Goal: Task Accomplishment & Management: Manage account settings

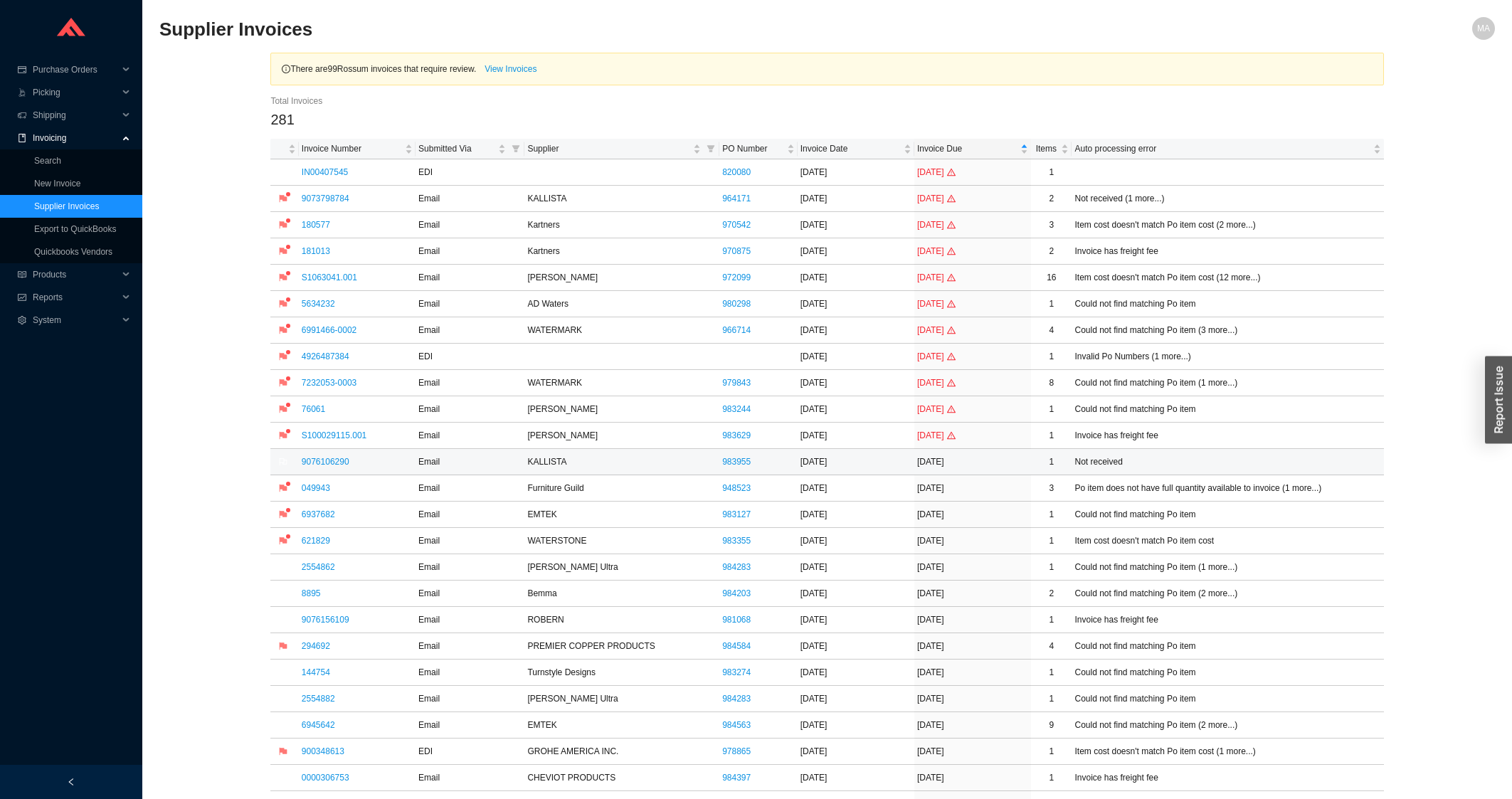
scroll to position [458, 0]
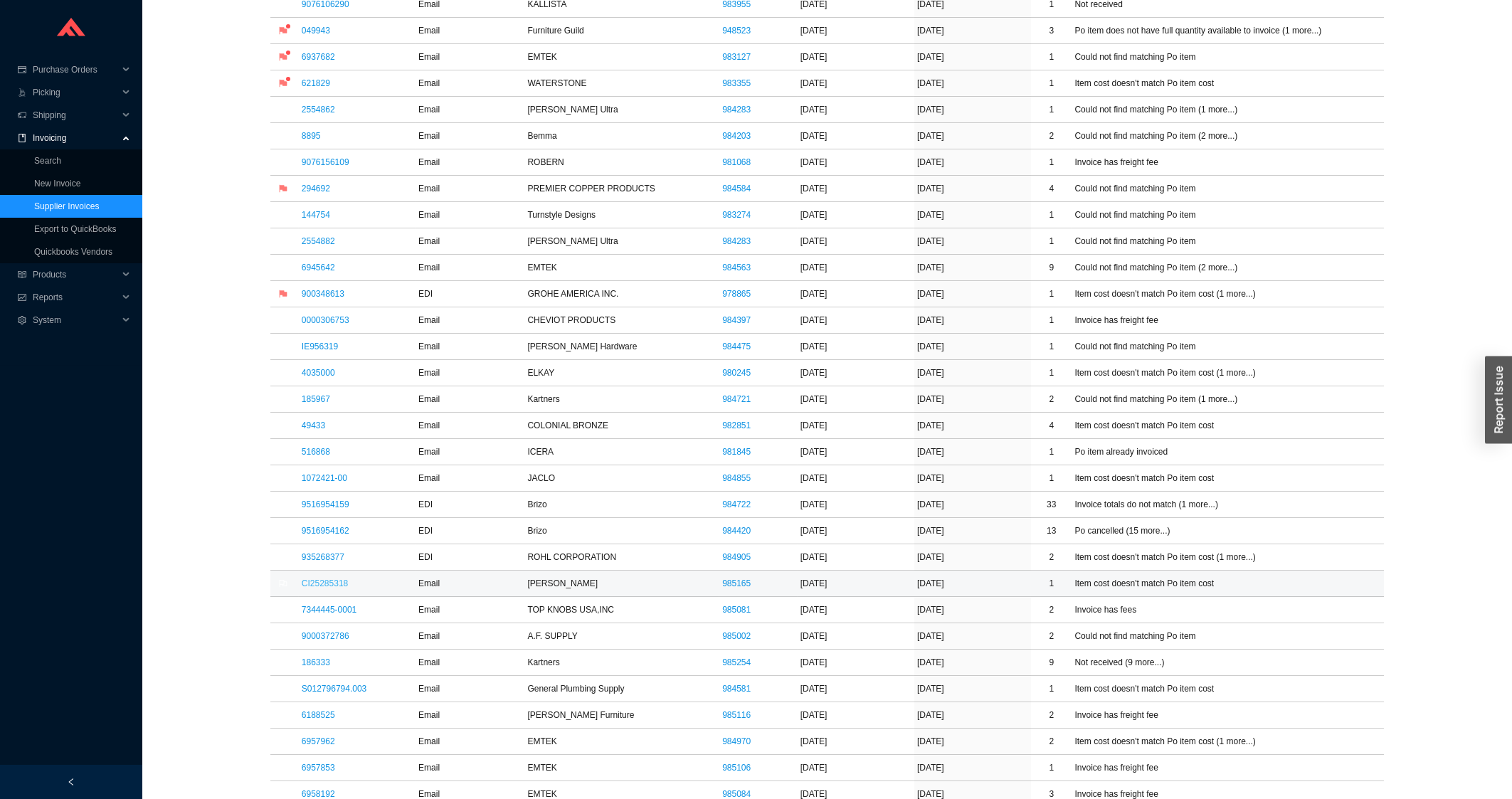
click at [321, 588] on link "CI25285318" at bounding box center [325, 583] width 46 height 10
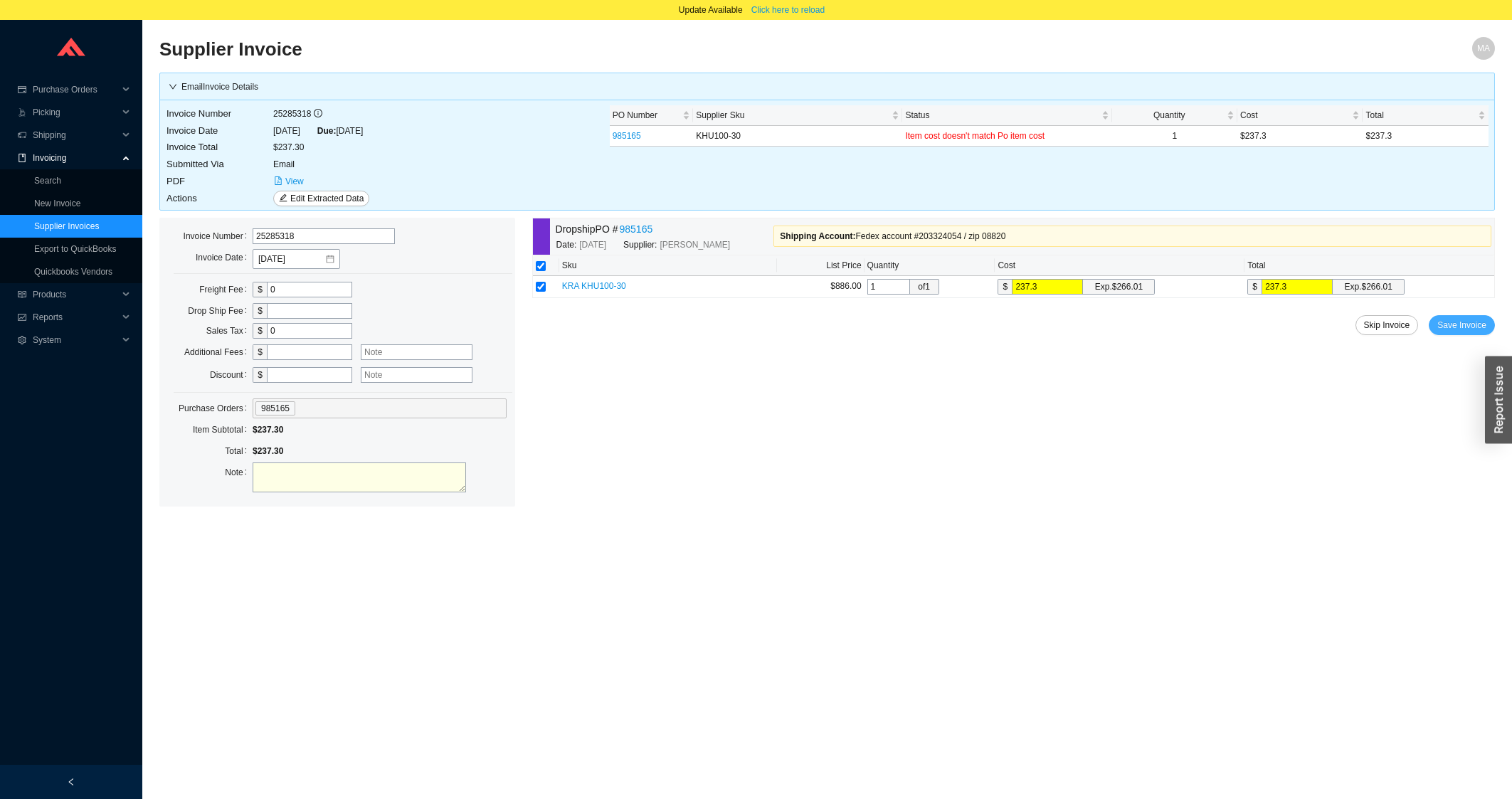
click at [1479, 330] on span "Save Invoice" at bounding box center [1462, 325] width 49 height 14
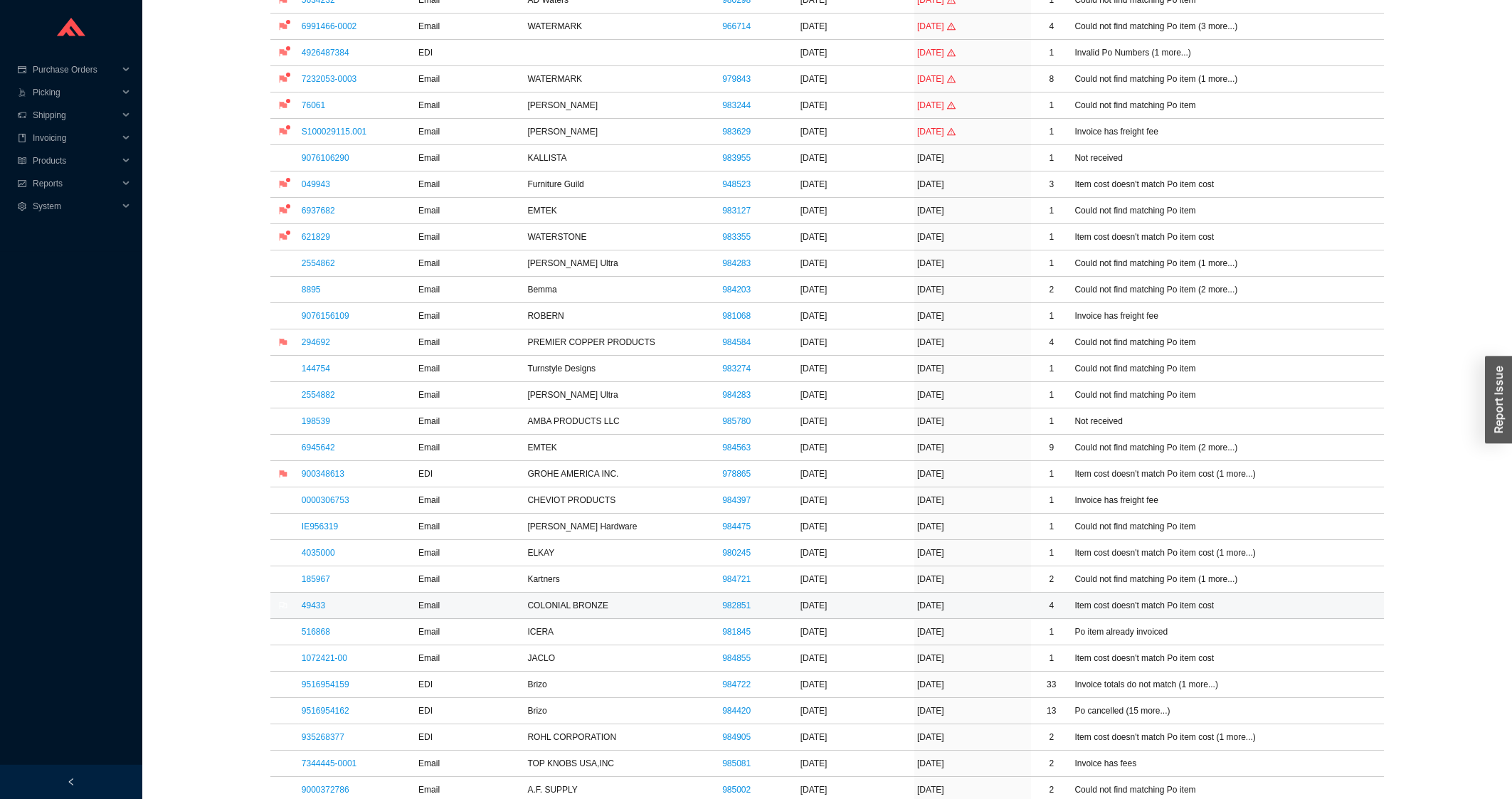
scroll to position [305, 0]
click at [332, 659] on link "1072421-00" at bounding box center [325, 657] width 45 height 10
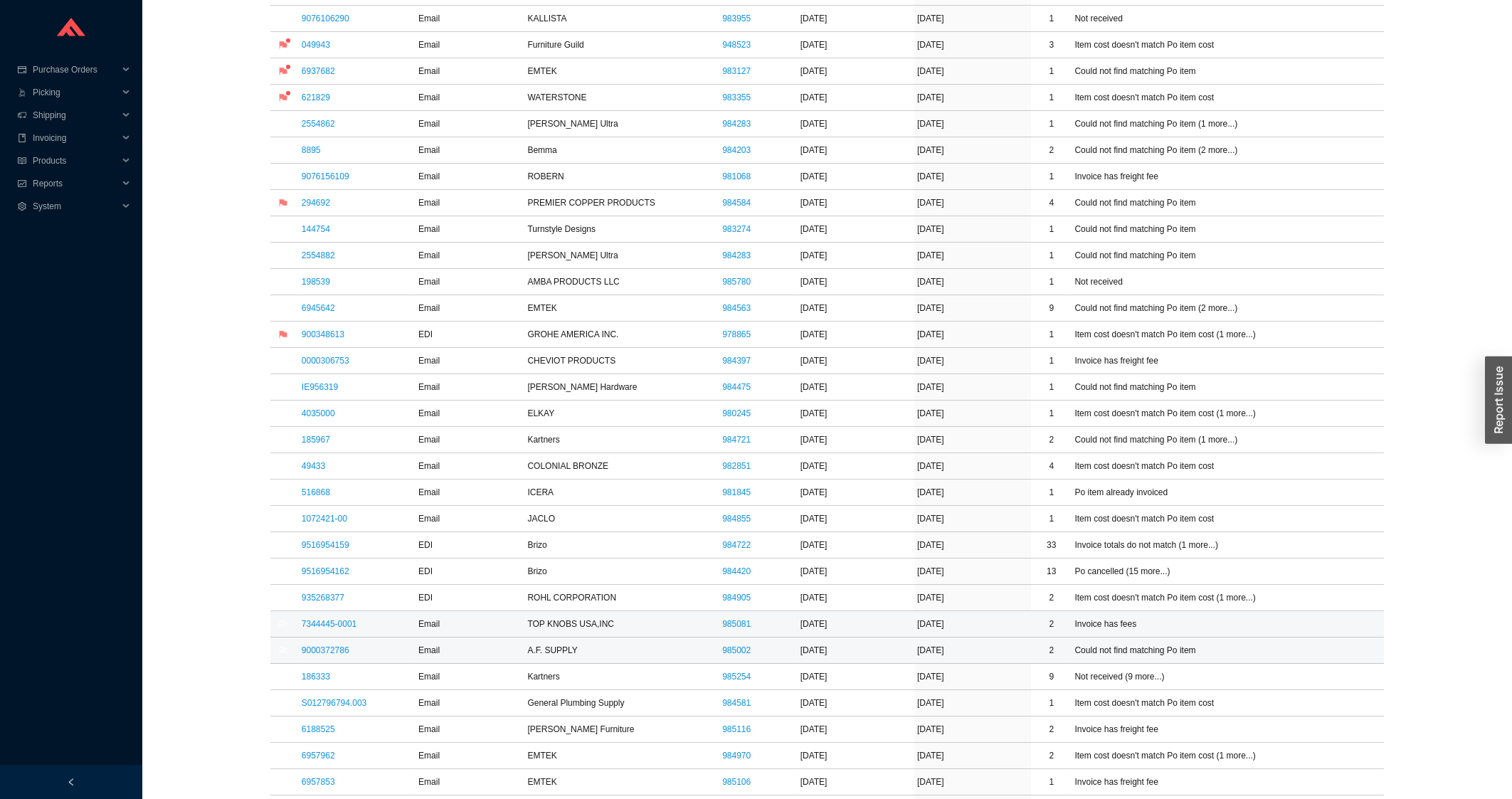
scroll to position [534, 0]
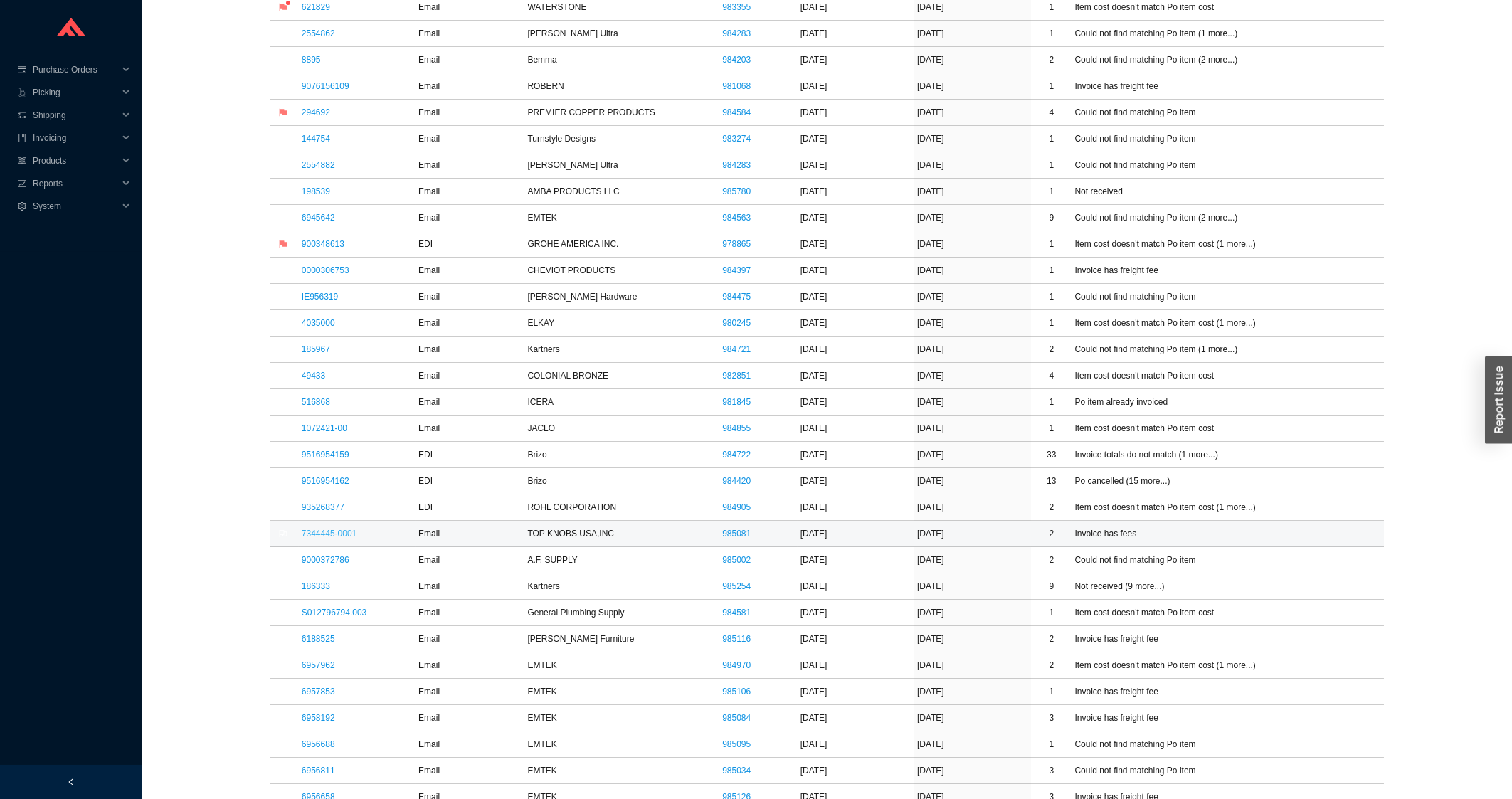
click at [335, 539] on link "7344445-0001" at bounding box center [329, 534] width 55 height 10
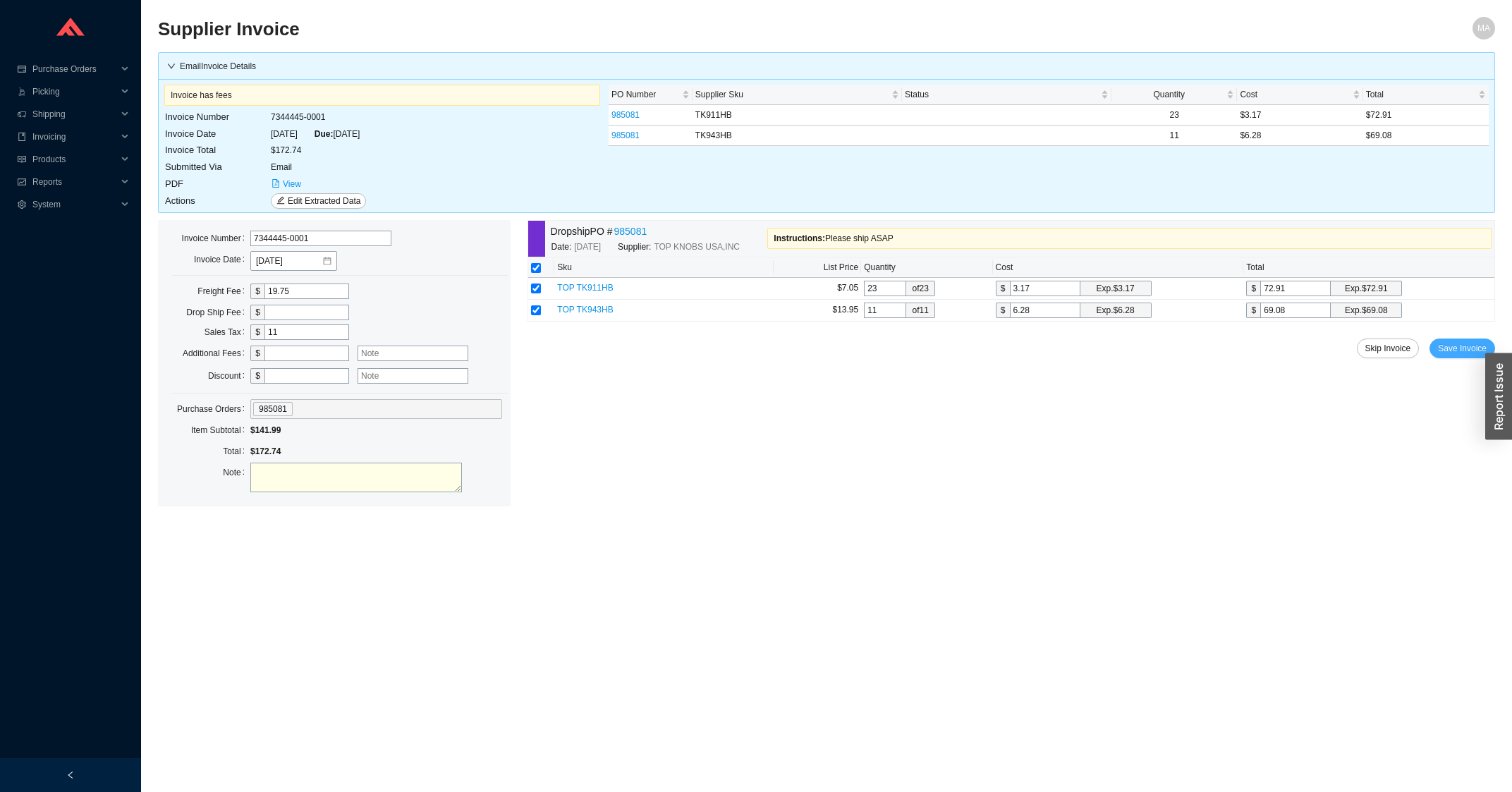
click at [1453, 354] on span "Save Invoice" at bounding box center [1461, 348] width 49 height 14
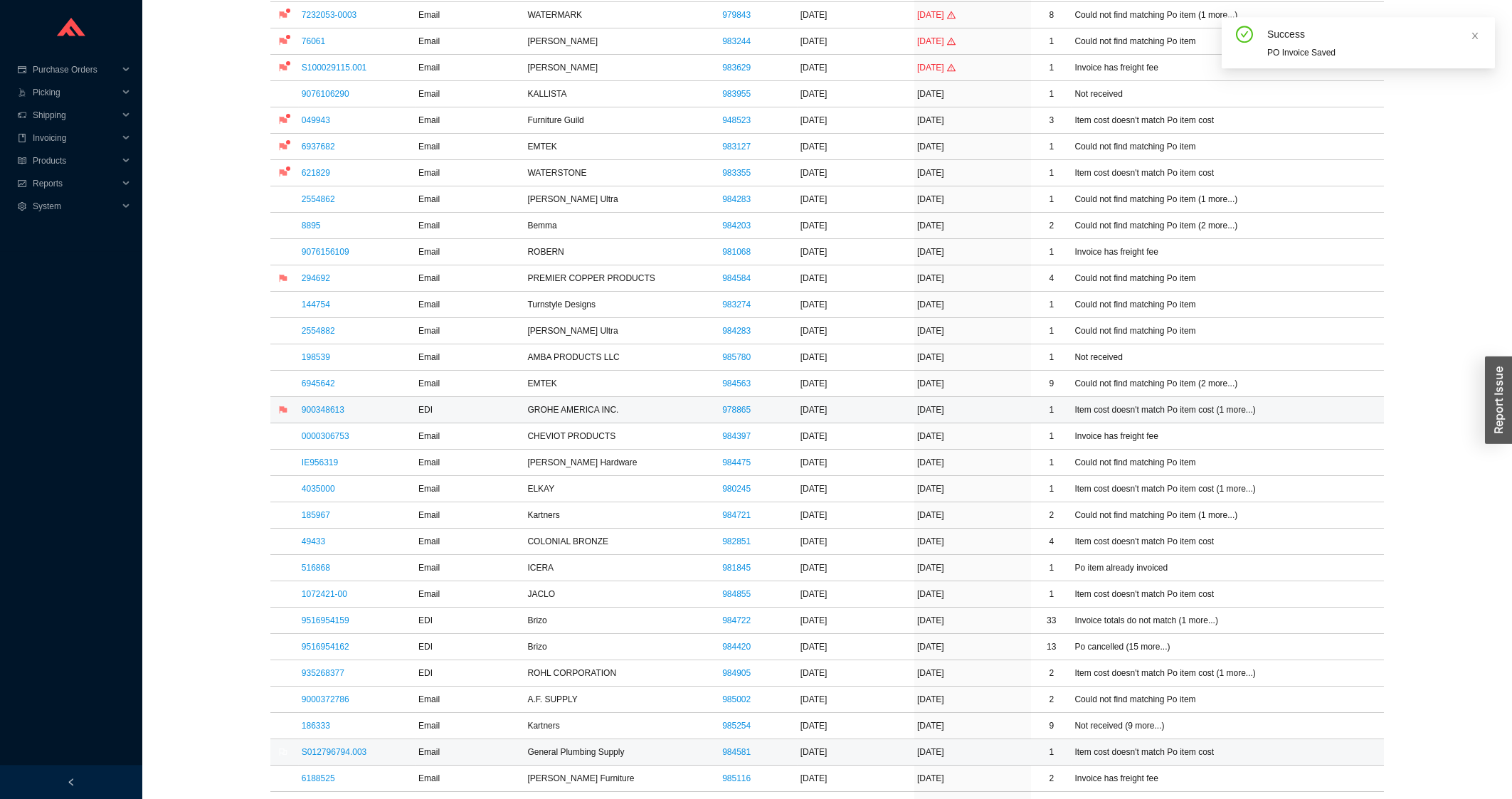
scroll to position [534, 0]
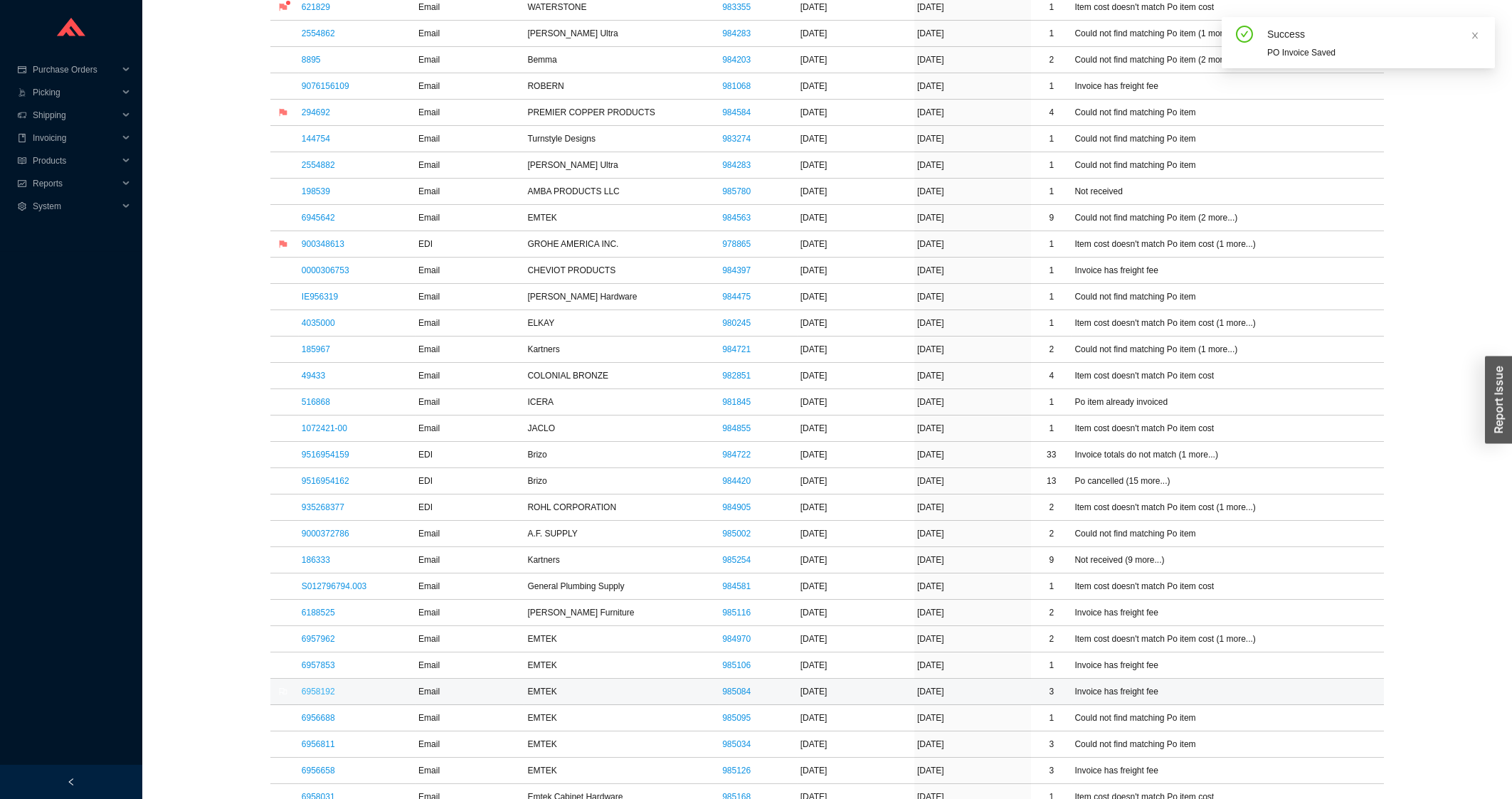
click at [318, 697] on link "6958192" at bounding box center [319, 692] width 34 height 10
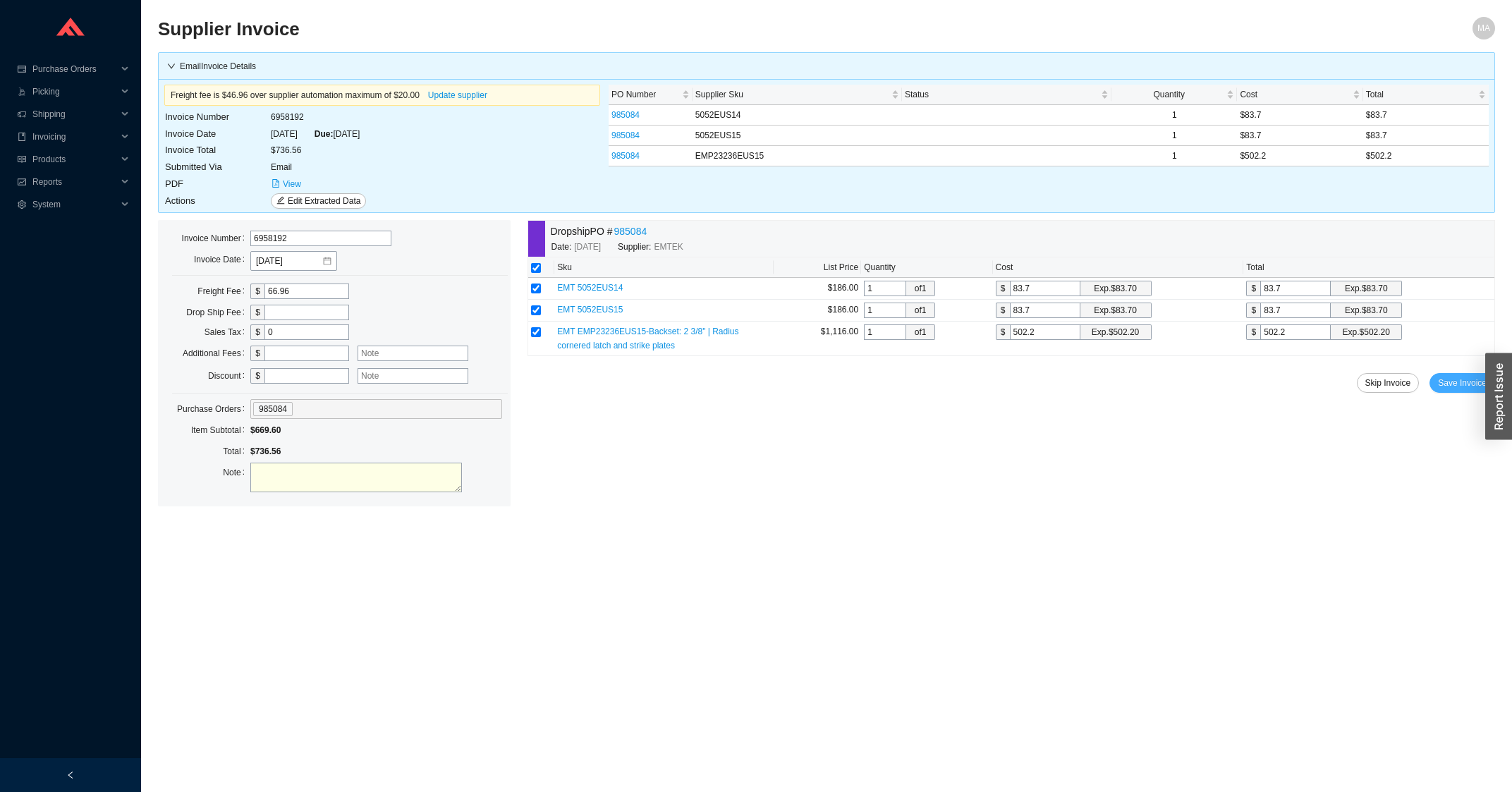
click at [1443, 383] on span "Save Invoice" at bounding box center [1461, 383] width 49 height 14
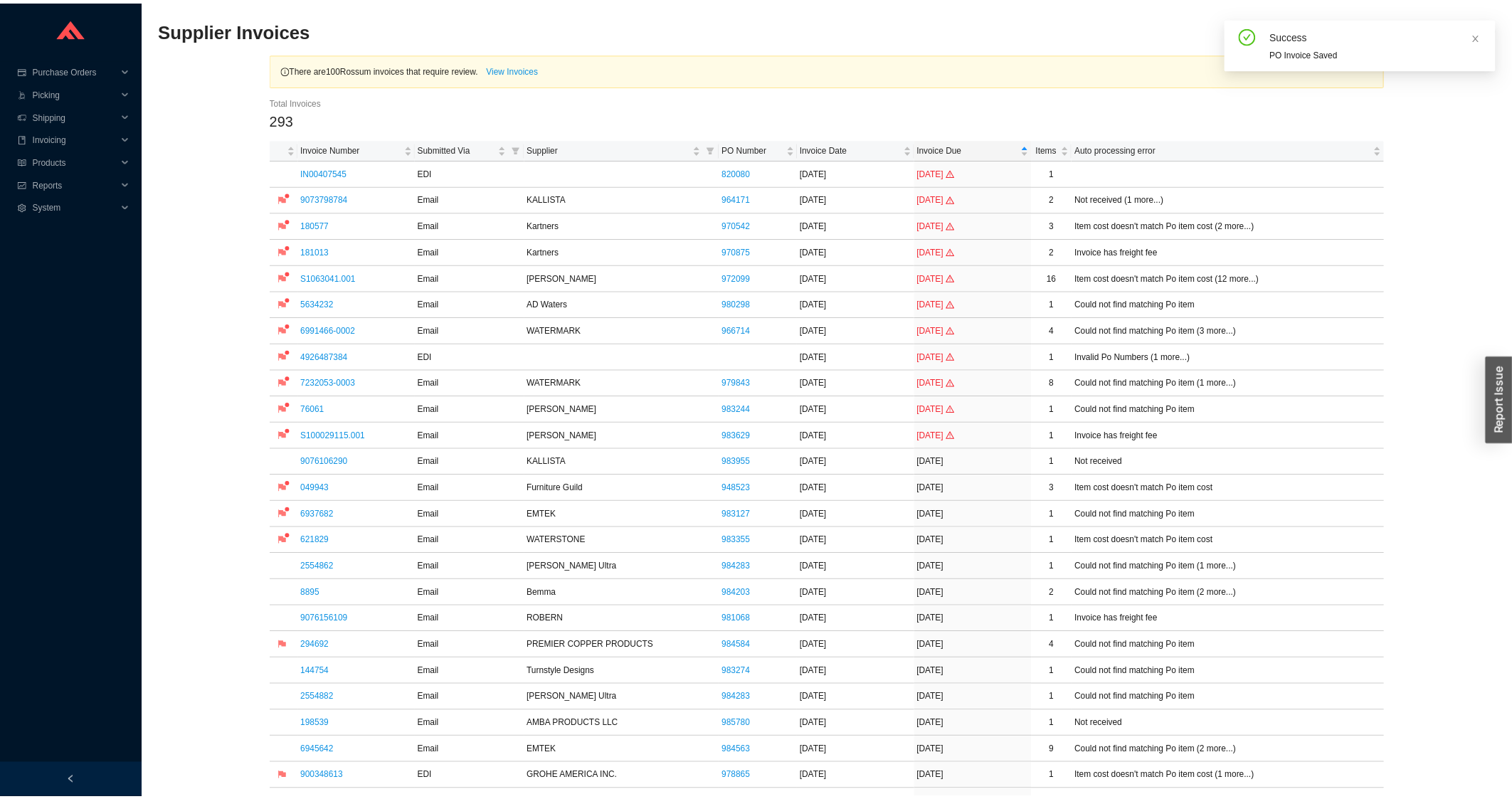
scroll to position [382, 0]
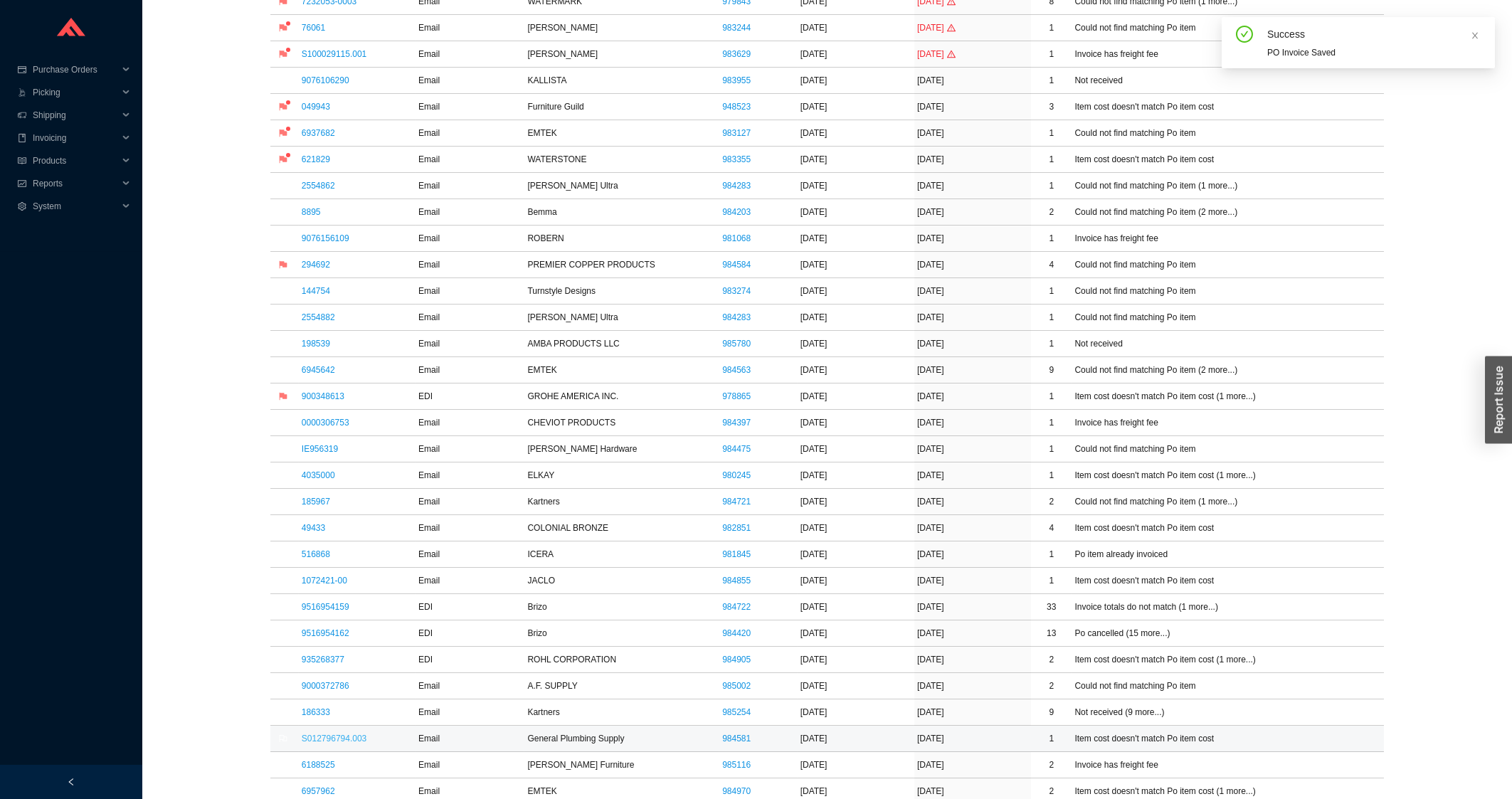
click at [354, 743] on link "S012796794.003" at bounding box center [334, 738] width 65 height 10
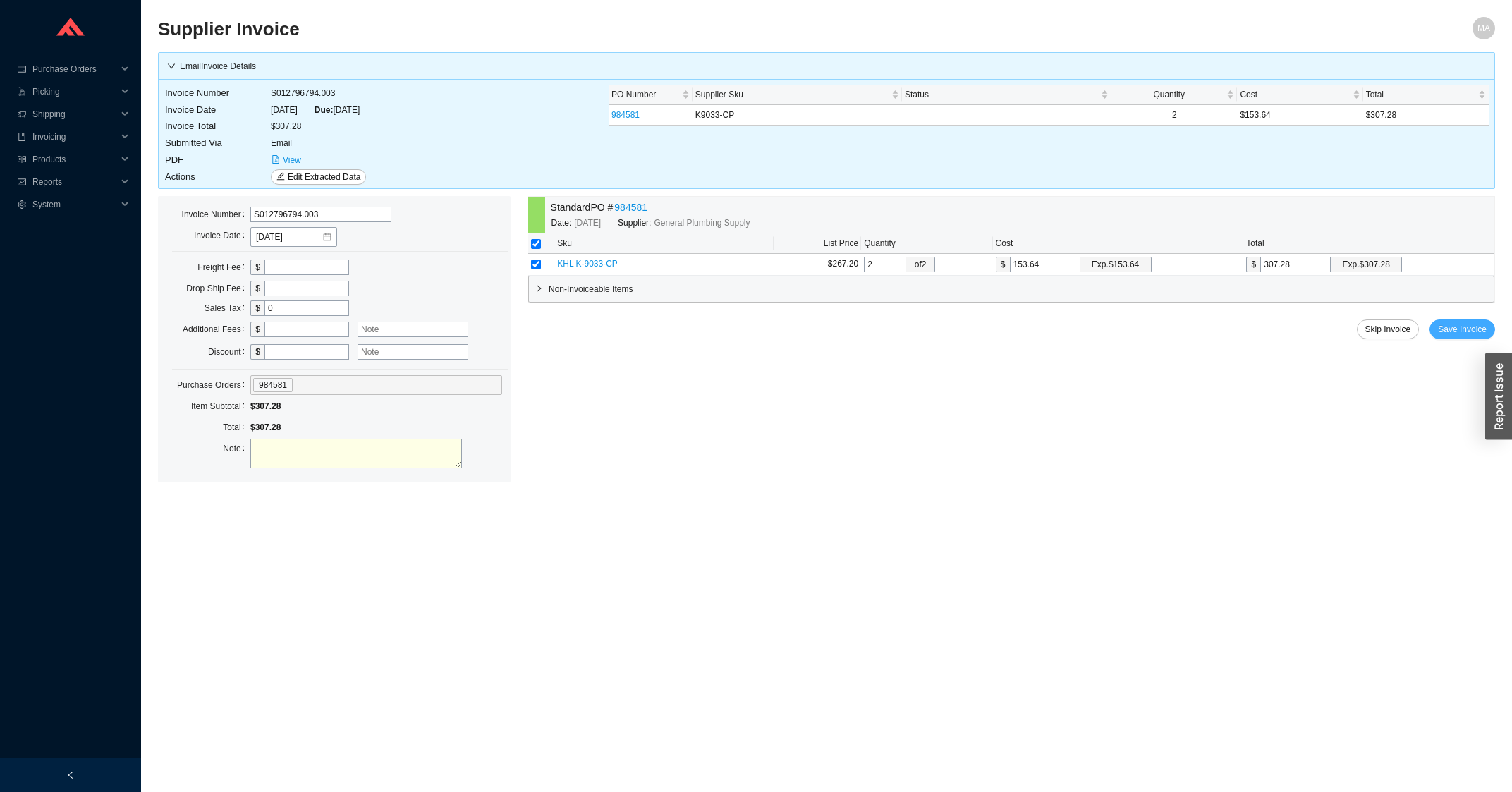
click at [1456, 335] on span "Save Invoice" at bounding box center [1461, 329] width 49 height 14
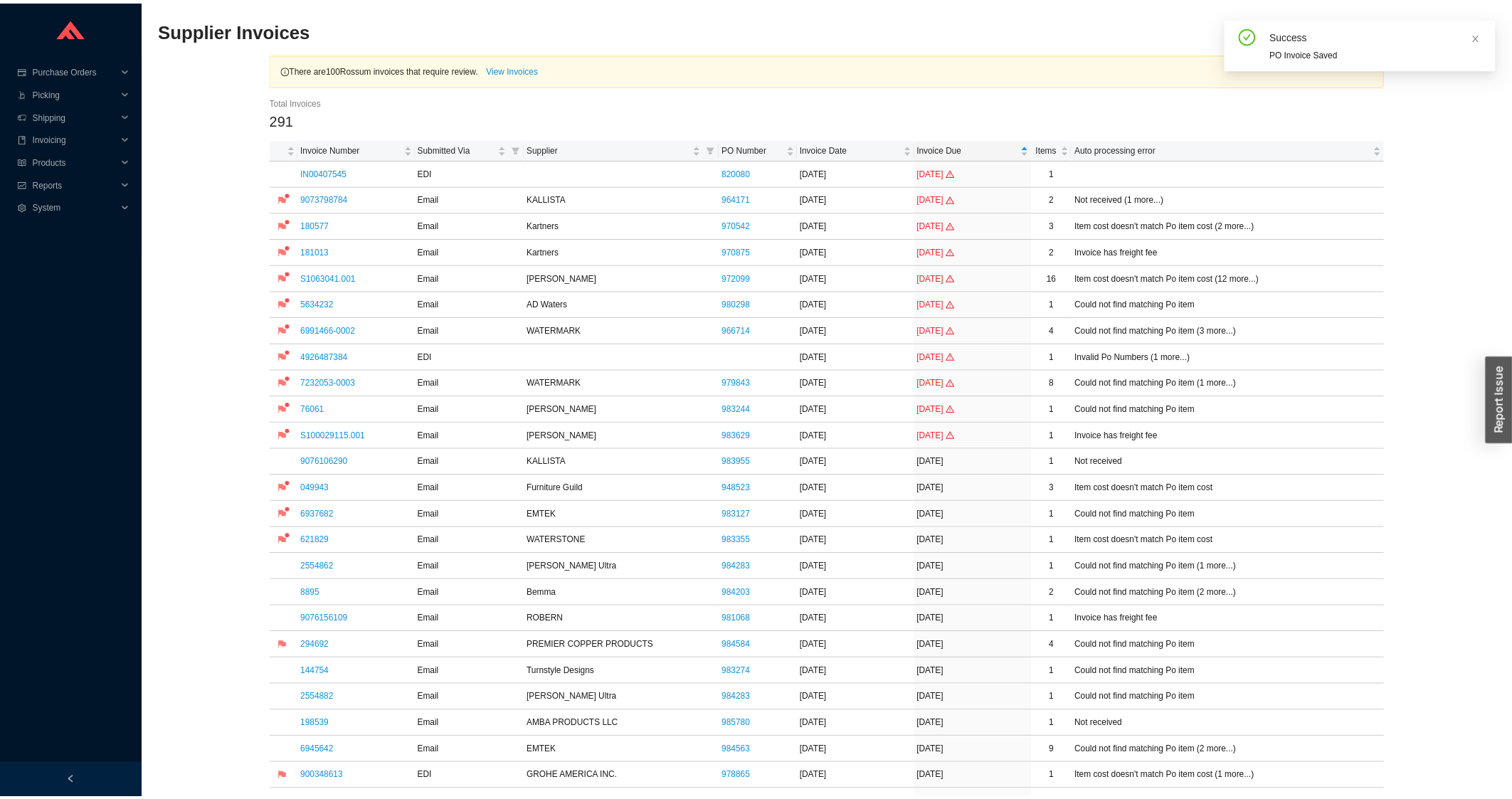
scroll to position [382, 0]
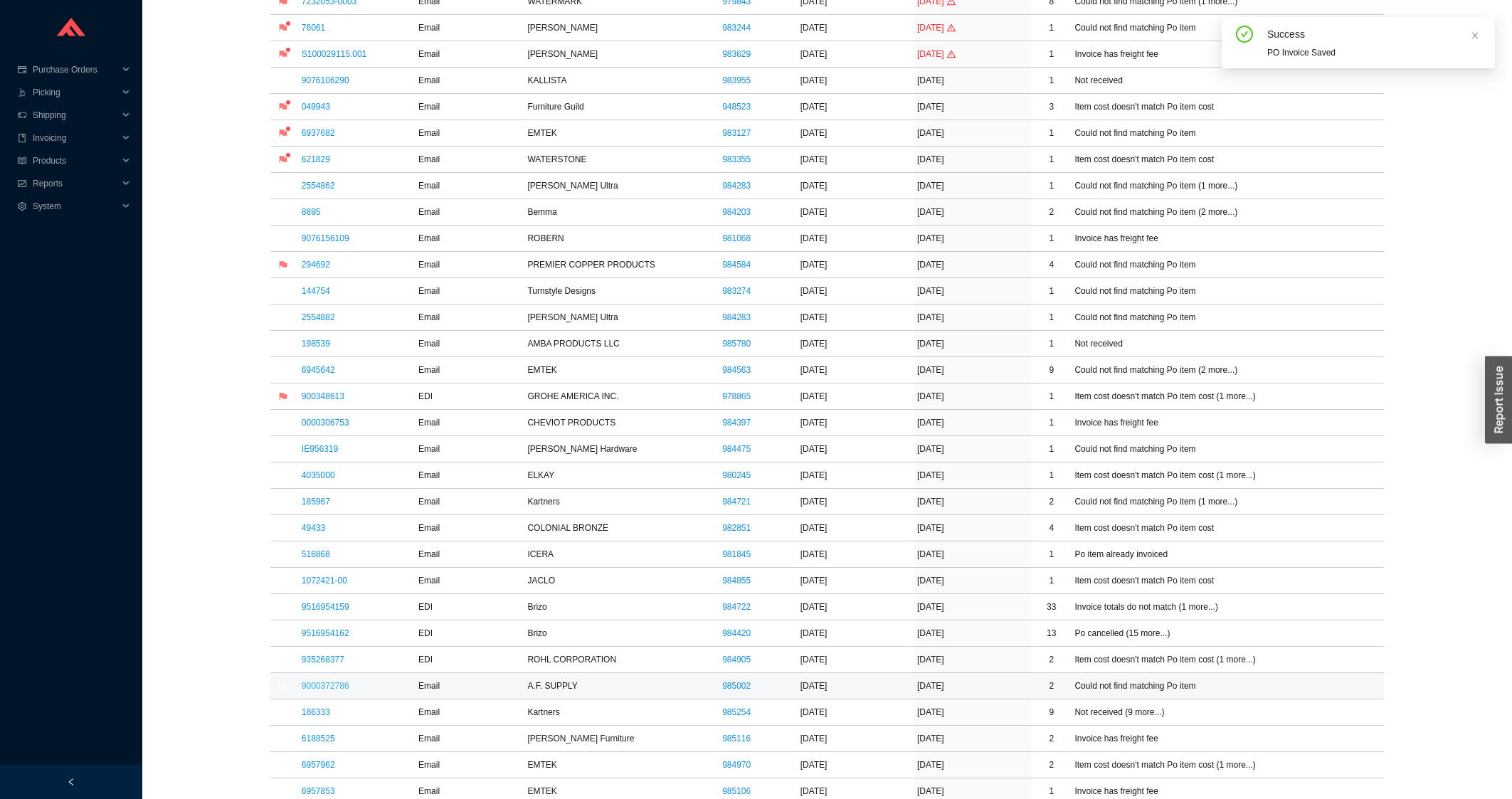
click at [325, 683] on link "9000372786" at bounding box center [325, 686] width 48 height 10
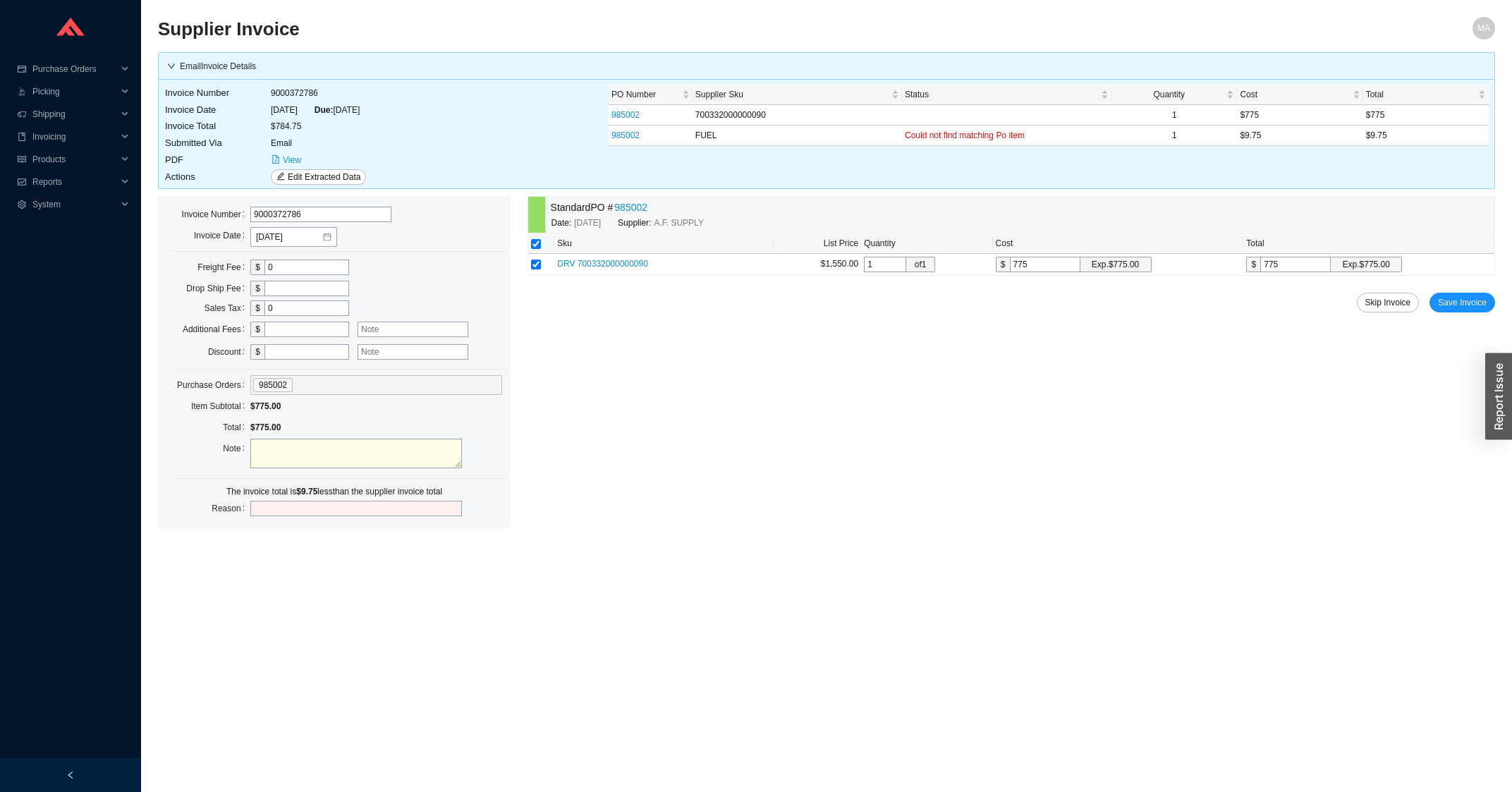
click at [276, 328] on input "text" at bounding box center [306, 329] width 85 height 15
type input "9.75"
type input "fuel charge"
click at [1429, 293] on button "Save Invoice" at bounding box center [1462, 302] width 66 height 20
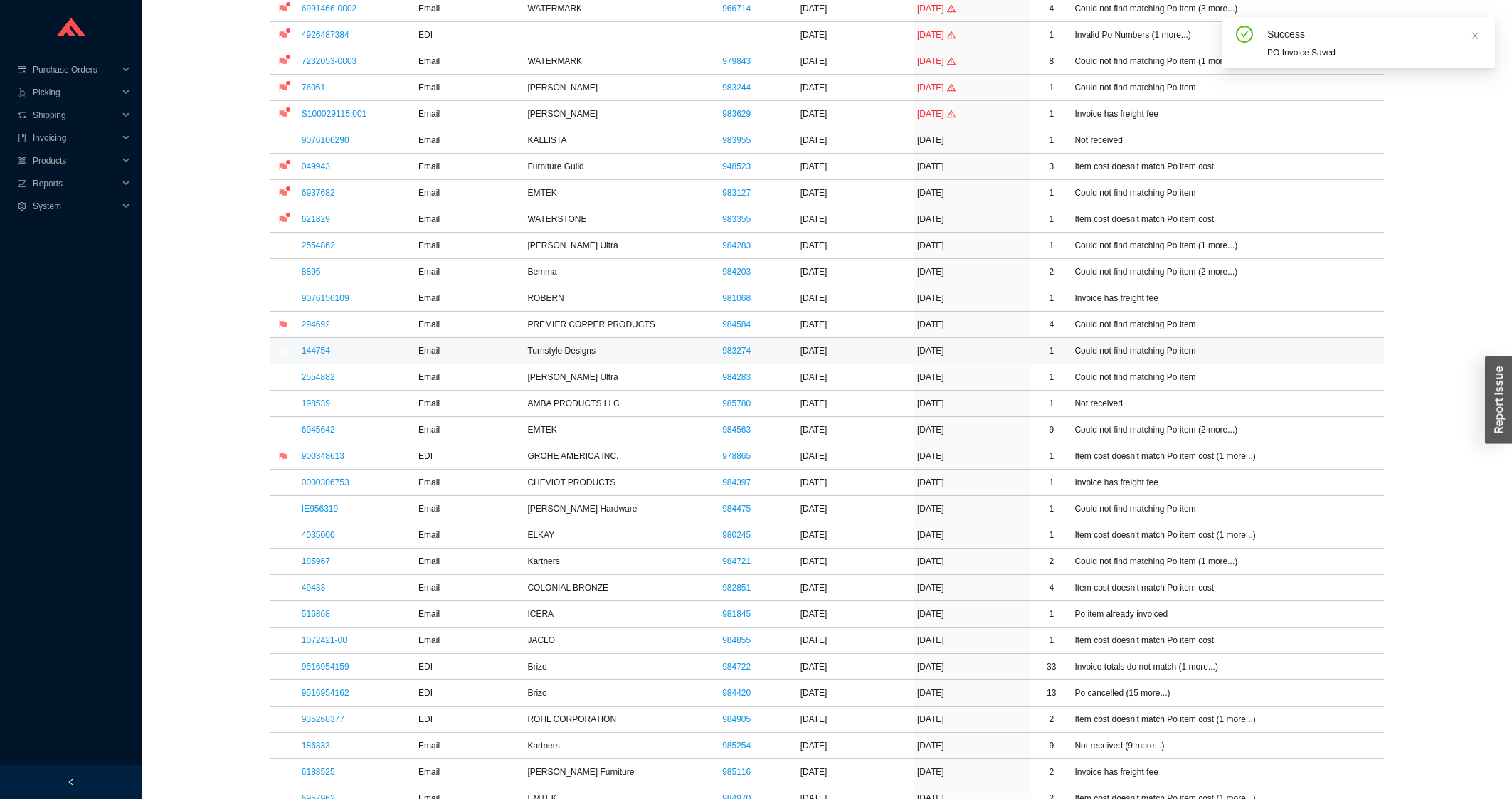
scroll to position [534, 0]
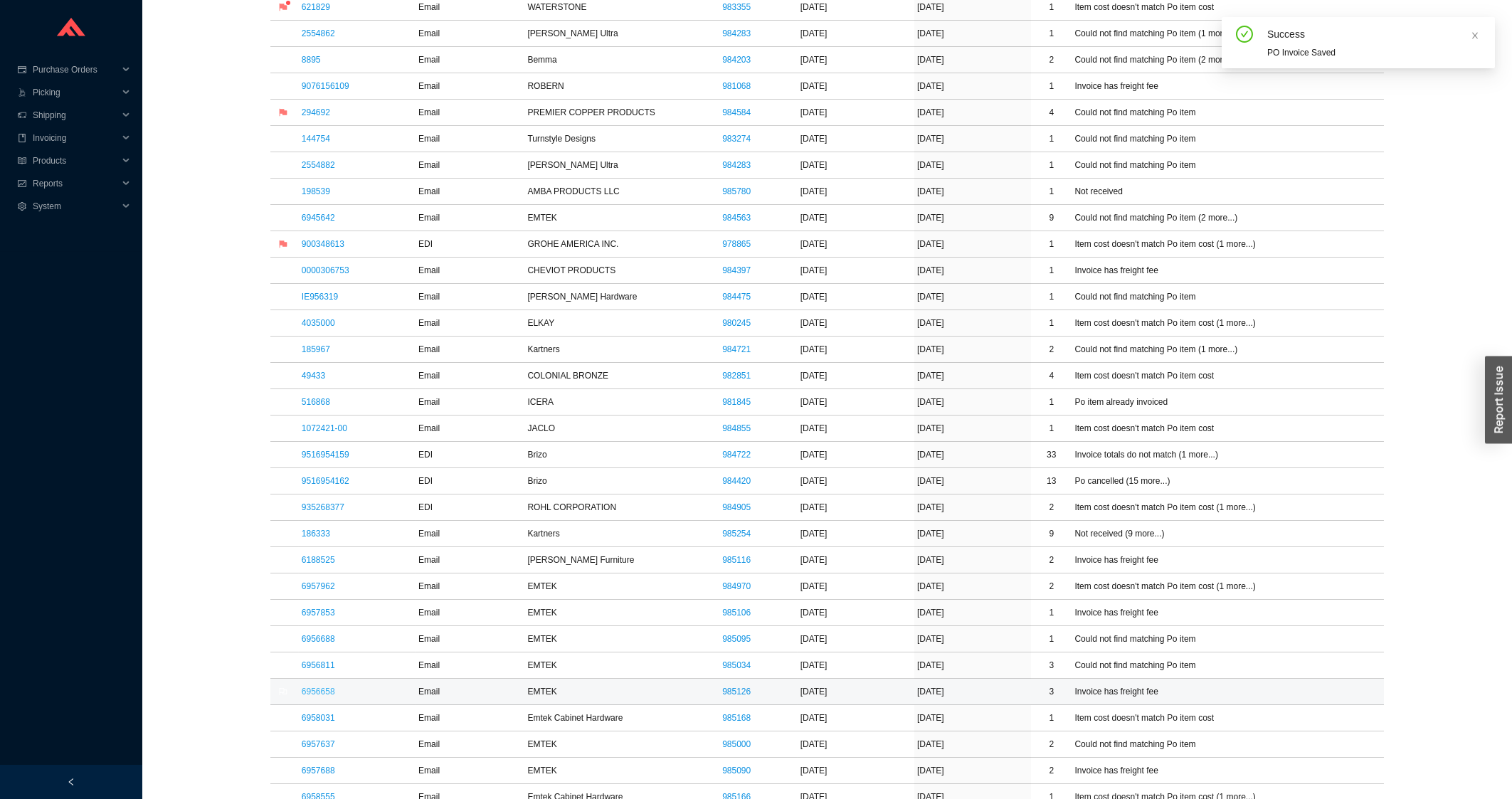
click at [326, 697] on link "6956658" at bounding box center [319, 692] width 34 height 10
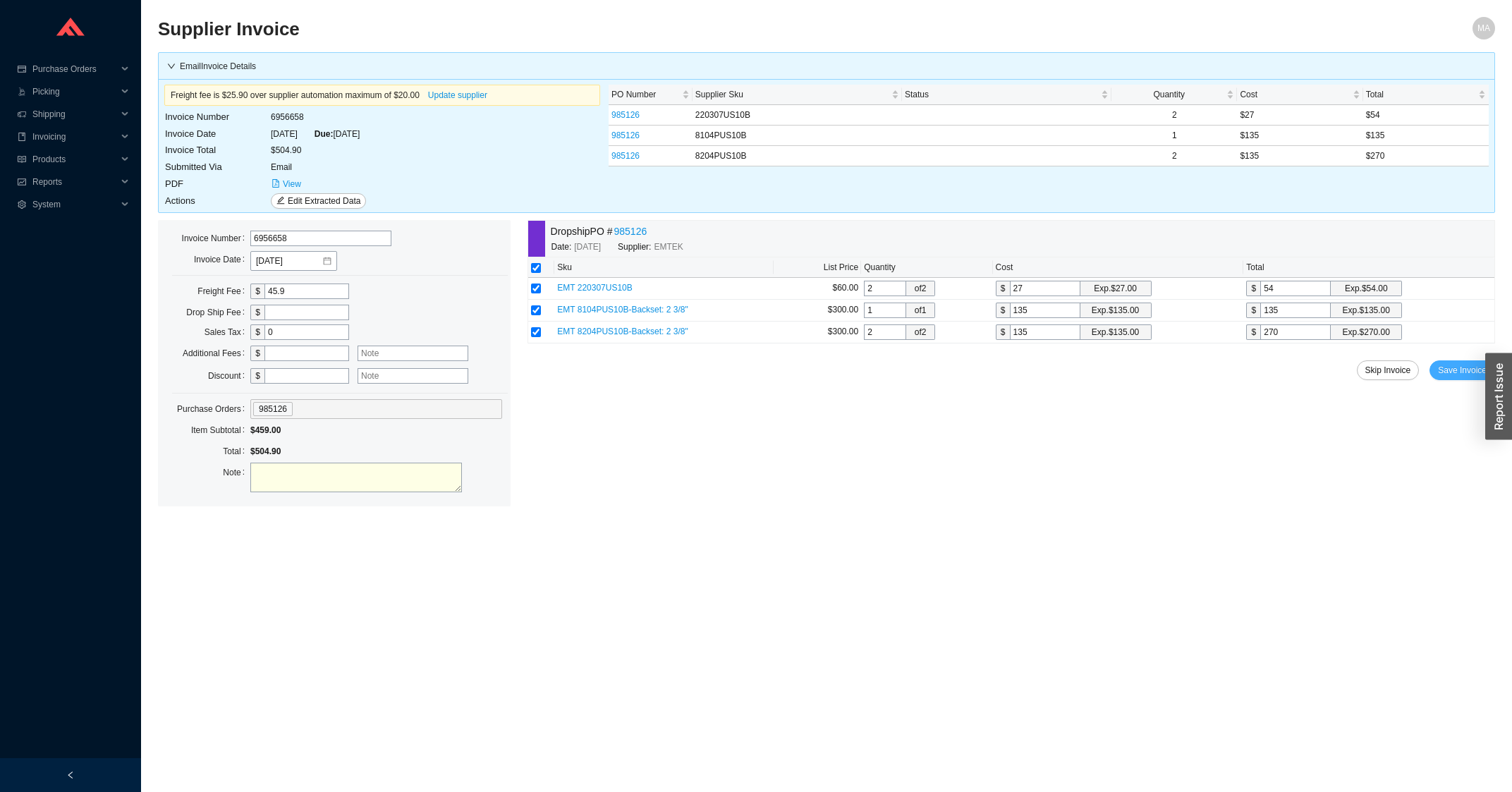
click at [1467, 375] on span "Save Invoice" at bounding box center [1461, 370] width 49 height 14
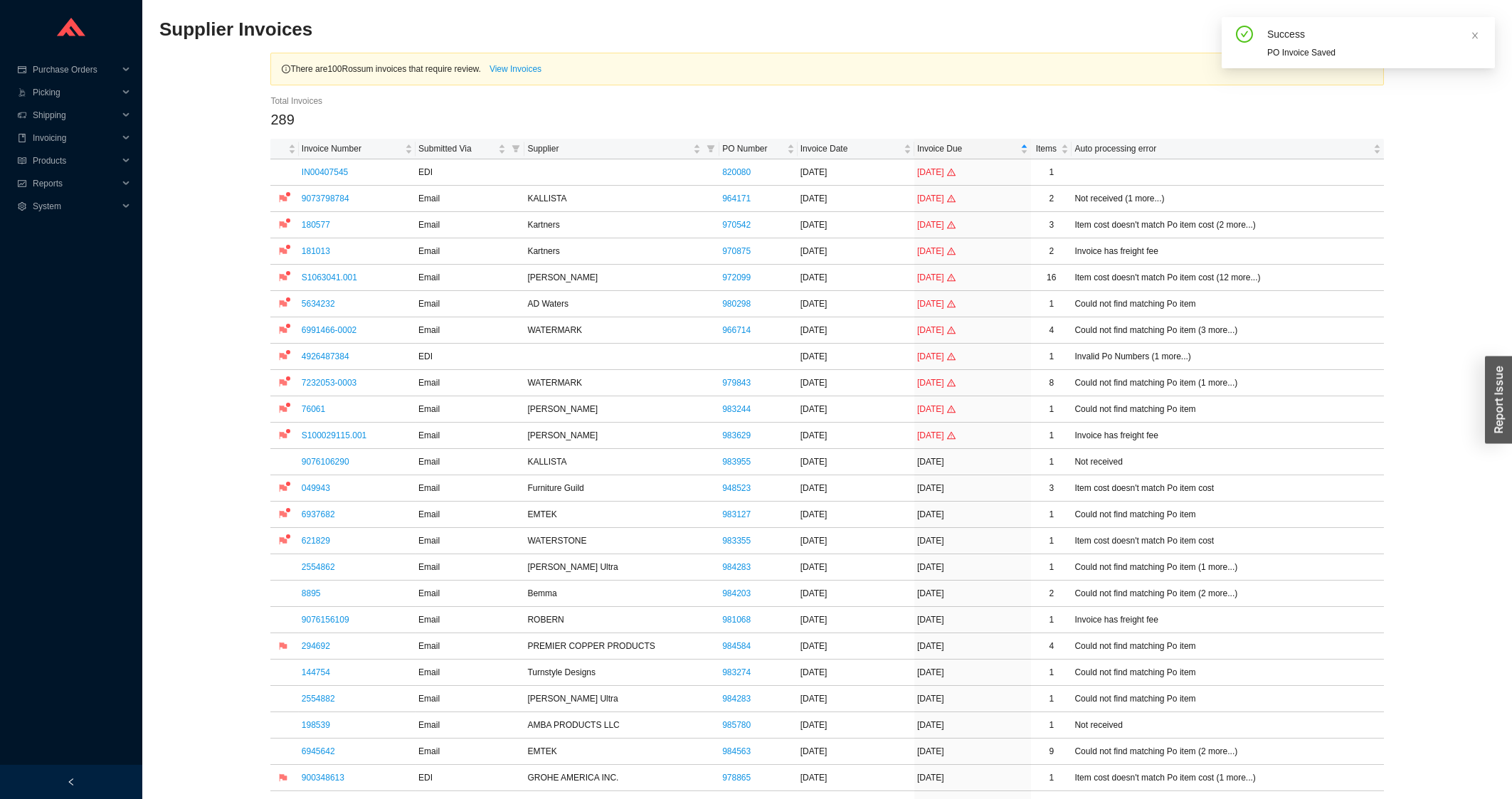
scroll to position [382, 0]
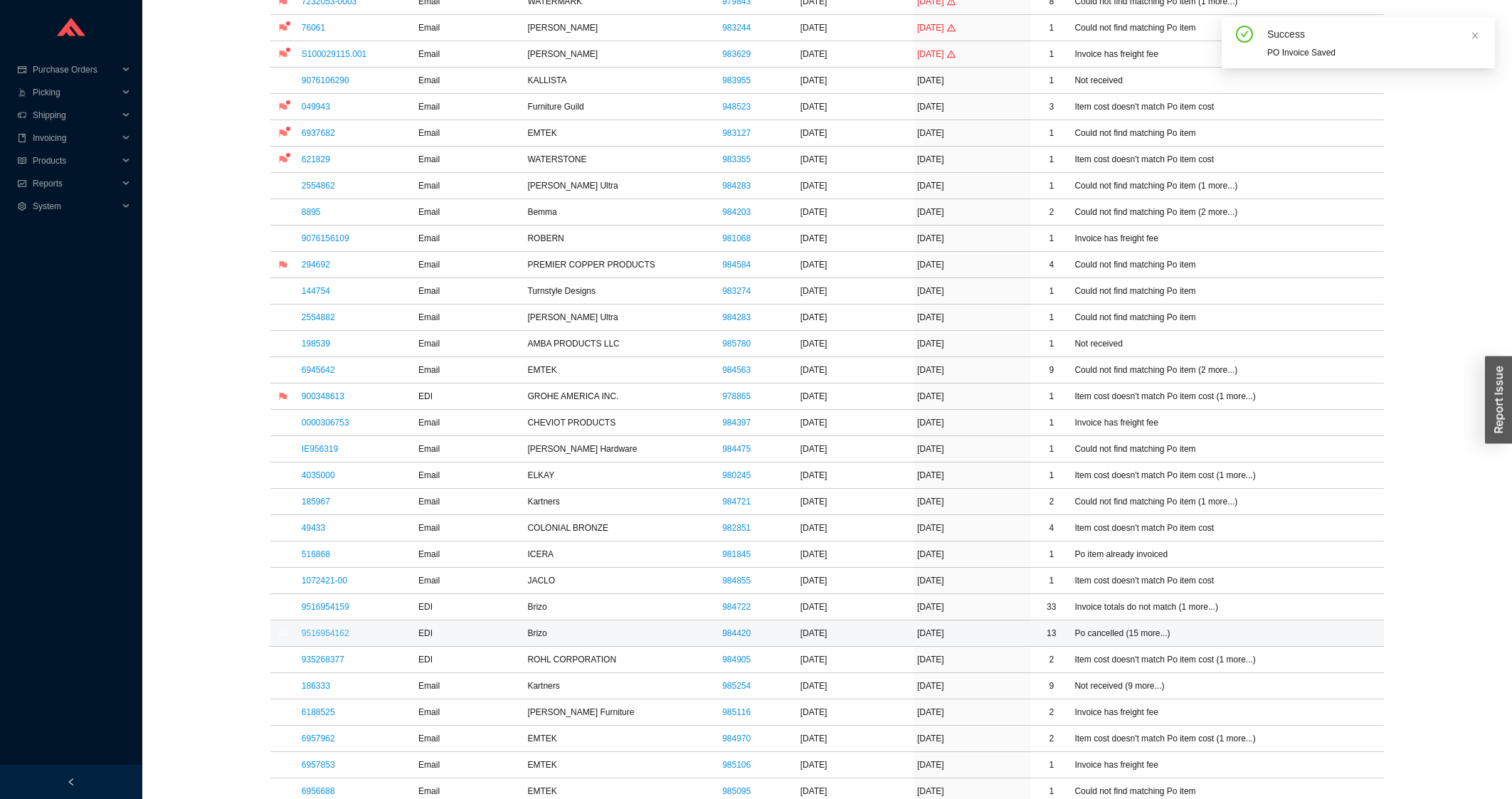
click at [329, 638] on link "9516954162" at bounding box center [325, 633] width 48 height 10
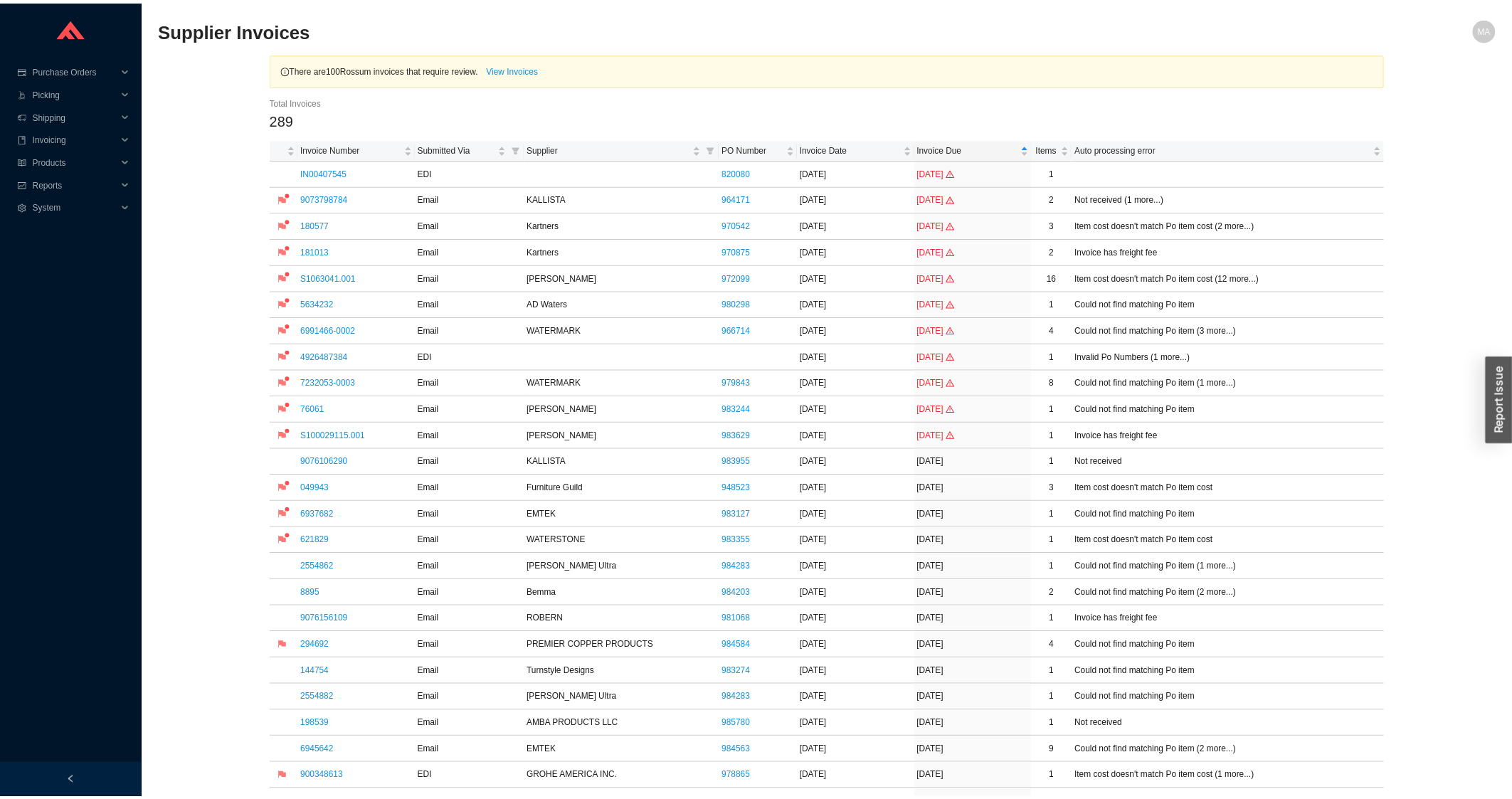
scroll to position [382, 0]
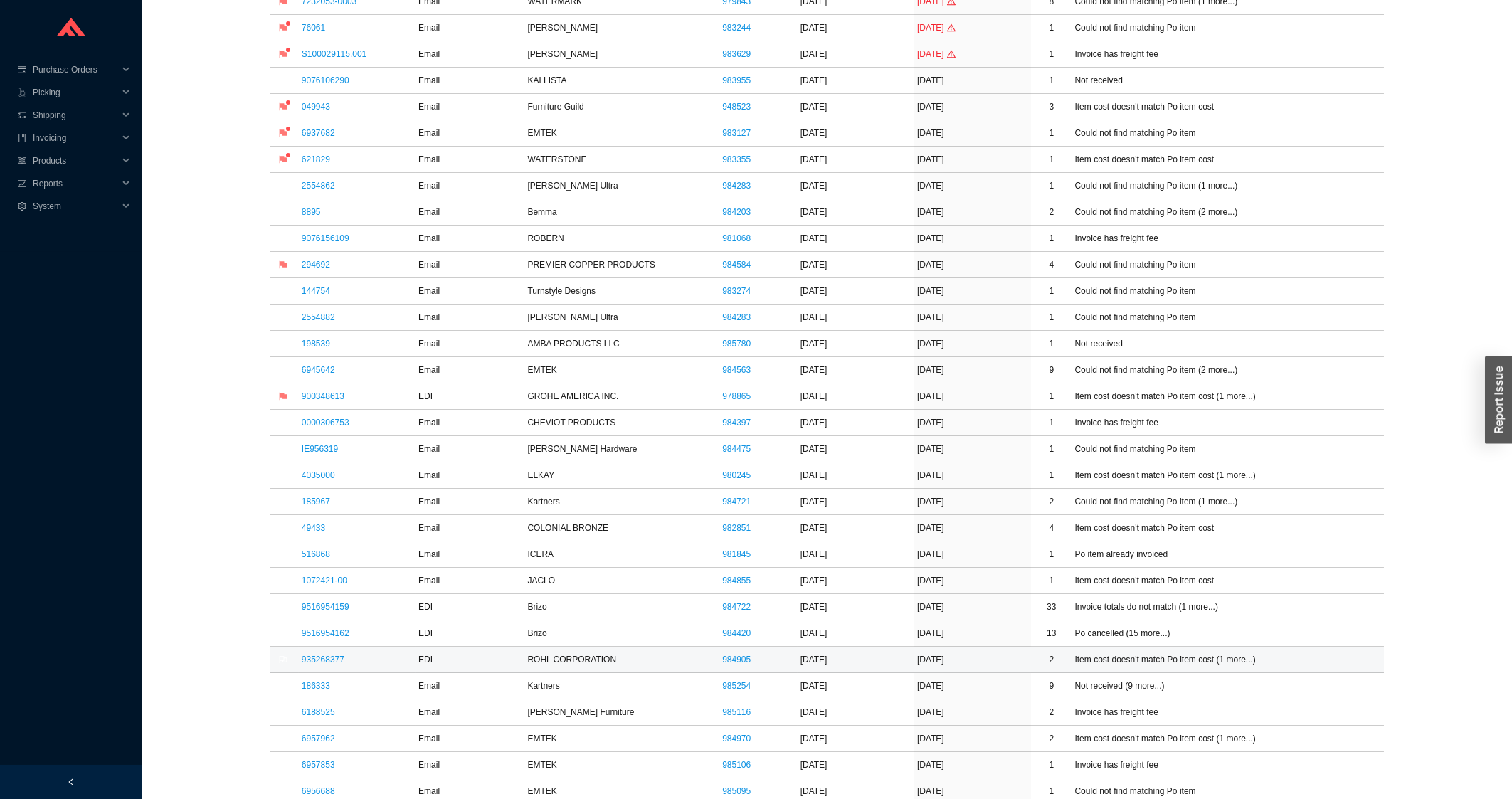
click at [323, 669] on td "935268377" at bounding box center [358, 660] width 117 height 26
click at [326, 664] on link "935268377" at bounding box center [323, 659] width 42 height 10
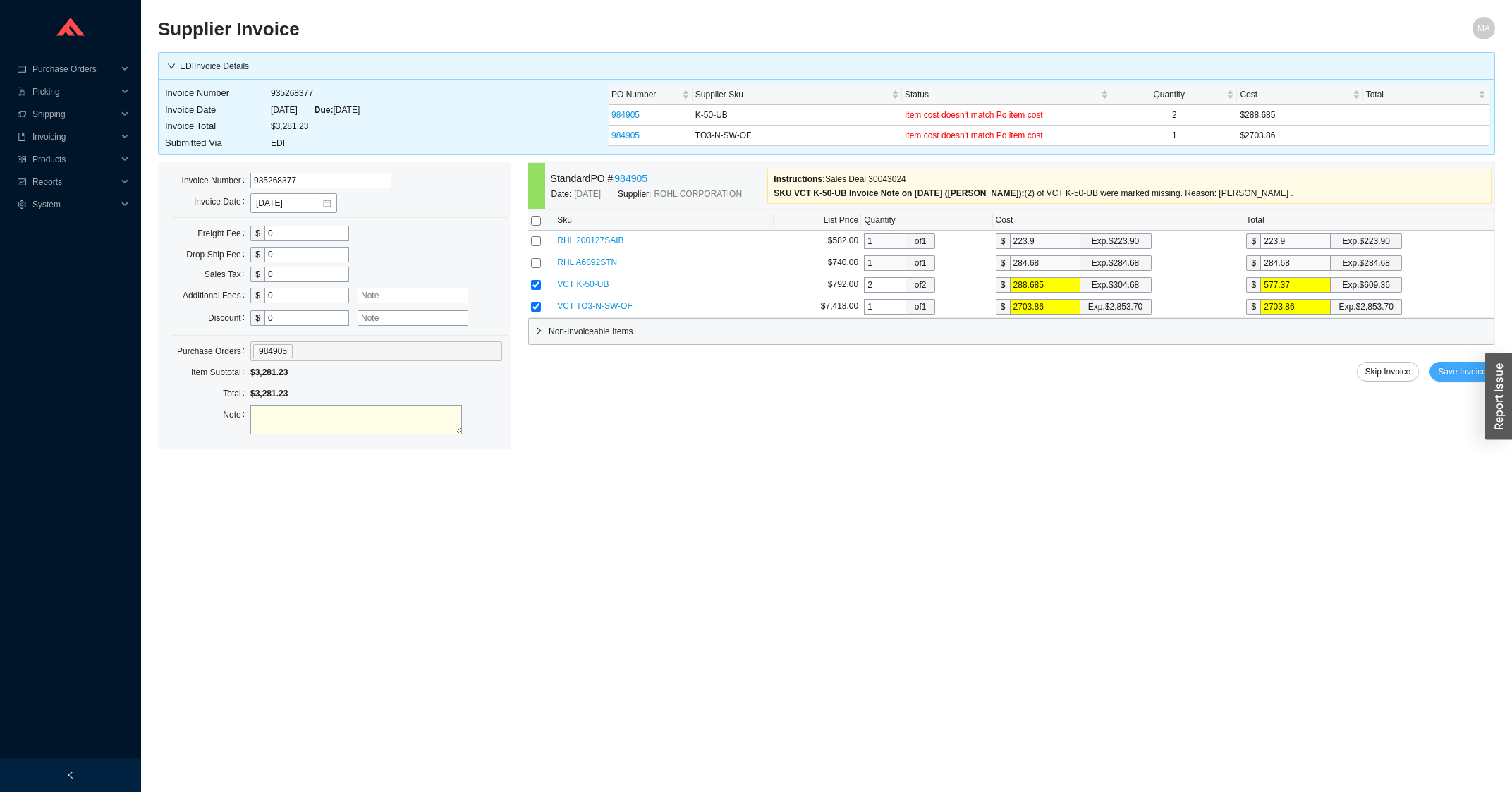
click at [1443, 382] on button "Save Invoice" at bounding box center [1462, 371] width 66 height 20
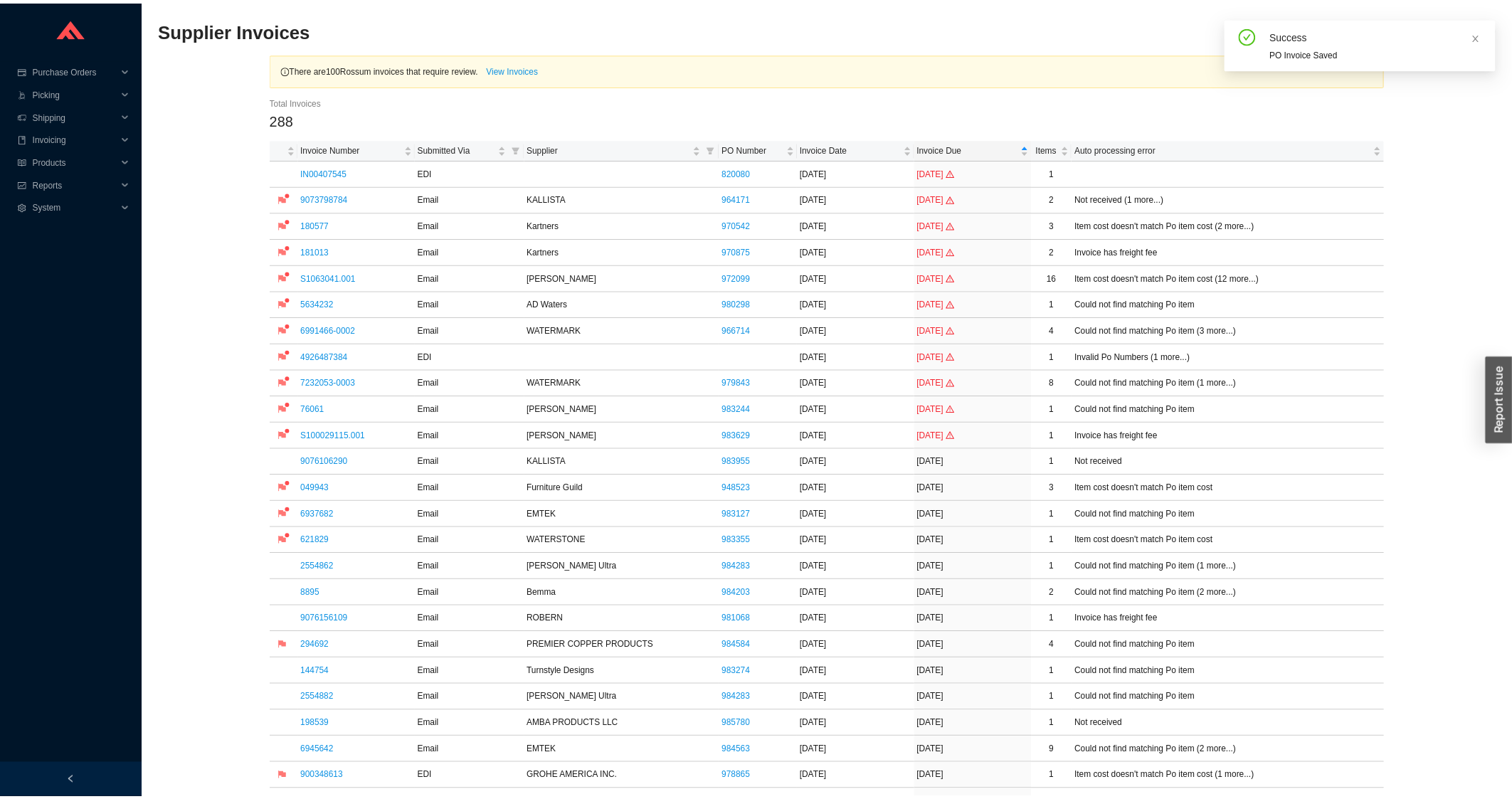
scroll to position [610, 0]
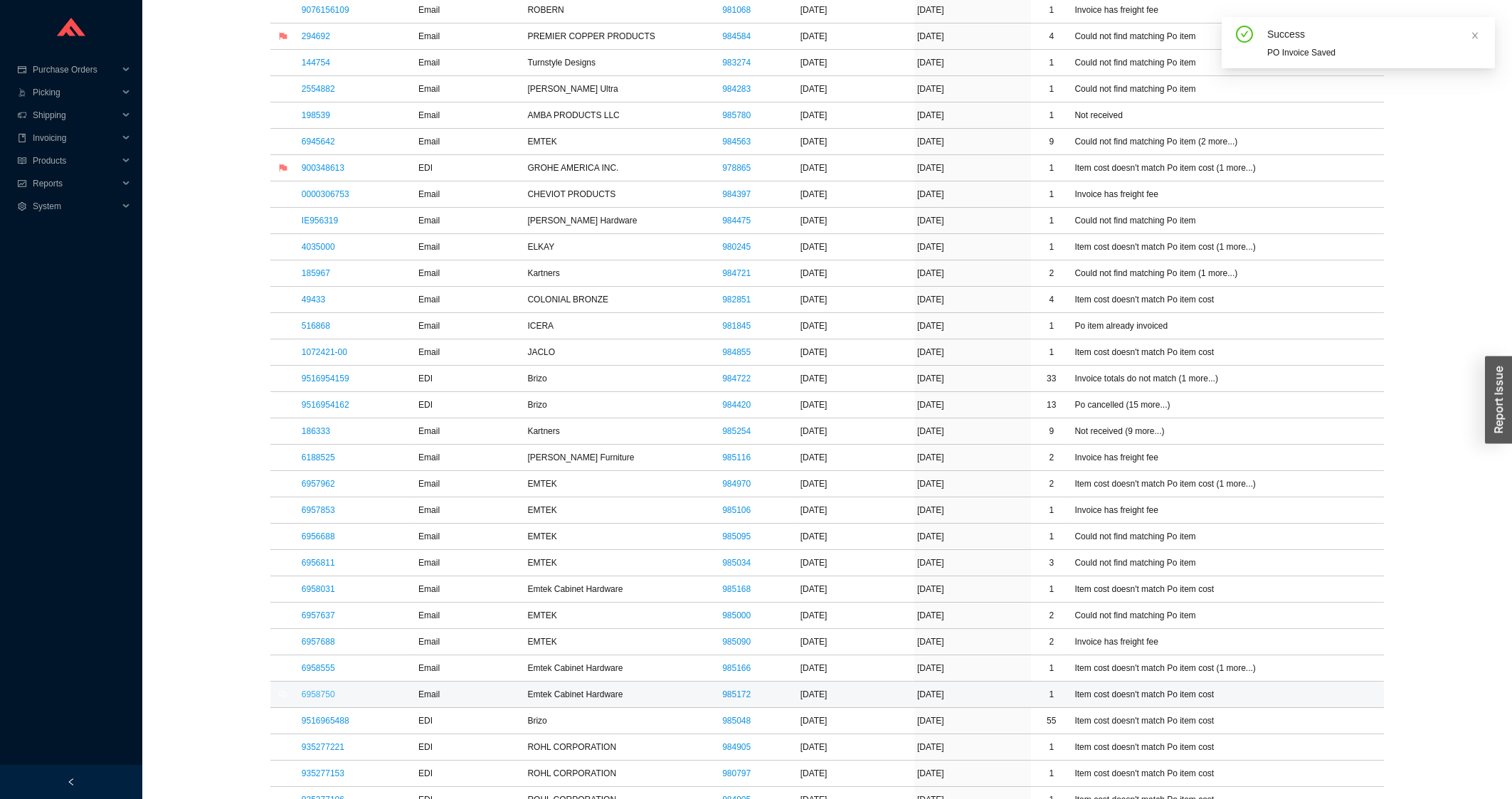
click at [322, 700] on link "6958750" at bounding box center [319, 694] width 34 height 10
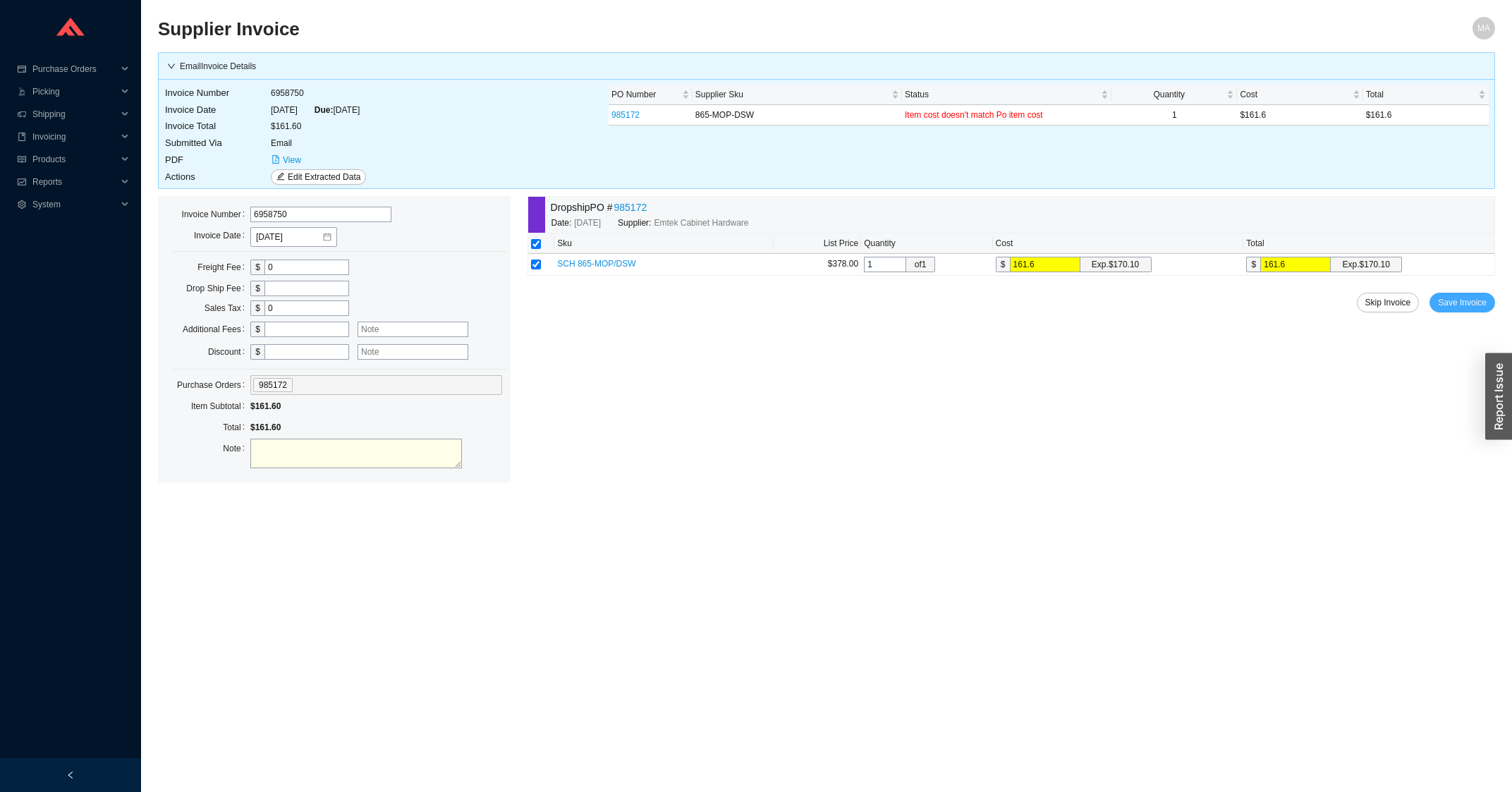
click at [1477, 300] on span "Save Invoice" at bounding box center [1461, 302] width 49 height 14
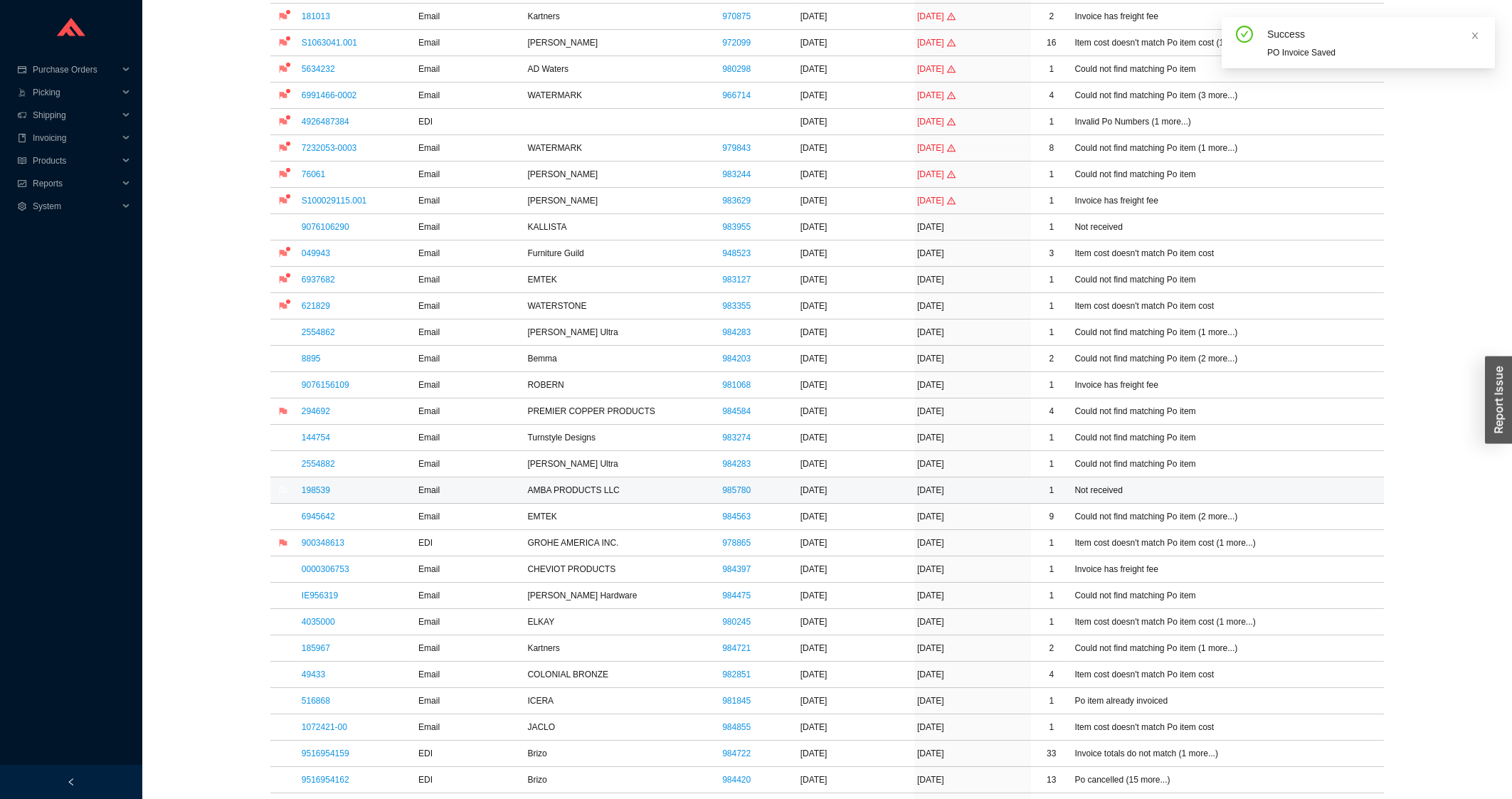
scroll to position [458, 0]
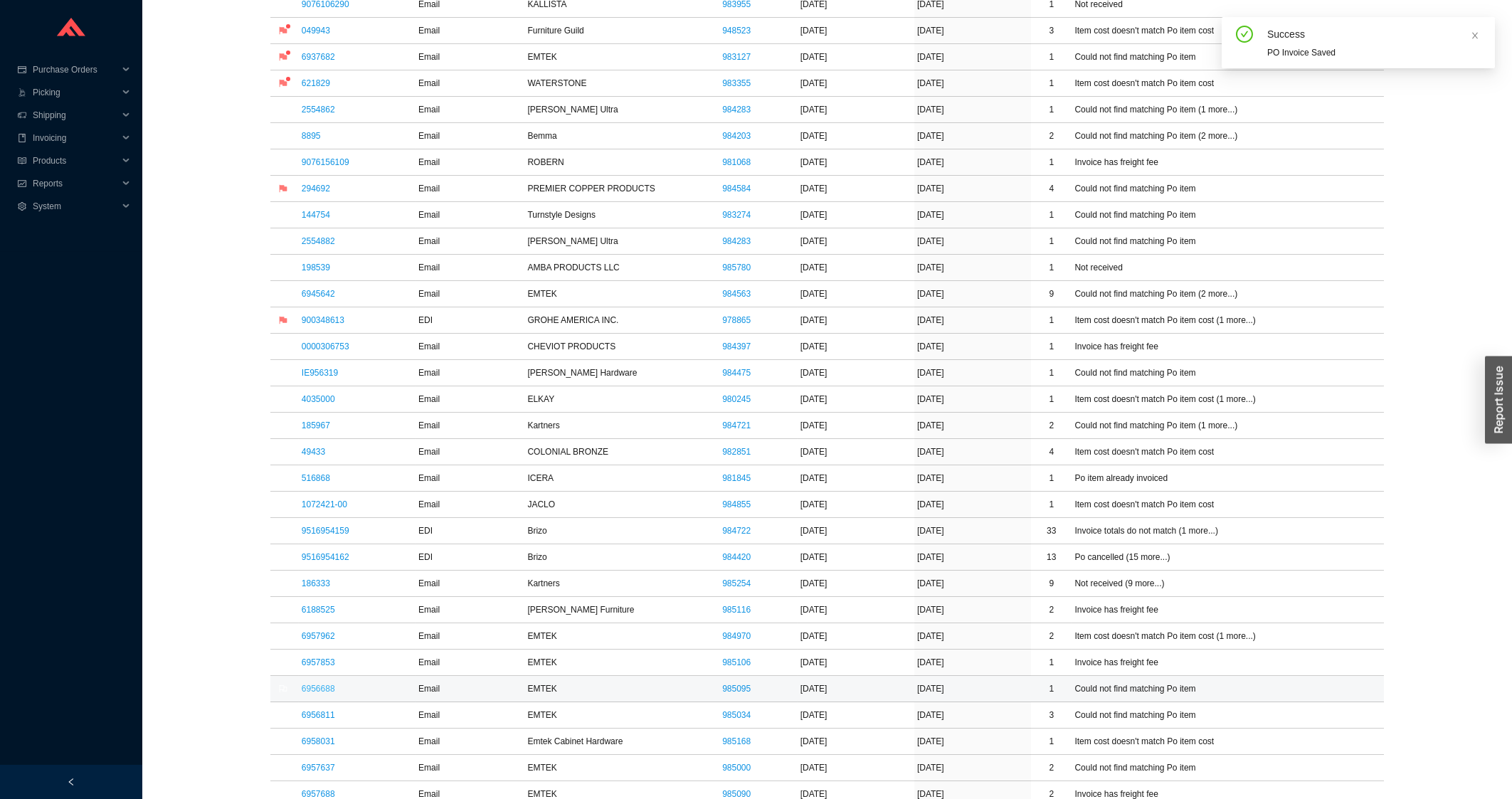
click at [325, 693] on link "6956688" at bounding box center [319, 689] width 34 height 10
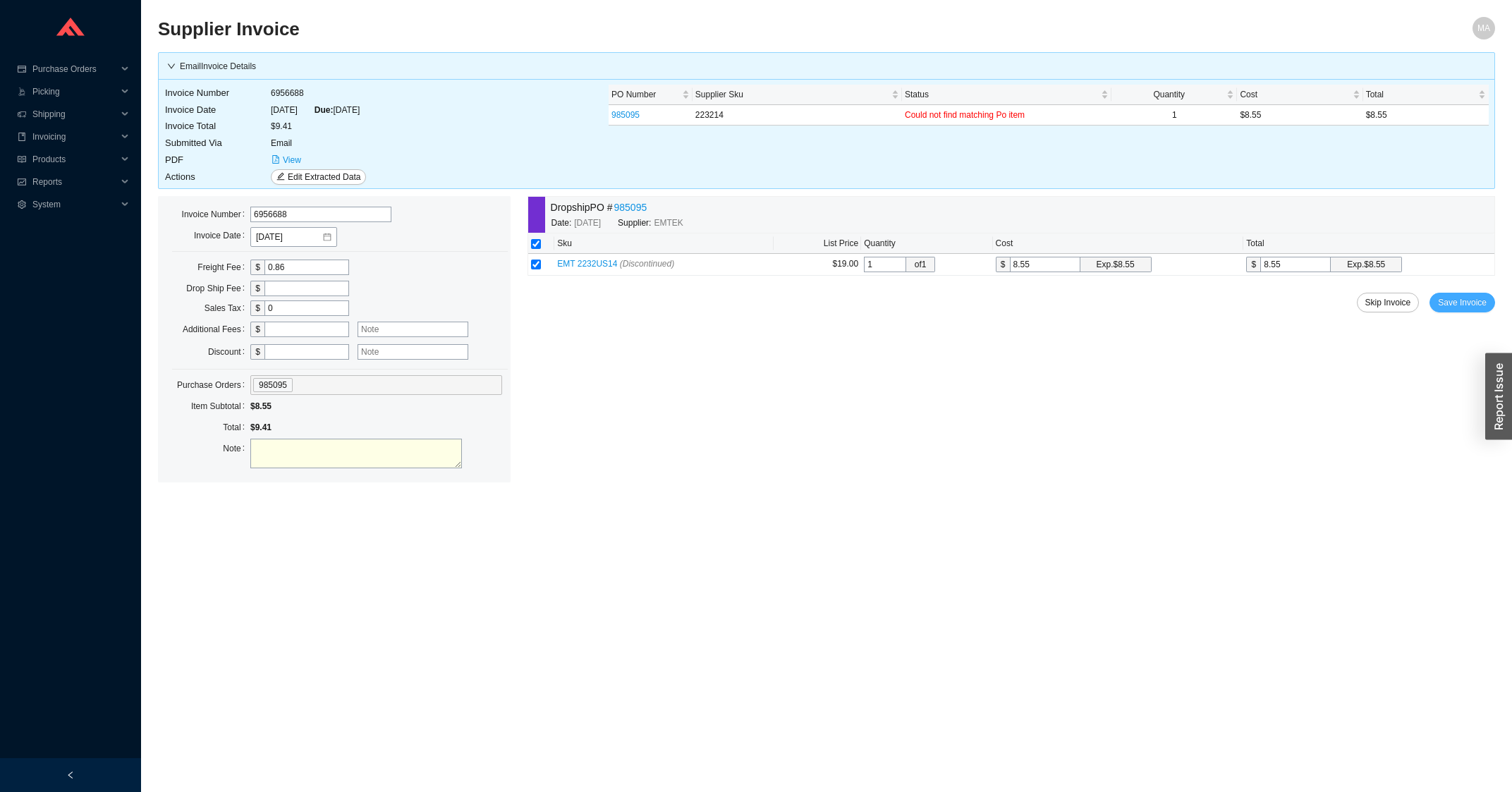
click at [1458, 309] on span "Save Invoice" at bounding box center [1461, 302] width 49 height 14
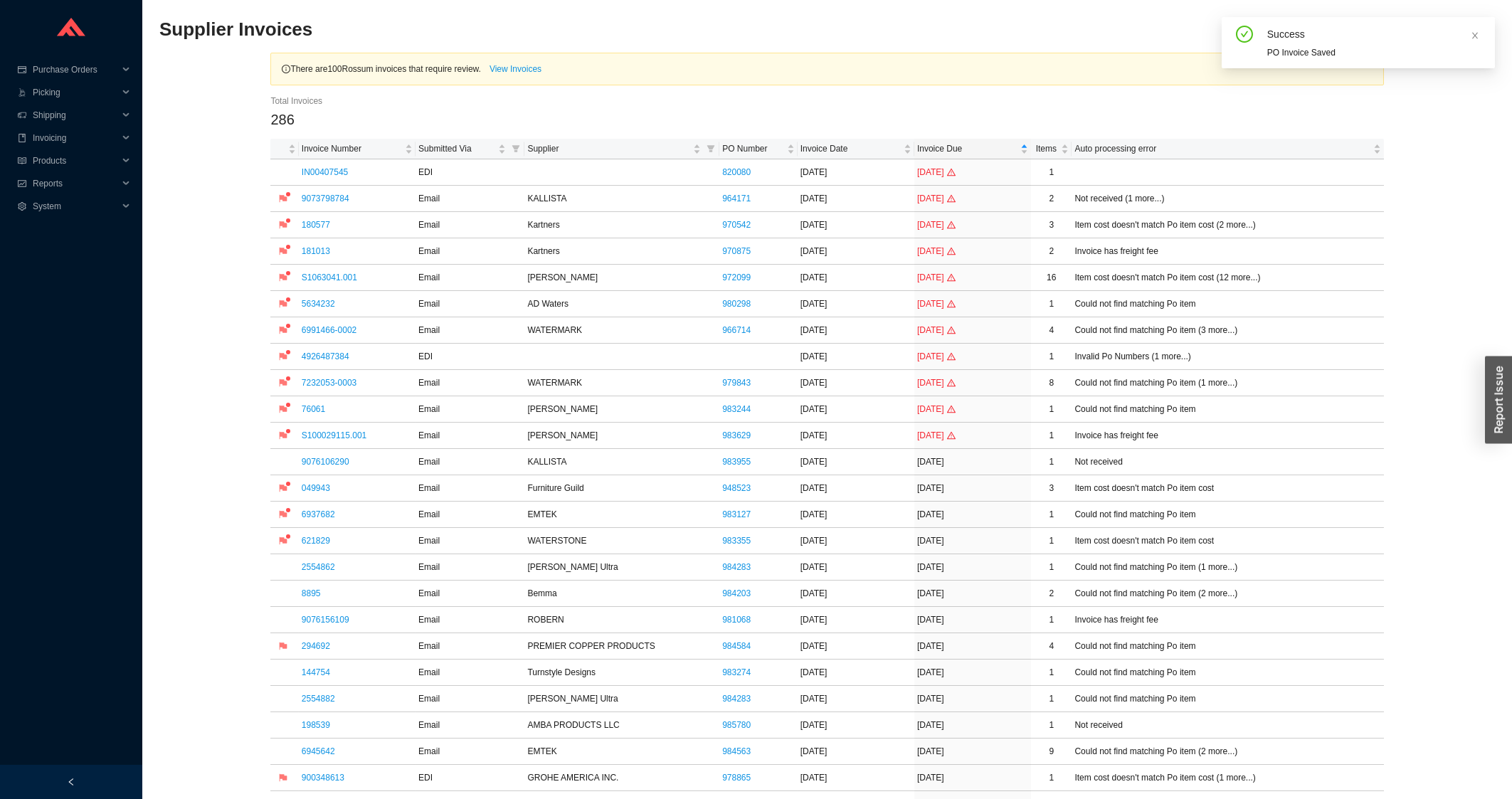
scroll to position [382, 0]
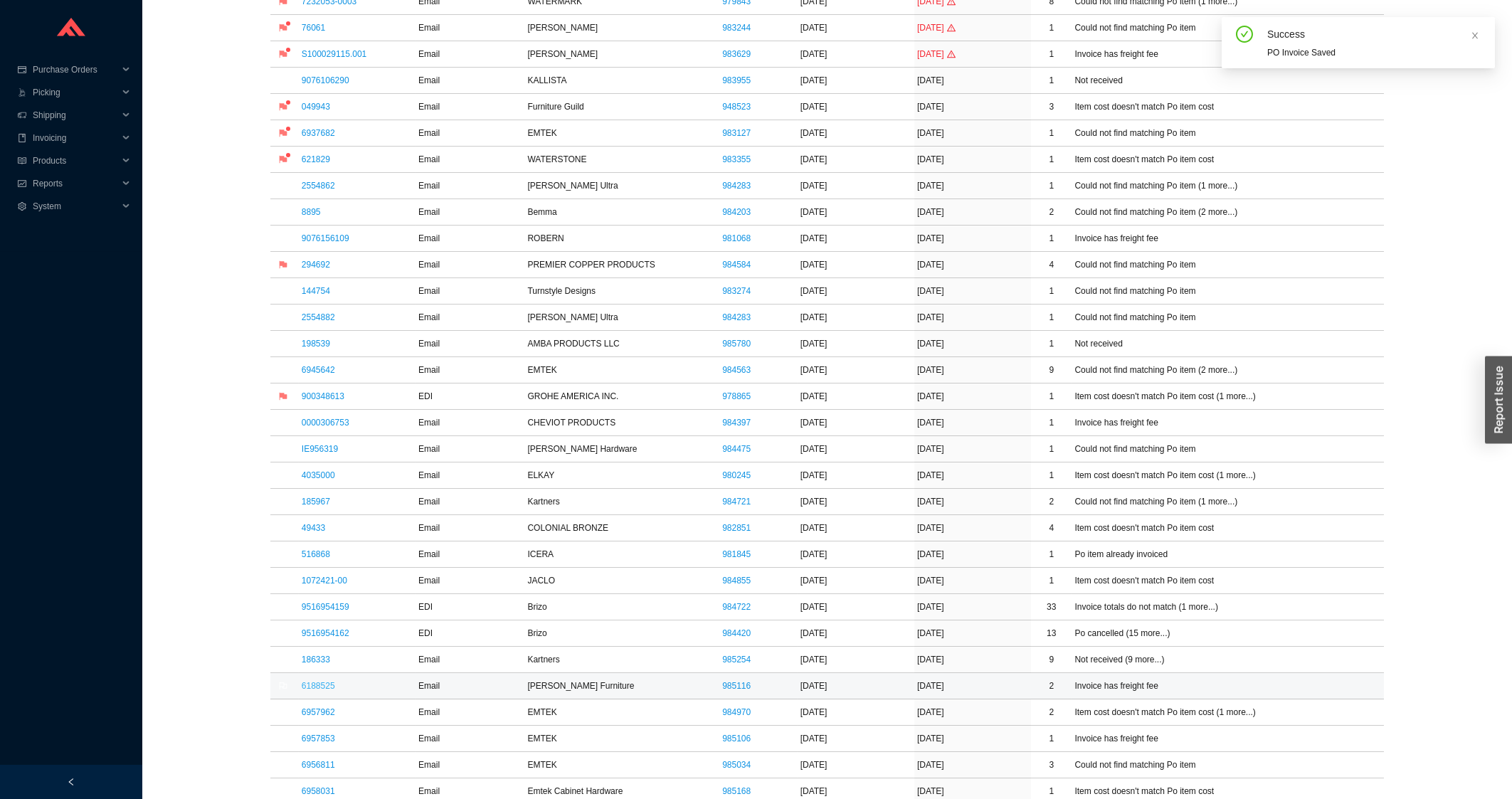
click at [313, 689] on link "6188525" at bounding box center [319, 686] width 34 height 10
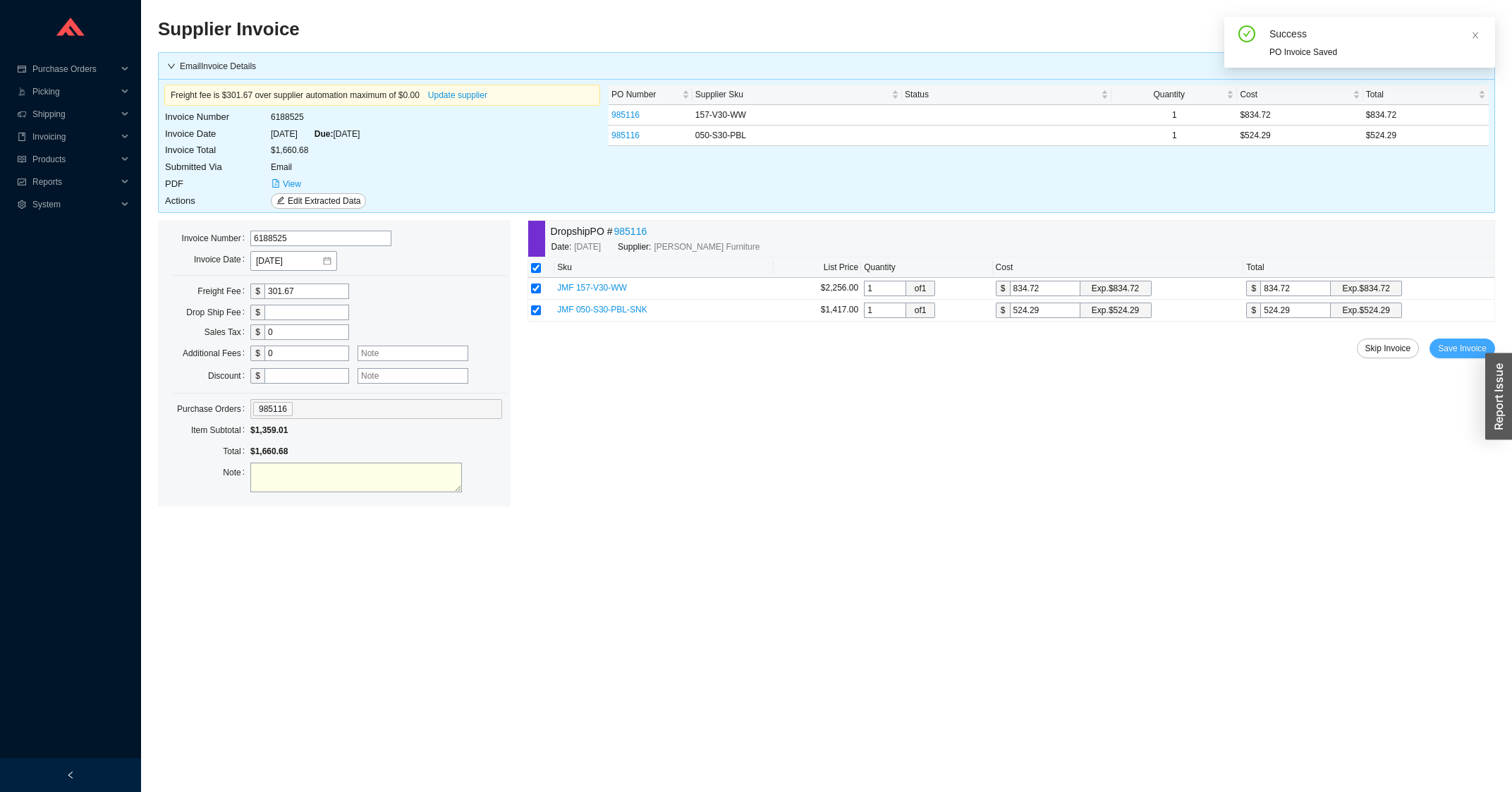
click at [1444, 356] on span "Save Invoice" at bounding box center [1461, 348] width 49 height 14
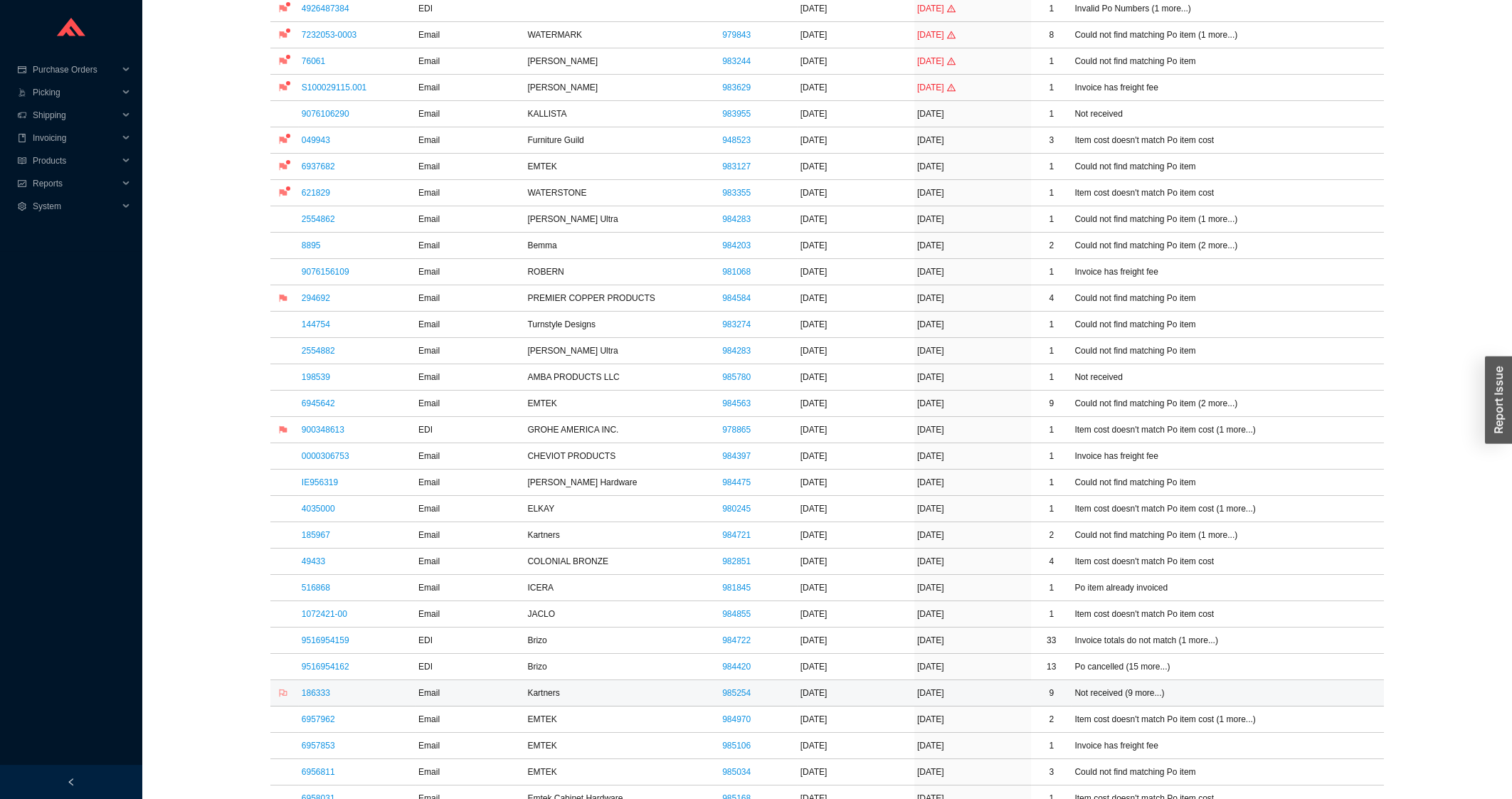
scroll to position [458, 0]
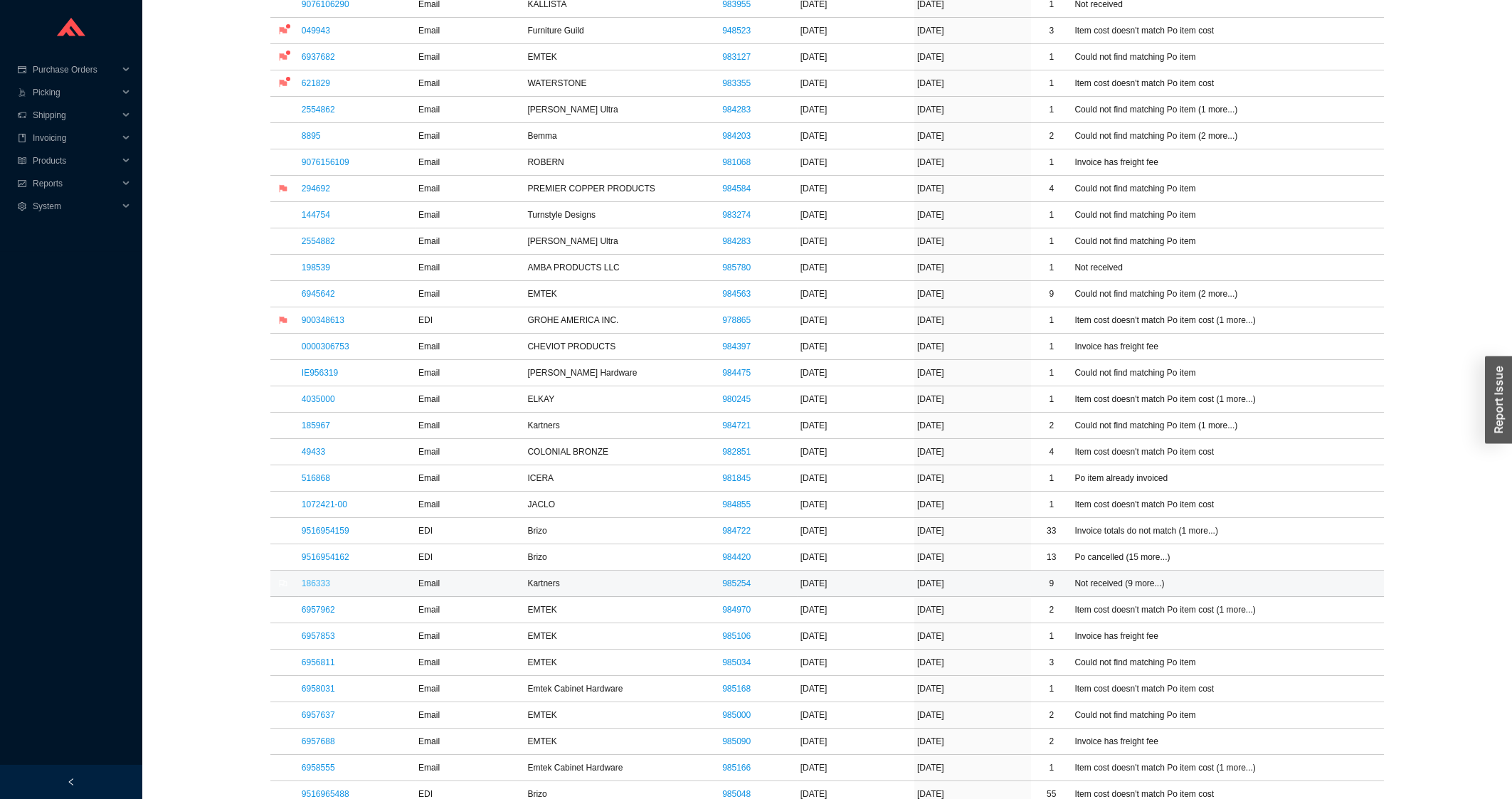
click at [306, 588] on link "186333" at bounding box center [316, 583] width 29 height 10
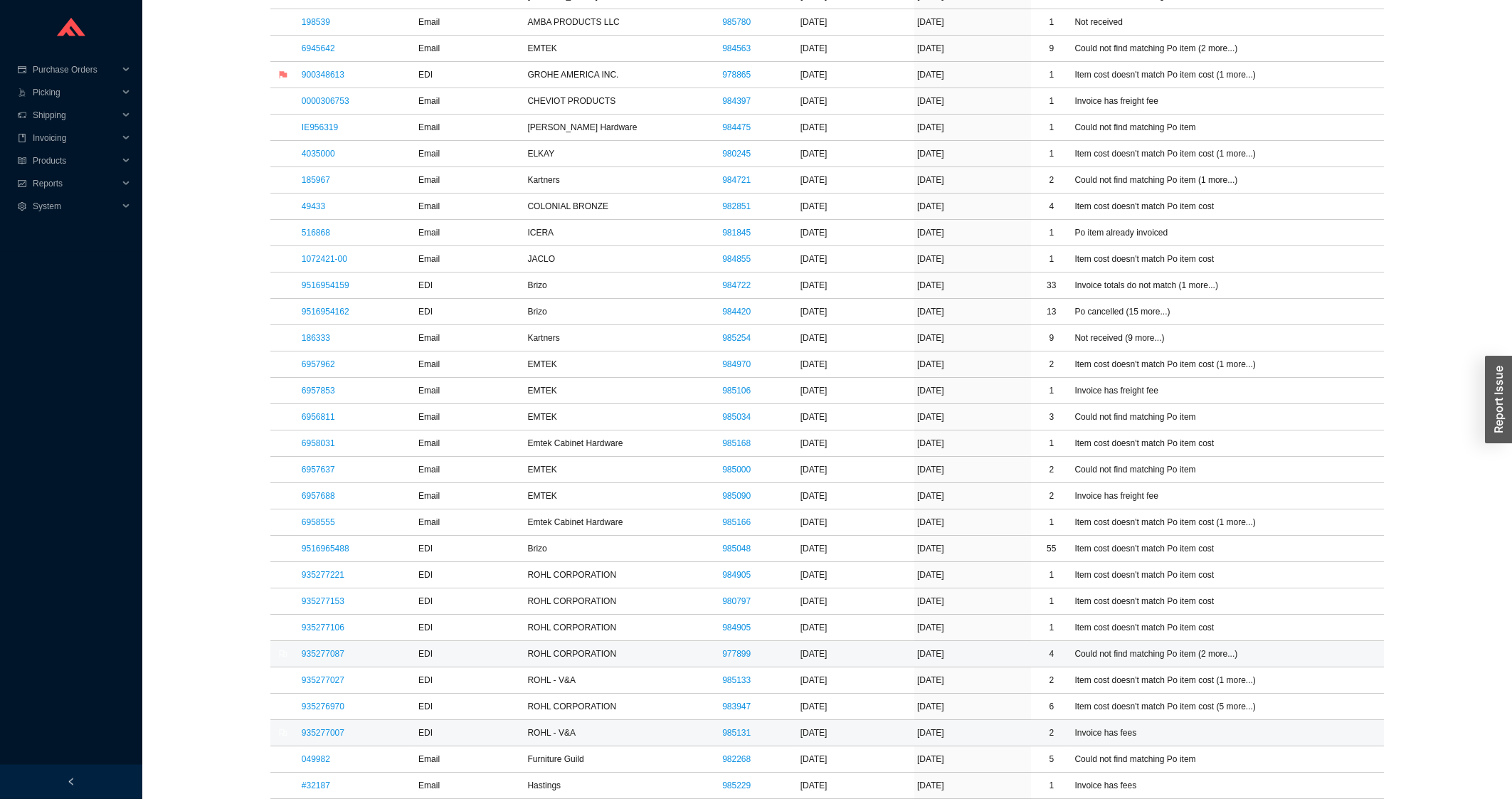
scroll to position [762, 0]
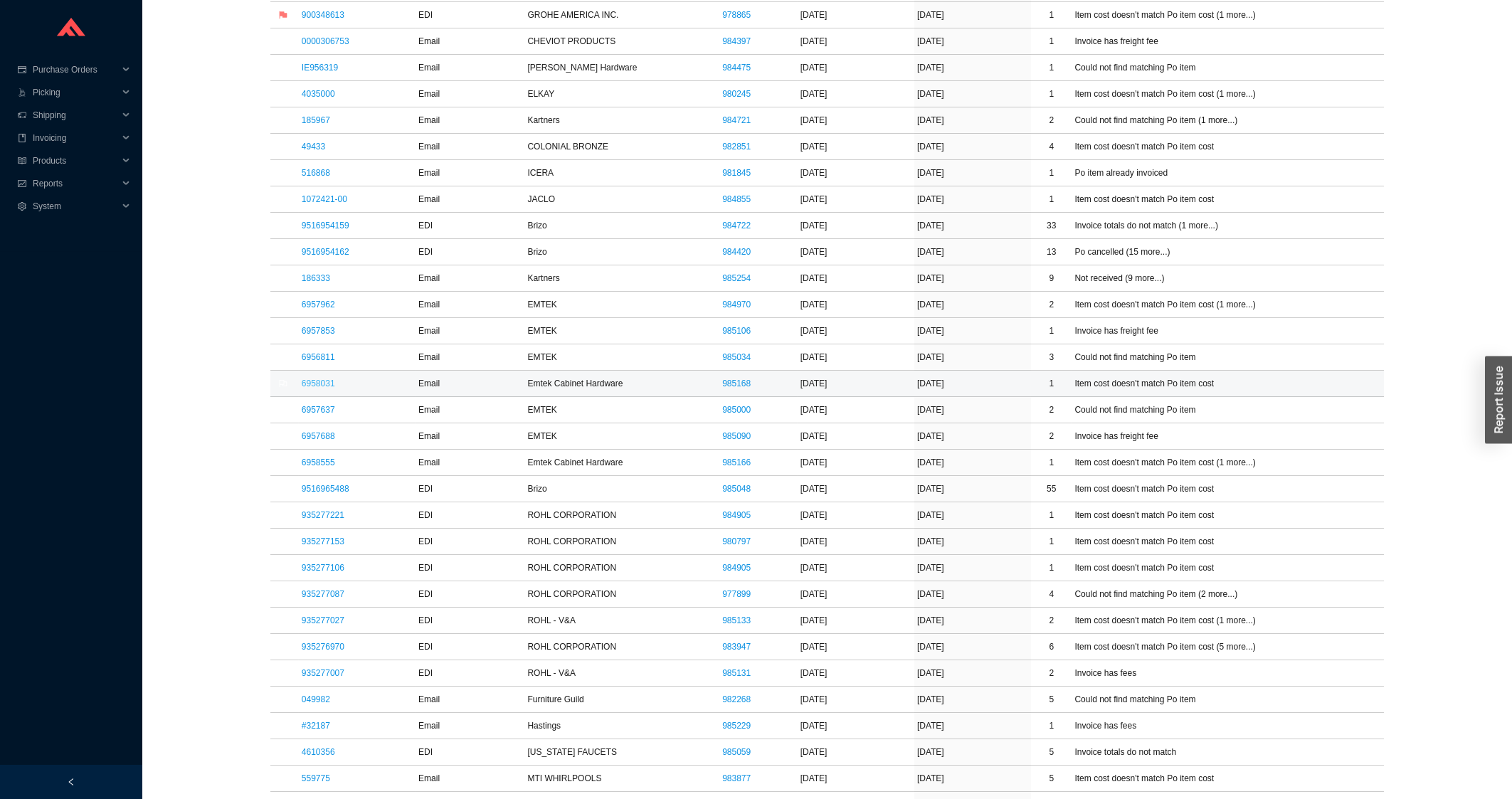
click at [329, 382] on link "6958031" at bounding box center [319, 384] width 34 height 10
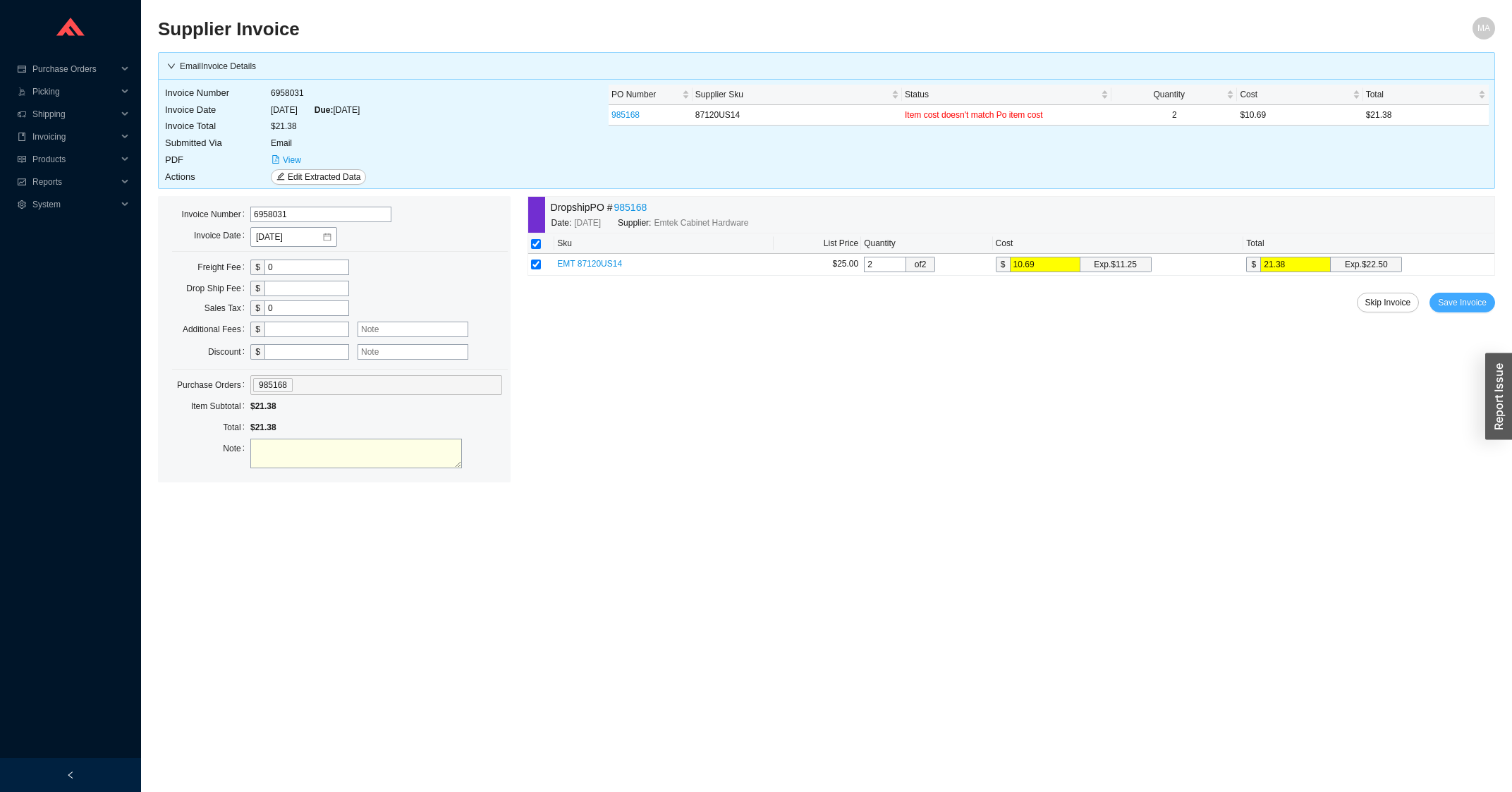
click at [1469, 296] on button "Save Invoice" at bounding box center [1462, 302] width 66 height 20
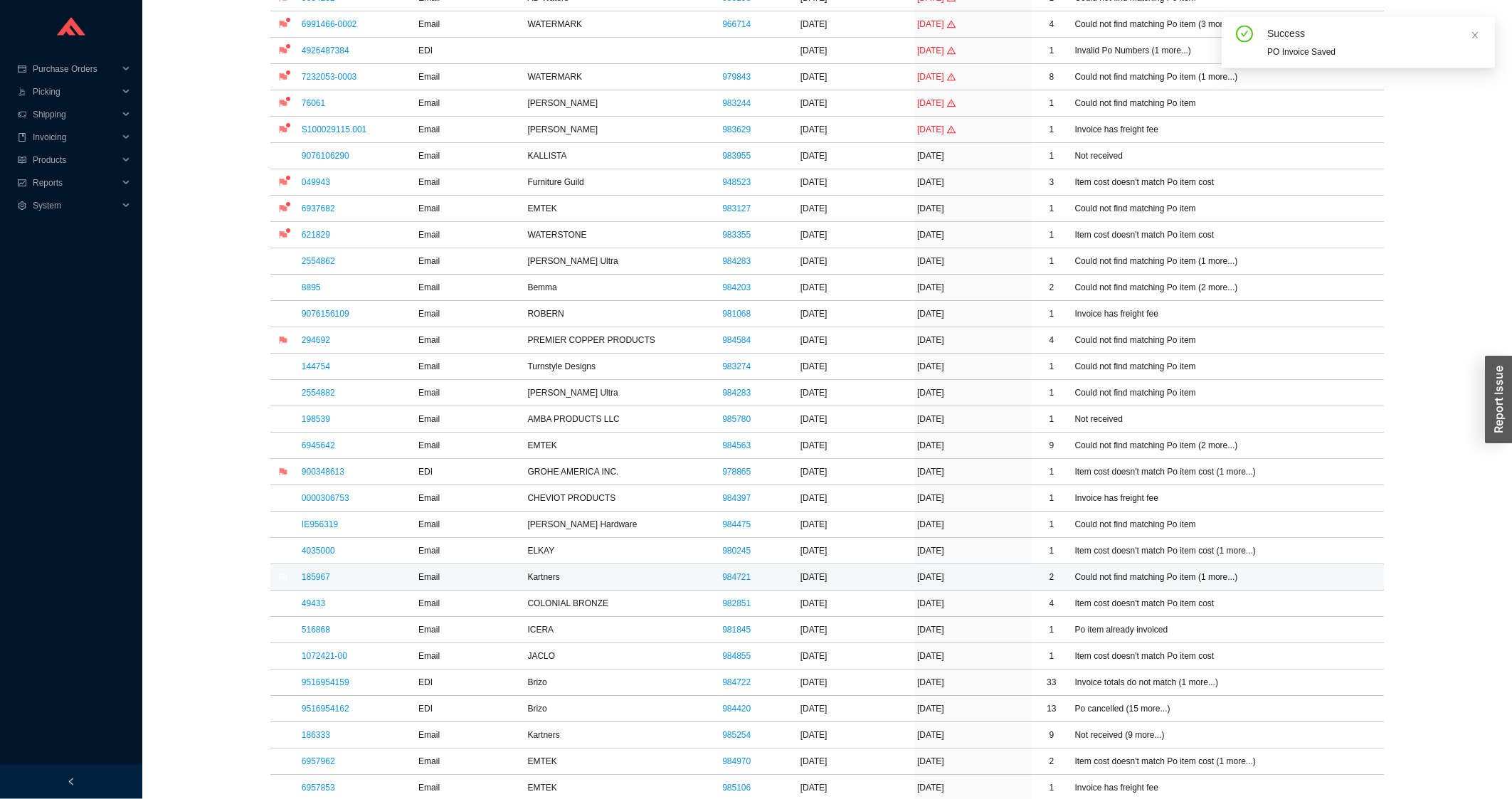
scroll to position [382, 0]
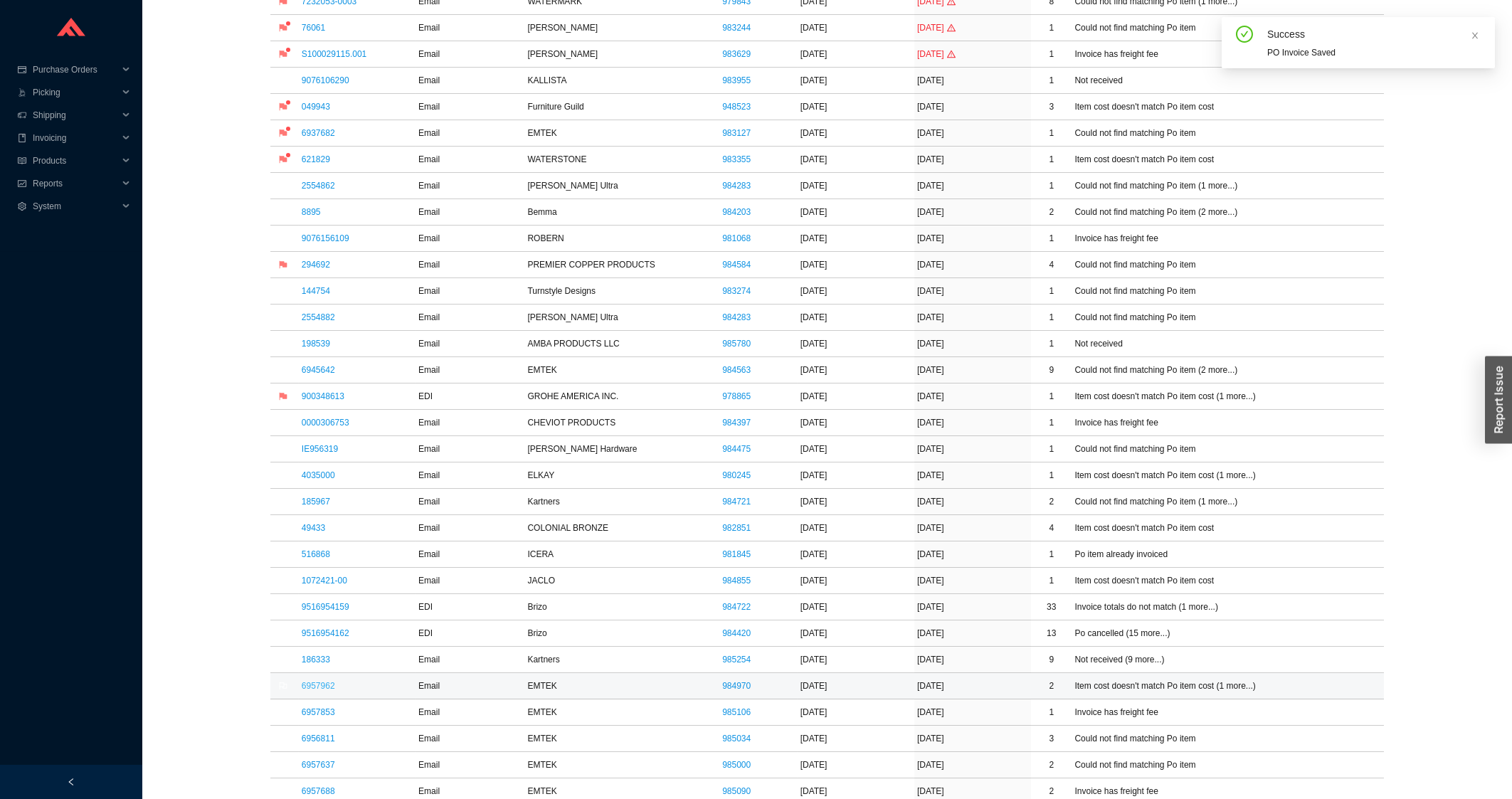
click at [322, 686] on link "6957962" at bounding box center [319, 686] width 34 height 10
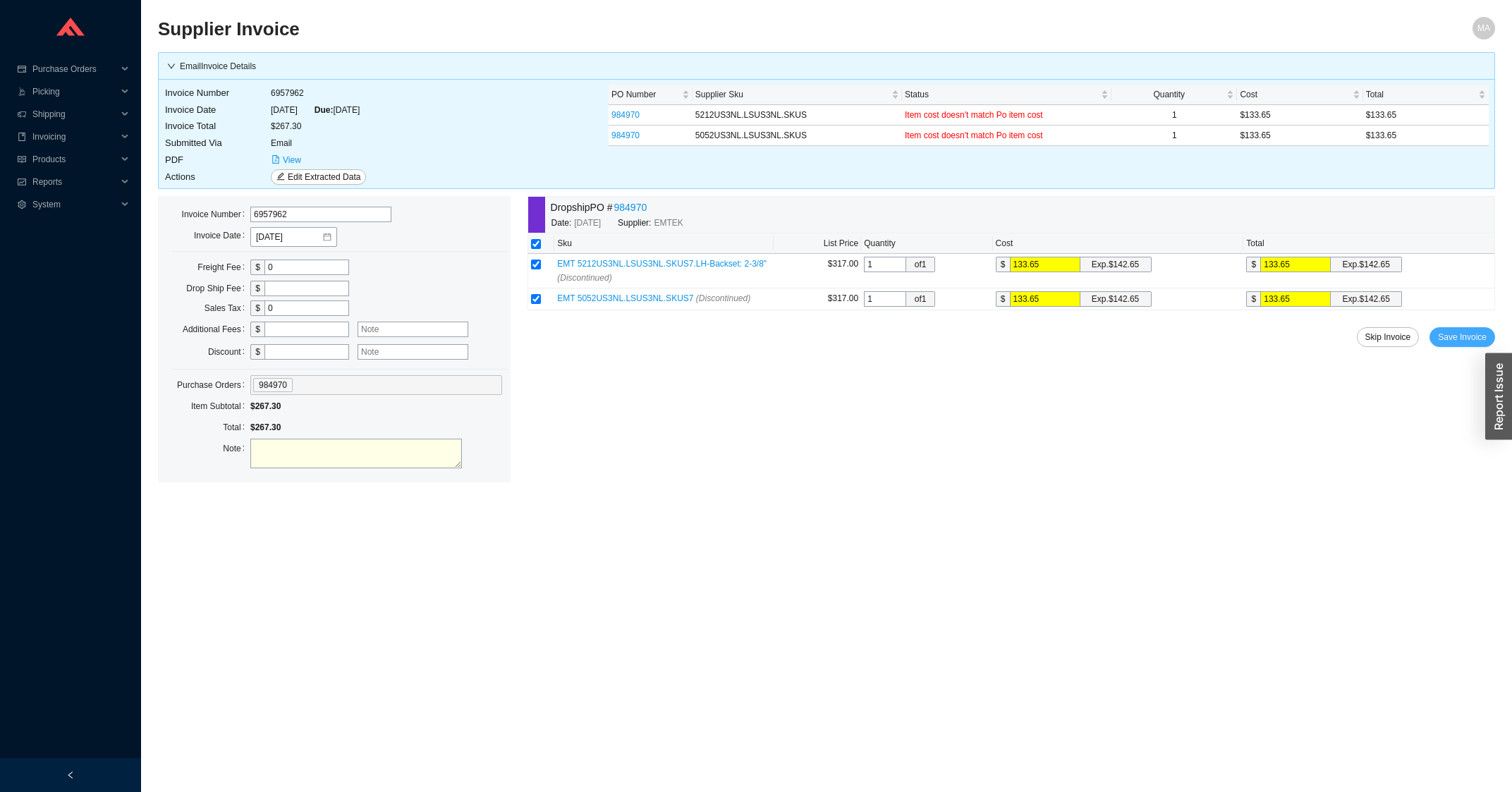
click at [1462, 341] on span "Save Invoice" at bounding box center [1461, 336] width 49 height 14
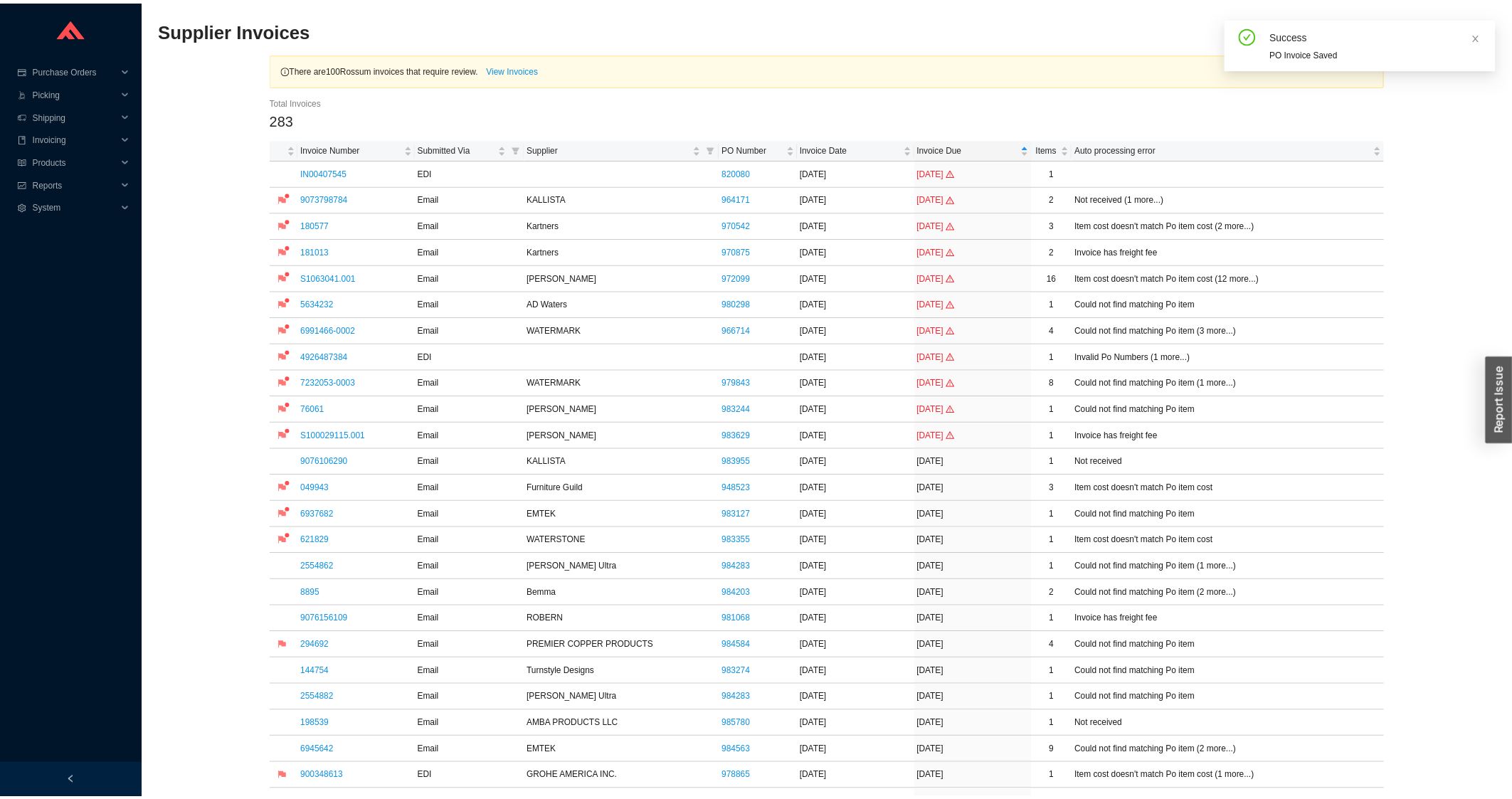
scroll to position [458, 0]
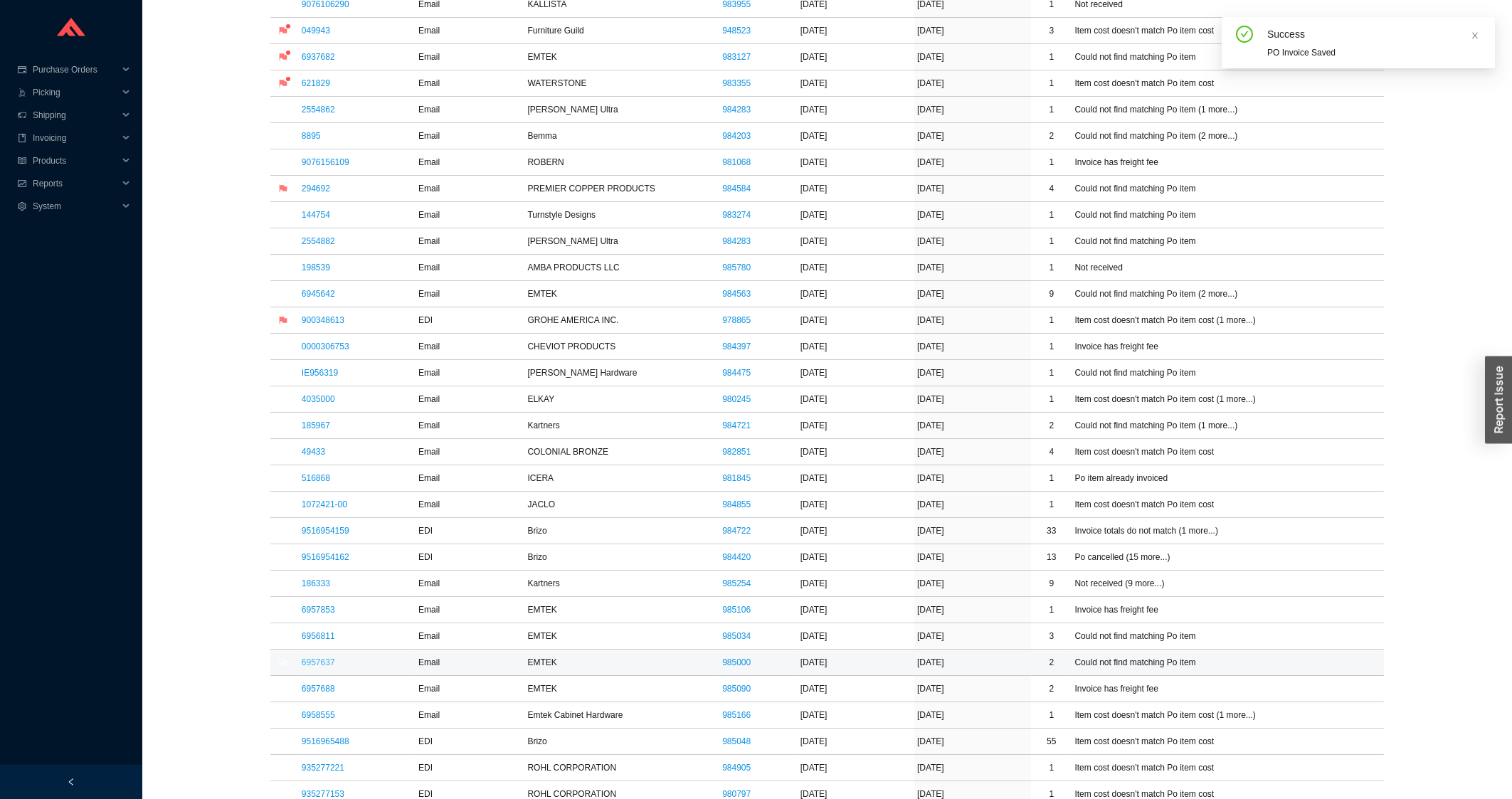
click at [306, 667] on link "6957637" at bounding box center [319, 662] width 34 height 10
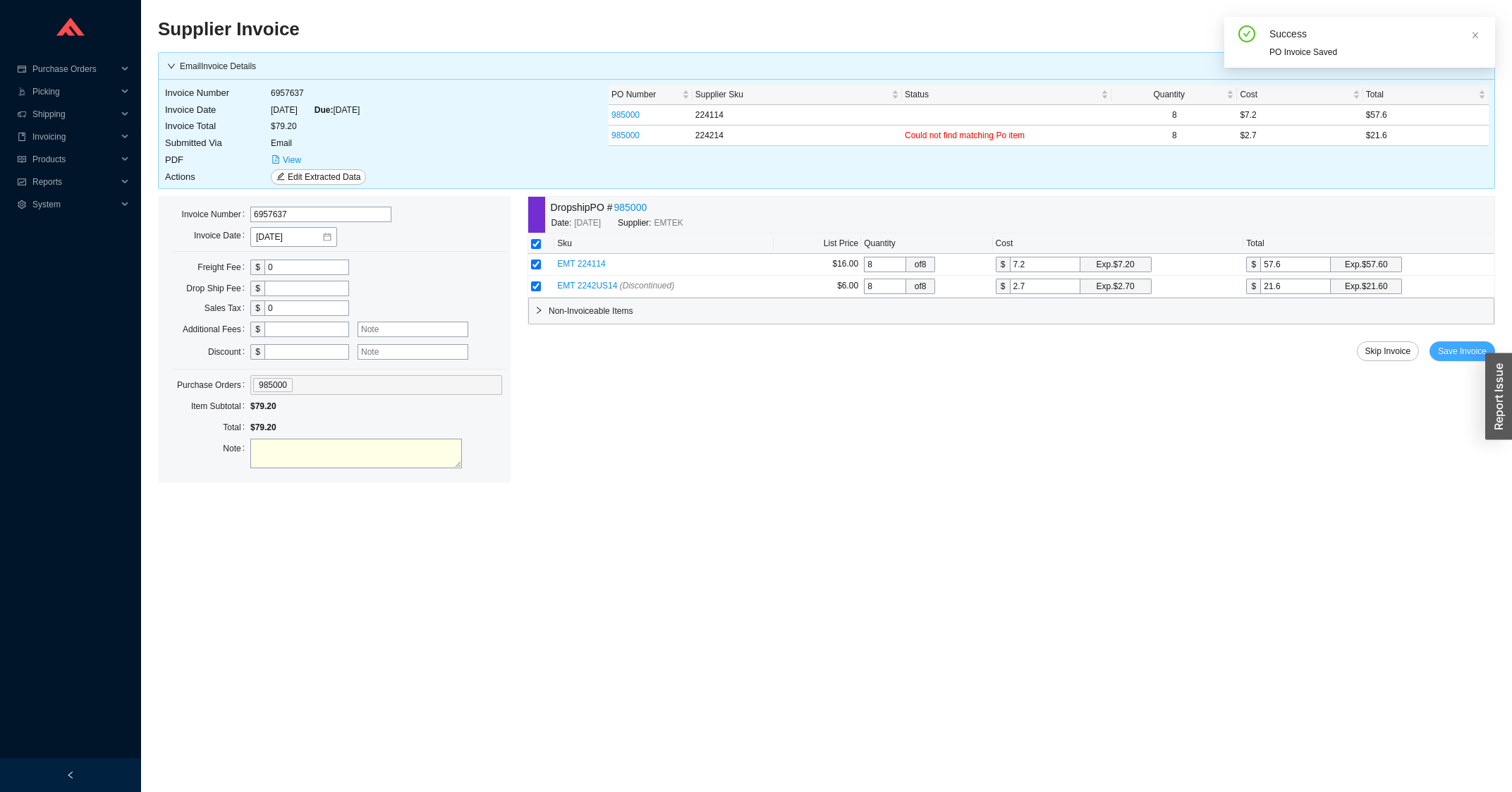
click at [1450, 354] on span "Save Invoice" at bounding box center [1461, 351] width 49 height 14
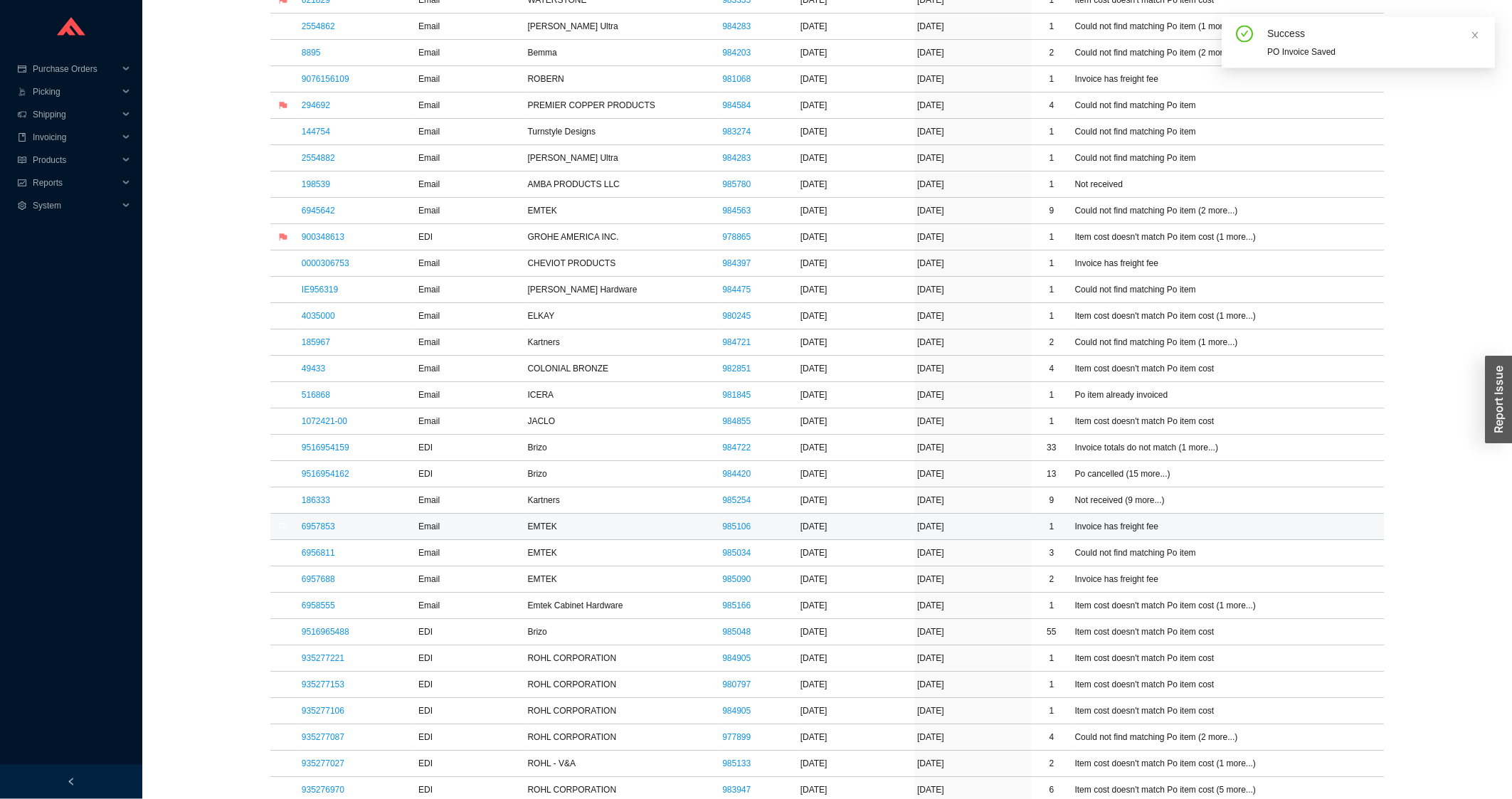
scroll to position [610, 0]
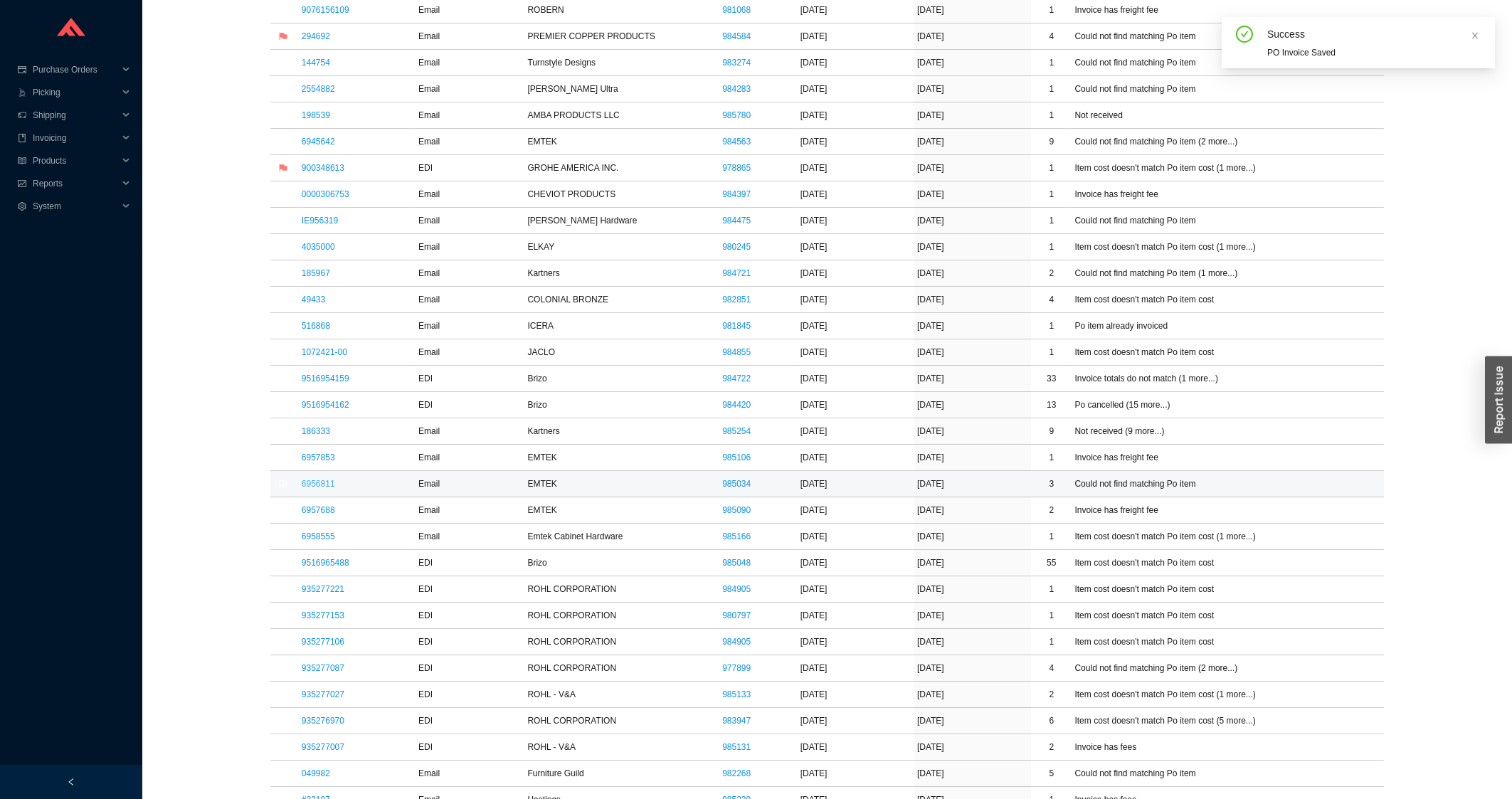
click at [327, 488] on link "6956811" at bounding box center [319, 484] width 34 height 10
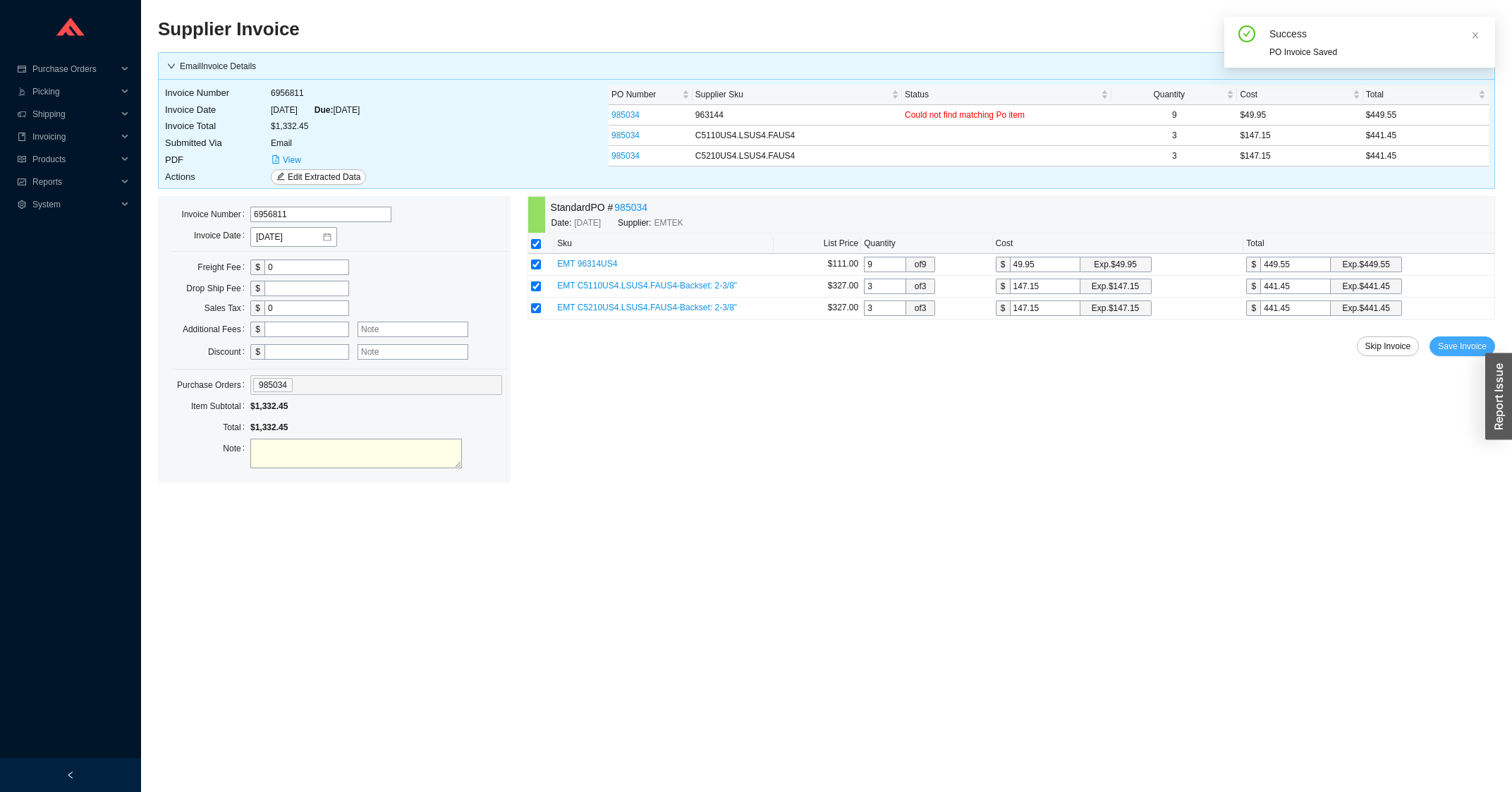
click at [1465, 350] on span "Save Invoice" at bounding box center [1461, 346] width 49 height 14
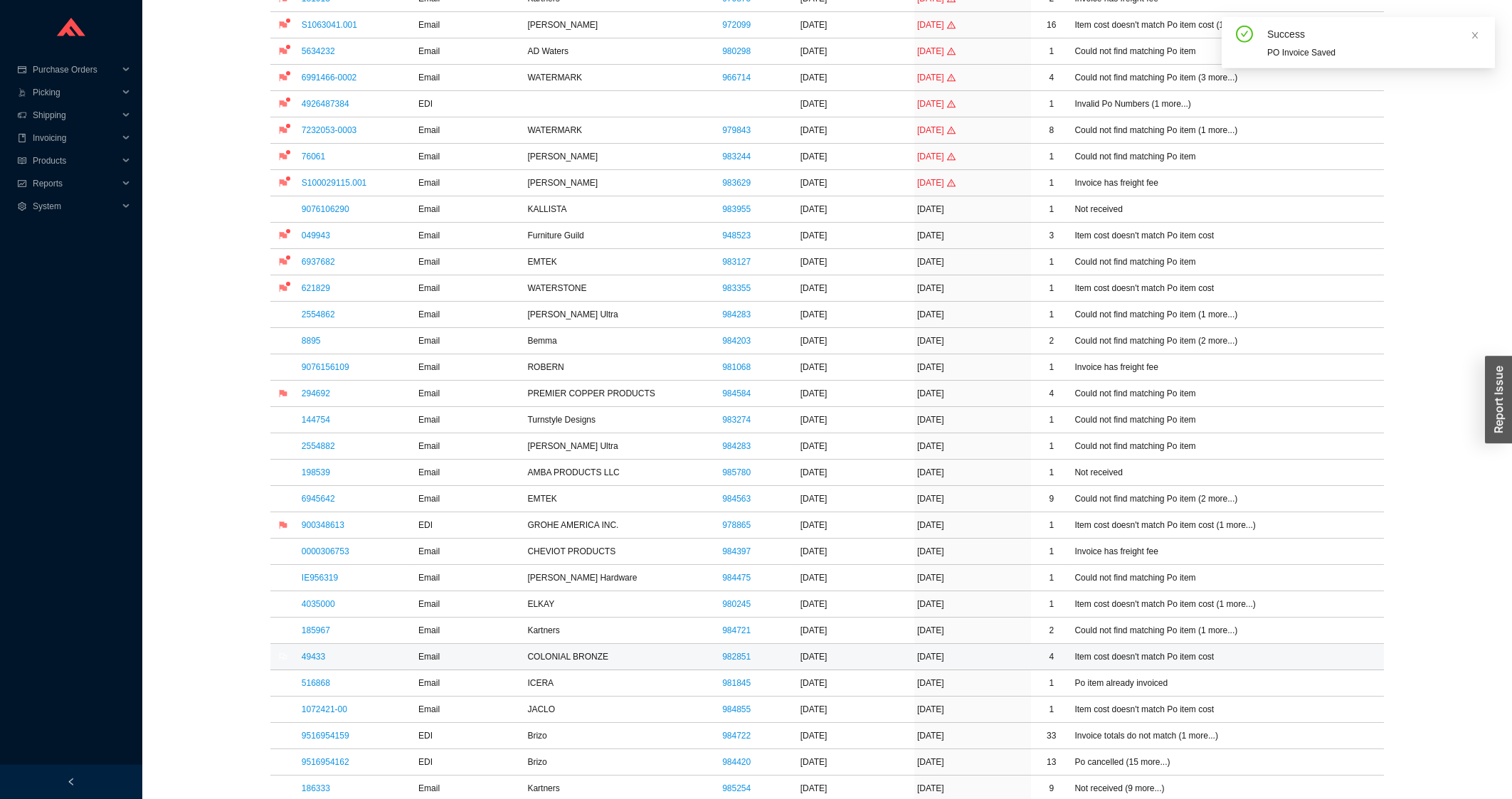
scroll to position [382, 0]
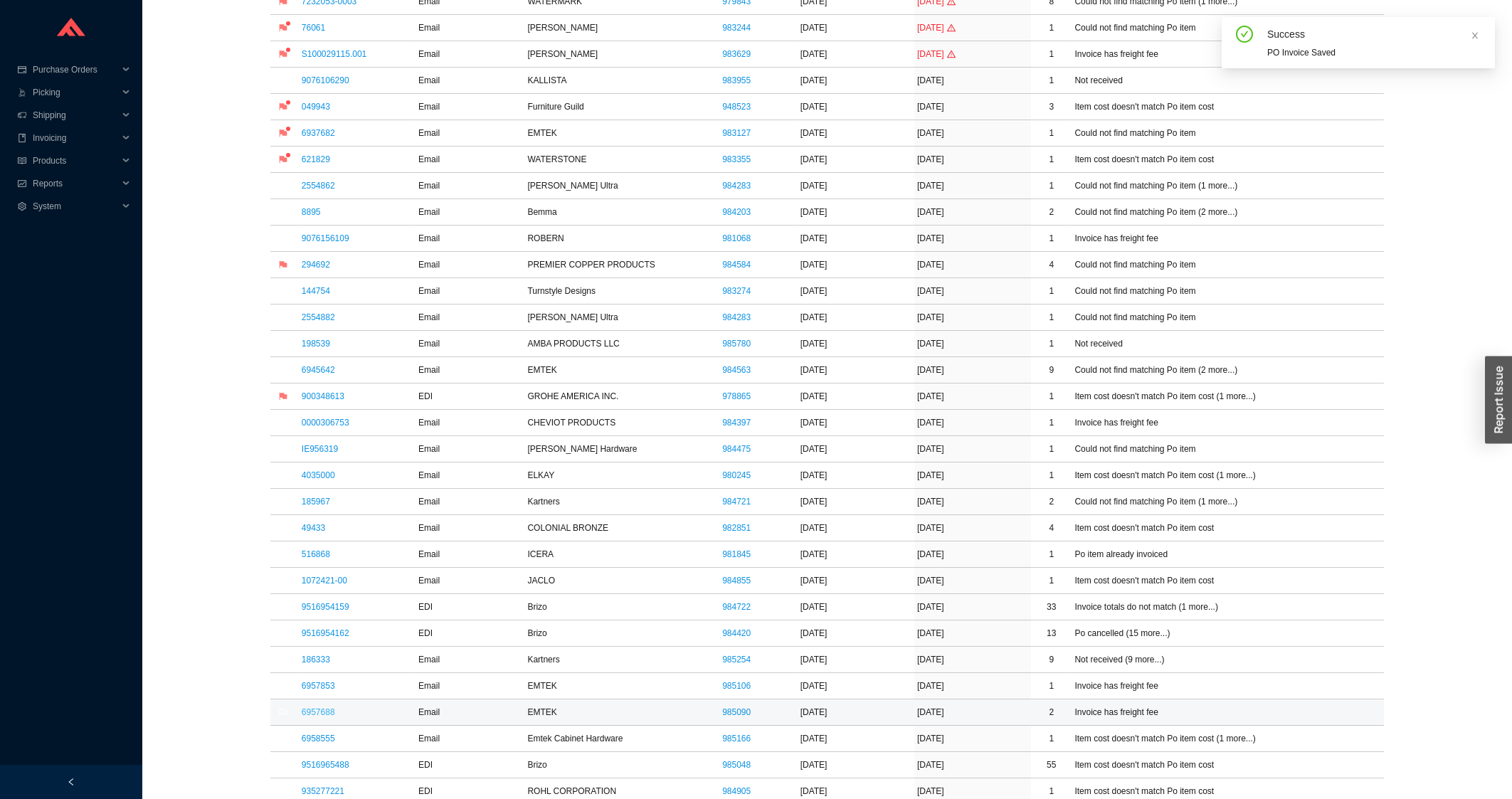
click at [325, 710] on link "6957688" at bounding box center [319, 712] width 34 height 10
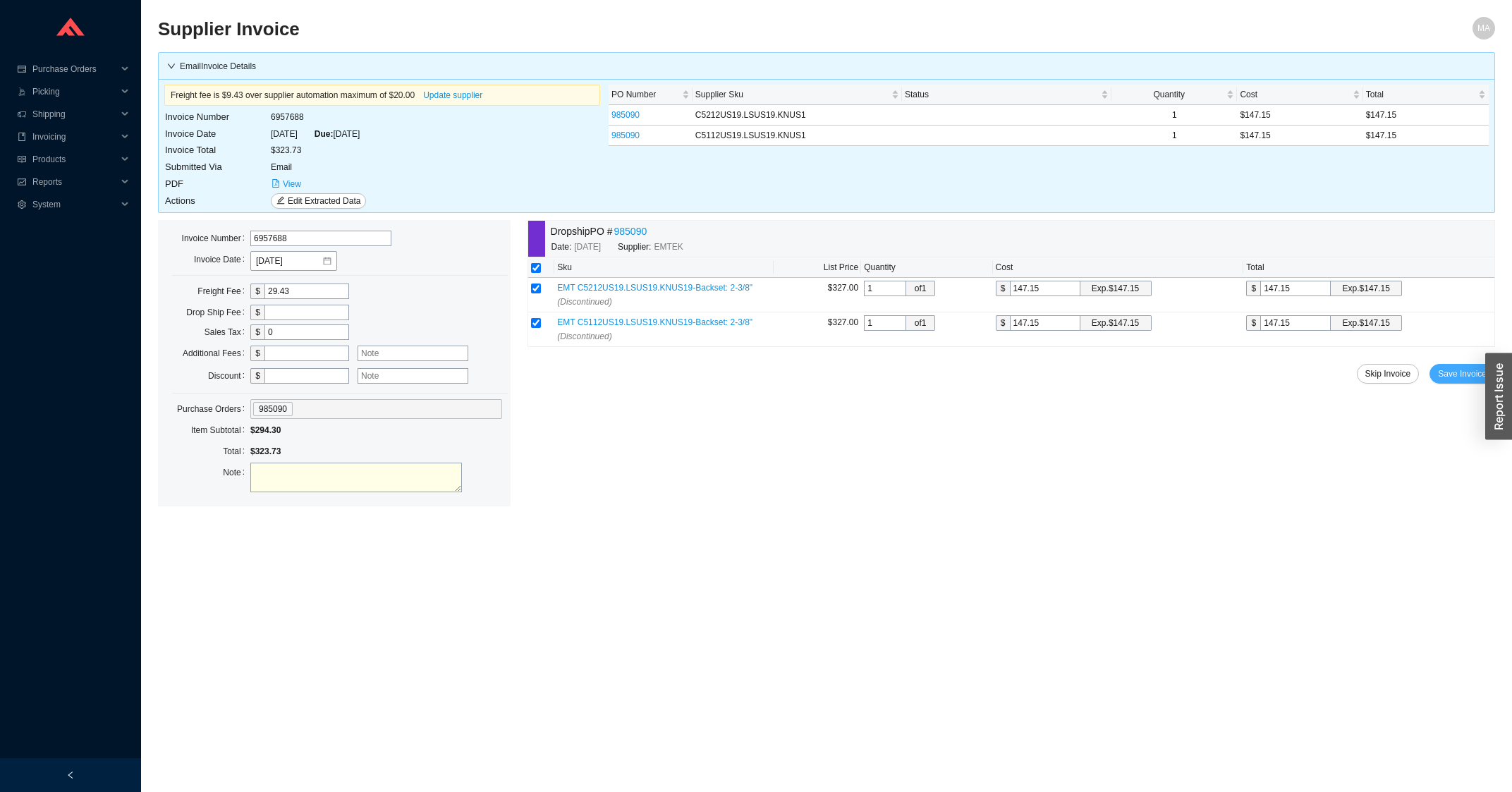
click at [1479, 377] on span "Save Invoice" at bounding box center [1461, 373] width 49 height 14
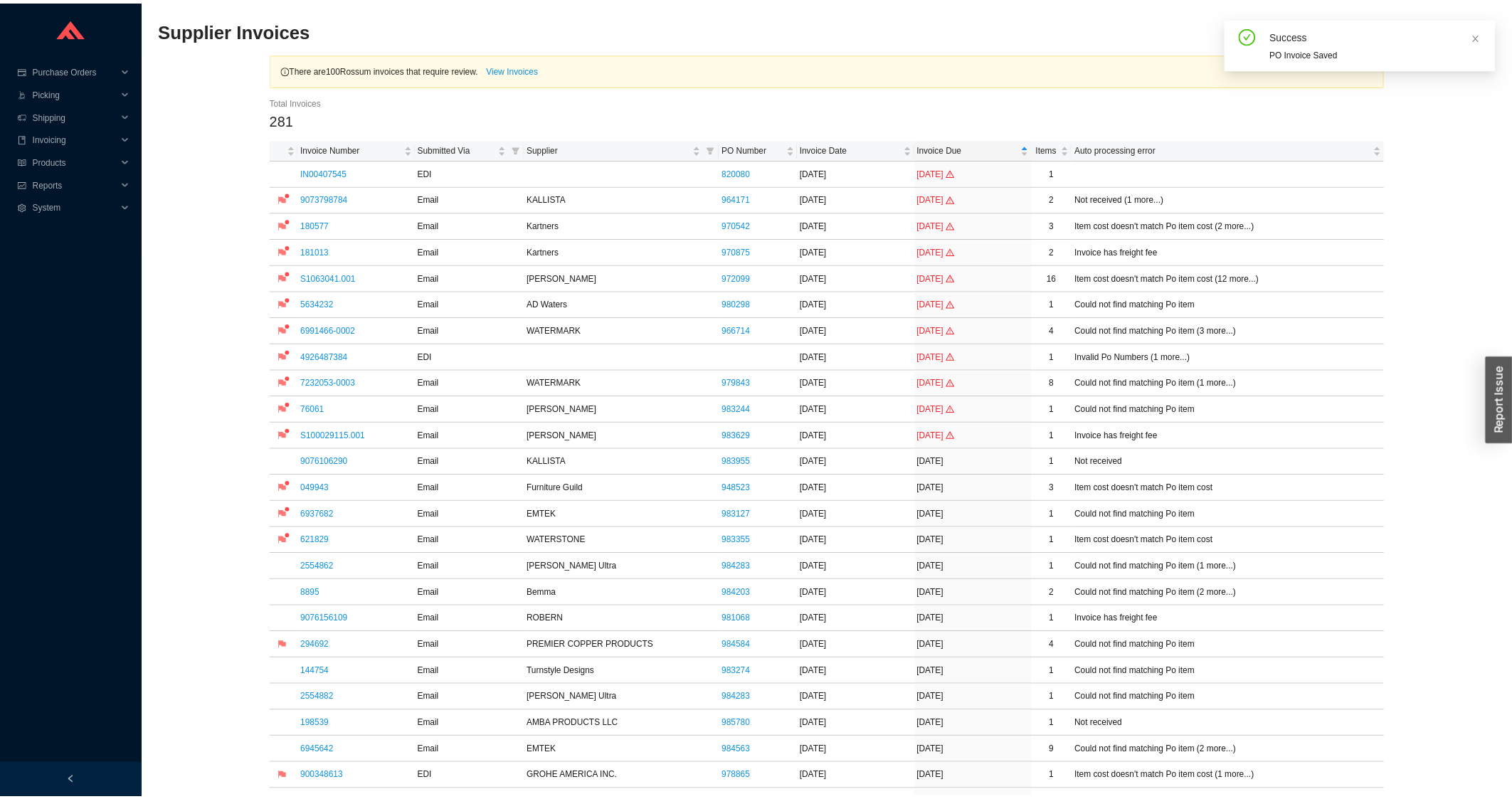
scroll to position [458, 0]
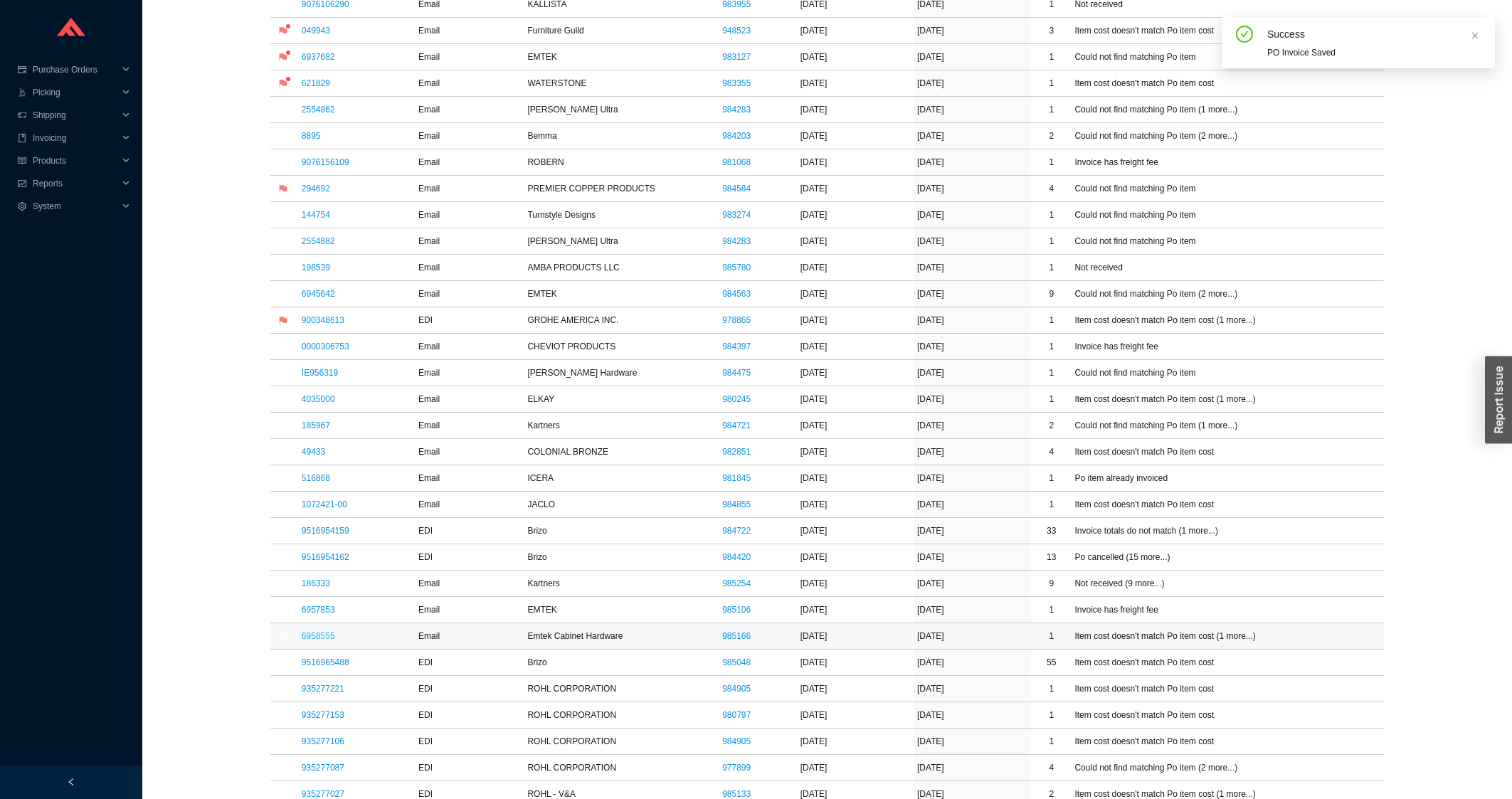
click at [331, 641] on link "6958555" at bounding box center [319, 636] width 34 height 10
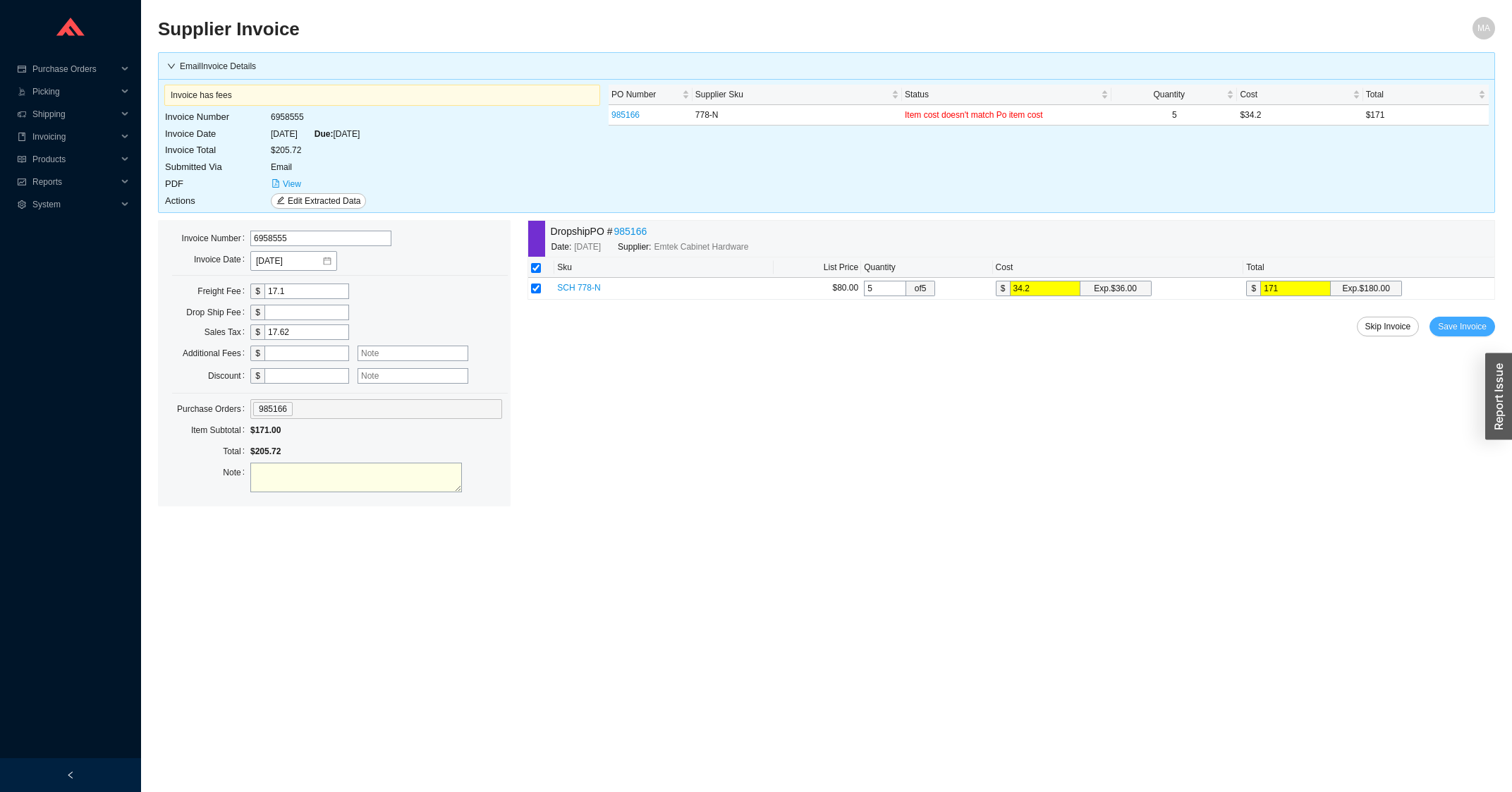
click at [1444, 328] on span "Save Invoice" at bounding box center [1461, 326] width 49 height 14
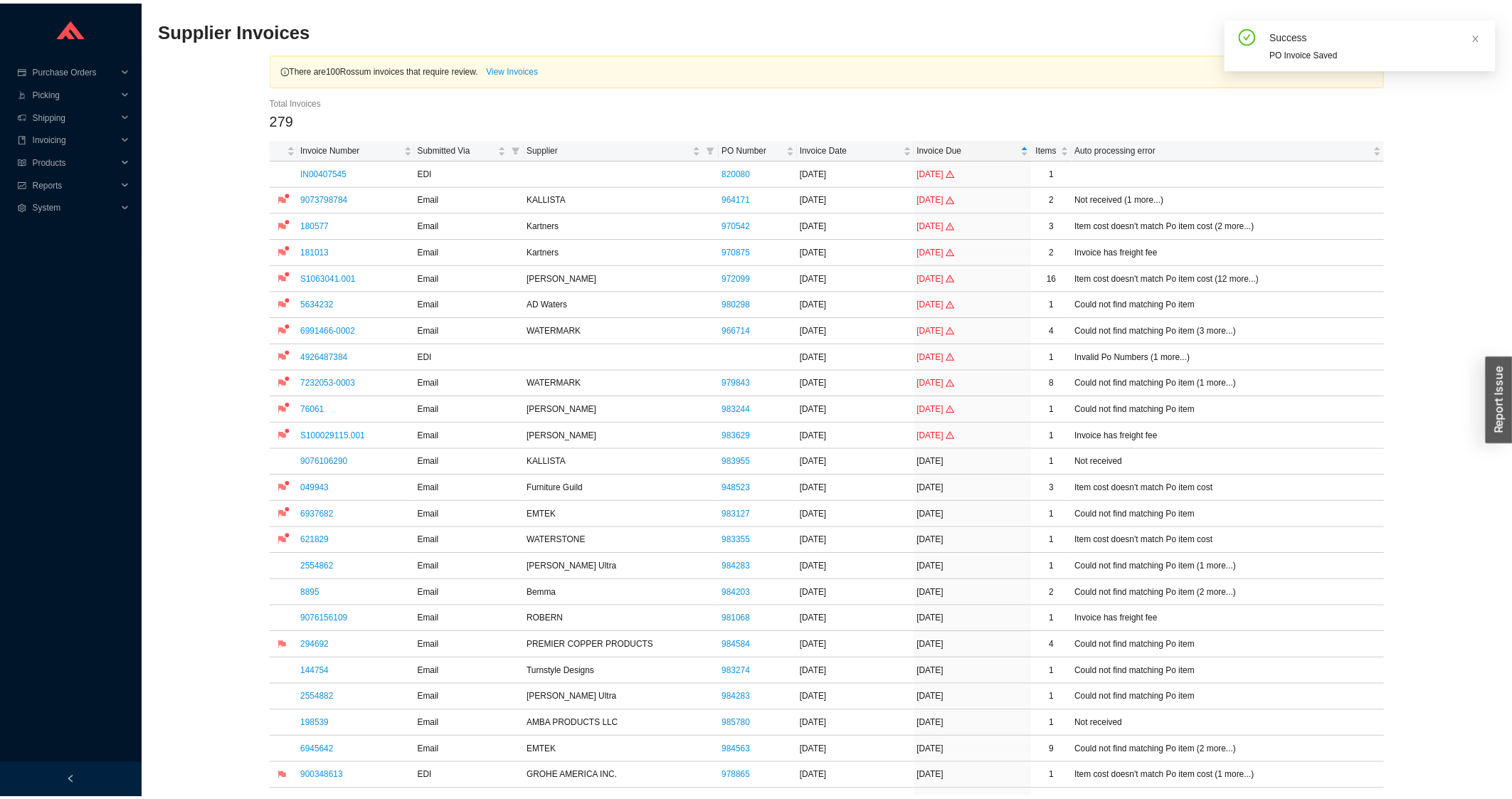
scroll to position [458, 0]
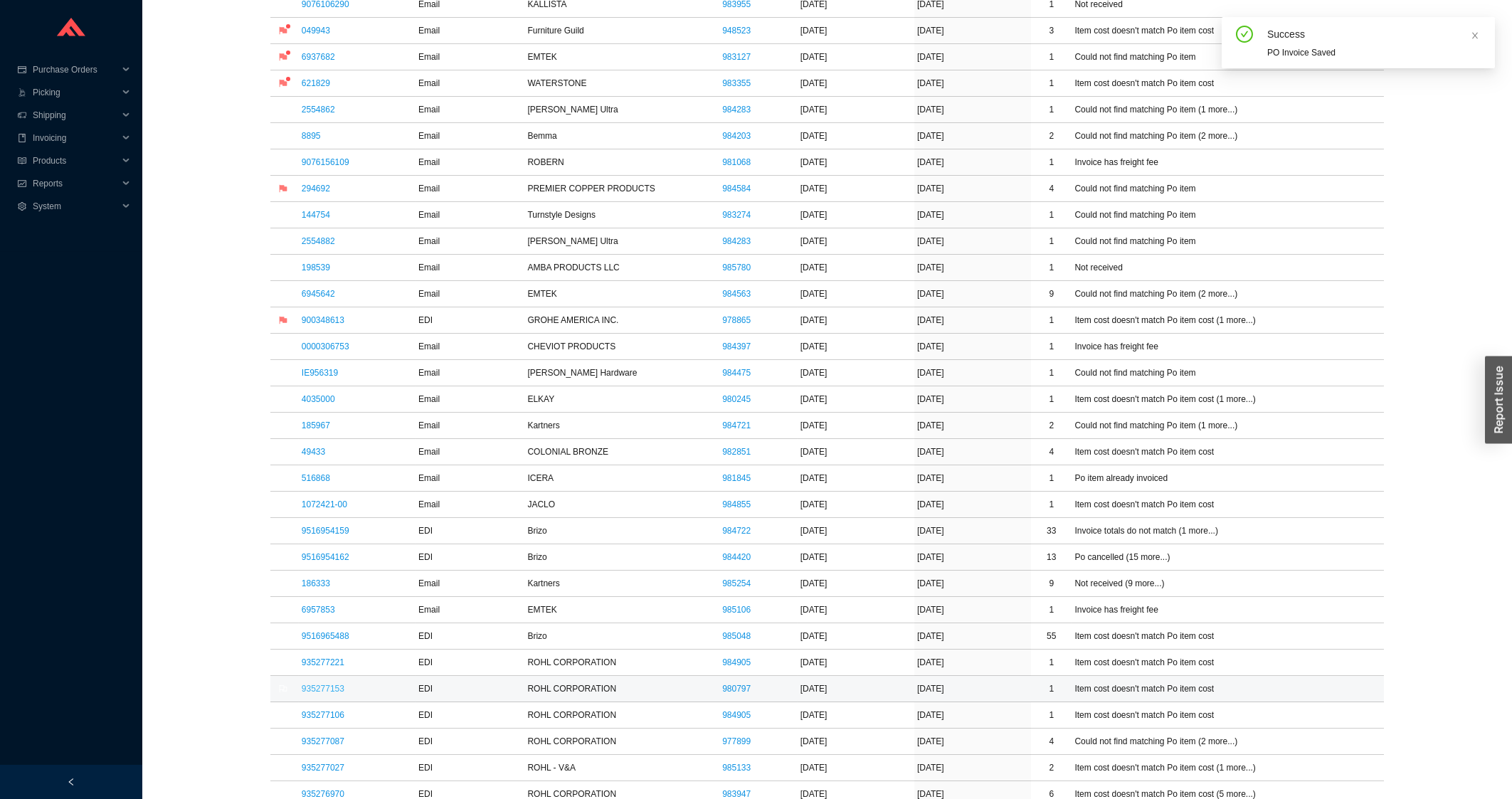
click at [312, 689] on link "935277153" at bounding box center [323, 689] width 42 height 10
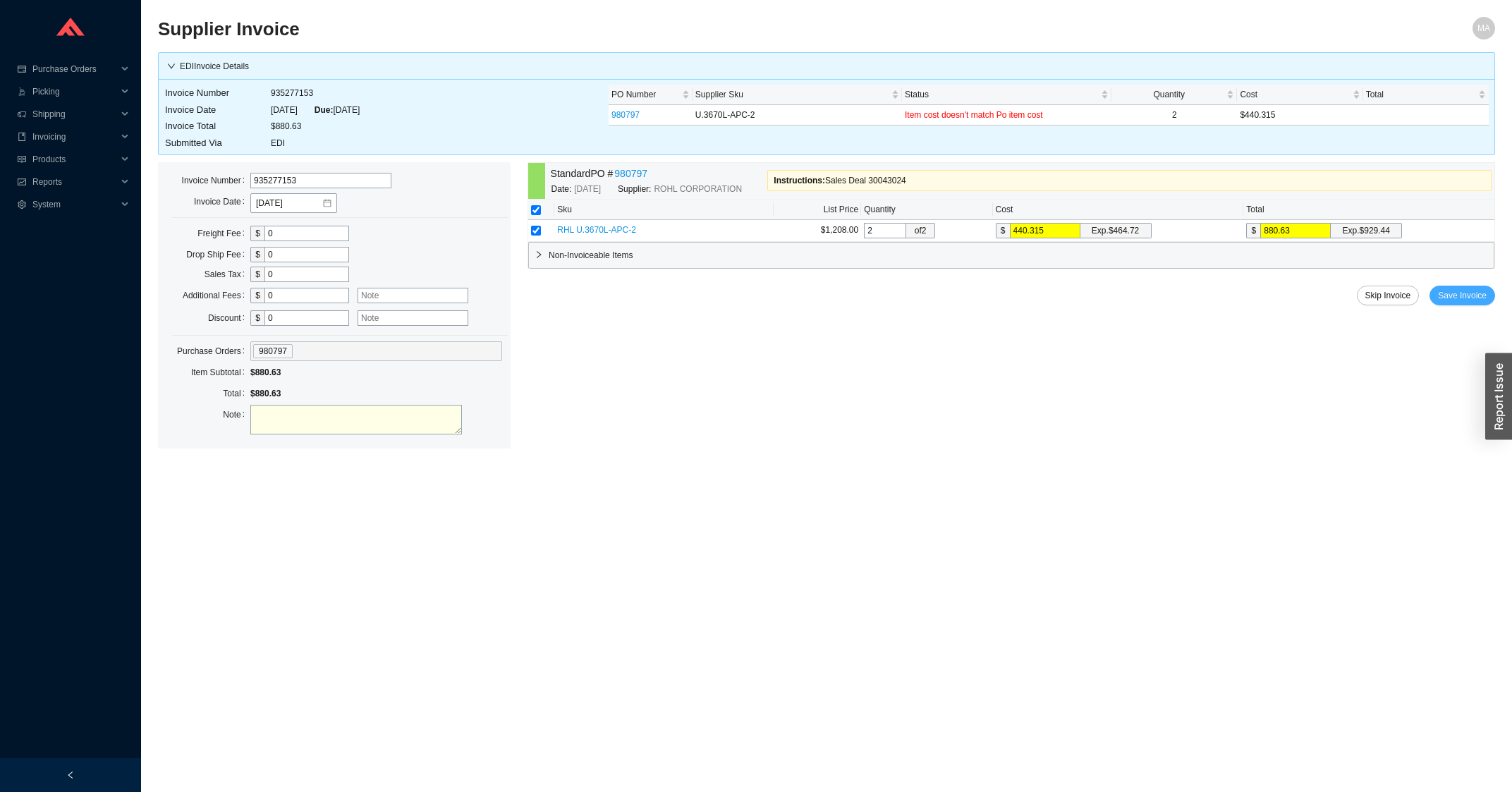
click at [1448, 296] on span "Save Invoice" at bounding box center [1461, 295] width 49 height 14
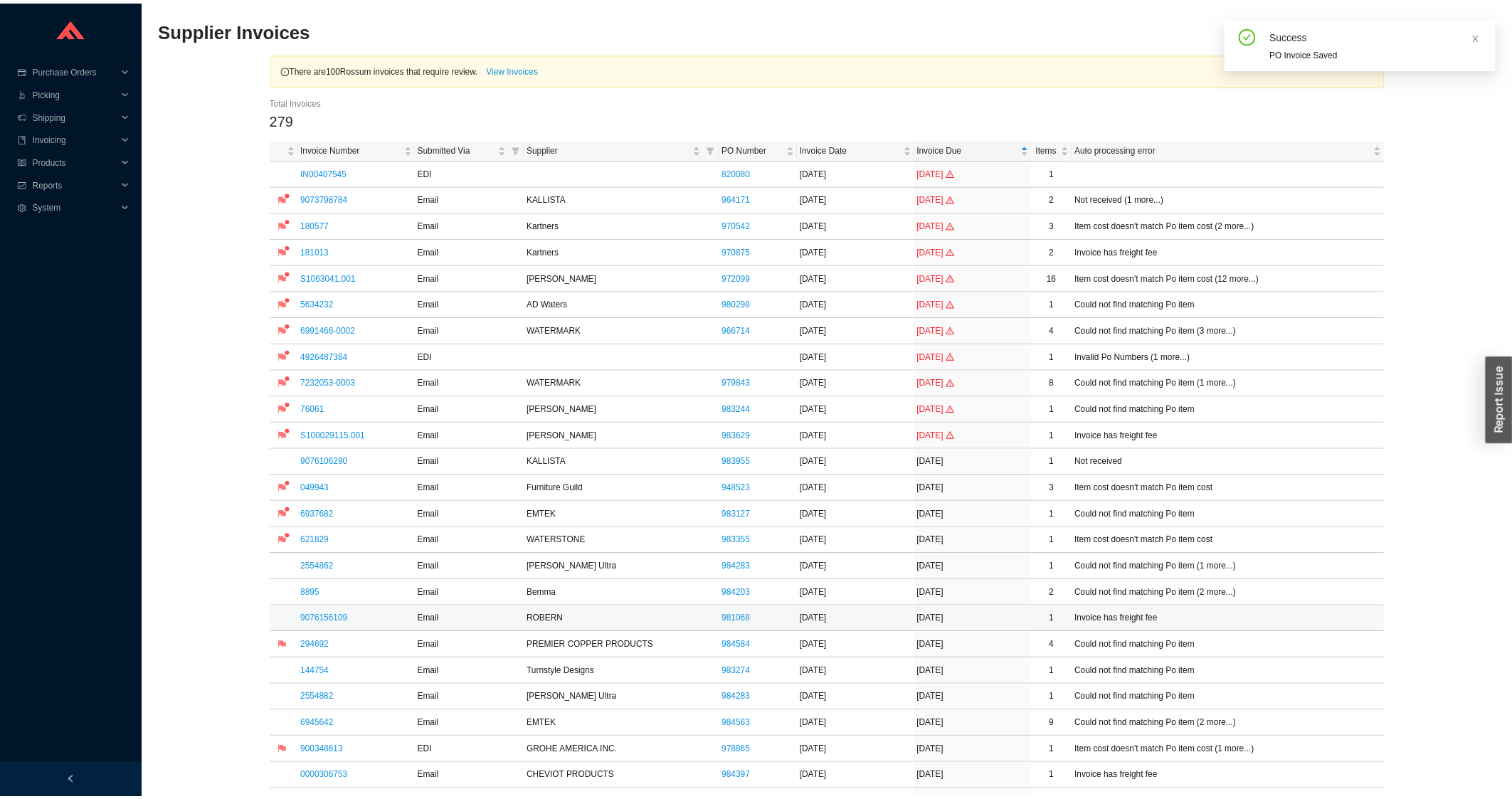
scroll to position [534, 0]
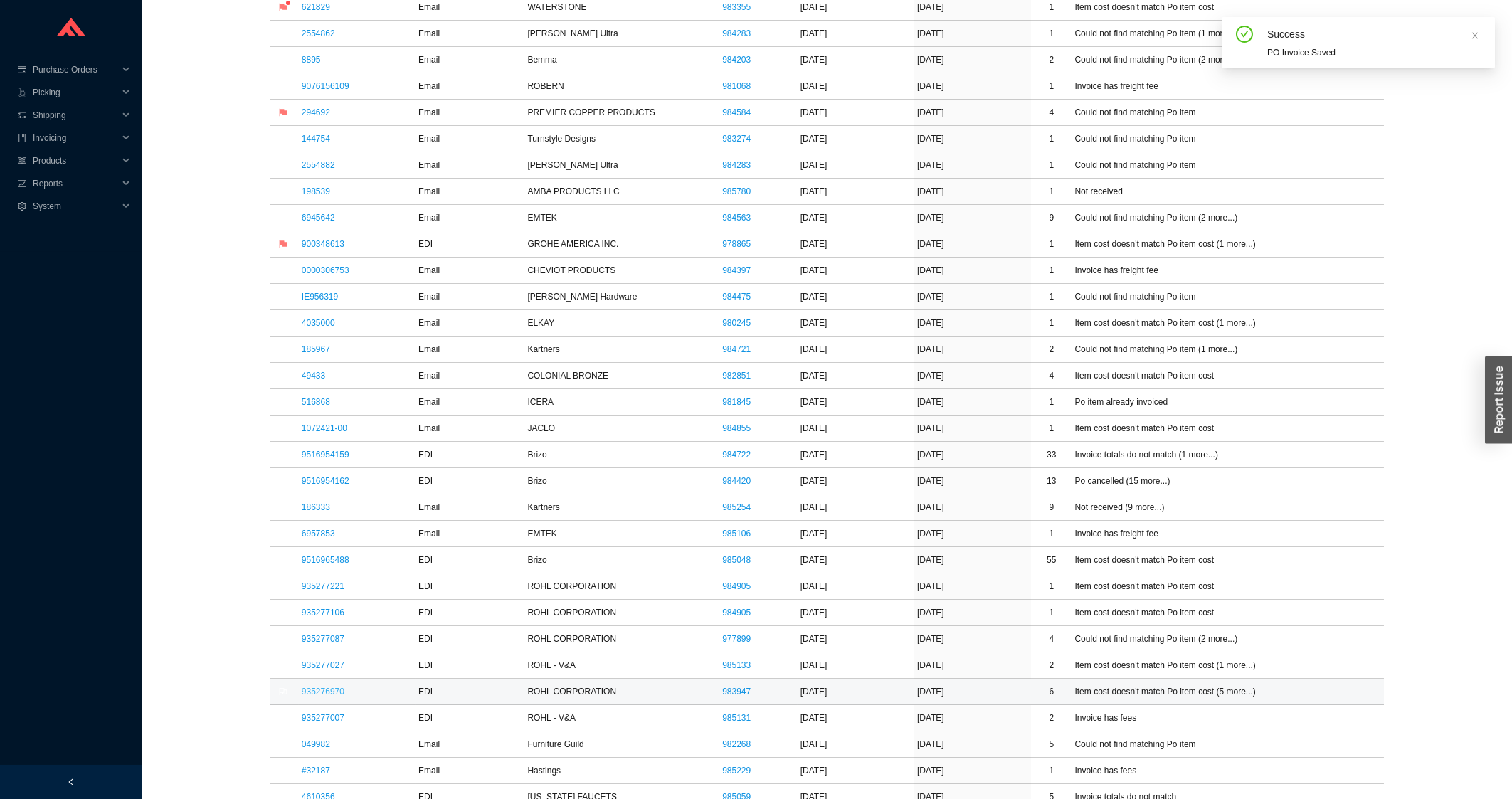
click at [336, 692] on link "935276970" at bounding box center [323, 692] width 42 height 10
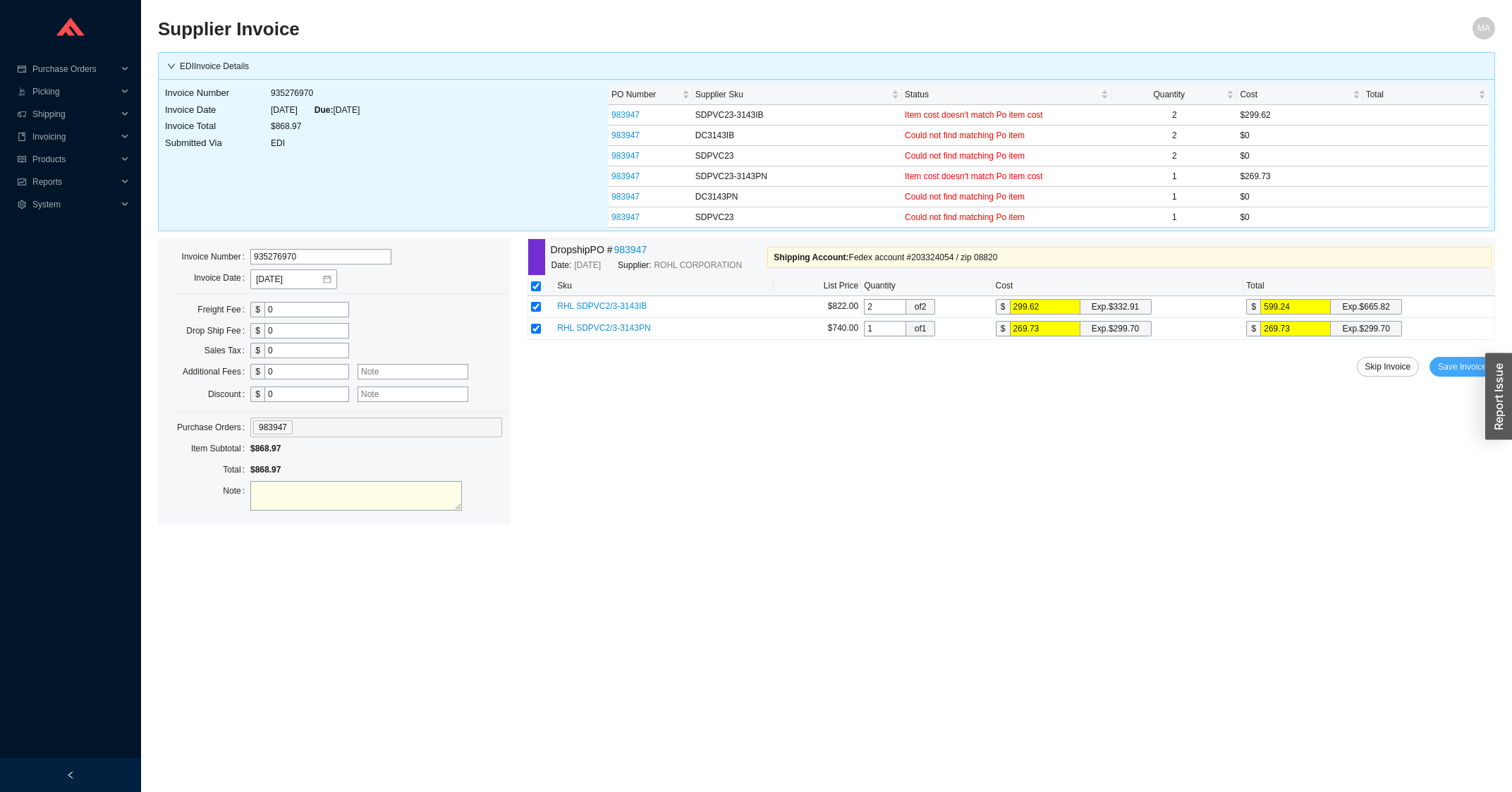
click at [1458, 367] on span "Save Invoice" at bounding box center [1461, 366] width 49 height 14
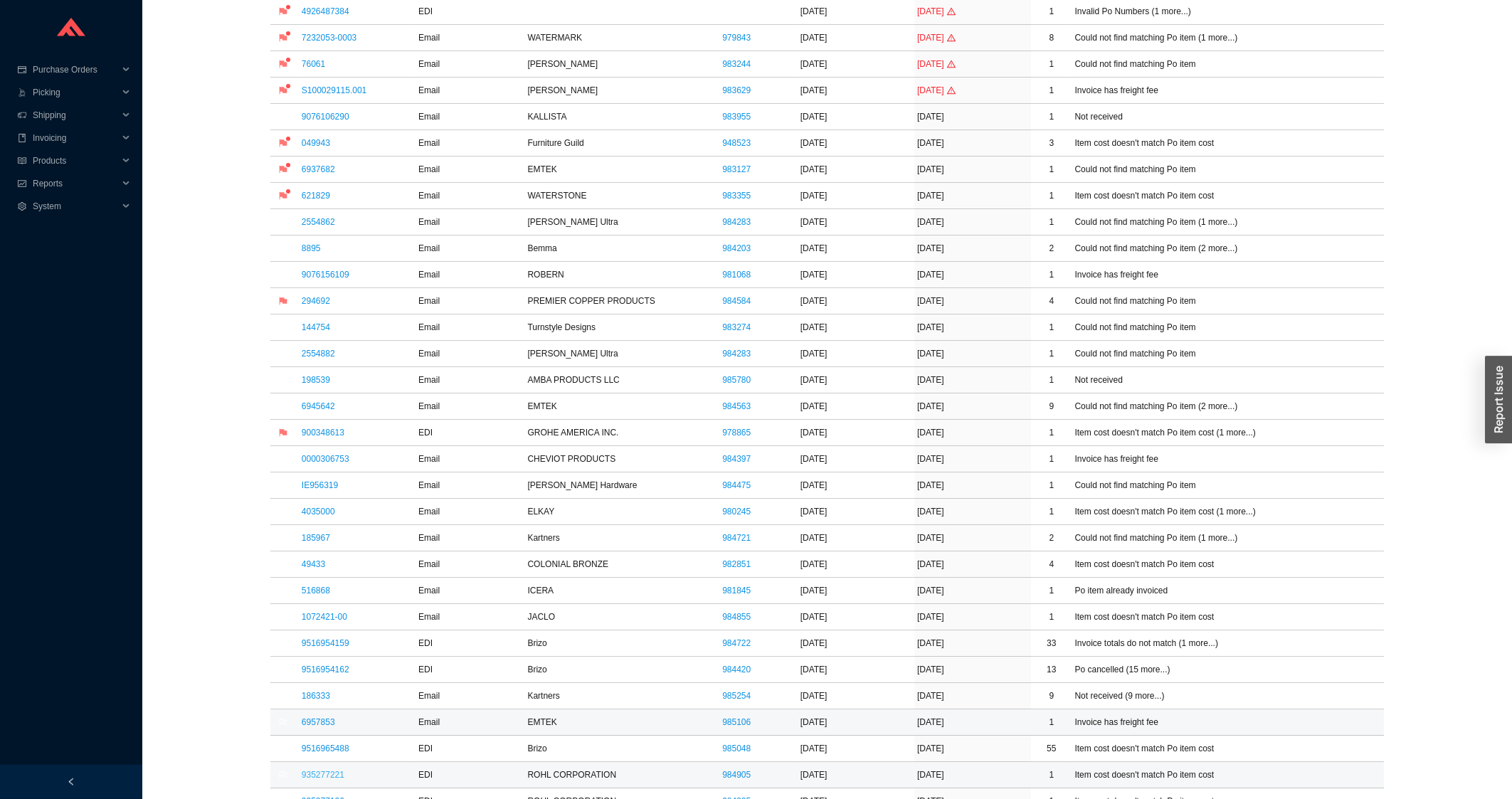
scroll to position [458, 0]
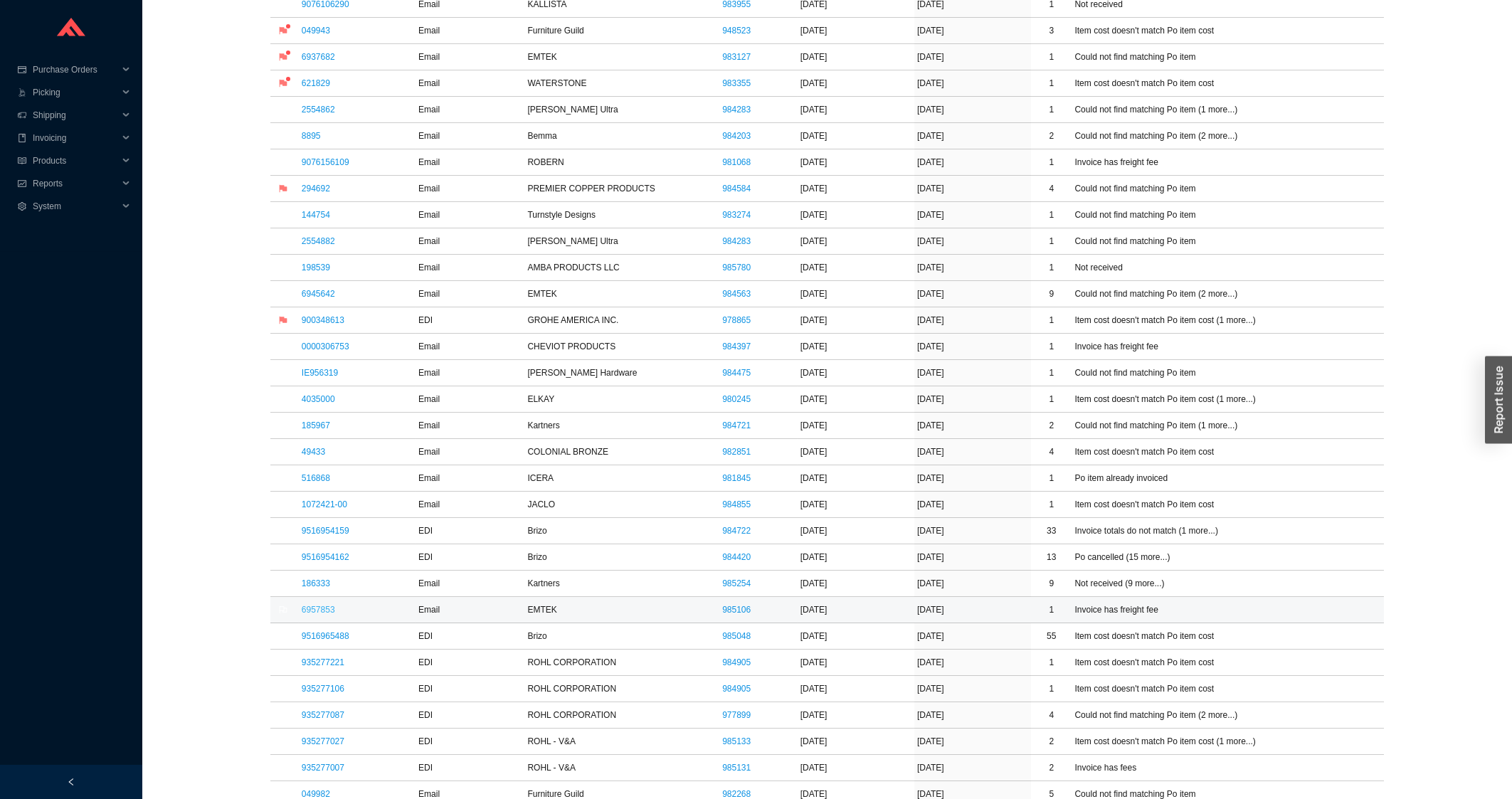
click at [317, 613] on link "6957853" at bounding box center [319, 610] width 34 height 10
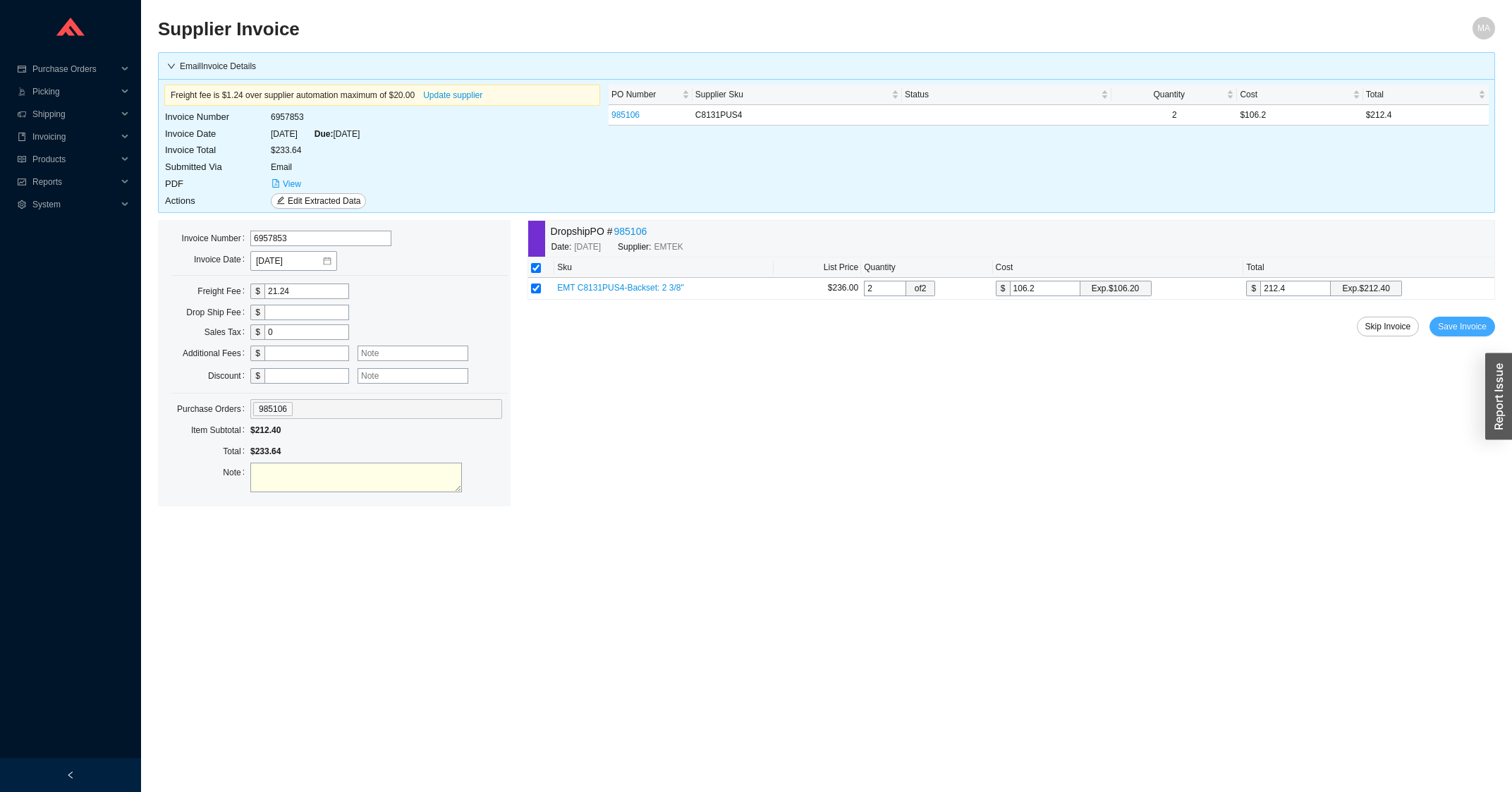
click at [1458, 325] on span "Save Invoice" at bounding box center [1461, 326] width 49 height 14
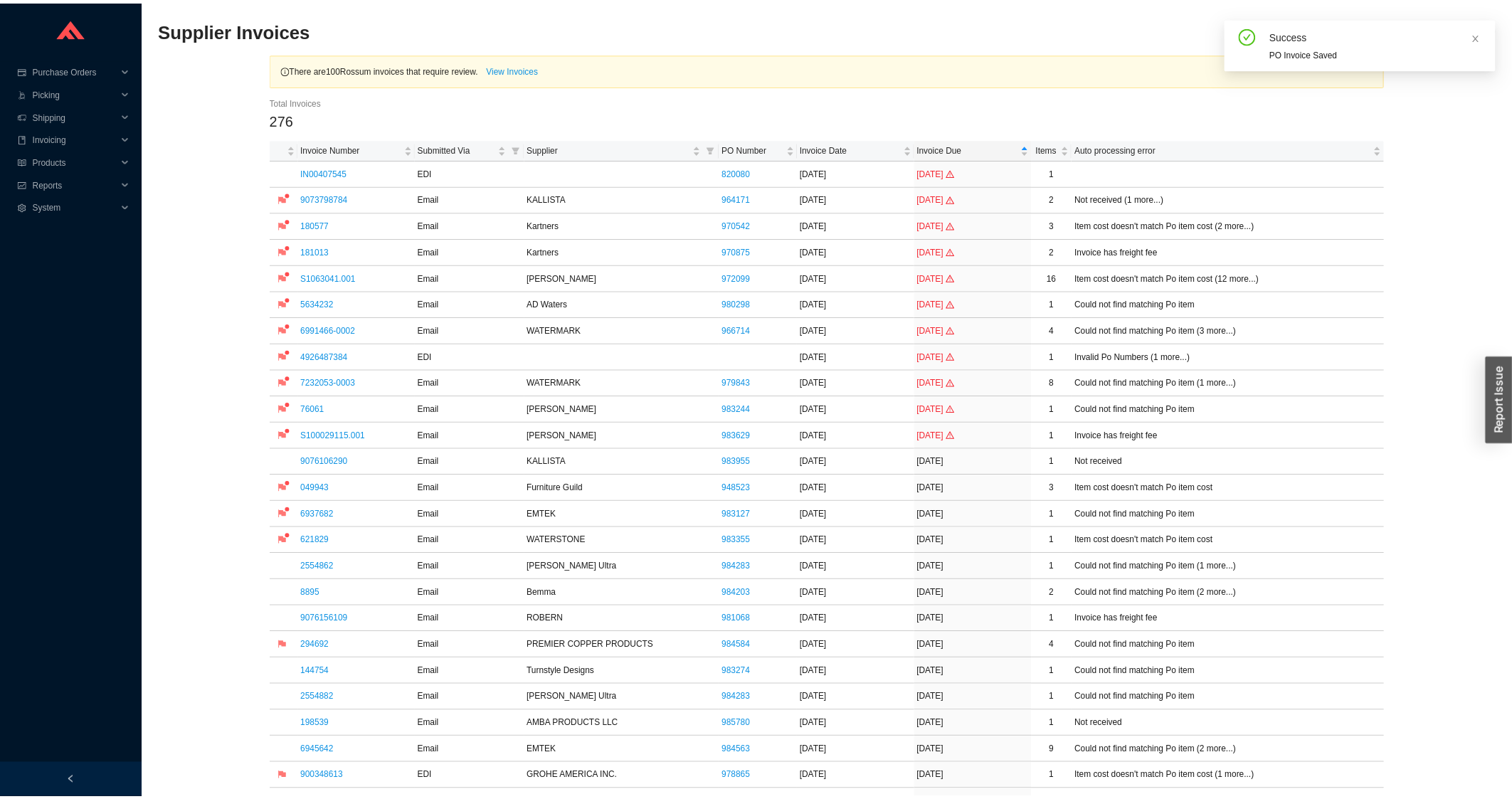
scroll to position [610, 0]
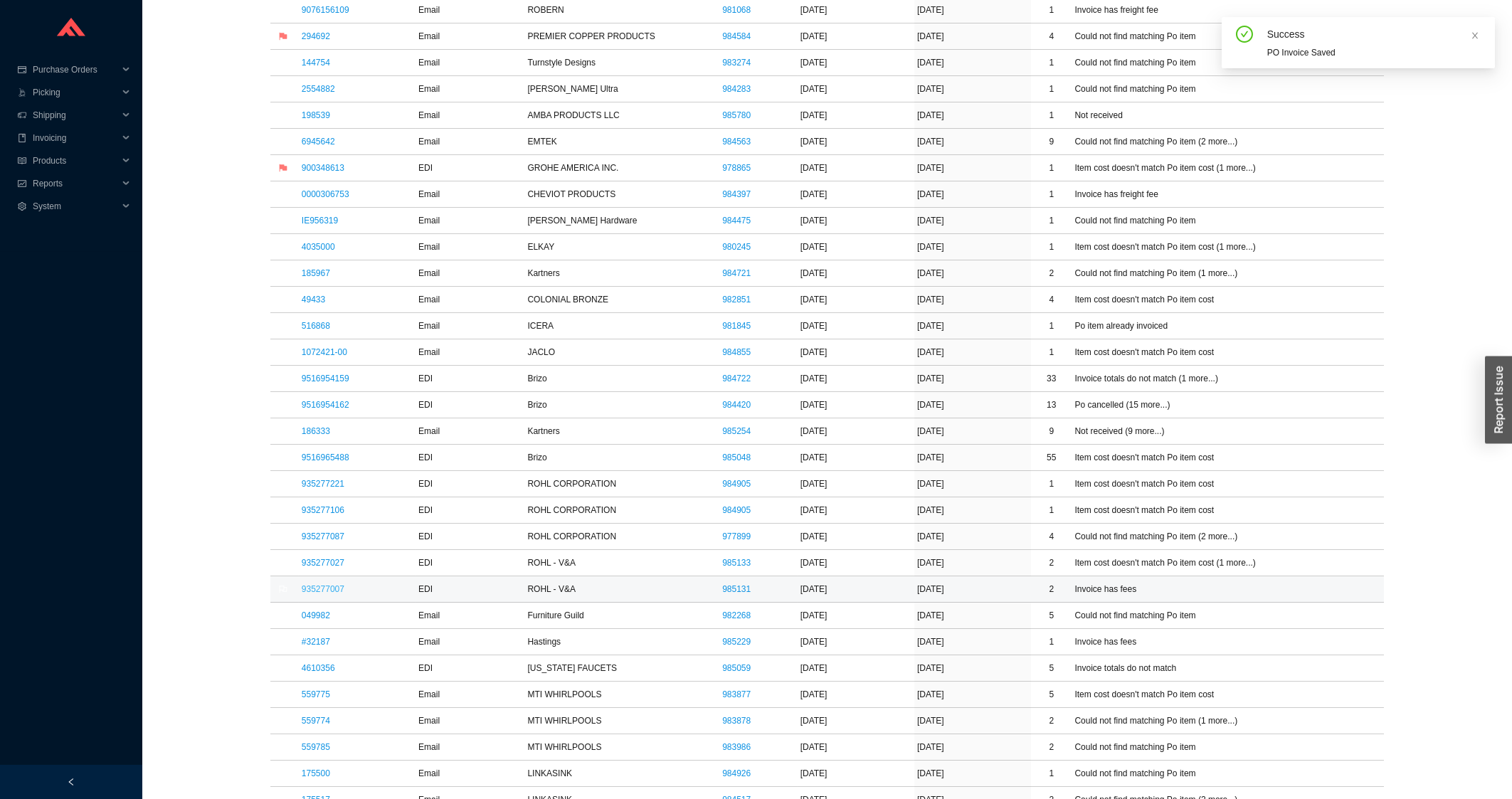
click at [330, 594] on link "935277007" at bounding box center [323, 589] width 42 height 10
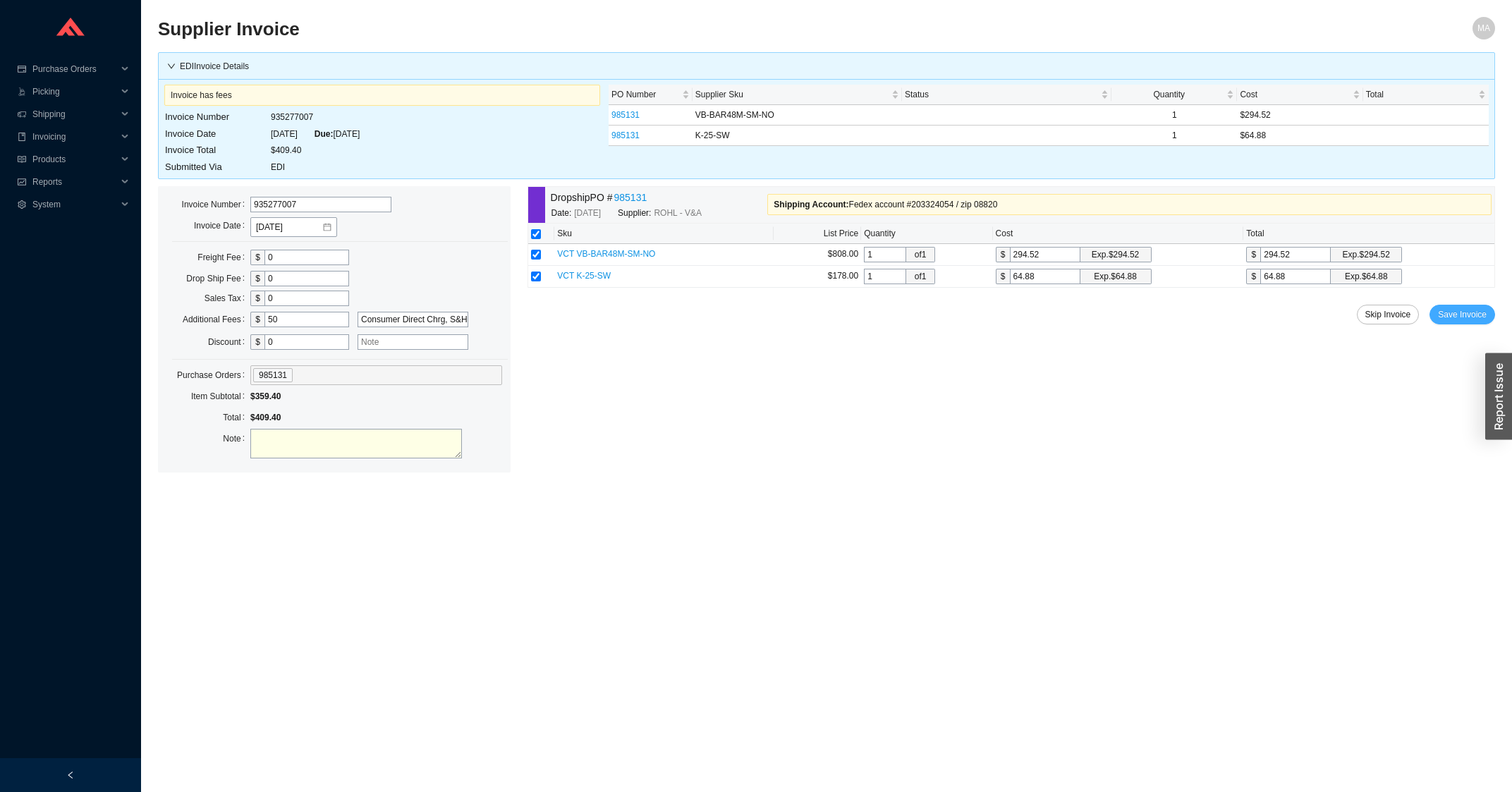
click at [1458, 313] on span "Save Invoice" at bounding box center [1461, 314] width 49 height 14
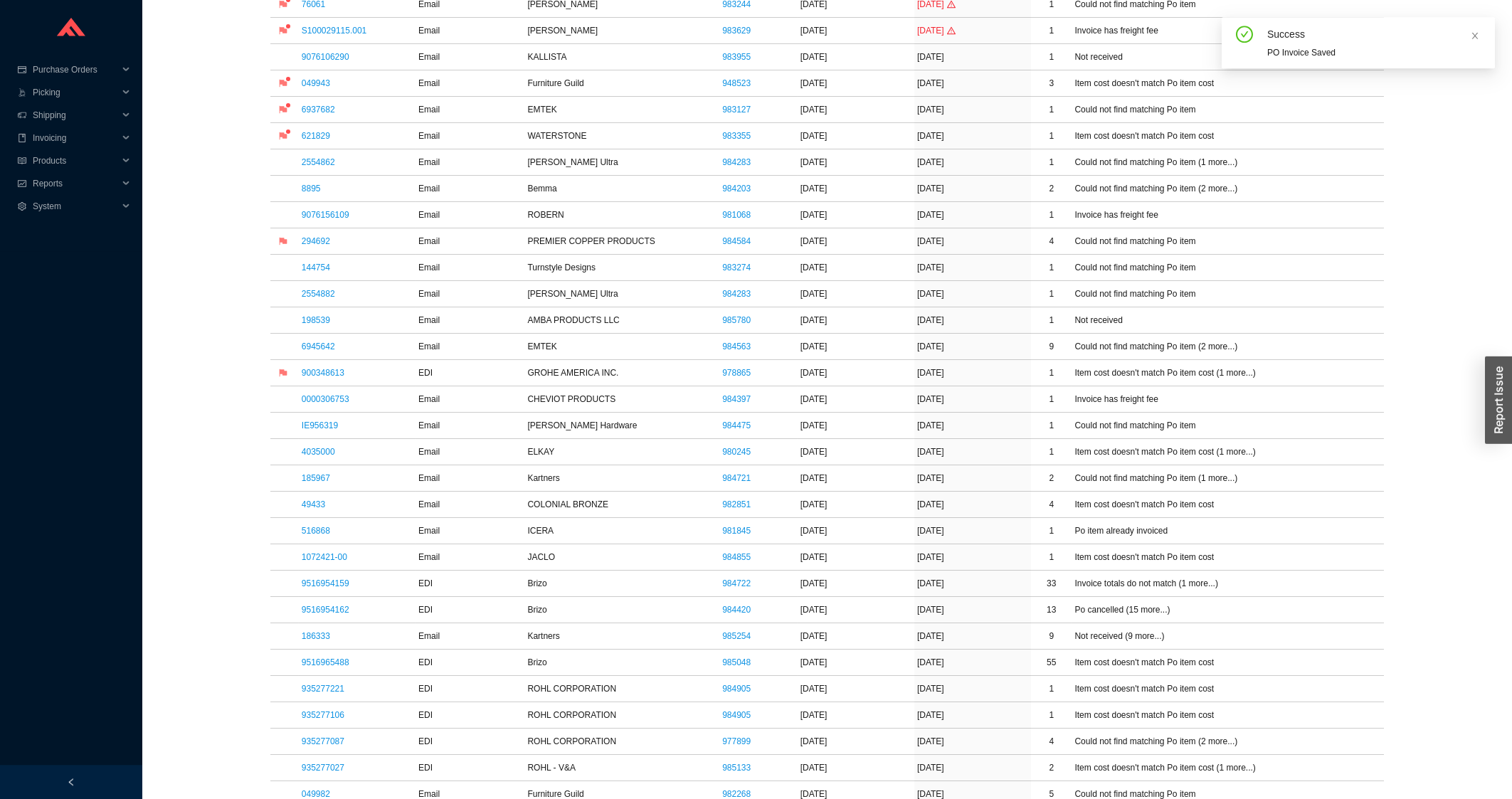
scroll to position [610, 0]
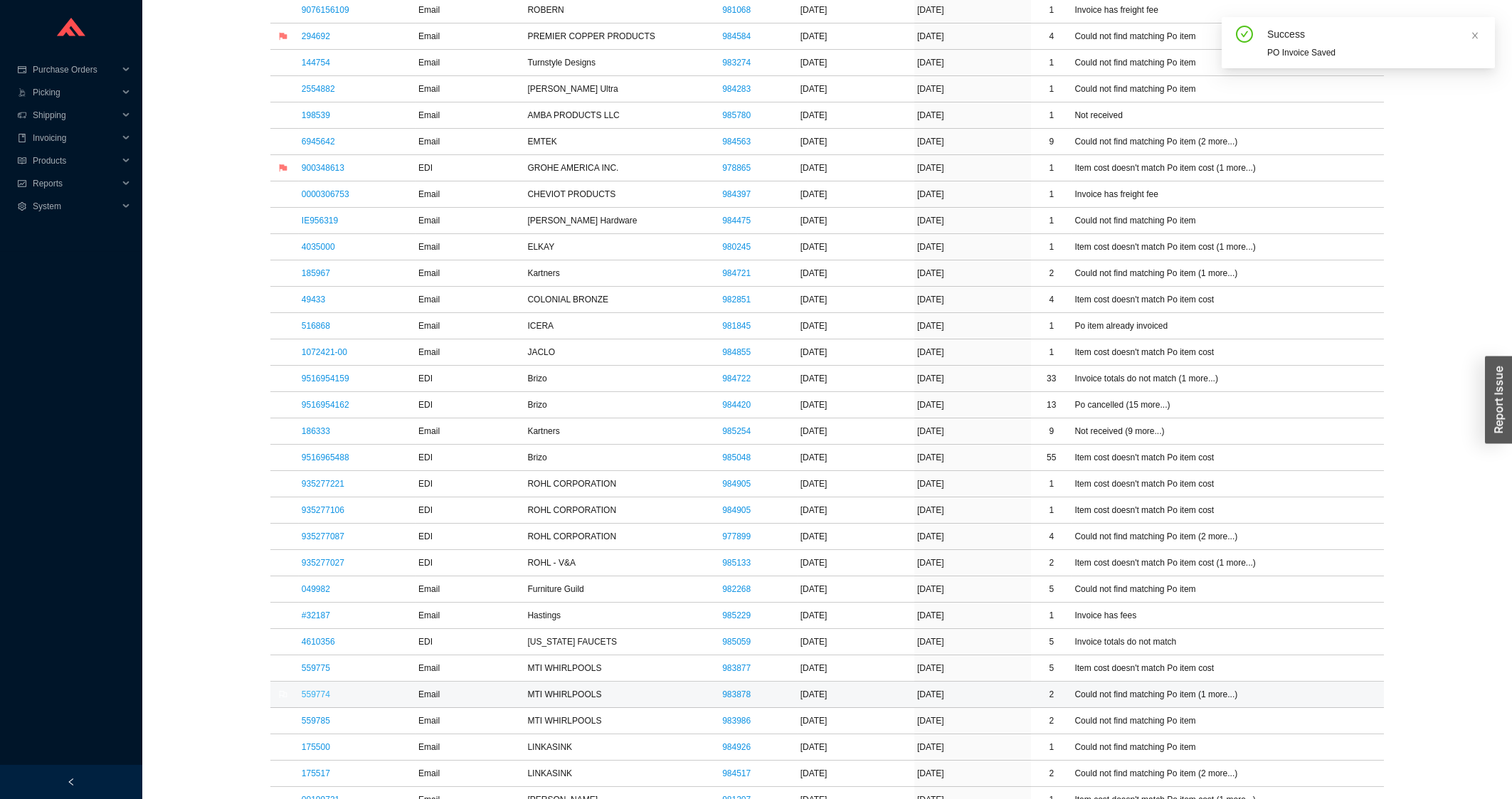
click at [310, 695] on link "559774" at bounding box center [316, 694] width 29 height 10
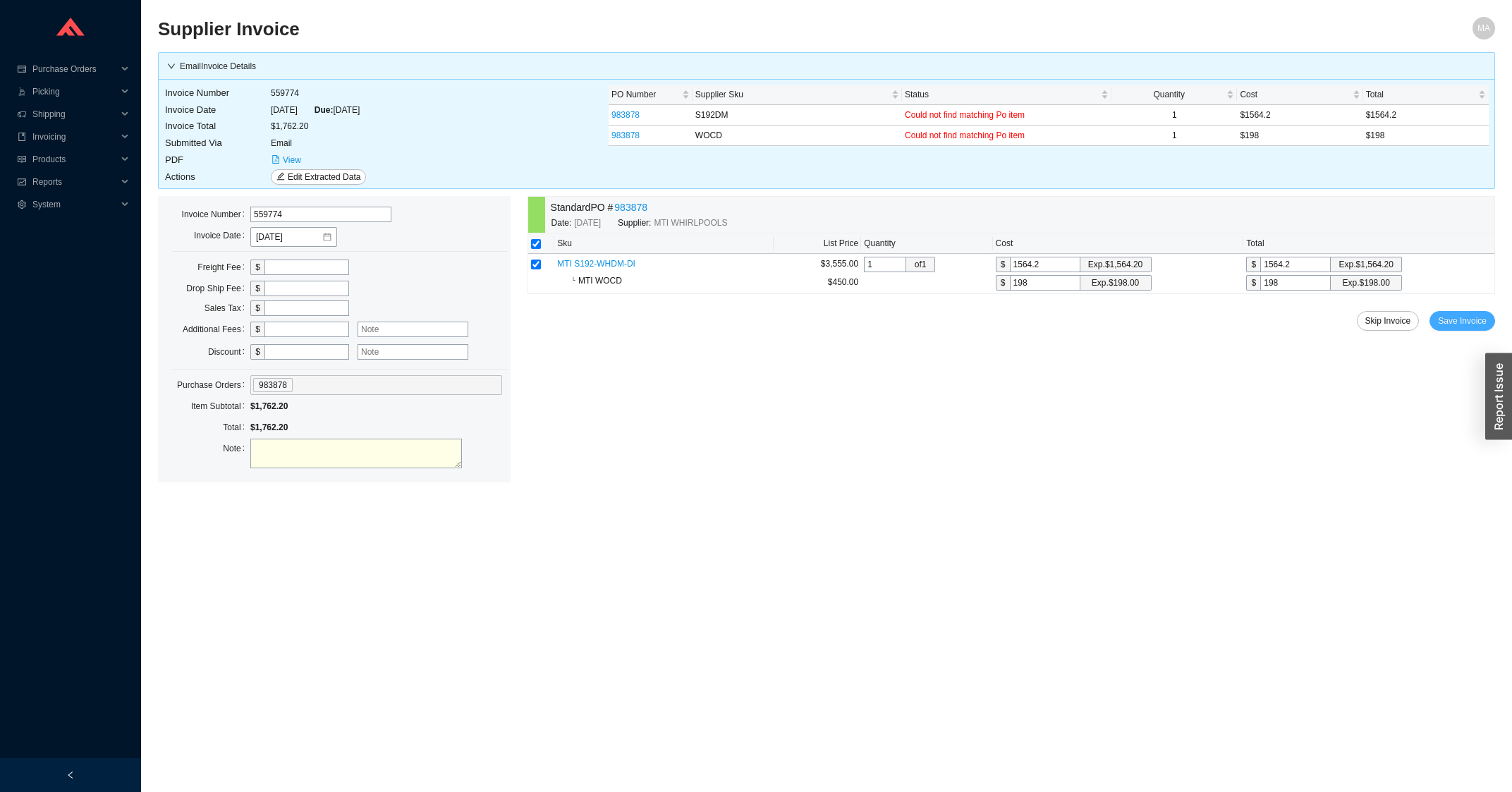
click at [1479, 325] on span "Save Invoice" at bounding box center [1461, 320] width 49 height 14
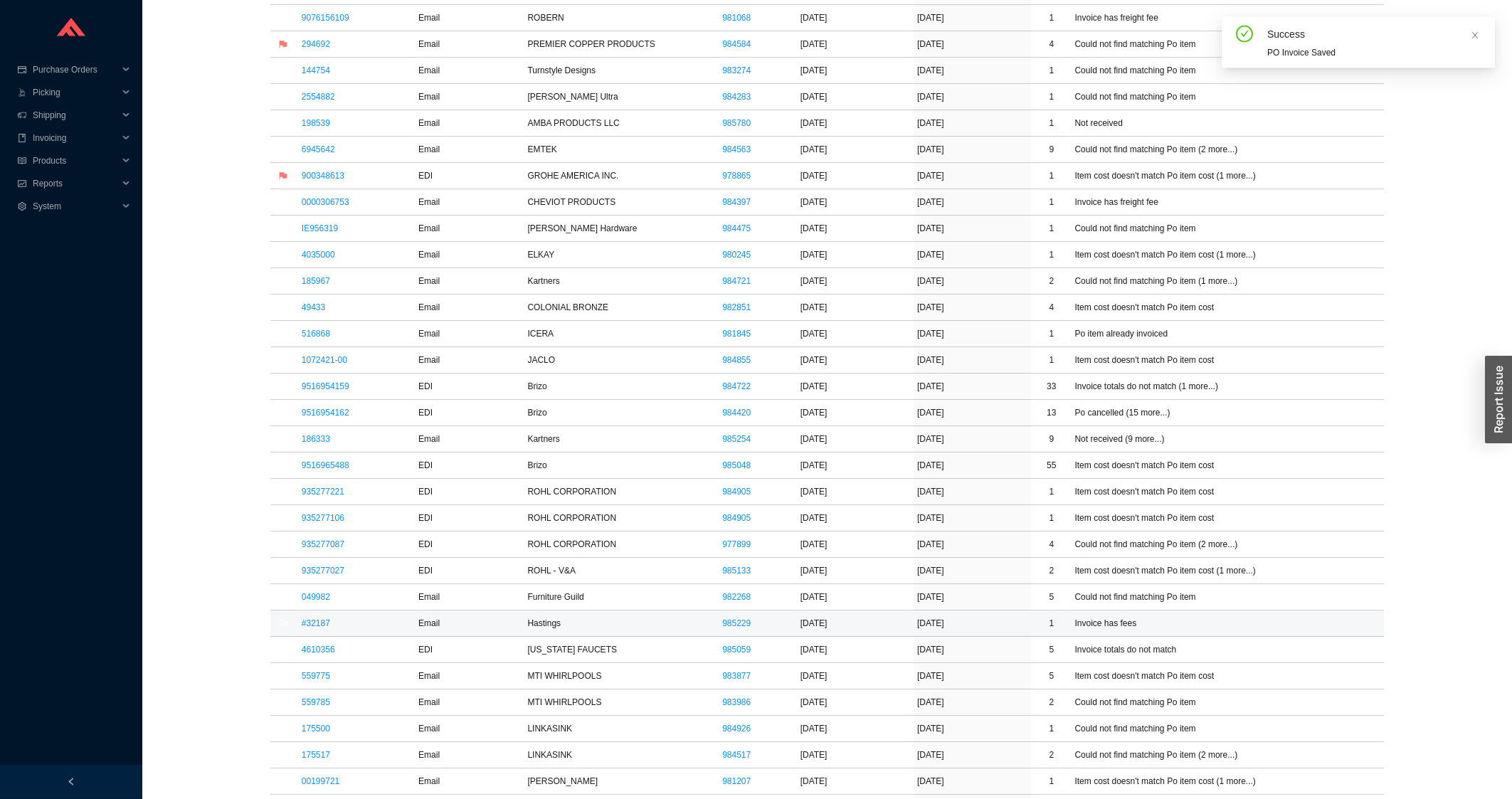
scroll to position [610, 0]
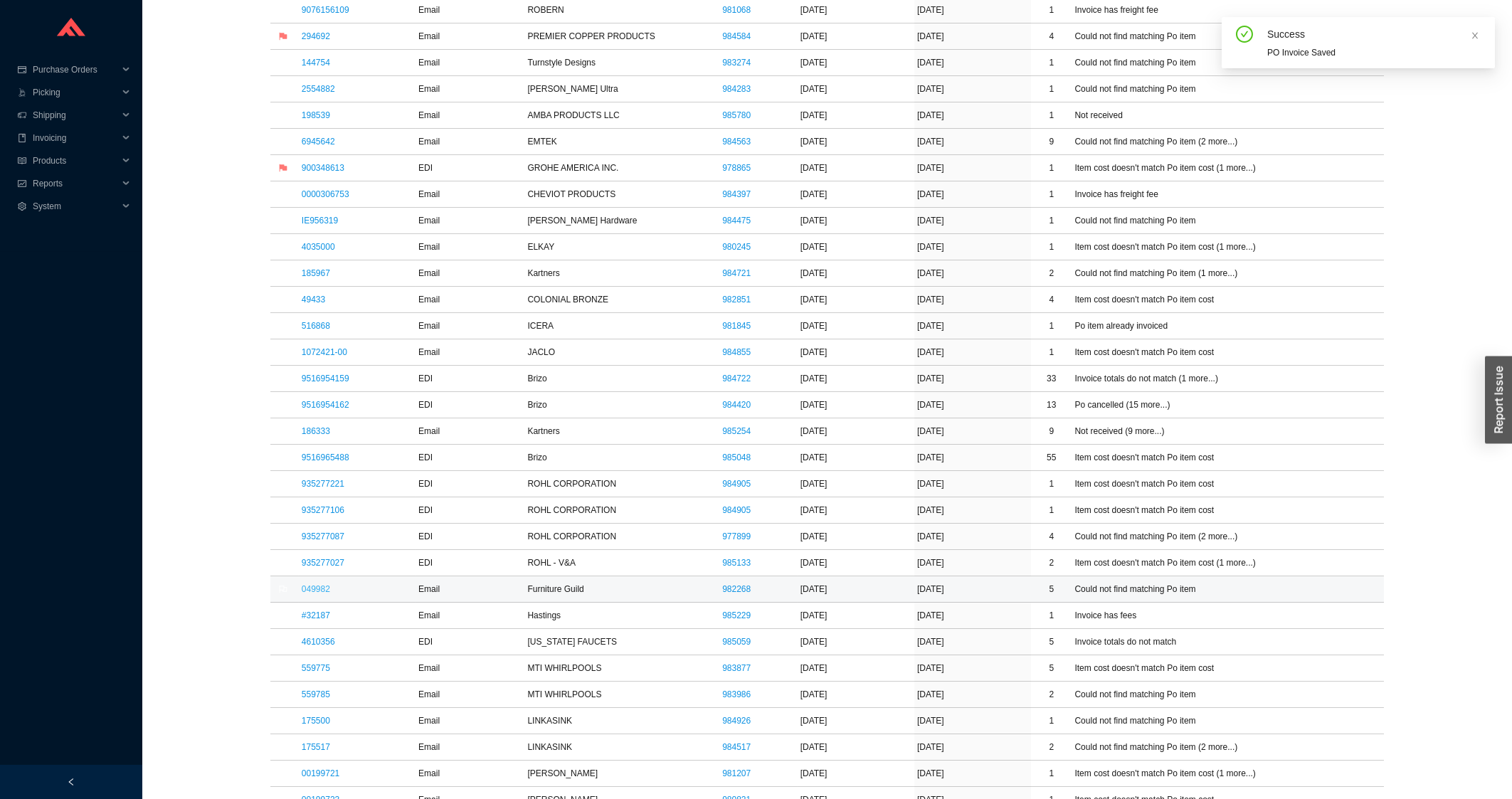
click at [315, 594] on link "049982" at bounding box center [316, 589] width 29 height 10
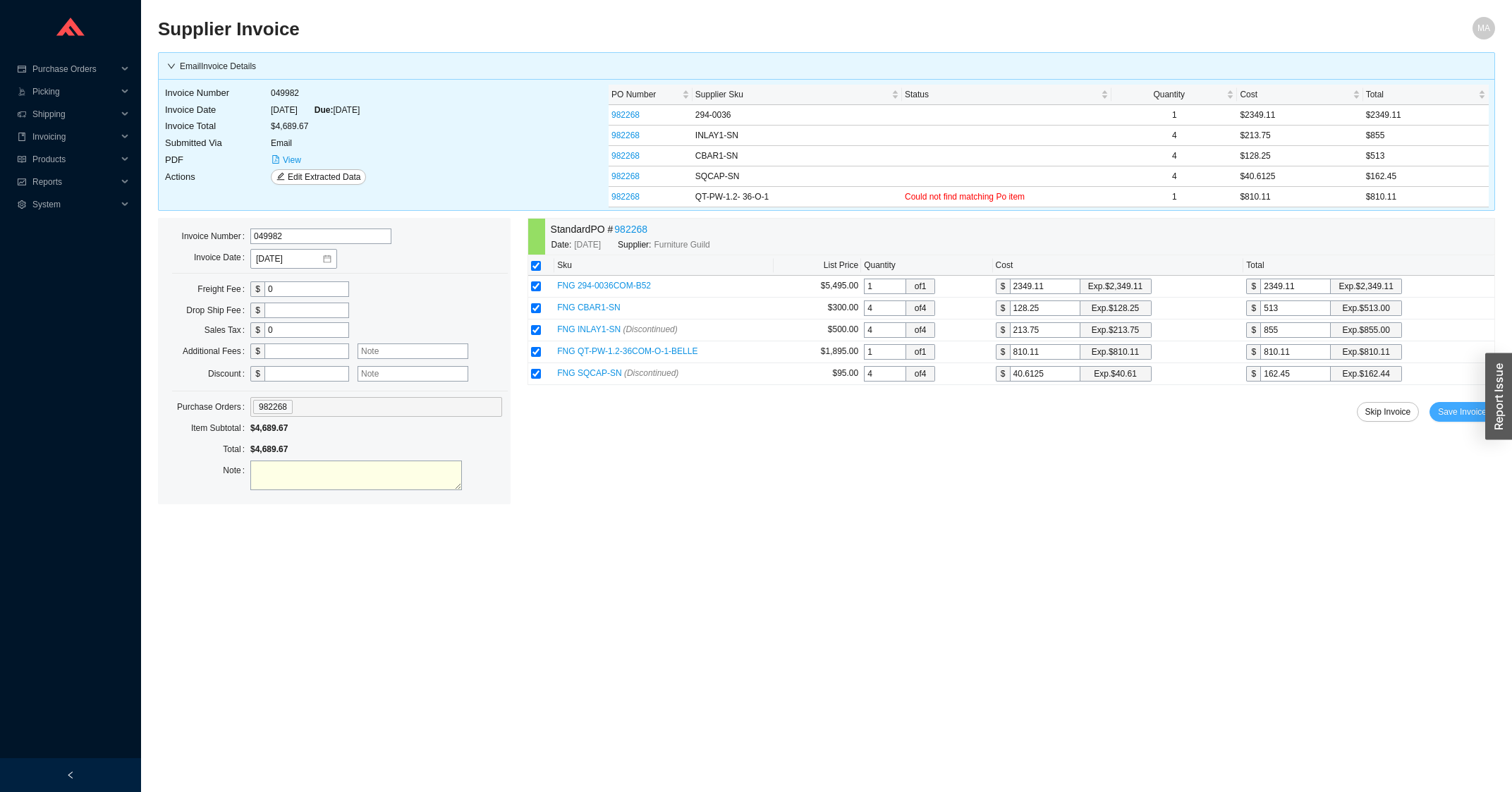
click at [1455, 419] on span "Save Invoice" at bounding box center [1461, 412] width 49 height 14
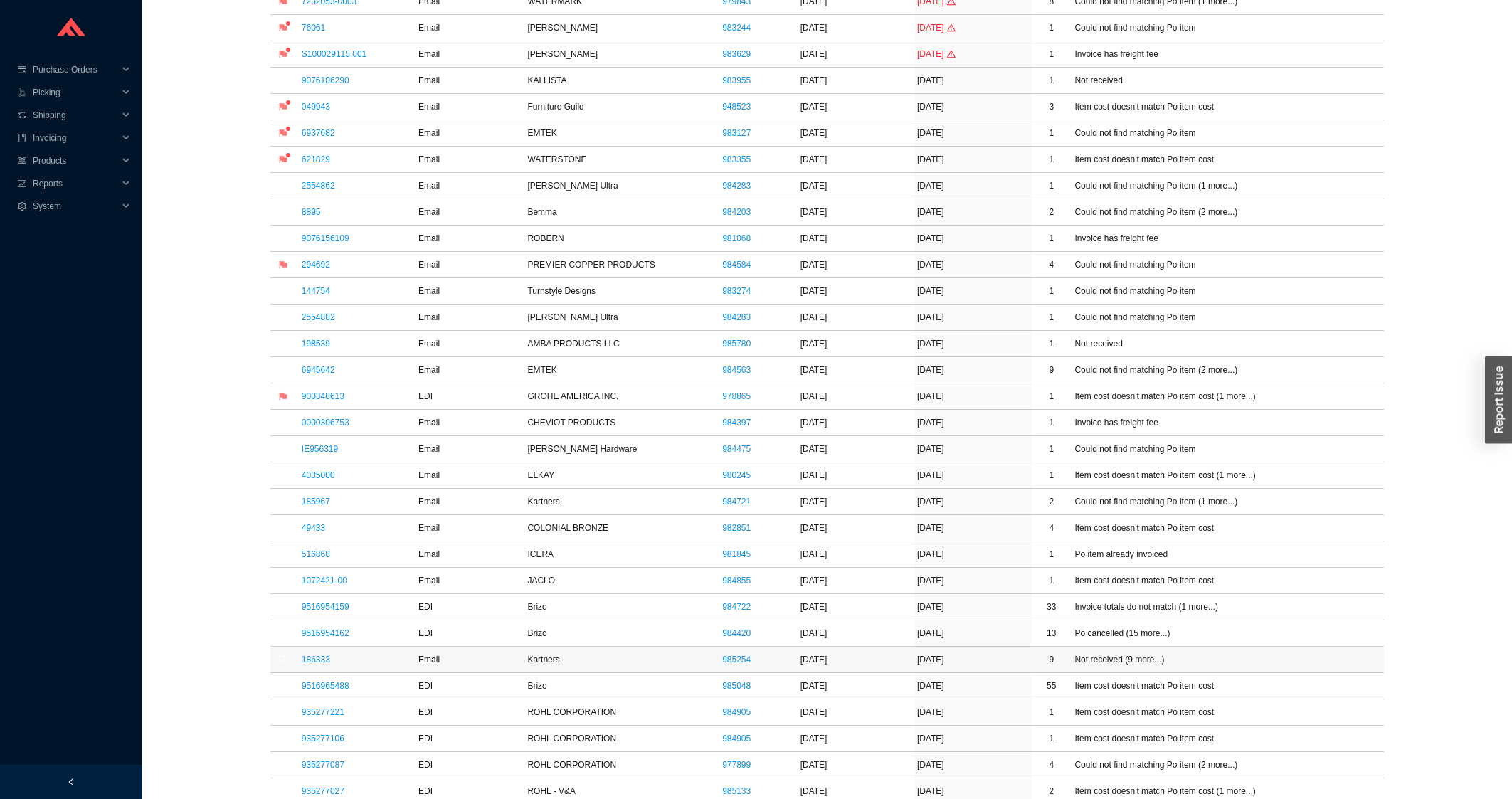
scroll to position [534, 0]
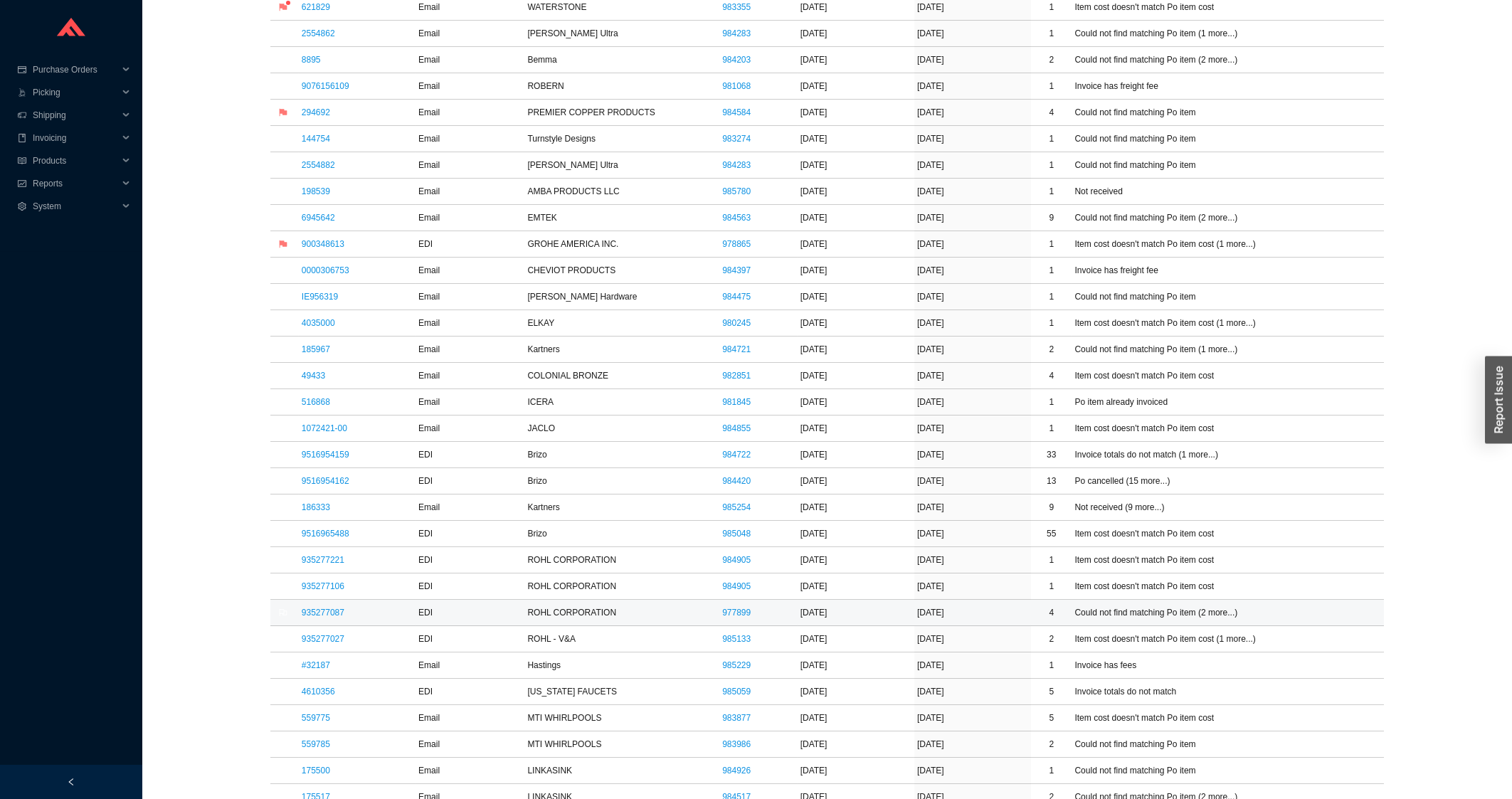
click at [304, 618] on link "935277087" at bounding box center [323, 613] width 42 height 10
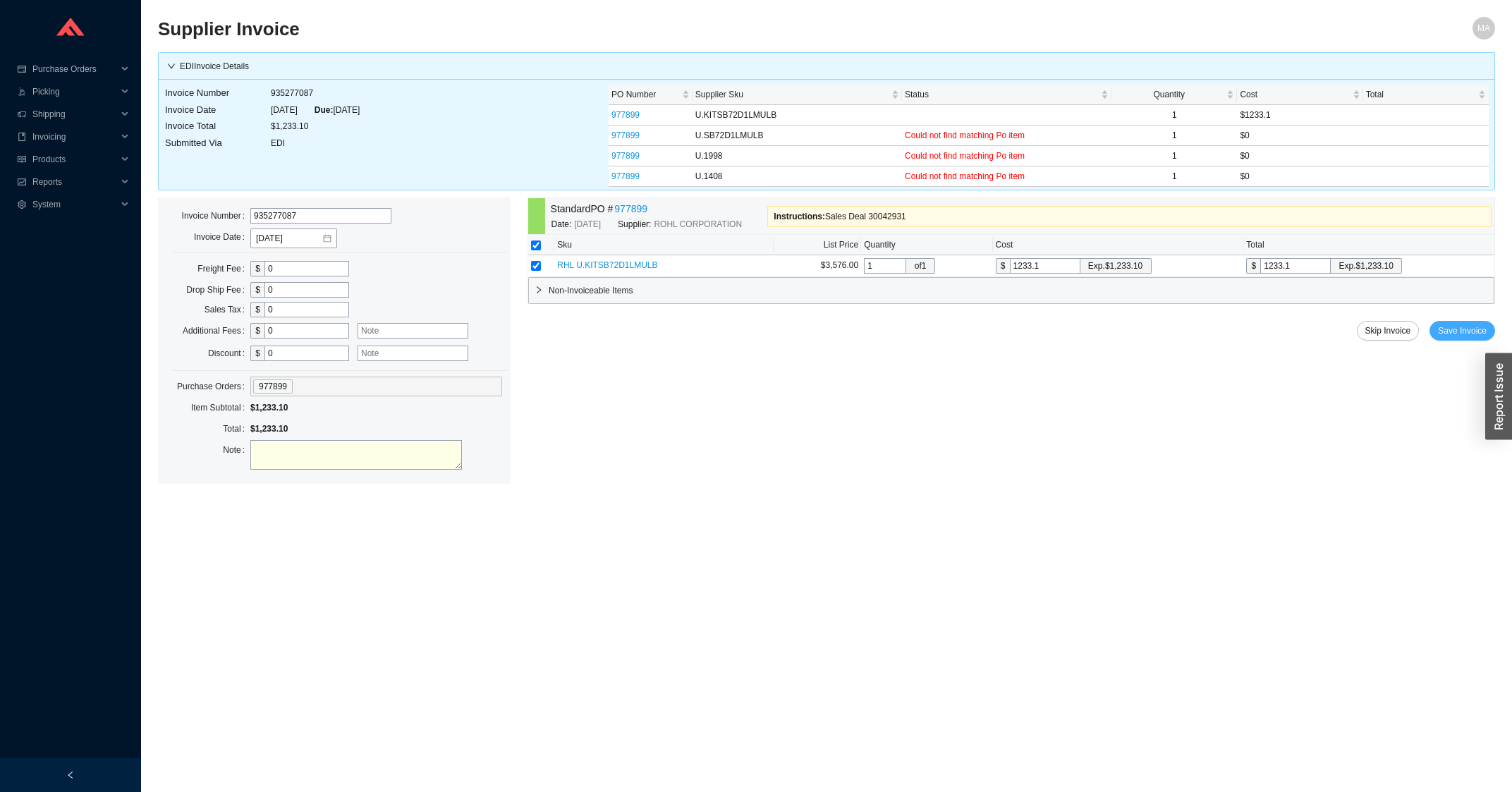
click at [1450, 336] on span "Save Invoice" at bounding box center [1461, 330] width 49 height 14
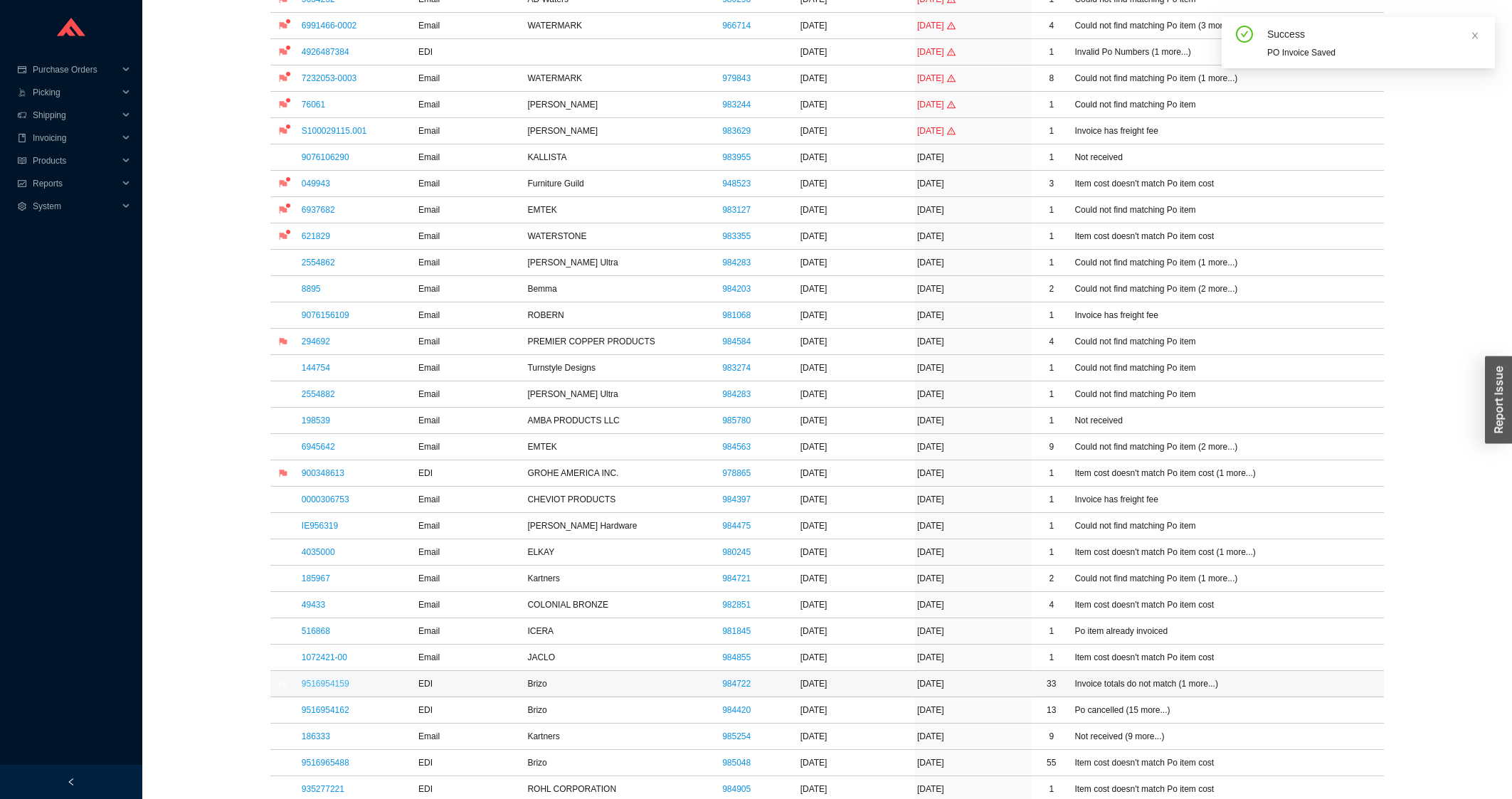
scroll to position [534, 0]
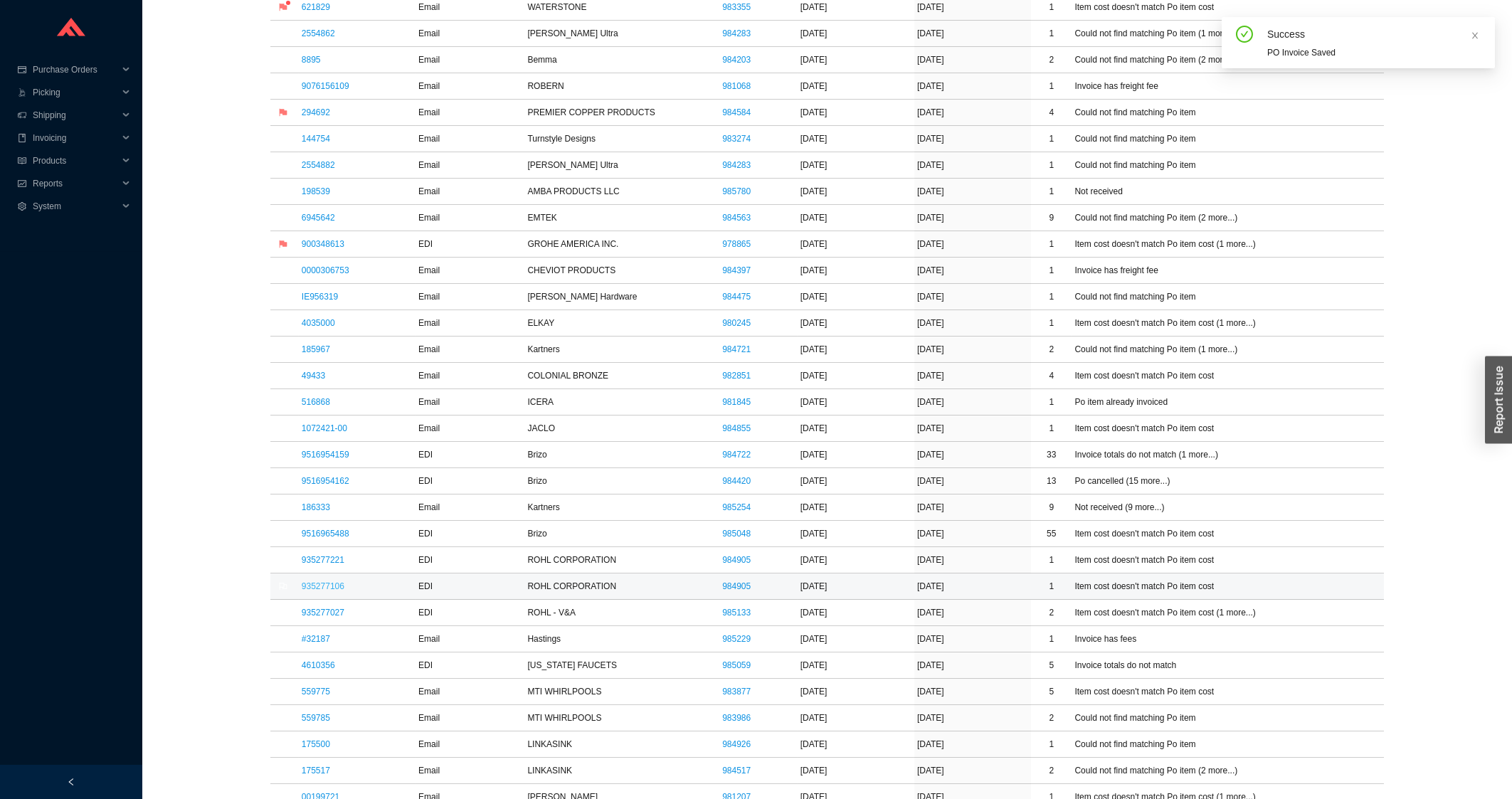
click at [315, 591] on link "935277106" at bounding box center [323, 586] width 42 height 10
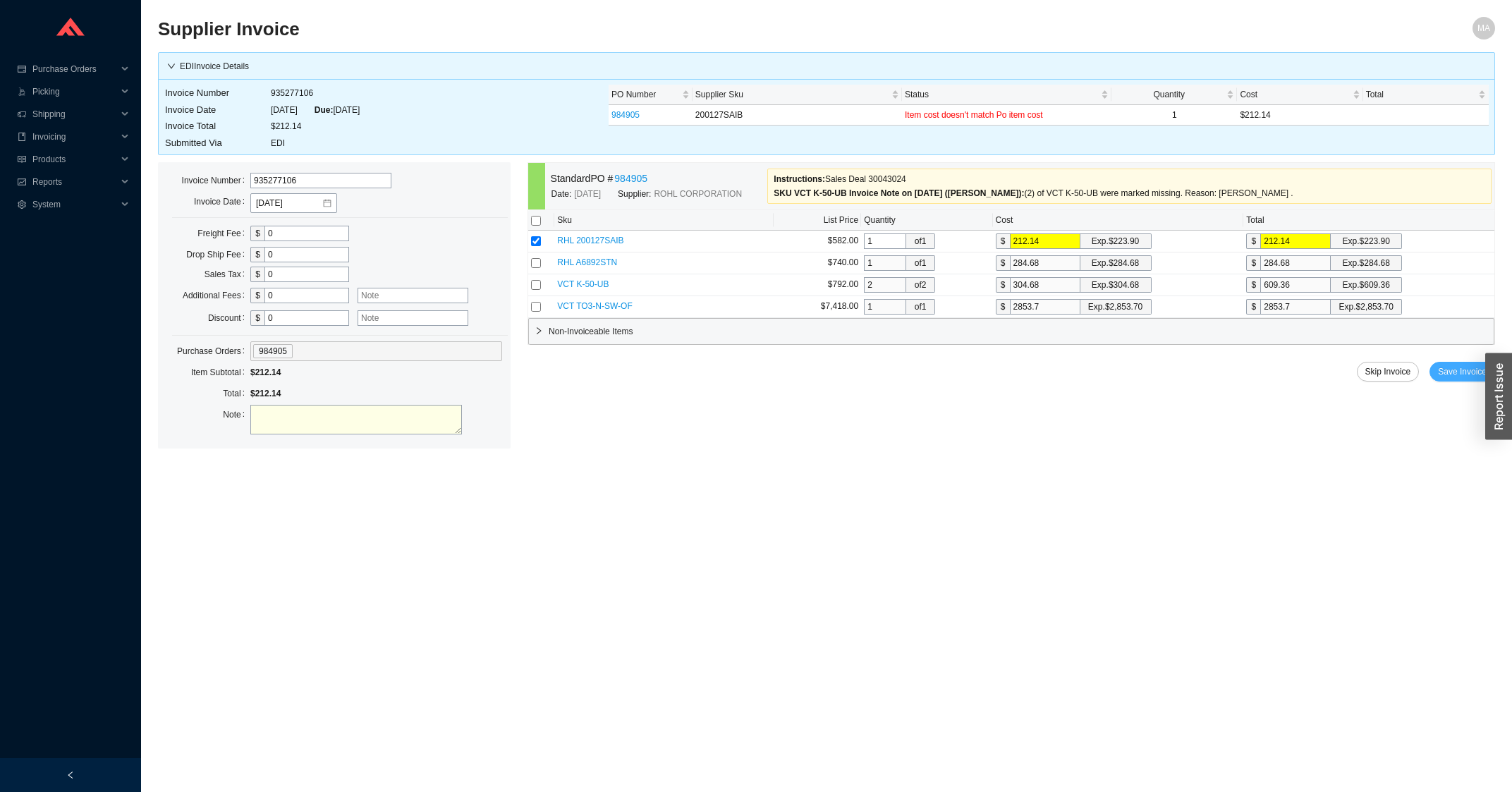
click at [1454, 375] on span "Save Invoice" at bounding box center [1461, 371] width 49 height 14
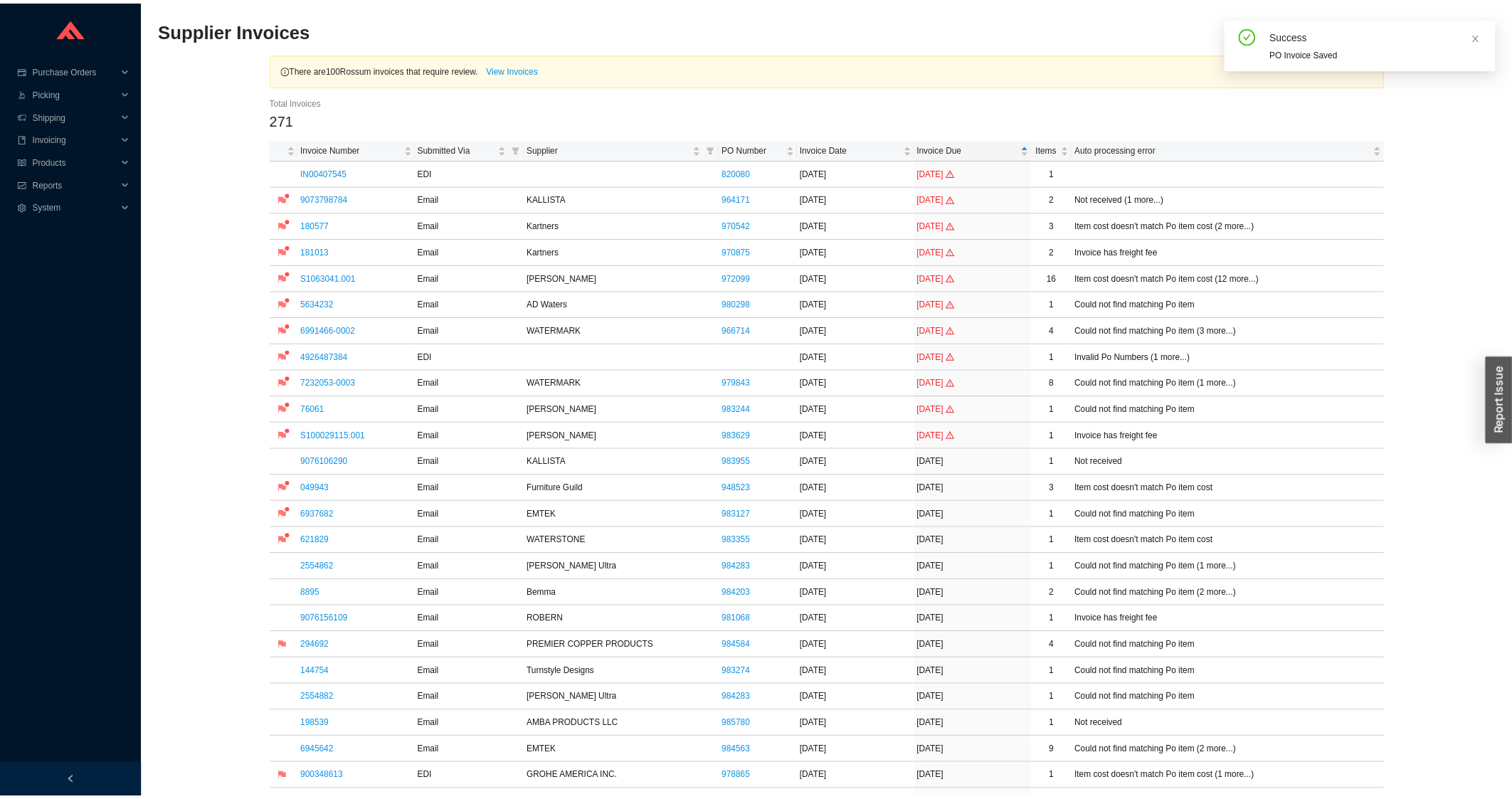
scroll to position [458, 0]
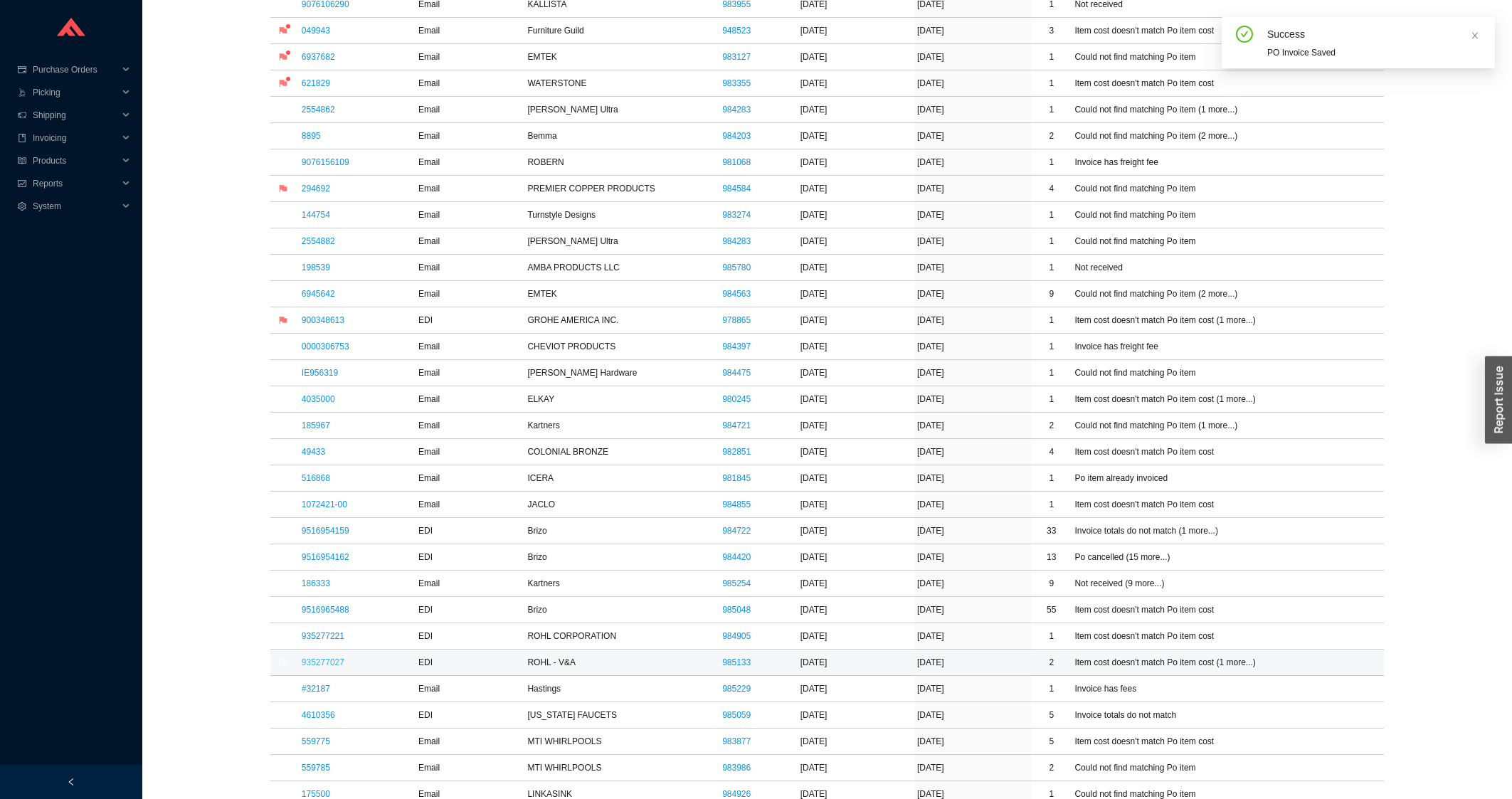
click at [325, 664] on link "935277027" at bounding box center [323, 662] width 42 height 10
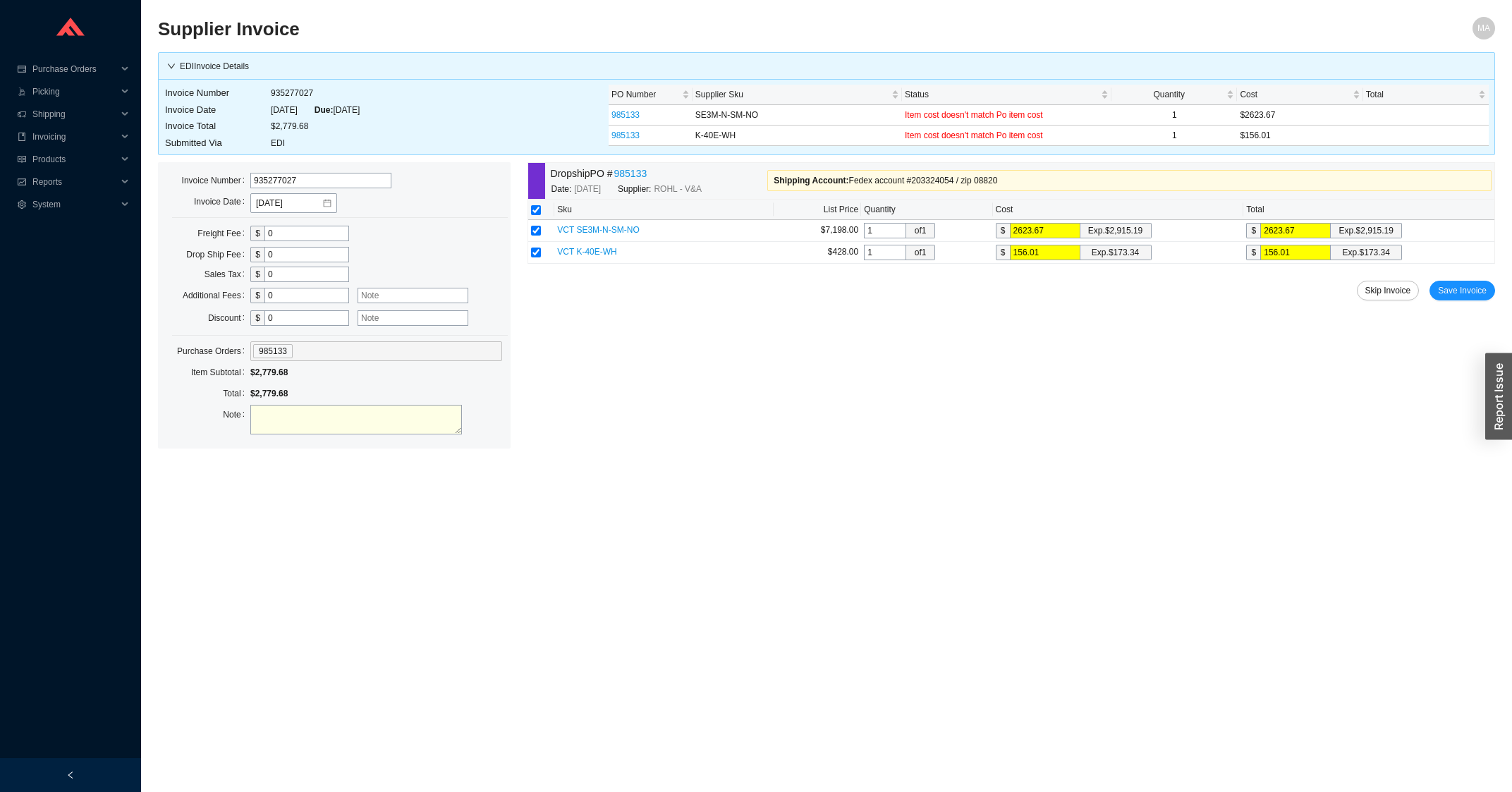
click at [1462, 281] on div "Dropship PO # 985133 Date: 8/12/2025 Supplier: ROHL - V&A Shipping Account : Fe…" at bounding box center [1011, 305] width 967 height 286
click at [1463, 285] on span "Save Invoice" at bounding box center [1461, 290] width 49 height 14
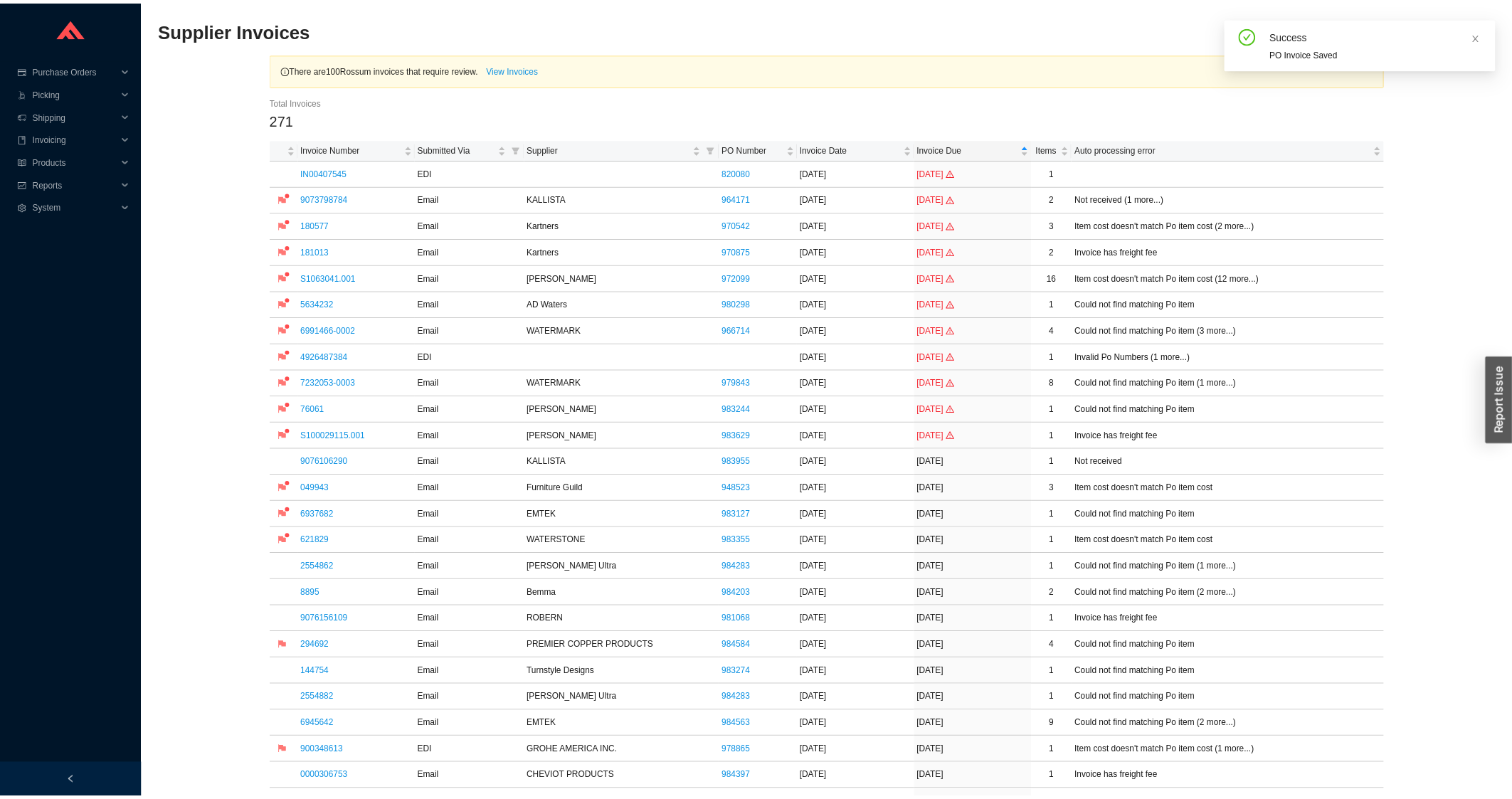
scroll to position [458, 0]
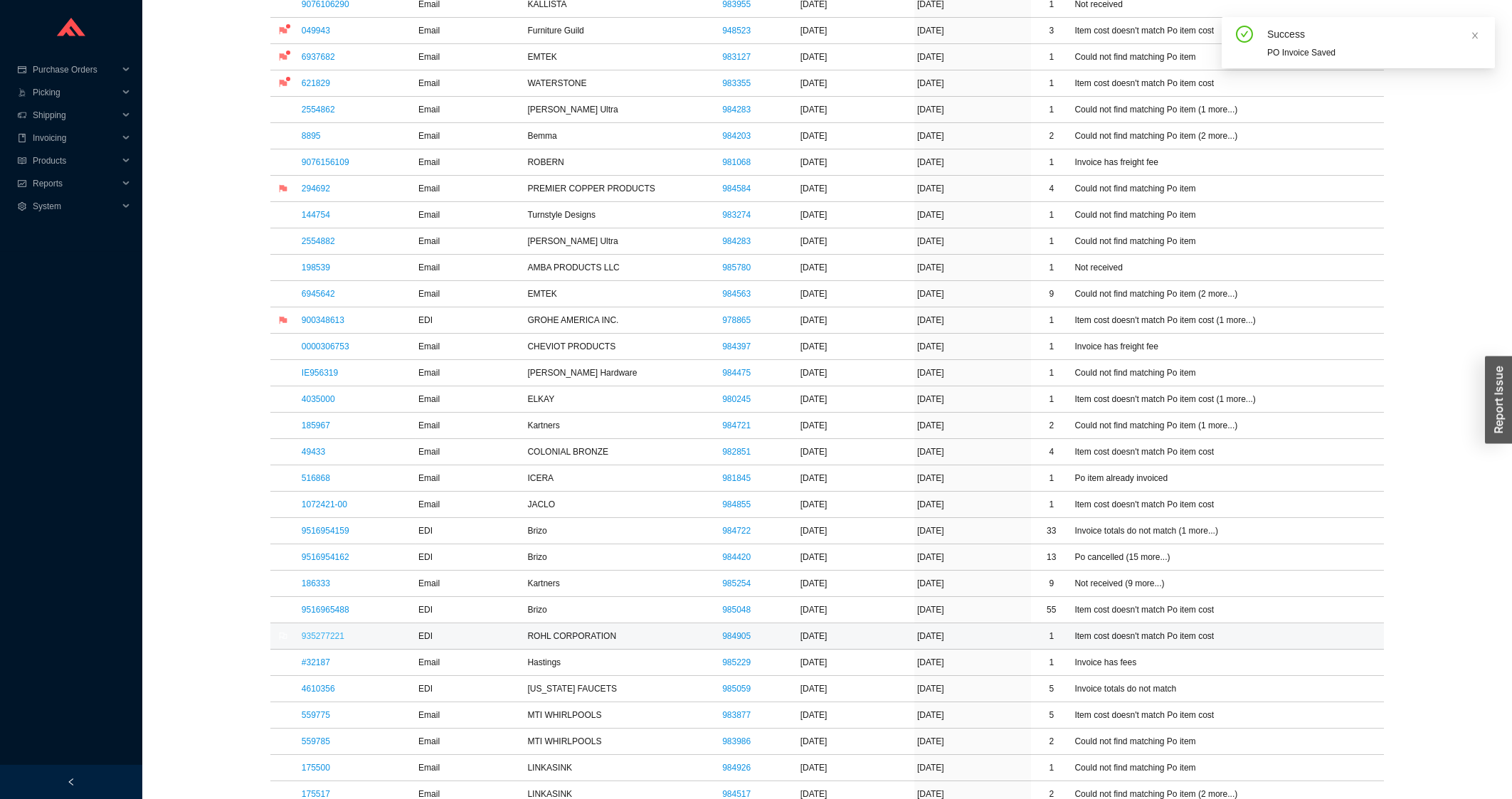
click at [312, 641] on link "935277221" at bounding box center [323, 636] width 42 height 10
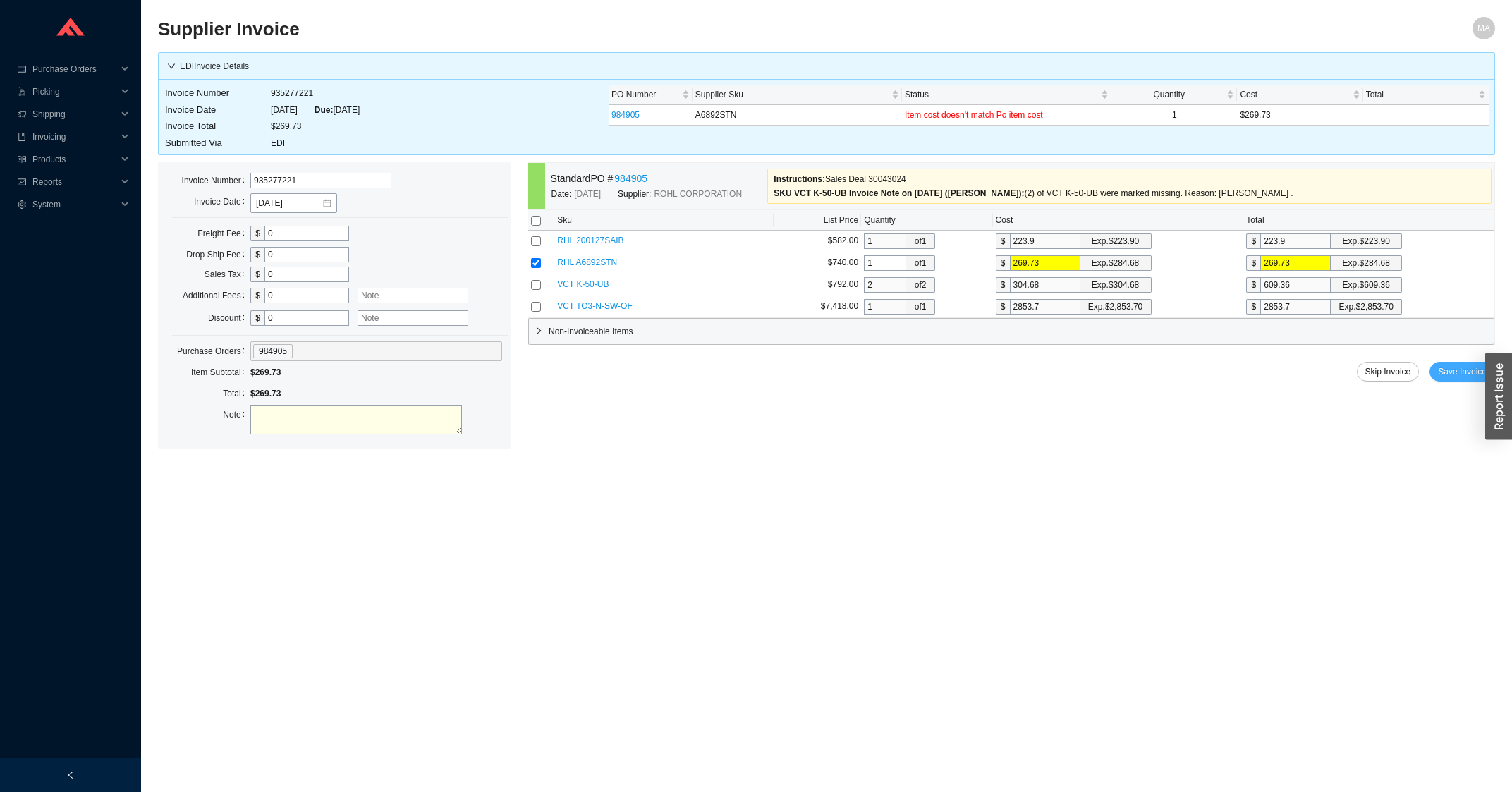
drag, startPoint x: 1452, startPoint y: 376, endPoint x: 1445, endPoint y: 387, distance: 13.0
click at [1452, 379] on span "Save Invoice" at bounding box center [1461, 371] width 49 height 14
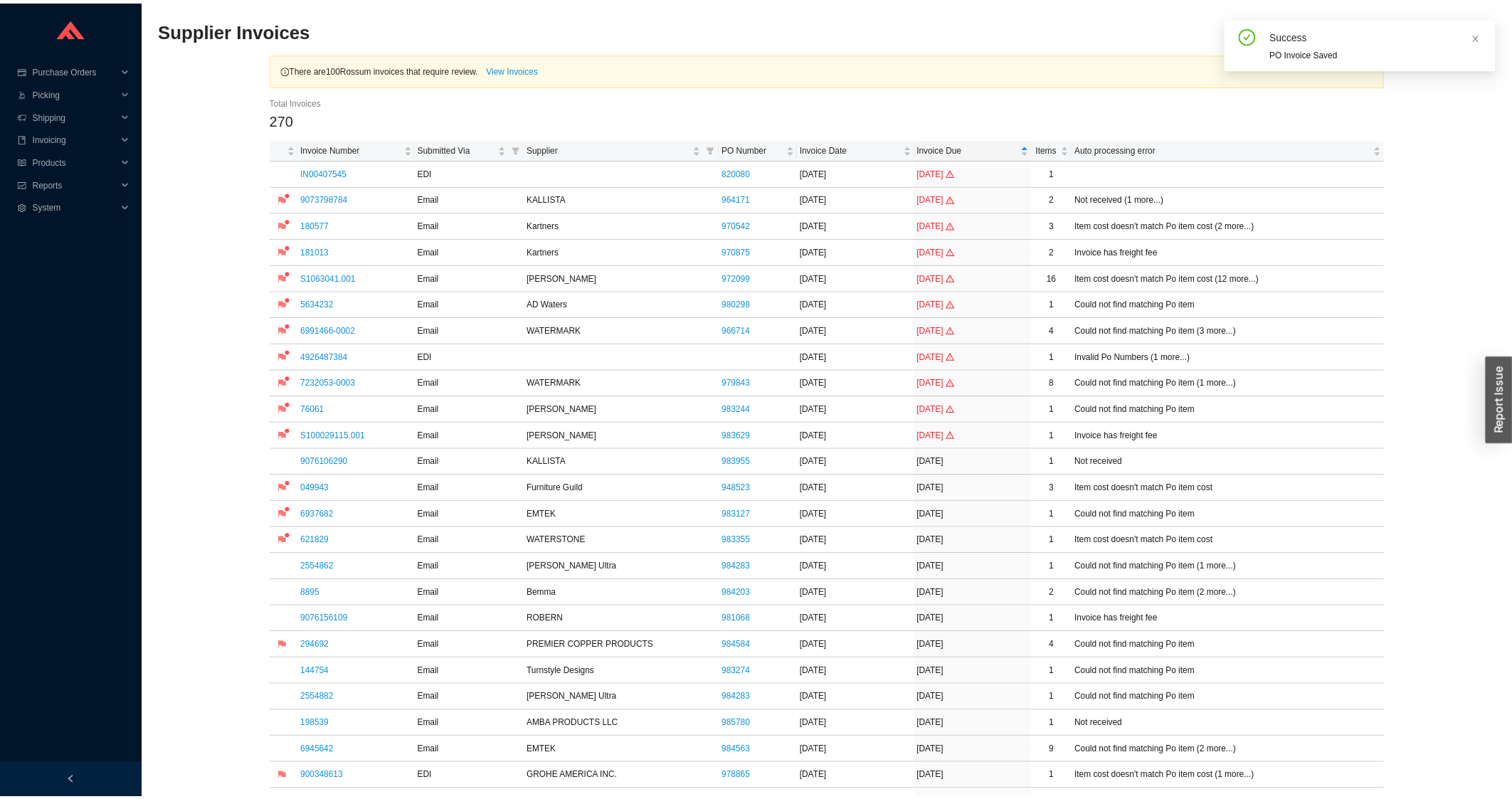
scroll to position [534, 0]
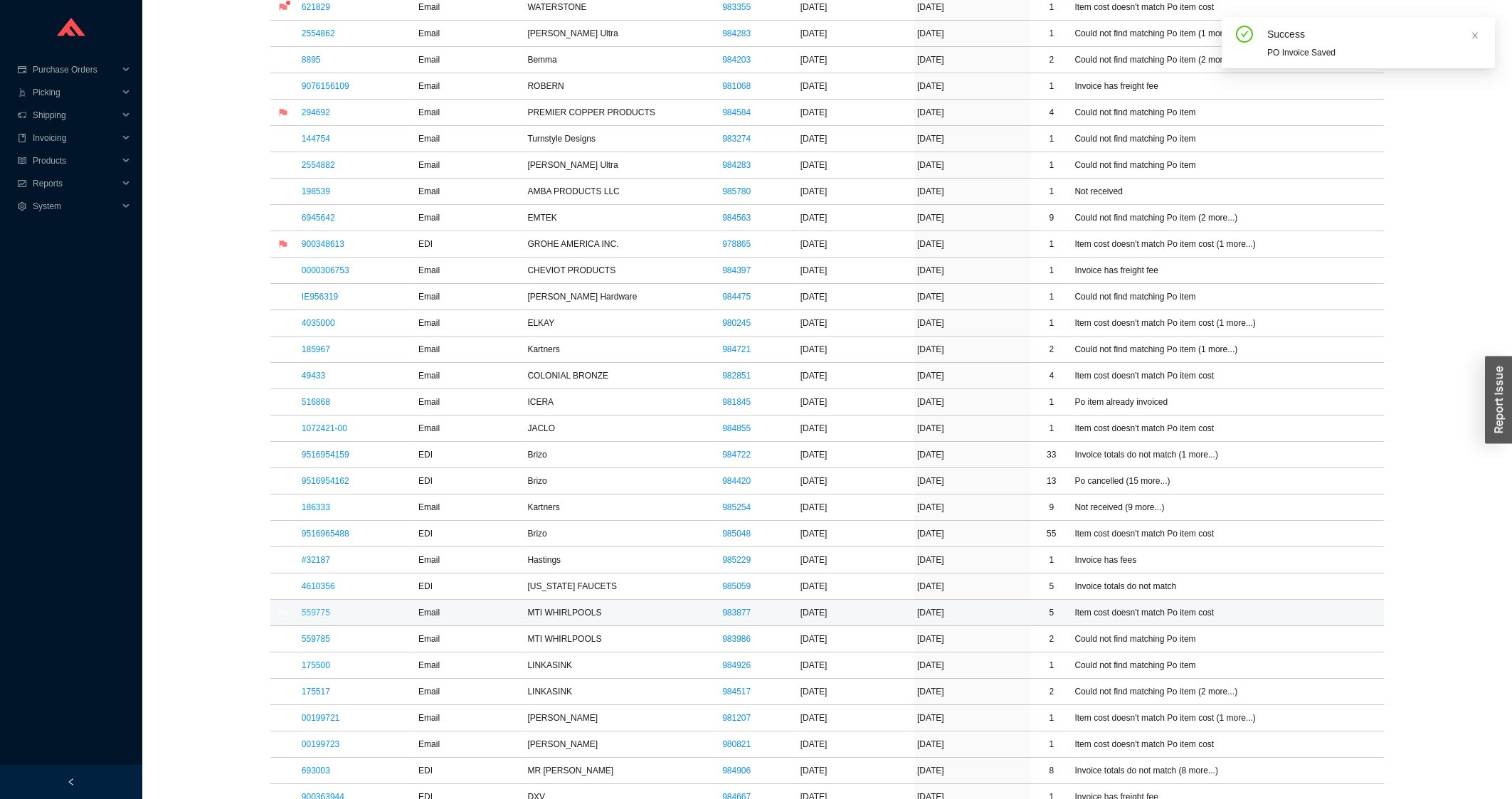
click at [315, 610] on link "559775" at bounding box center [316, 613] width 29 height 10
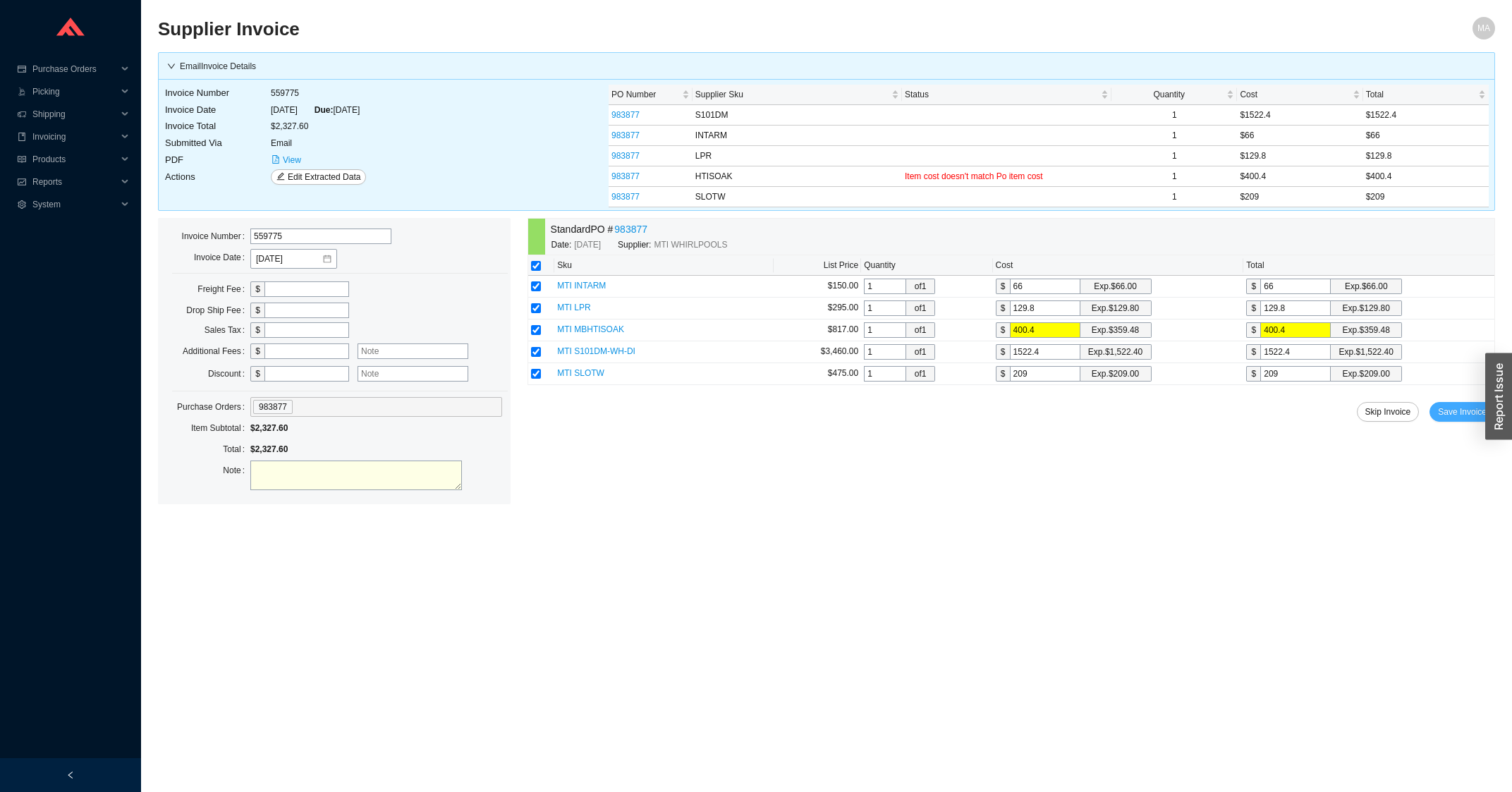
click at [1462, 416] on span "Save Invoice" at bounding box center [1461, 412] width 49 height 14
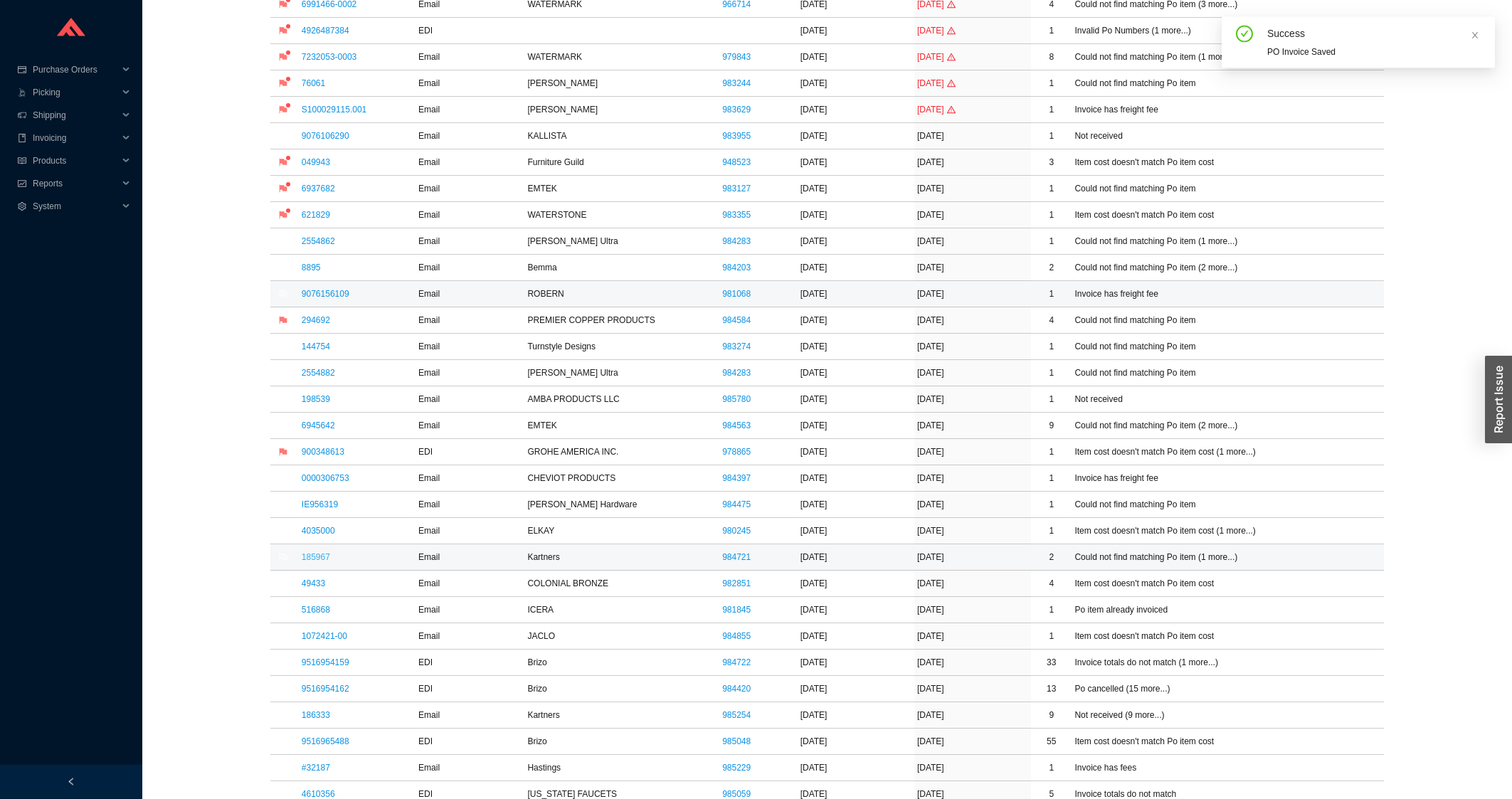
scroll to position [534, 0]
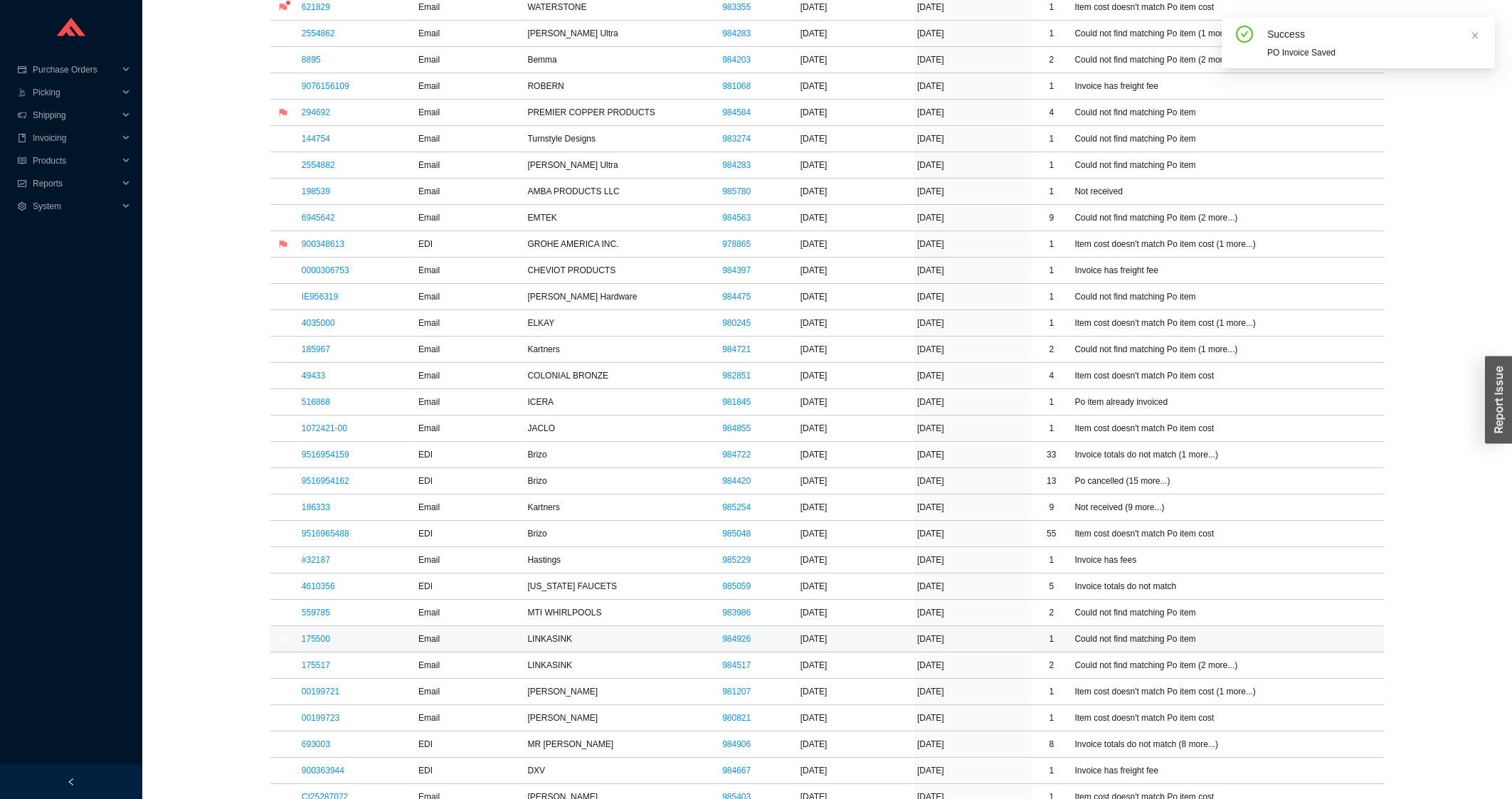
click at [307, 644] on link "175500" at bounding box center [316, 639] width 29 height 10
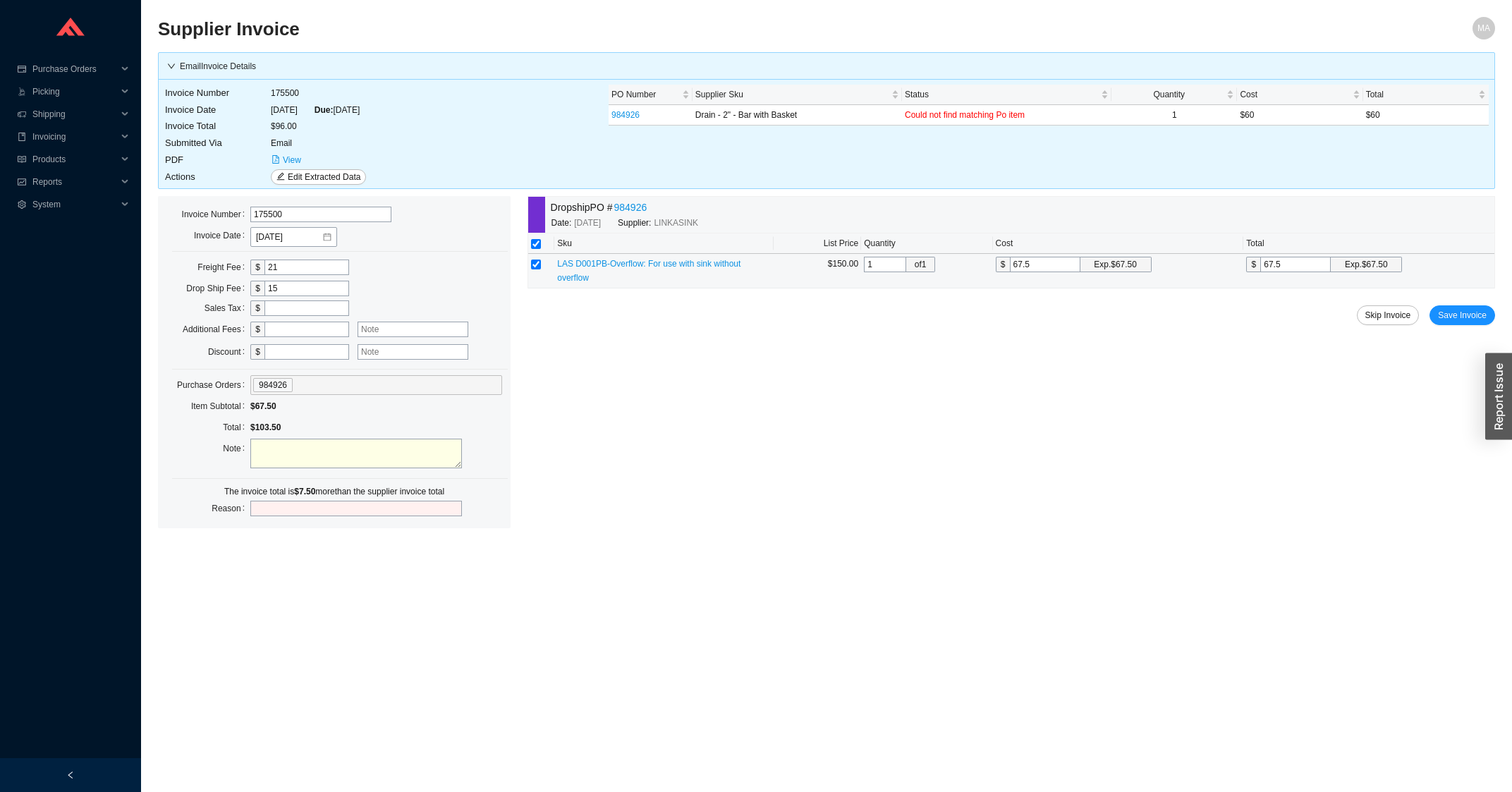
drag, startPoint x: 1053, startPoint y: 270, endPoint x: 994, endPoint y: 275, distance: 59.2
click at [1010, 272] on input "67.5" at bounding box center [1045, 264] width 70 height 15
type input "6"
type input "60"
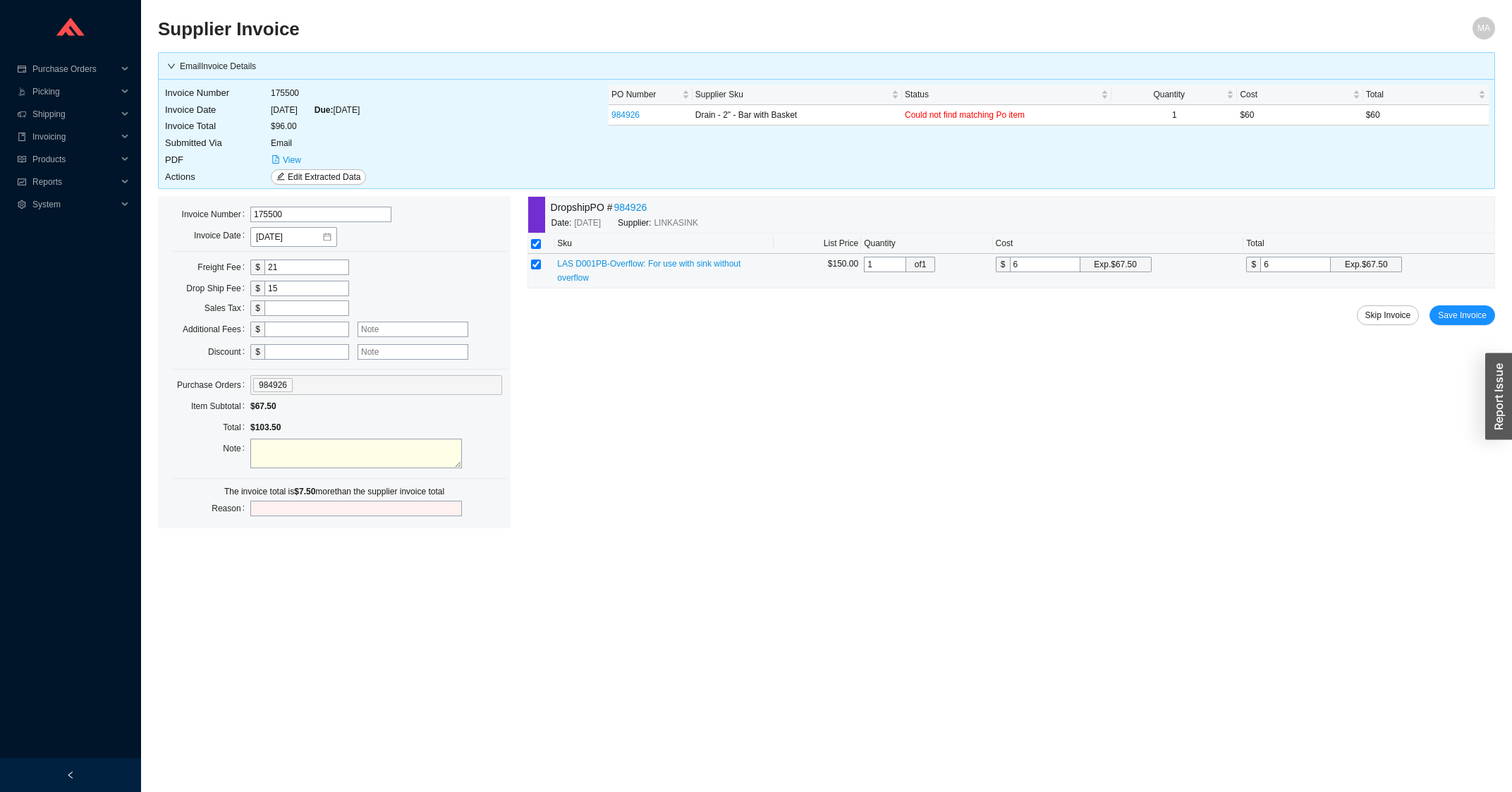
type input "60"
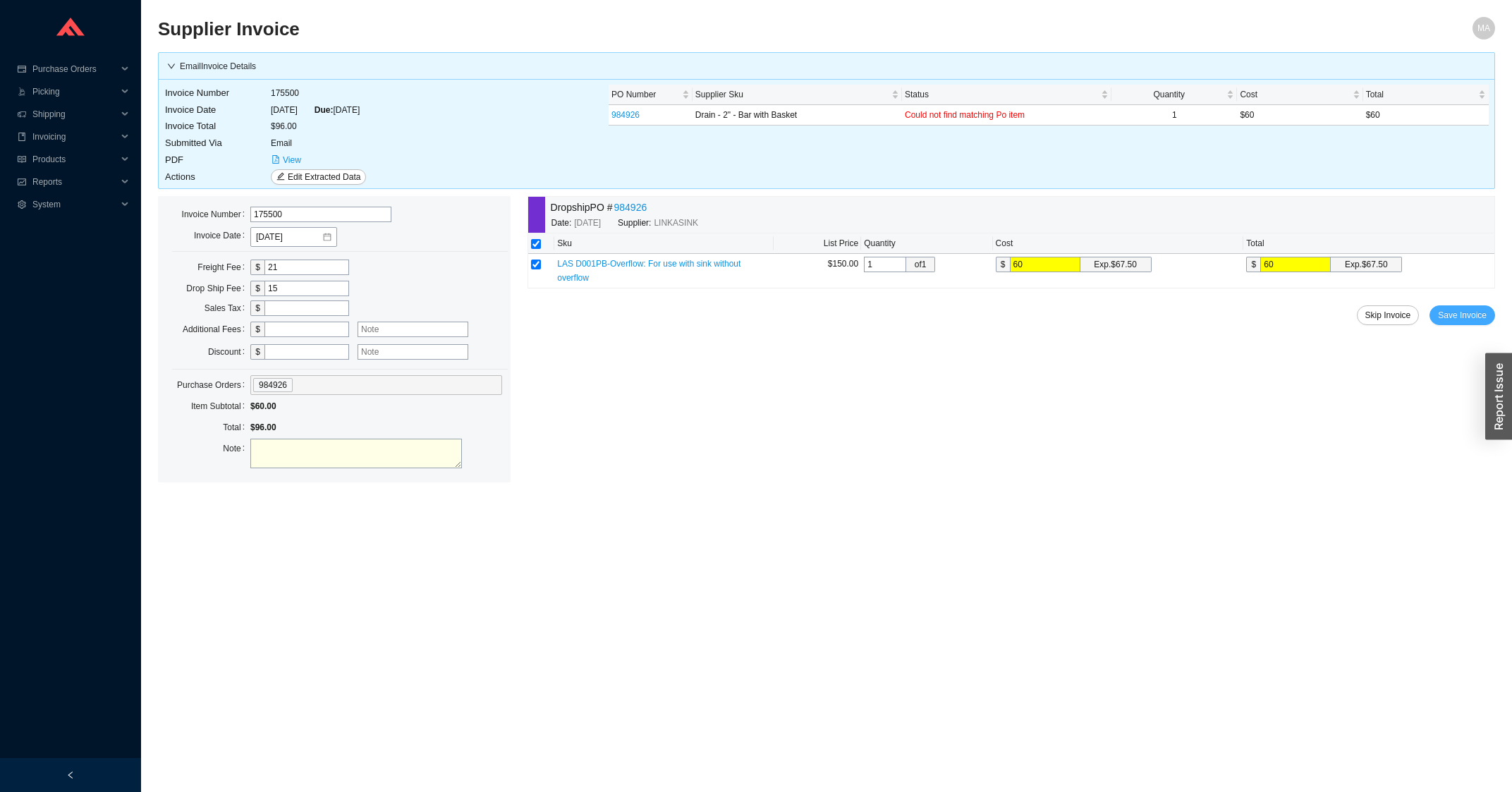
type input "60"
click at [1442, 312] on span "Save Invoice" at bounding box center [1461, 314] width 49 height 14
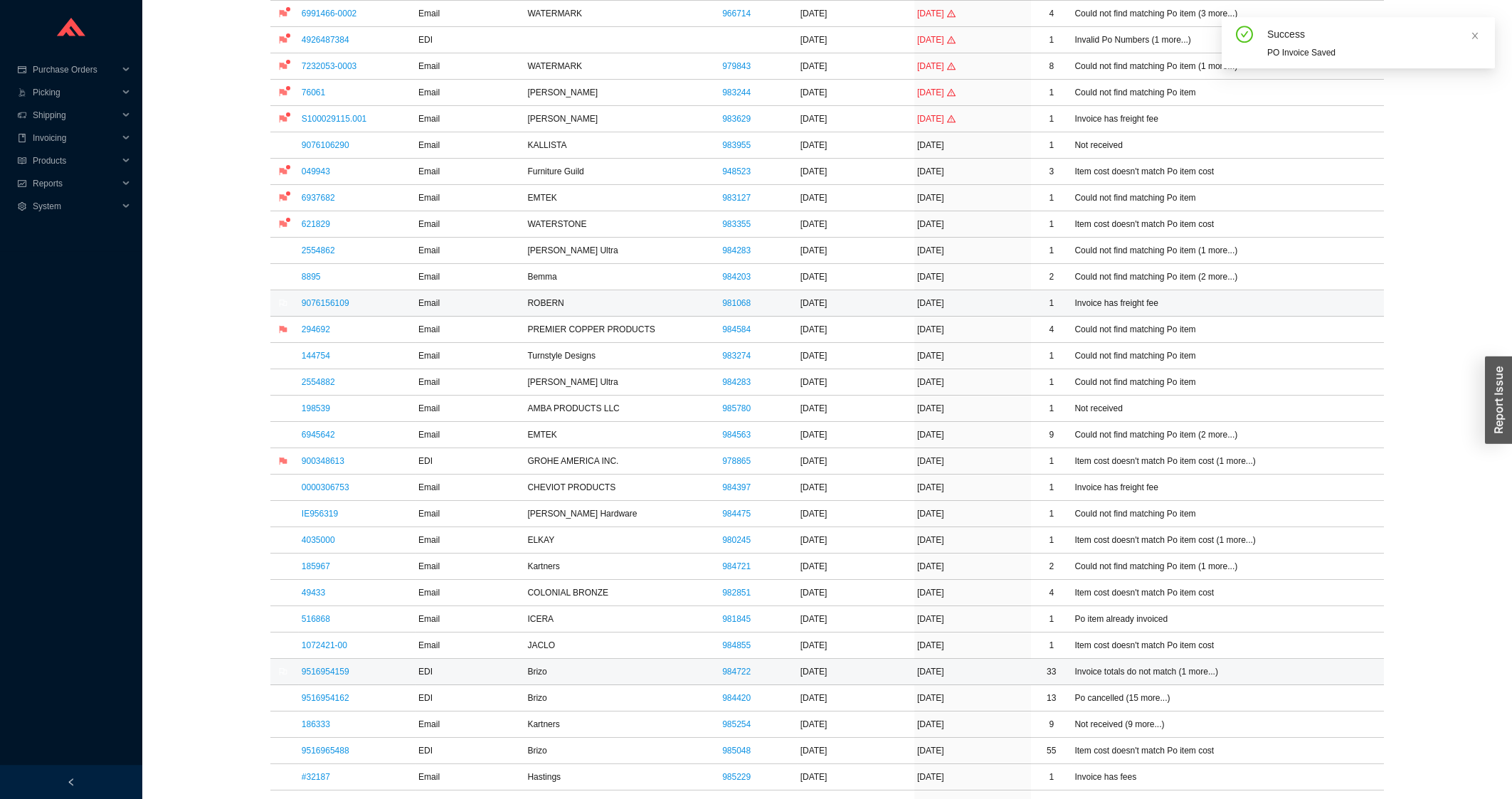
scroll to position [382, 0]
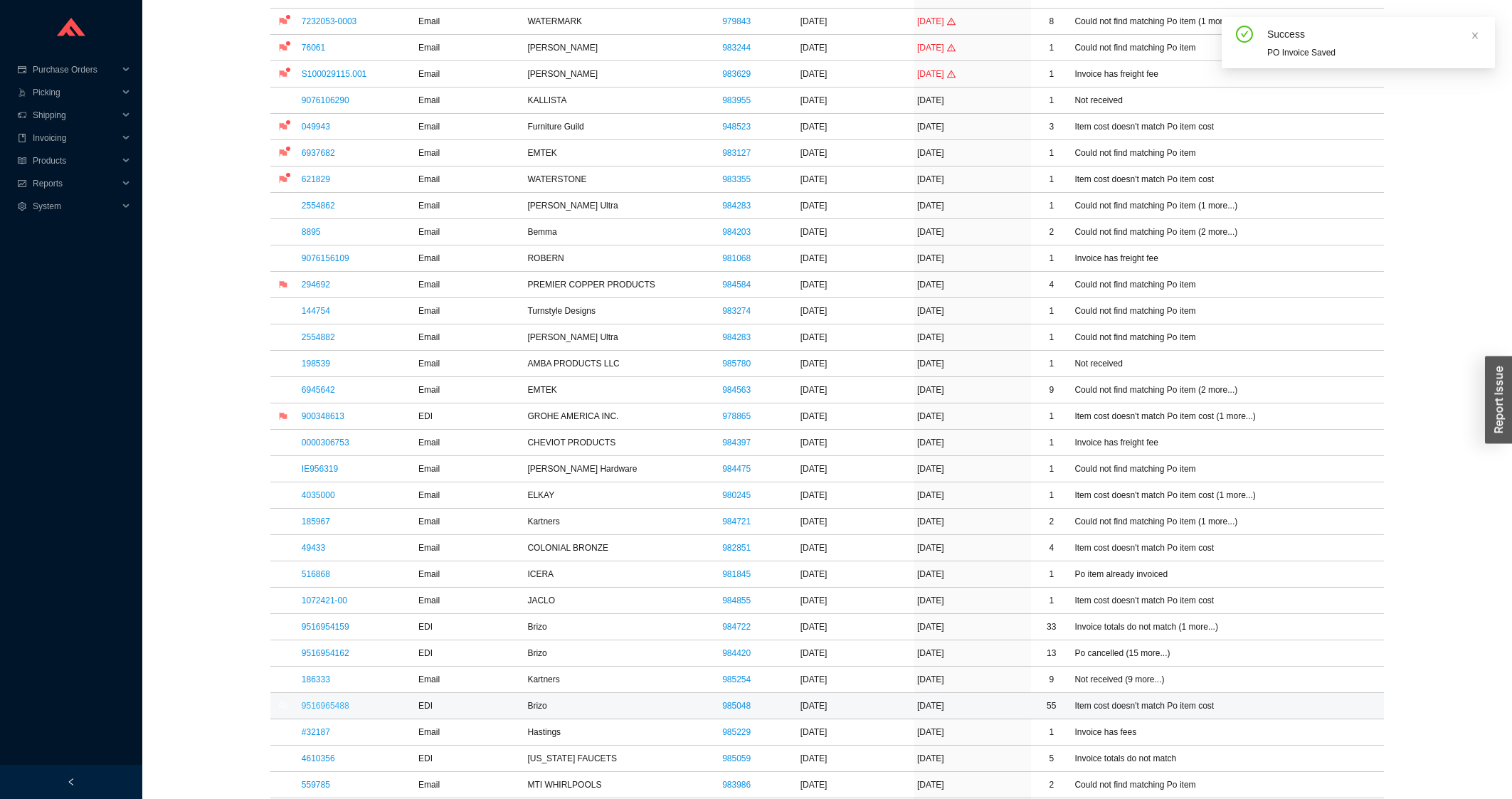
click at [310, 709] on link "9516965488" at bounding box center [325, 706] width 48 height 10
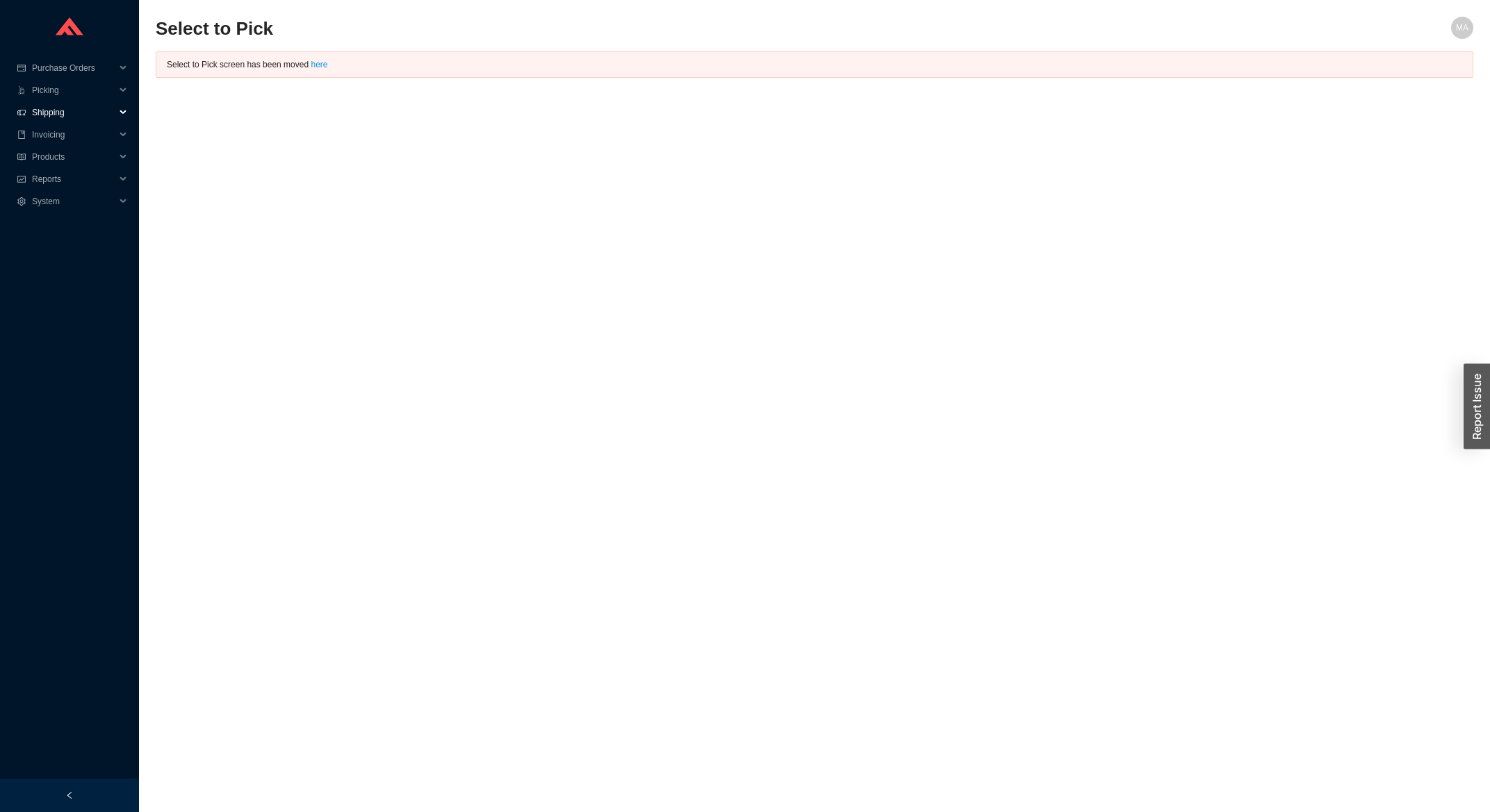
click at [79, 107] on span "Shipping" at bounding box center [74, 112] width 84 height 22
click at [67, 153] on link "Ship Parcel" at bounding box center [54, 157] width 42 height 10
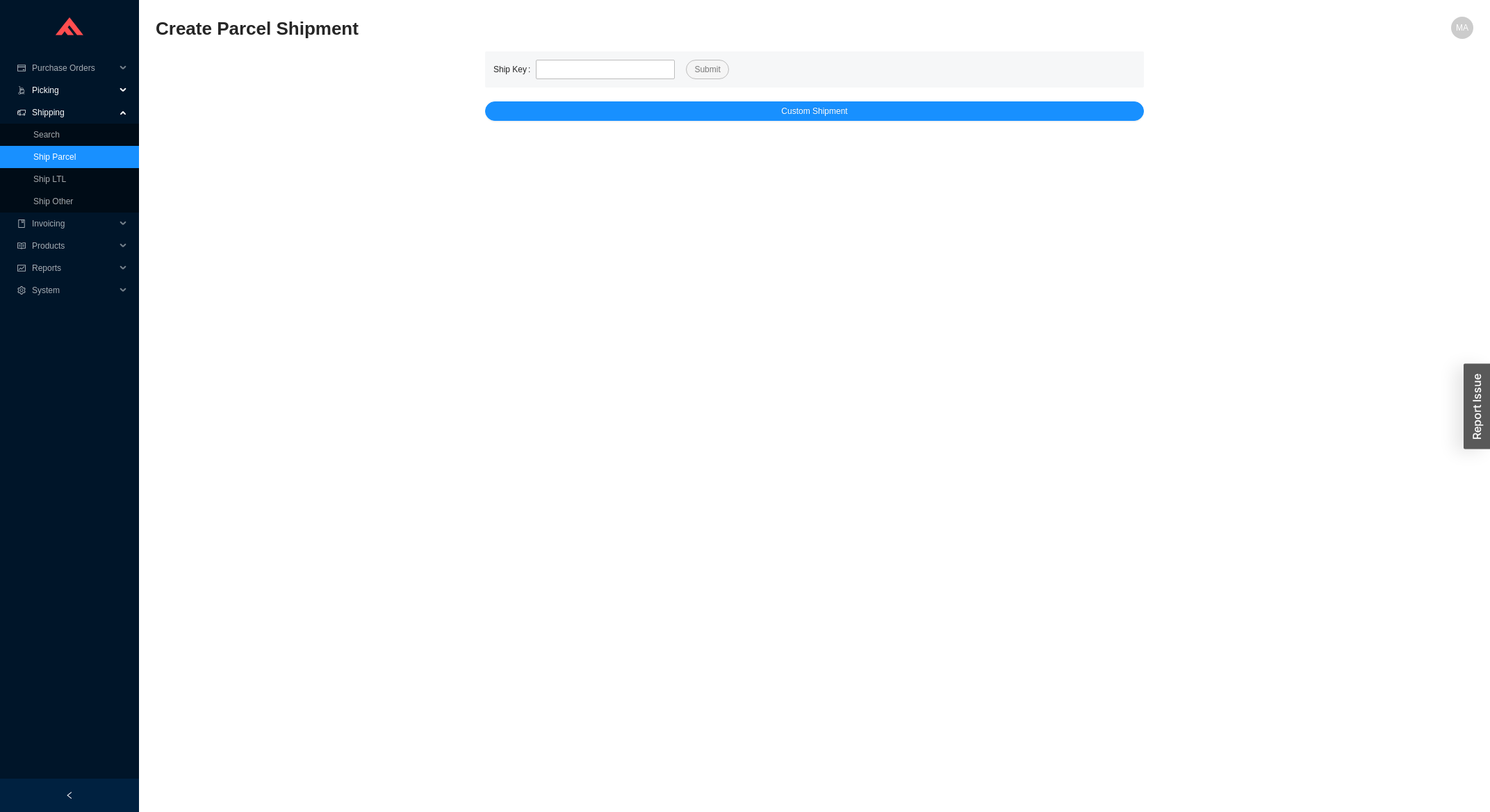
click at [62, 86] on span "Picking" at bounding box center [74, 90] width 84 height 22
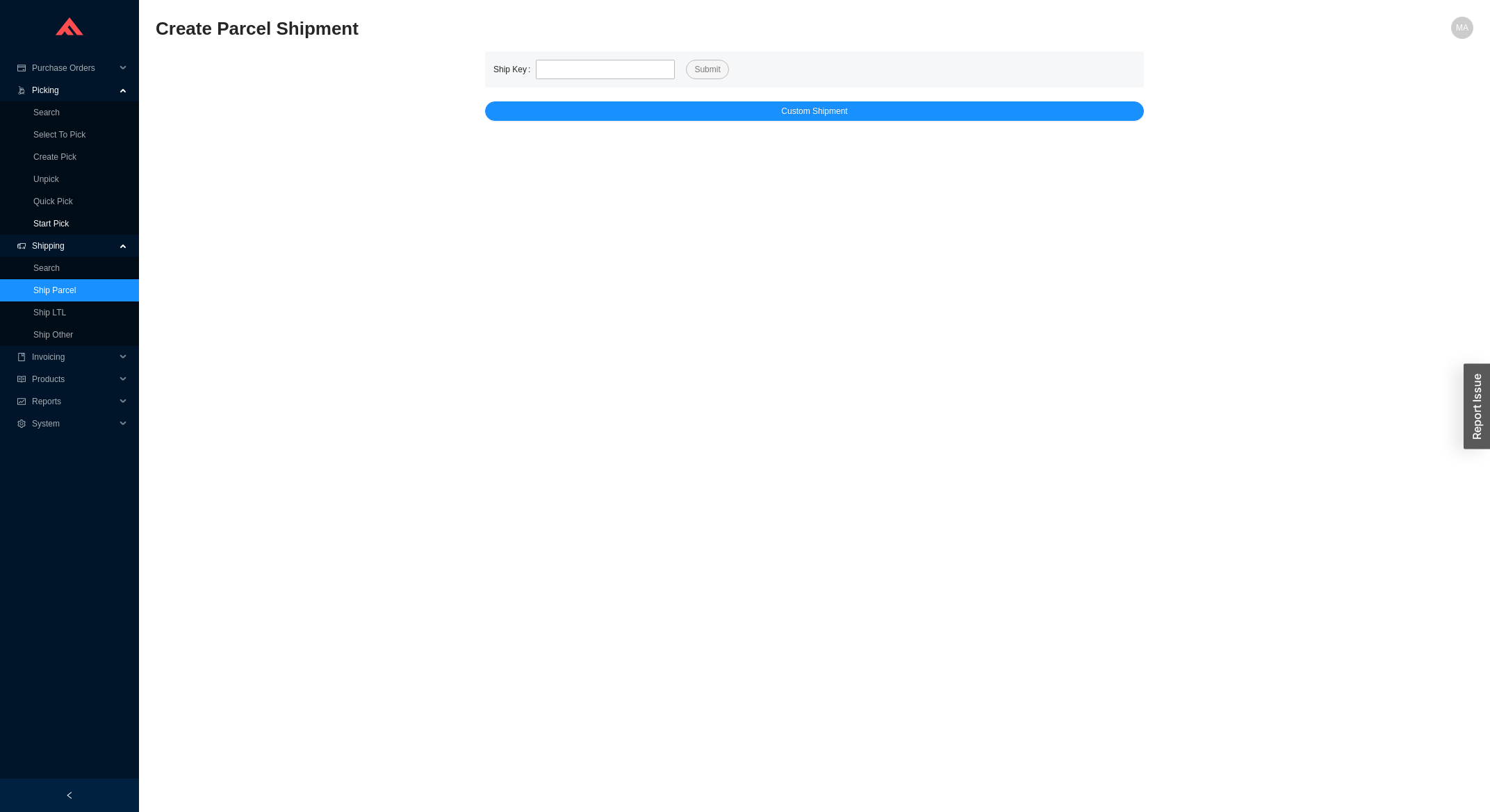
click at [42, 219] on link "Start Pick" at bounding box center [51, 224] width 36 height 10
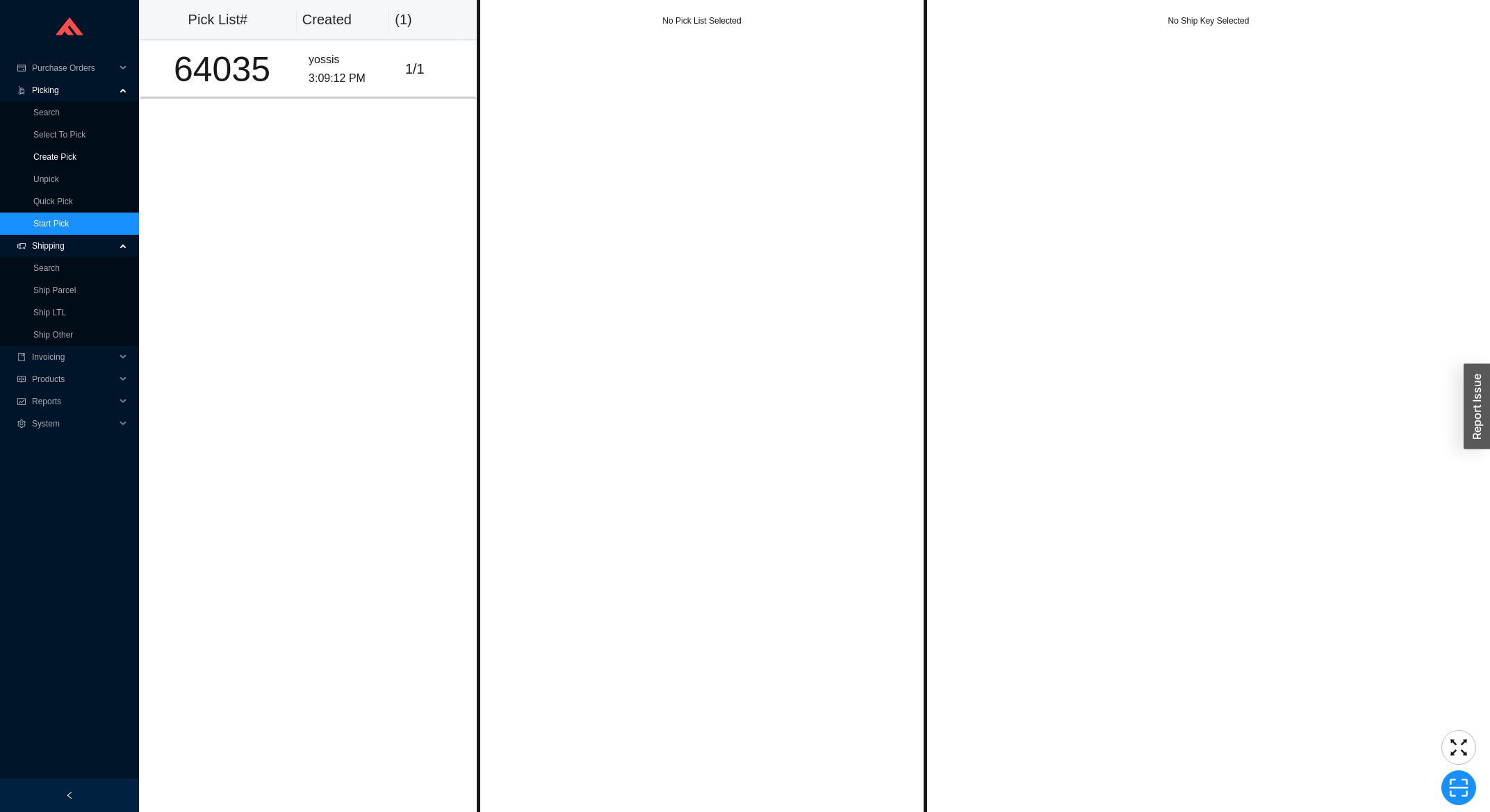
click at [49, 161] on link "Create Pick" at bounding box center [55, 157] width 43 height 10
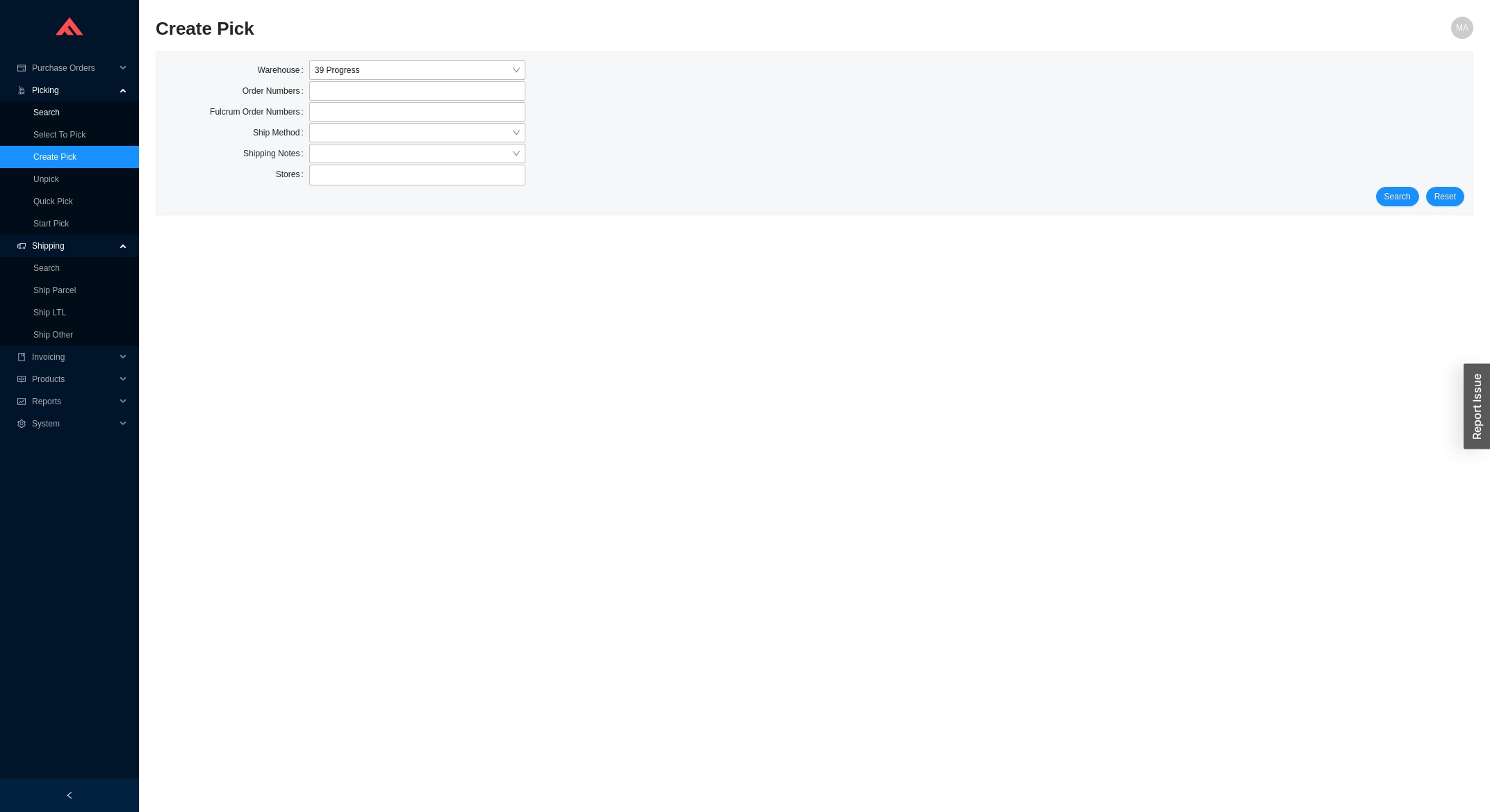
click at [54, 117] on link "Search" at bounding box center [46, 113] width 26 height 10
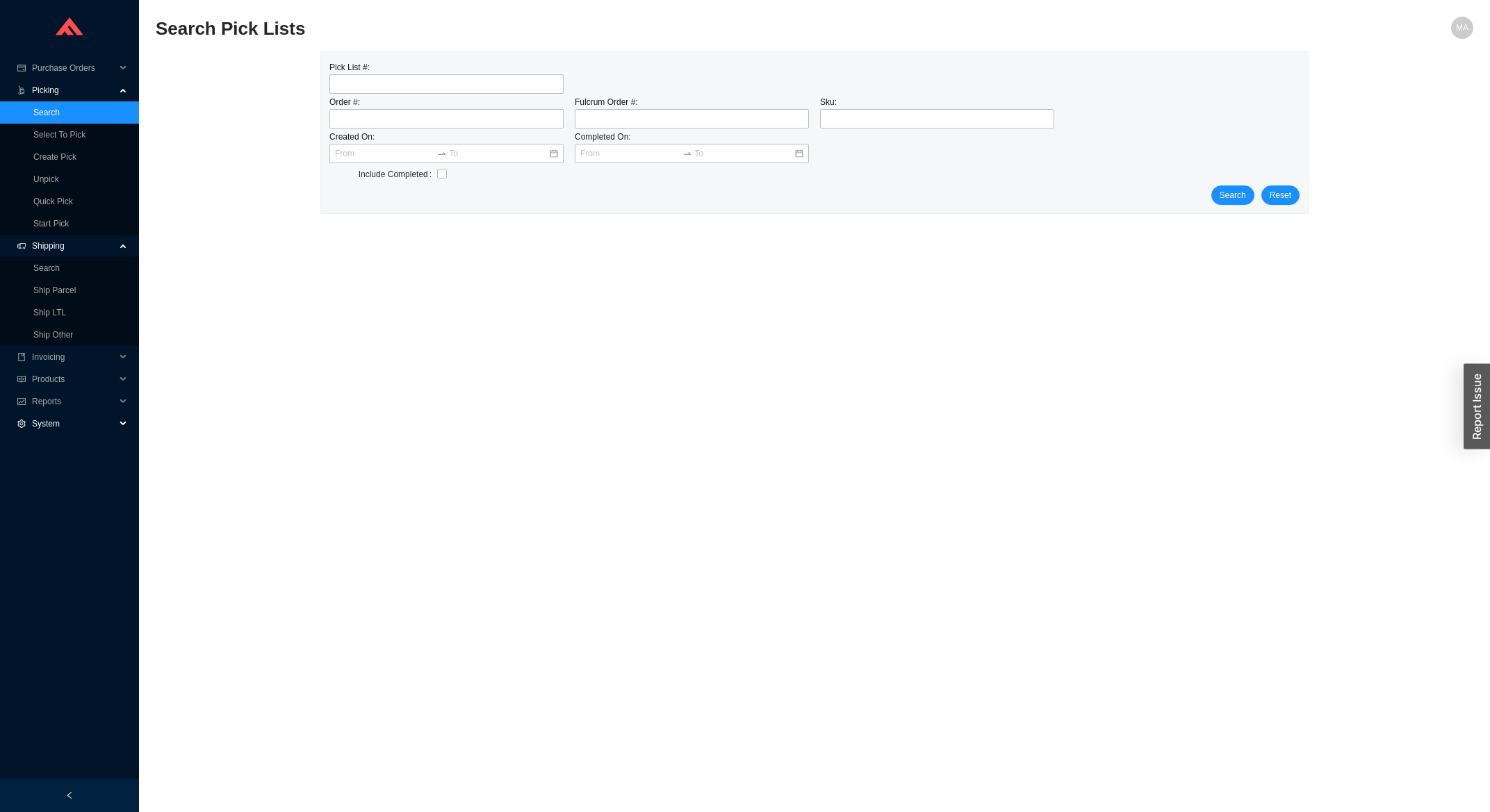
click at [58, 417] on span "System" at bounding box center [74, 423] width 84 height 22
click at [75, 489] on link "Shipping Carriers" at bounding box center [66, 490] width 65 height 10
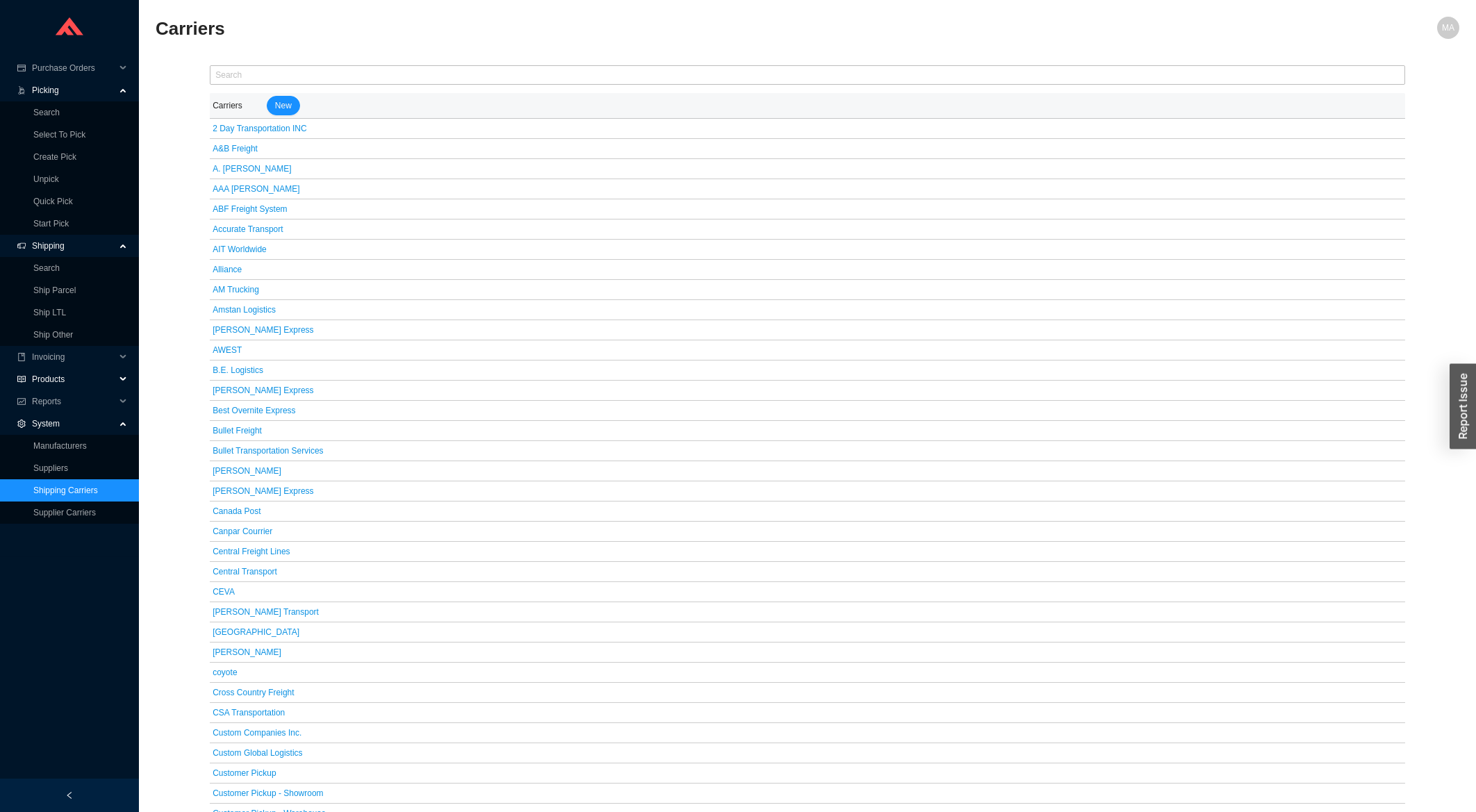
click at [59, 384] on span "Products" at bounding box center [74, 379] width 84 height 22
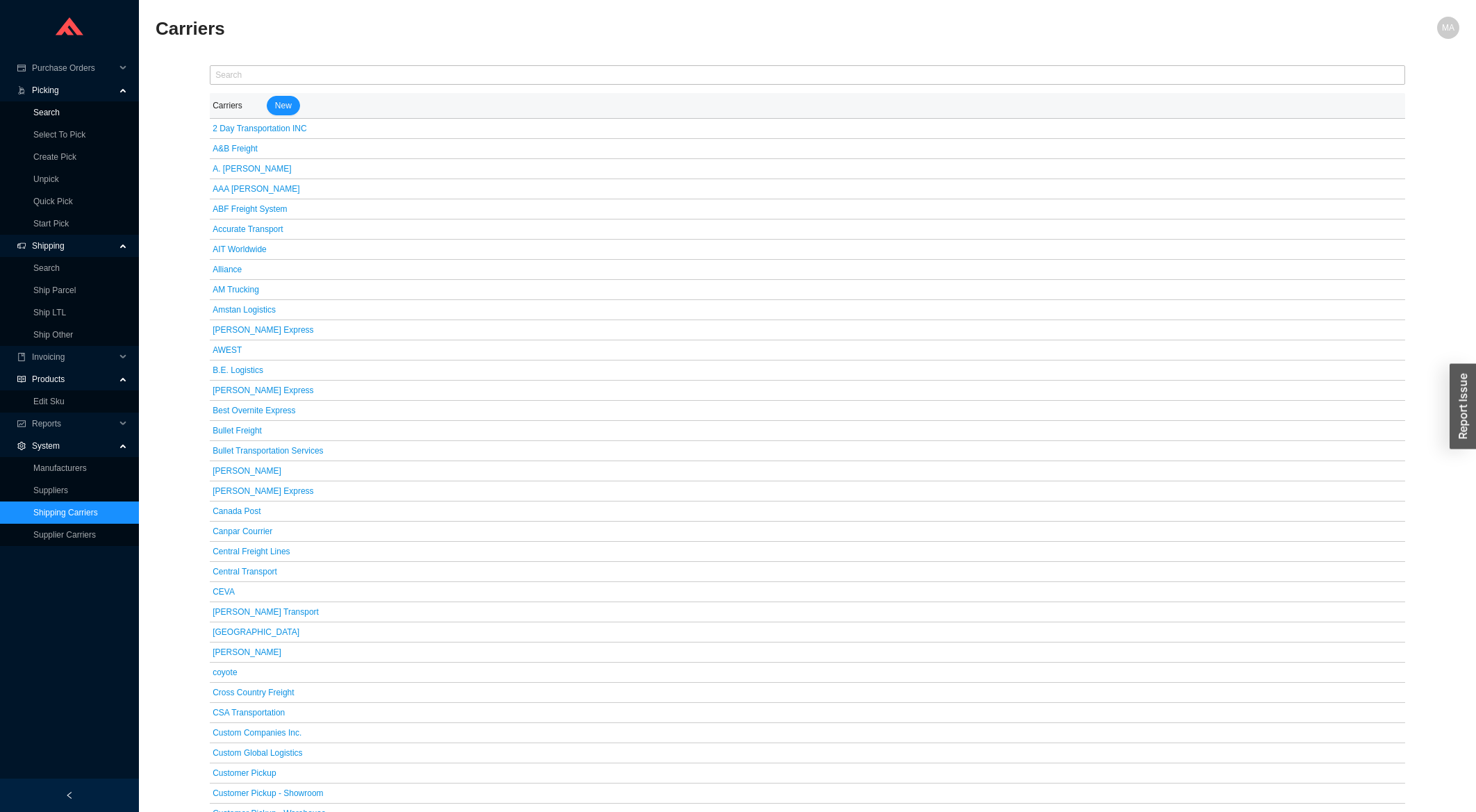
click at [46, 115] on link "Search" at bounding box center [46, 113] width 26 height 10
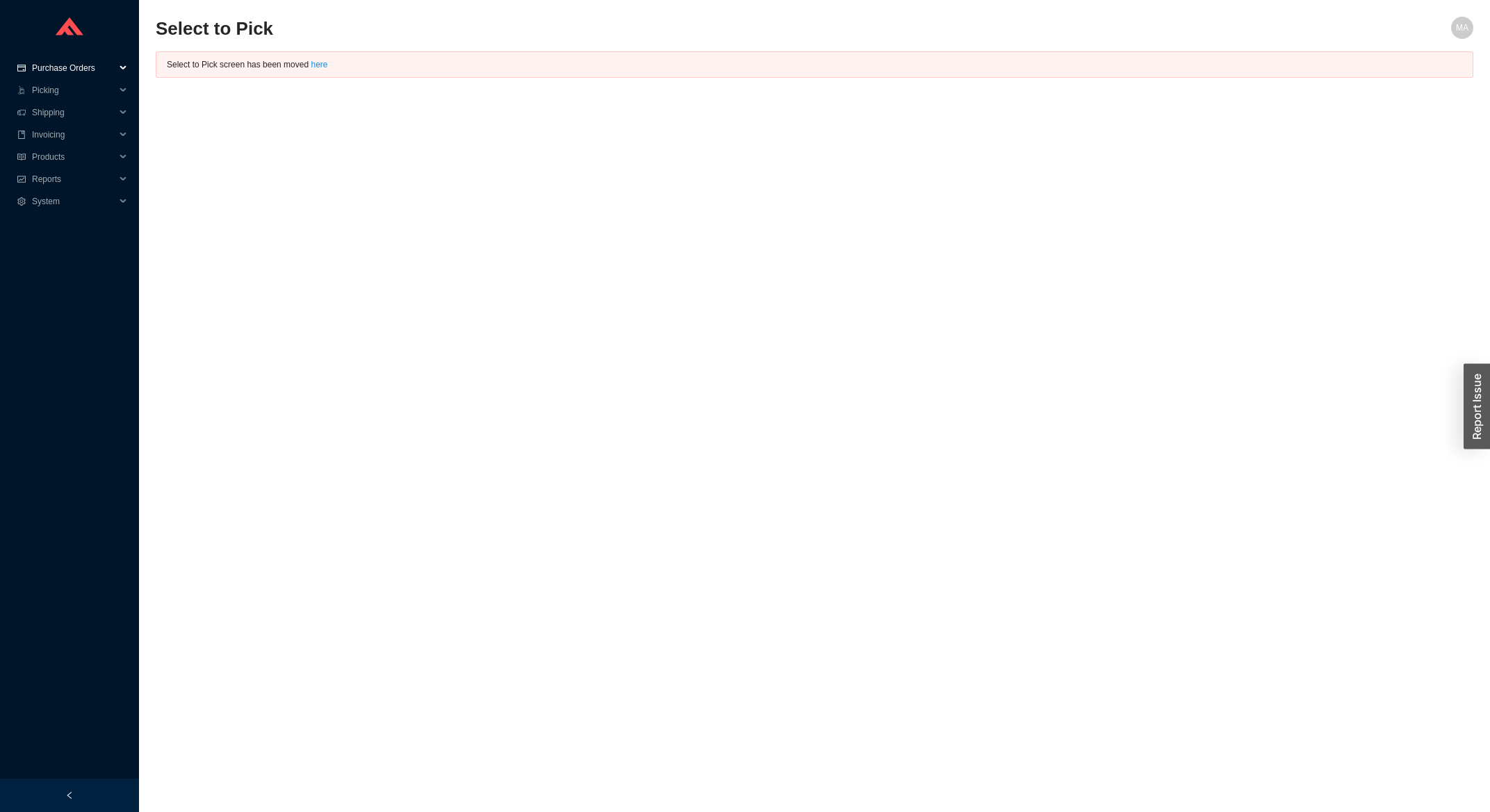
click at [91, 71] on span "Purchase Orders" at bounding box center [74, 68] width 84 height 22
click at [72, 171] on span "Shipping" at bounding box center [74, 179] width 84 height 22
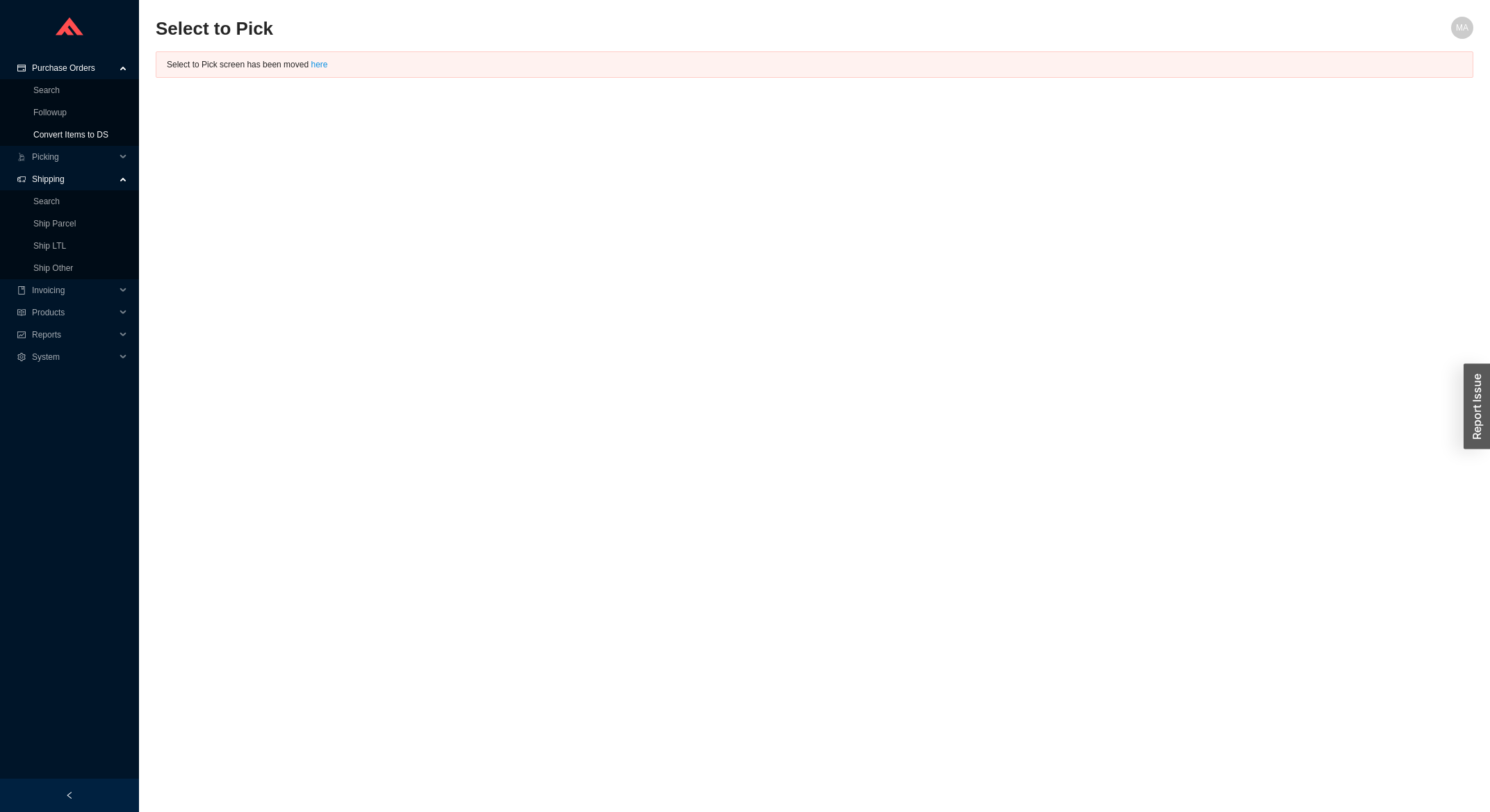
click at [79, 140] on link "Convert Items to DS" at bounding box center [71, 135] width 75 height 10
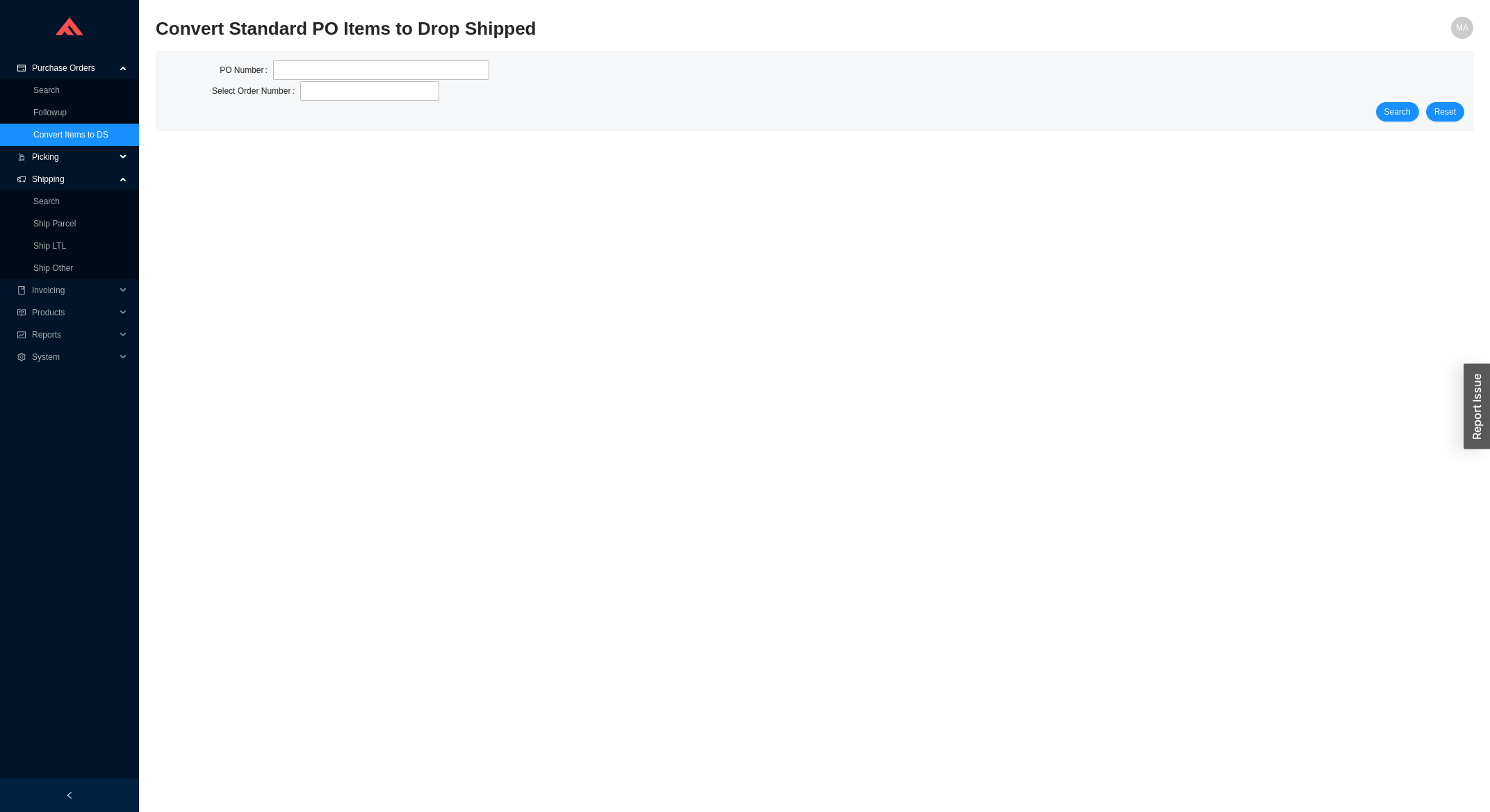
click at [81, 153] on span "Picking" at bounding box center [74, 156] width 84 height 22
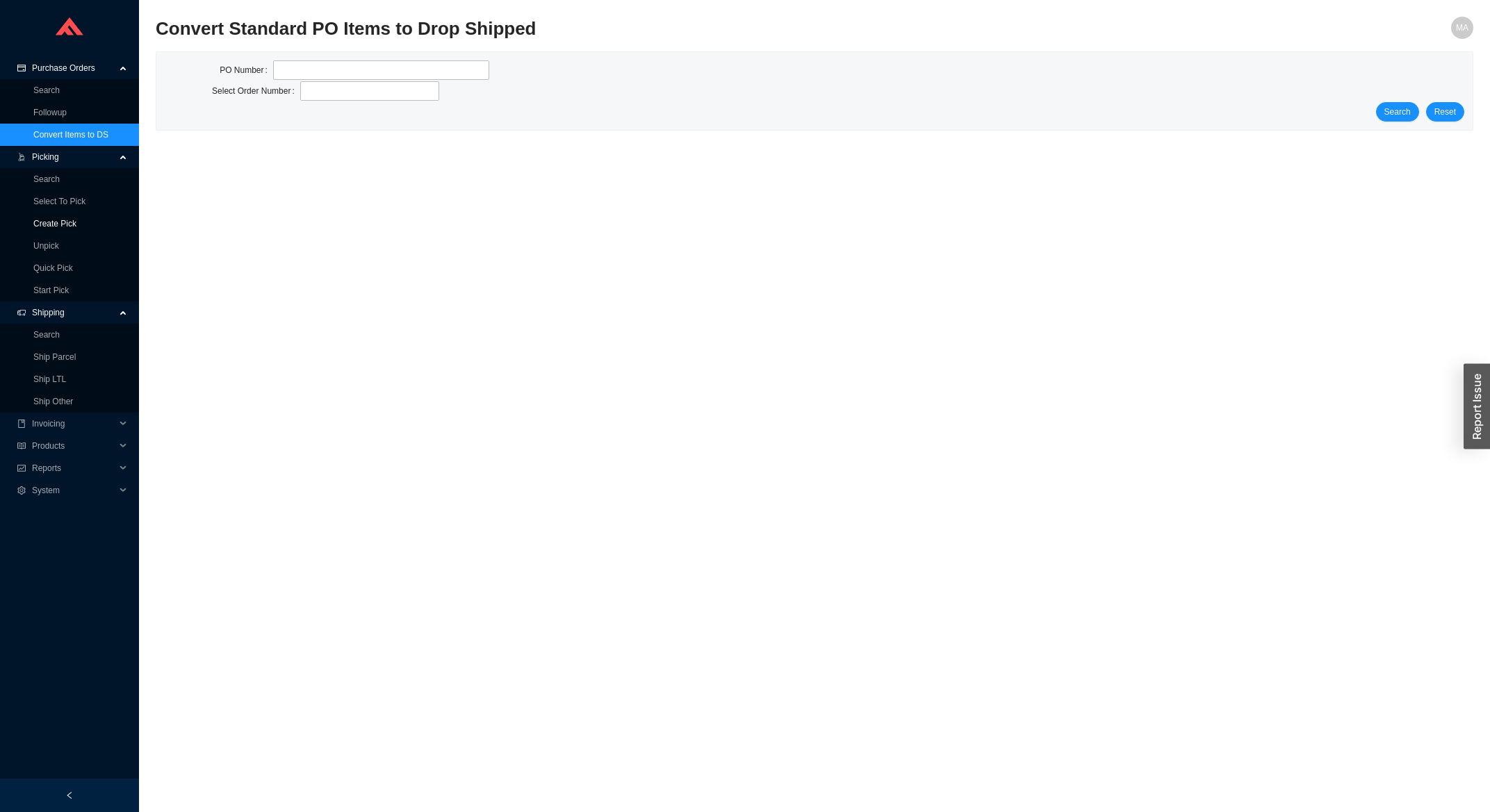
click at [54, 225] on link "Create Pick" at bounding box center [55, 224] width 43 height 10
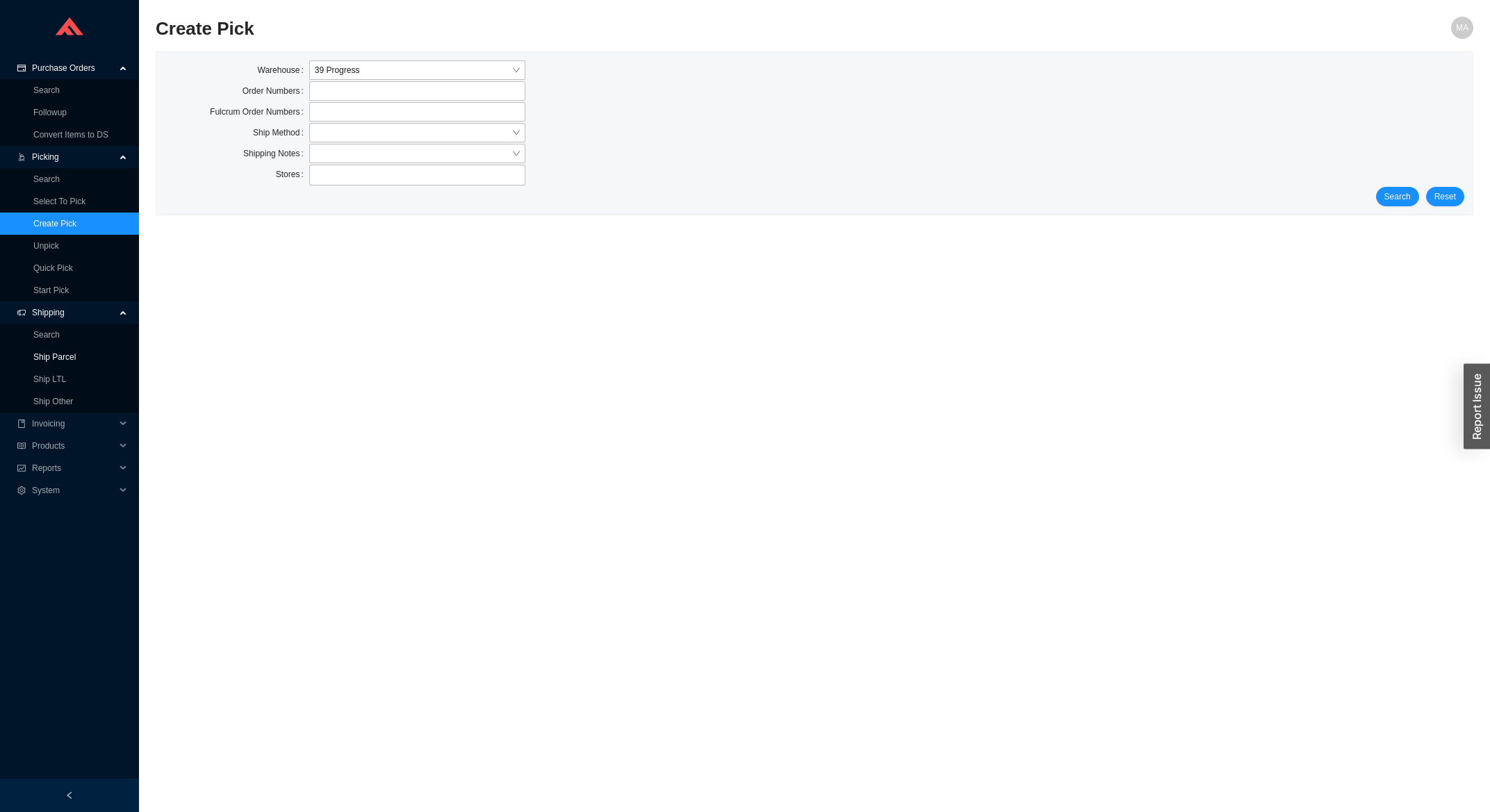
click at [59, 360] on link "Ship Parcel" at bounding box center [54, 357] width 42 height 10
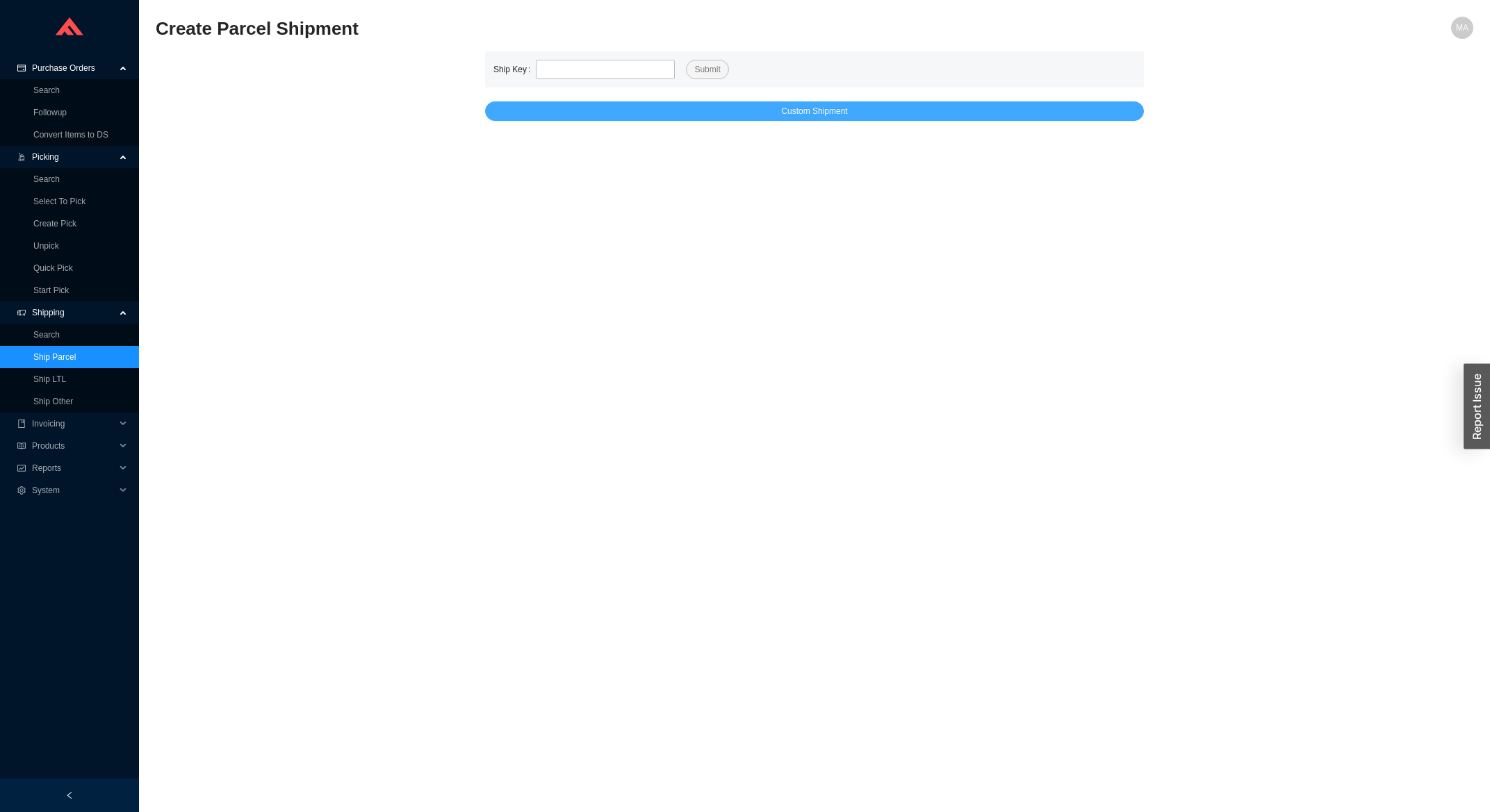
click at [678, 106] on button "Custom Shipment" at bounding box center [814, 111] width 659 height 19
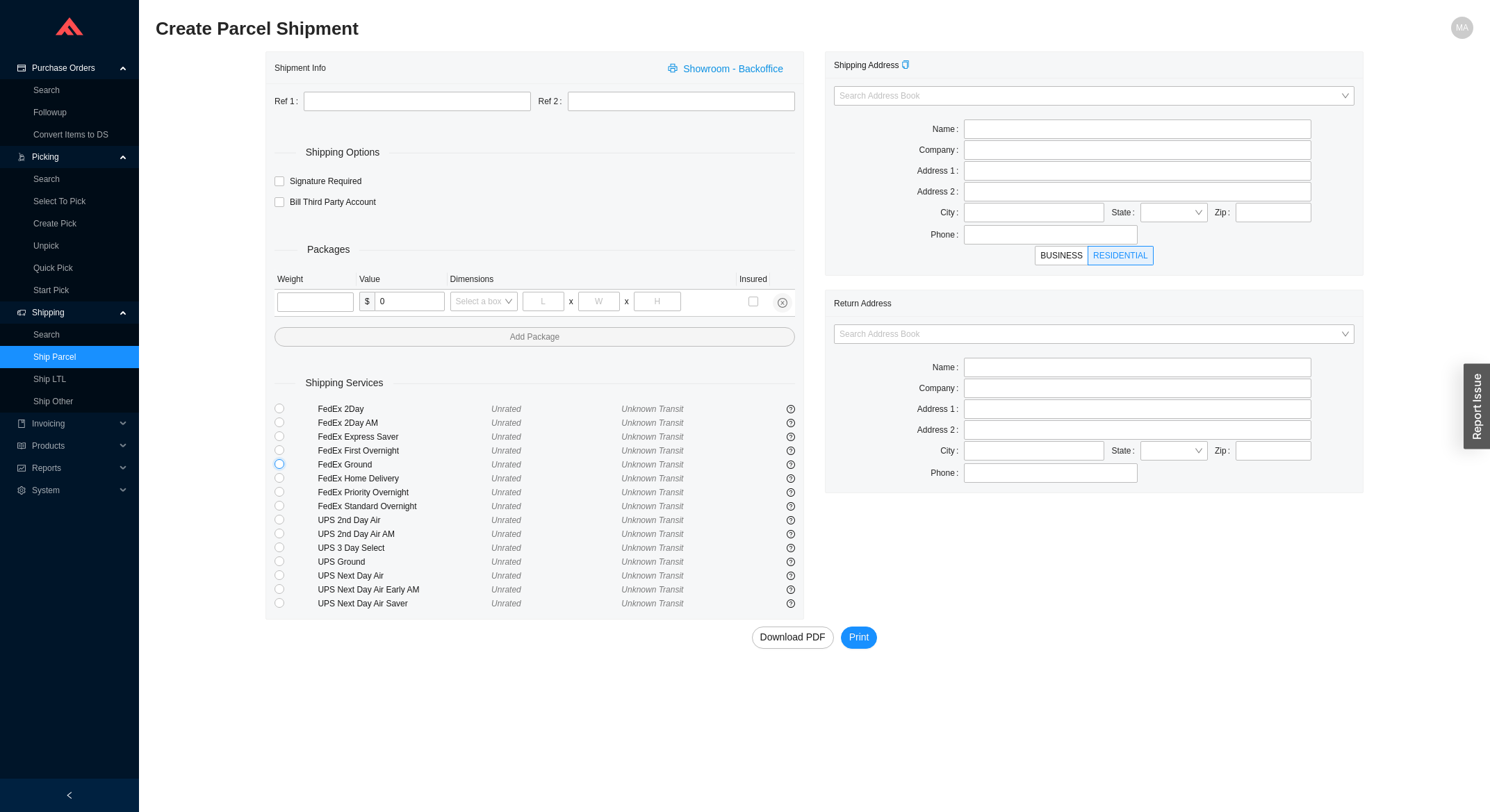
click at [281, 467] on input "radio" at bounding box center [279, 464] width 10 height 10
radio input "true"
click at [326, 303] on input "tel" at bounding box center [315, 302] width 76 height 19
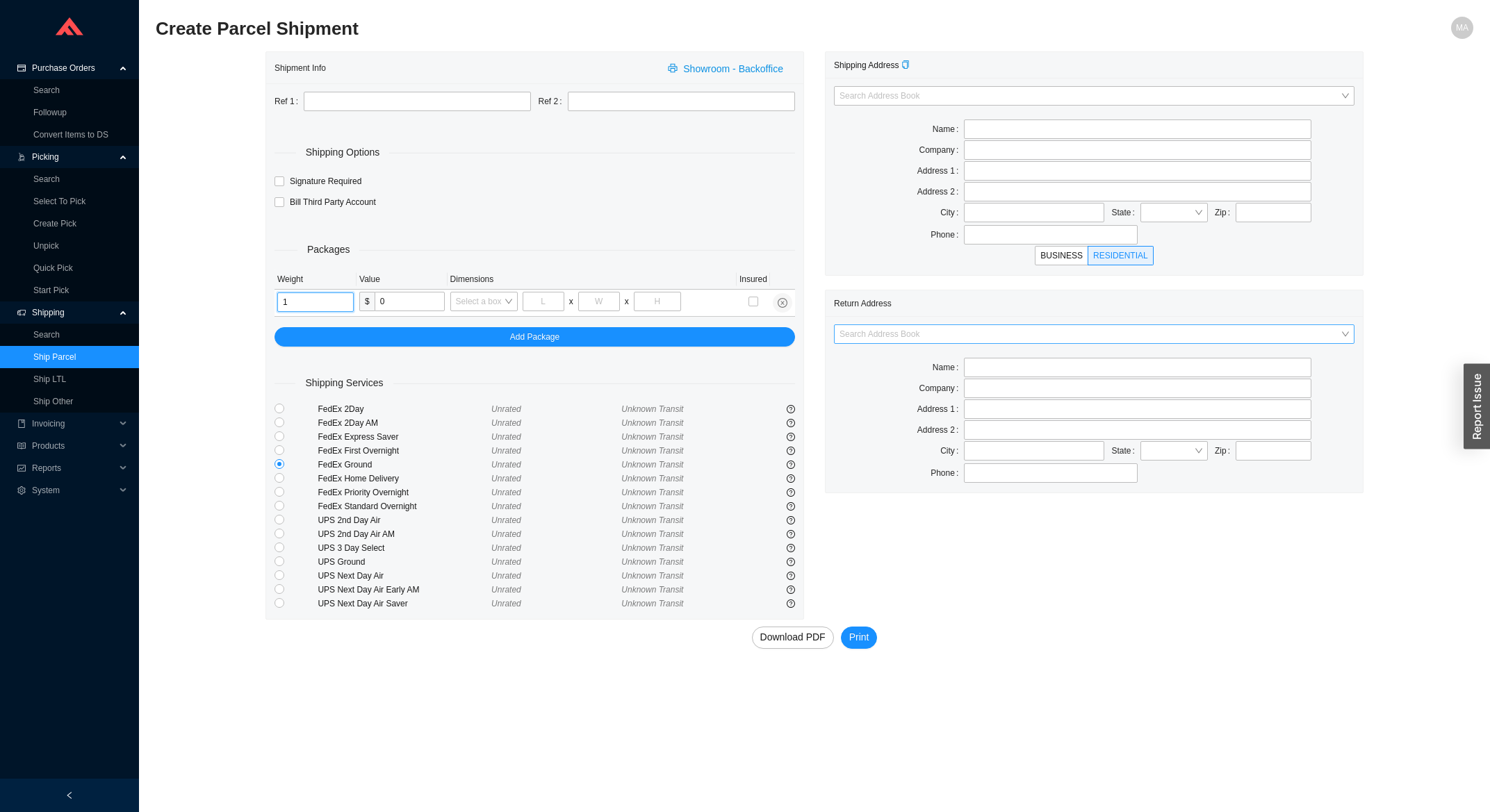
type input "1"
click at [882, 335] on input "search" at bounding box center [1090, 333] width 501 height 18
click at [891, 398] on div "Home and Stone" at bounding box center [1094, 400] width 509 height 13
type input "Home and Stone"
type input "1663 Coney Island Ave."
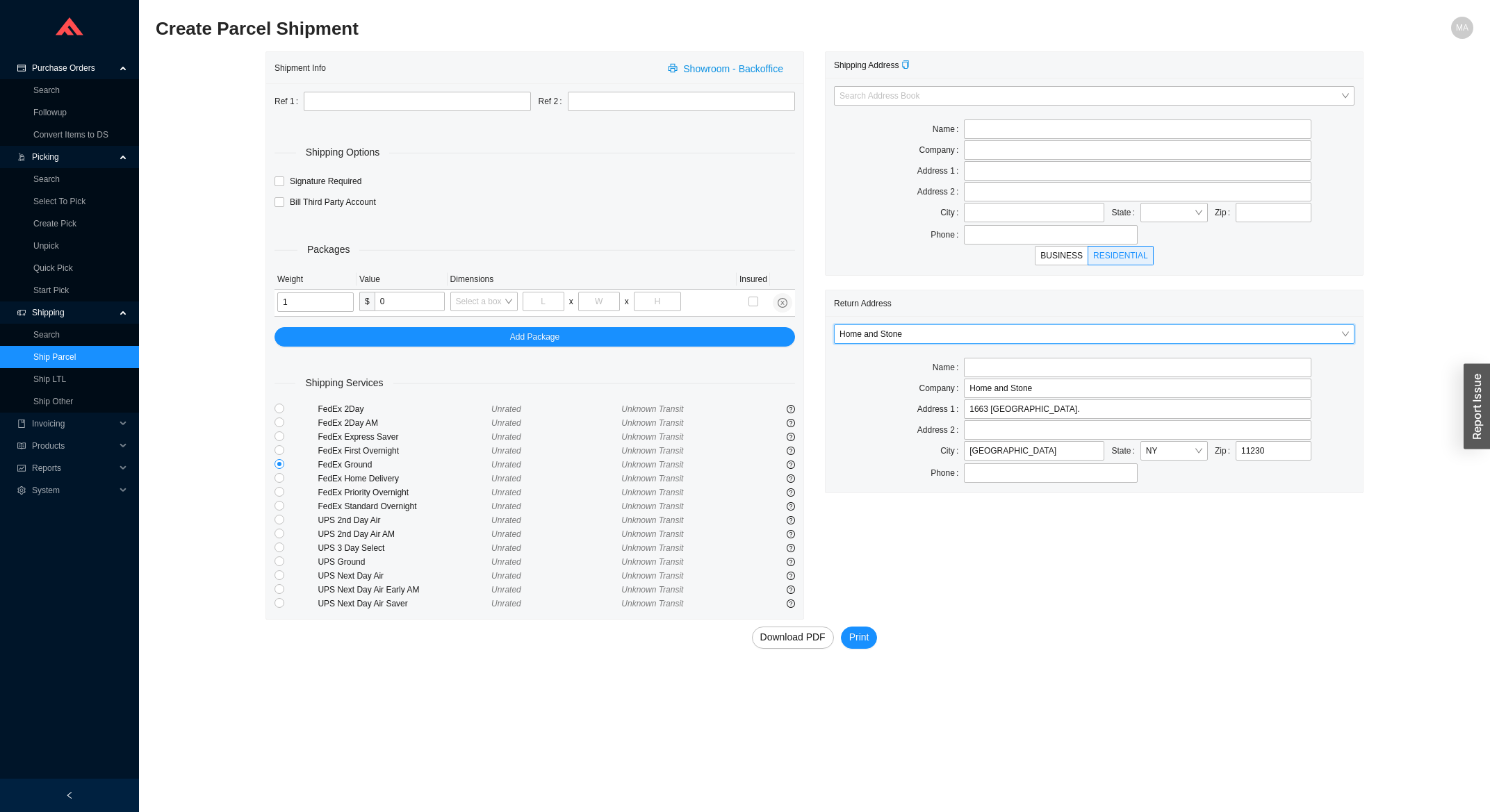
type input "Brooklyn"
type input "11230"
click at [993, 371] on input "text" at bounding box center [1137, 367] width 347 height 19
type input "Tikotzky"
click at [979, 131] on input "text" at bounding box center [1137, 128] width 347 height 19
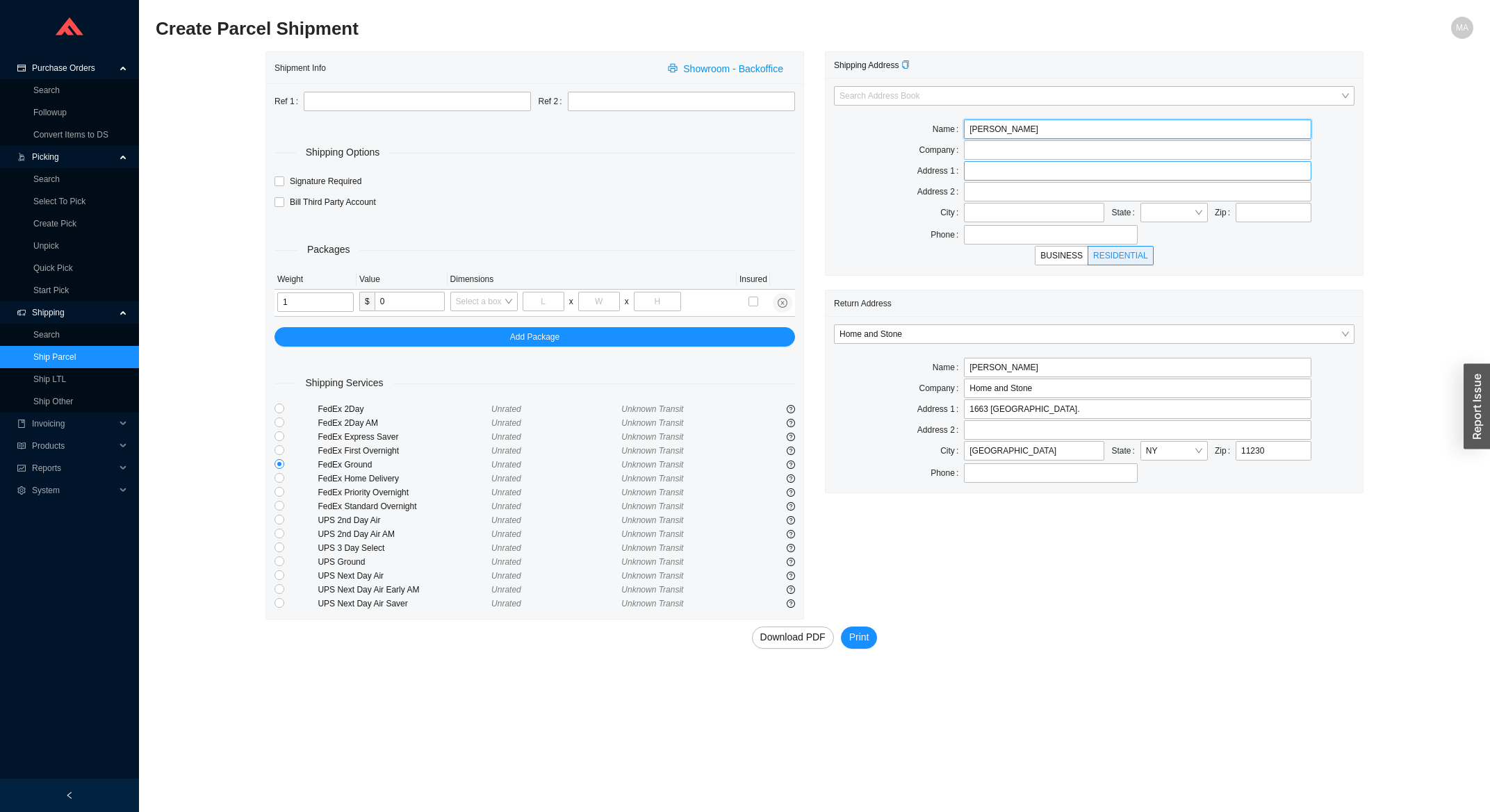
type input "Leah Klein"
click at [989, 180] on input "text" at bounding box center [1137, 171] width 347 height 19
type input "103 Shelly Circle"
click at [982, 213] on input "text" at bounding box center [1034, 212] width 141 height 19
type input "Monsey"
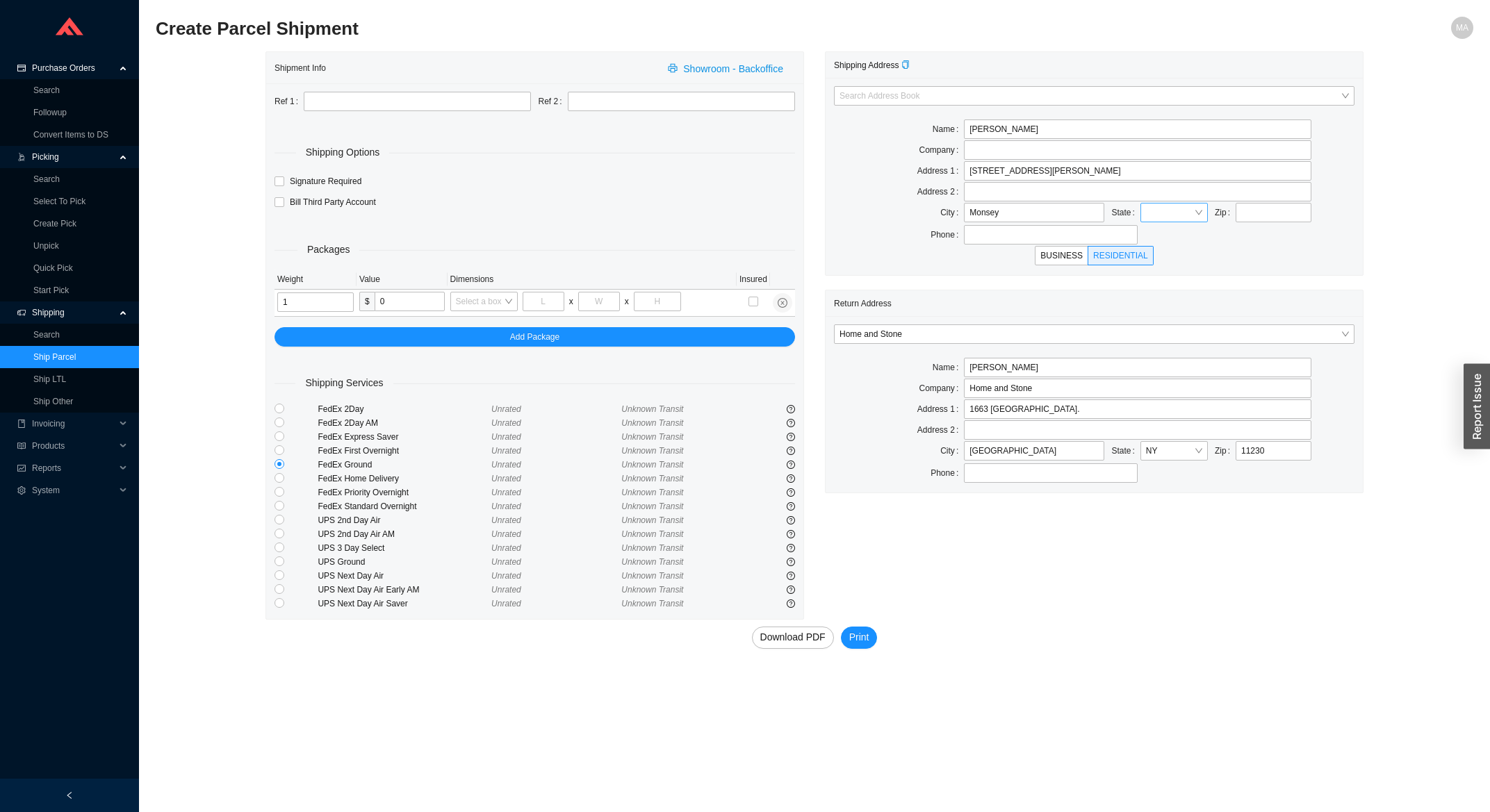
click at [1189, 208] on input "search" at bounding box center [1169, 212] width 48 height 18
click at [1159, 392] on div "NY" at bounding box center [1188, 392] width 87 height 13
click at [1269, 215] on input "text" at bounding box center [1273, 212] width 76 height 19
type input "10952"
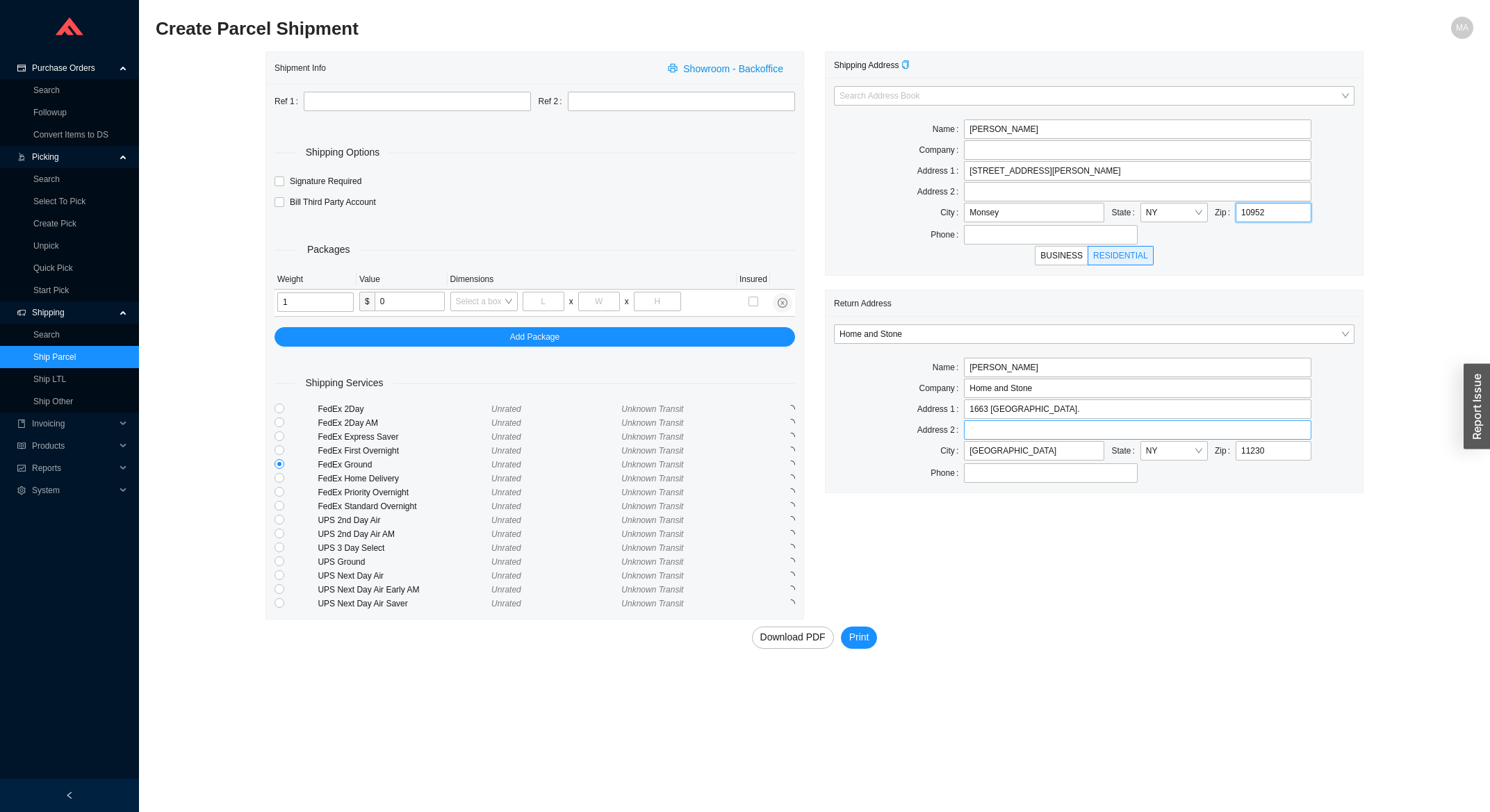
type input "MONSEY"
type input "10952"
click at [780, 638] on span "Download PDF" at bounding box center [792, 637] width 65 height 16
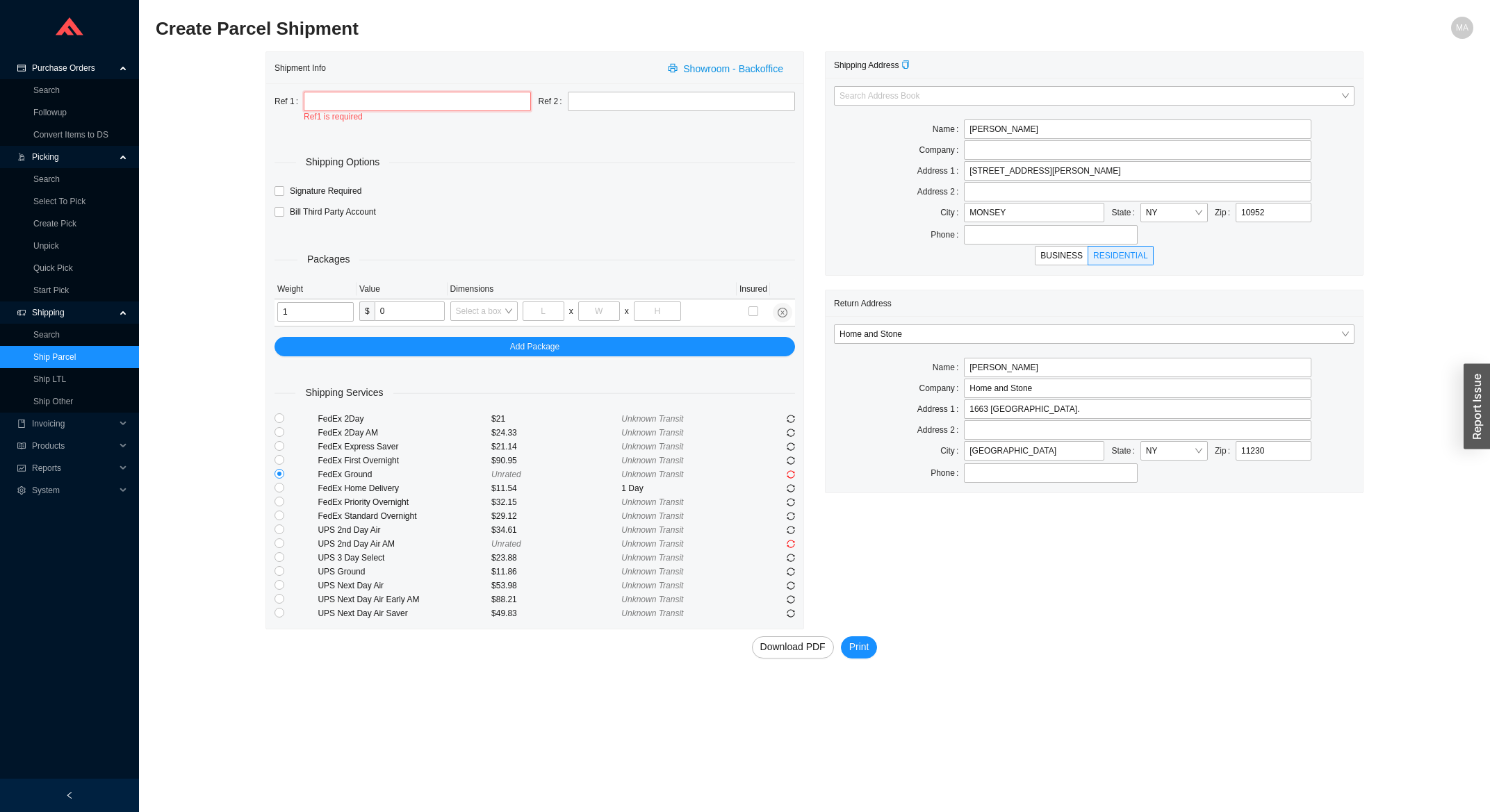
click at [384, 106] on input "text" at bounding box center [417, 101] width 227 height 19
click at [613, 98] on input "text" at bounding box center [681, 101] width 227 height 19
click at [403, 95] on input "text" at bounding box center [417, 101] width 227 height 19
click at [866, 645] on span "Print" at bounding box center [859, 646] width 20 height 16
click at [325, 104] on input "text" at bounding box center [417, 101] width 227 height 19
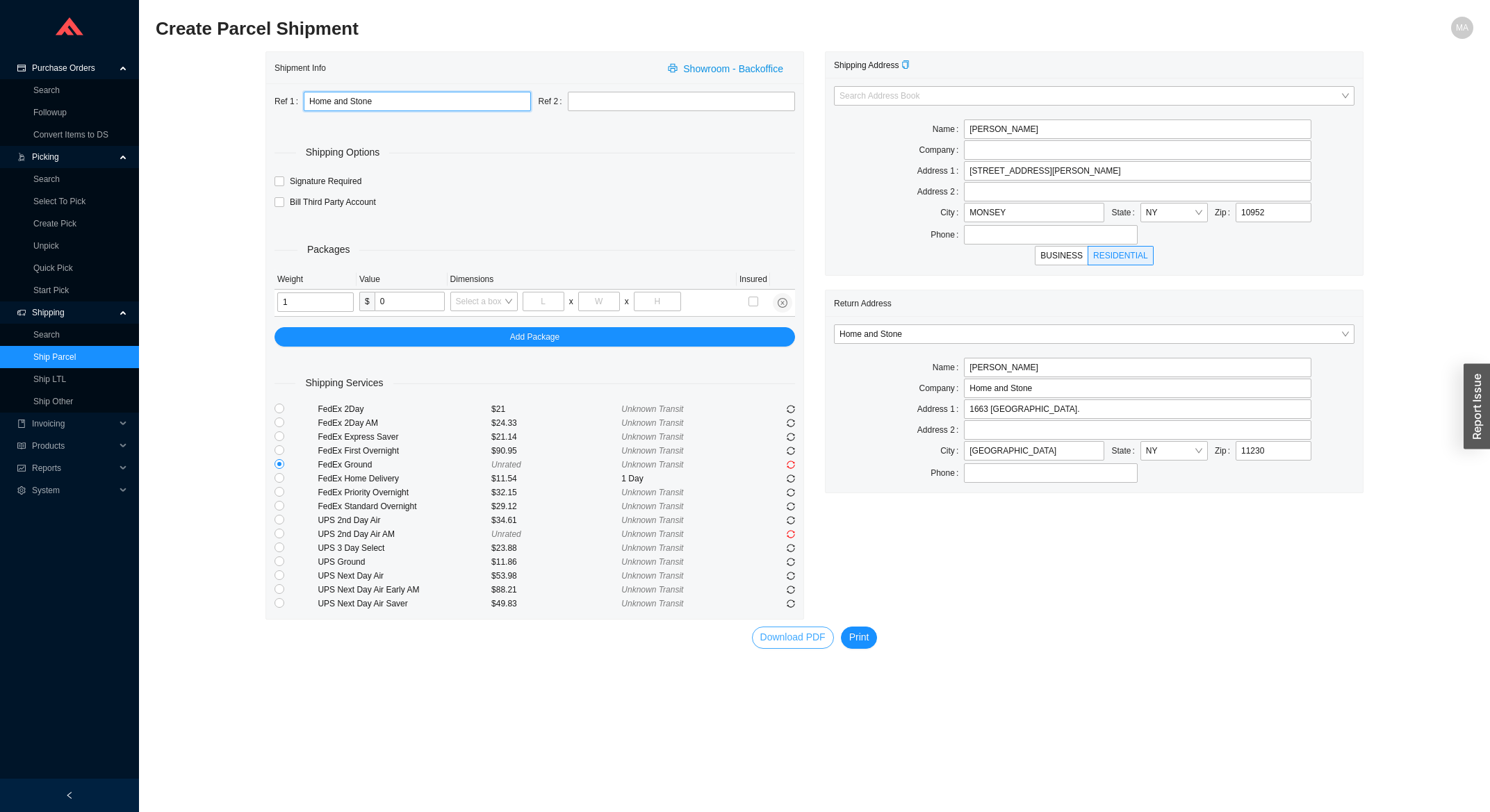
type input "Home and Stone"
click at [768, 639] on span "Download PDF" at bounding box center [792, 637] width 65 height 16
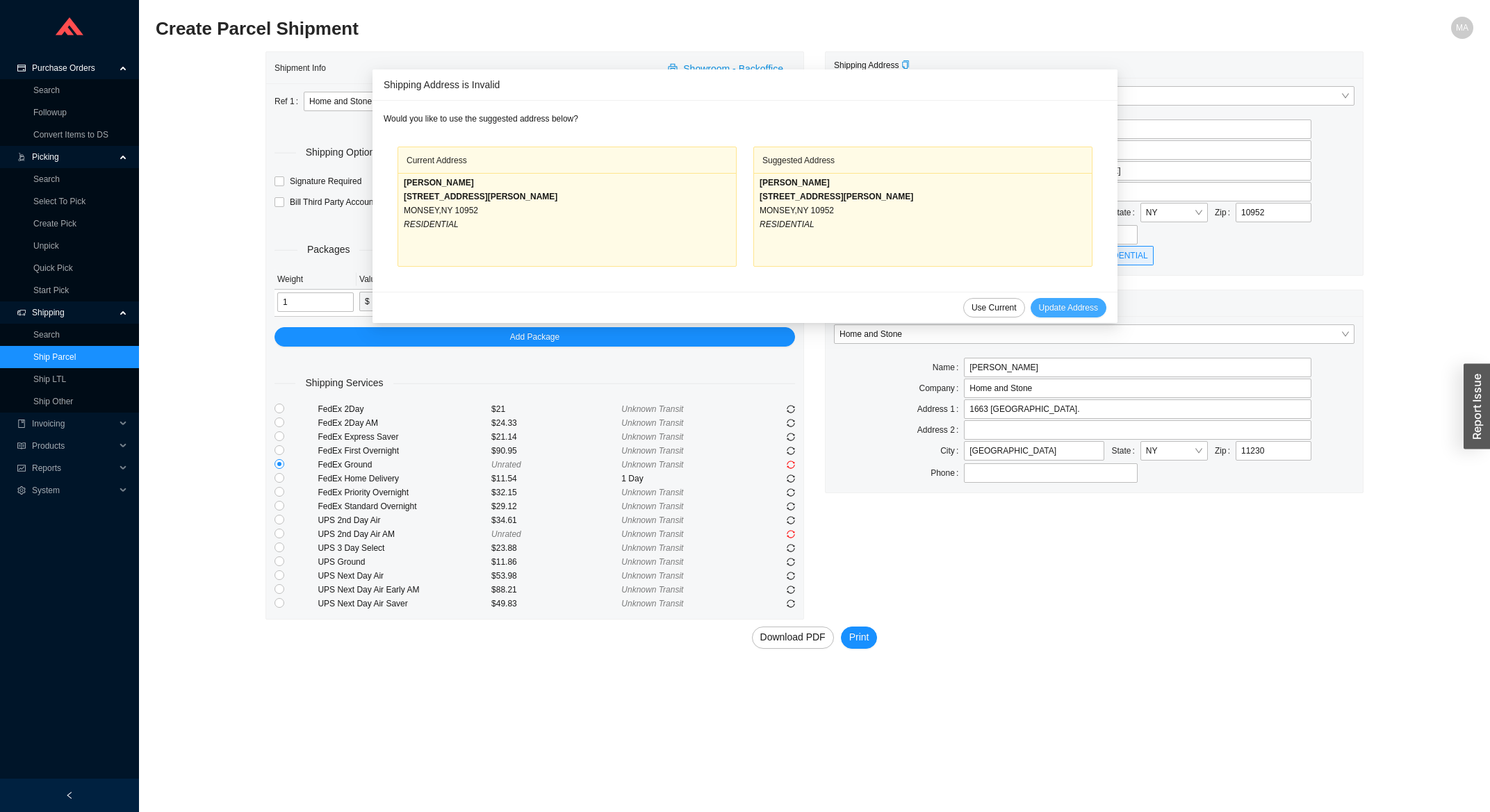
click at [1052, 303] on span "Update Address" at bounding box center [1068, 307] width 59 height 14
type input "LEAH KLEIN"
type input "103 SHELLEY CIR"
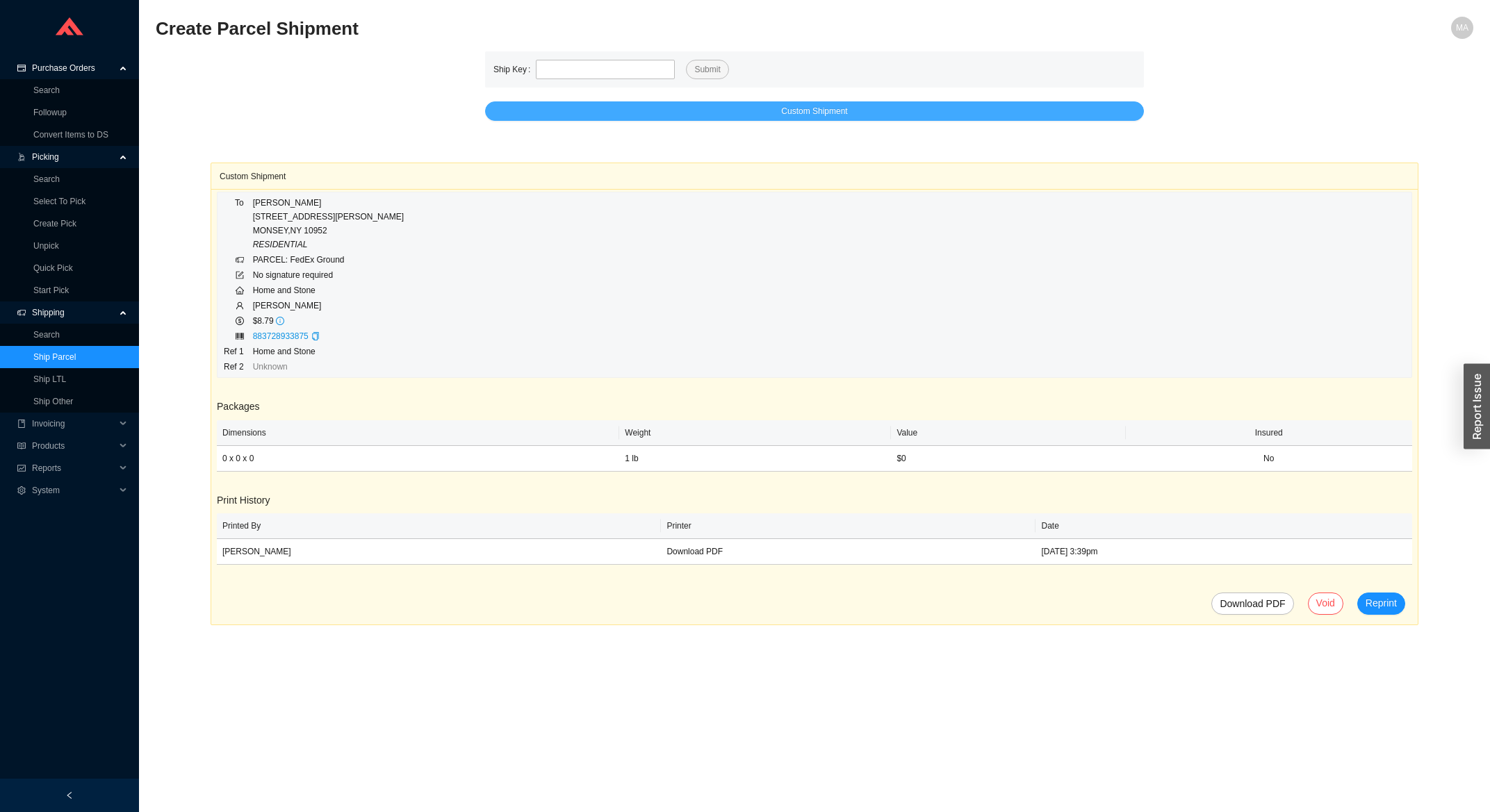
click at [610, 115] on button "Custom Shipment" at bounding box center [814, 111] width 659 height 19
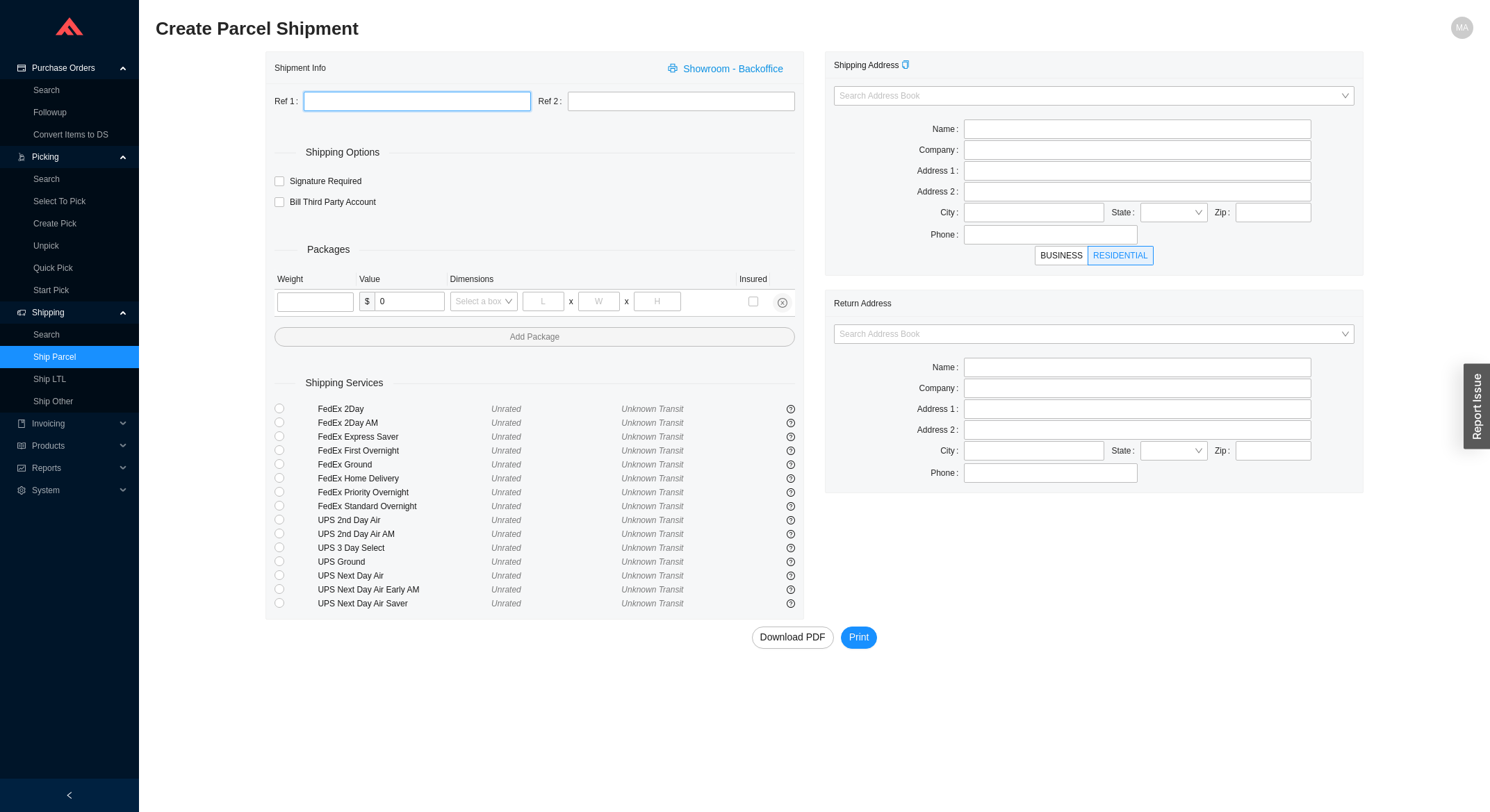
click at [436, 108] on input "text" at bounding box center [417, 101] width 227 height 19
type input "Home and Stone"
click at [323, 308] on input "tel" at bounding box center [315, 302] width 76 height 19
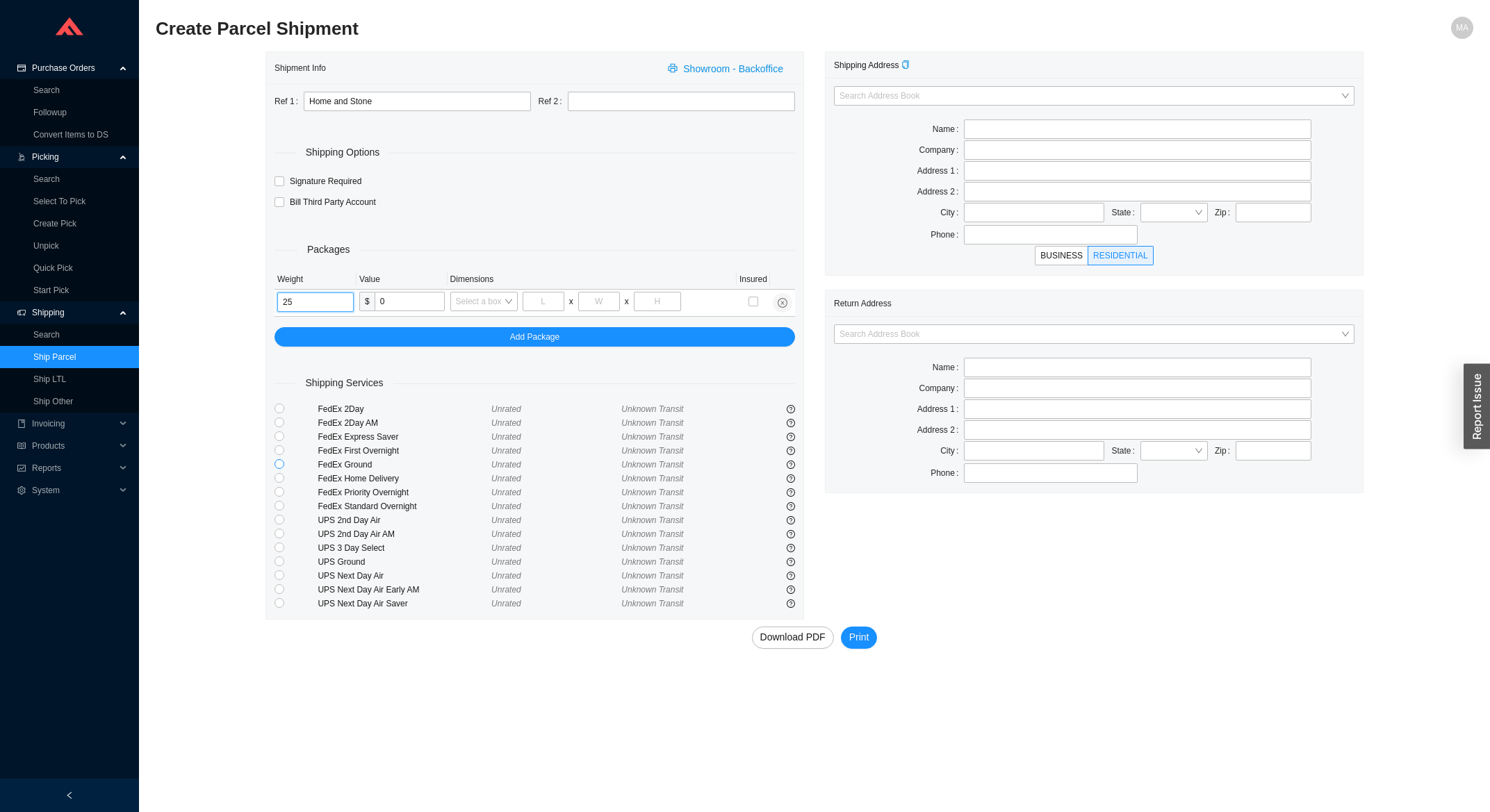
type input "25"
click at [280, 465] on input "radio" at bounding box center [279, 464] width 10 height 10
radio input "true"
click at [980, 136] on input "text" at bounding box center [1137, 128] width 347 height 19
type input "Rebbetzin E. Levin"
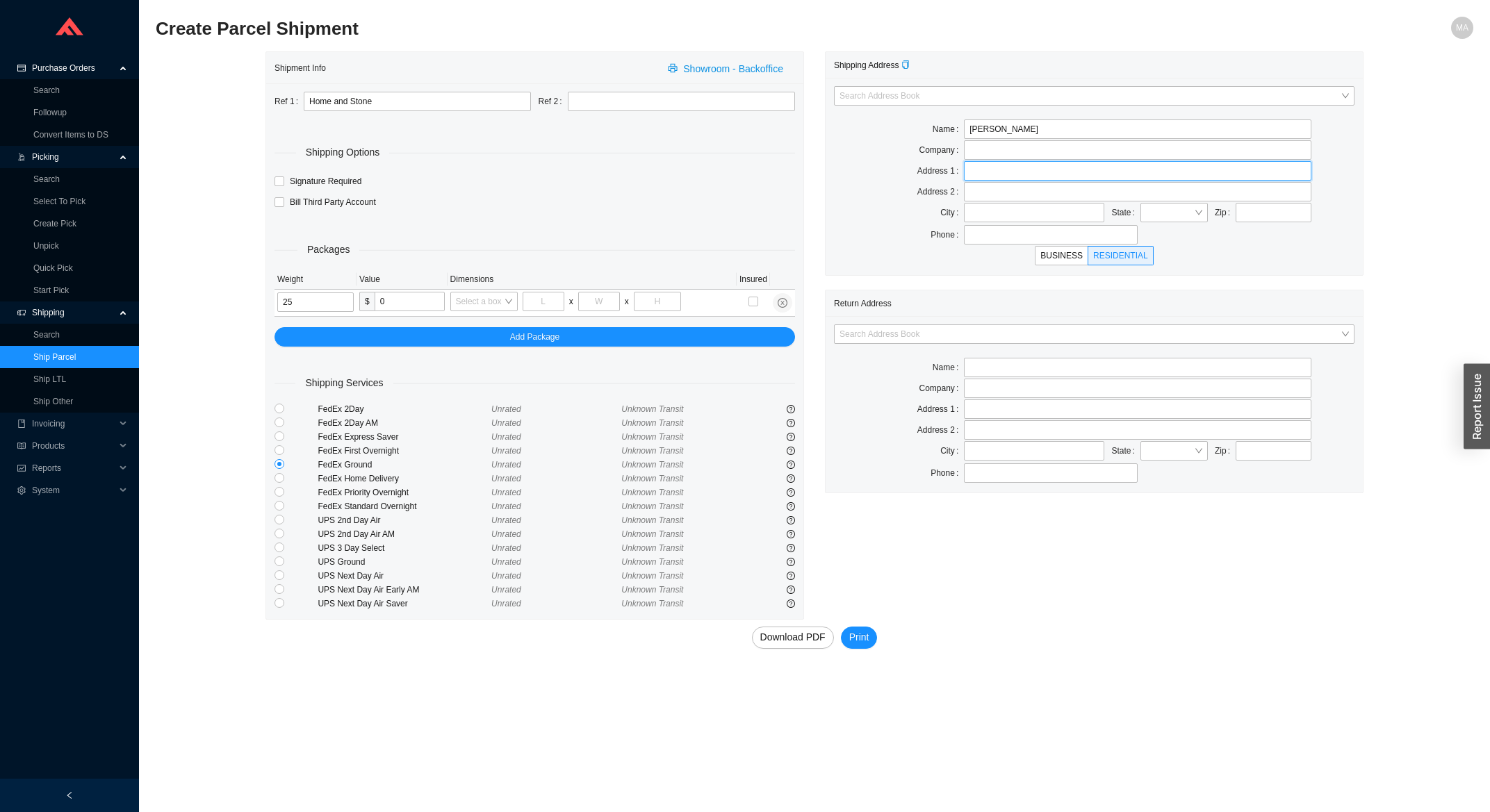
click at [969, 166] on input "text" at bounding box center [1137, 171] width 347 height 19
type input "5104 North Drake"
click at [977, 220] on input "text" at bounding box center [1034, 212] width 141 height 19
type input "Chicago"
click at [1185, 211] on input "search" at bounding box center [1169, 212] width 48 height 18
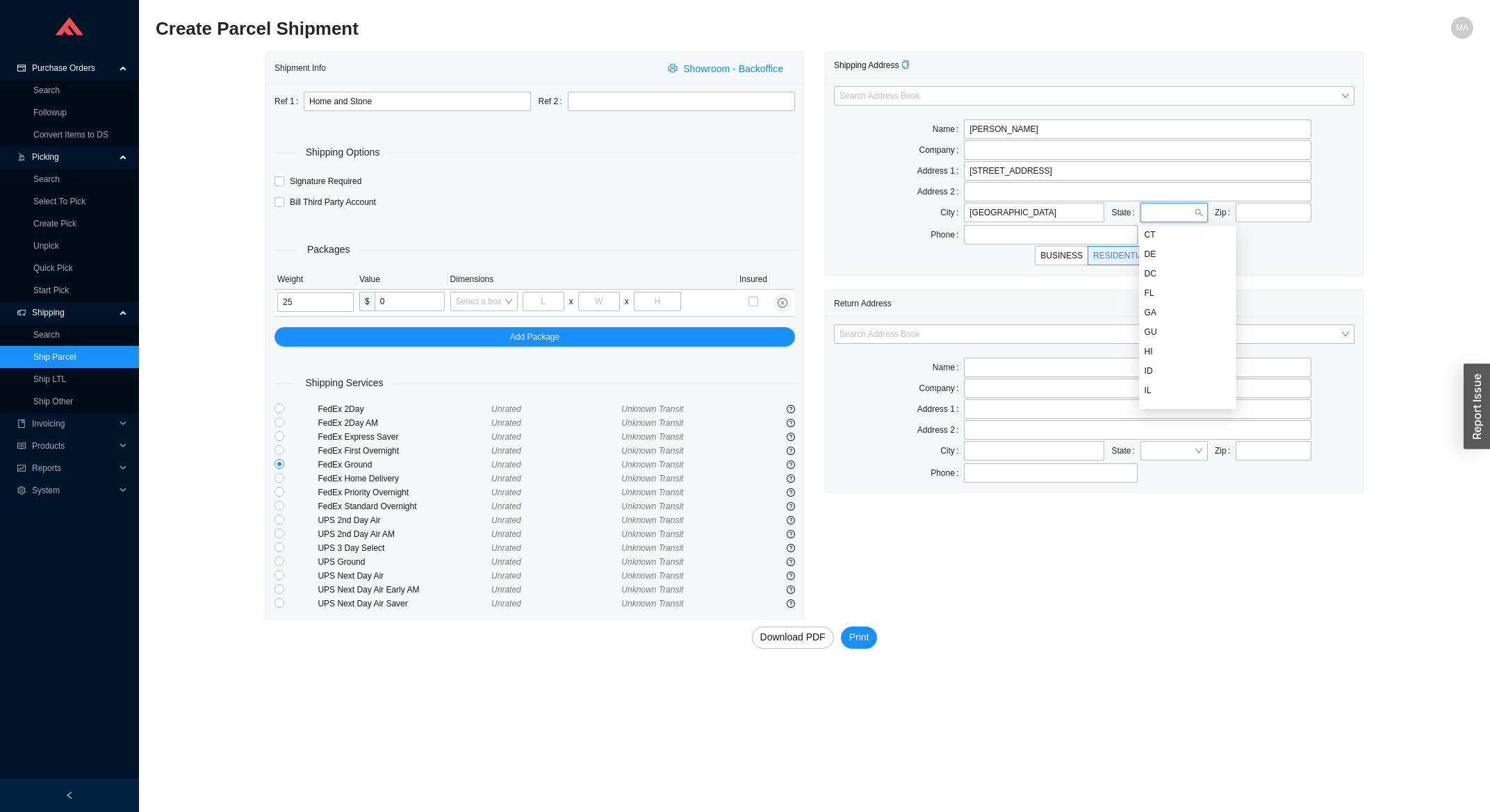
scroll to position [209, 0]
click at [1171, 303] on div "IL" at bounding box center [1188, 302] width 87 height 13
click at [1255, 218] on input "text" at bounding box center [1273, 212] width 76 height 19
type input "60625"
type input "CHICAGO"
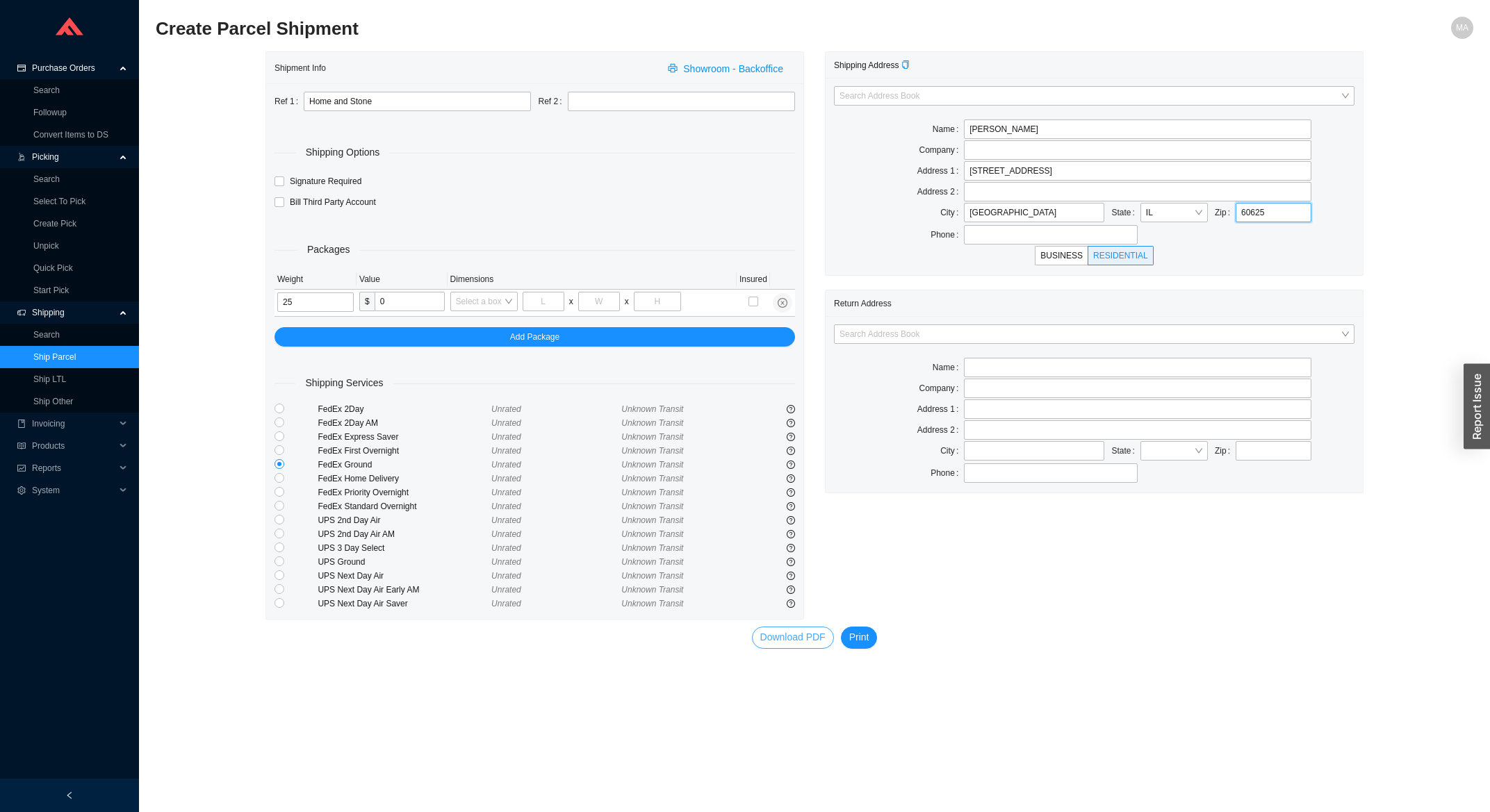
type input "60625"
click at [766, 636] on span "Download PDF" at bounding box center [792, 637] width 65 height 16
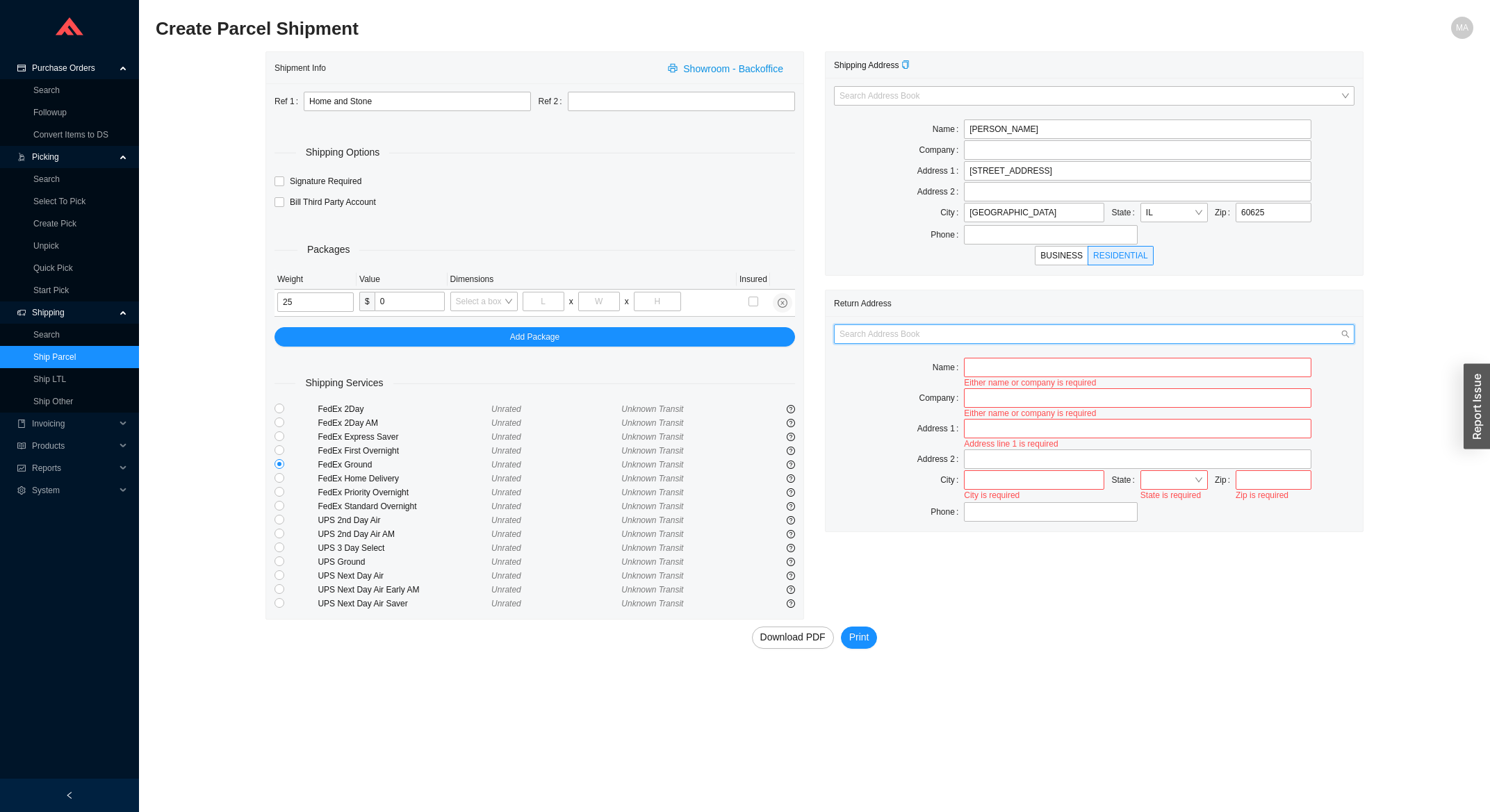
click at [1047, 333] on input "search" at bounding box center [1090, 333] width 501 height 18
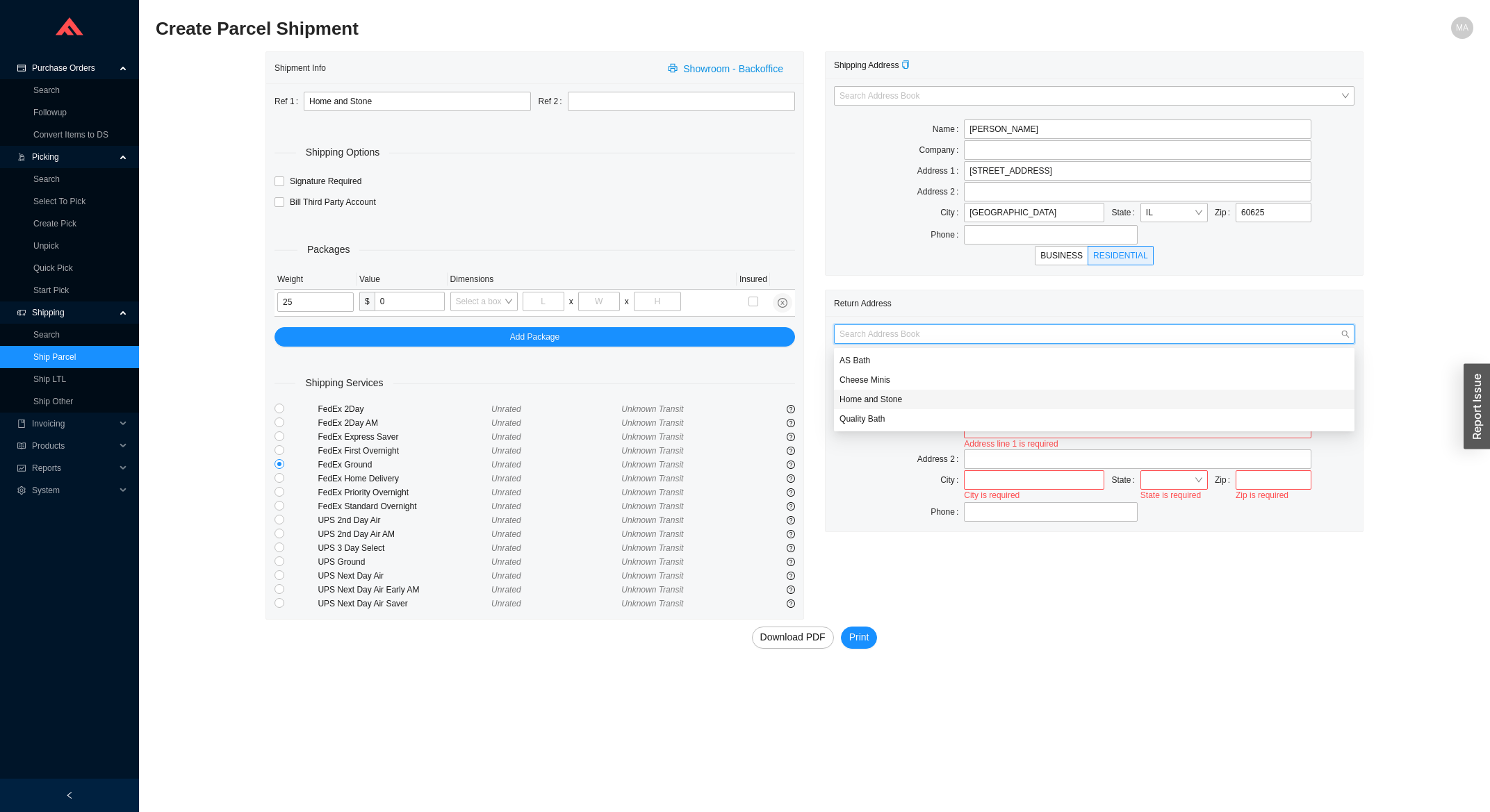
click at [922, 403] on div "Home and Stone" at bounding box center [1094, 400] width 509 height 13
type input "Home and Stone"
type input "1663 Coney Island Ave."
type input "Brooklyn"
type input "11230"
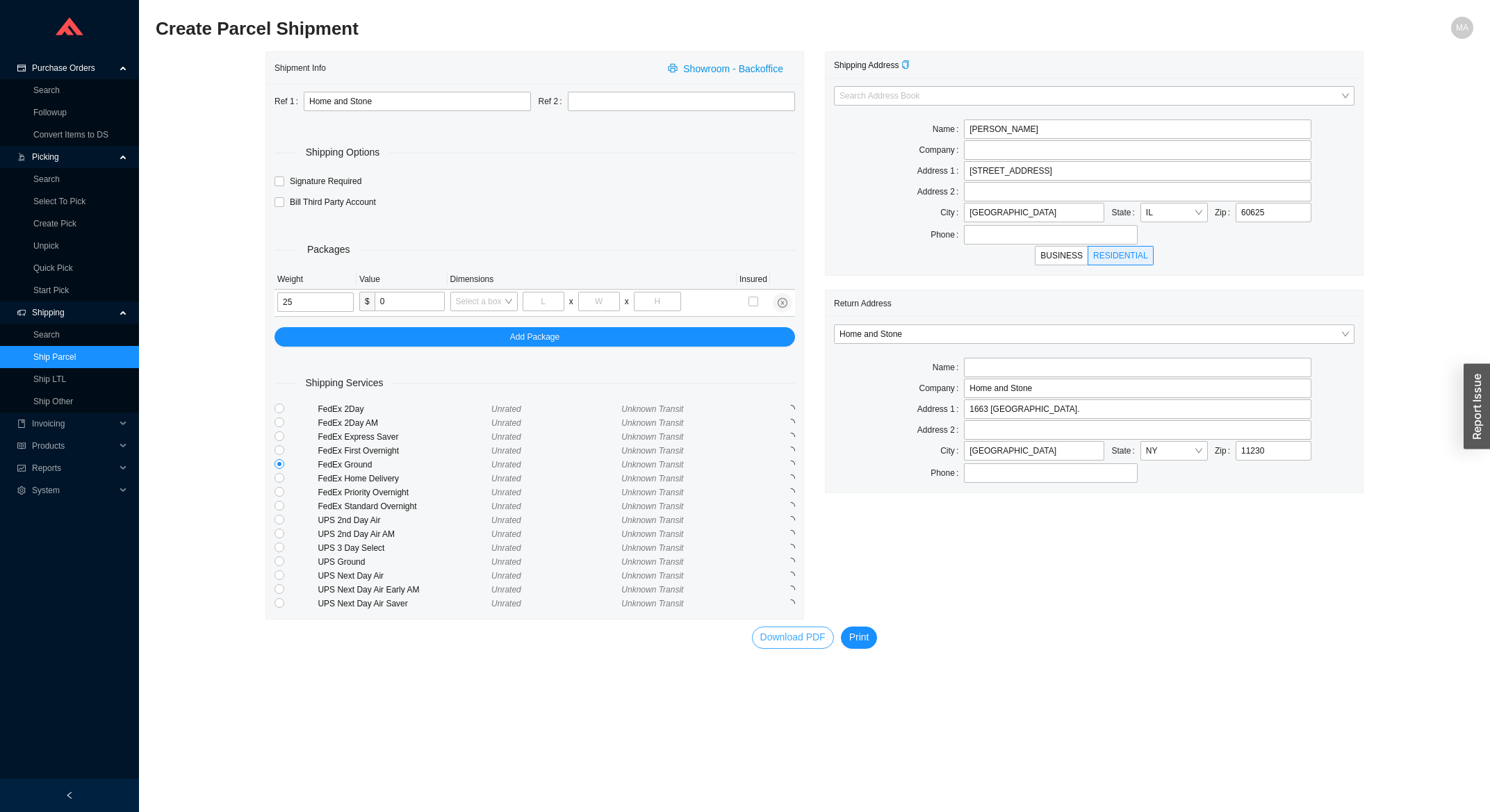
click at [778, 649] on button "Download PDF" at bounding box center [792, 637] width 82 height 22
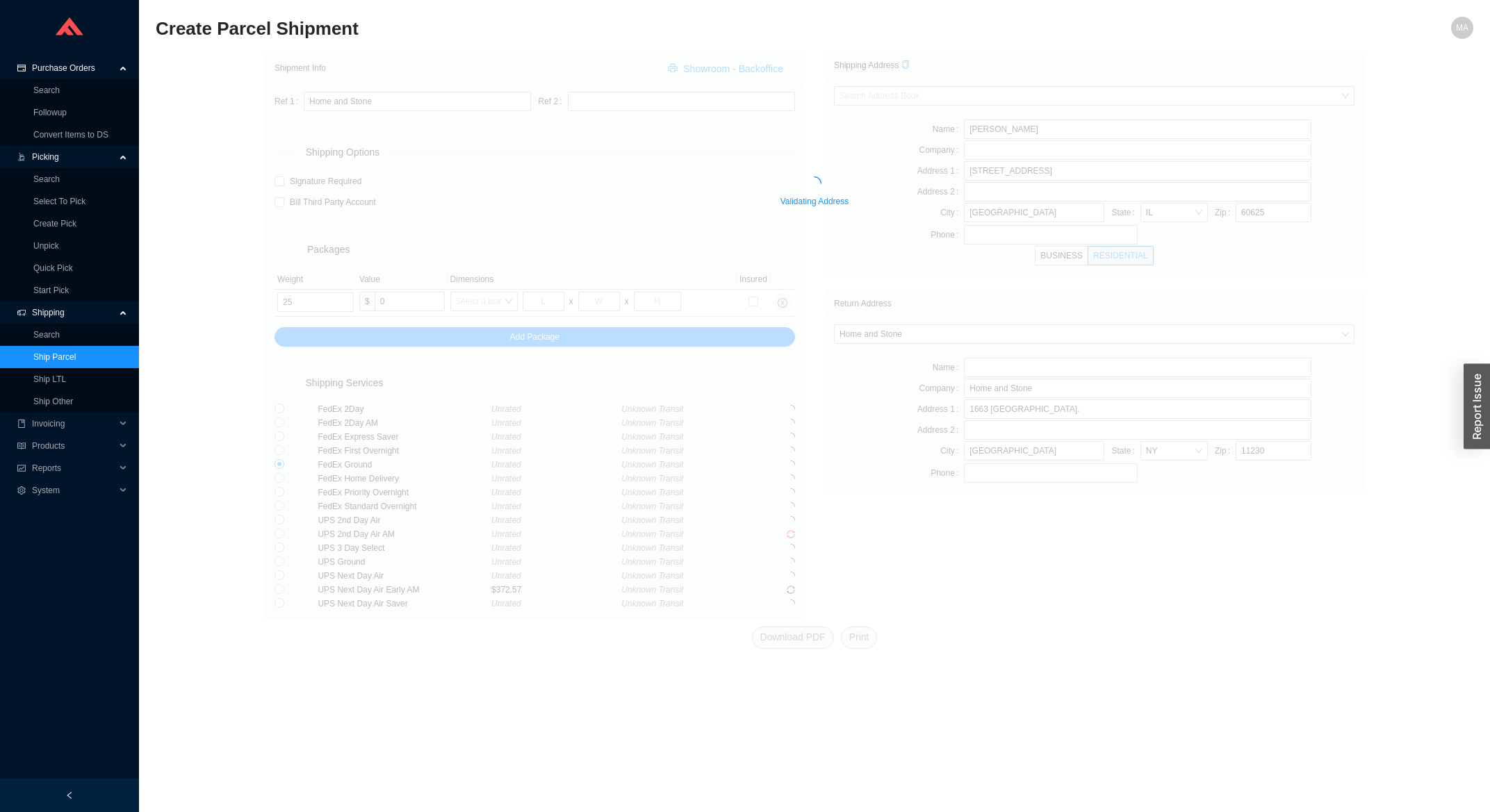
click at [785, 643] on div "Shipment Info Showroom - Backoffice Ref 1 Home and Stone Ref 2 Shipping Options…" at bounding box center [815, 360] width 1098 height 618
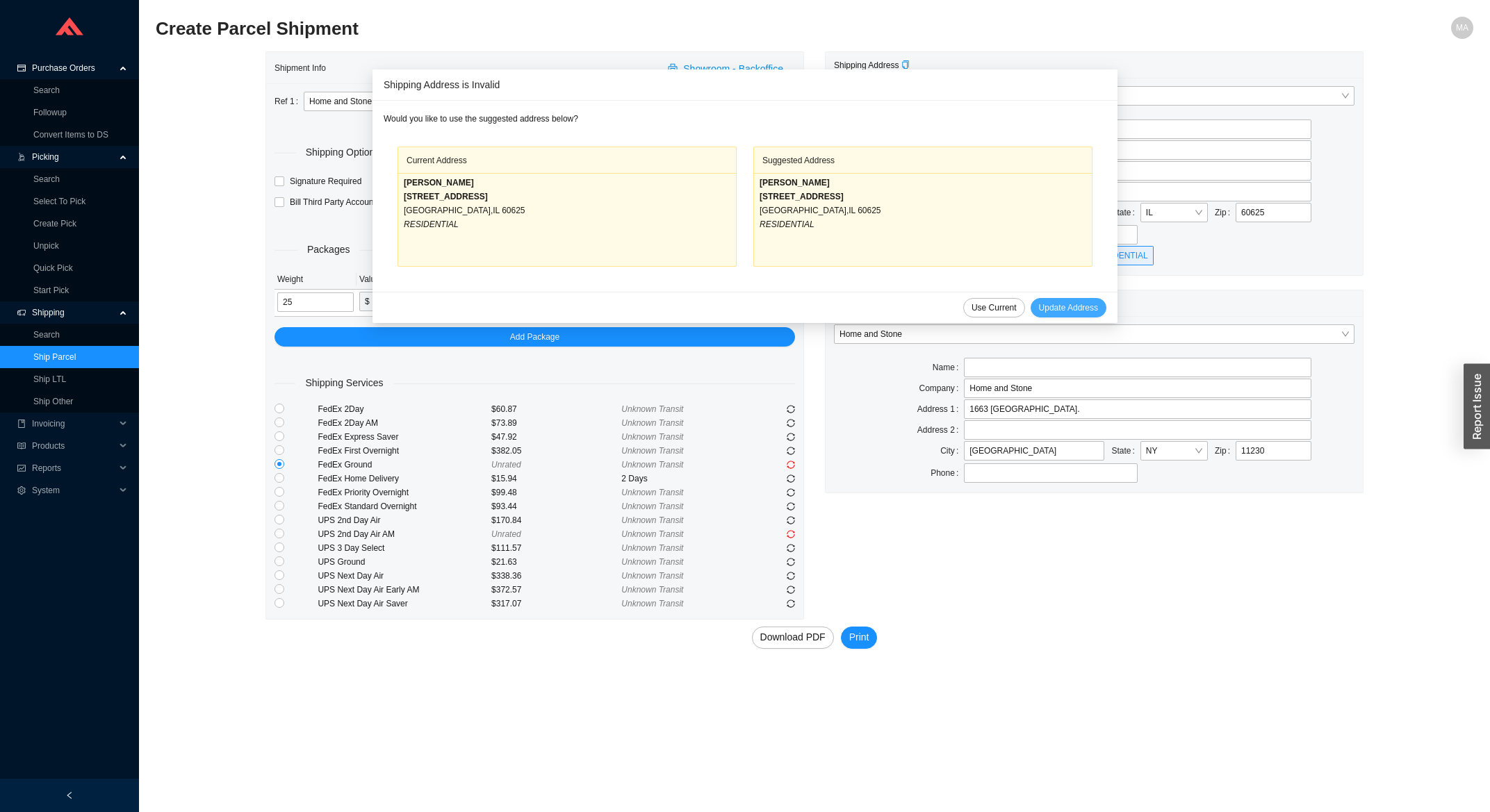
click at [1050, 312] on span "Update Address" at bounding box center [1068, 307] width 59 height 14
type input "REBBETZIN E. LEVIN"
type input "5104 N DRAKE AVE"
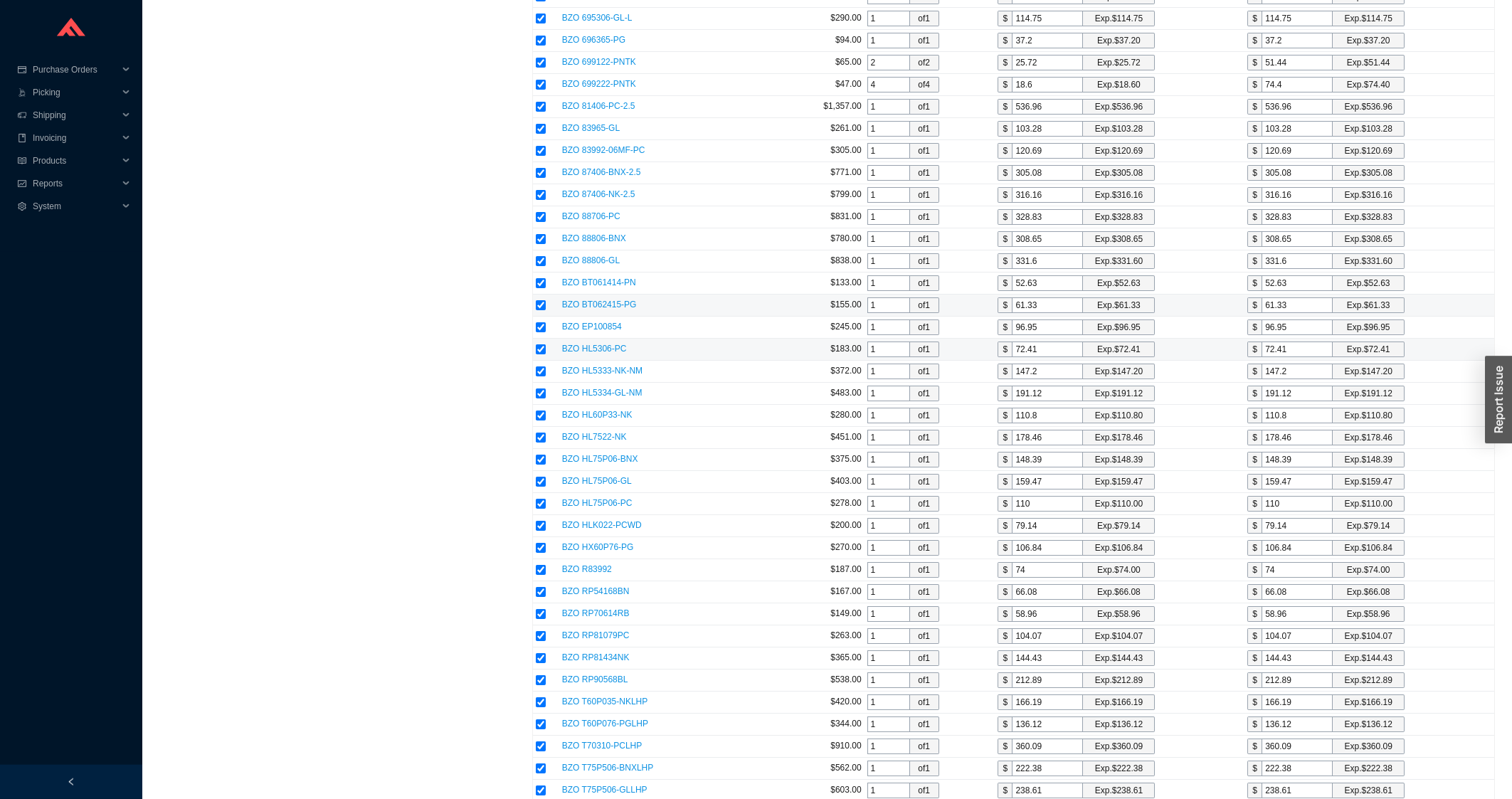
scroll to position [1847, 0]
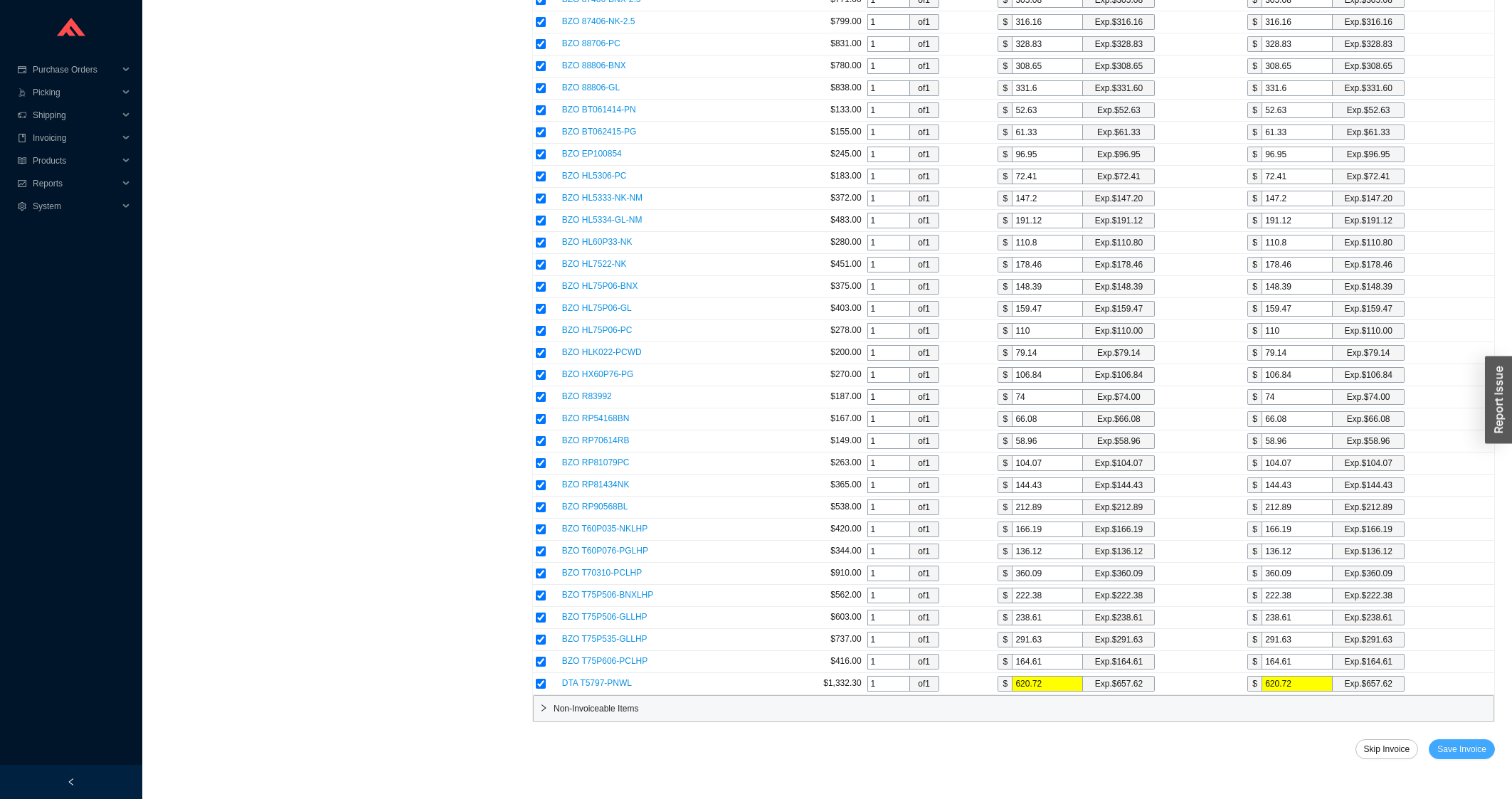
click at [1478, 754] on span "Save Invoice" at bounding box center [1462, 749] width 49 height 14
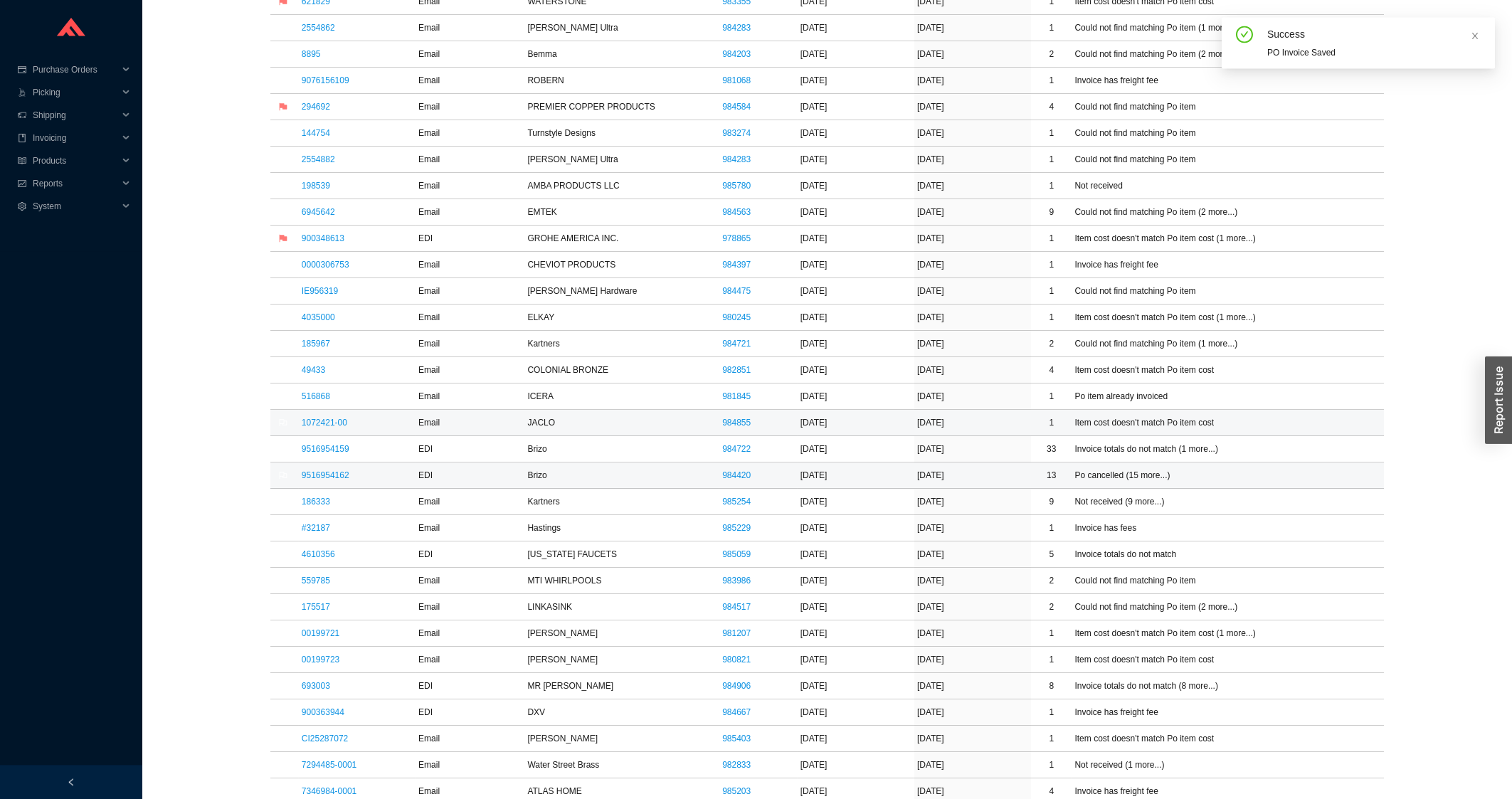
scroll to position [610, 0]
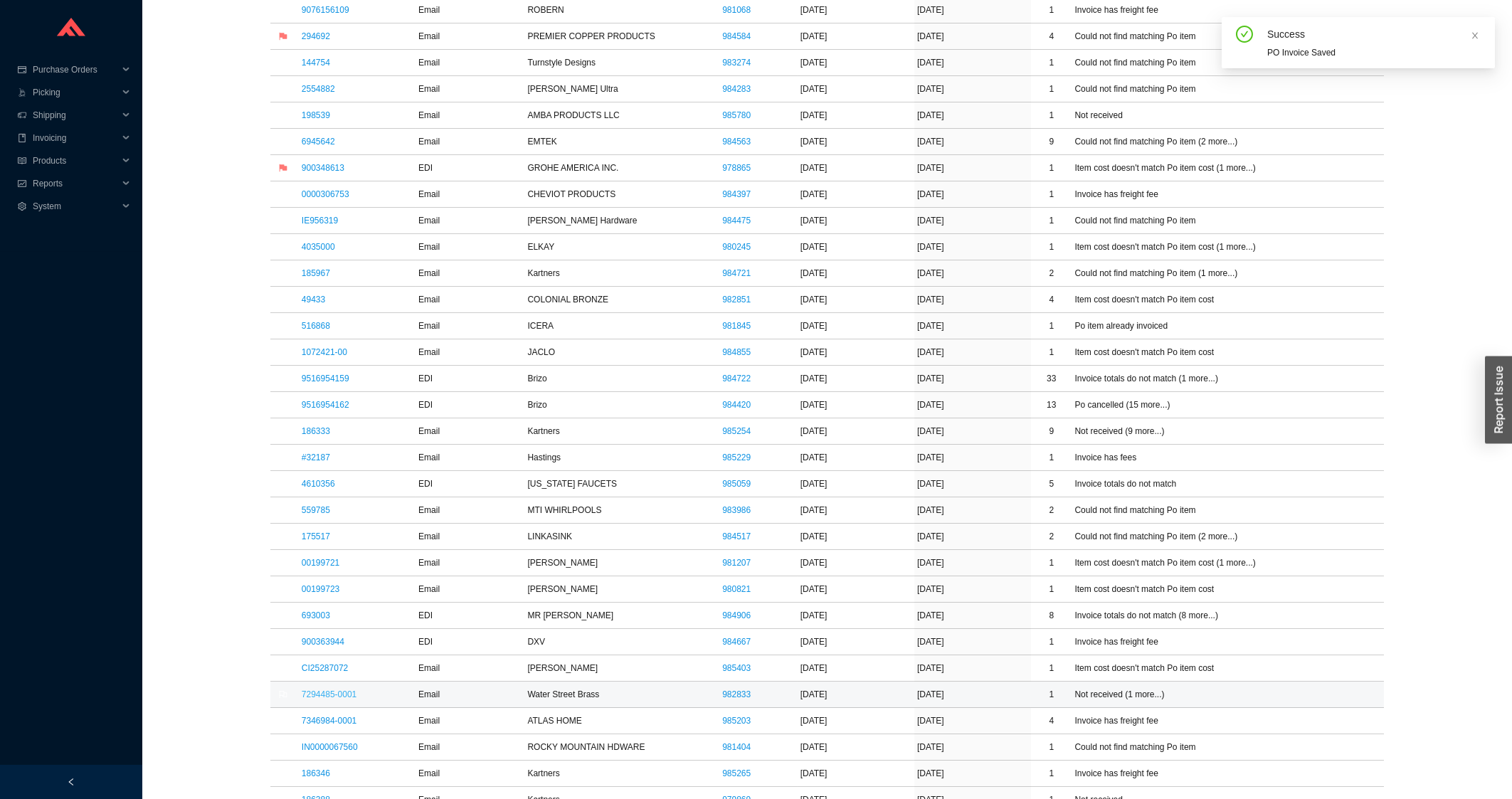
click at [342, 700] on link "7294485-0001" at bounding box center [329, 694] width 55 height 10
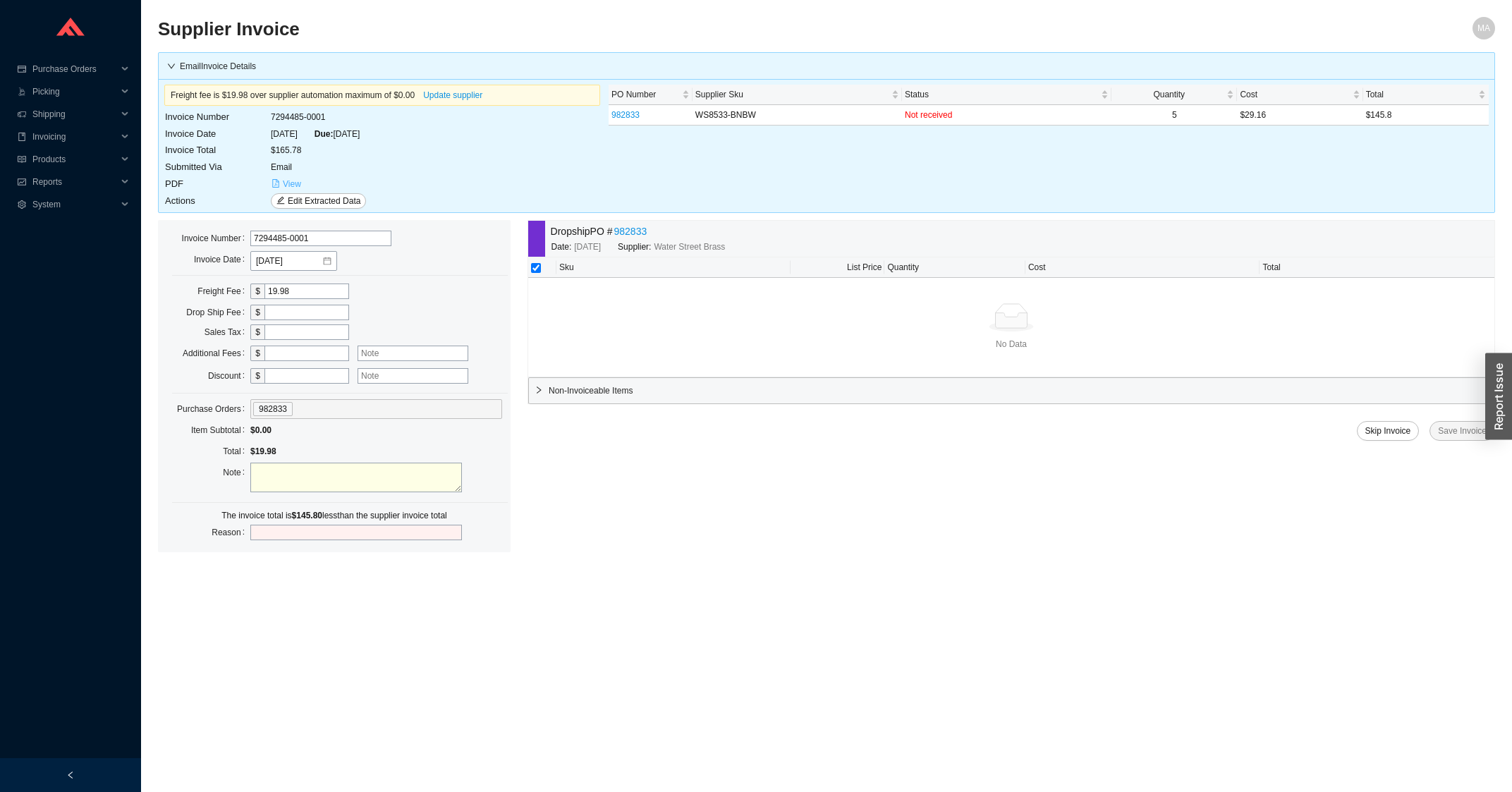
click at [282, 181] on button "View" at bounding box center [286, 183] width 31 height 15
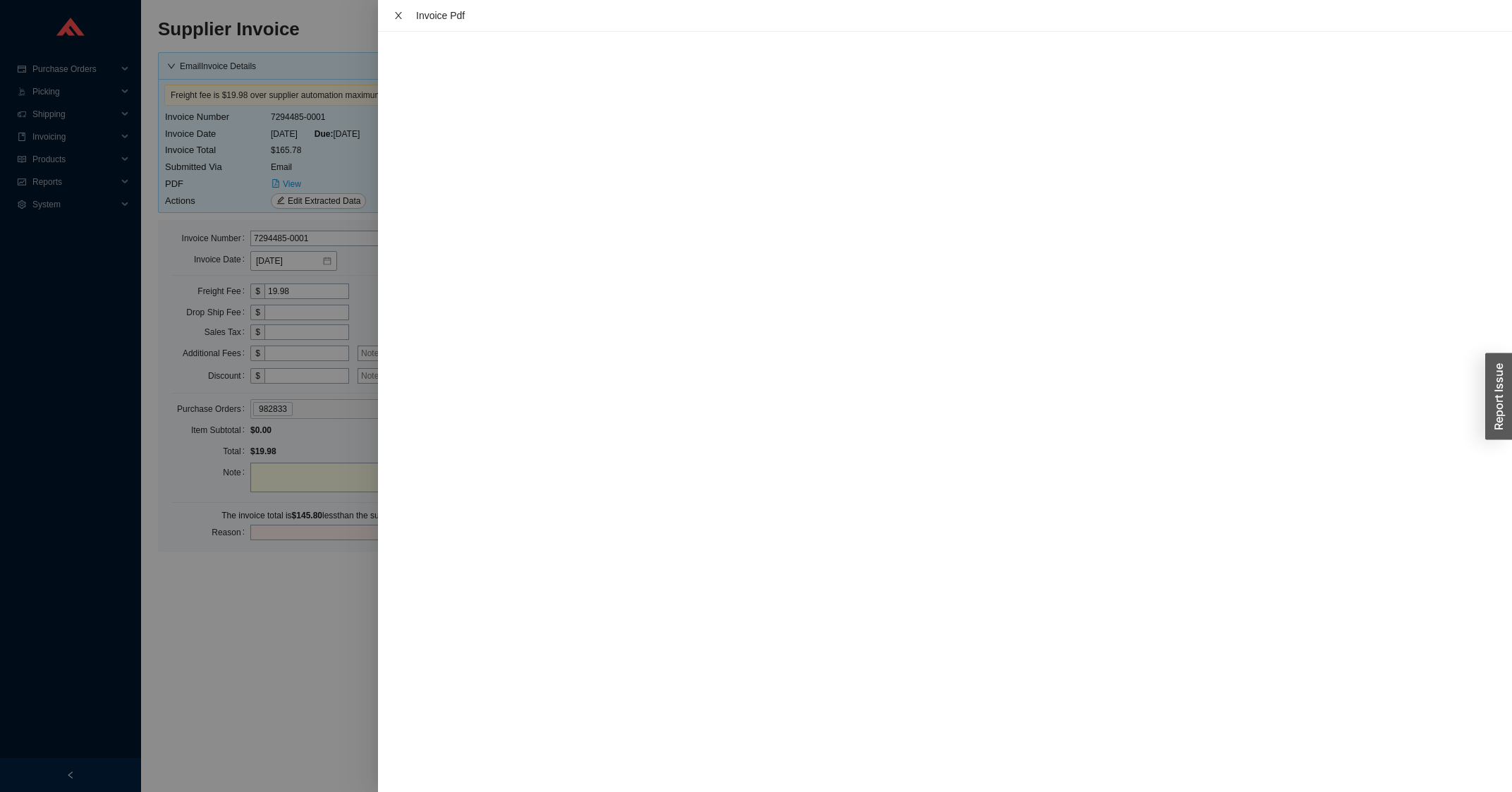
click at [397, 15] on icon "close" at bounding box center [398, 16] width 7 height 7
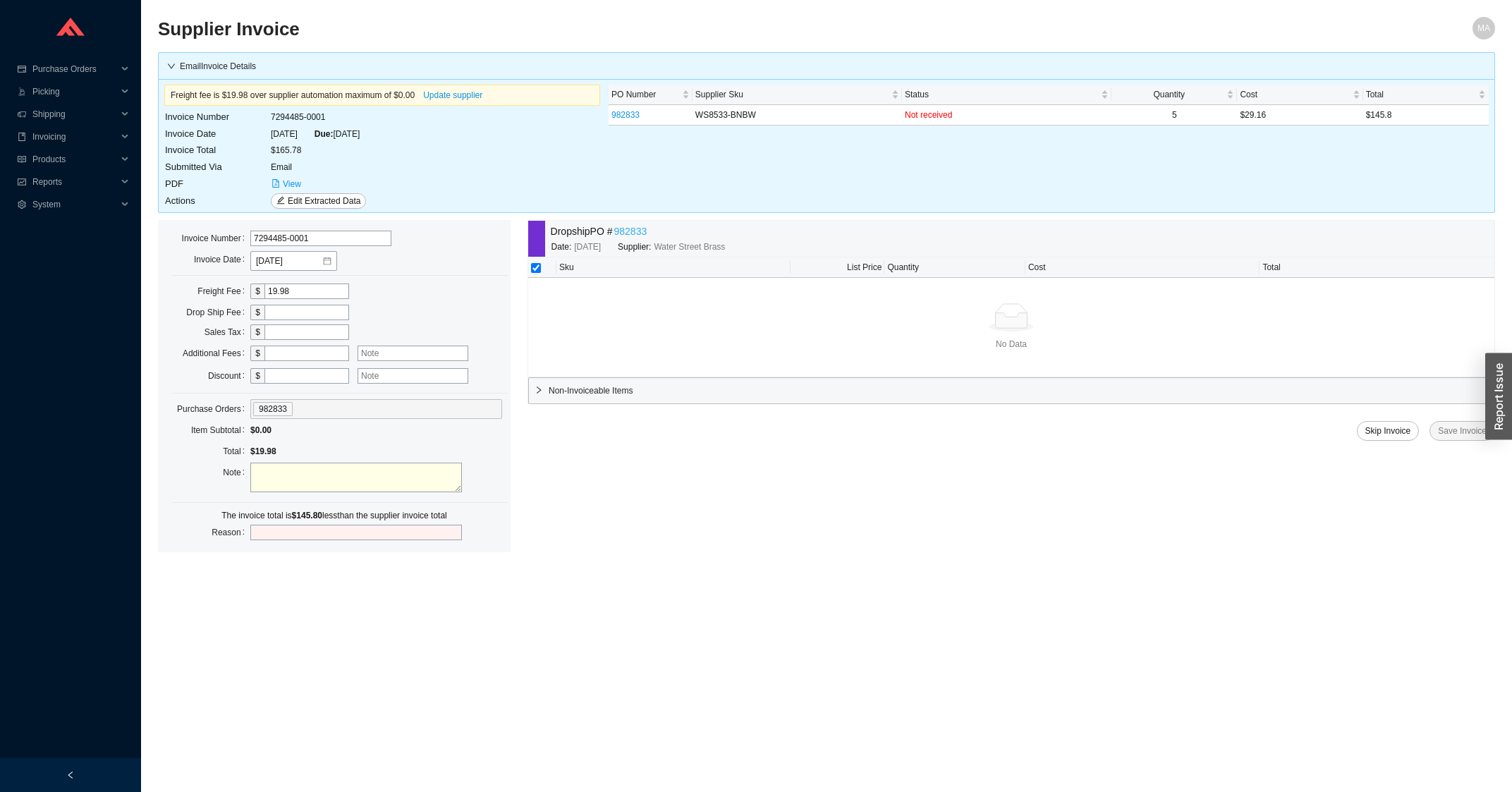
click at [636, 227] on link "982833" at bounding box center [631, 232] width 33 height 16
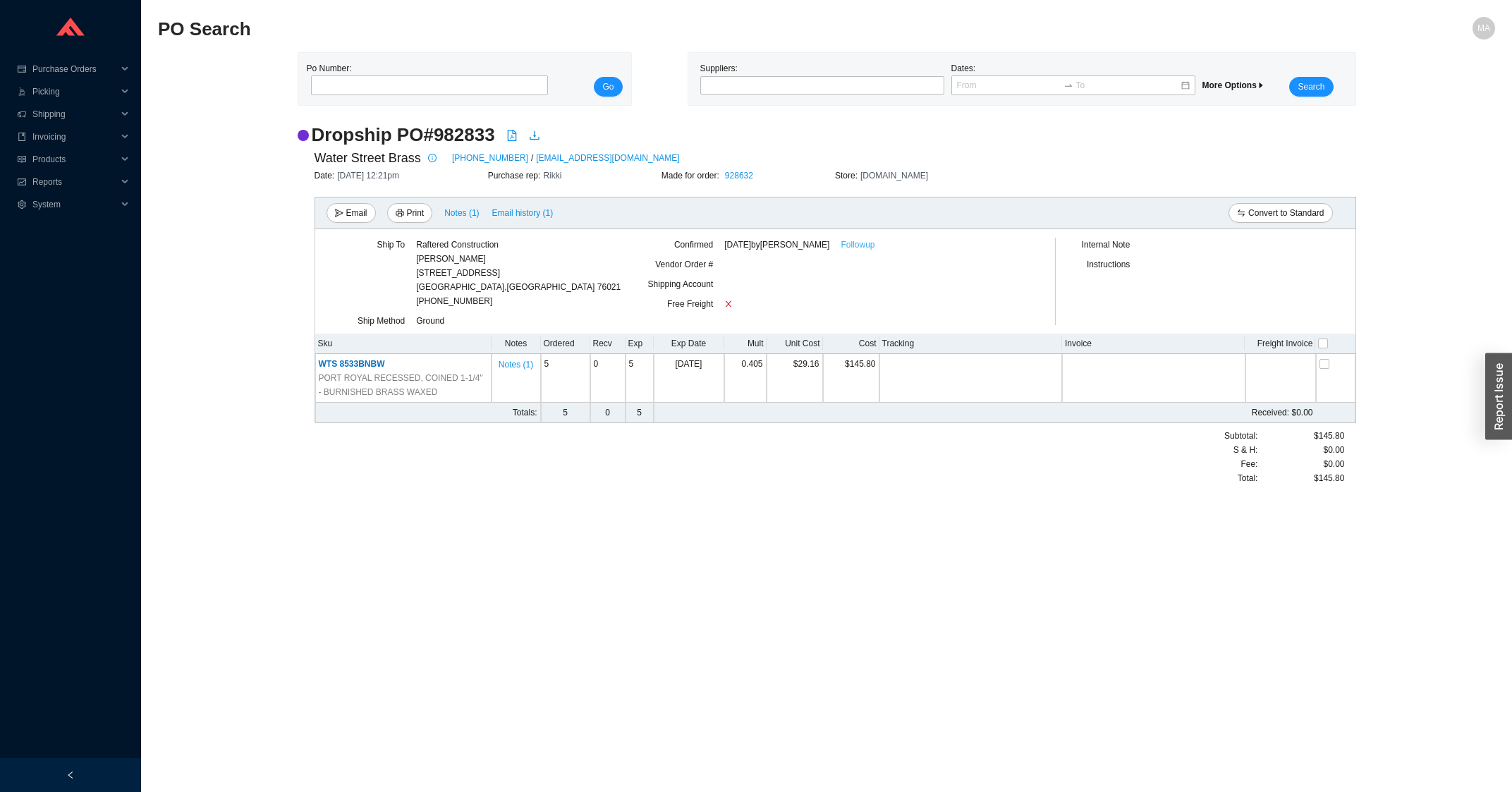
click at [857, 248] on link "Followup" at bounding box center [857, 244] width 34 height 14
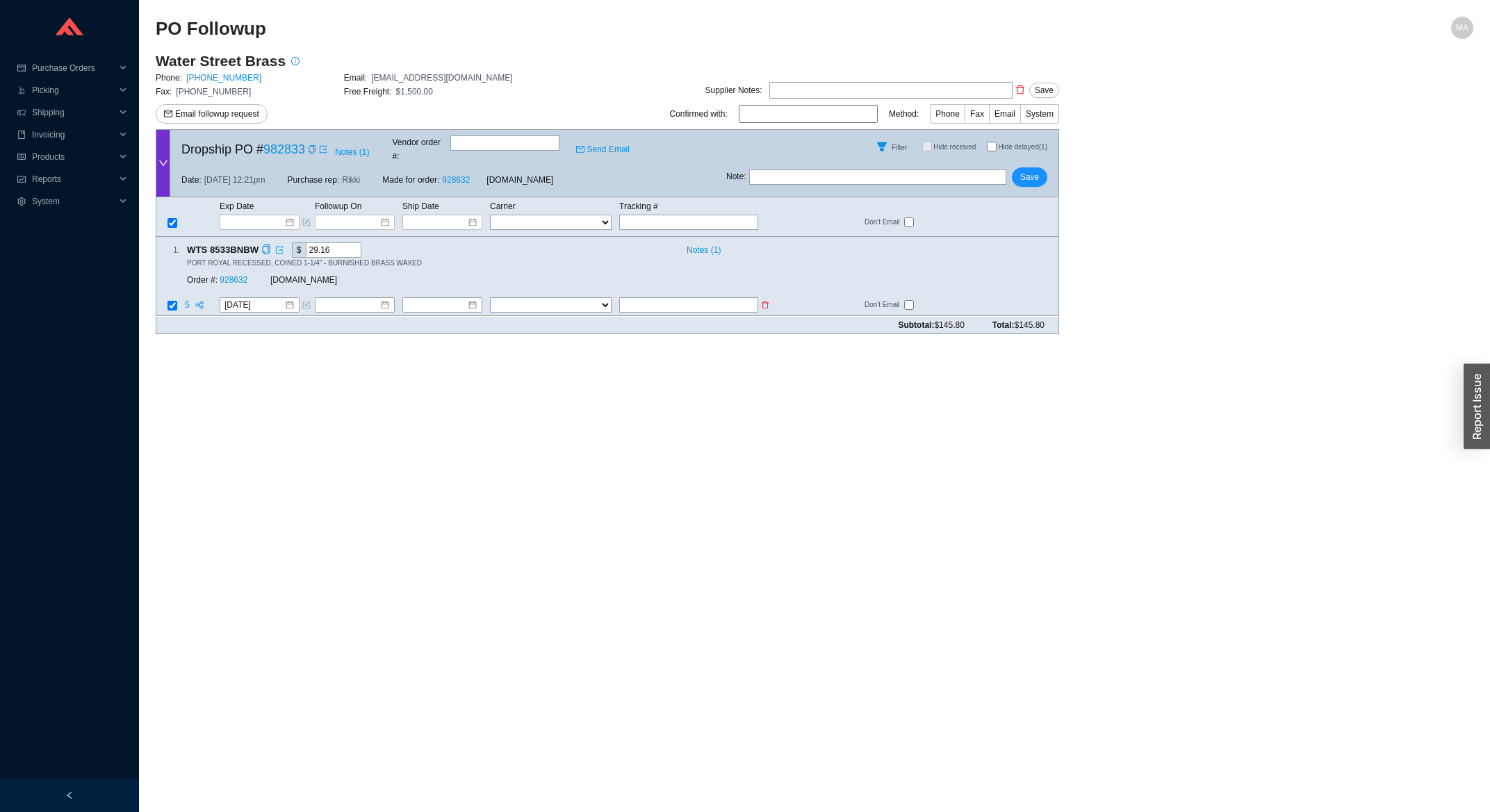
click at [672, 299] on input "text" at bounding box center [688, 305] width 139 height 15
type input "476073096166"
click at [540, 284] on div "1 . WTS 8533BNBW $ 29.16 Notes ( 1 ) [GEOGRAPHIC_DATA] RECESSED, COINED 1-1/4" …" at bounding box center [607, 276] width 903 height 79
click at [490, 298] on select "FedEx UPS ---------------- 2 Day Transportation INC A&B Freight A. [PERSON_NAME…" at bounding box center [550, 305] width 121 height 15
select select "1"
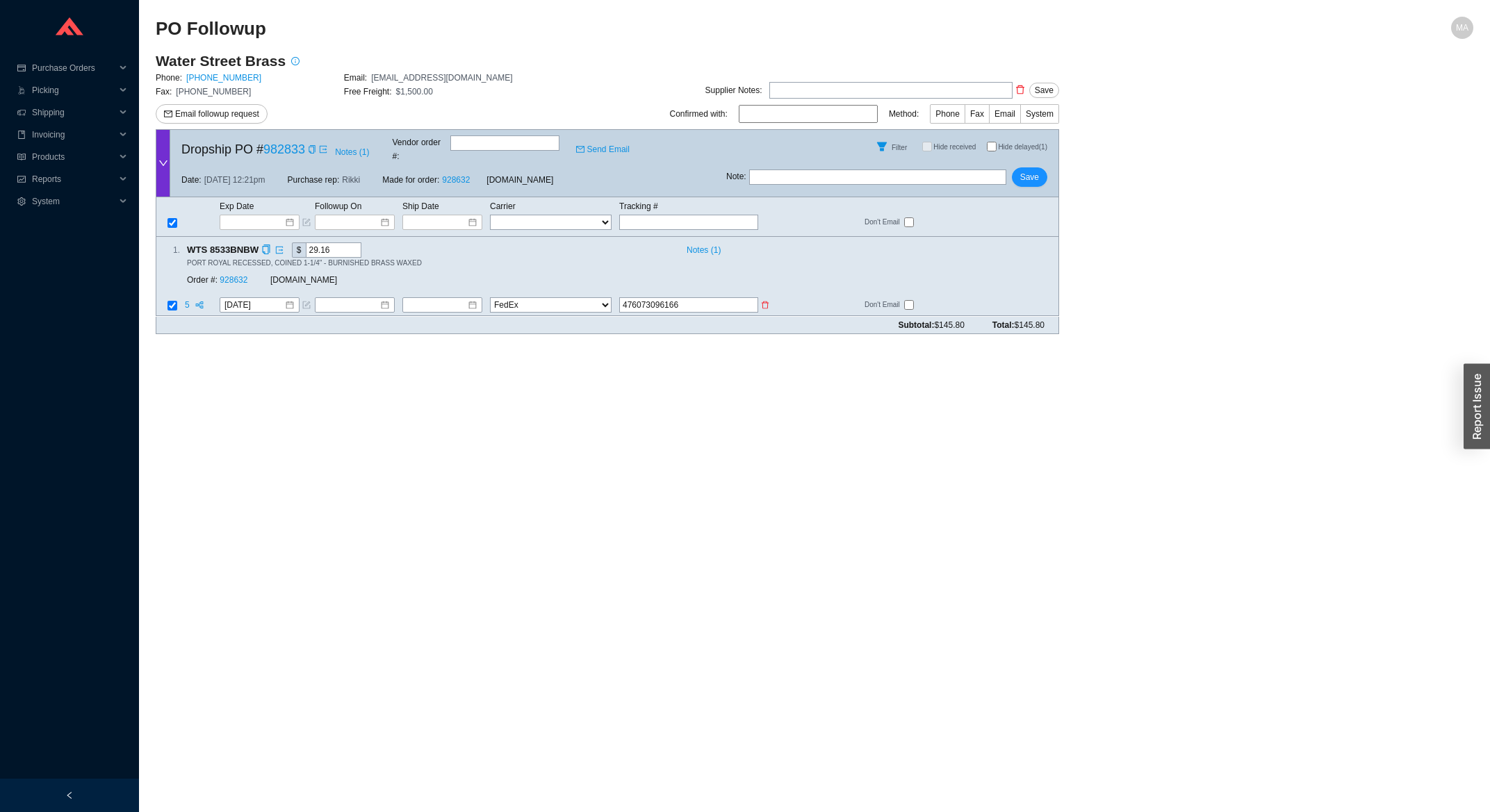
click option "FedEx" at bounding box center [0, 0] width 0 height 0
click at [432, 298] on input at bounding box center [437, 305] width 60 height 14
type input "[DATE]"
click at [505, 390] on td "14" at bounding box center [508, 399] width 22 height 19
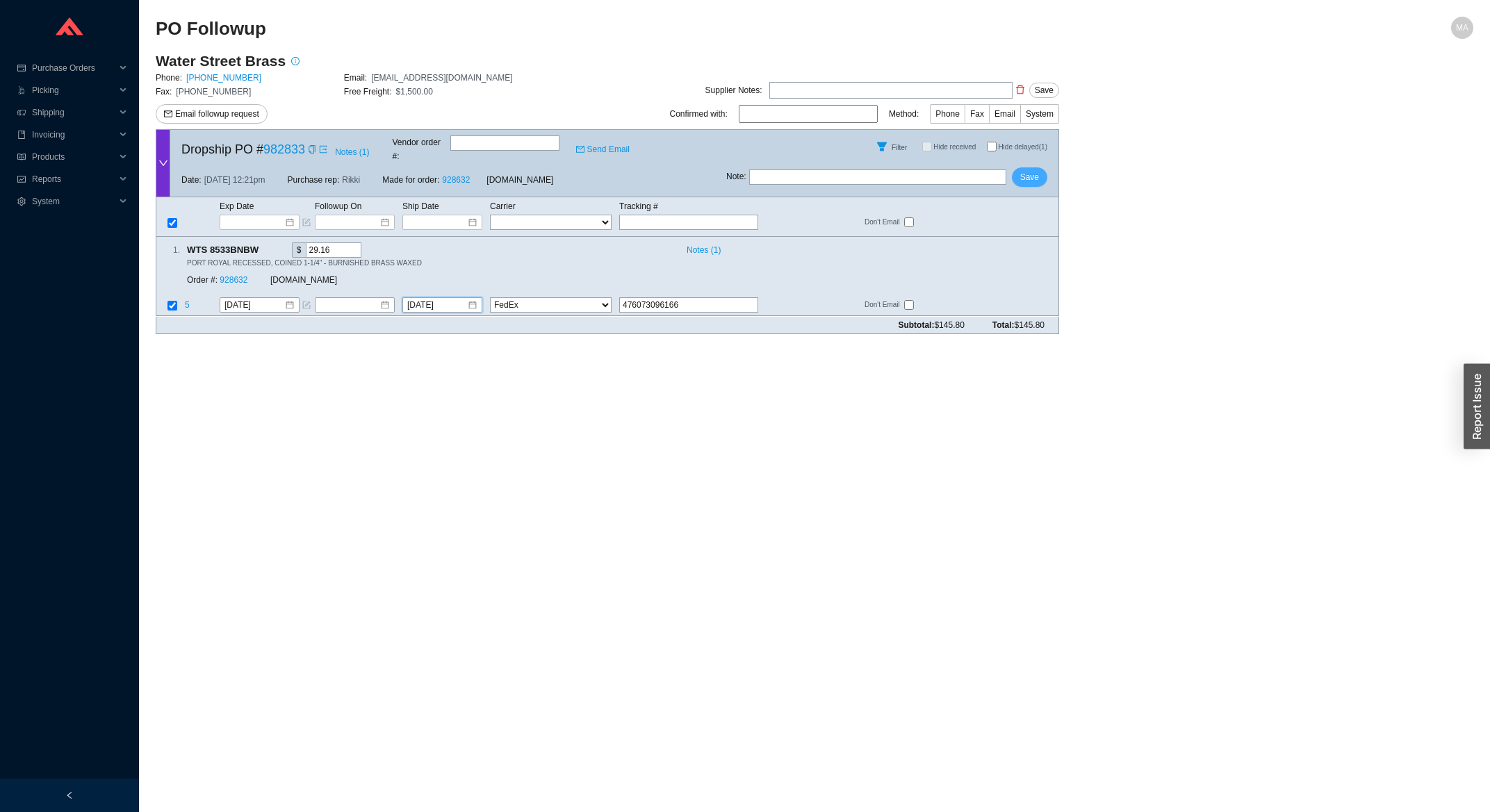
click at [1042, 168] on button "Save" at bounding box center [1030, 177] width 36 height 19
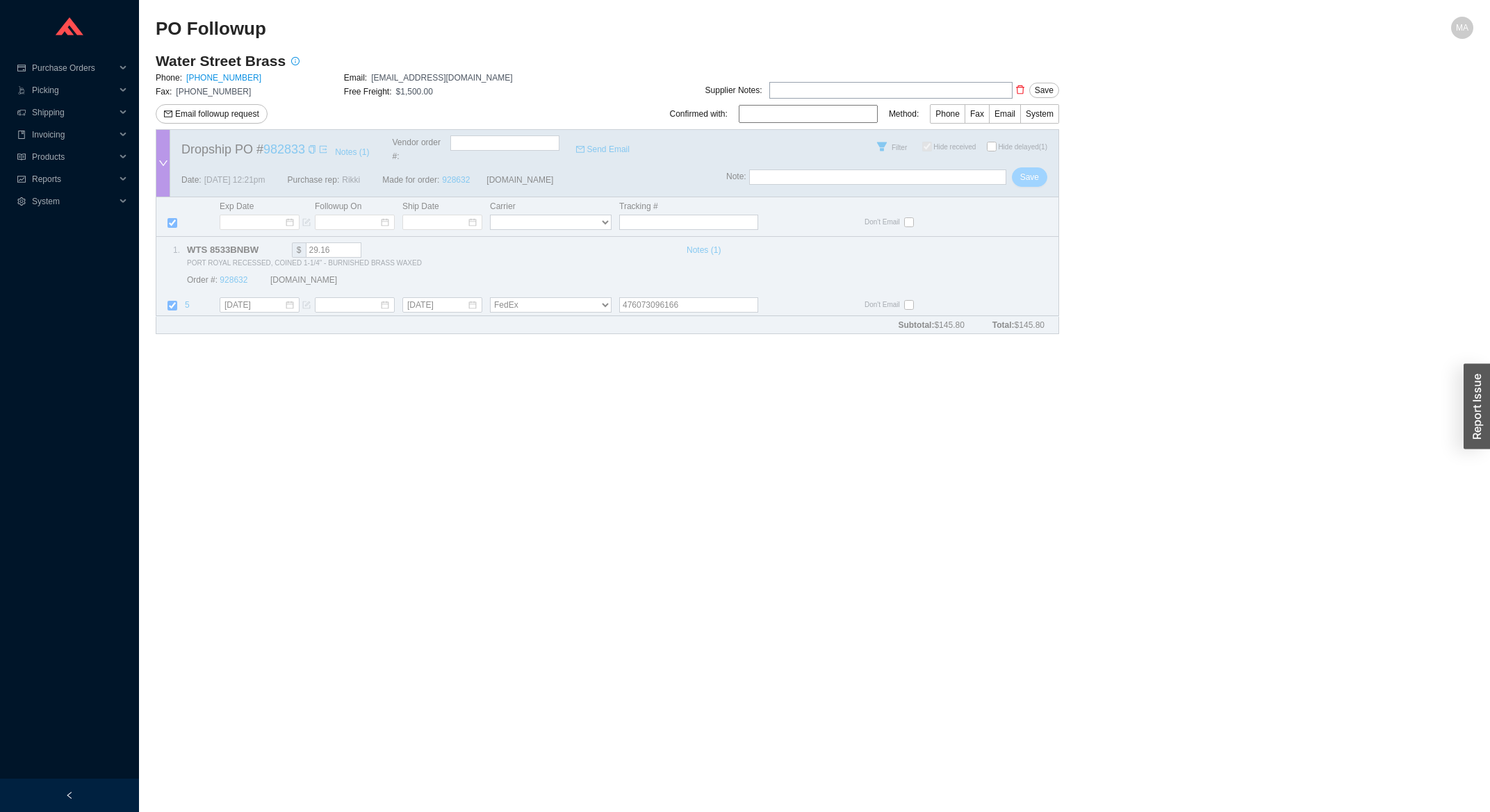
checkbox input "true"
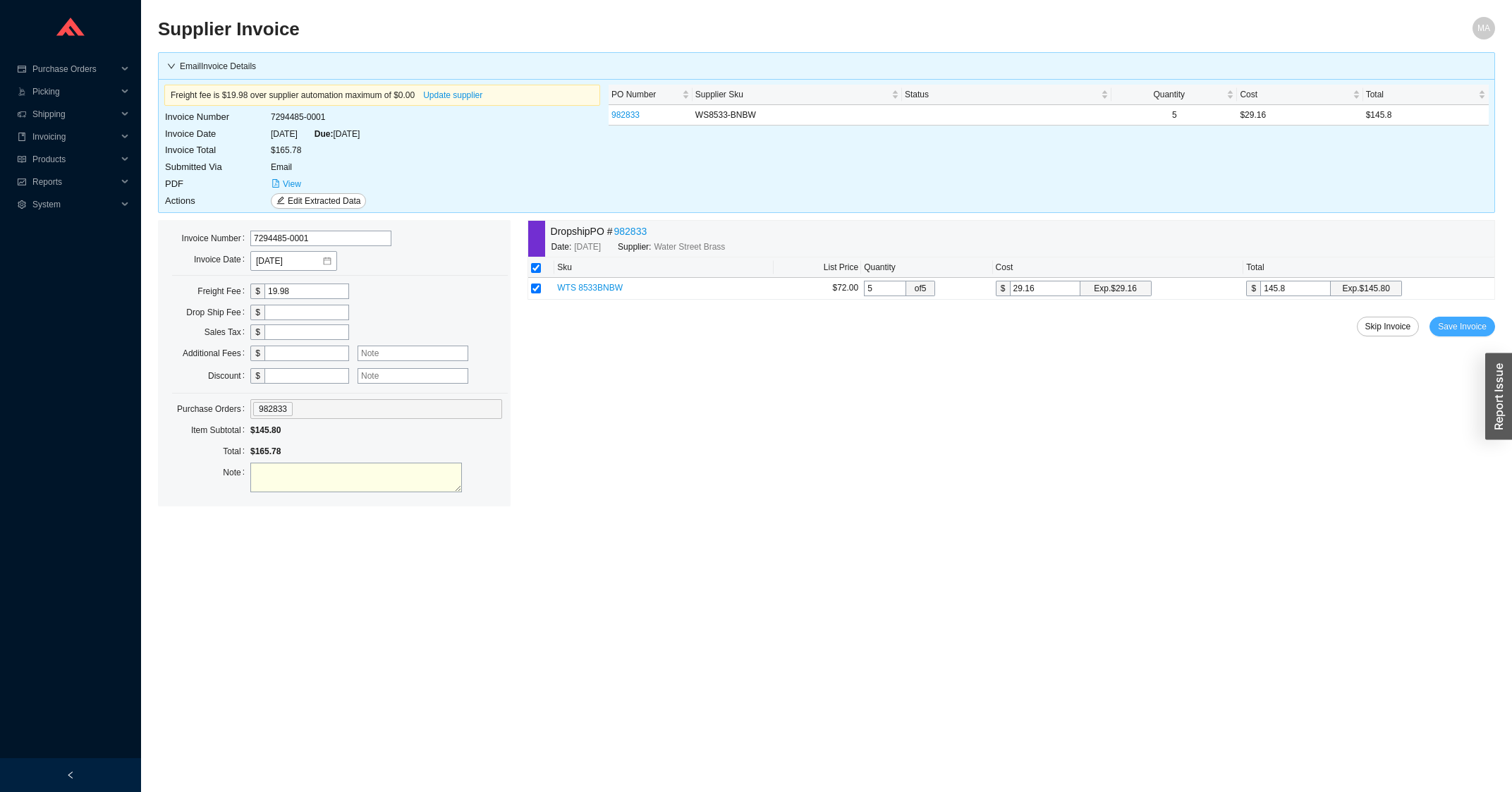
click at [1463, 336] on button "Save Invoice" at bounding box center [1462, 326] width 66 height 20
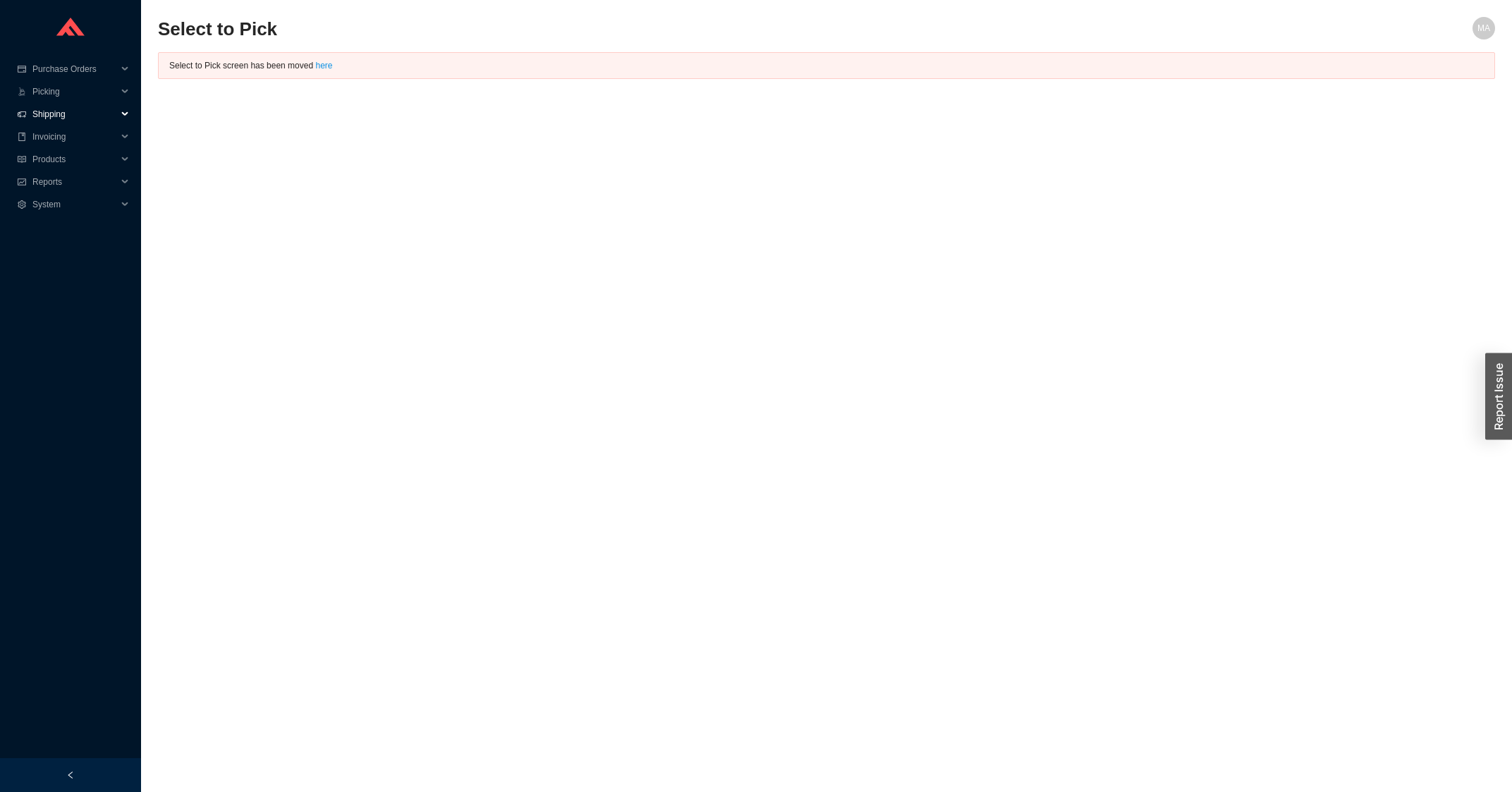
click at [81, 112] on span "Shipping" at bounding box center [75, 114] width 85 height 22
click at [52, 136] on link "Search" at bounding box center [47, 137] width 27 height 10
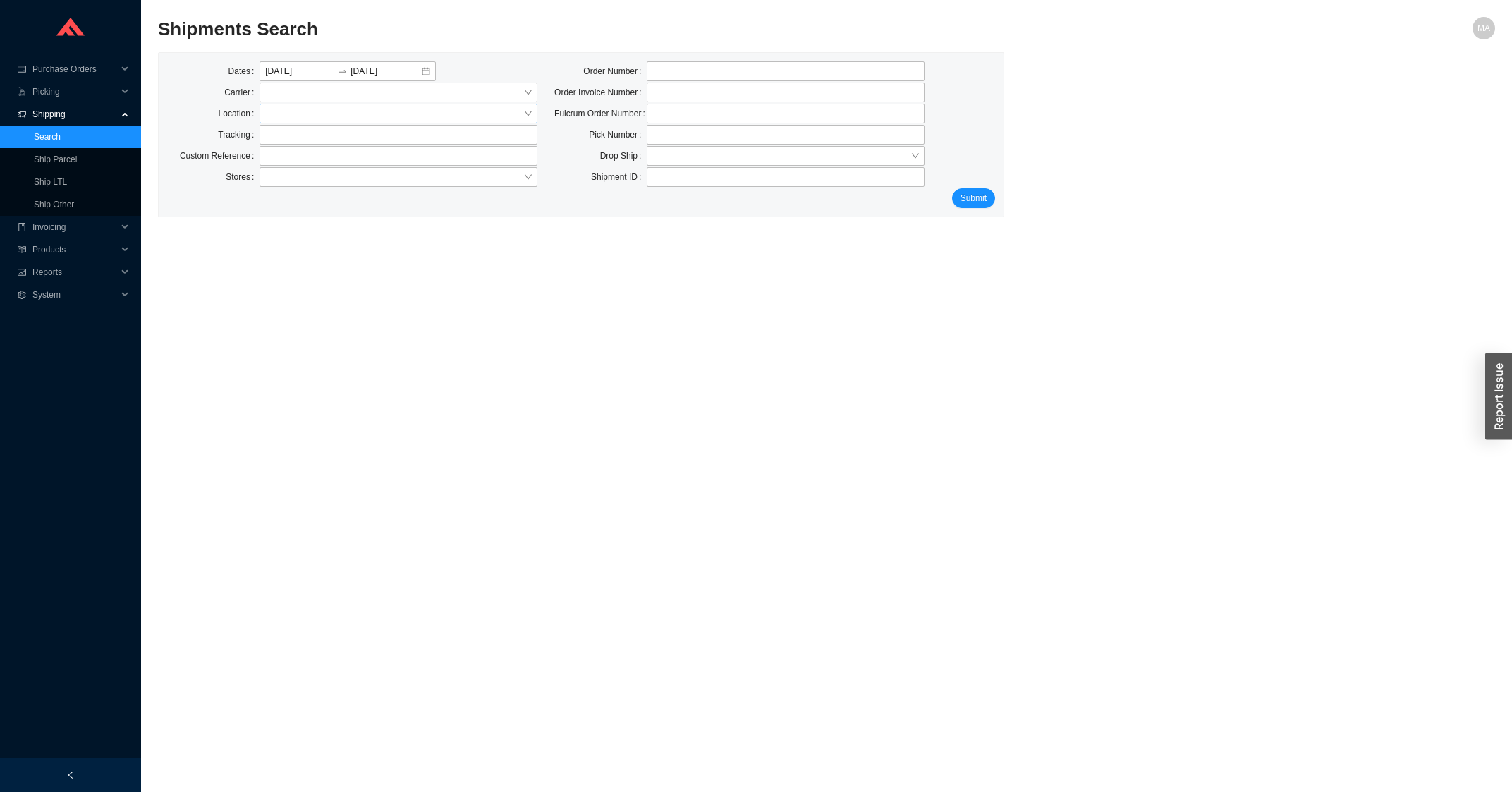
click at [296, 112] on input "search" at bounding box center [394, 113] width 258 height 18
click at [295, 164] on div "Home and Stone" at bounding box center [398, 159] width 267 height 13
click at [962, 197] on span "Submit" at bounding box center [974, 198] width 26 height 14
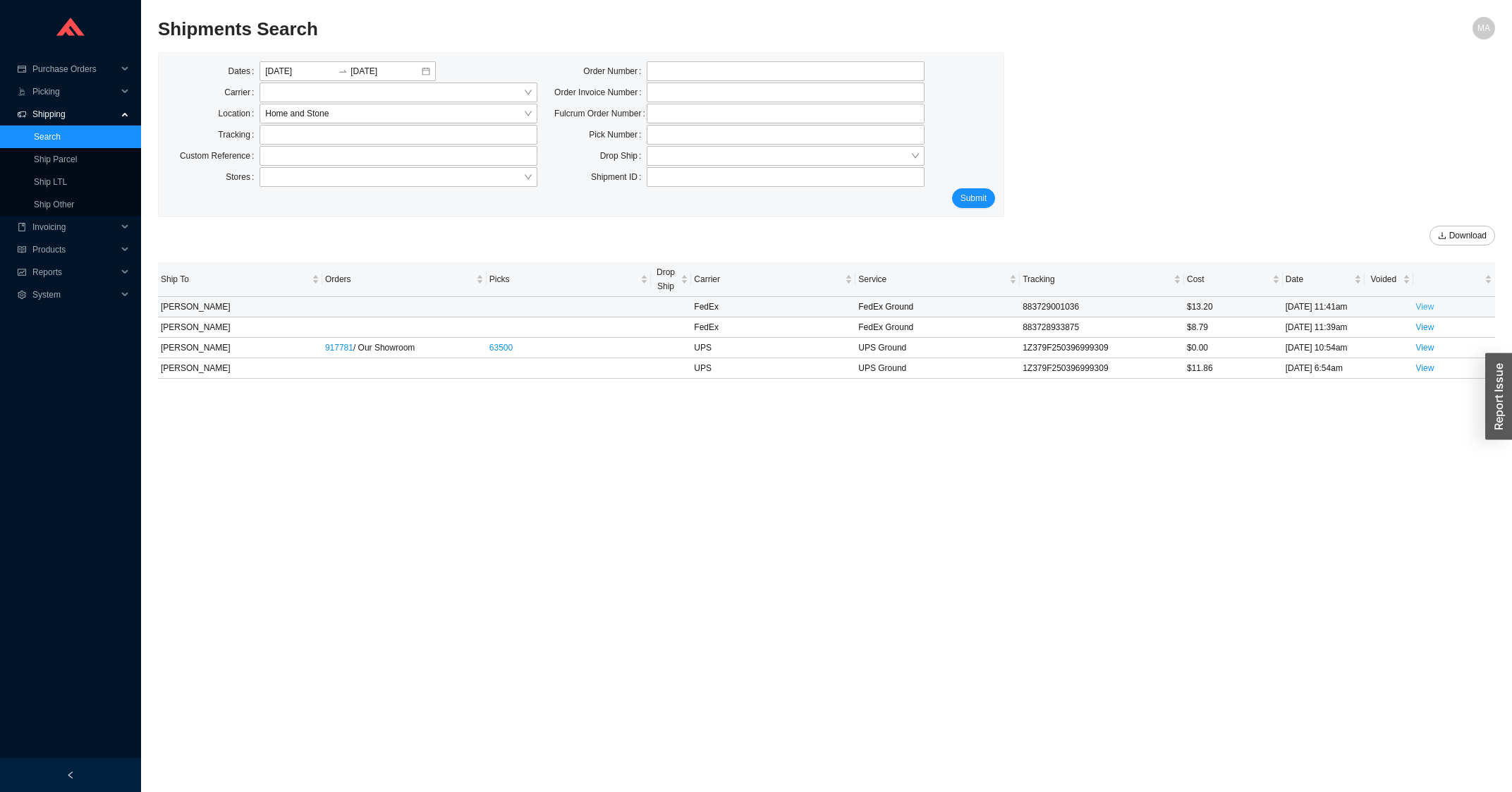
click at [1423, 305] on link "View" at bounding box center [1424, 307] width 18 height 10
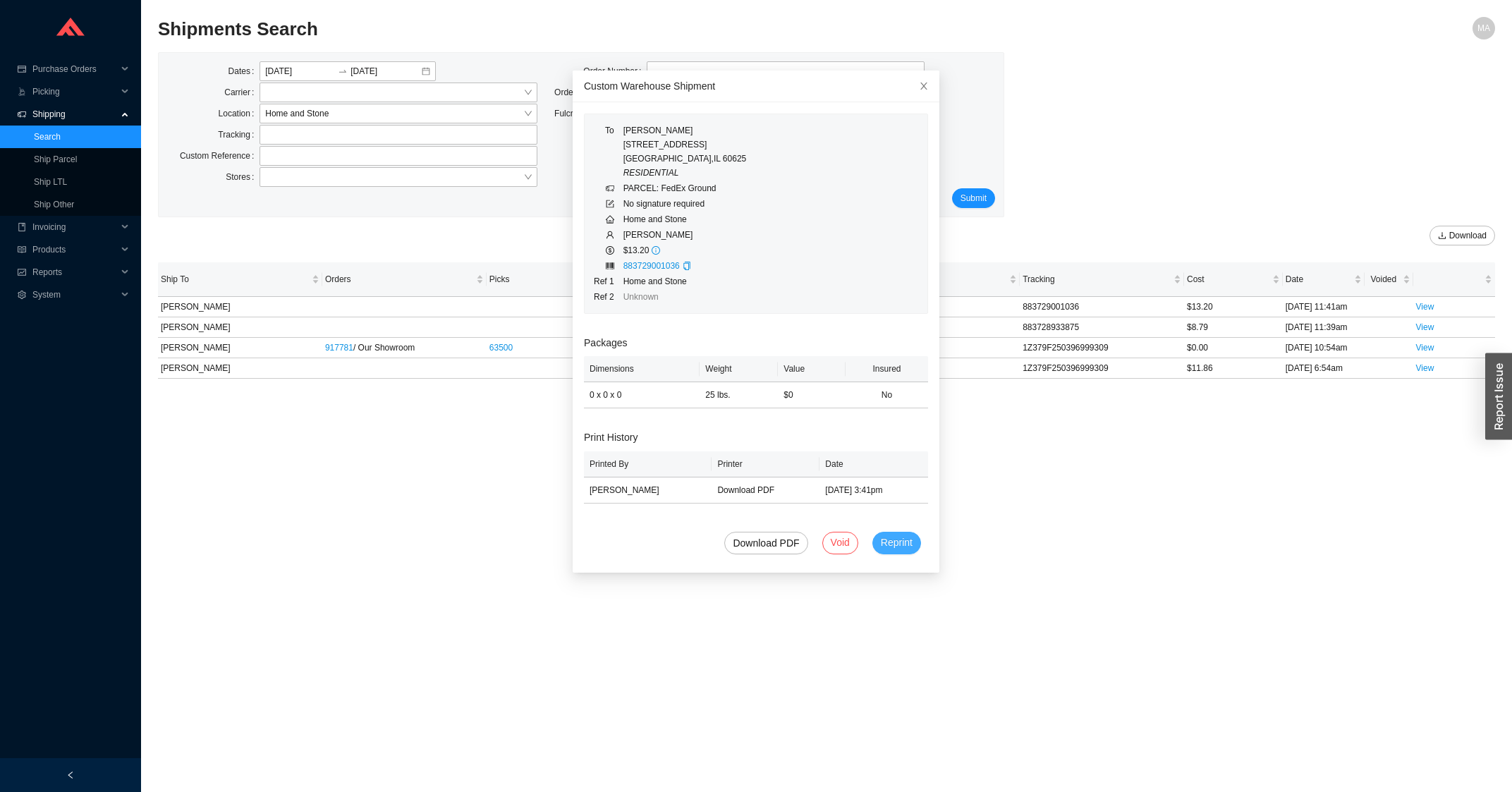
click at [882, 545] on span "Reprint" at bounding box center [897, 543] width 32 height 16
click at [893, 144] on button "Print" at bounding box center [911, 144] width 35 height 20
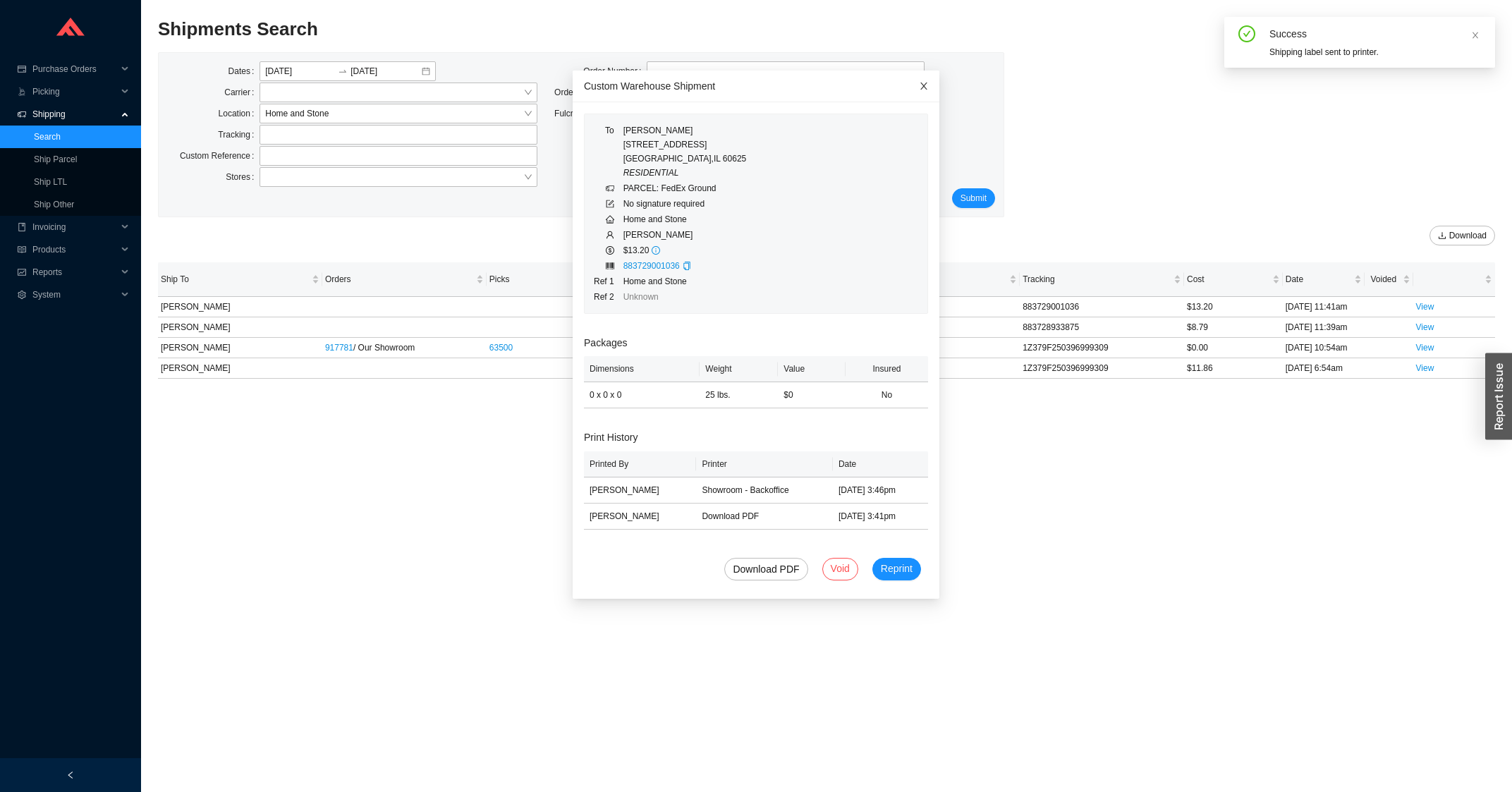
click at [909, 87] on span "Close" at bounding box center [924, 86] width 31 height 31
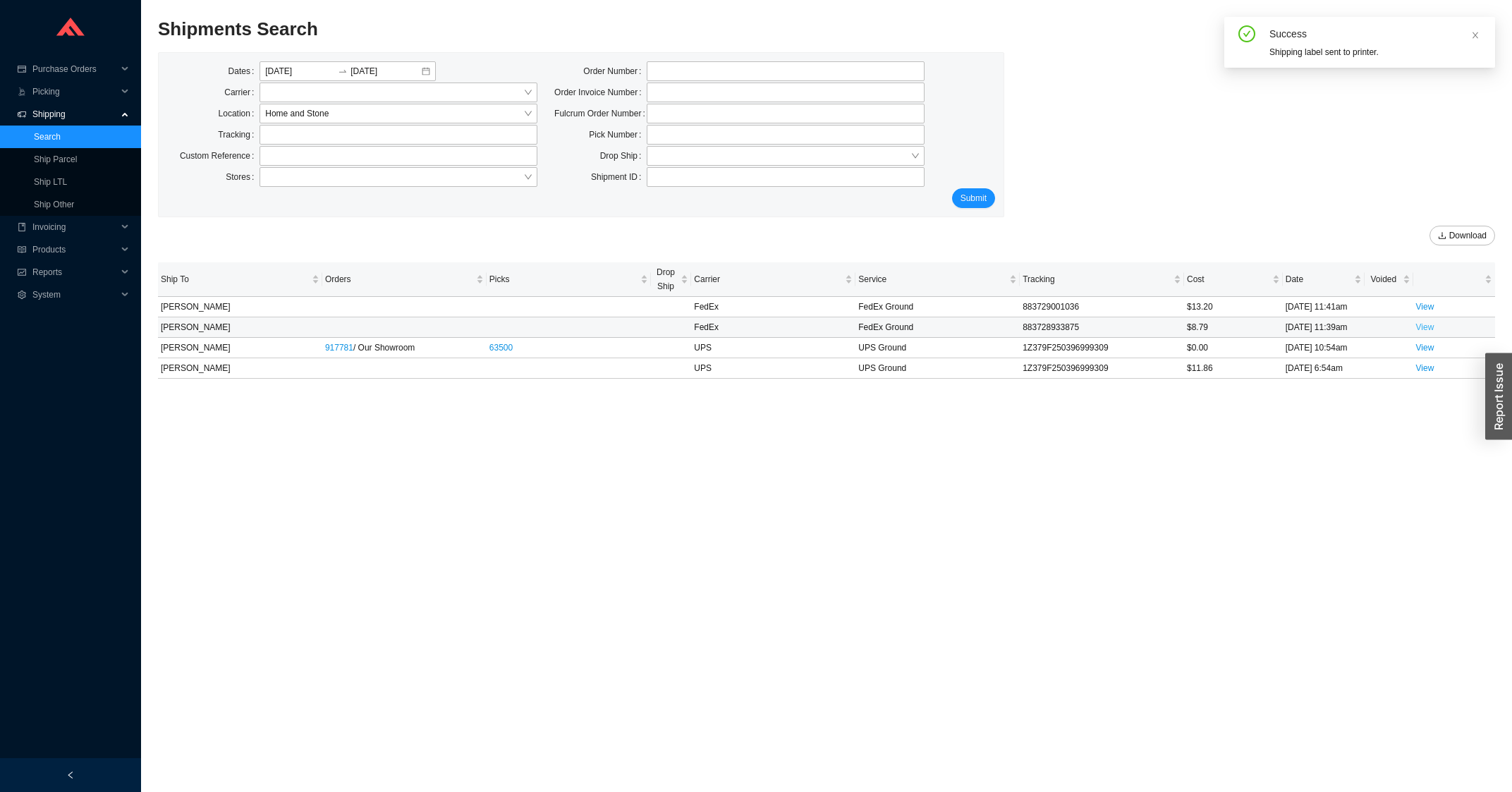
click at [1422, 326] on link "View" at bounding box center [1424, 328] width 18 height 10
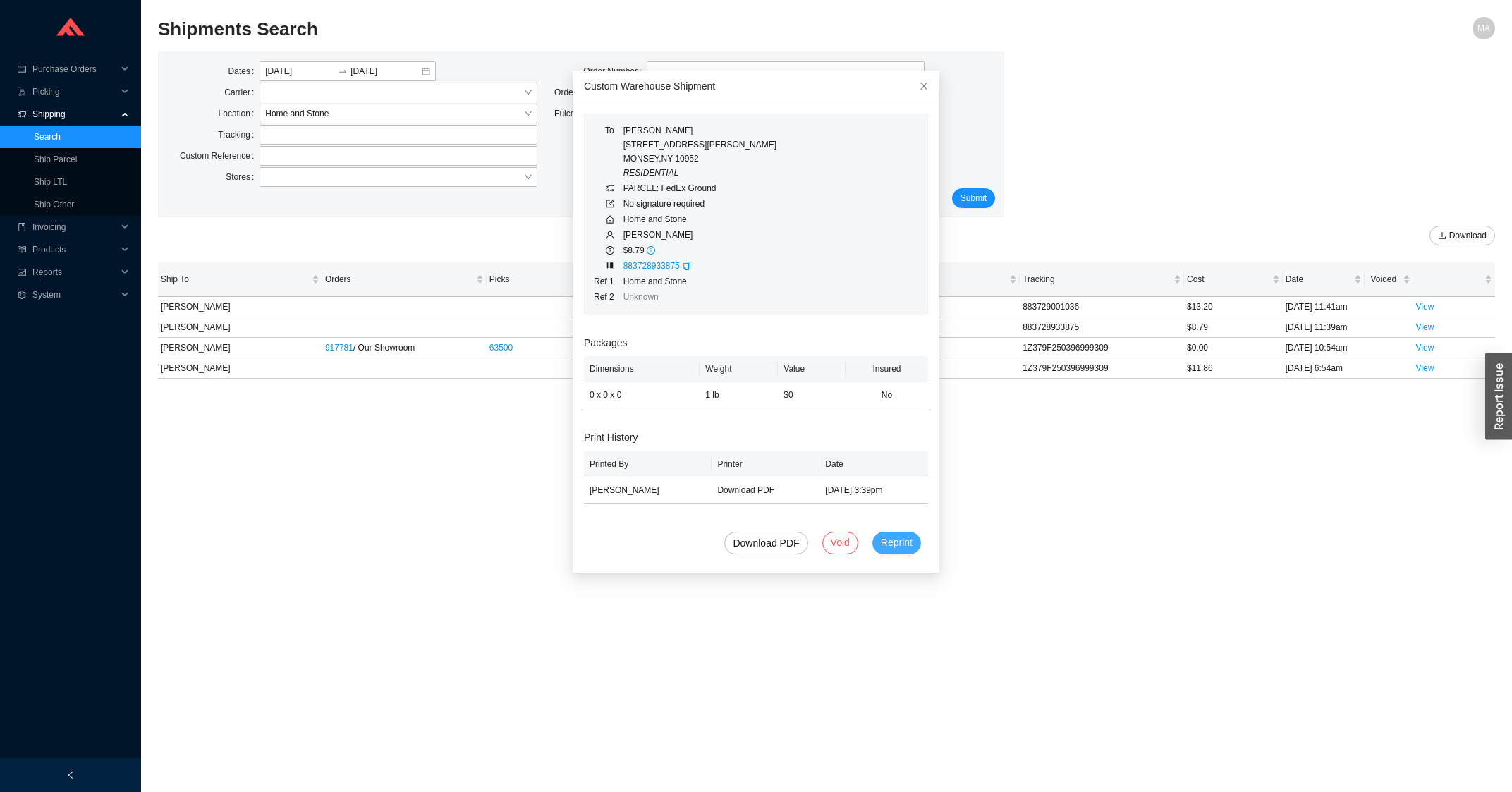
click at [883, 554] on button "Reprint" at bounding box center [896, 543] width 49 height 22
click at [902, 143] on span "Print" at bounding box center [911, 144] width 17 height 14
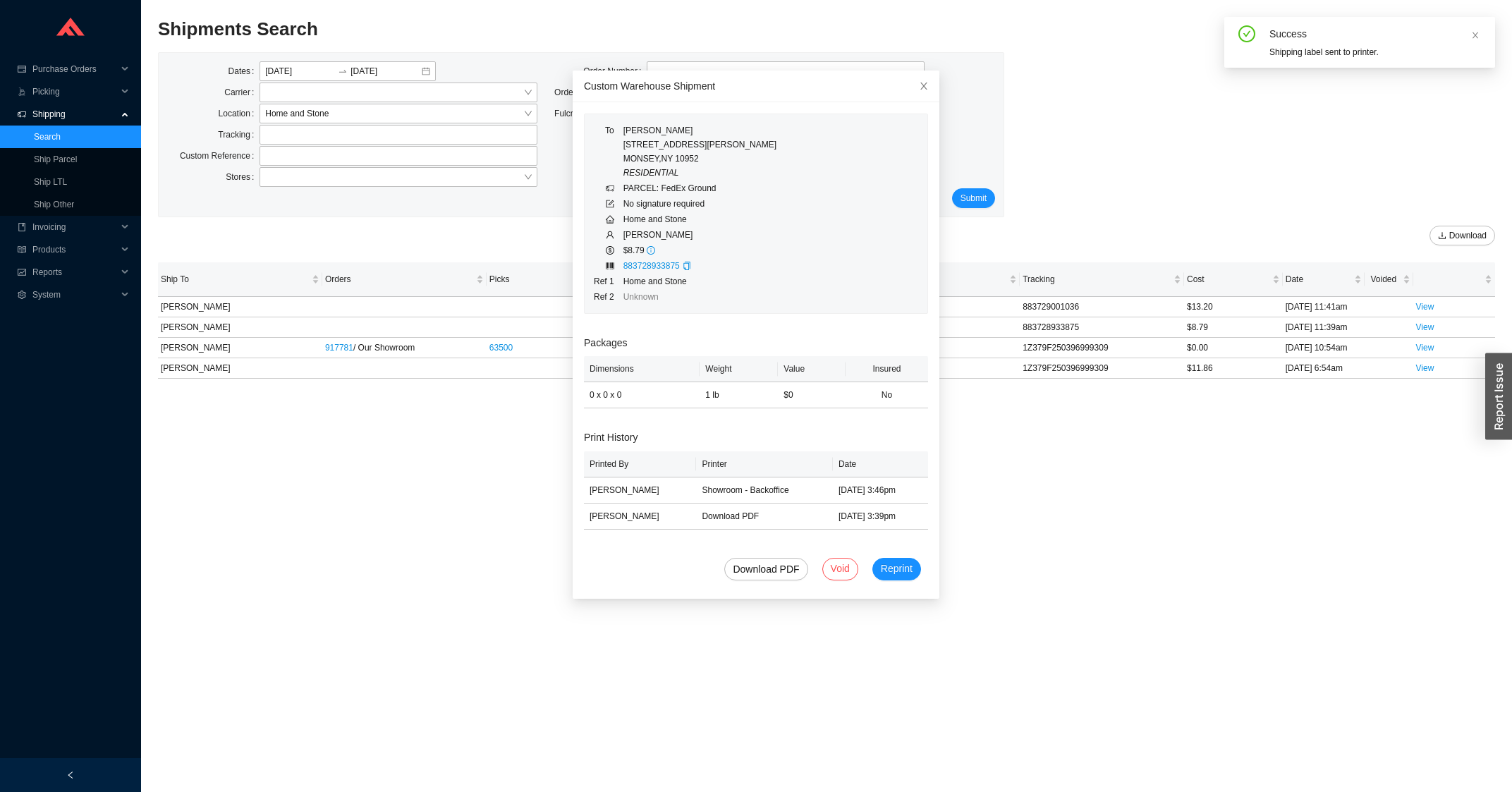
click at [1275, 609] on main "Shipments Search MA Dates [DATE] [DATE] Carrier Location Home and Stone Trackin…" at bounding box center [826, 404] width 1337 height 775
click at [909, 86] on span "Close" at bounding box center [924, 86] width 31 height 31
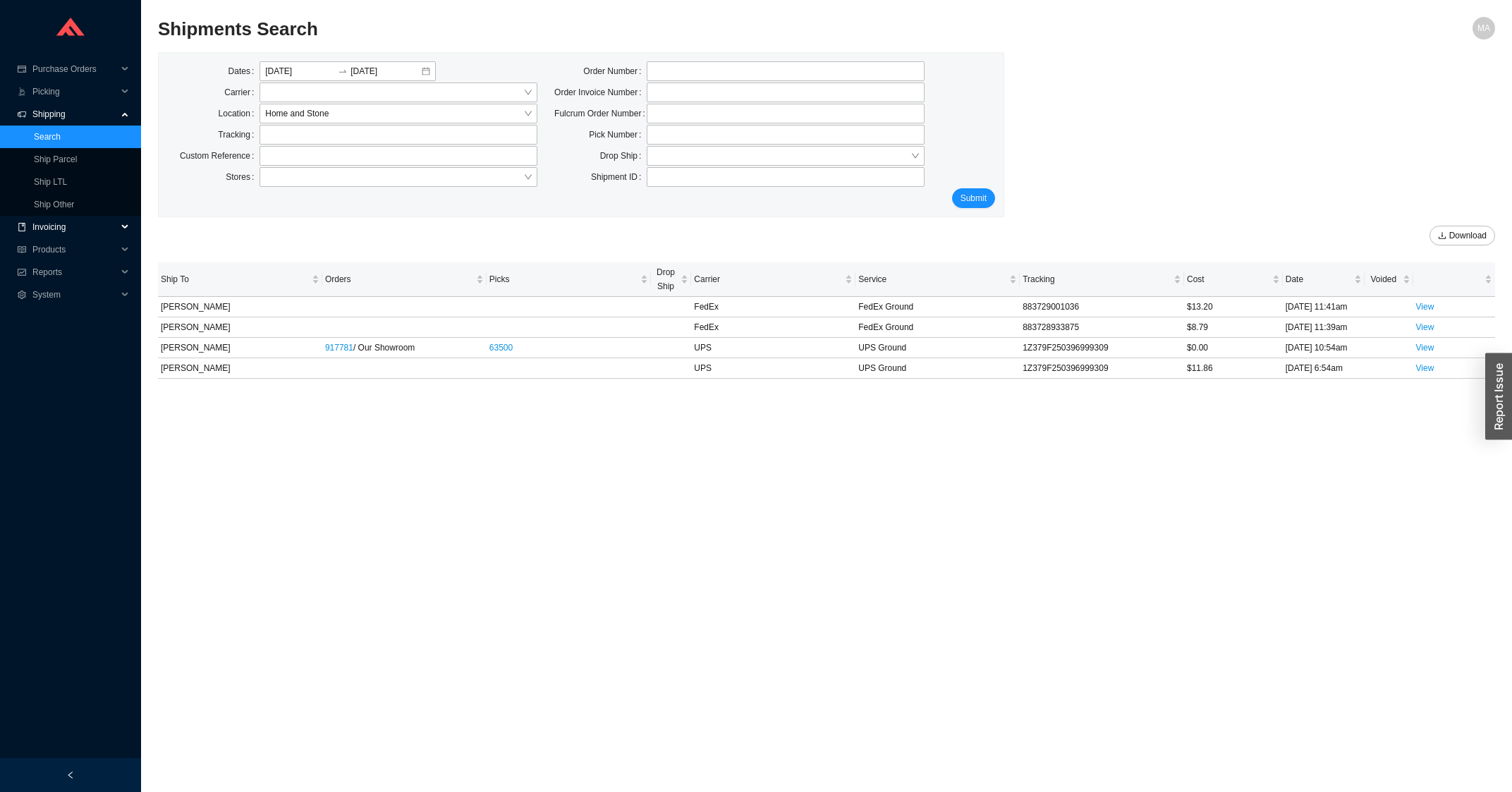
click at [93, 227] on span "Invoicing" at bounding box center [75, 227] width 85 height 22
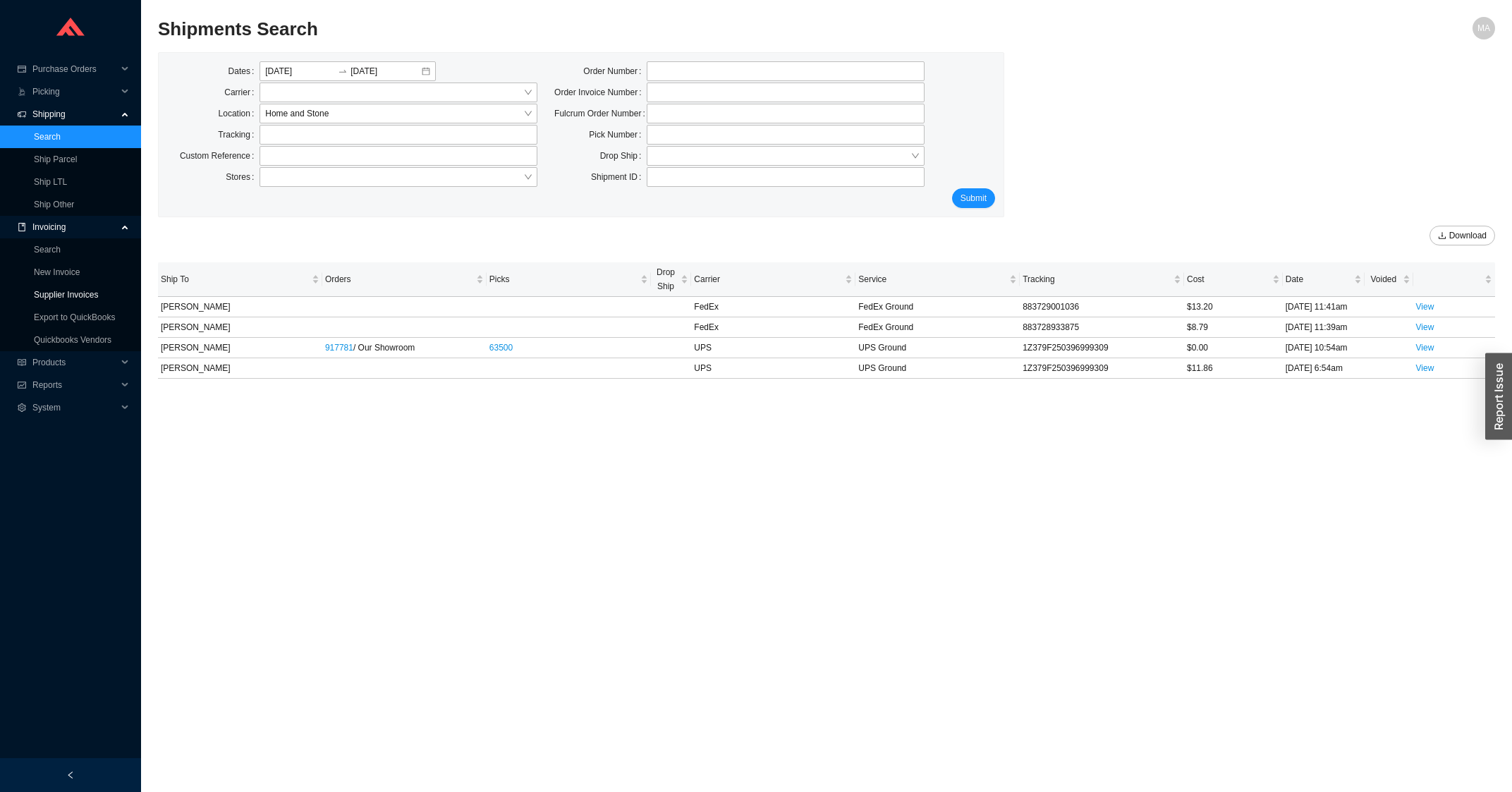
click at [59, 292] on link "Supplier Invoices" at bounding box center [66, 295] width 64 height 10
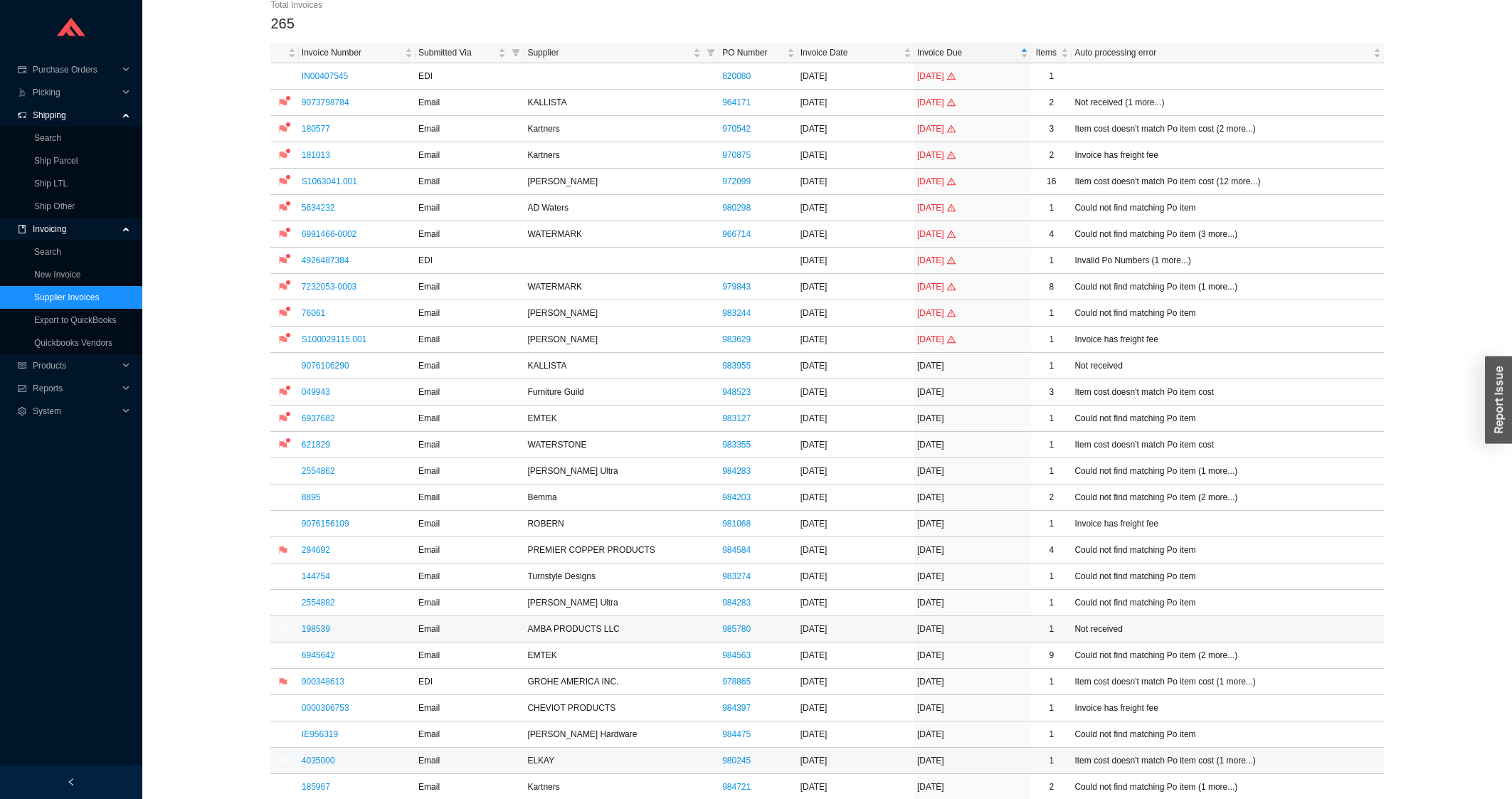
scroll to position [228, 0]
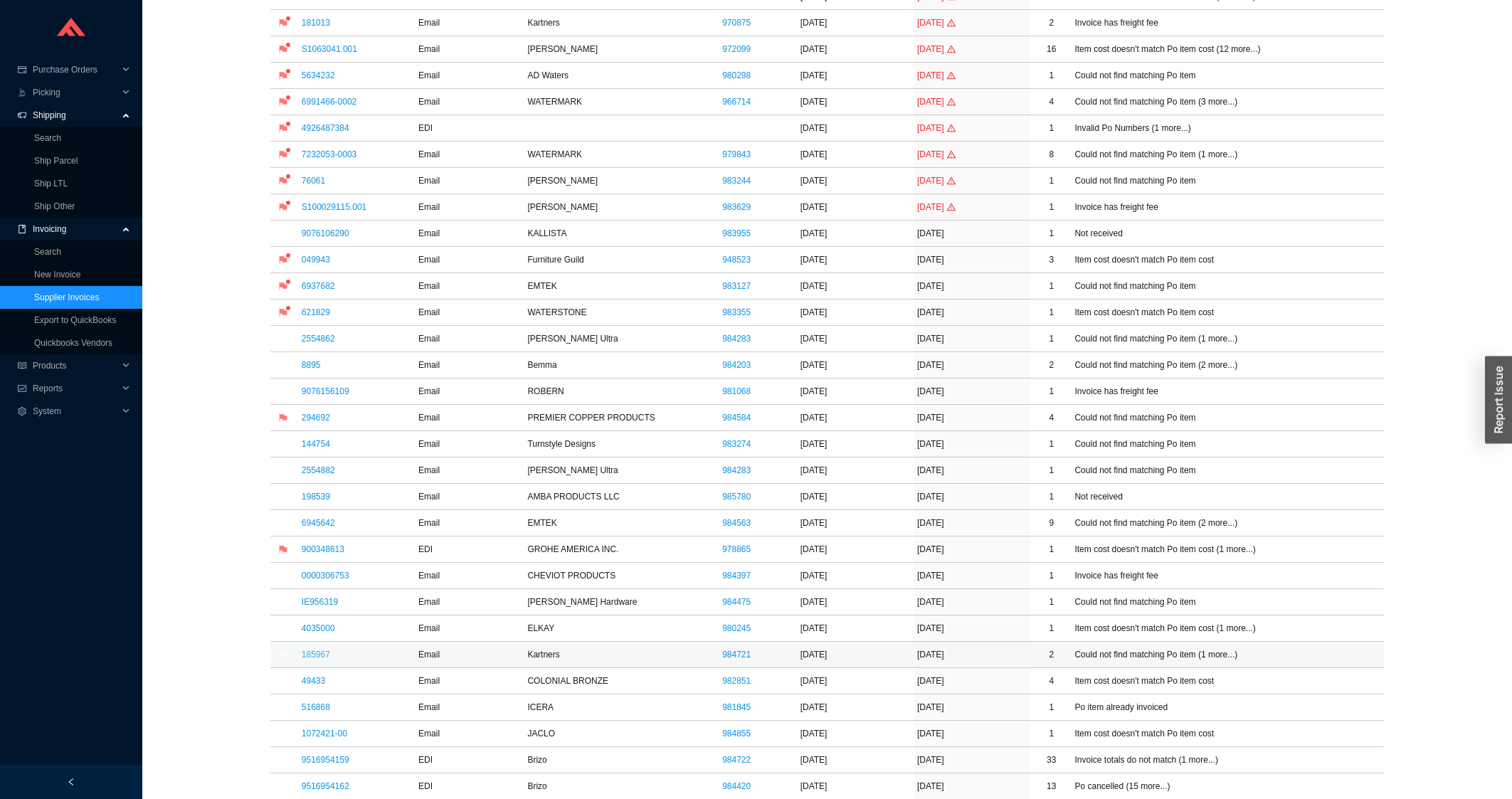
click at [322, 658] on link "185967" at bounding box center [316, 655] width 29 height 10
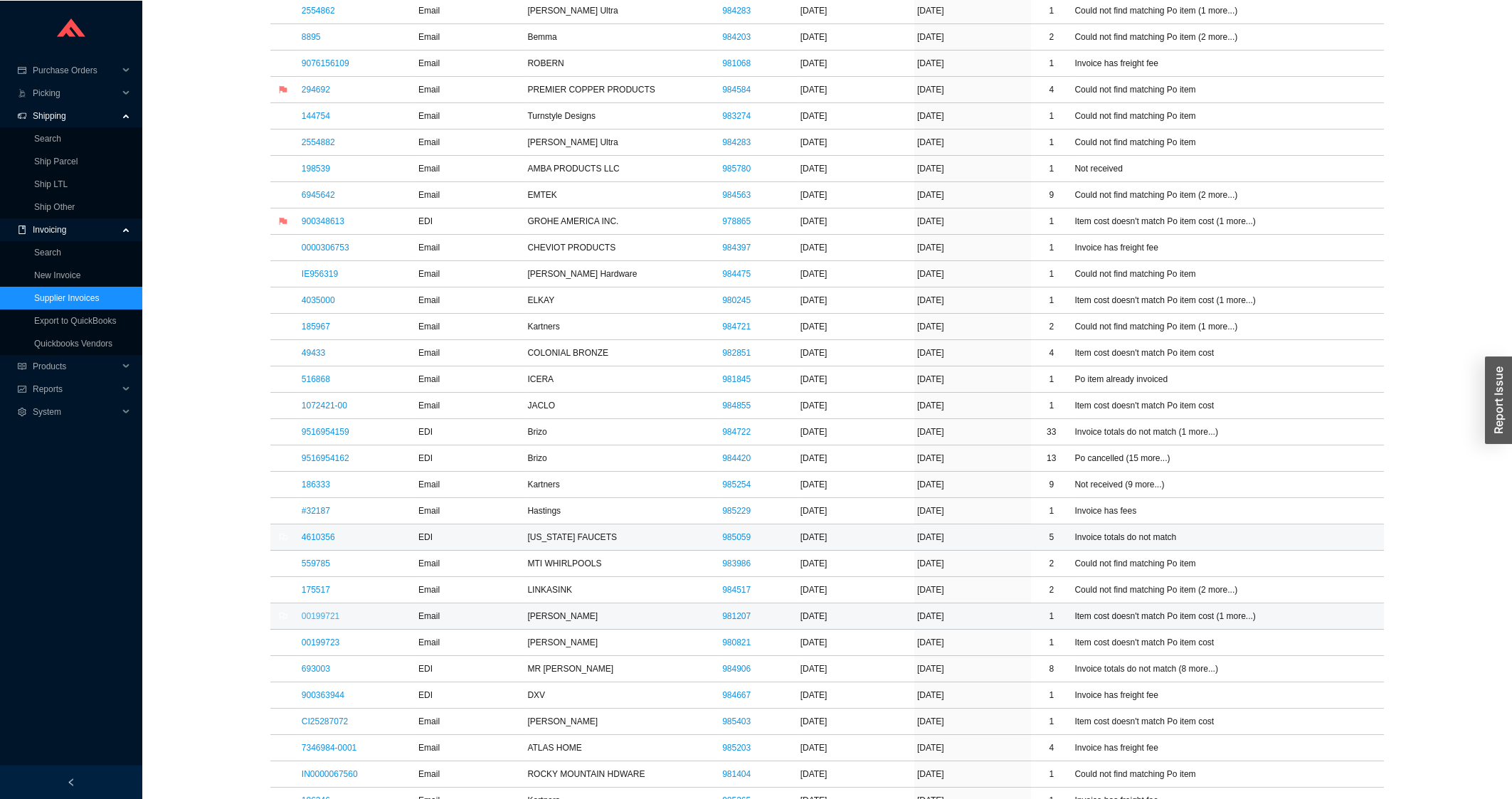
scroll to position [610, 0]
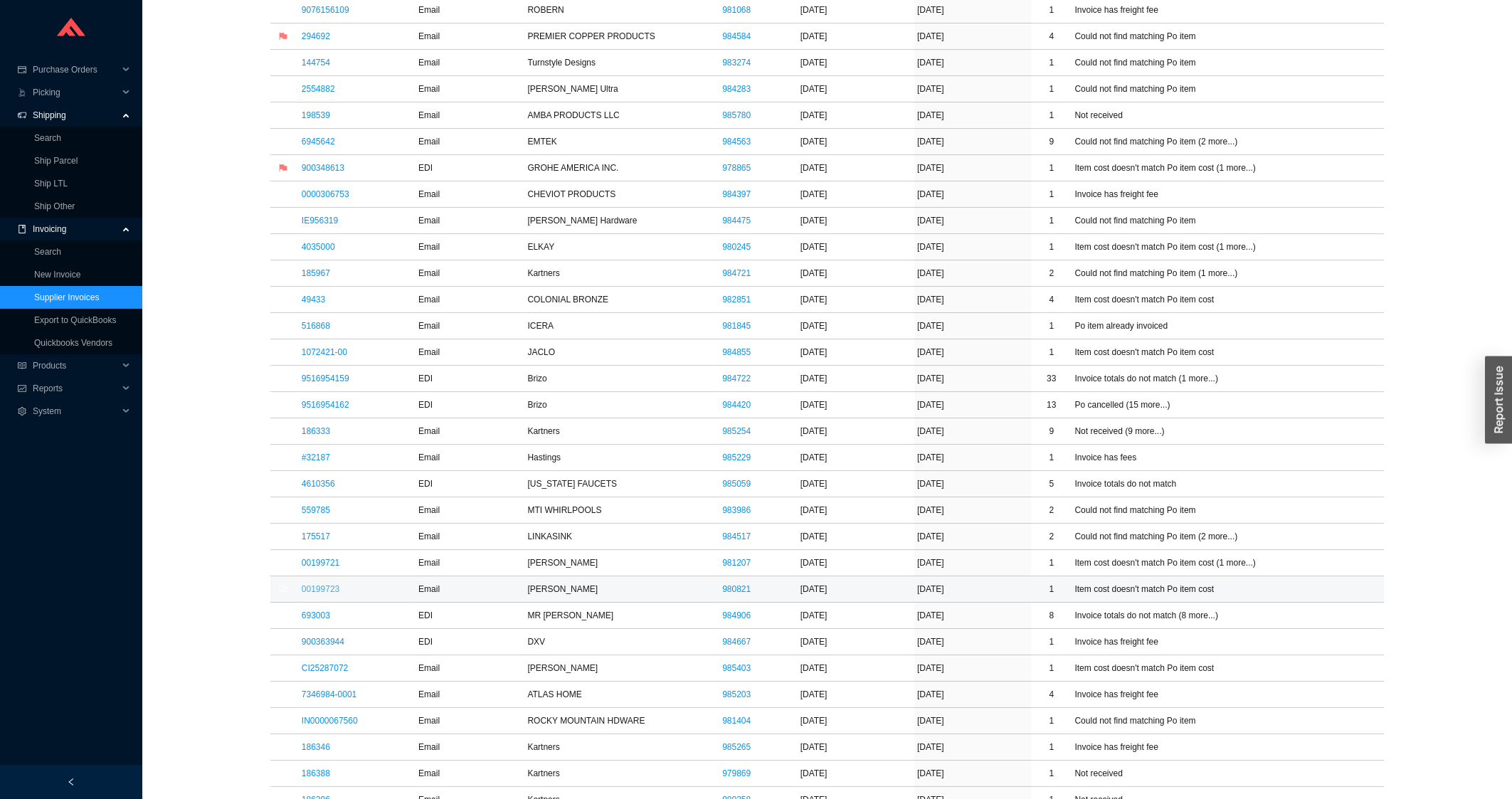
click at [325, 591] on link "00199723" at bounding box center [321, 589] width 38 height 10
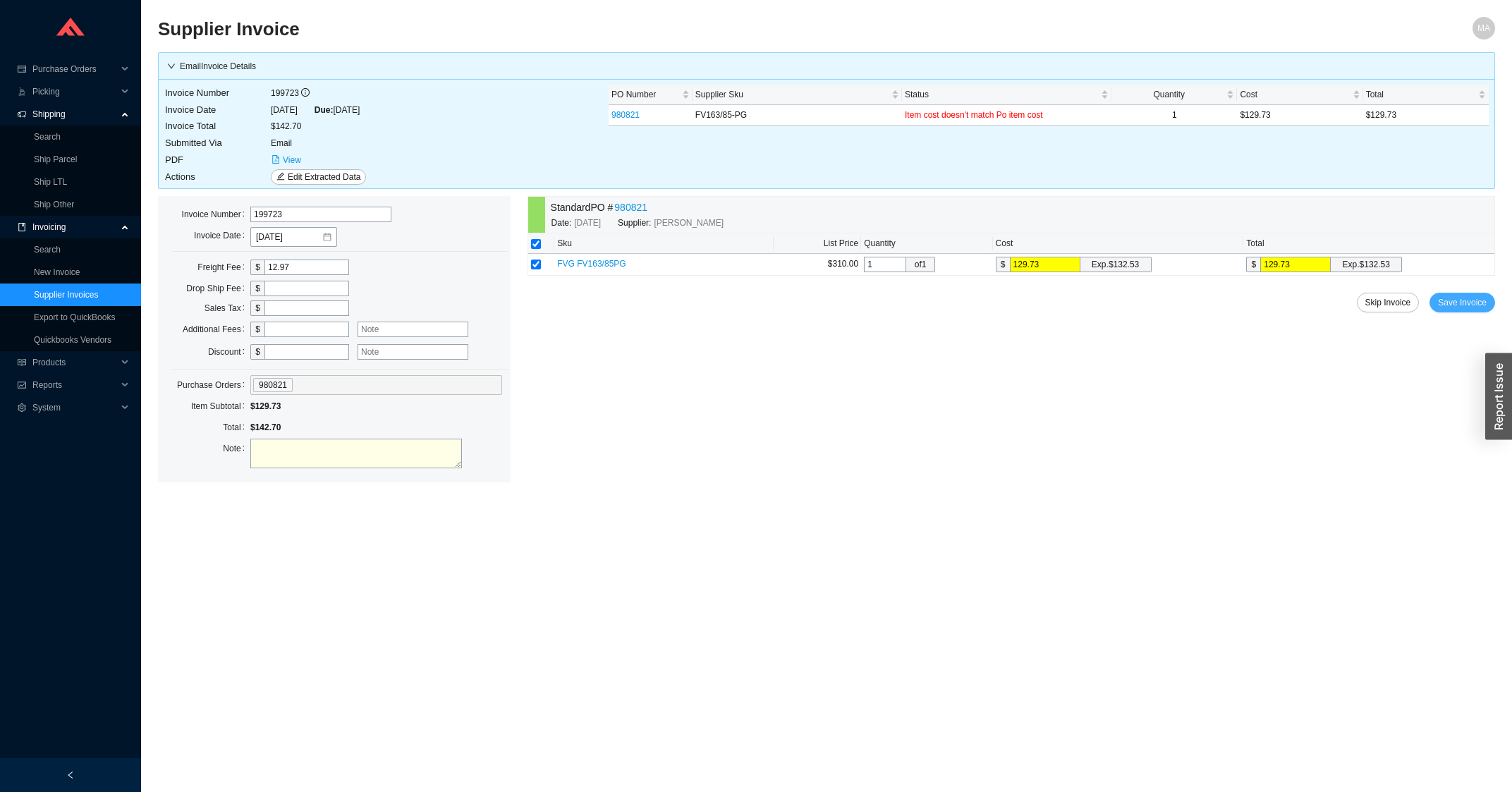
click at [1458, 306] on span "Save Invoice" at bounding box center [1461, 302] width 49 height 14
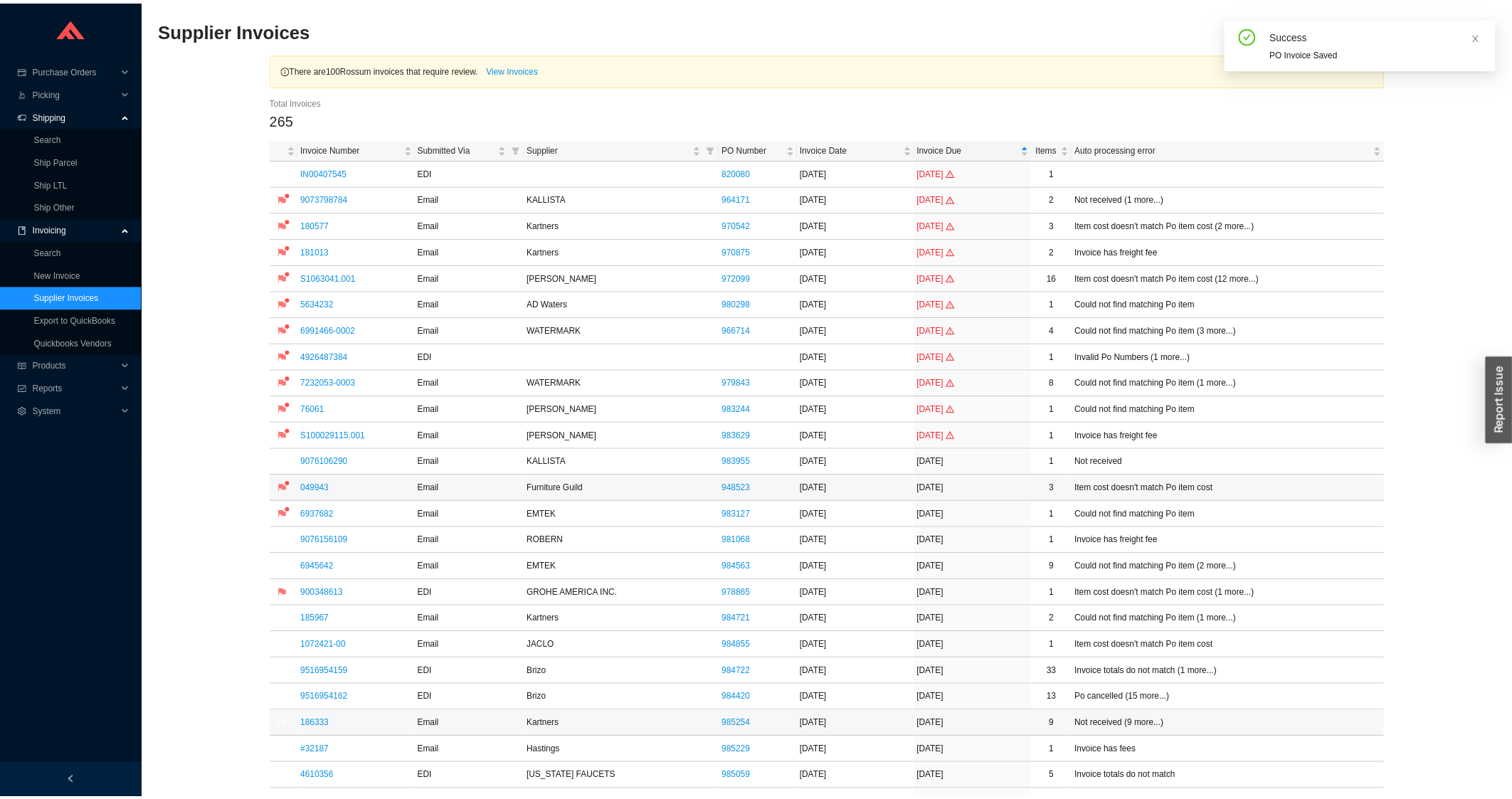
scroll to position [534, 0]
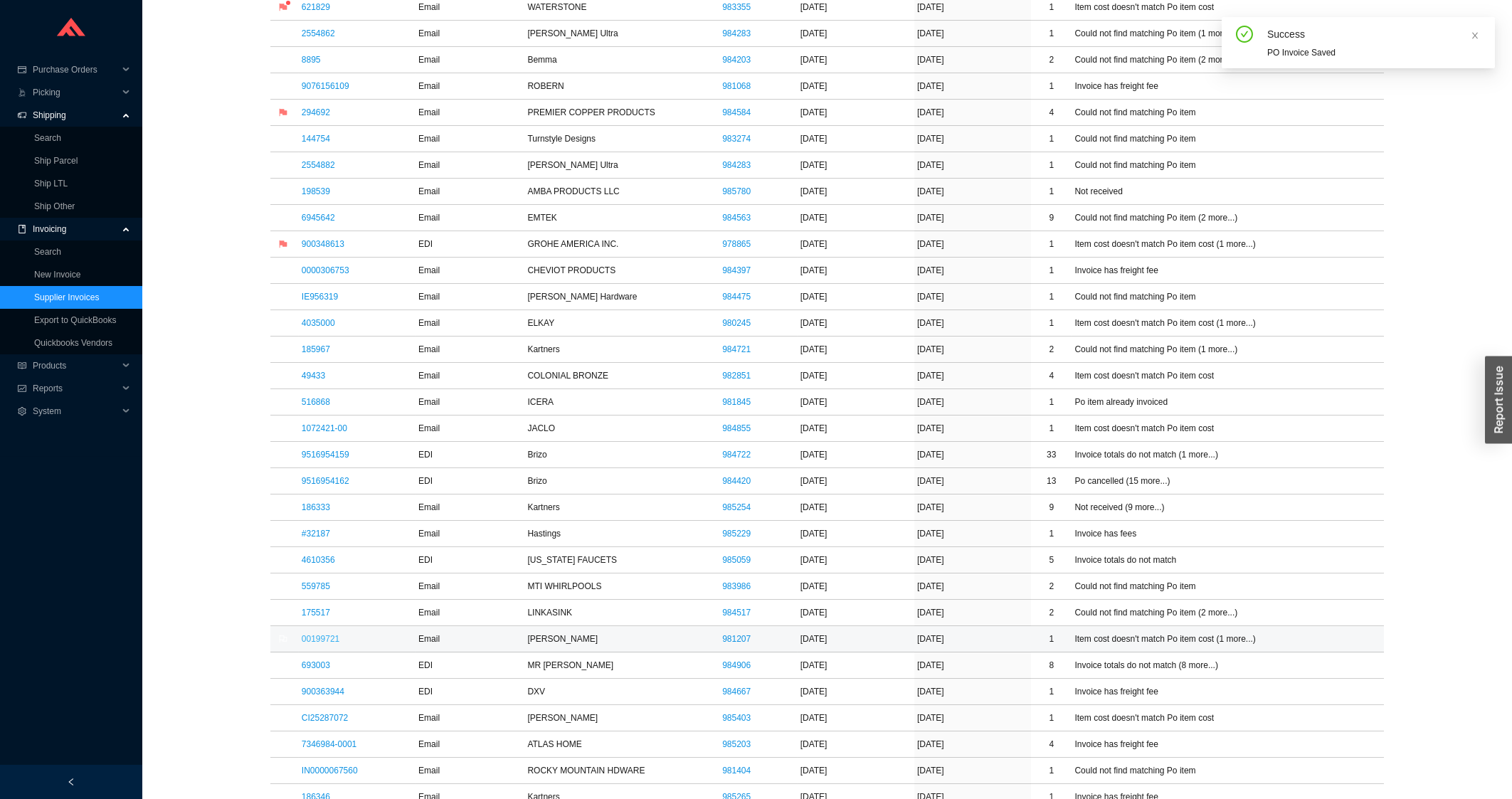
click at [331, 644] on link "00199721" at bounding box center [321, 639] width 38 height 10
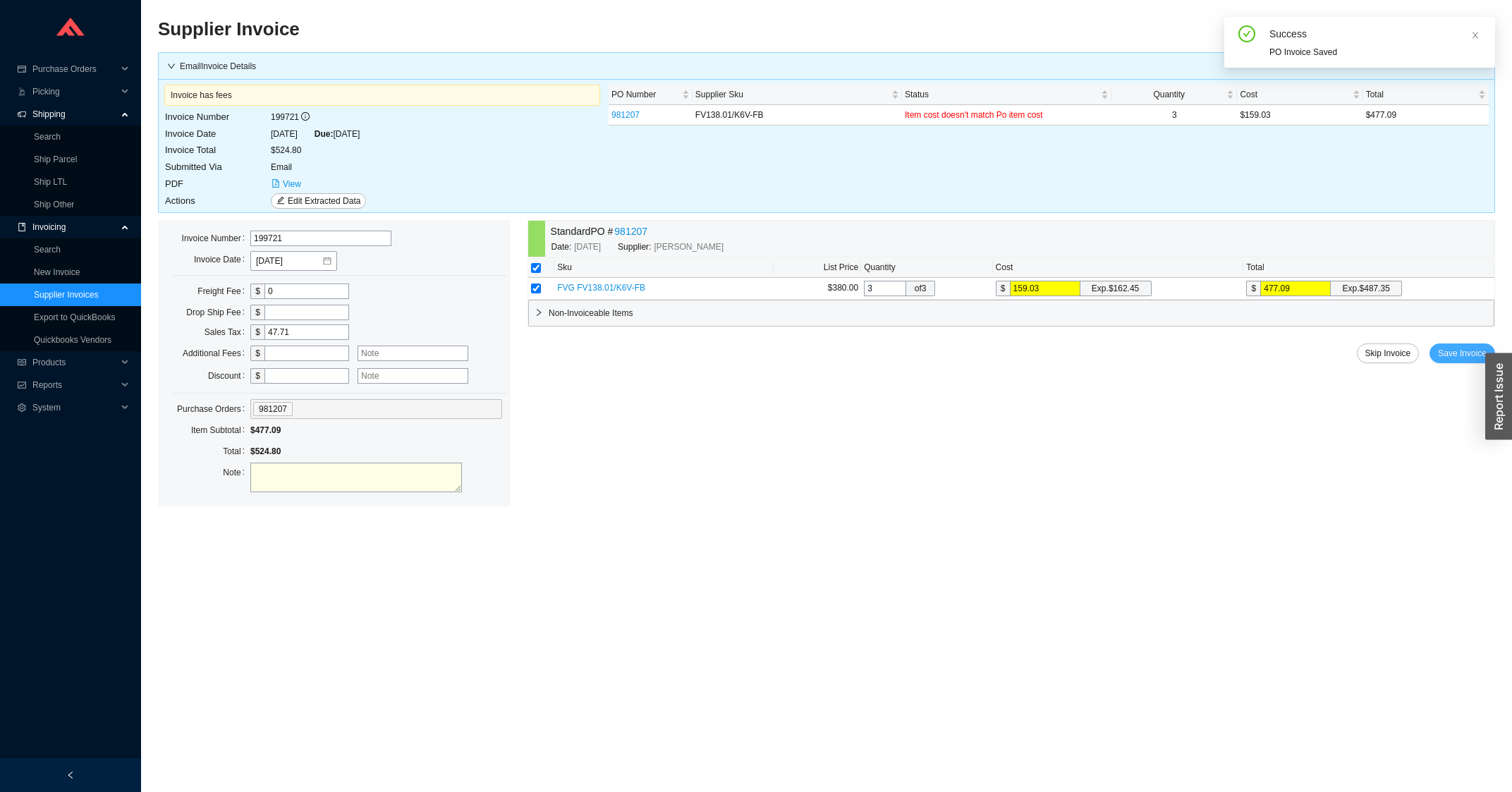
click at [1433, 351] on div "Skip Invoice Save Invoice" at bounding box center [1011, 353] width 967 height 20
click at [1472, 352] on span "Save Invoice" at bounding box center [1461, 353] width 49 height 14
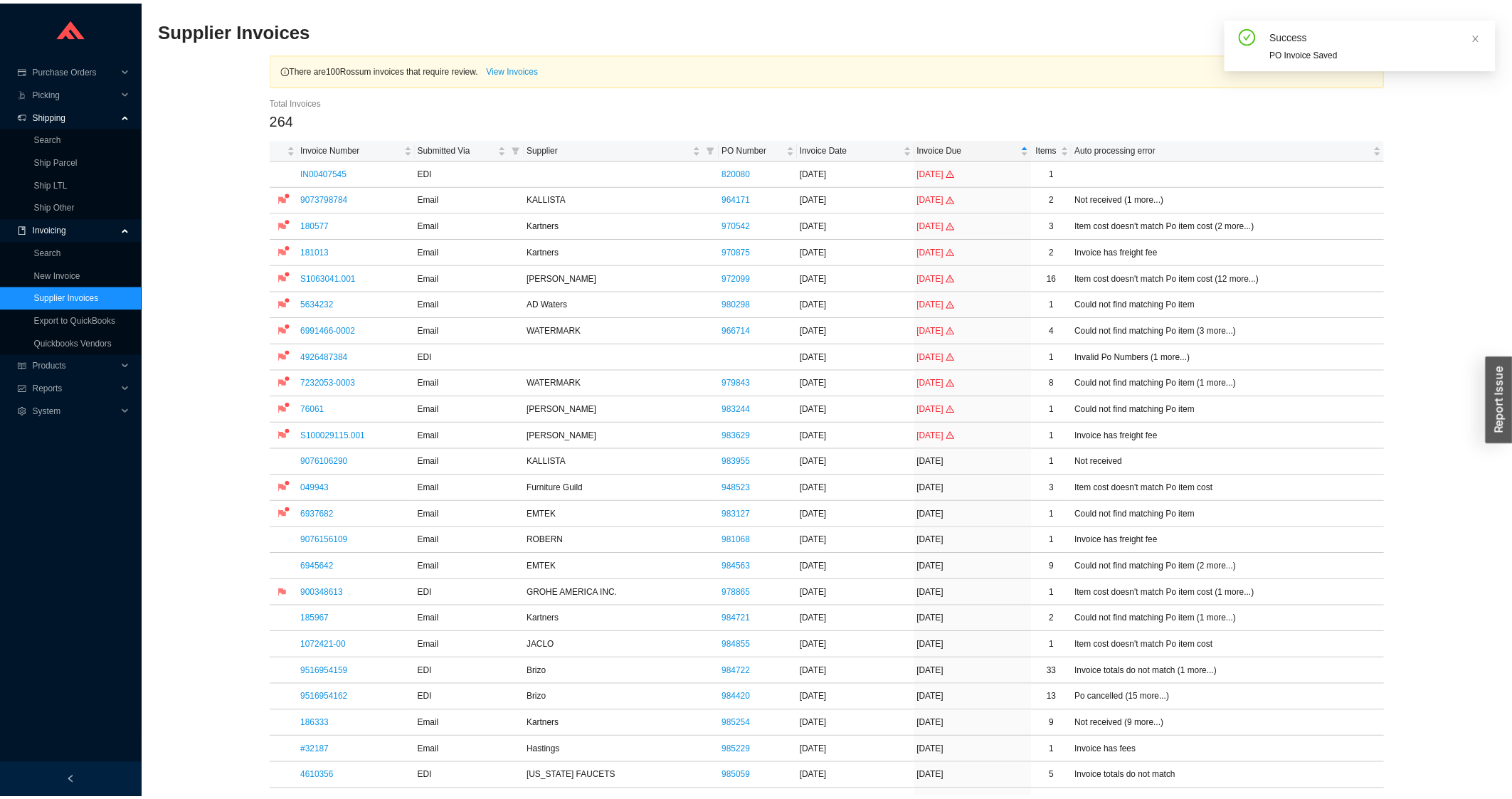
scroll to position [534, 0]
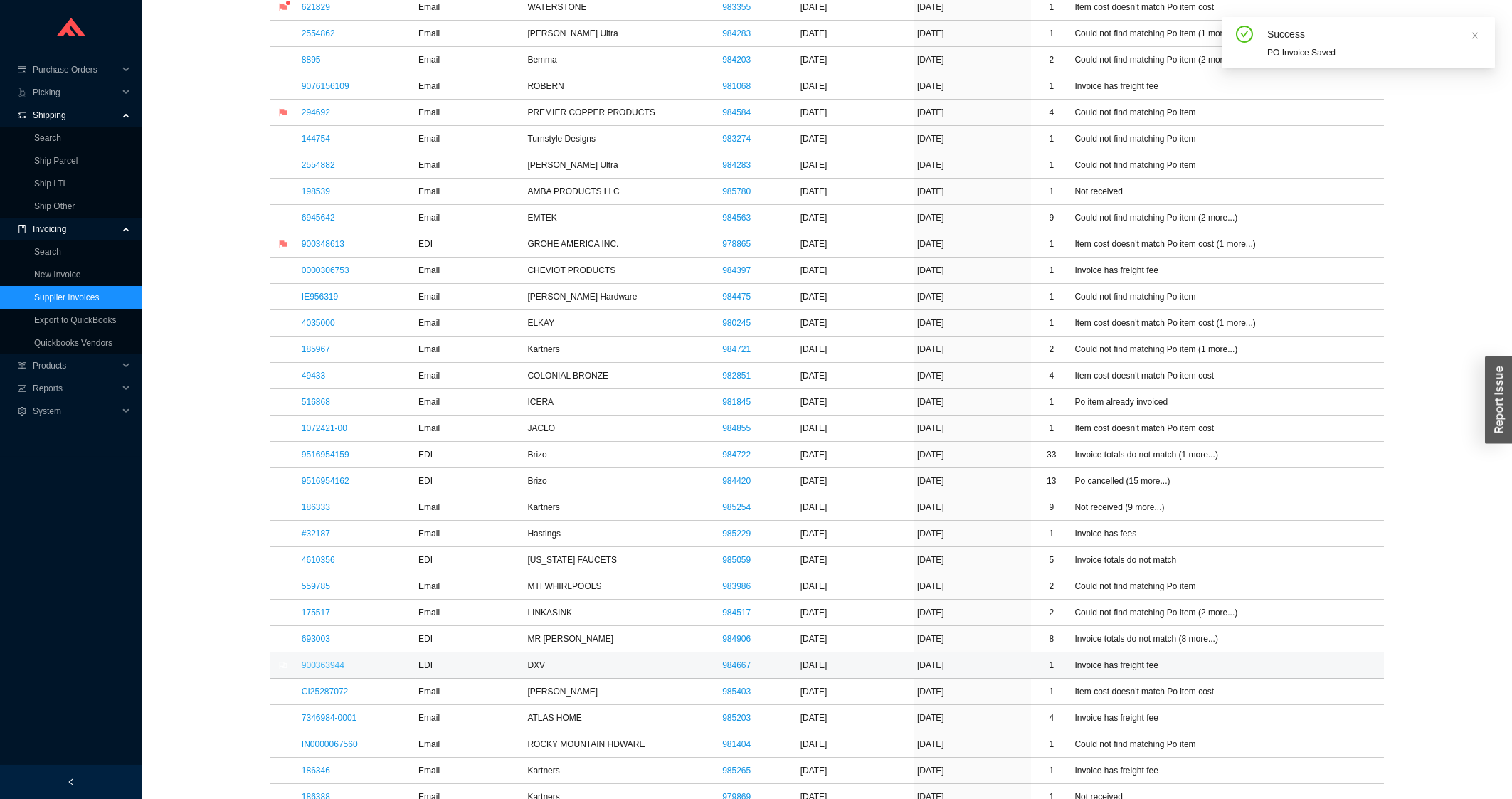
click at [306, 667] on link "900363944" at bounding box center [323, 665] width 42 height 10
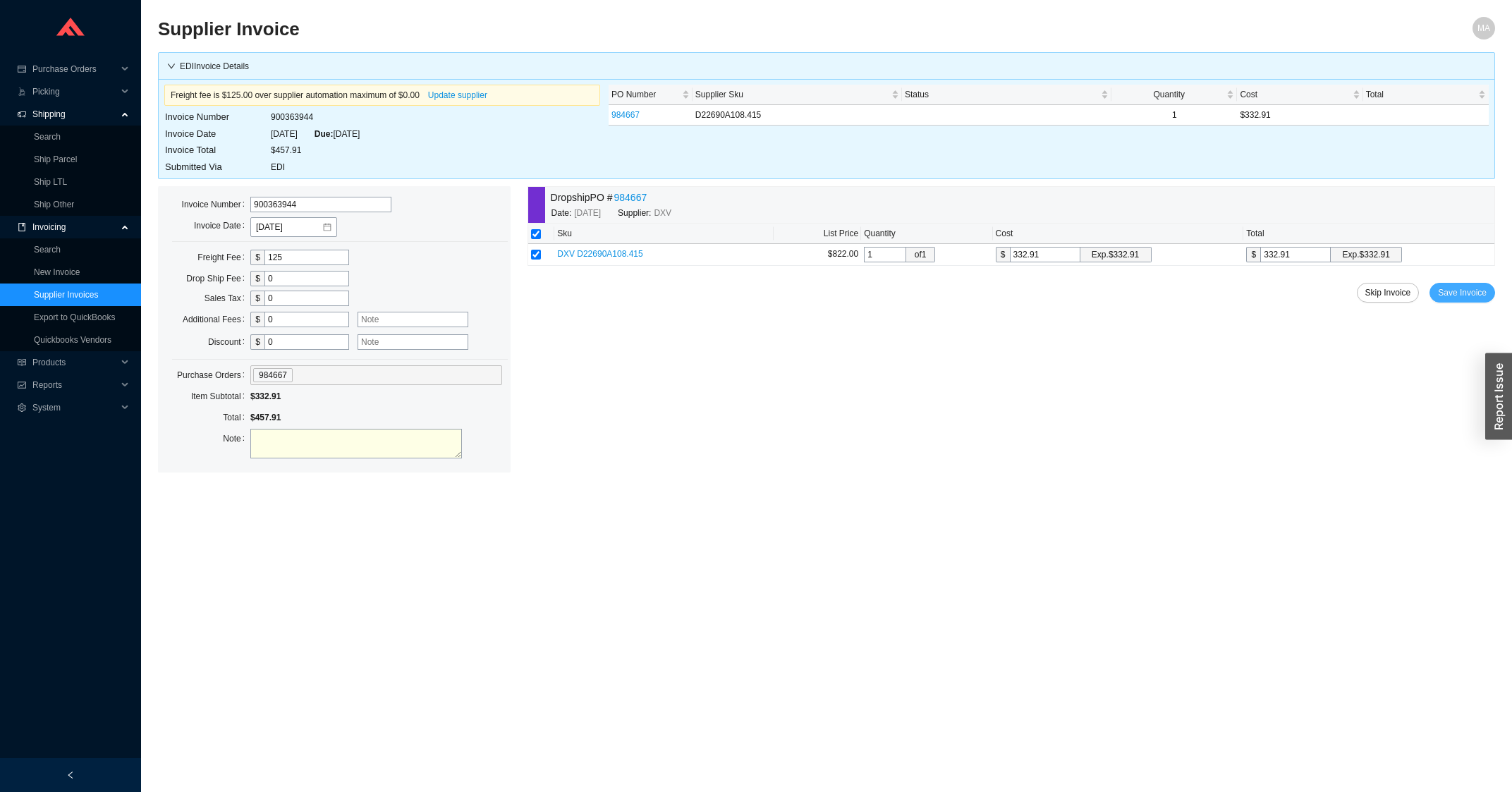
click at [1473, 295] on span "Save Invoice" at bounding box center [1461, 292] width 49 height 14
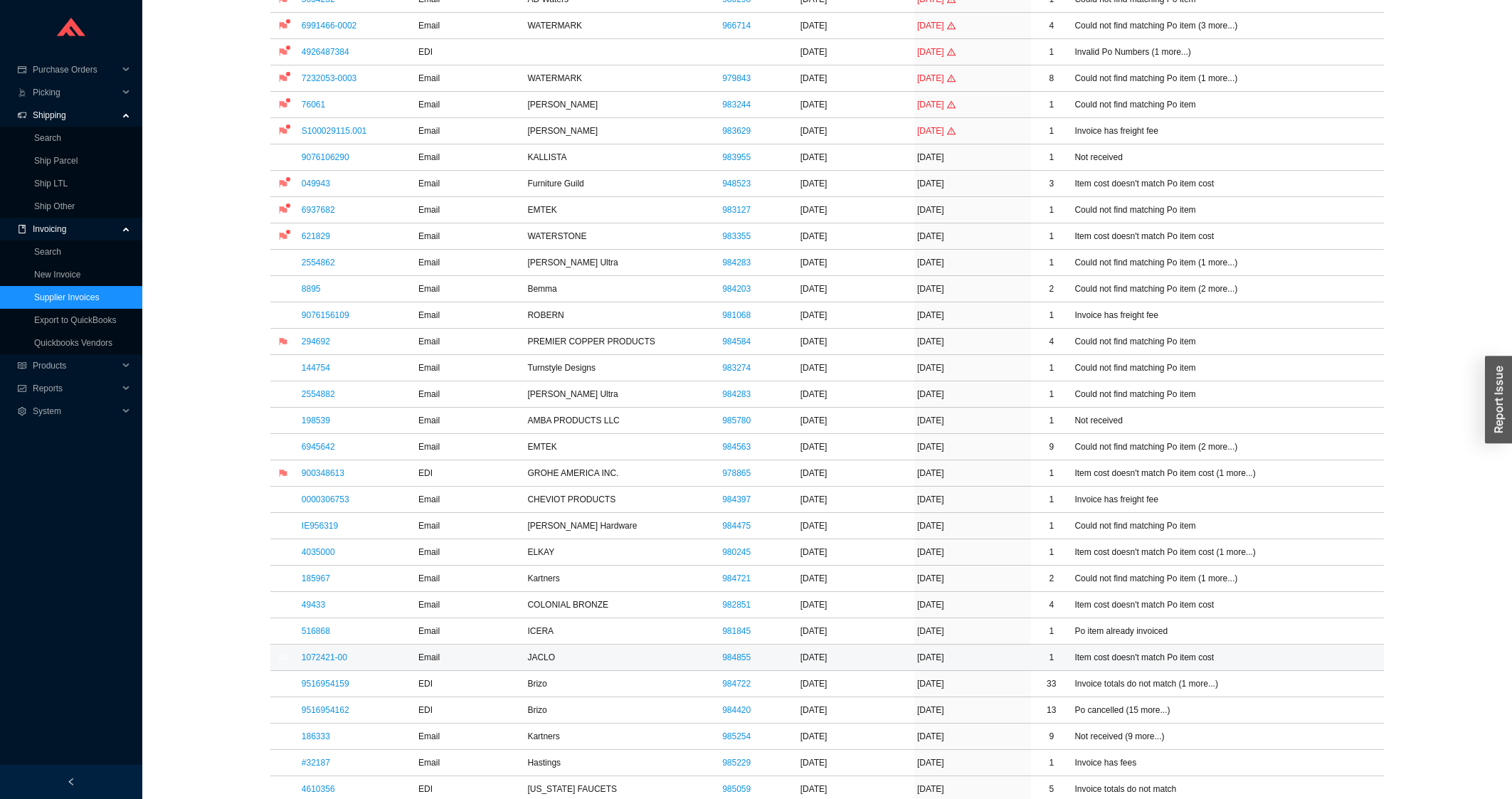
scroll to position [382, 0]
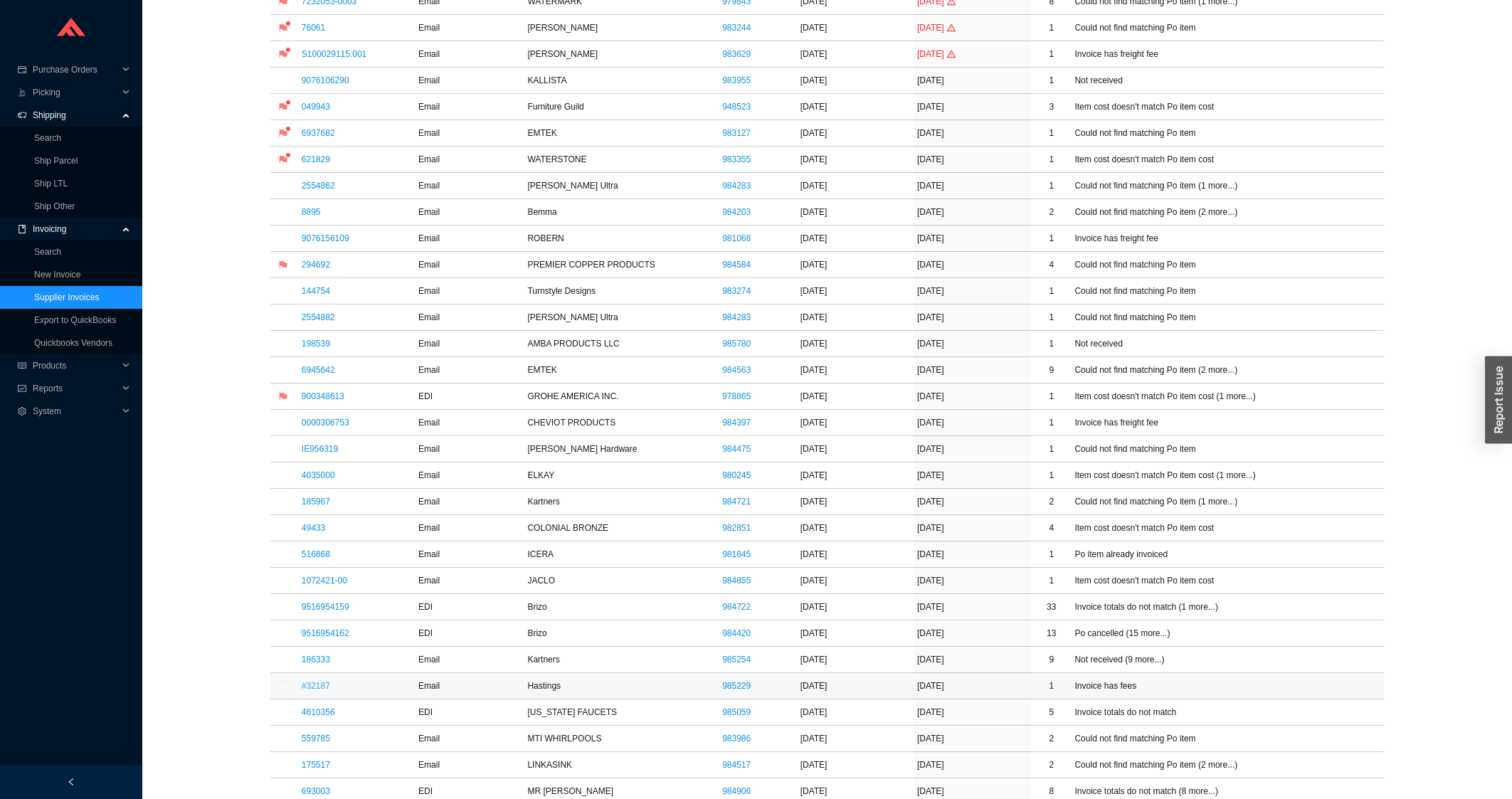
click at [320, 683] on link "#32187" at bounding box center [316, 686] width 29 height 10
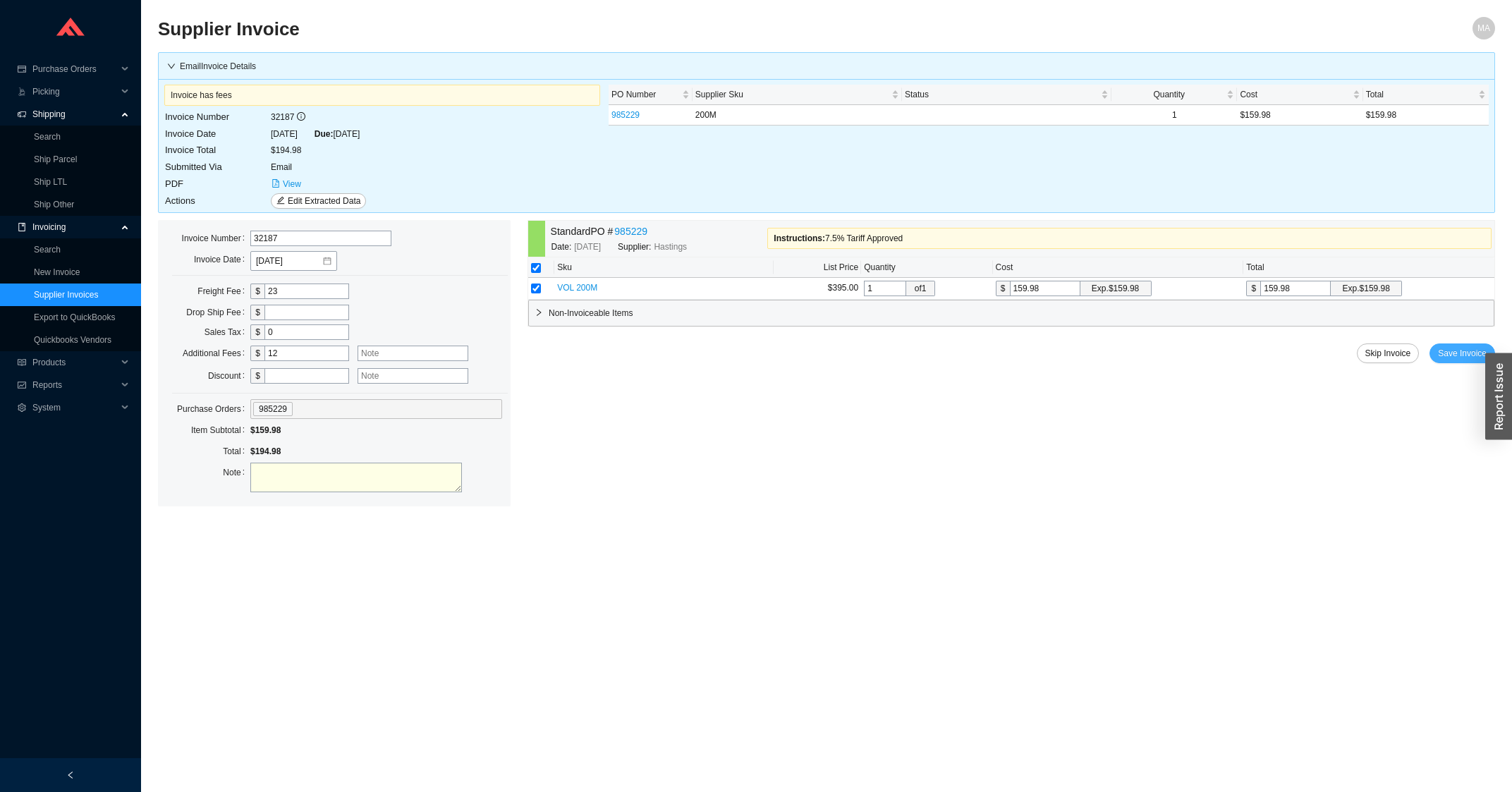
click at [1450, 357] on span "Save Invoice" at bounding box center [1461, 353] width 49 height 14
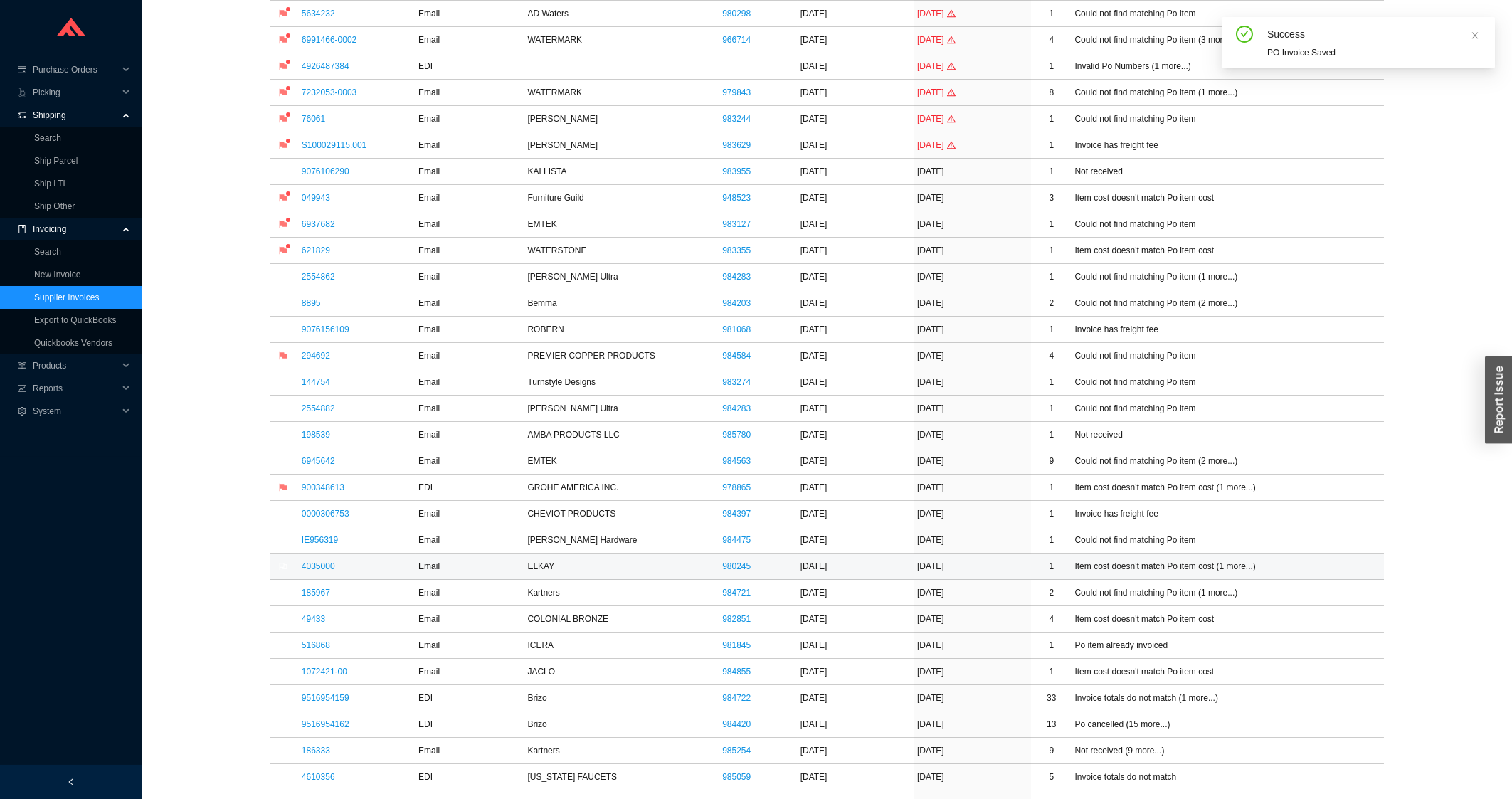
scroll to position [458, 0]
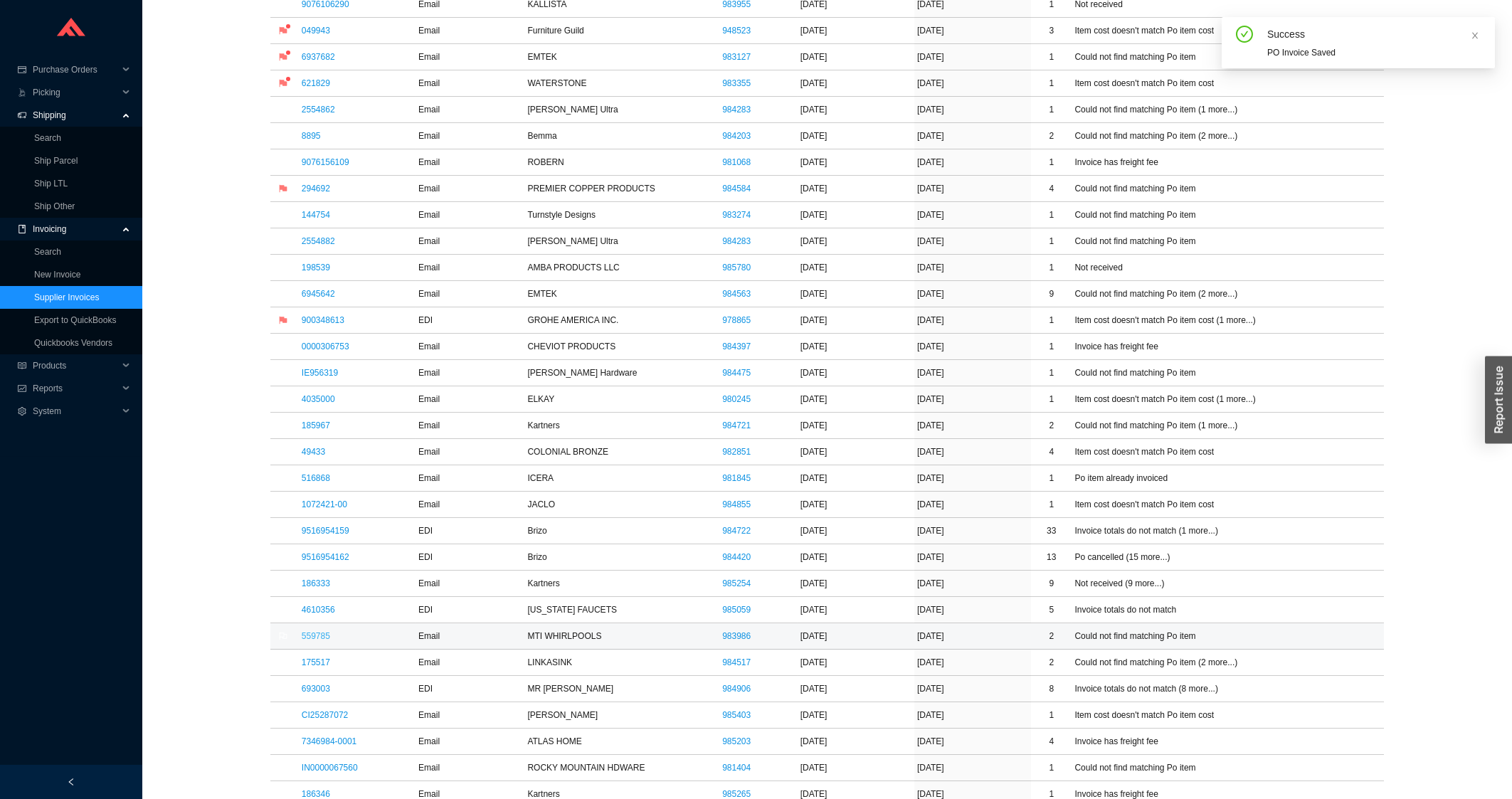
click at [313, 640] on link "559785" at bounding box center [316, 636] width 29 height 10
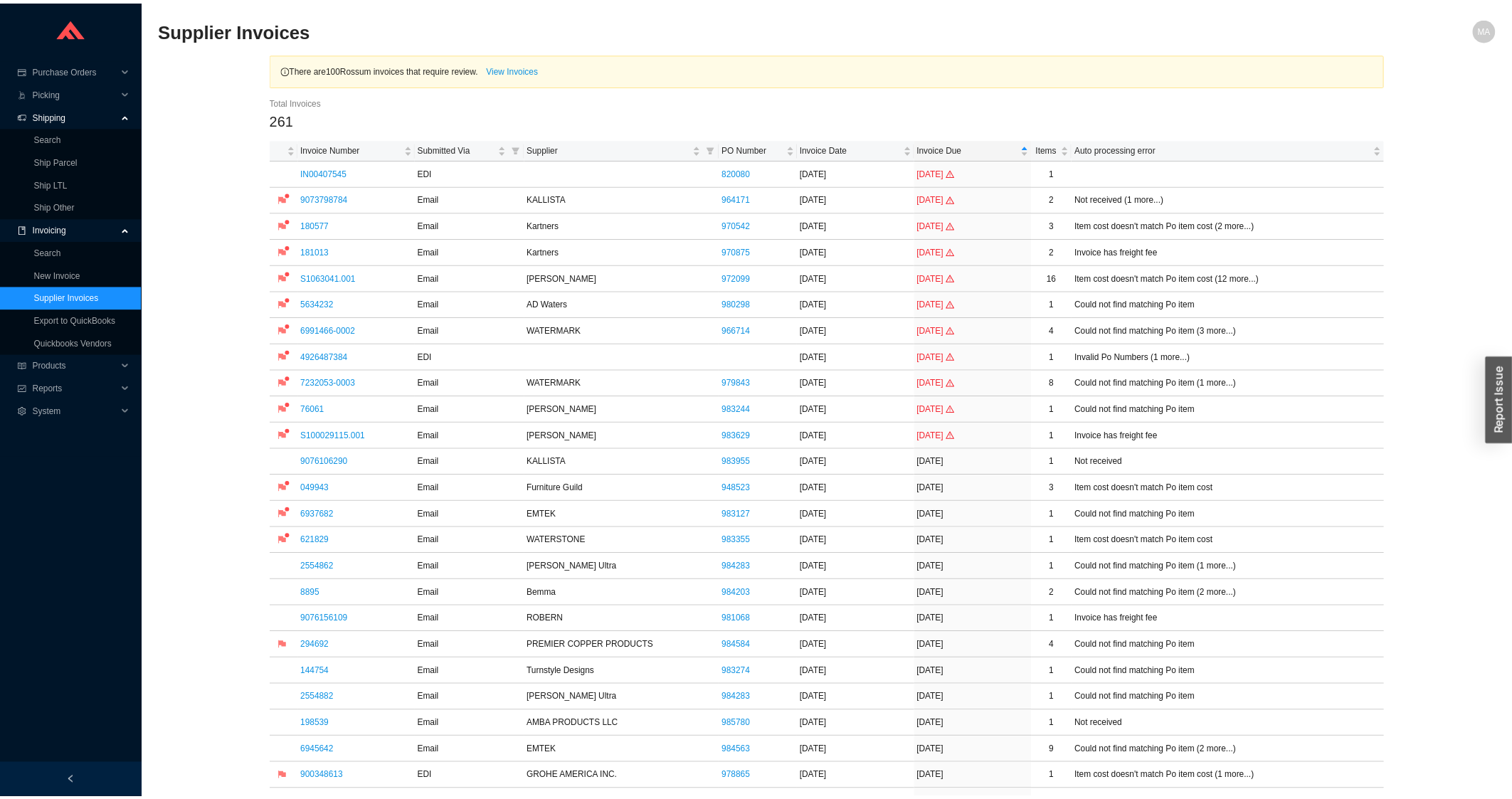
scroll to position [458, 0]
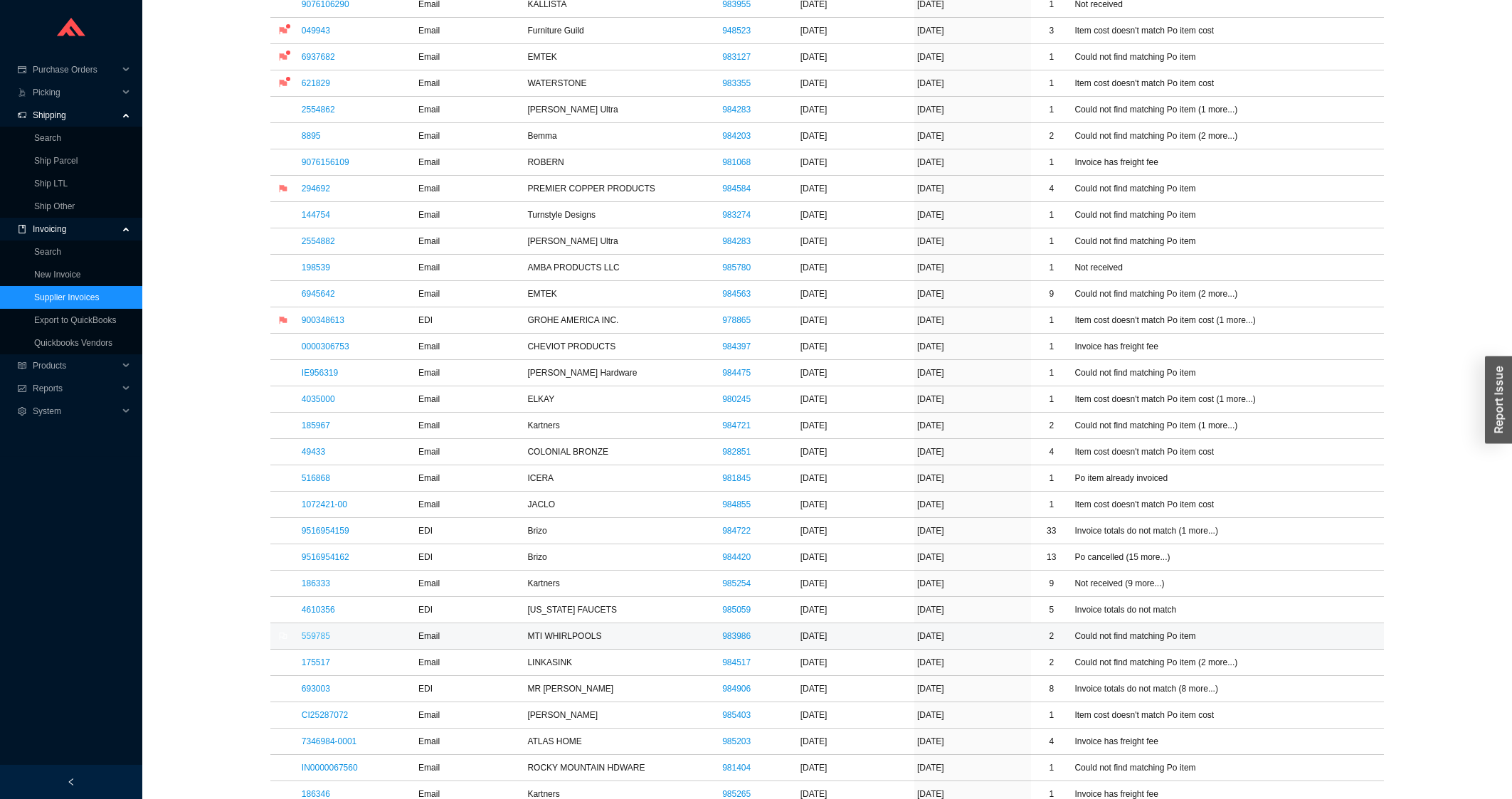
click at [319, 636] on link "559785" at bounding box center [316, 636] width 29 height 10
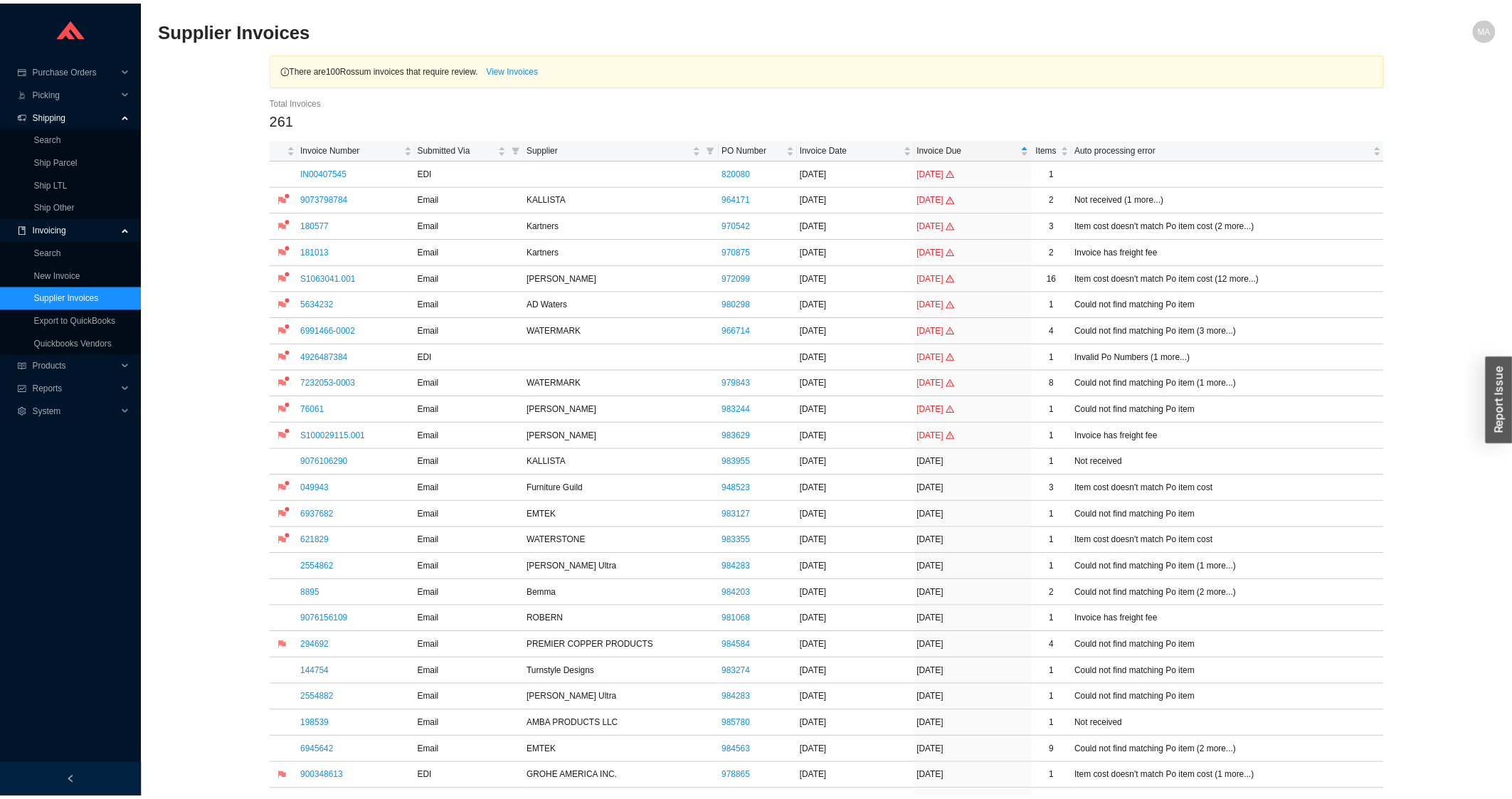
scroll to position [610, 0]
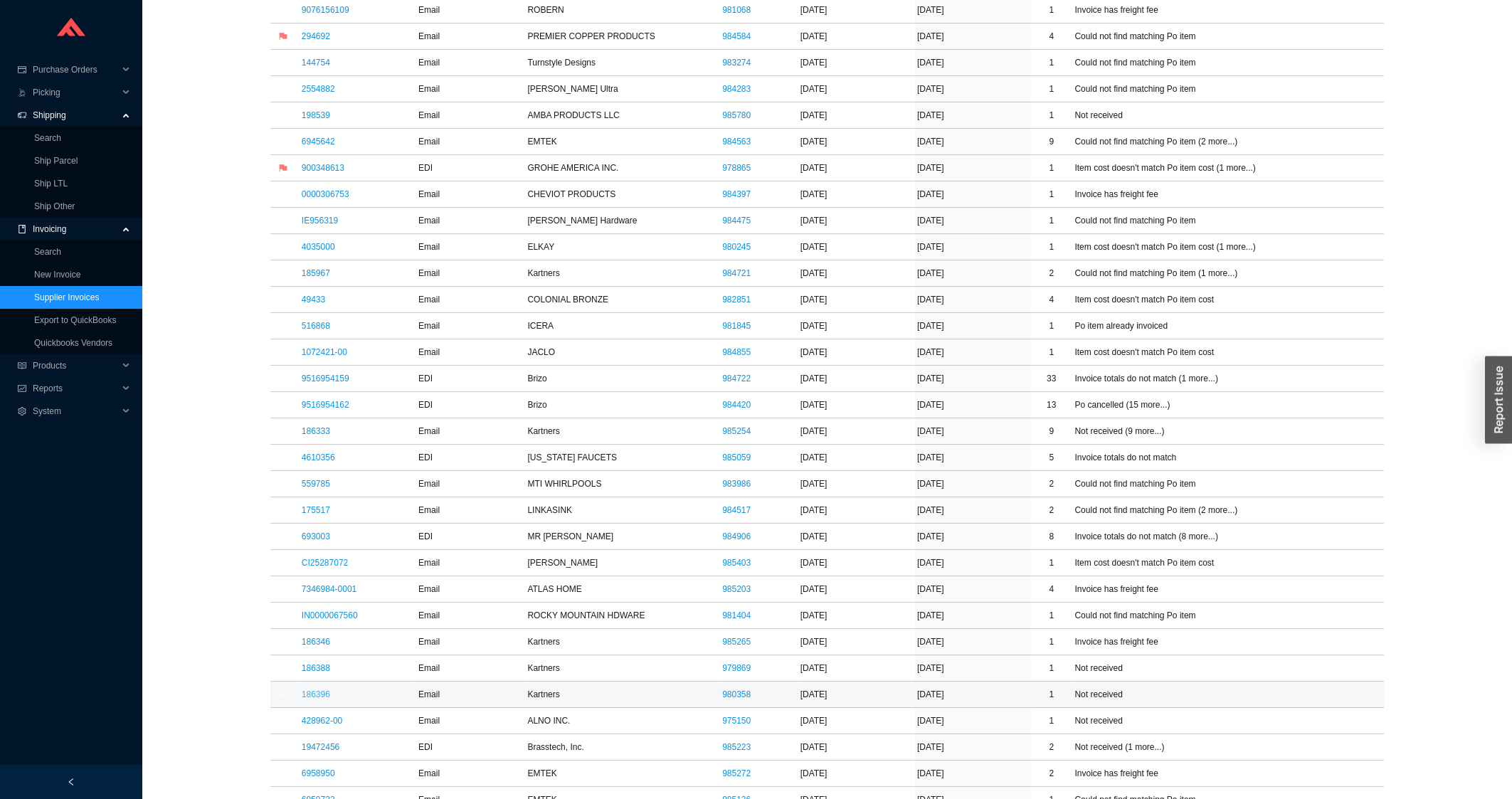
click at [312, 697] on link "186396" at bounding box center [316, 694] width 29 height 10
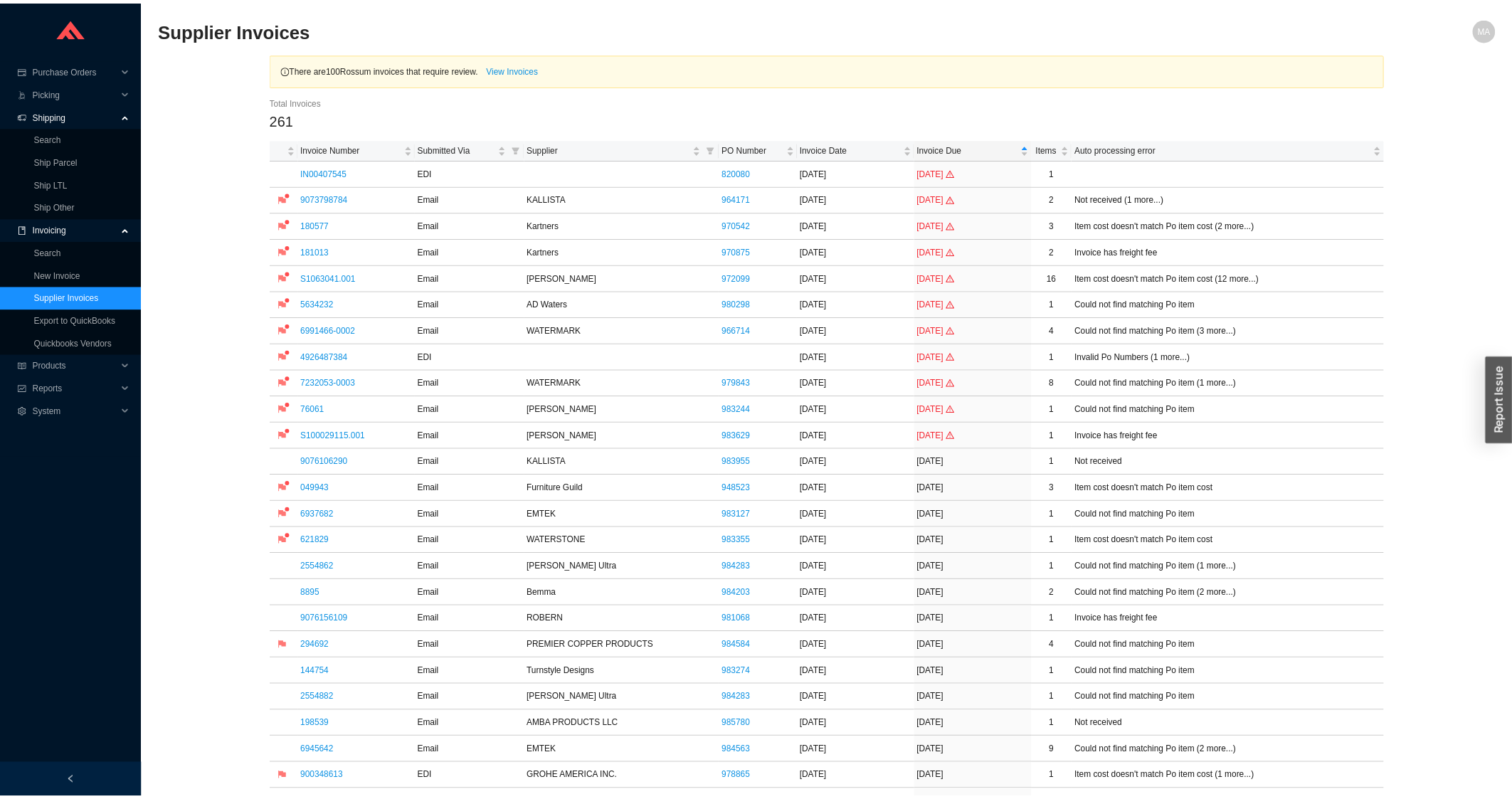
scroll to position [762, 0]
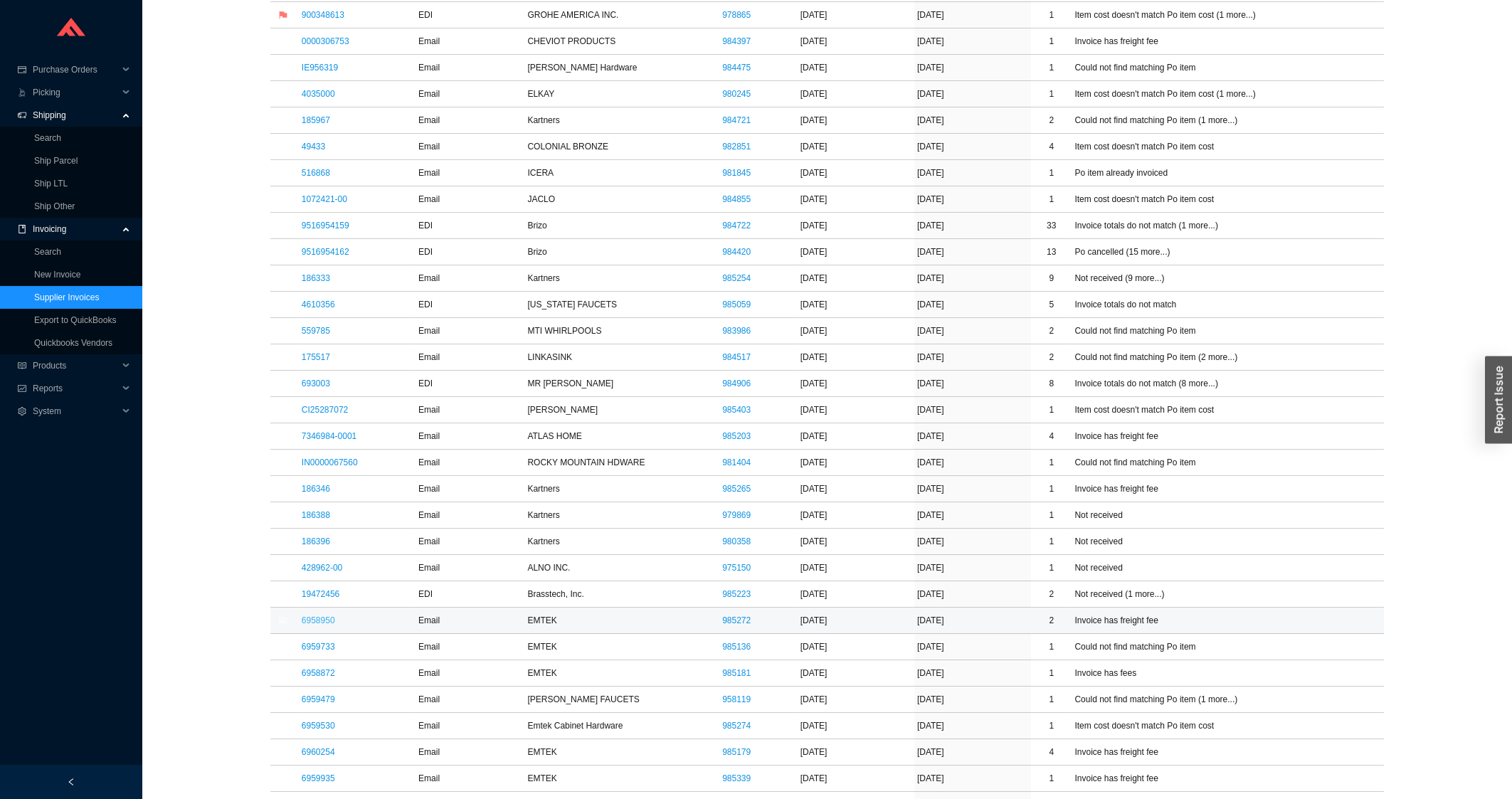
click at [325, 624] on link "6958950" at bounding box center [319, 621] width 34 height 10
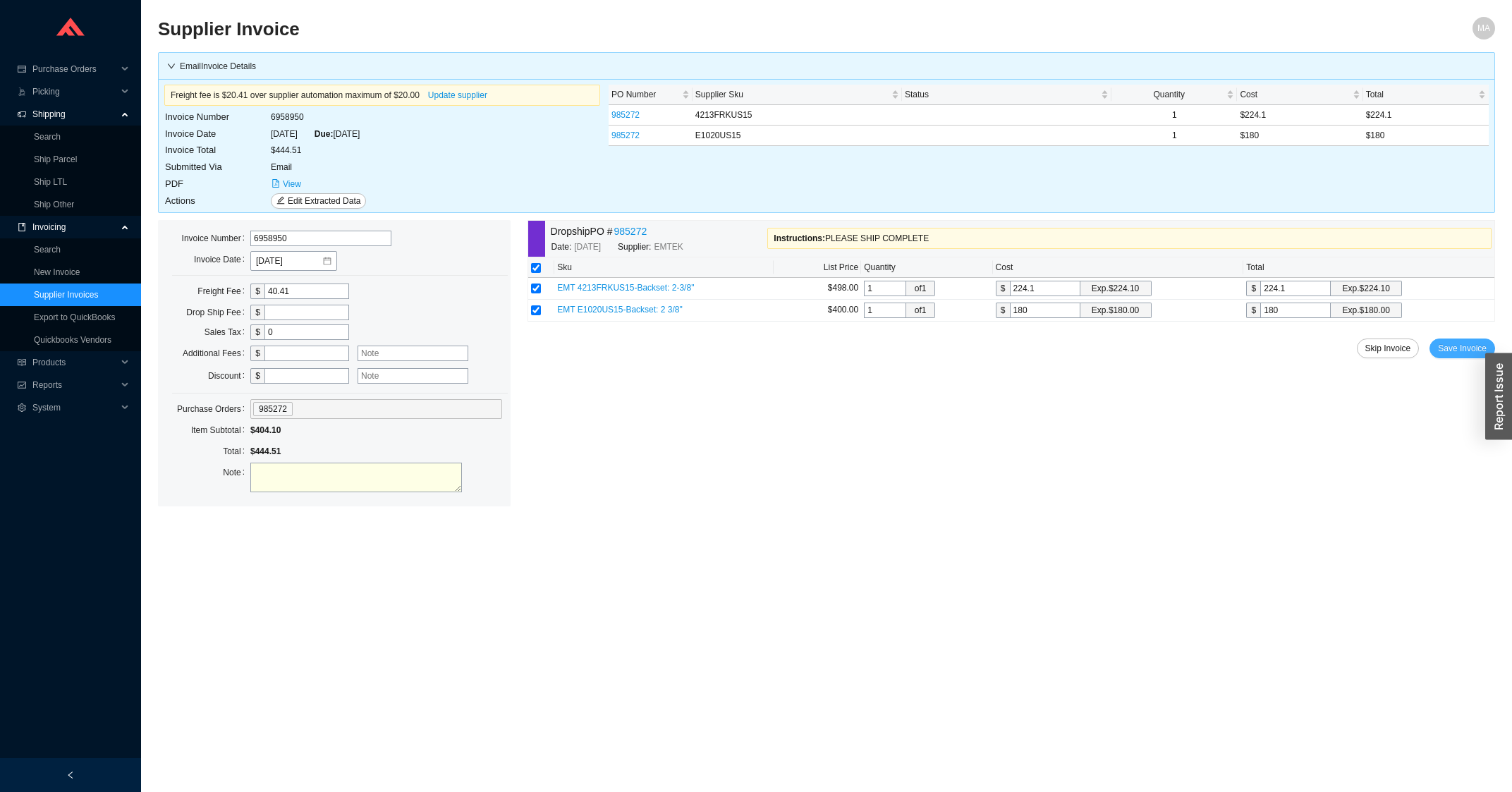
click at [1478, 346] on span "Save Invoice" at bounding box center [1461, 348] width 49 height 14
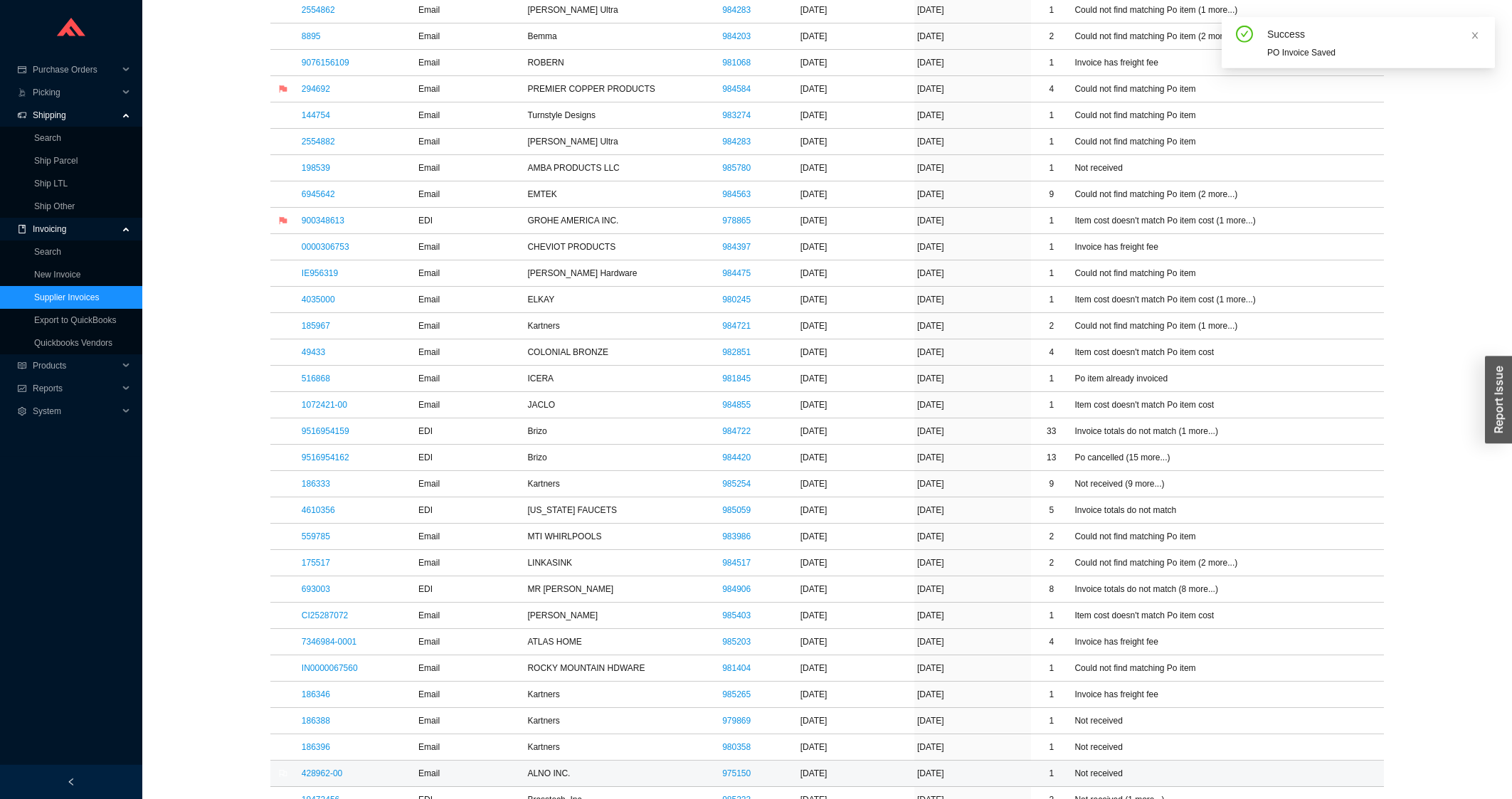
scroll to position [686, 0]
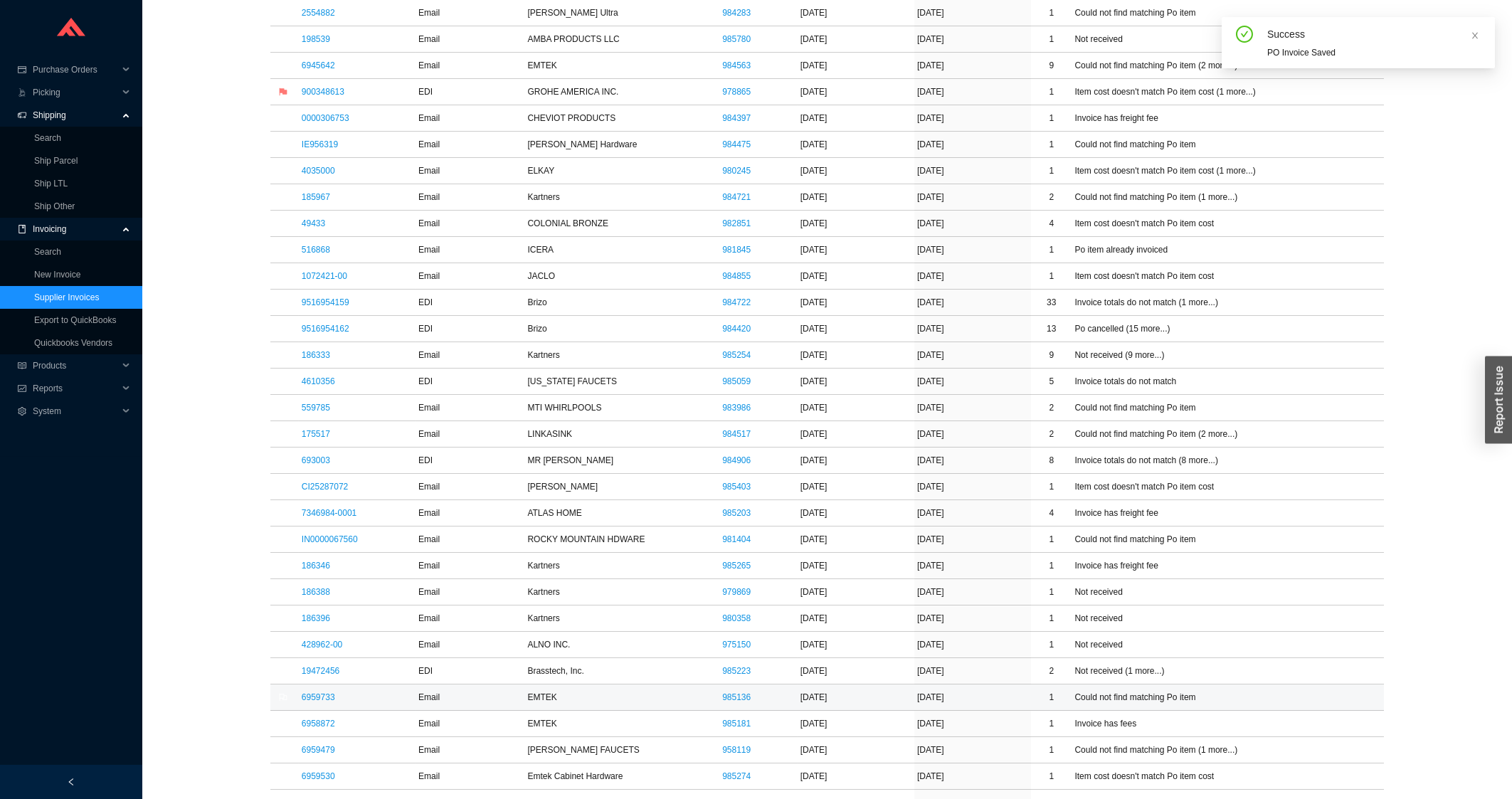
click at [325, 708] on td "6959733" at bounding box center [358, 697] width 117 height 26
click at [326, 703] on link "6959733" at bounding box center [319, 697] width 34 height 10
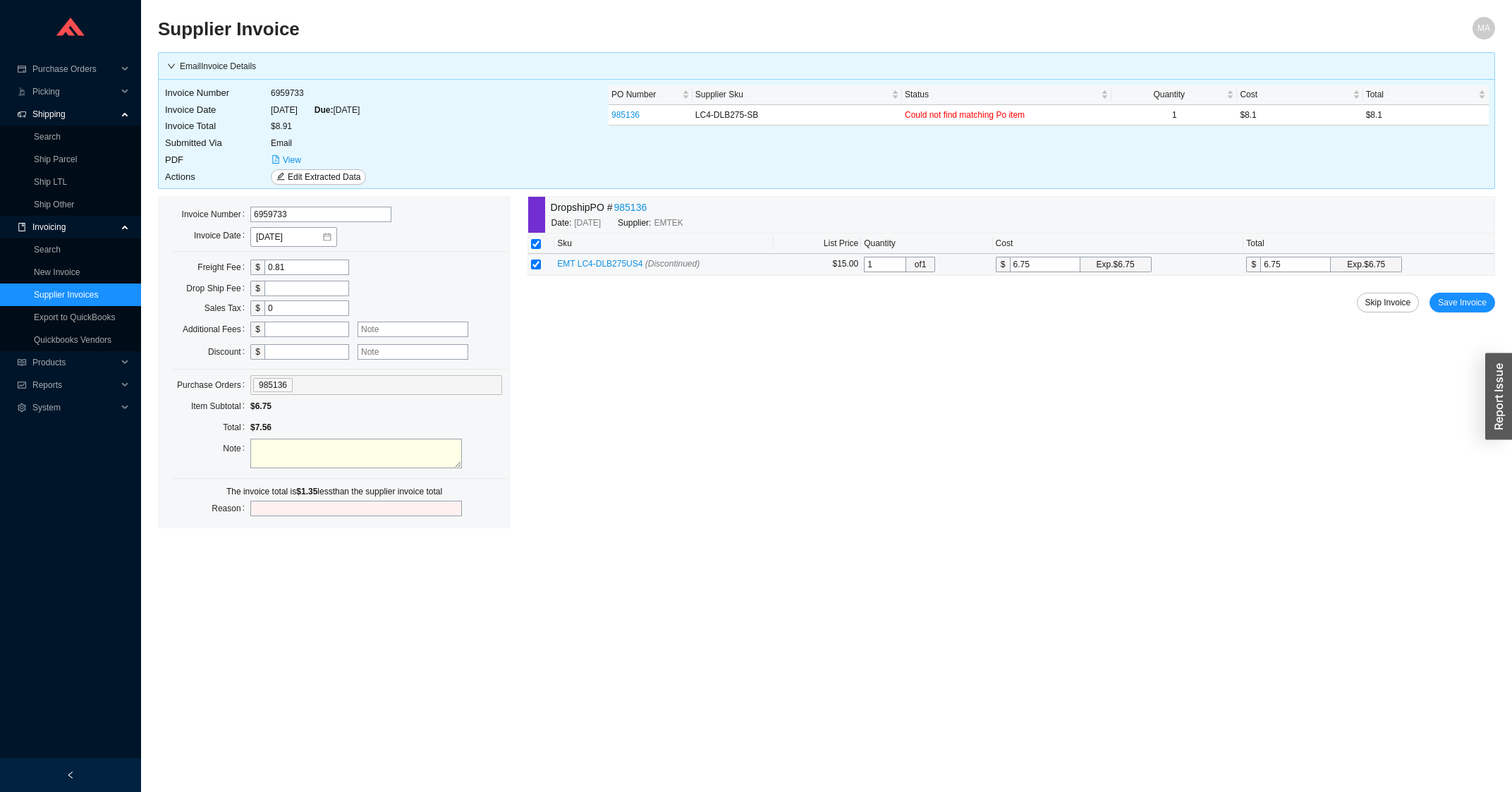
drag, startPoint x: 1035, startPoint y: 267, endPoint x: 1004, endPoint y: 277, distance: 32.6
click at [1010, 272] on input "6.75" at bounding box center [1045, 264] width 70 height 15
type input "8"
type input "8.1"
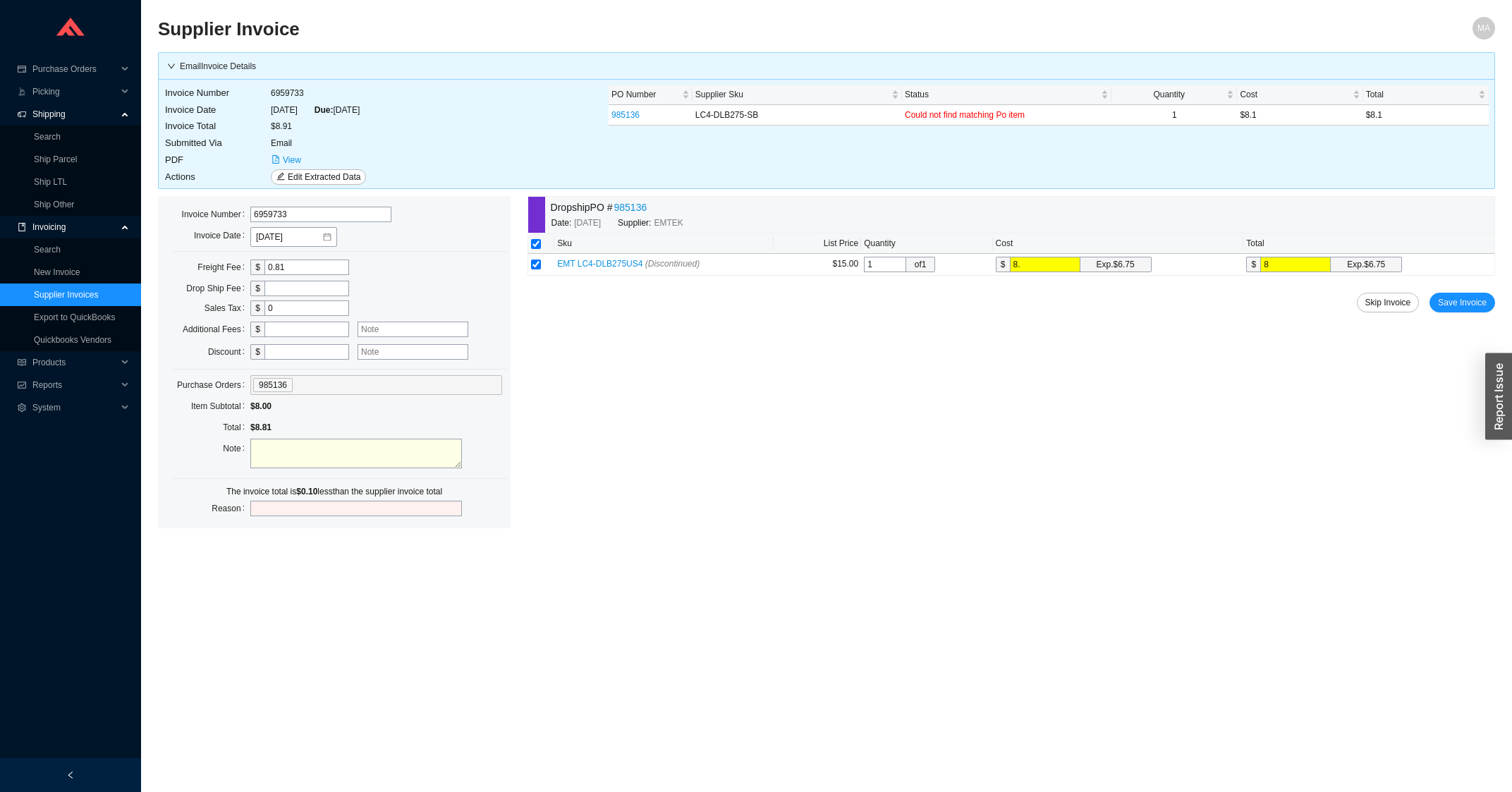
type input "8.1"
click at [1463, 304] on span "Save Invoice" at bounding box center [1461, 302] width 49 height 14
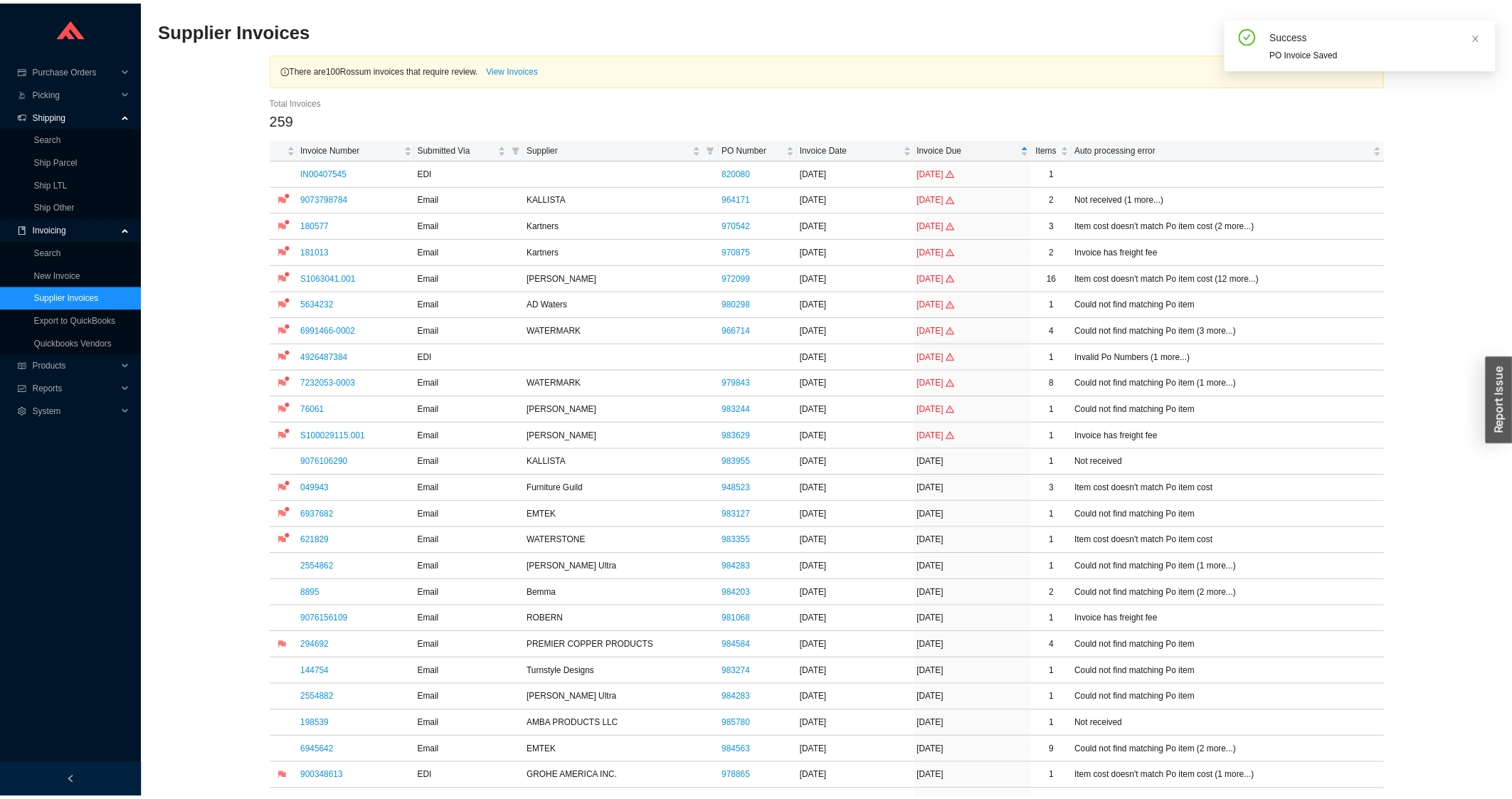
scroll to position [534, 0]
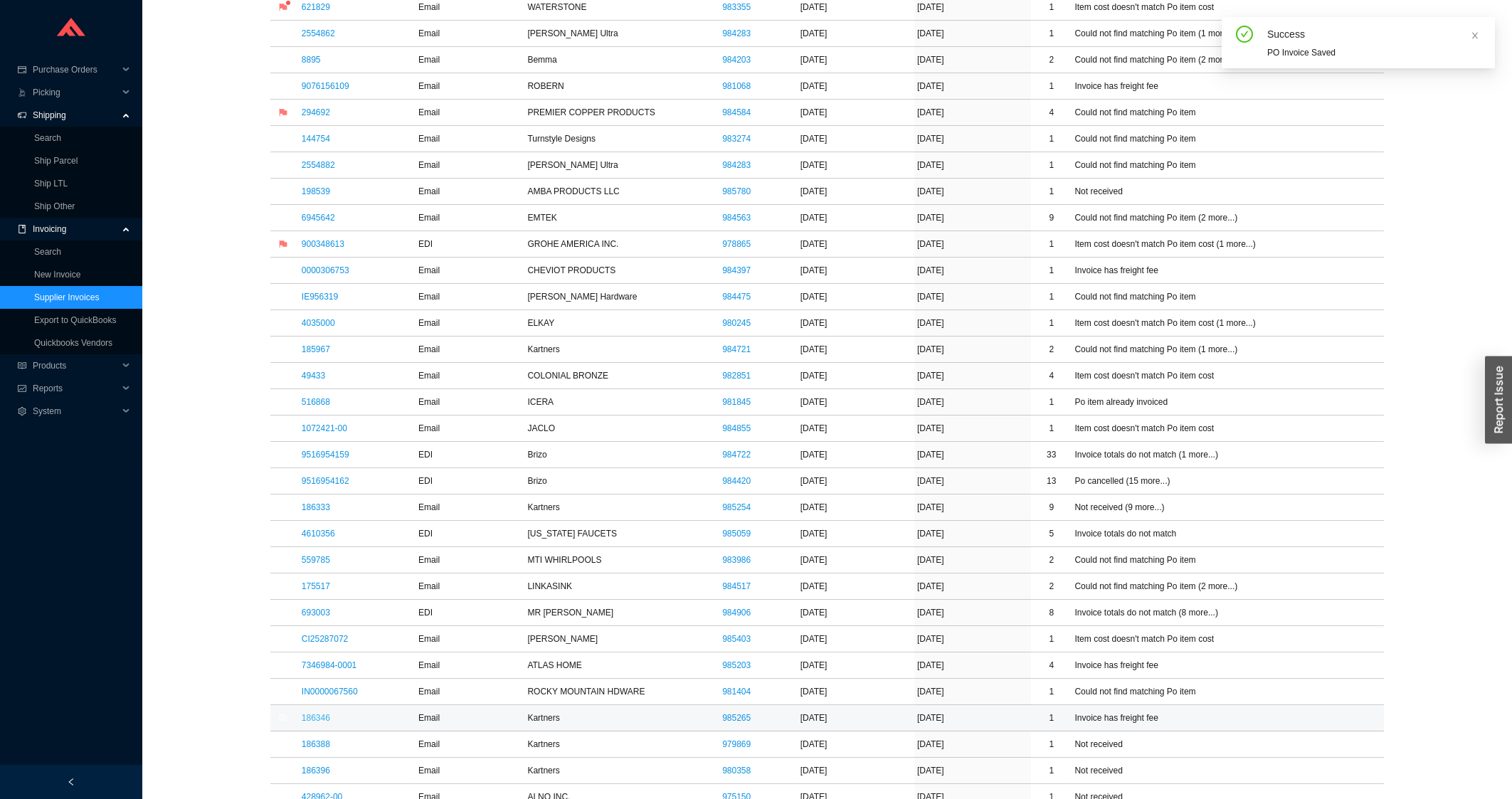
click at [314, 723] on link "186346" at bounding box center [316, 718] width 29 height 10
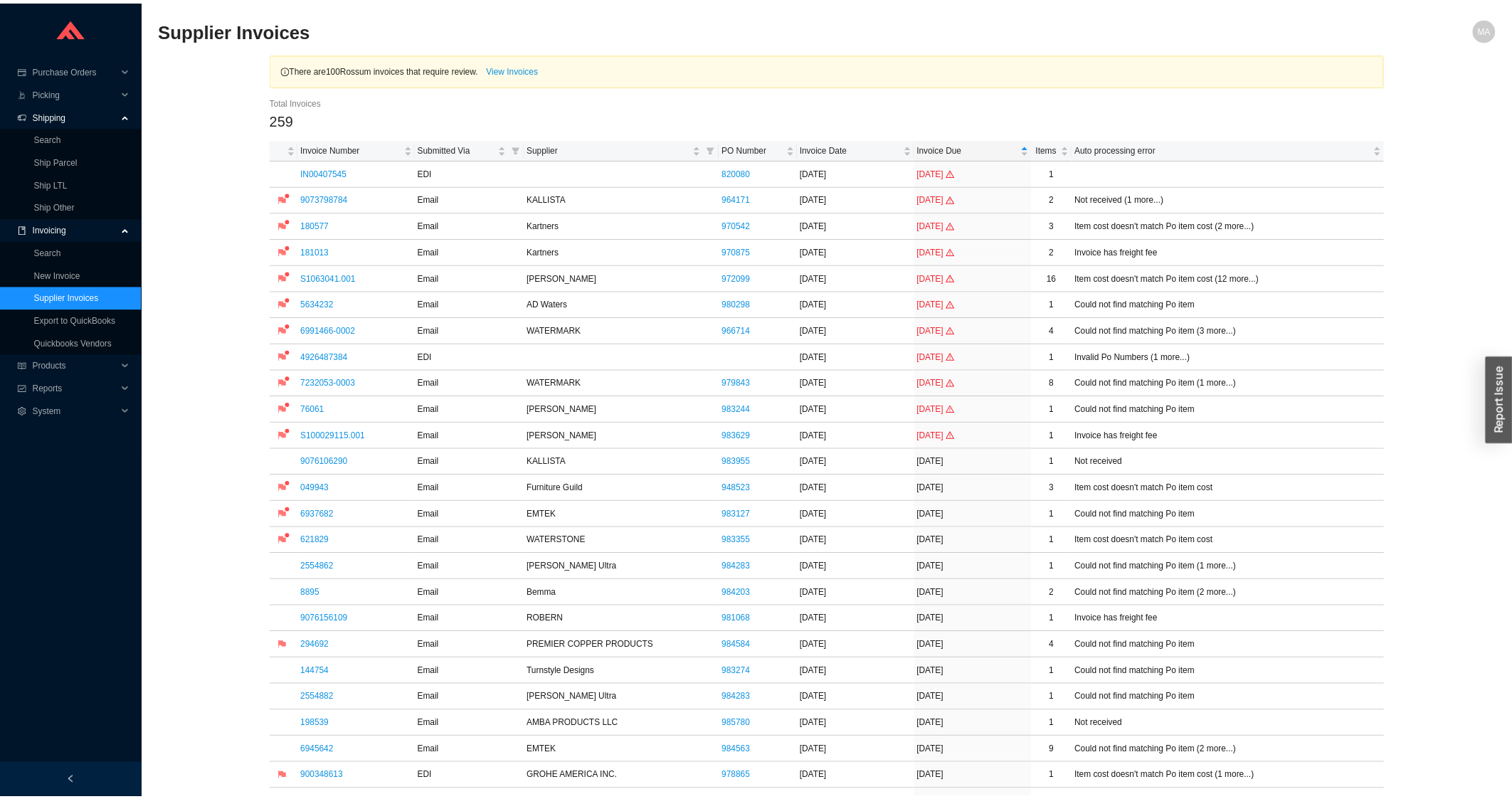
scroll to position [838, 0]
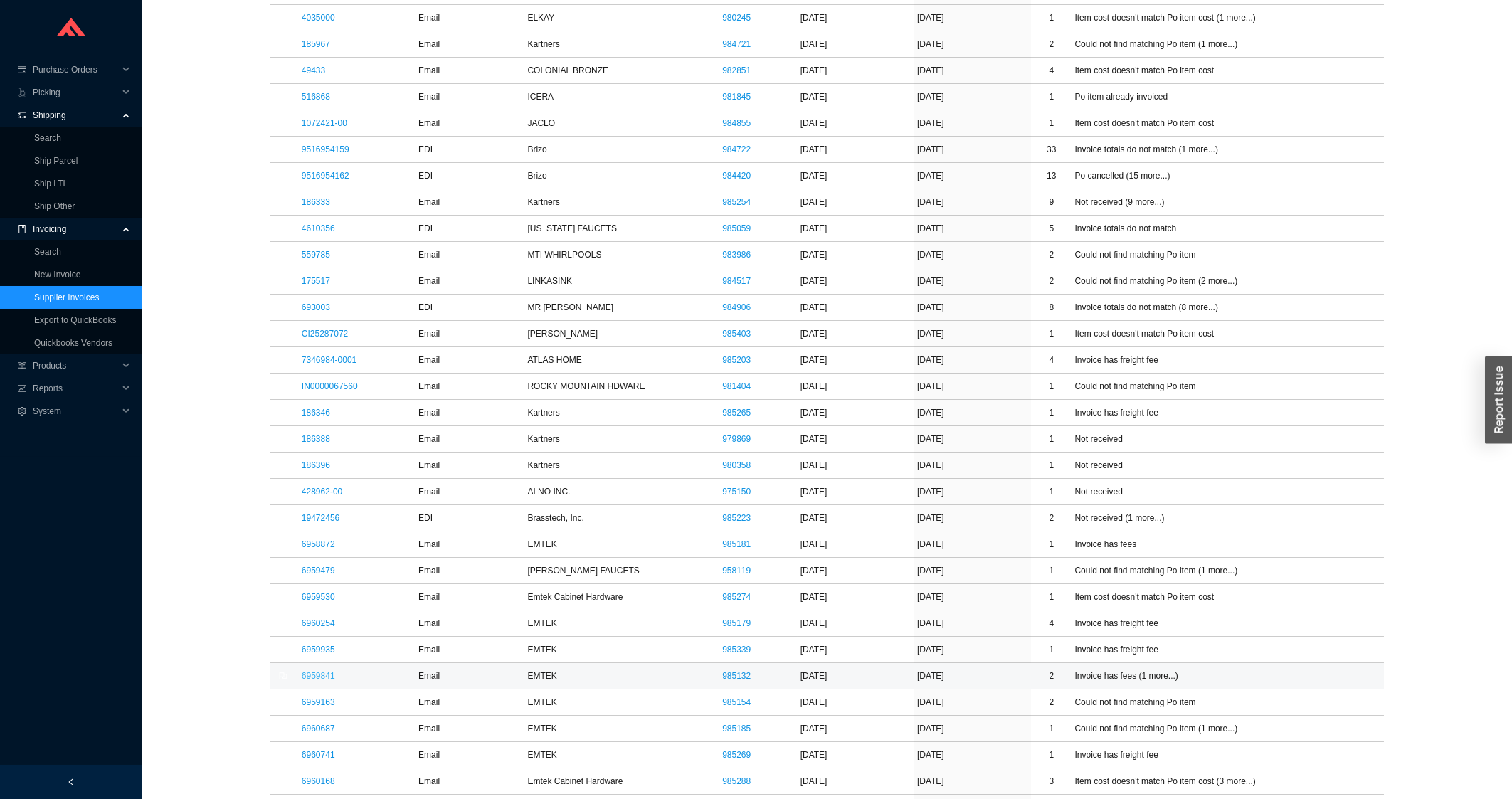
click at [325, 678] on link "6959841" at bounding box center [319, 676] width 34 height 10
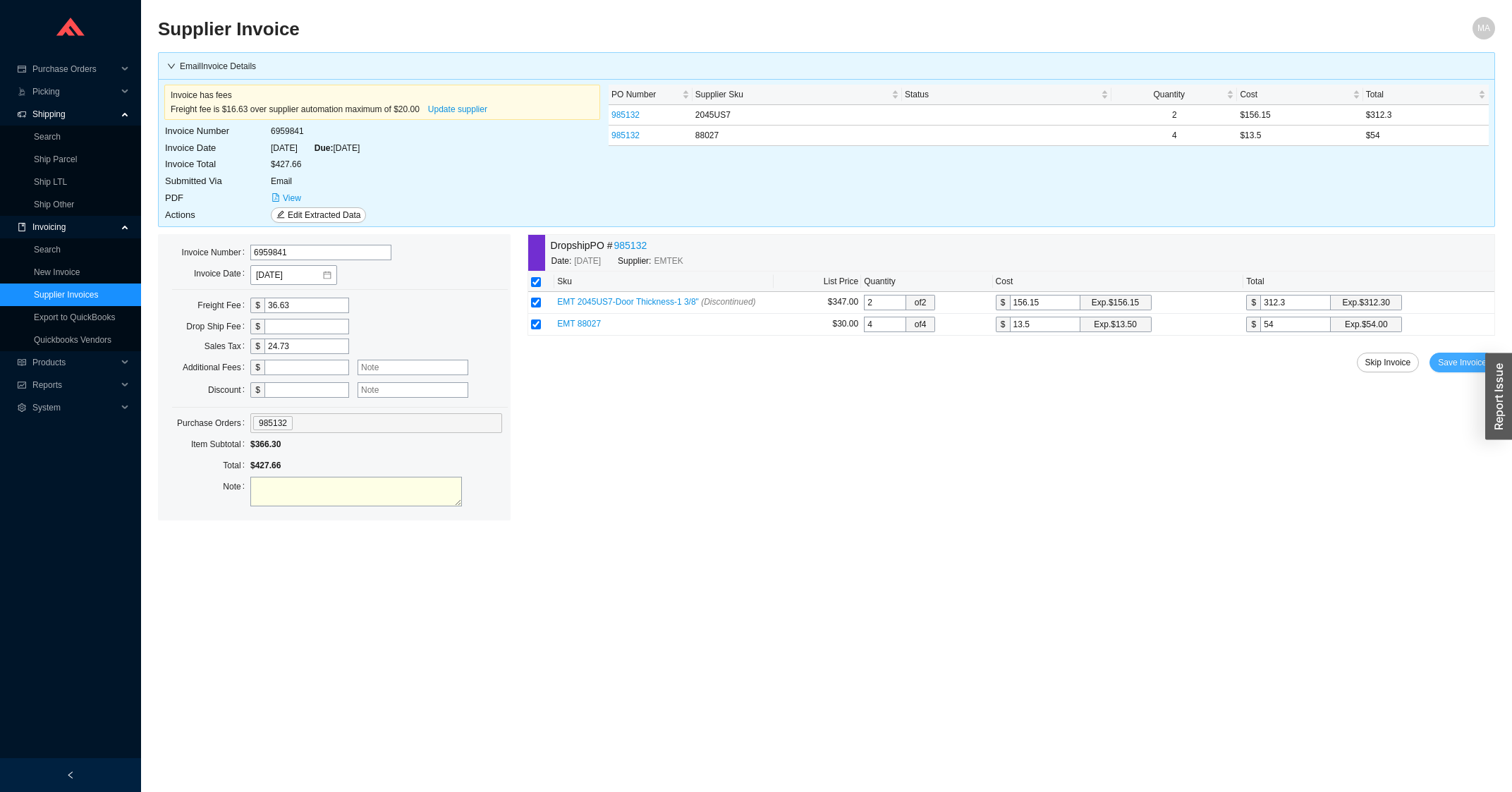
click at [1450, 362] on span "Save Invoice" at bounding box center [1461, 362] width 49 height 14
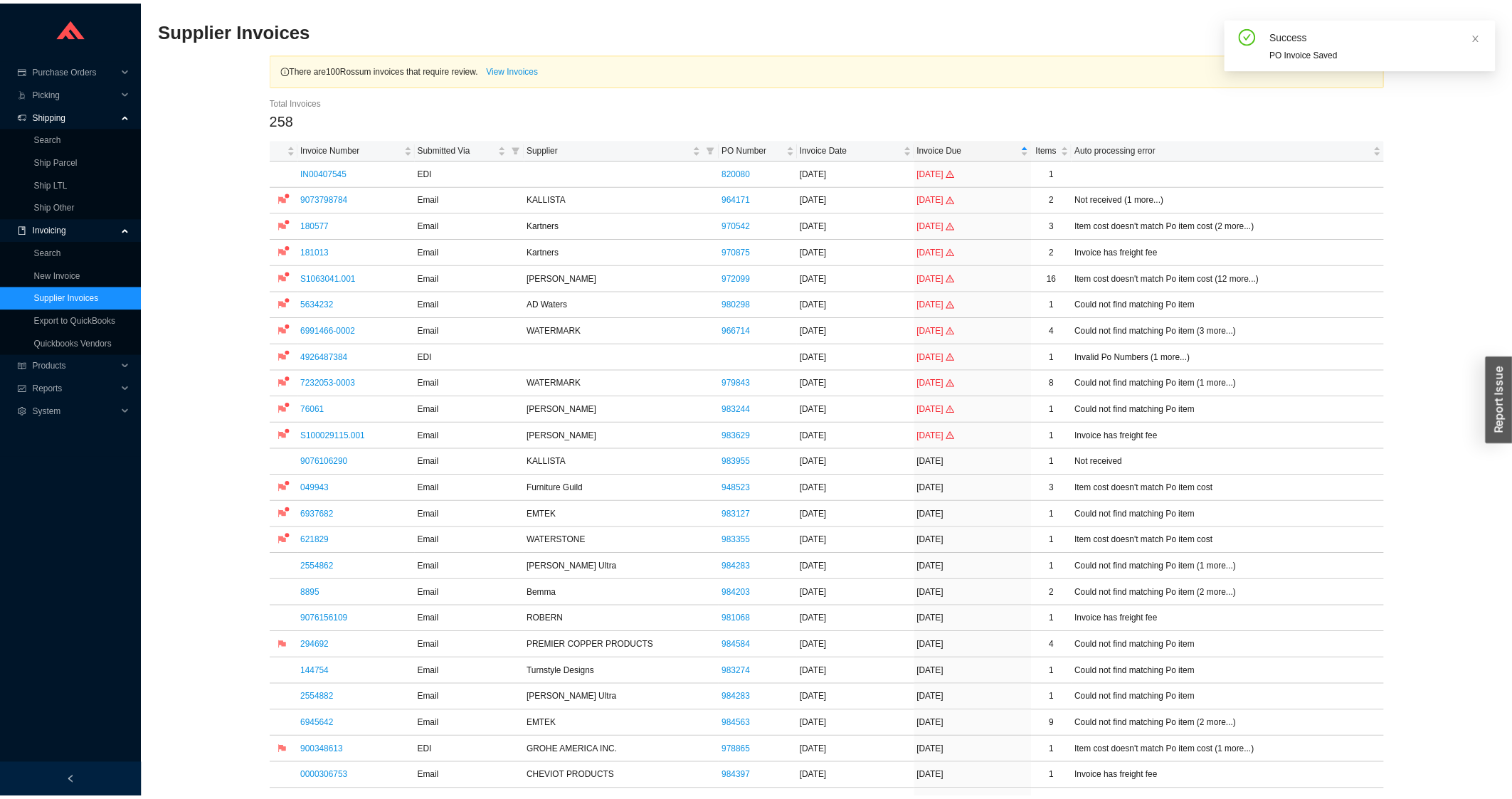
scroll to position [458, 0]
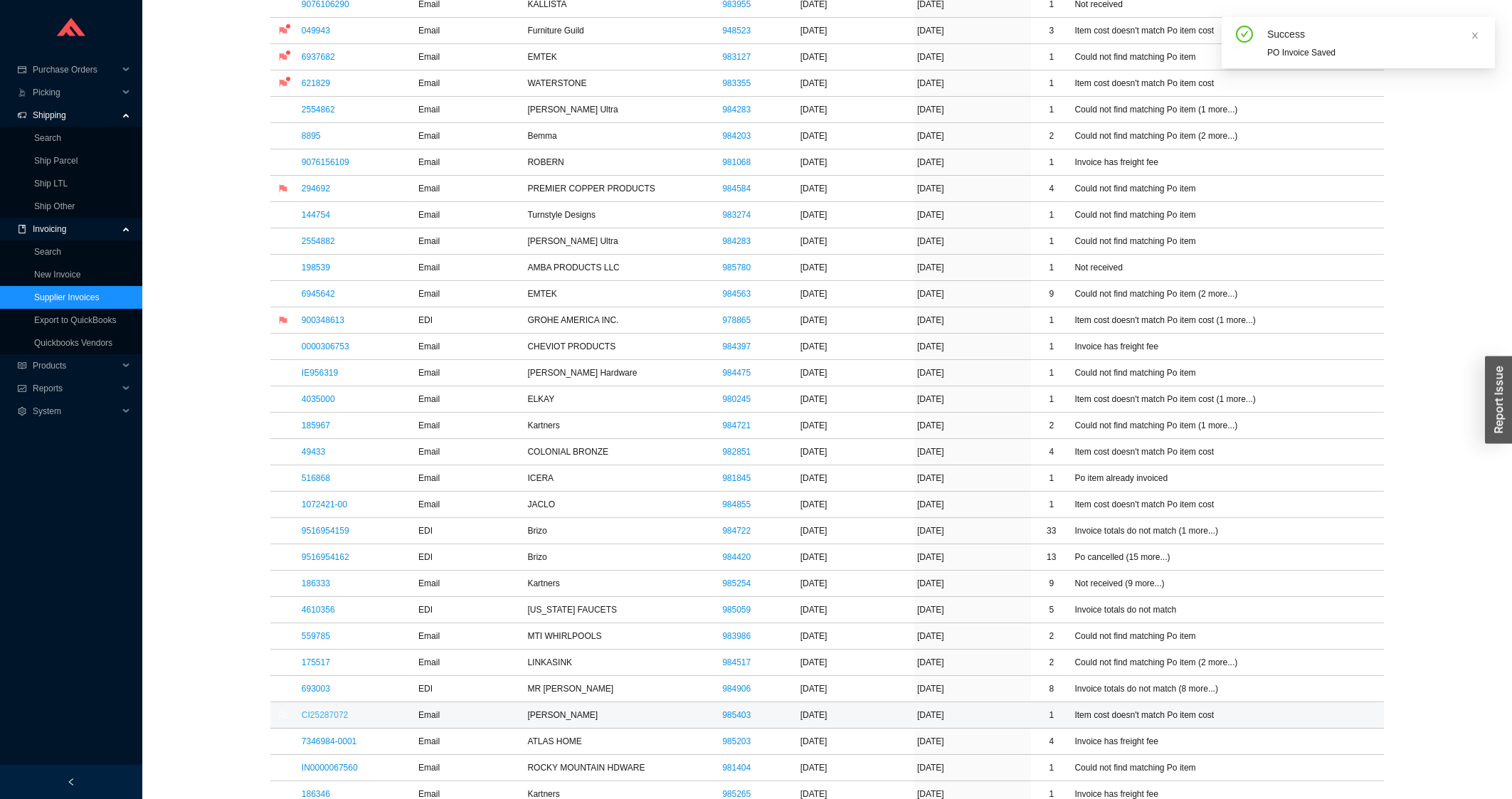
click at [330, 716] on link "CI25287072" at bounding box center [325, 715] width 46 height 10
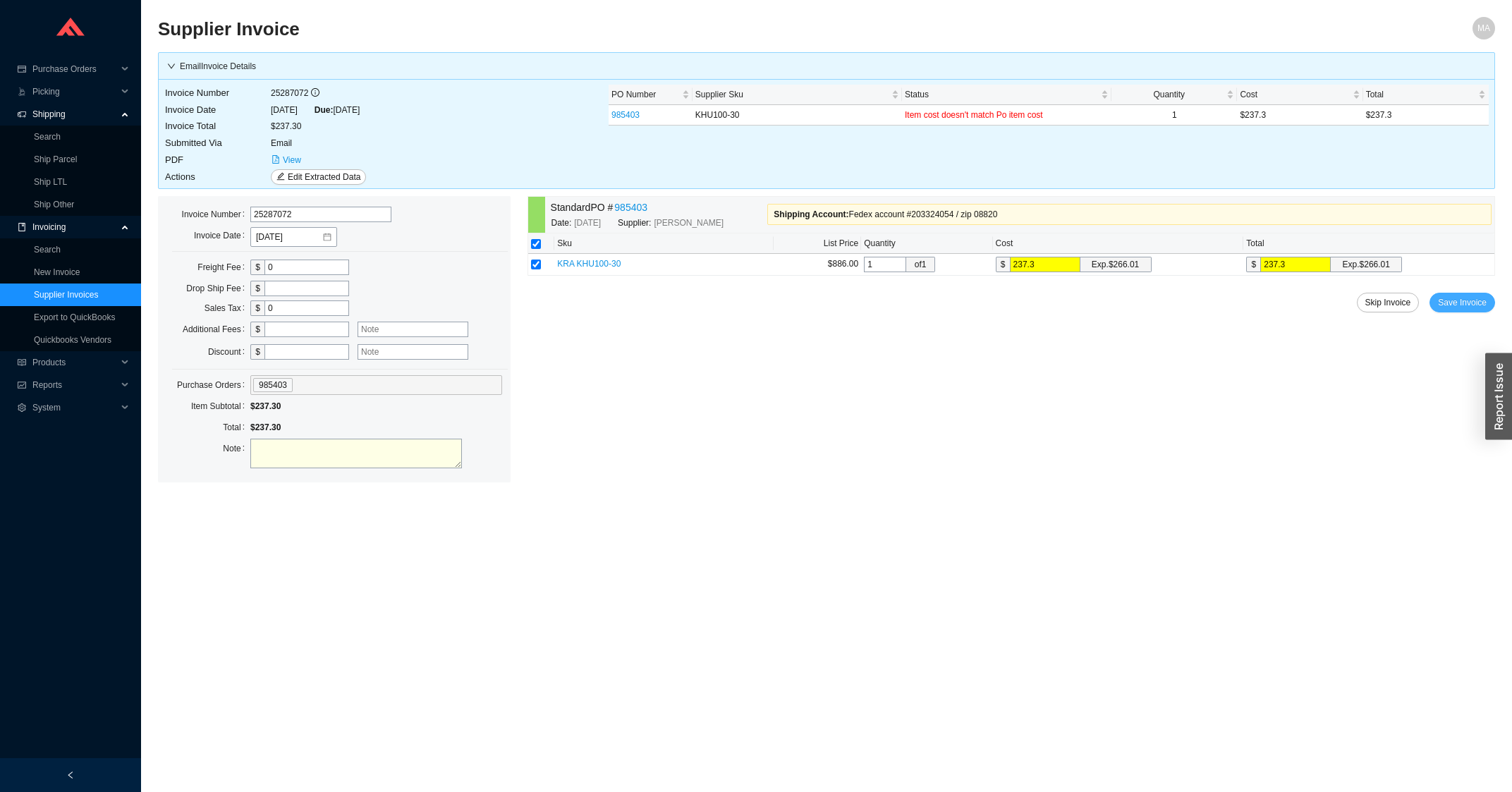
click at [1461, 309] on span "Save Invoice" at bounding box center [1461, 302] width 49 height 14
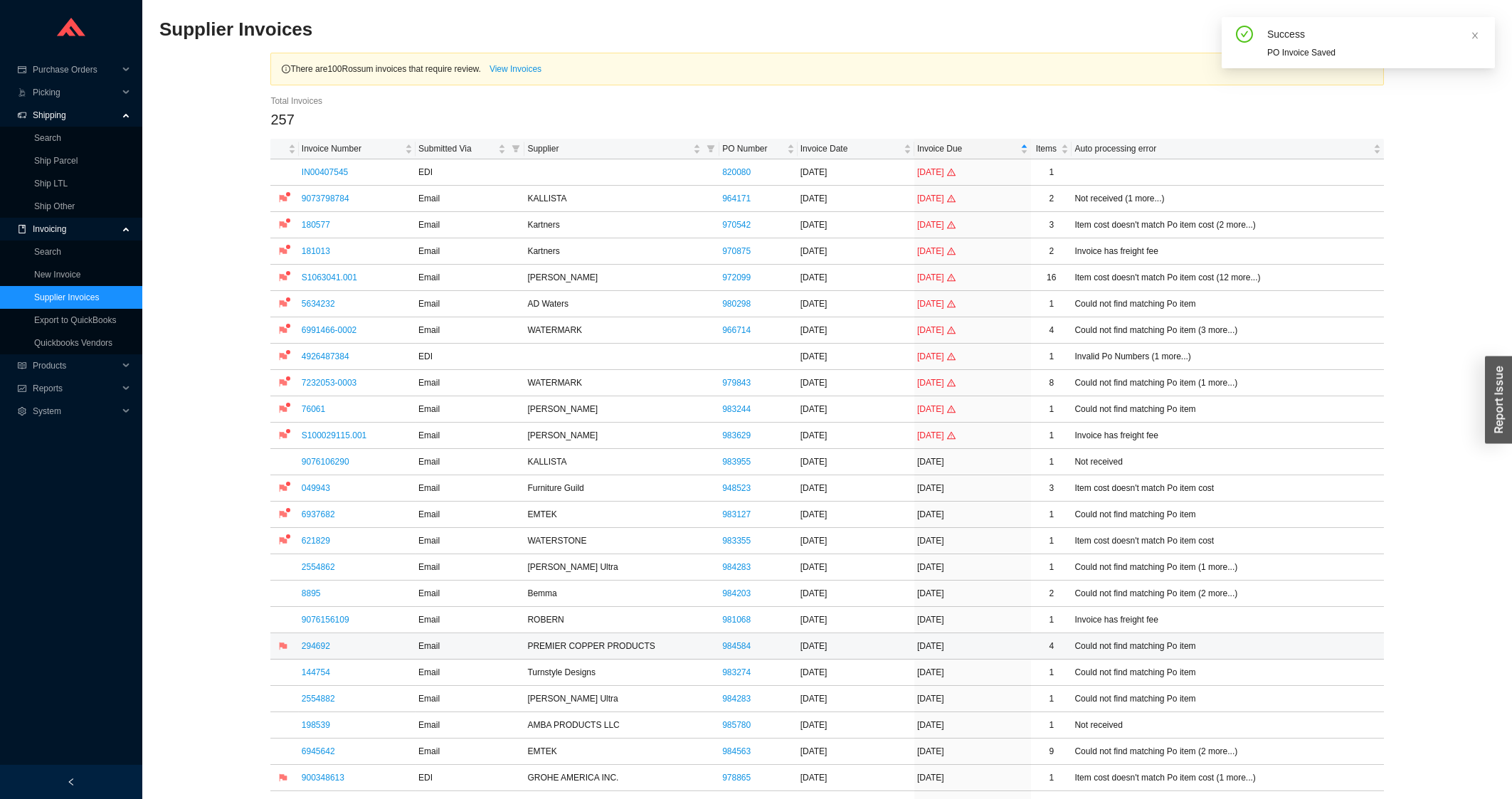
scroll to position [534, 0]
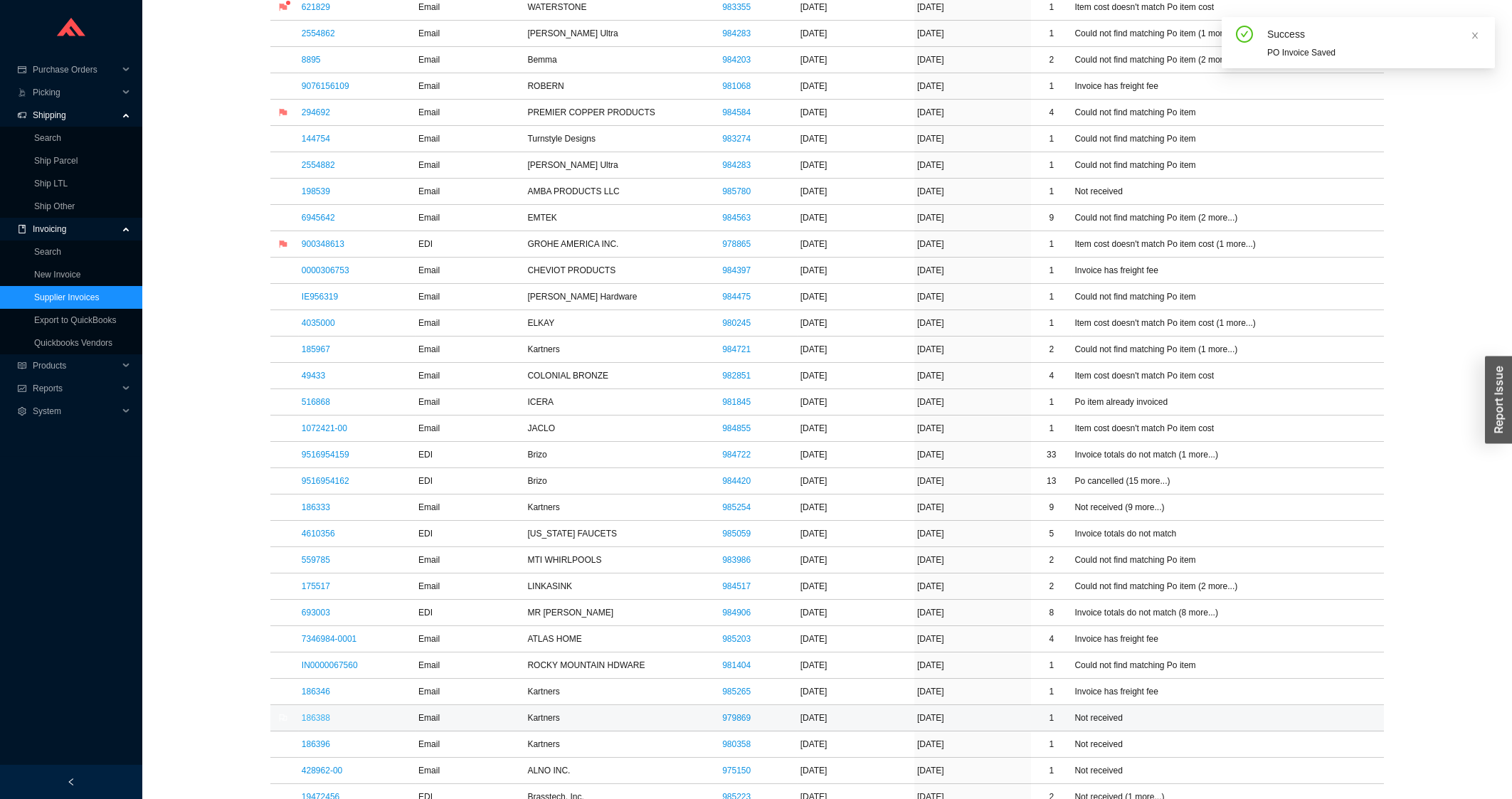
click at [327, 722] on link "186388" at bounding box center [316, 718] width 29 height 10
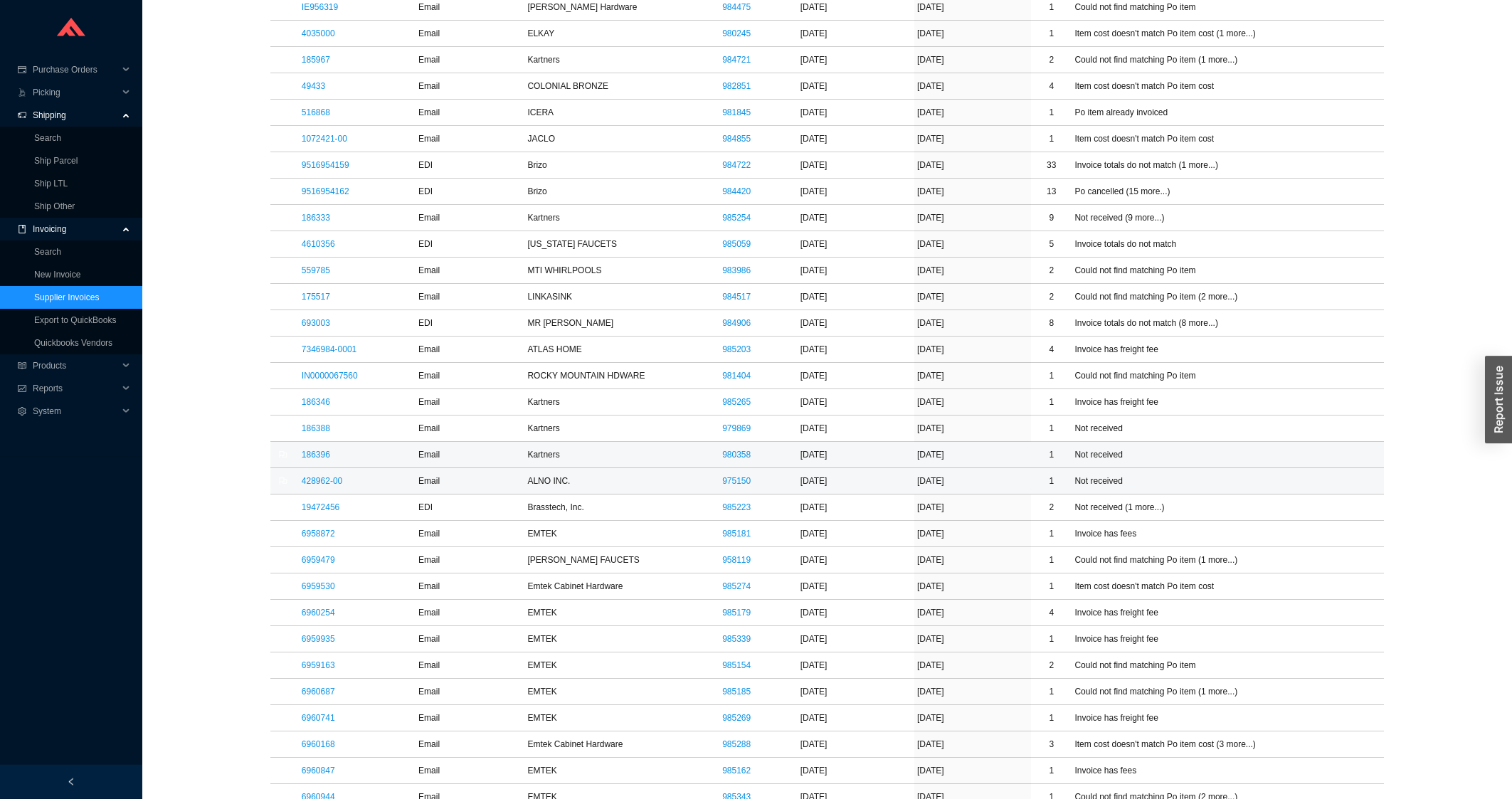
scroll to position [838, 0]
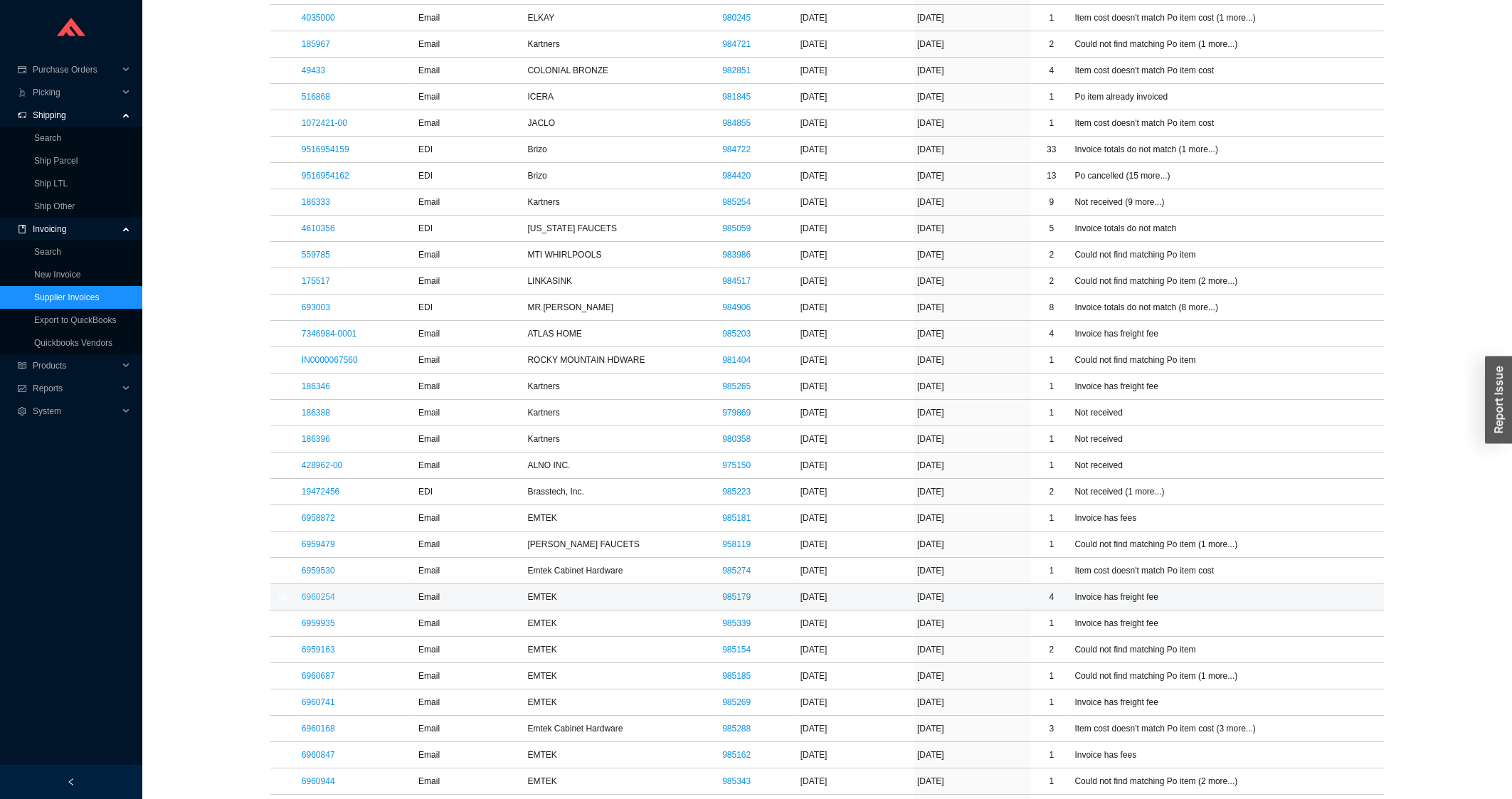
click at [329, 600] on link "6960254" at bounding box center [319, 597] width 34 height 10
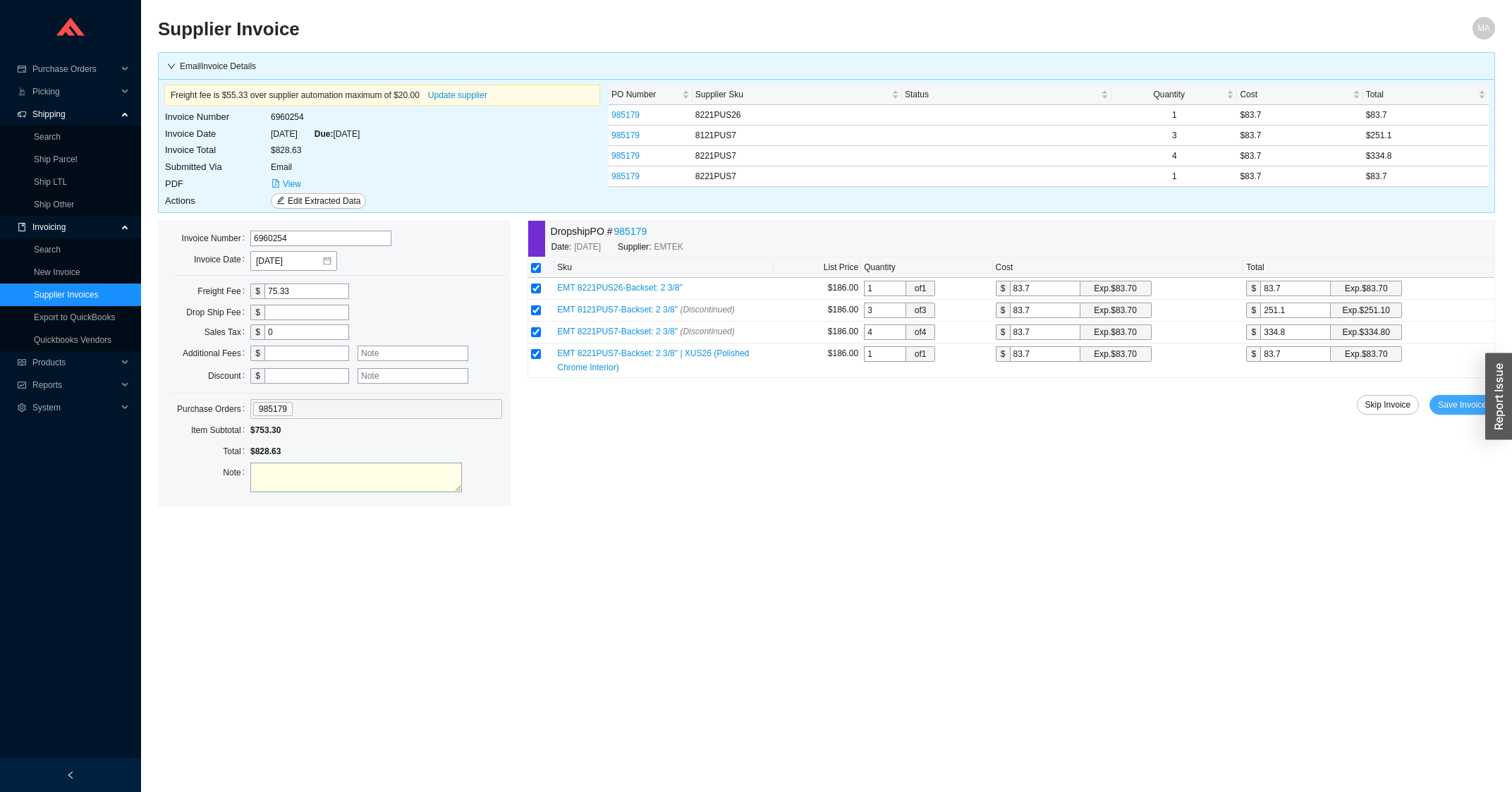
click at [1455, 412] on span "Save Invoice" at bounding box center [1461, 404] width 49 height 14
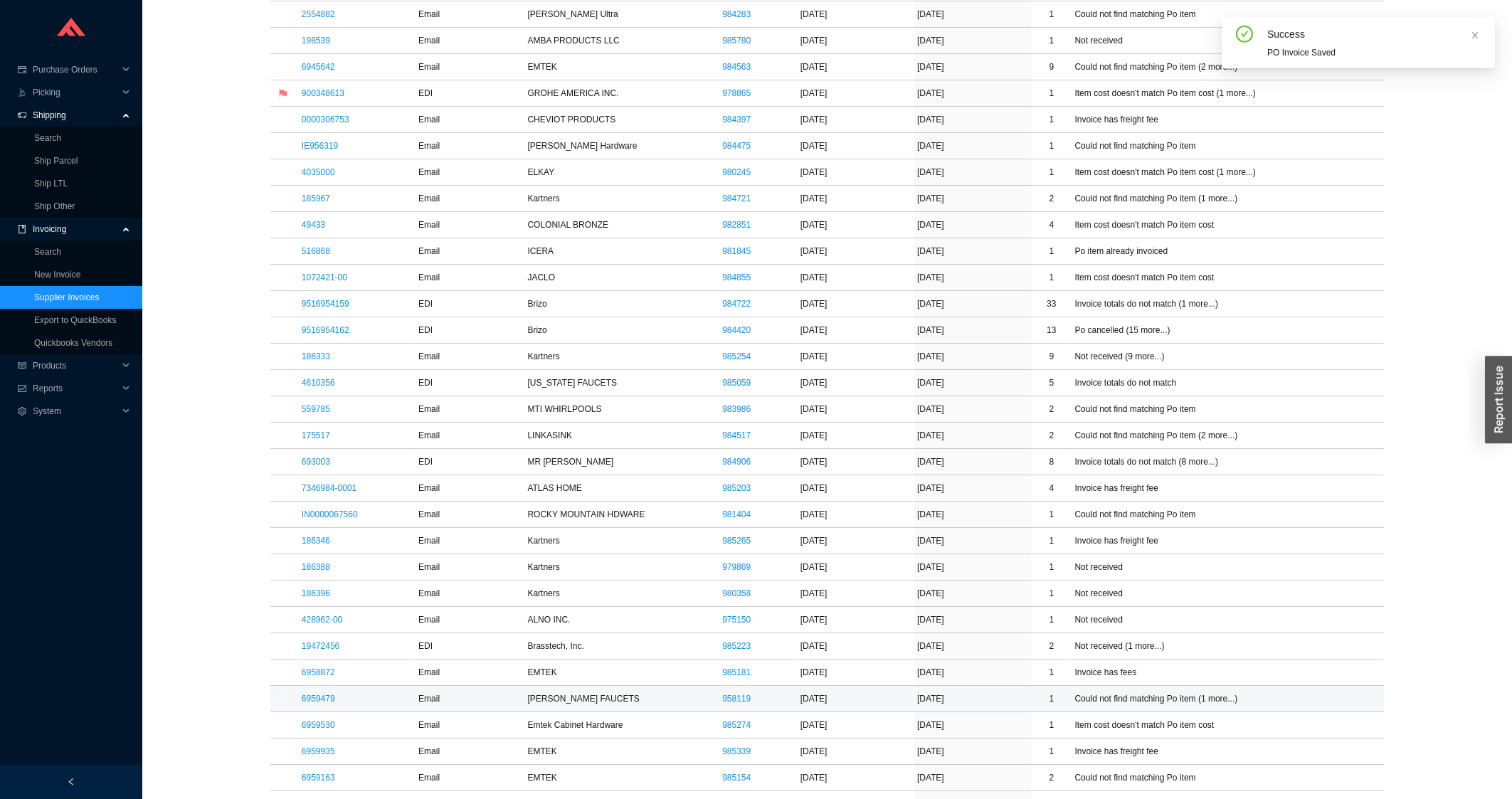
scroll to position [686, 0]
click at [331, 700] on link "6959479" at bounding box center [319, 697] width 34 height 10
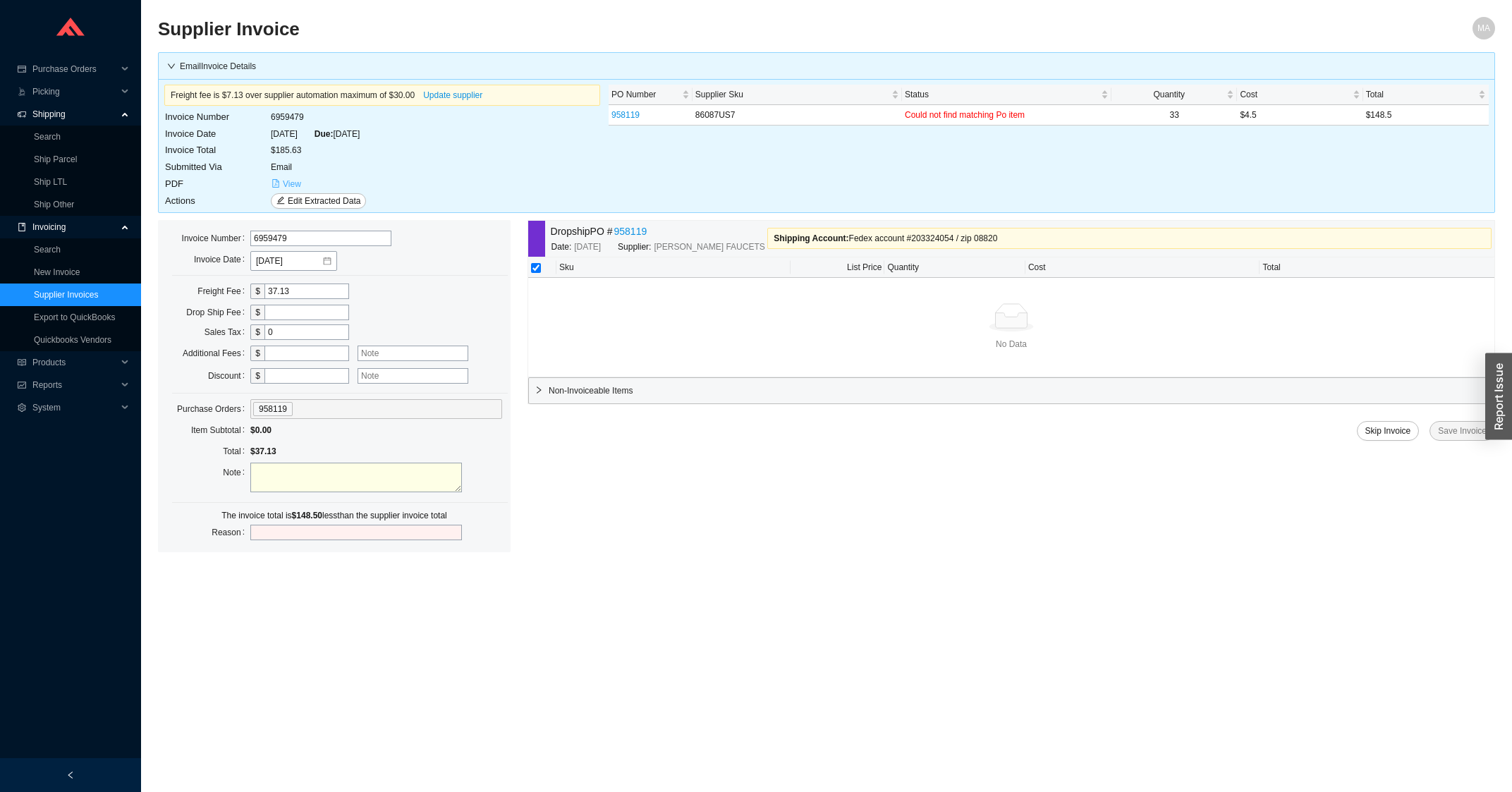
click at [299, 185] on span "View" at bounding box center [291, 183] width 18 height 14
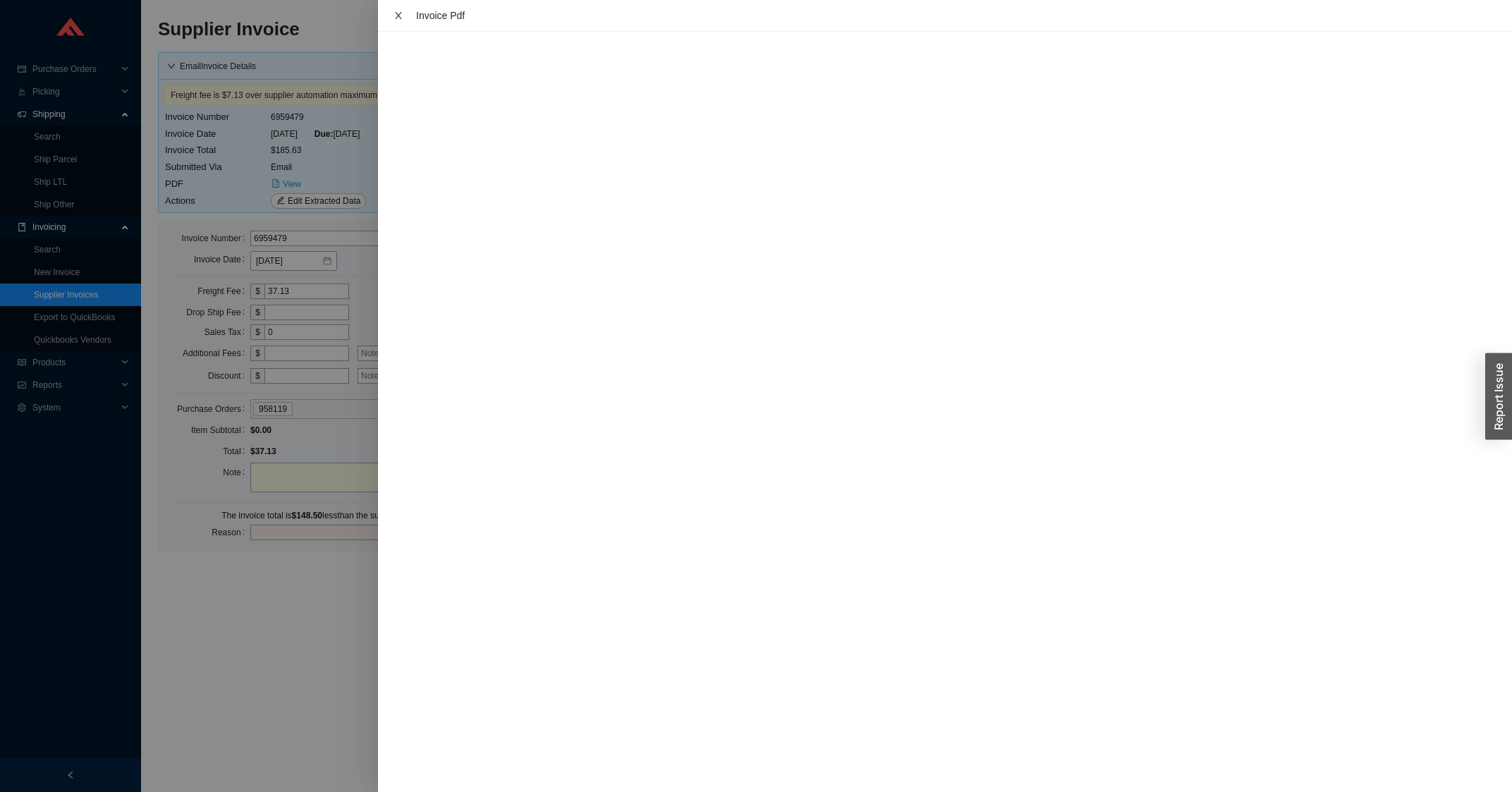
click at [393, 14] on icon "close" at bounding box center [398, 16] width 10 height 10
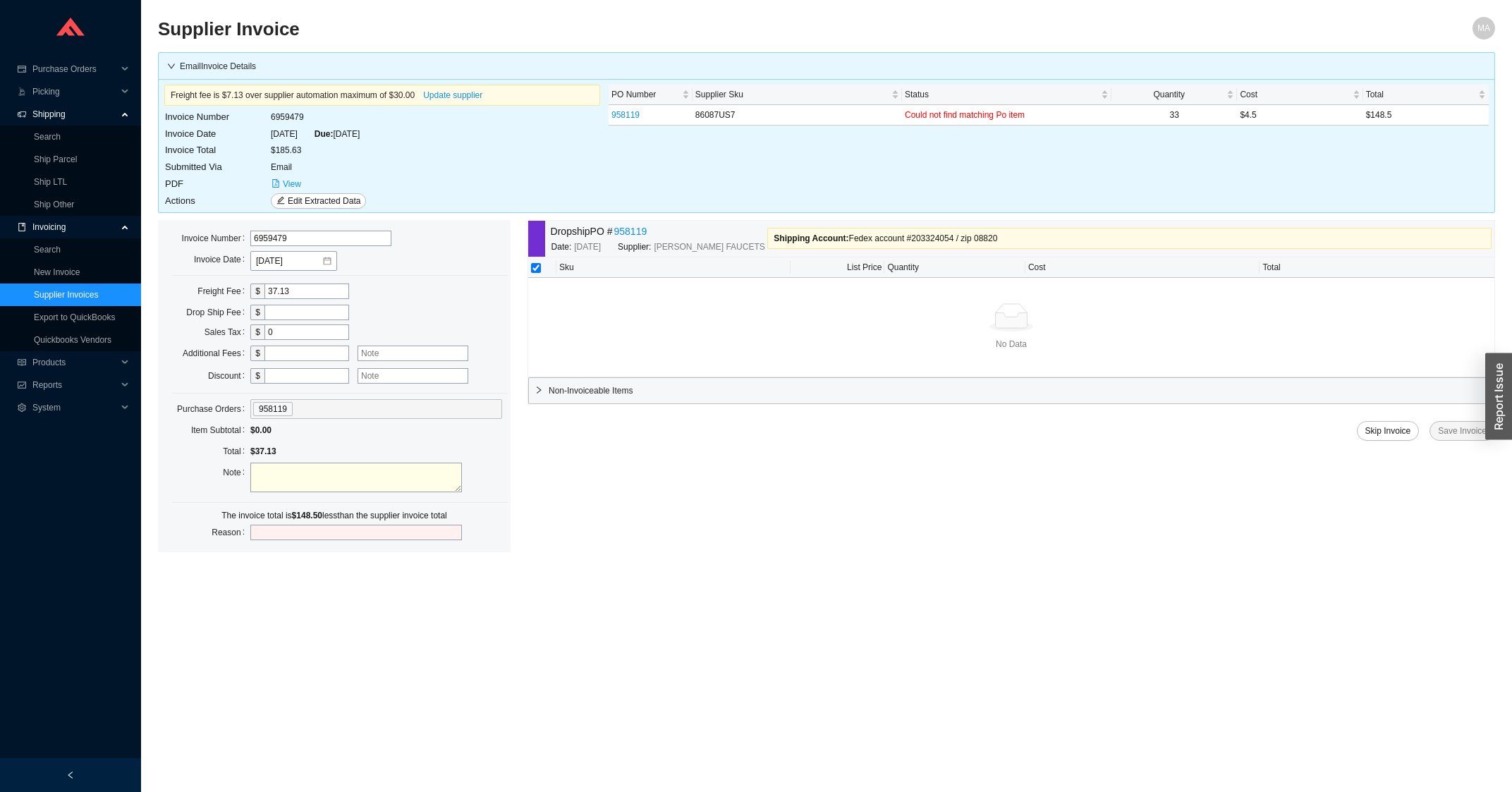
click at [633, 386] on span "Non-Invoiceable Items" at bounding box center [1018, 390] width 939 height 14
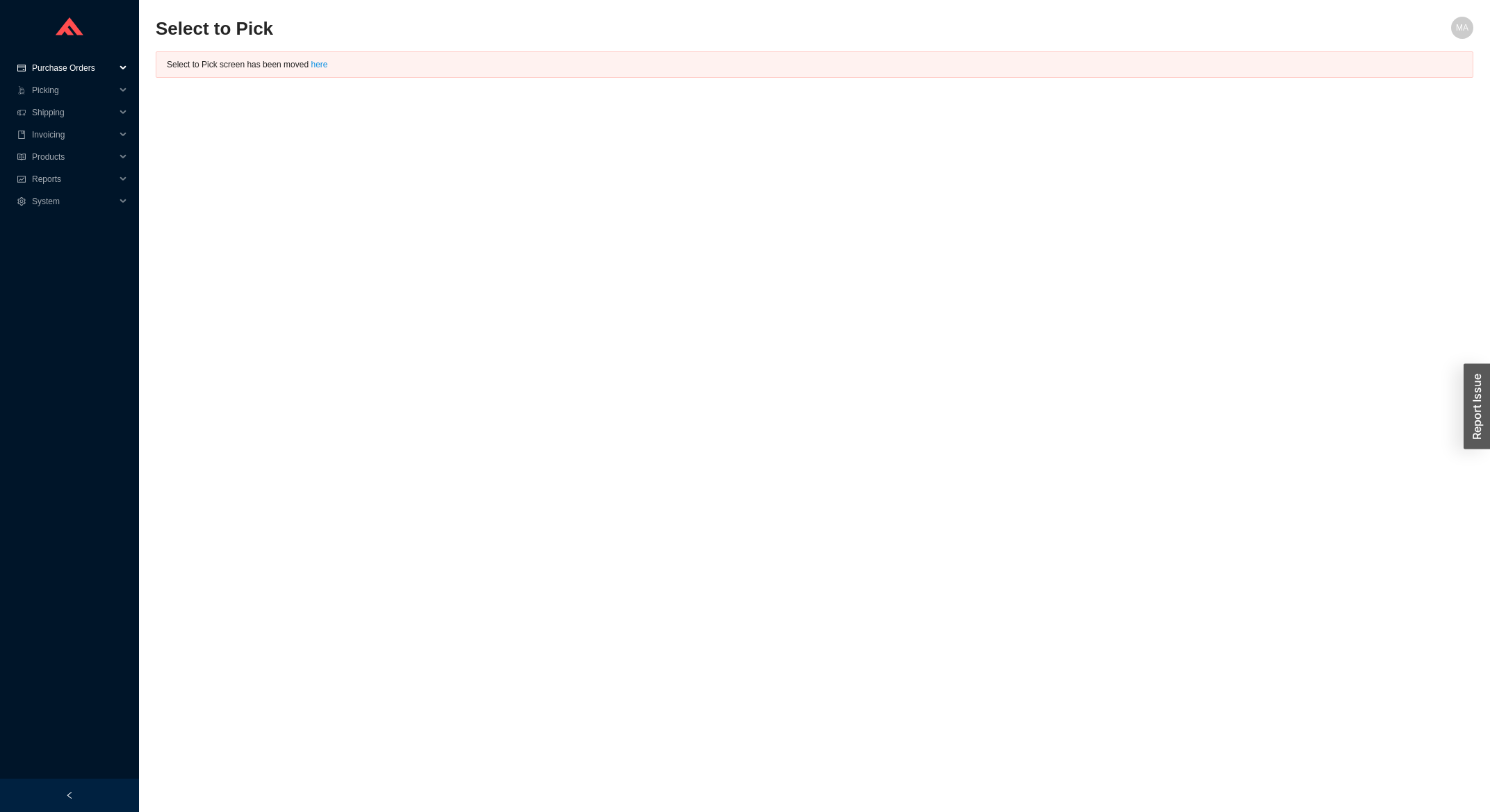
click at [74, 70] on span "Purchase Orders" at bounding box center [74, 68] width 84 height 22
click at [56, 86] on link "Search" at bounding box center [46, 91] width 26 height 10
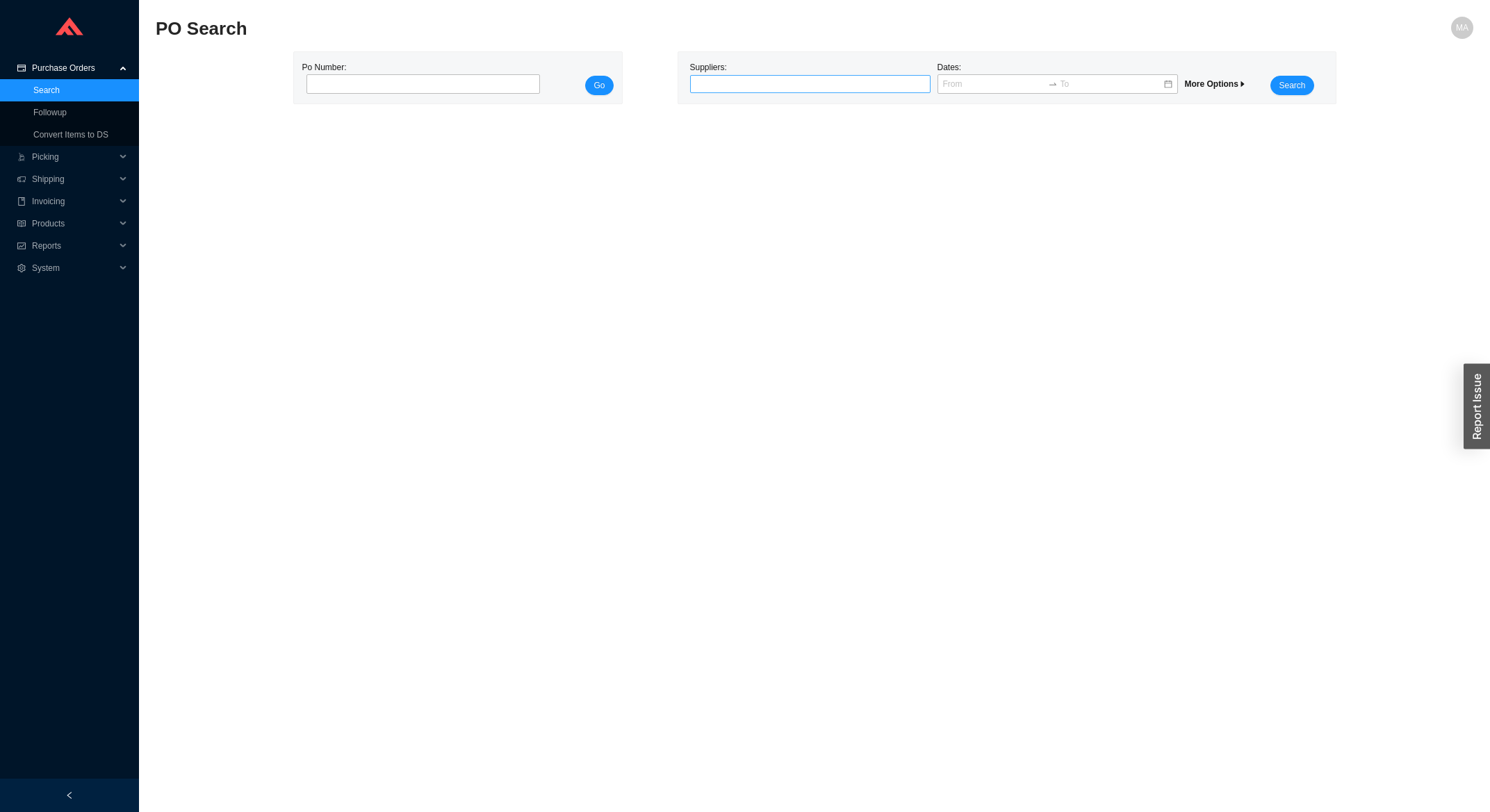
click at [707, 88] on div at bounding box center [804, 83] width 223 height 14
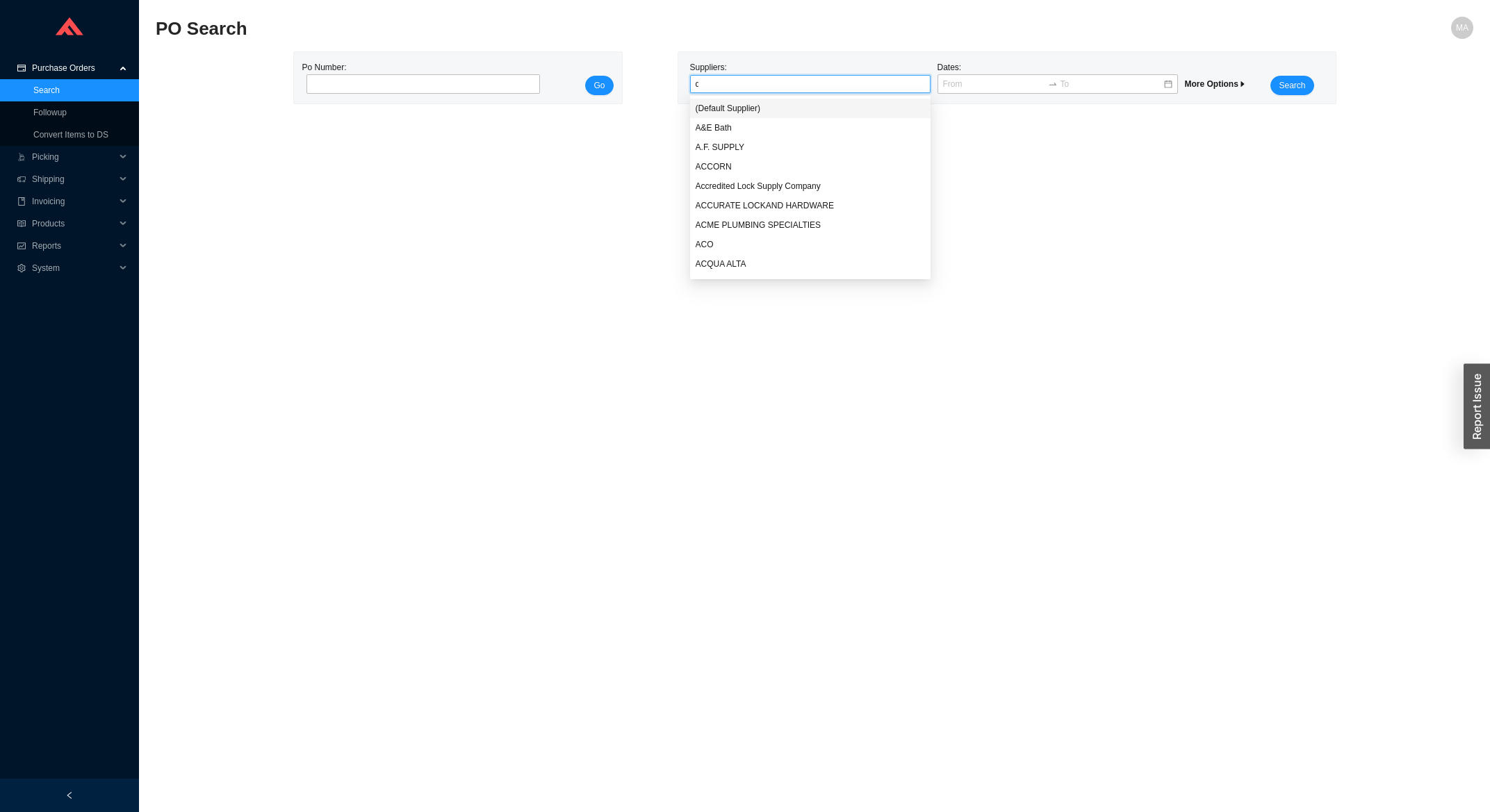
type input "qm"
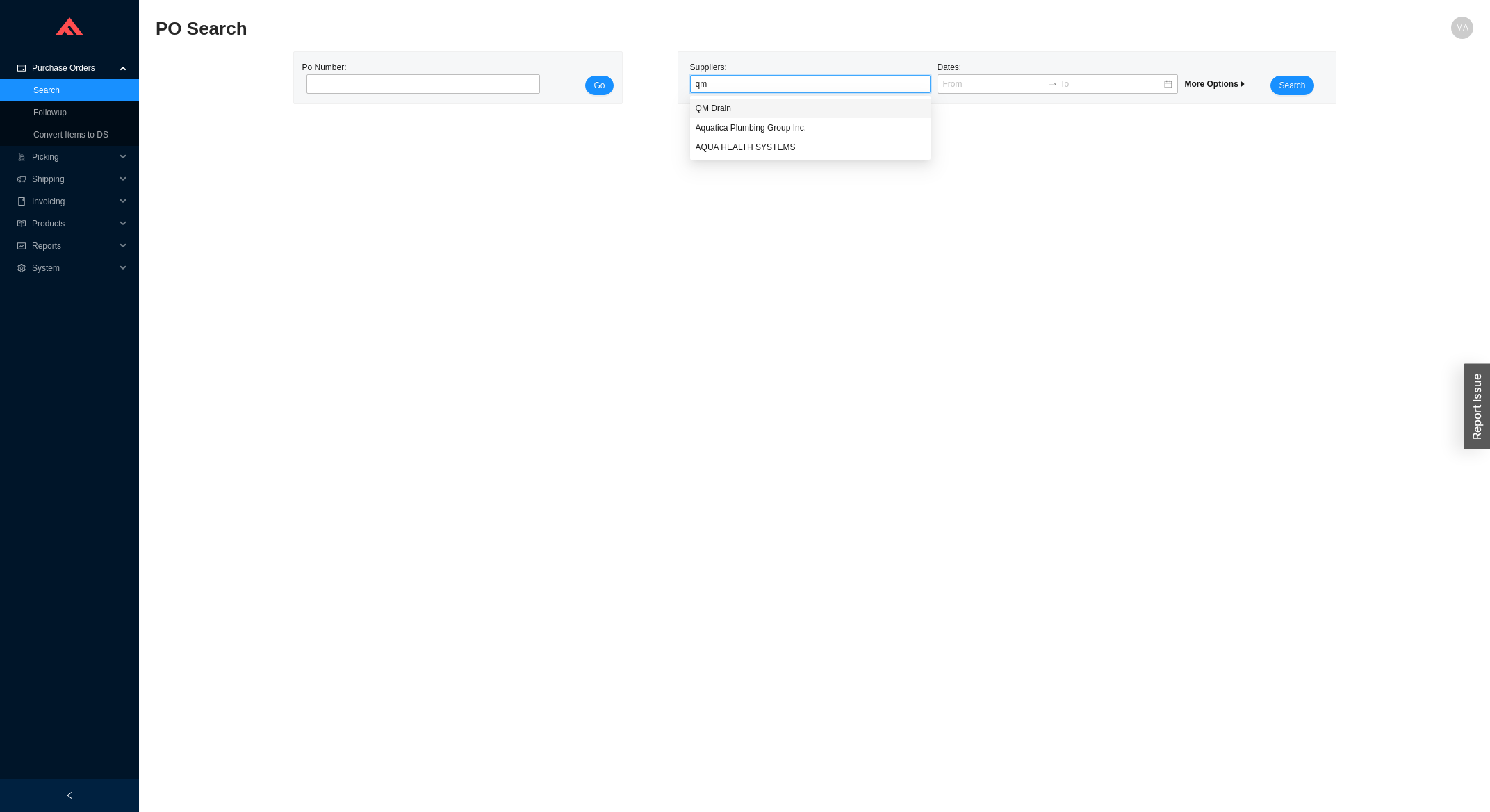
click at [760, 111] on div "QM Drain" at bounding box center [810, 108] width 229 height 13
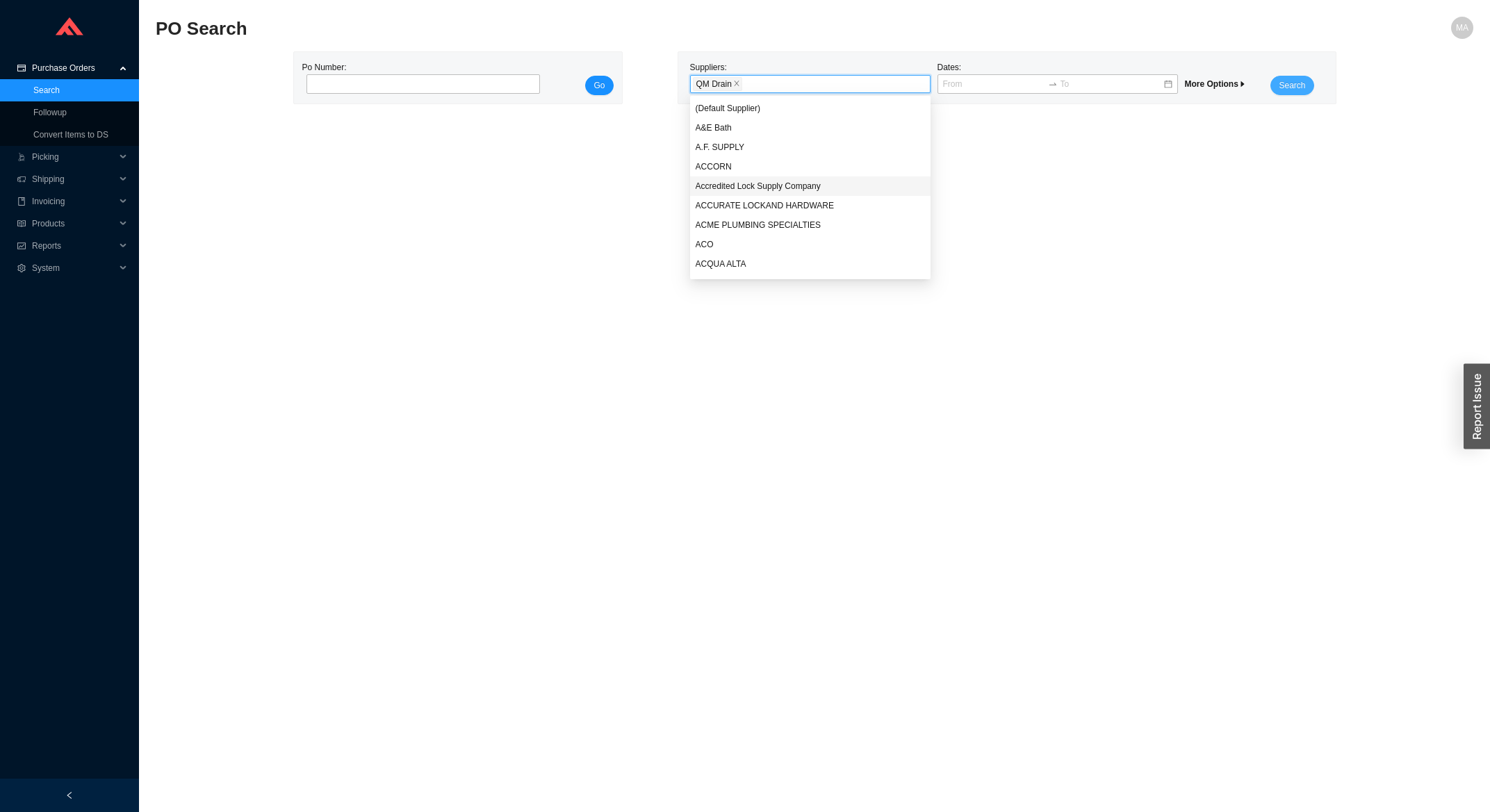
click at [1295, 86] on span "Search" at bounding box center [1292, 85] width 26 height 14
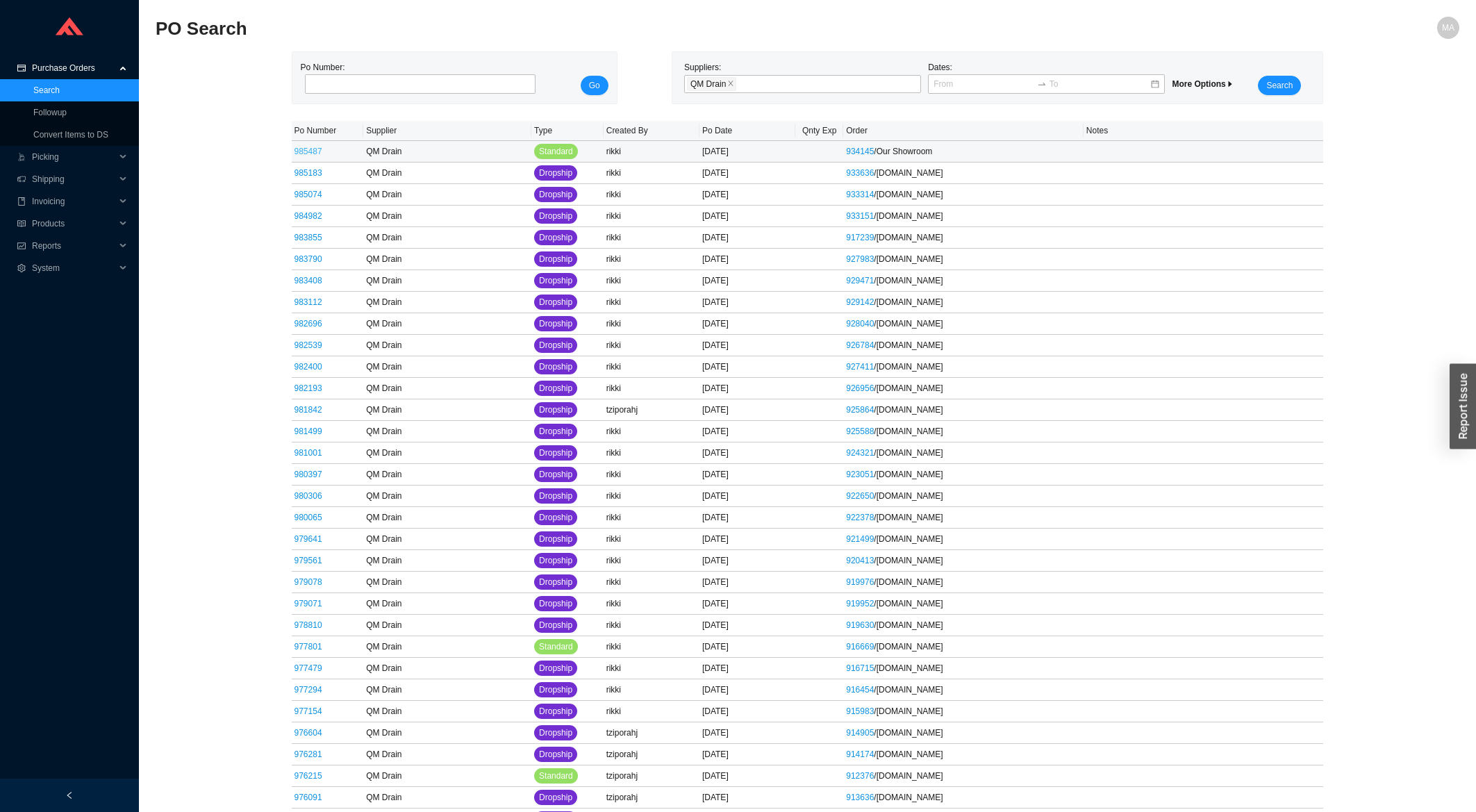
click at [310, 151] on link "985487" at bounding box center [308, 151] width 28 height 10
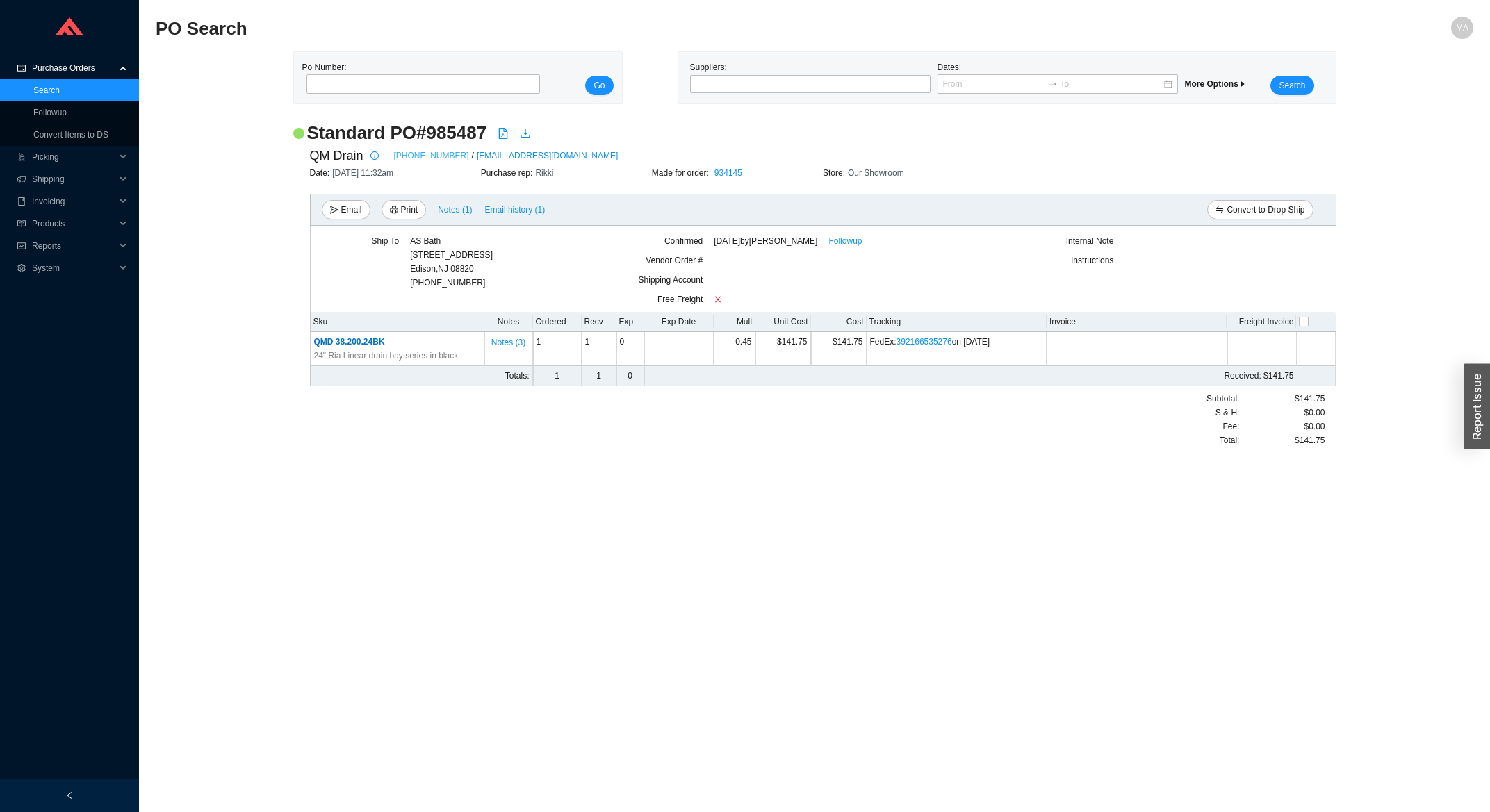
click at [411, 155] on link "[PHONE_NUMBER]" at bounding box center [431, 155] width 75 height 14
click at [432, 146] on div "QM Drain [PHONE_NUMBER] / [EMAIL_ADDRESS][DOMAIN_NAME]" at bounding box center [822, 155] width 1026 height 21
click at [433, 156] on link "[PHONE_NUMBER]" at bounding box center [431, 155] width 75 height 14
click at [431, 159] on link "[PHONE_NUMBER]" at bounding box center [431, 155] width 75 height 14
click at [417, 156] on link "[PHONE_NUMBER]" at bounding box center [431, 155] width 75 height 14
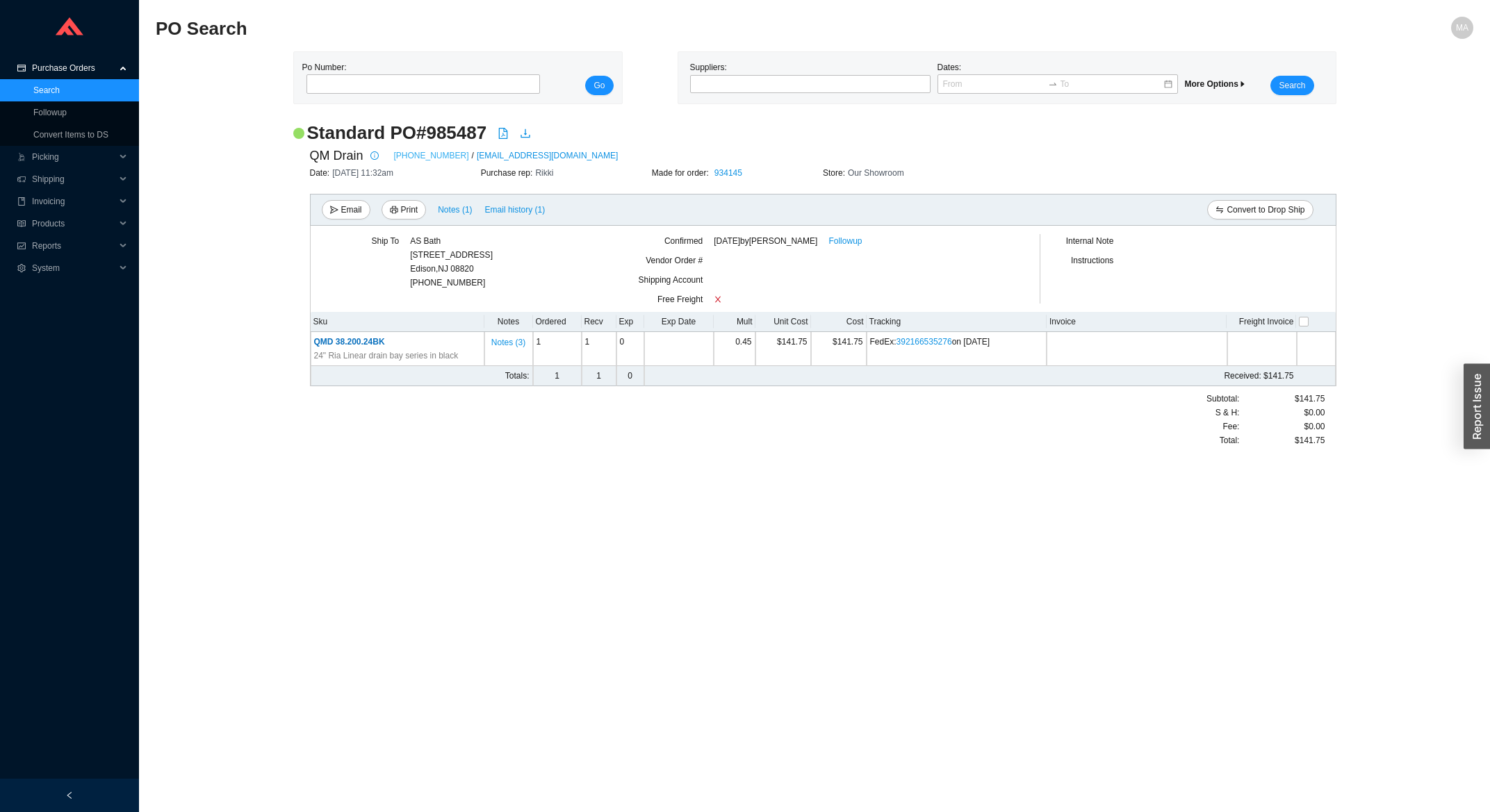
click at [427, 157] on link "[PHONE_NUMBER]" at bounding box center [431, 155] width 75 height 14
click at [48, 89] on link "Search" at bounding box center [46, 91] width 26 height 10
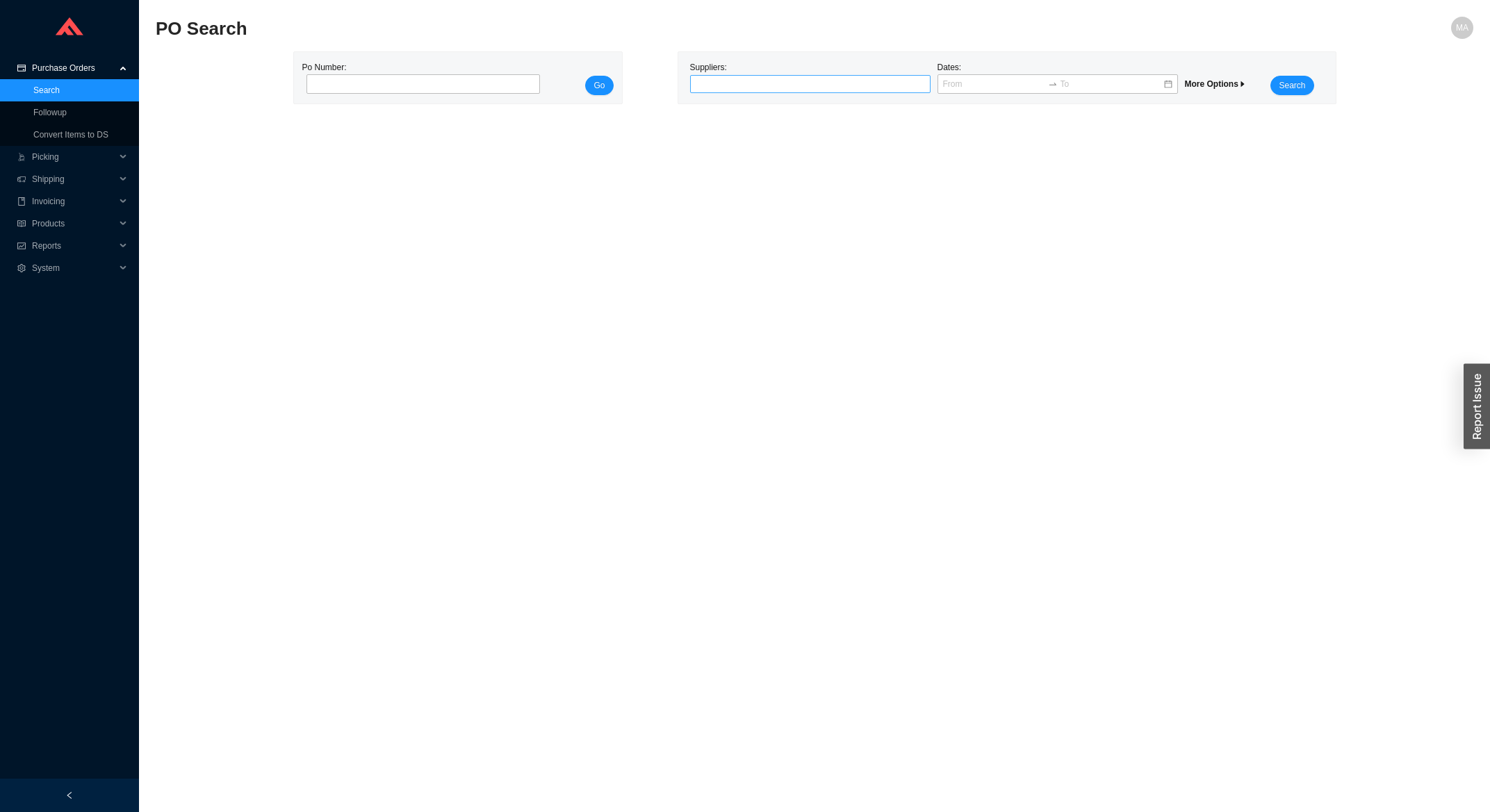
click at [775, 81] on div at bounding box center [804, 83] width 223 height 14
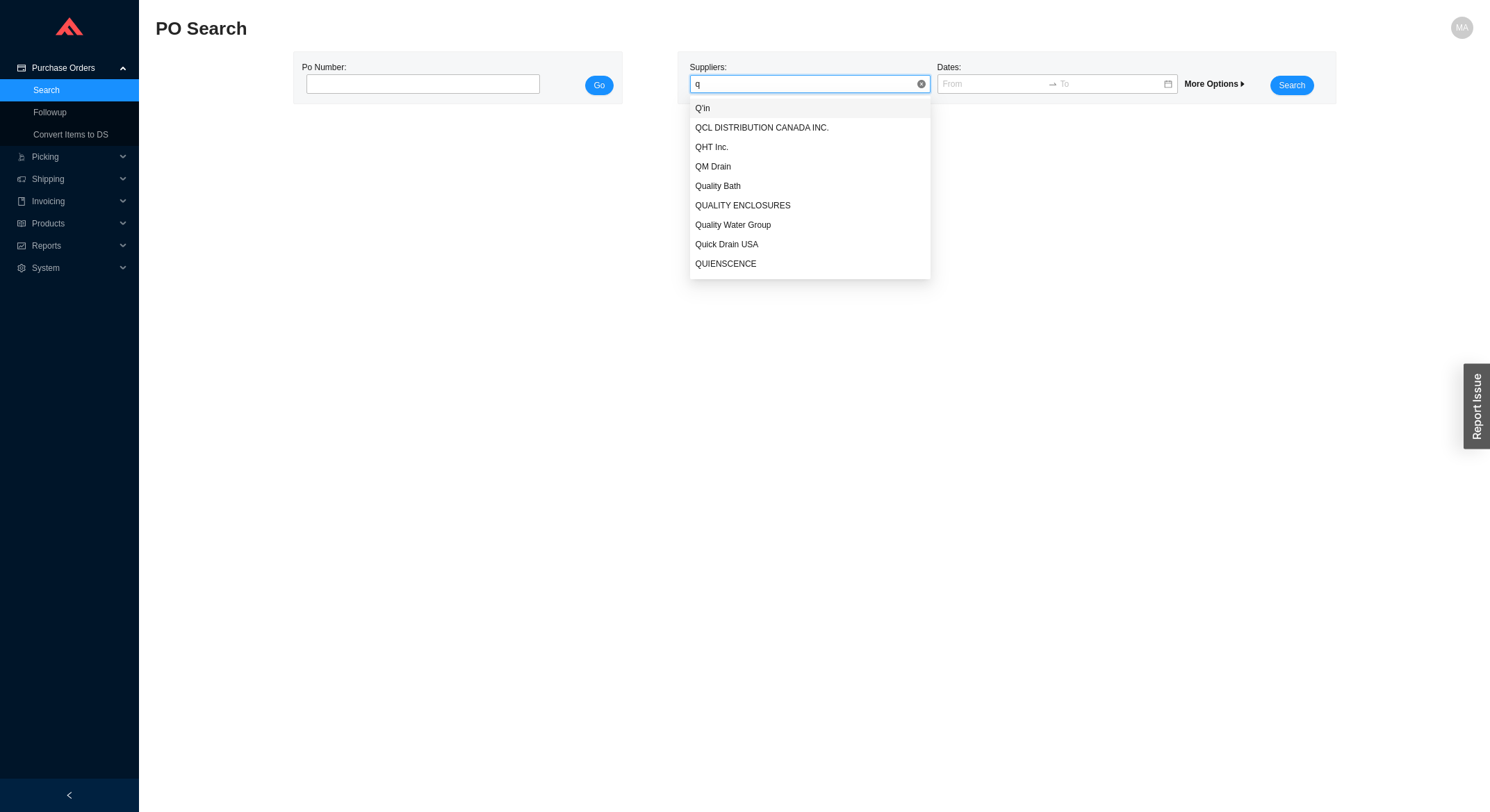
type input "qm"
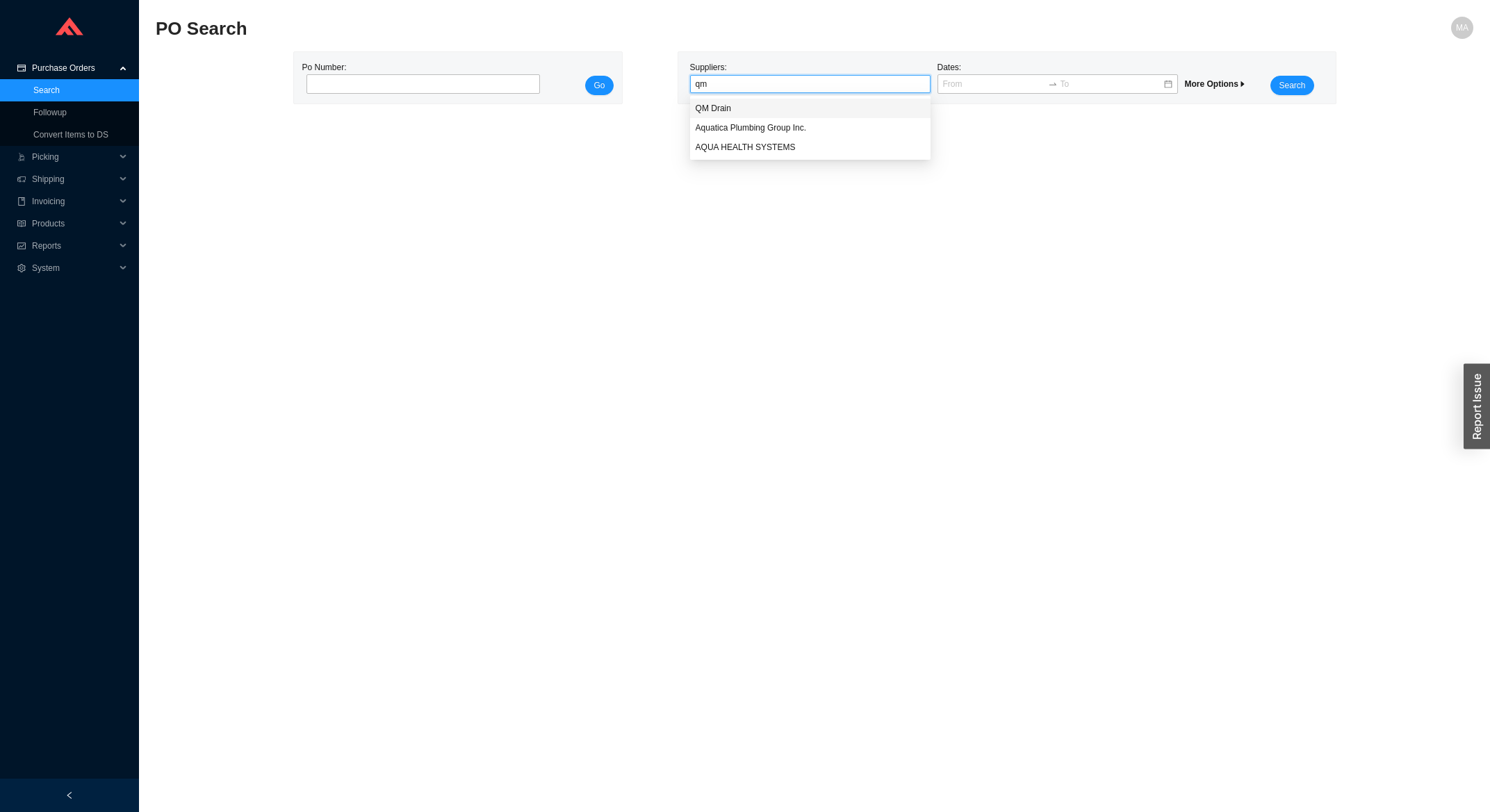
click at [705, 105] on div "QM Drain" at bounding box center [810, 108] width 229 height 13
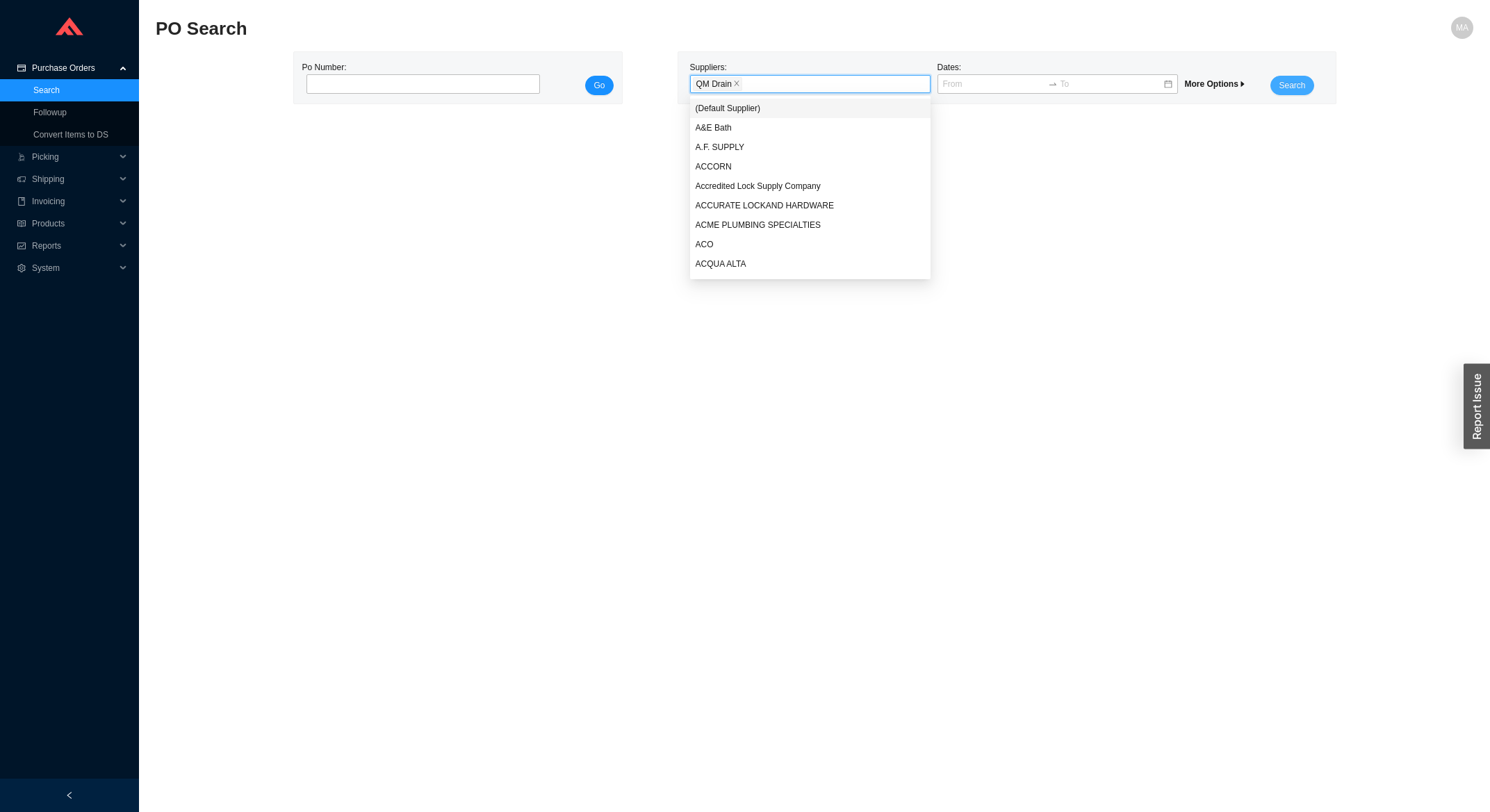
click at [1307, 82] on button "Search" at bounding box center [1292, 85] width 43 height 19
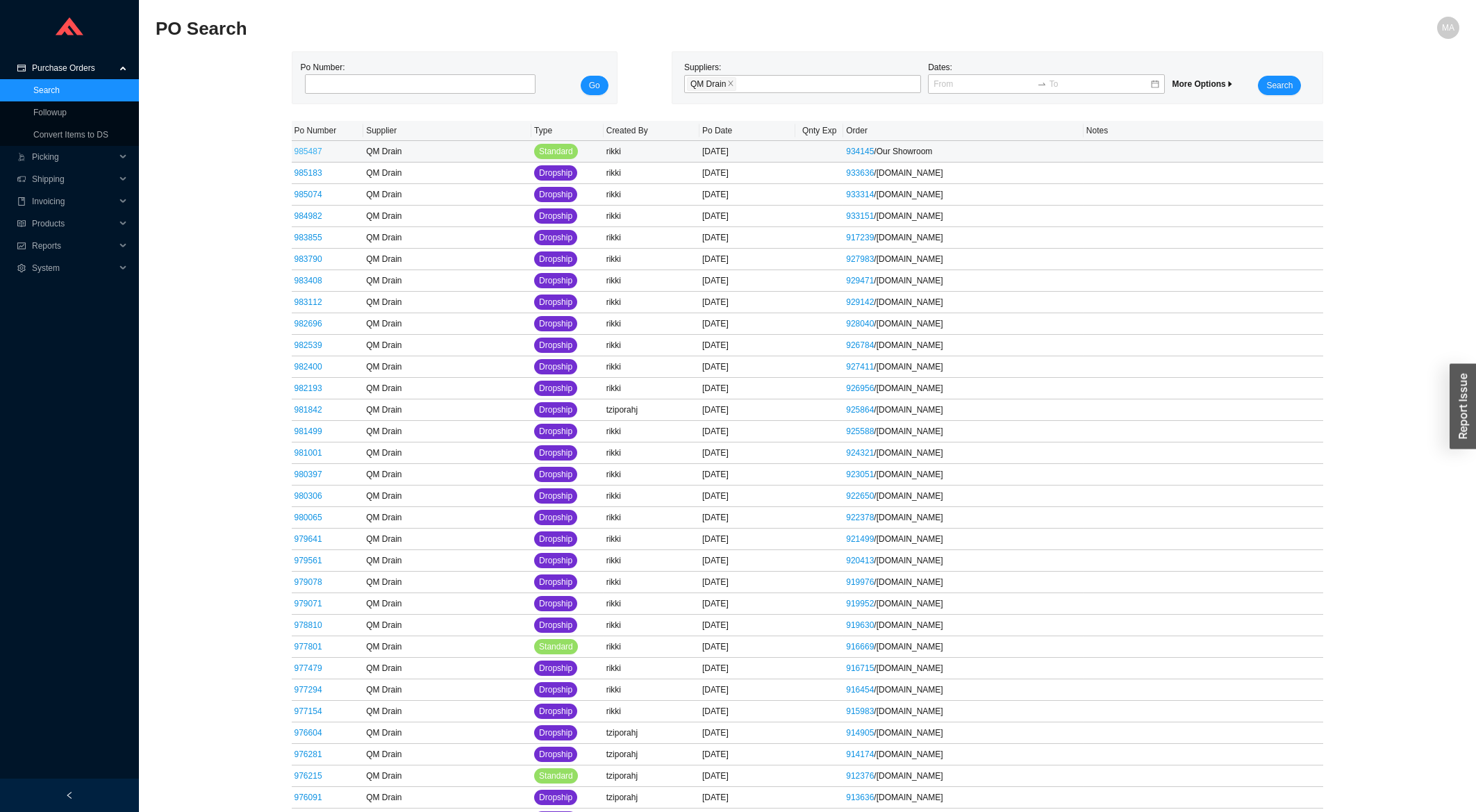
click at [299, 153] on link "985487" at bounding box center [308, 151] width 28 height 10
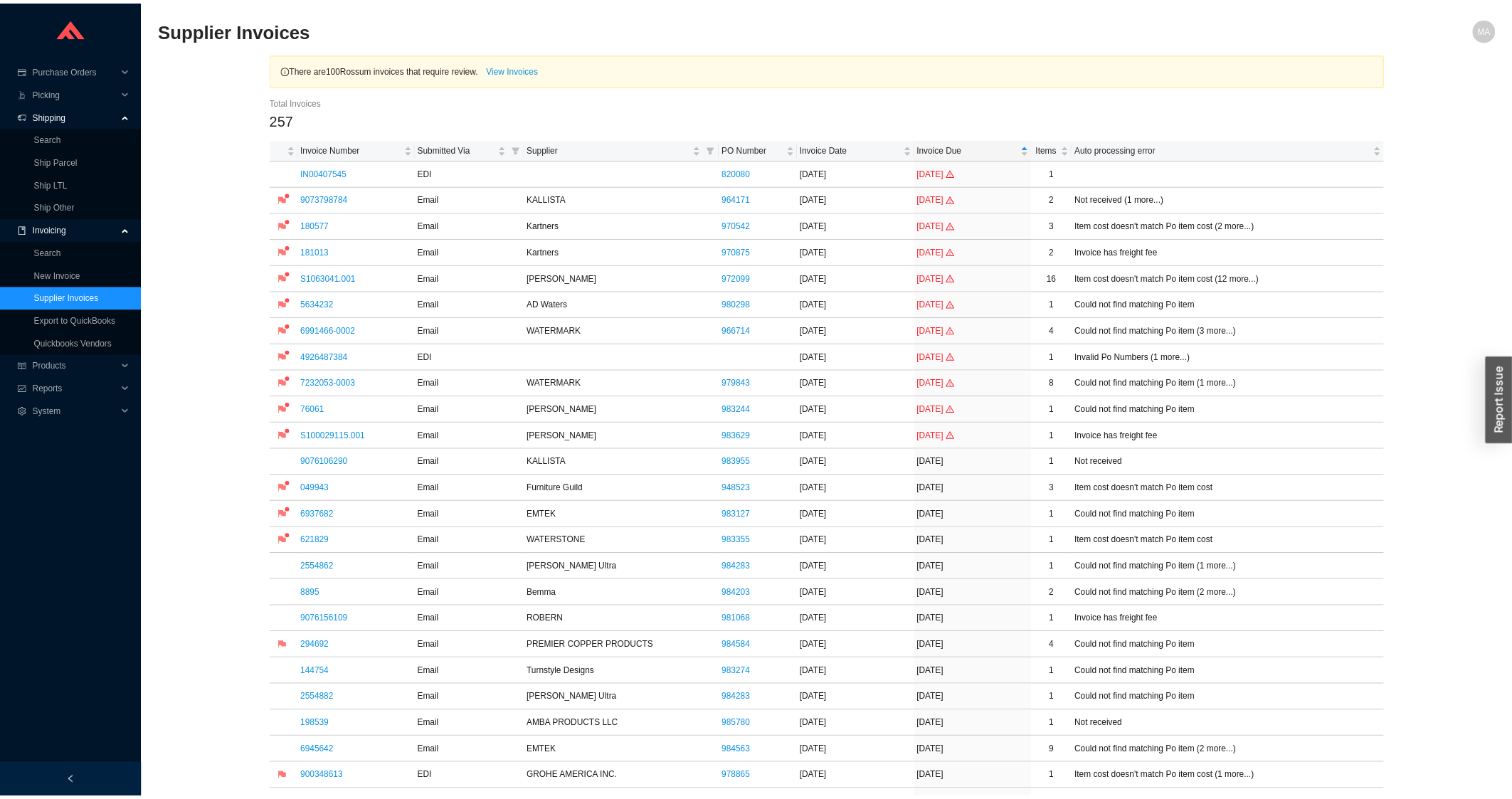
scroll to position [686, 0]
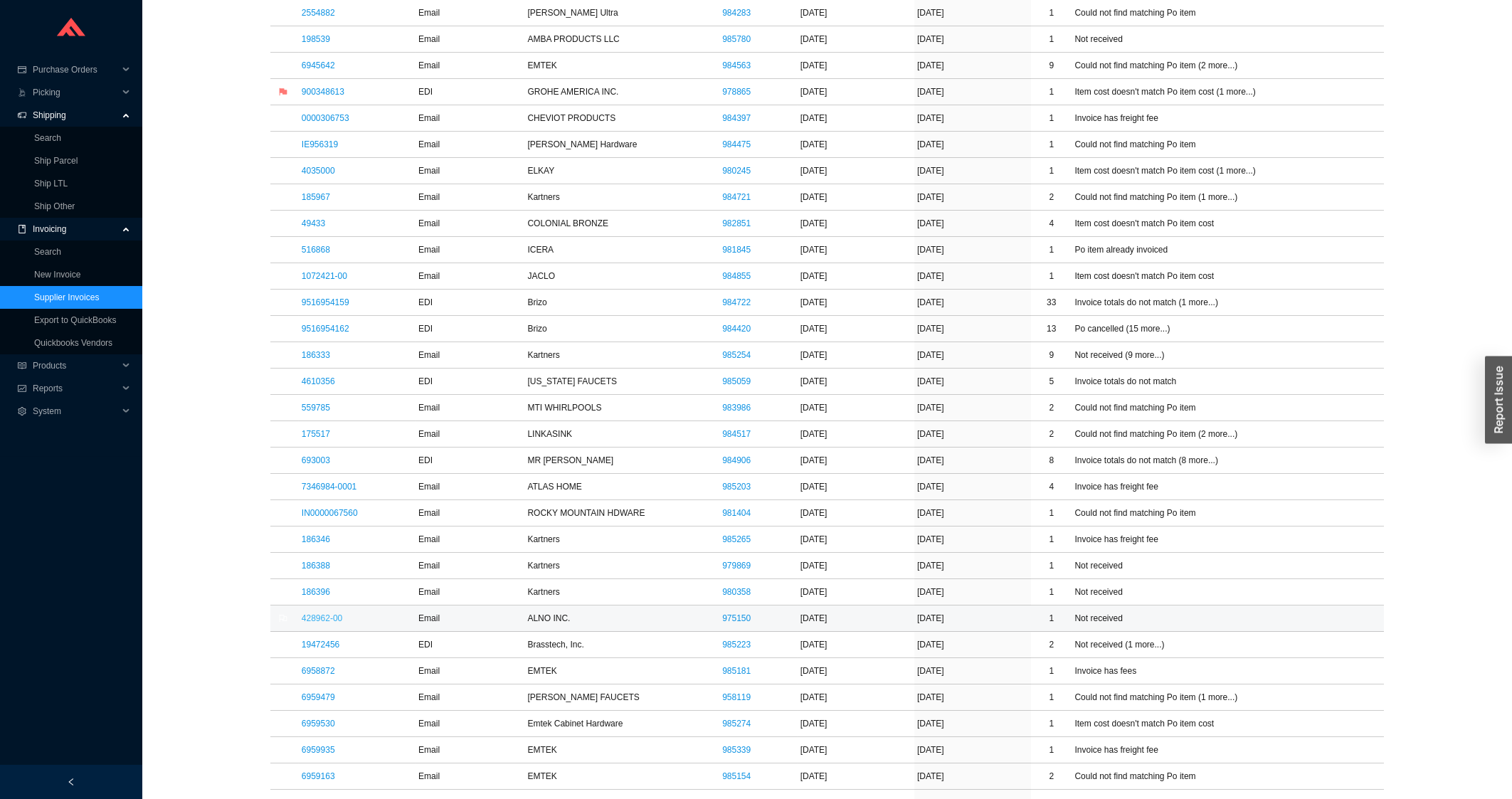
click at [328, 620] on link "428962-00" at bounding box center [322, 618] width 40 height 10
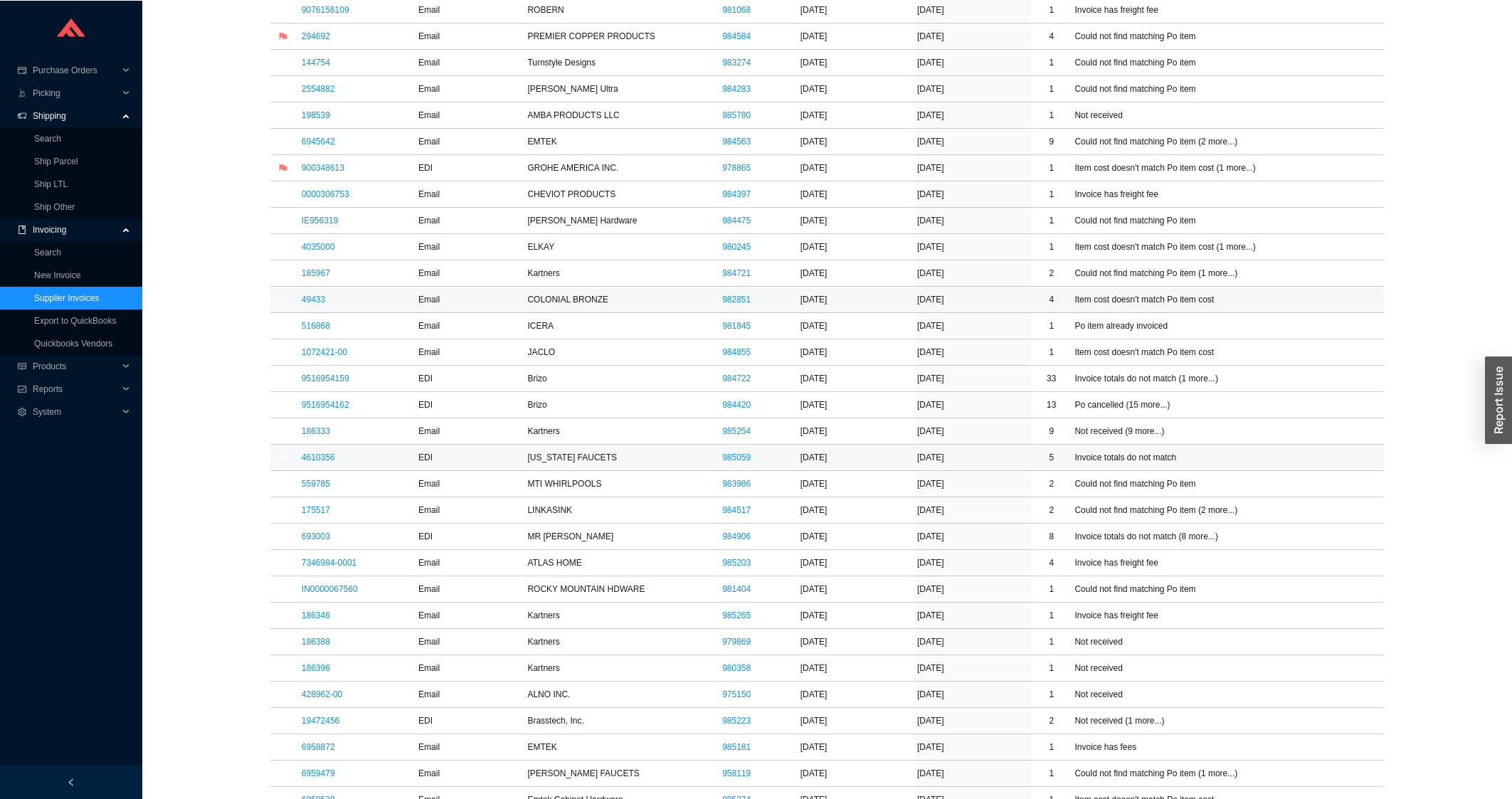
scroll to position [610, 0]
click at [312, 273] on link "185967" at bounding box center [316, 273] width 29 height 10
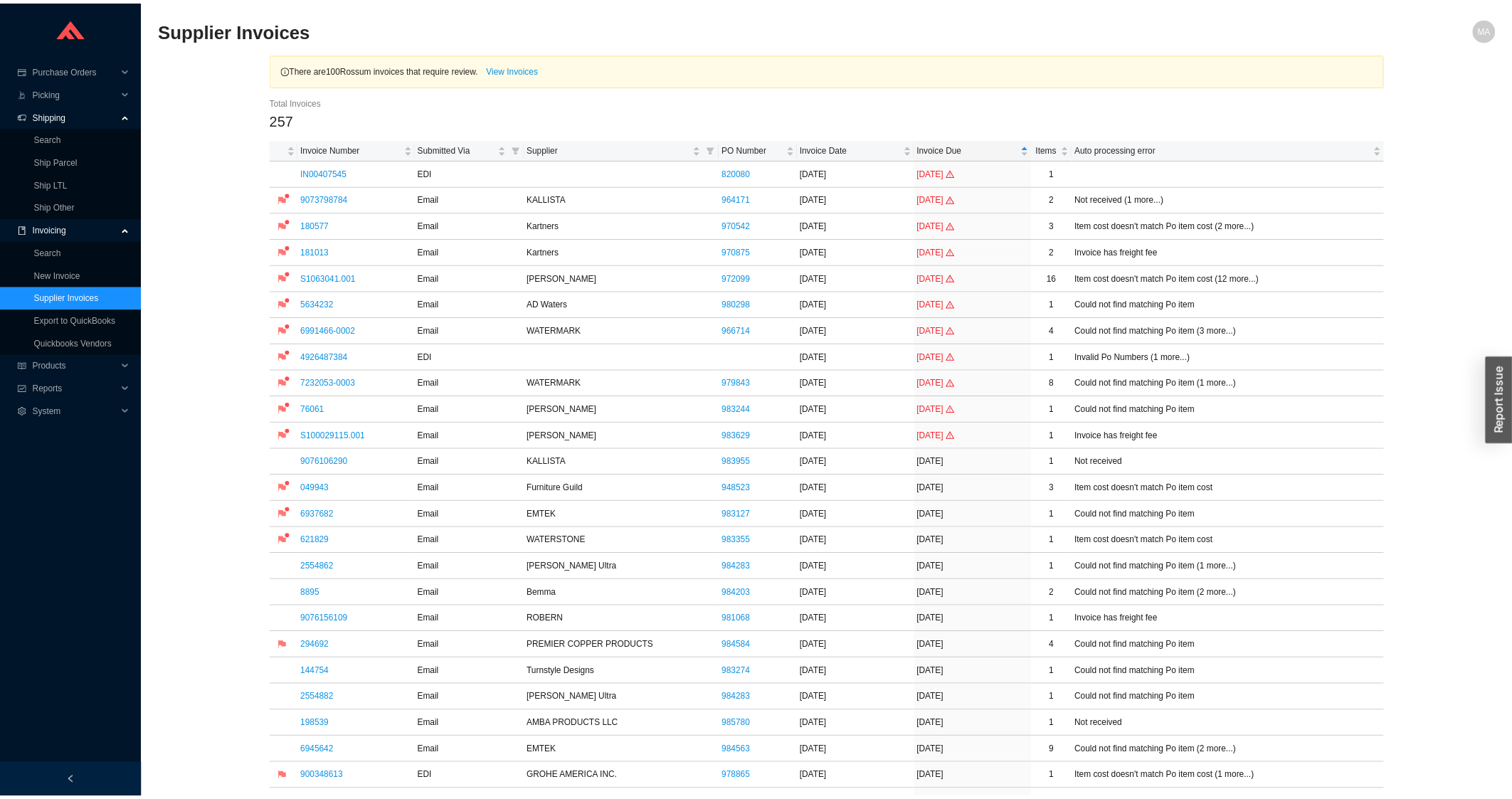
scroll to position [610, 0]
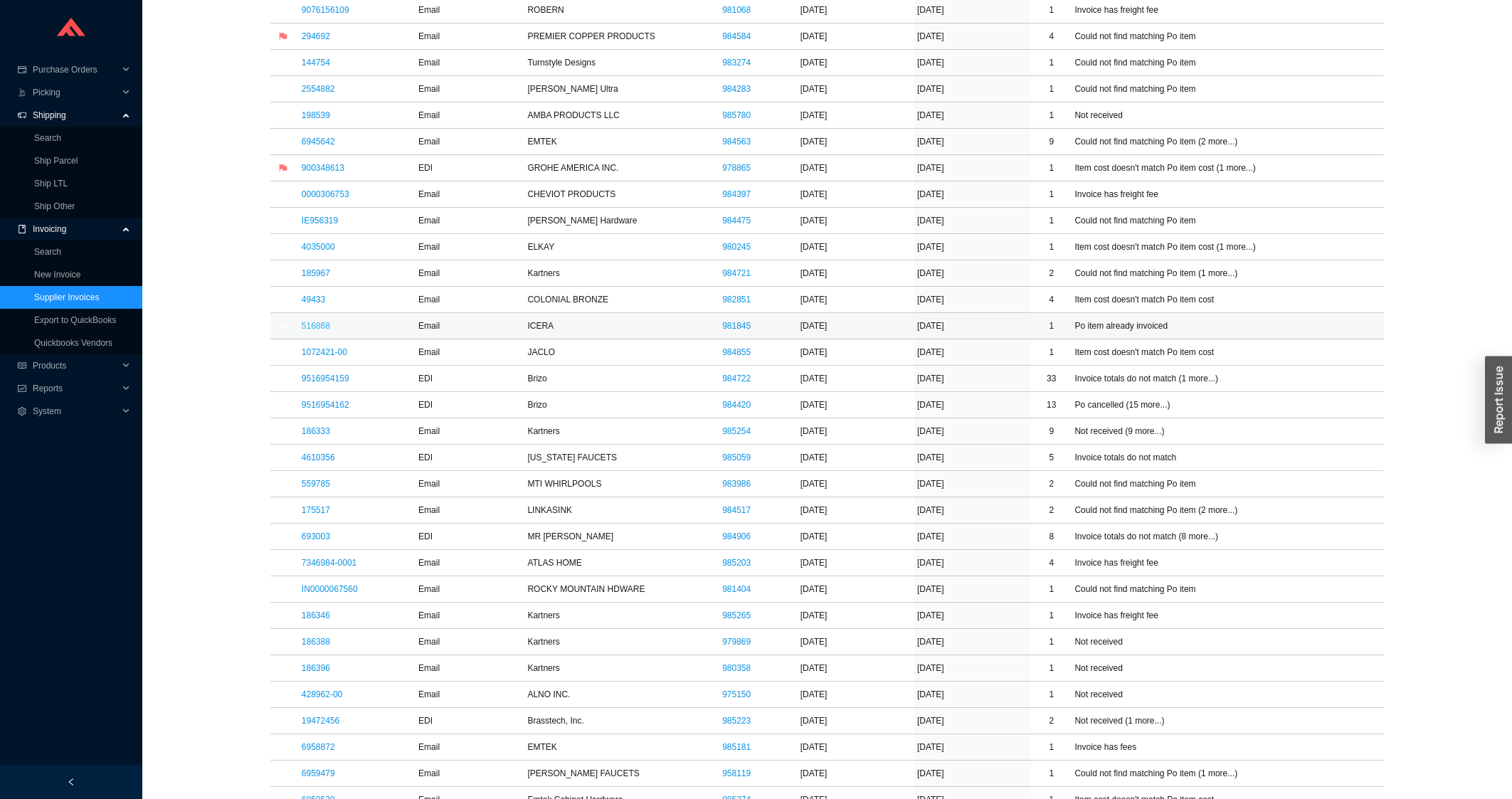
click at [323, 331] on link "516868" at bounding box center [316, 326] width 29 height 10
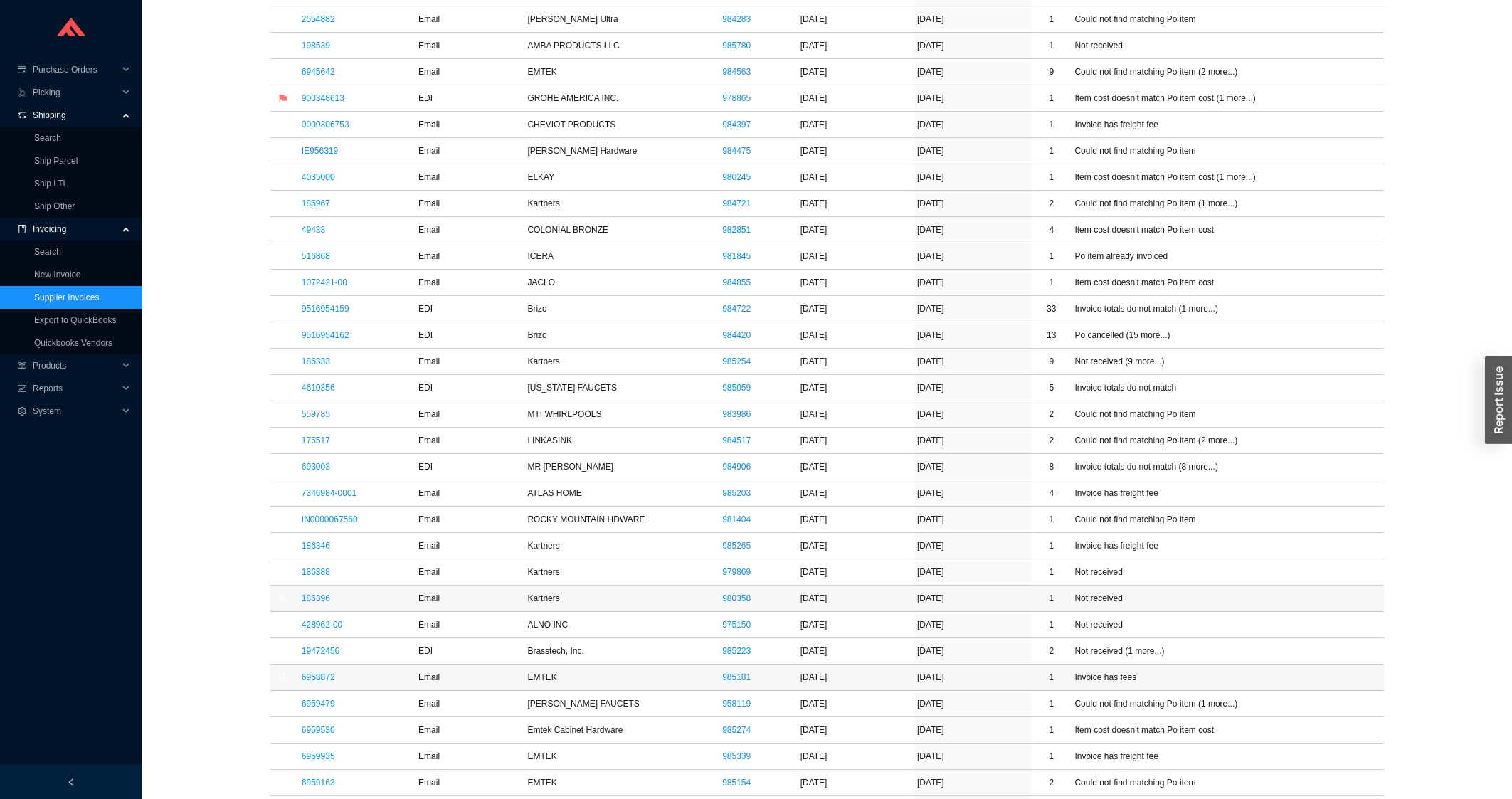
scroll to position [686, 0]
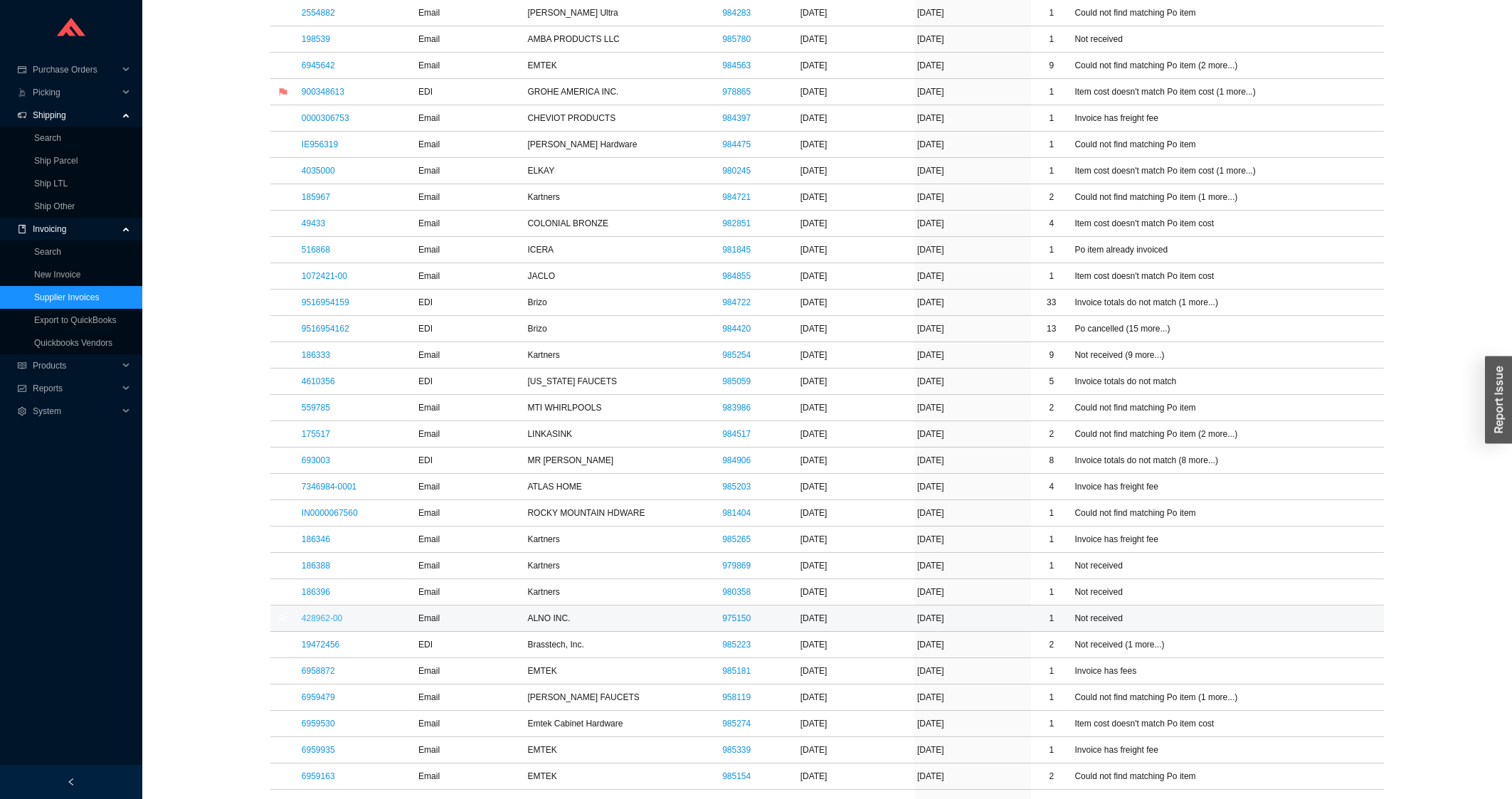
click at [341, 620] on link "428962-00" at bounding box center [322, 618] width 40 height 10
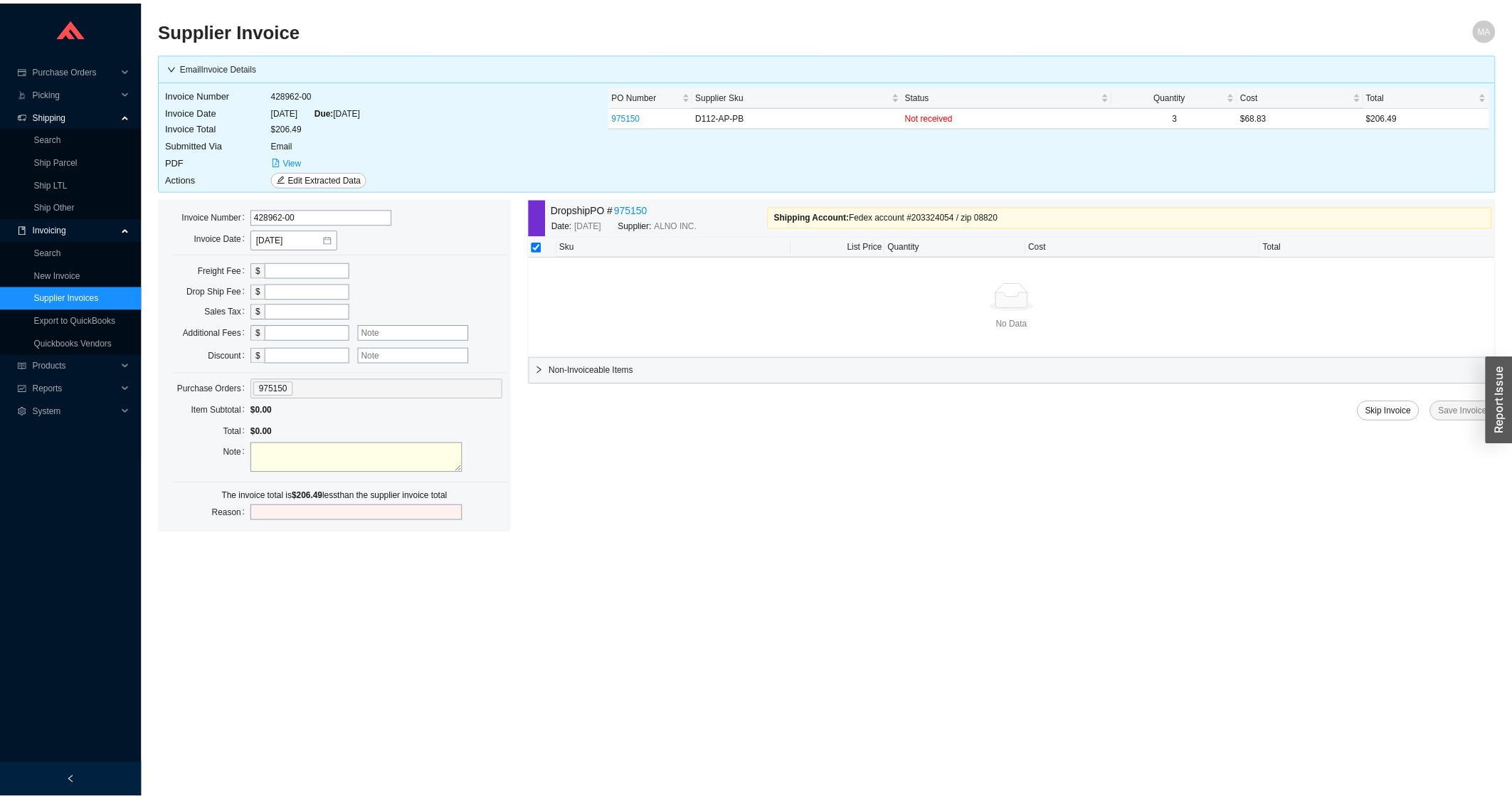
scroll to position [686, 0]
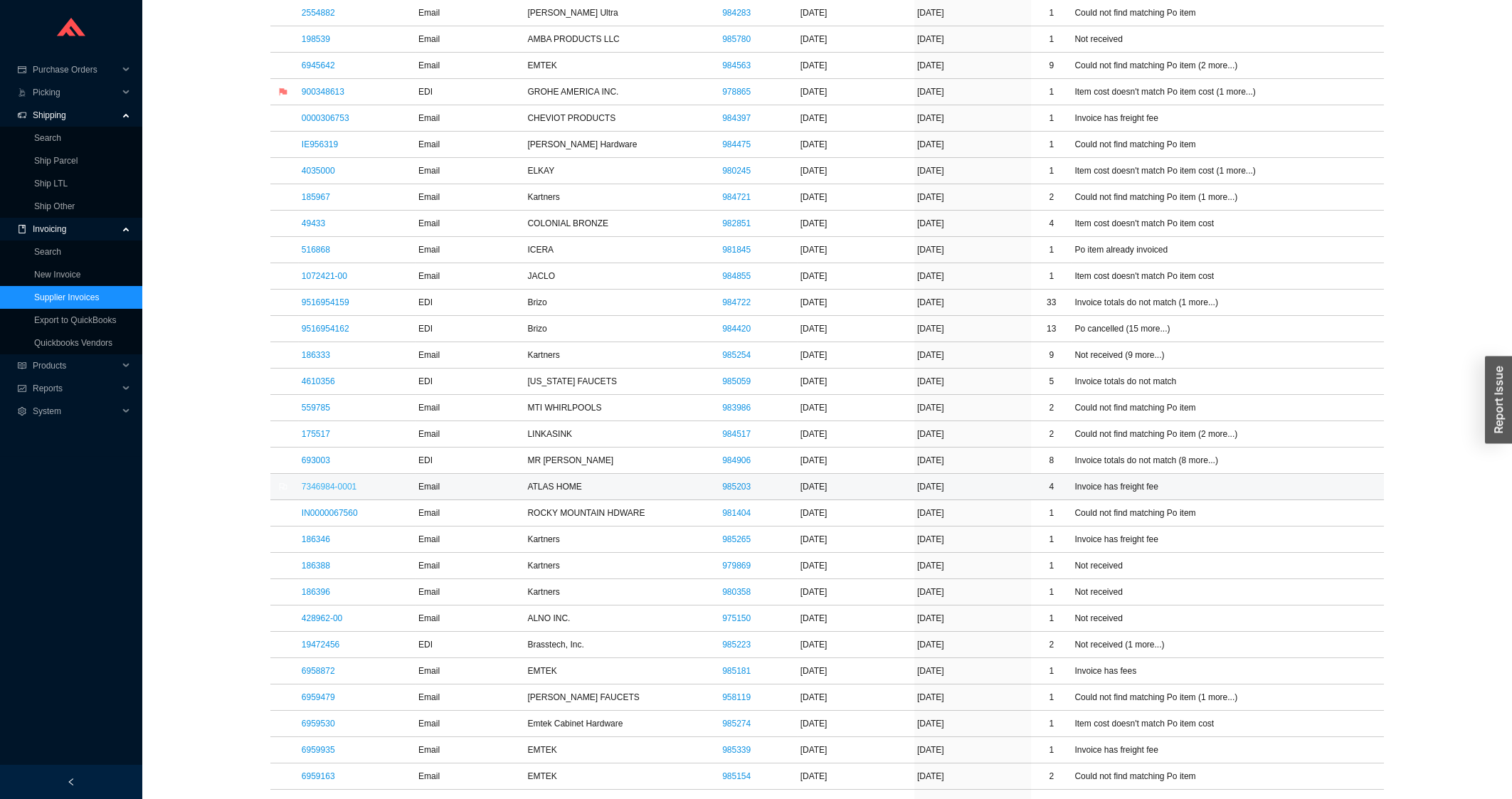
click at [303, 492] on link "7346984-0001" at bounding box center [329, 487] width 55 height 10
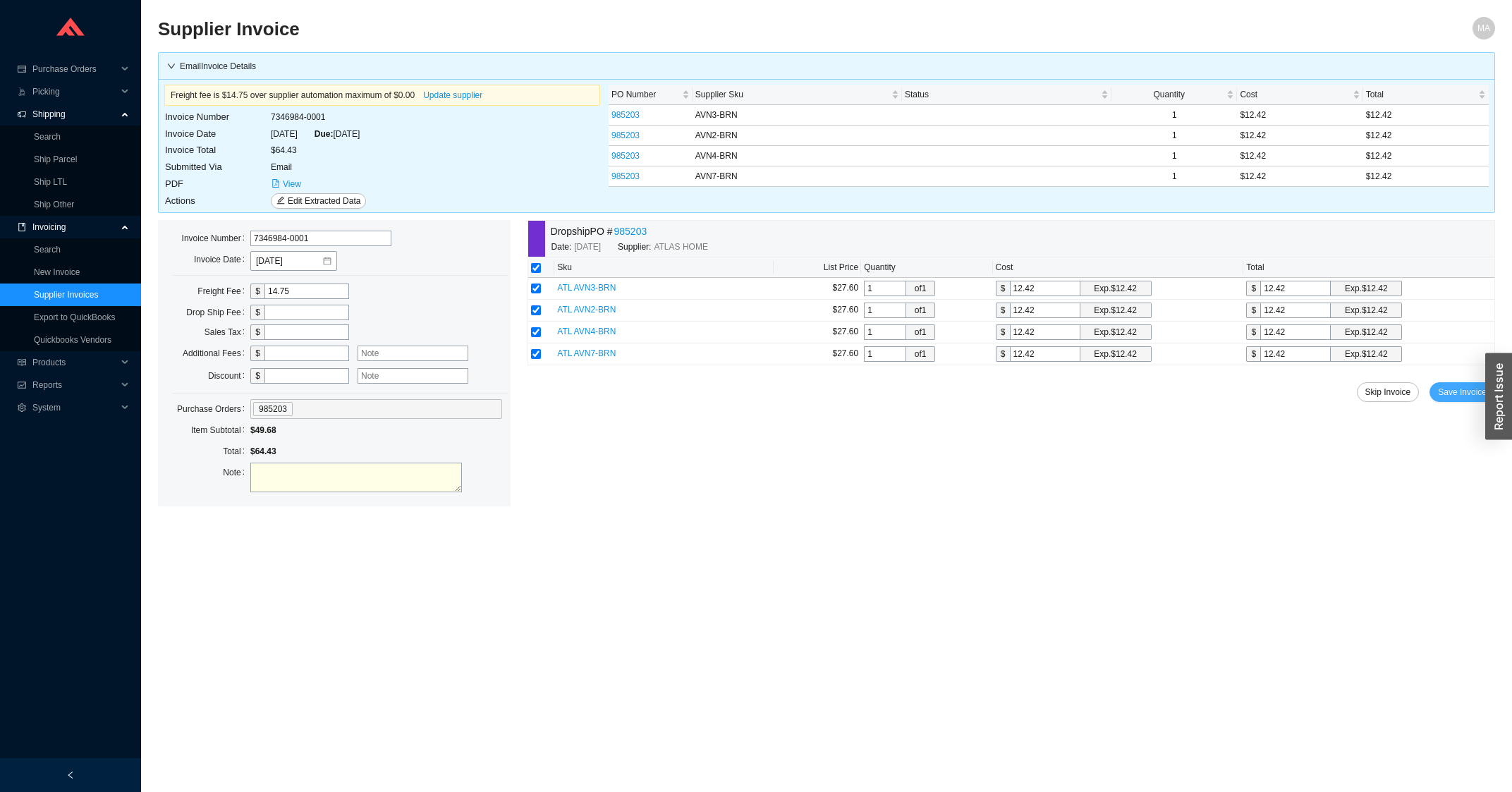
click at [1441, 393] on span "Save Invoice" at bounding box center [1461, 391] width 49 height 14
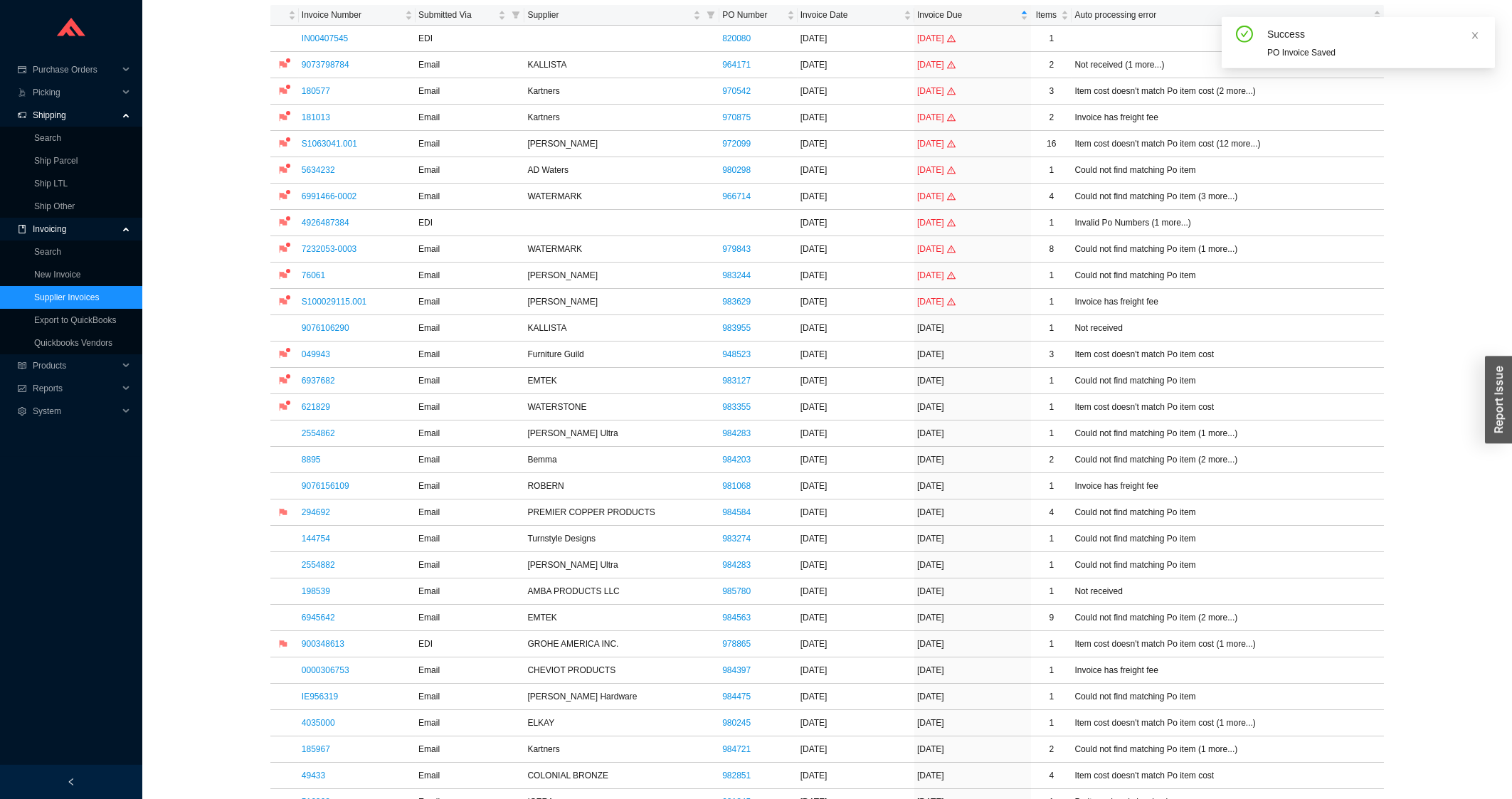
scroll to position [382, 0]
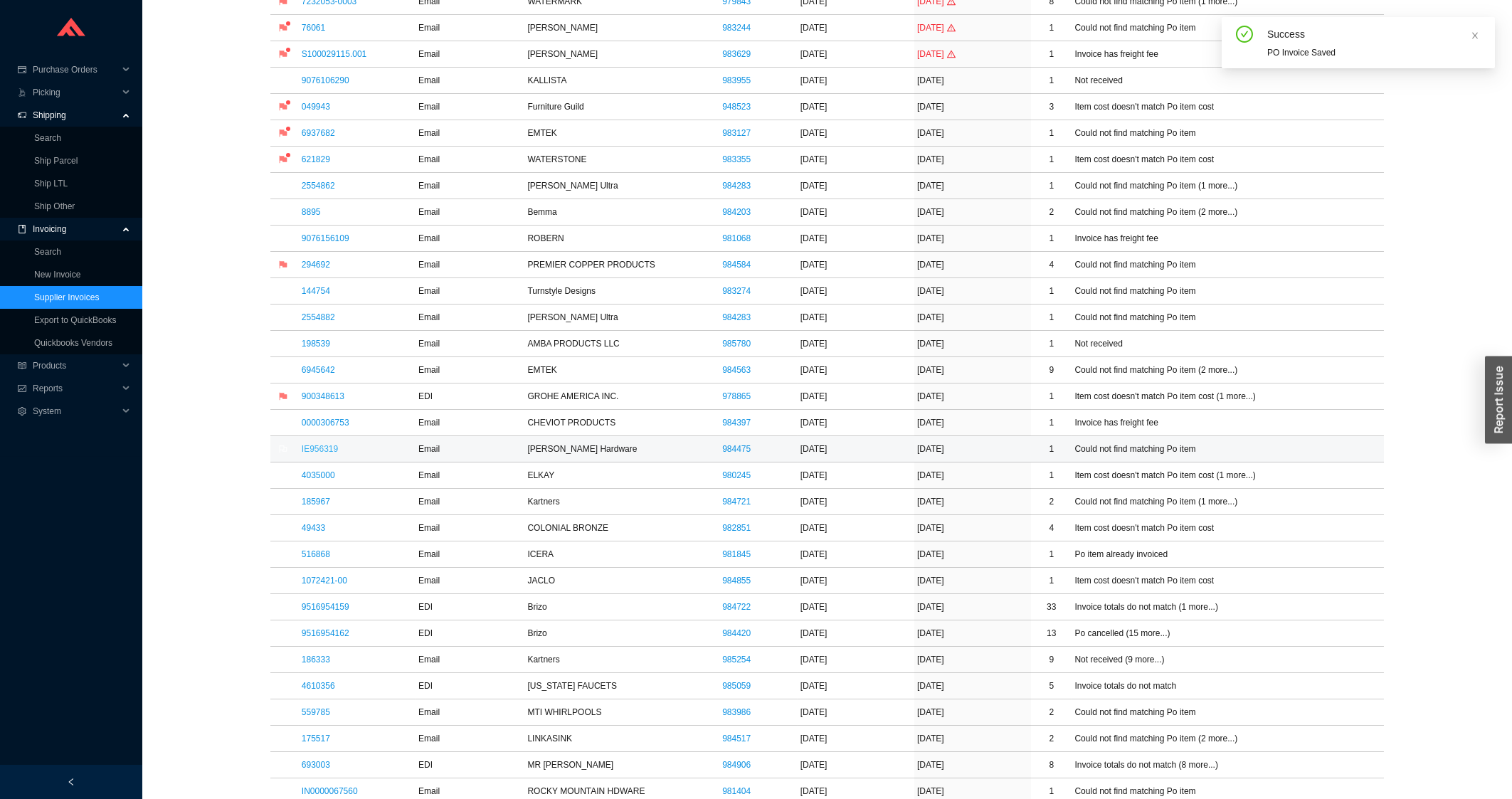
click at [315, 454] on link "IE956319" at bounding box center [320, 449] width 37 height 10
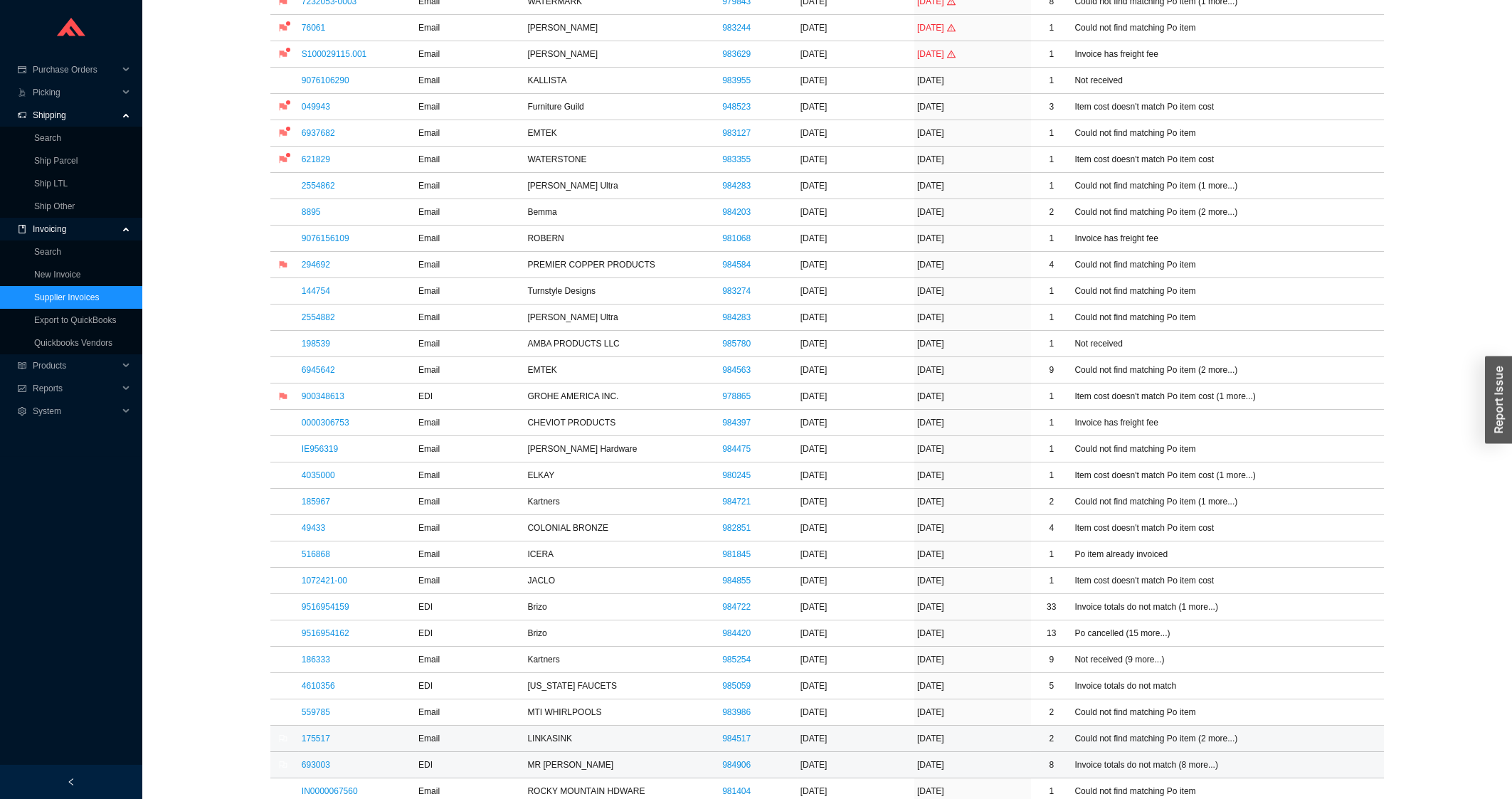
scroll to position [458, 0]
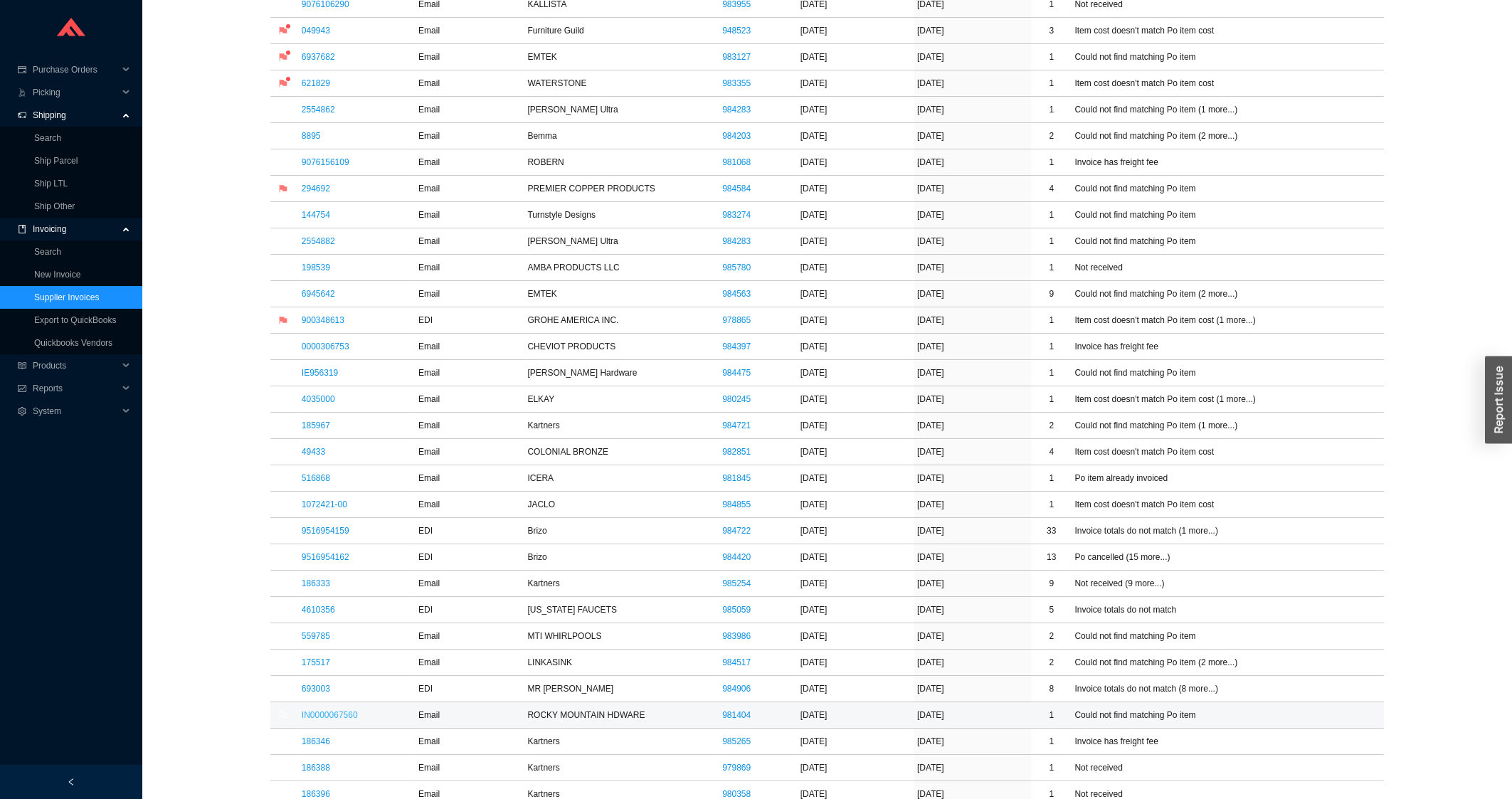
click at [334, 720] on link "IN0000067560" at bounding box center [330, 715] width 56 height 10
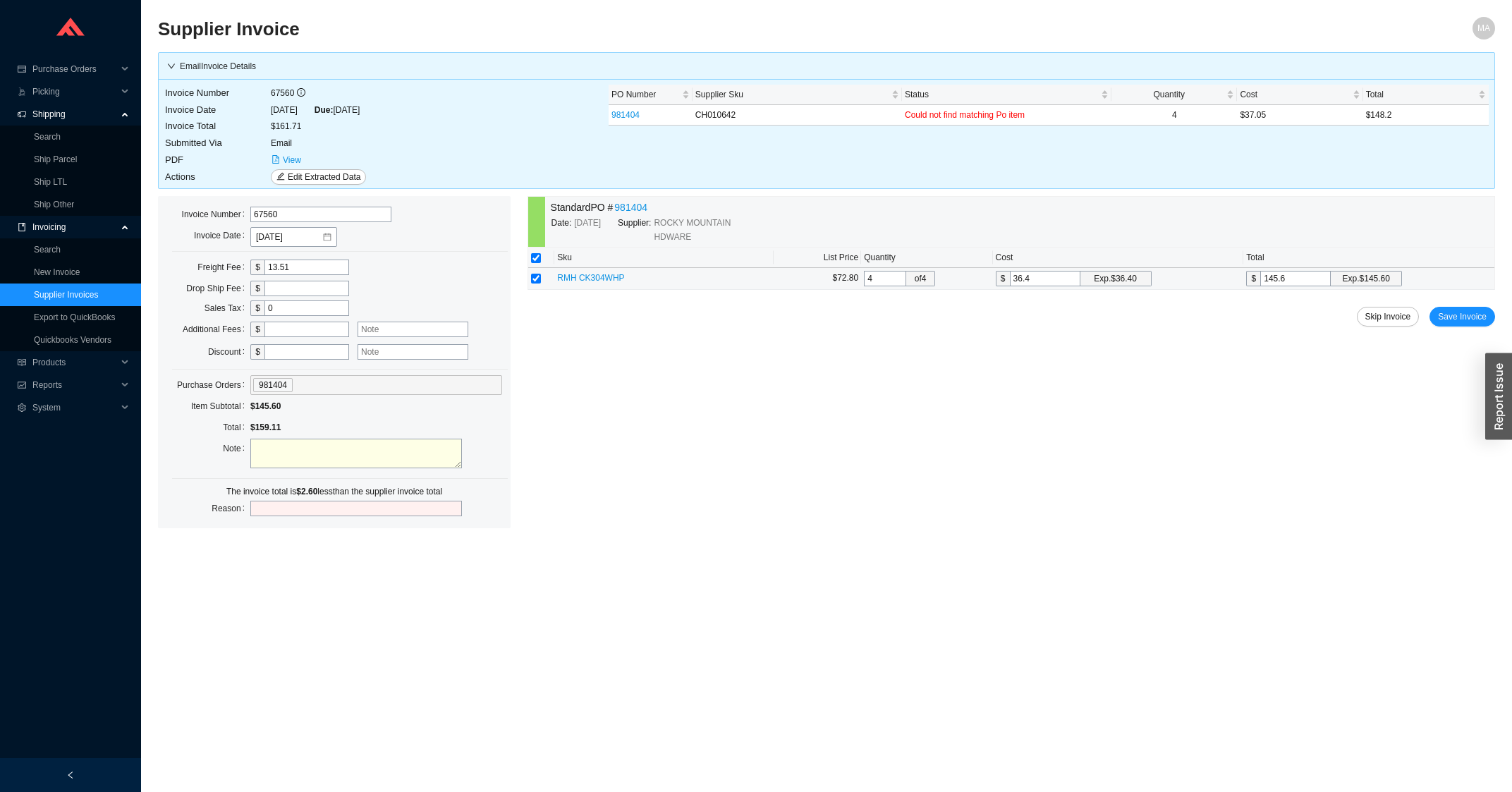
drag, startPoint x: 1045, startPoint y: 283, endPoint x: 963, endPoint y: 305, distance: 84.9
click at [1010, 286] on input "36.4" at bounding box center [1045, 278] width 70 height 15
type input "3"
type input "12"
type input "37"
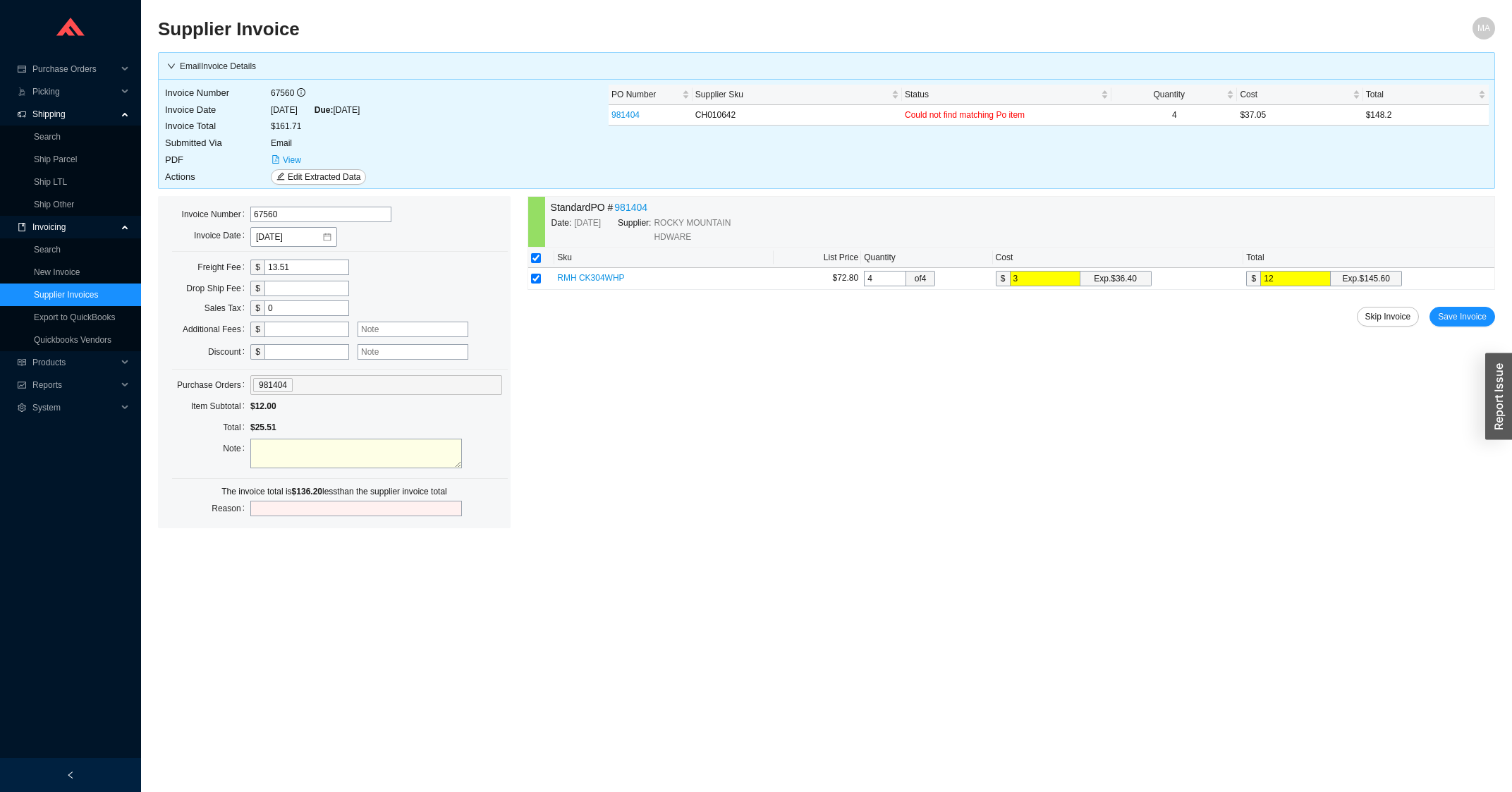
type input "148"
type input "37.05"
type input "148.2"
type input "37.05"
click at [1437, 314] on button "Save Invoice" at bounding box center [1462, 316] width 66 height 20
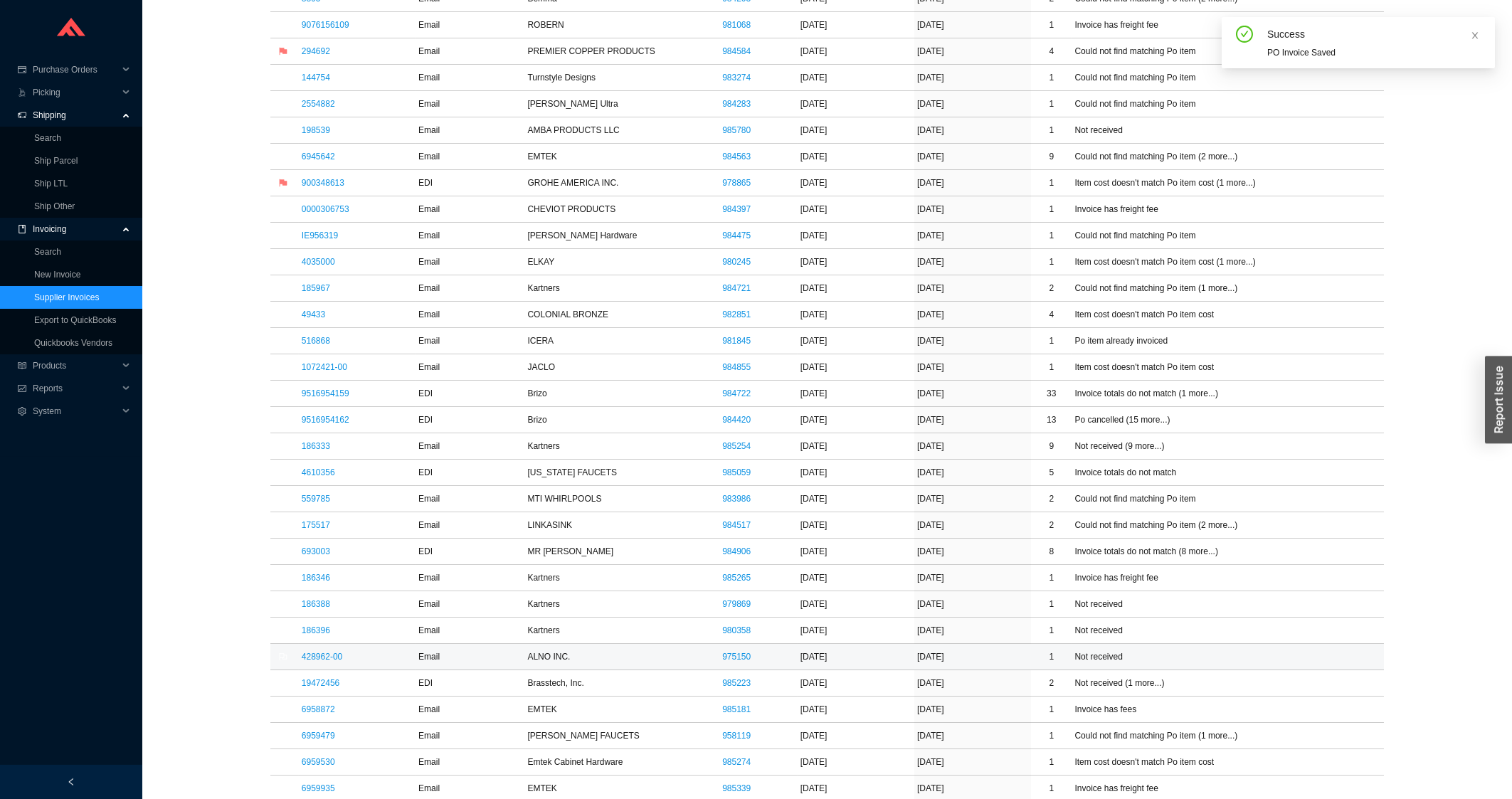
scroll to position [610, 0]
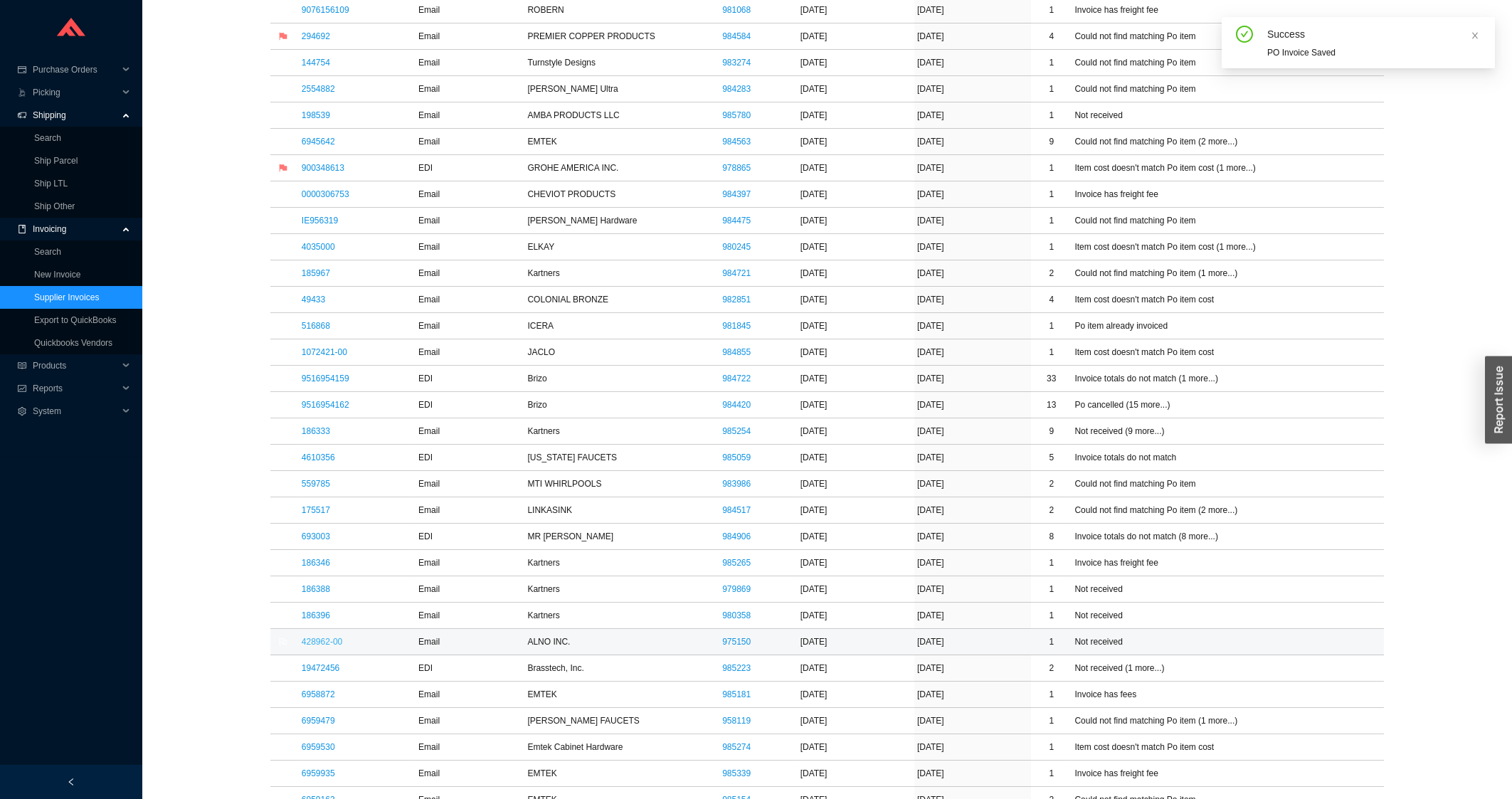
click at [311, 645] on link "428962-00" at bounding box center [322, 642] width 40 height 10
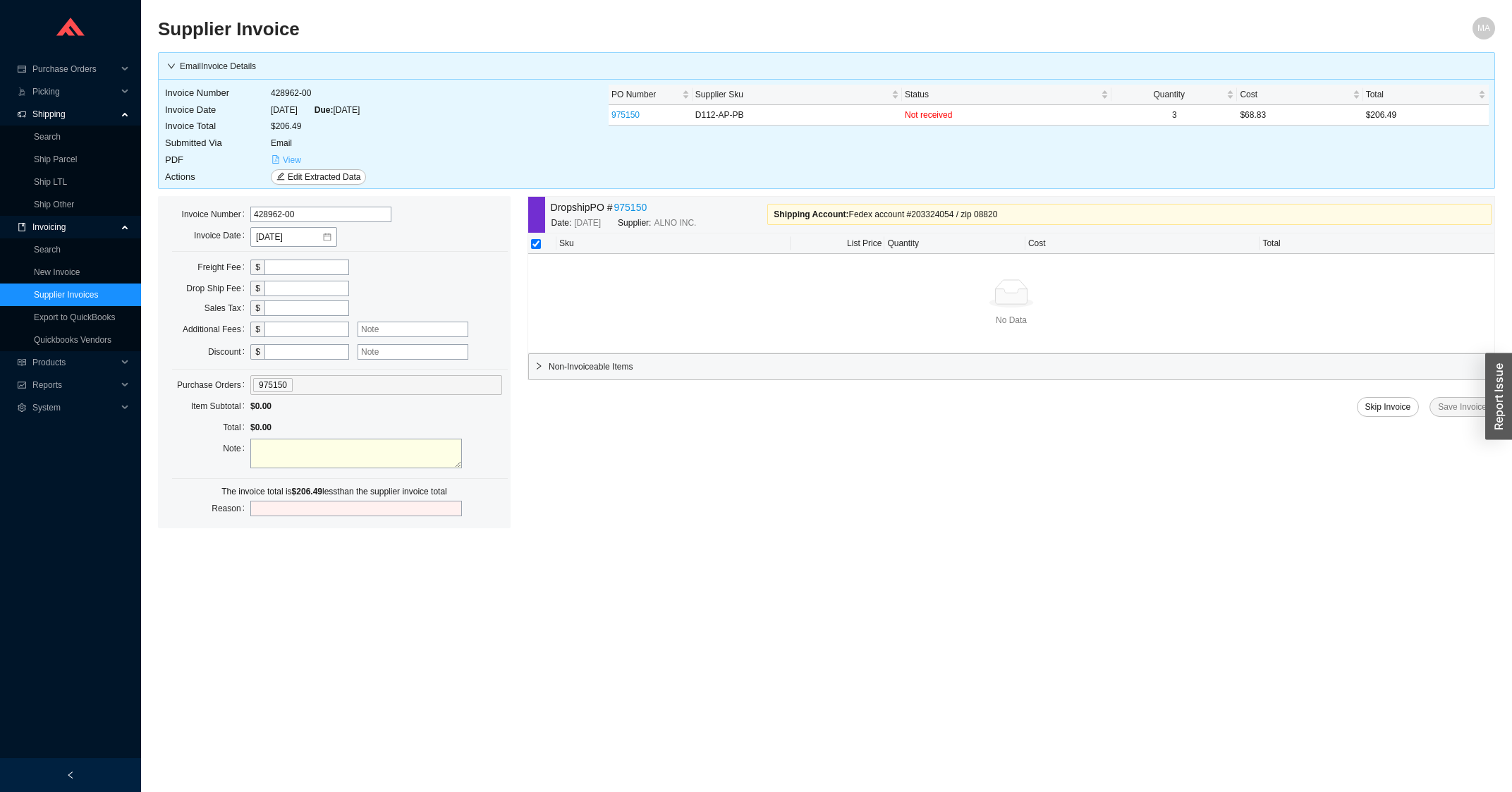
click at [288, 160] on span "View" at bounding box center [291, 159] width 18 height 14
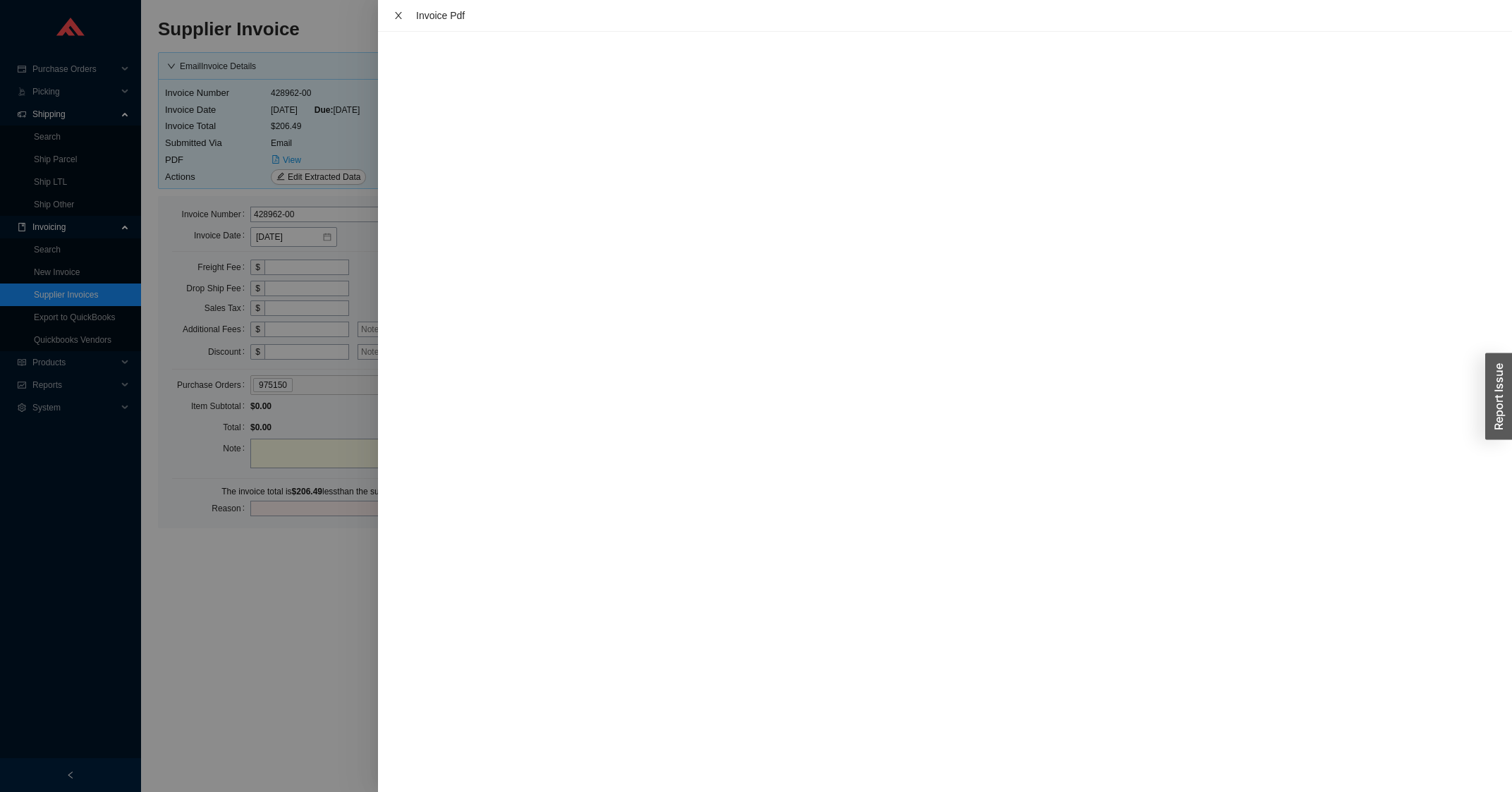
click at [396, 21] on button "Close" at bounding box center [398, 16] width 18 height 12
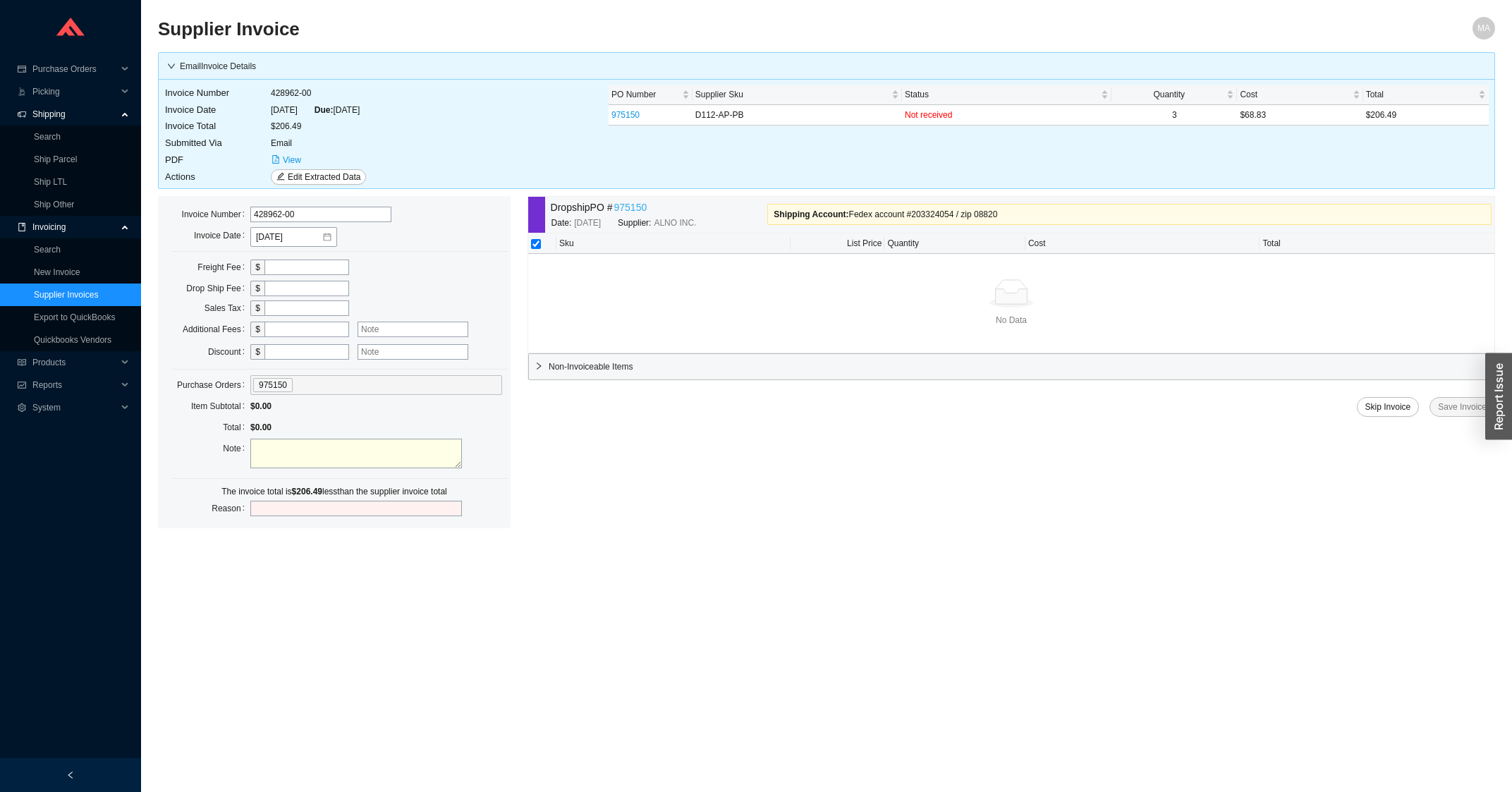
click at [632, 211] on link "975150" at bounding box center [631, 207] width 33 height 16
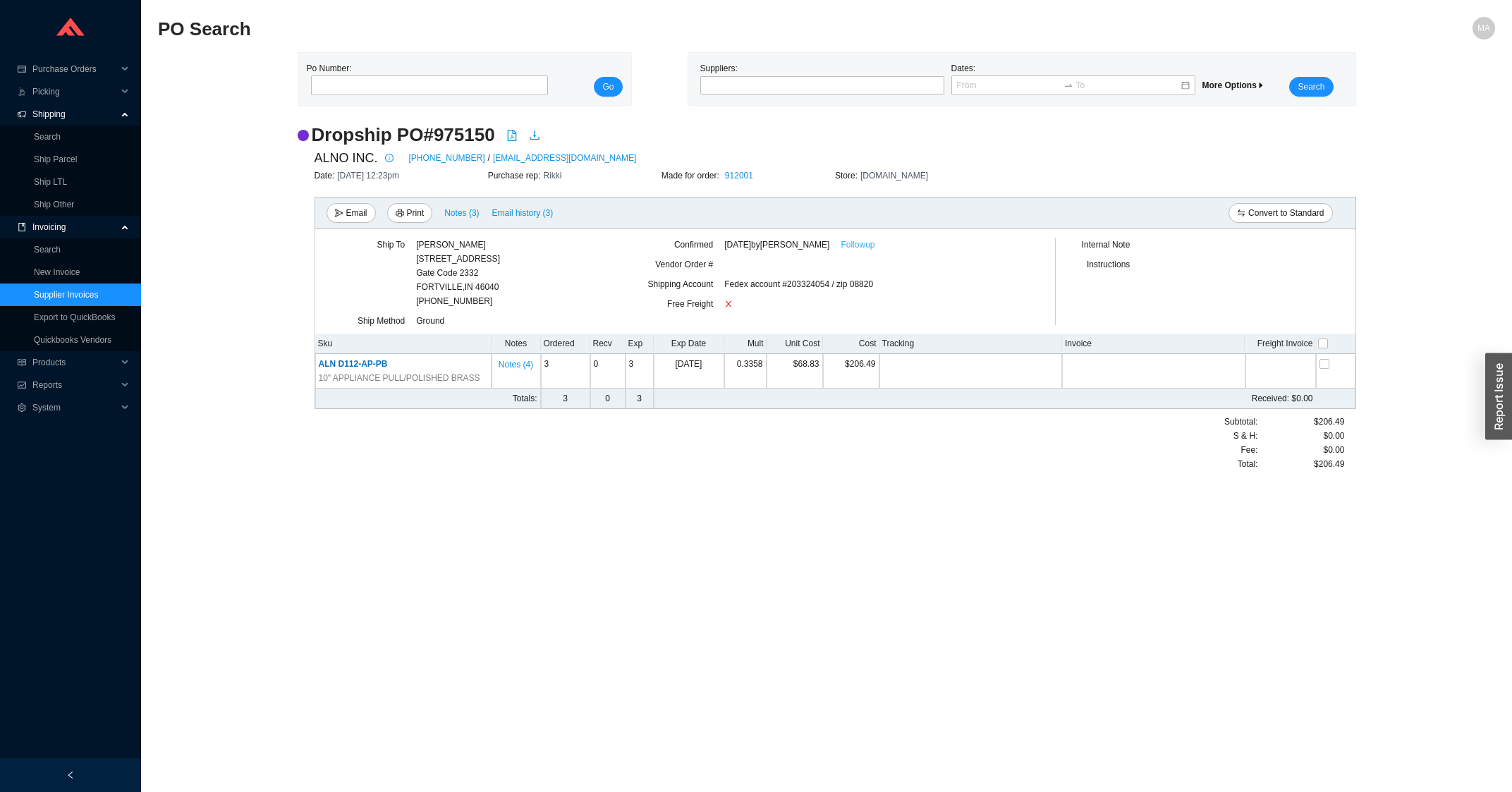
click at [850, 247] on link "Followup" at bounding box center [857, 244] width 34 height 14
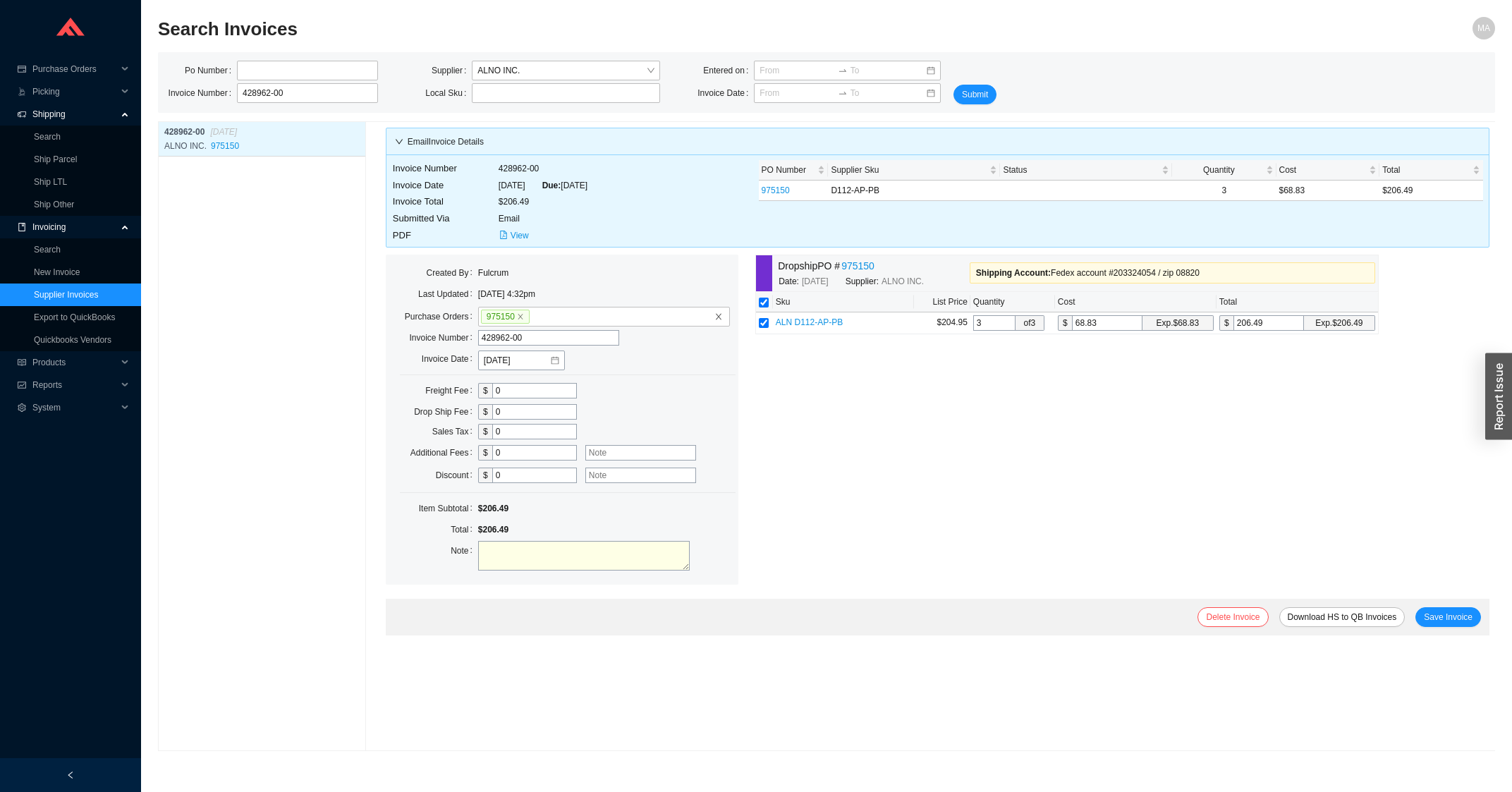
click at [75, 296] on link "Supplier Invoices" at bounding box center [66, 295] width 64 height 10
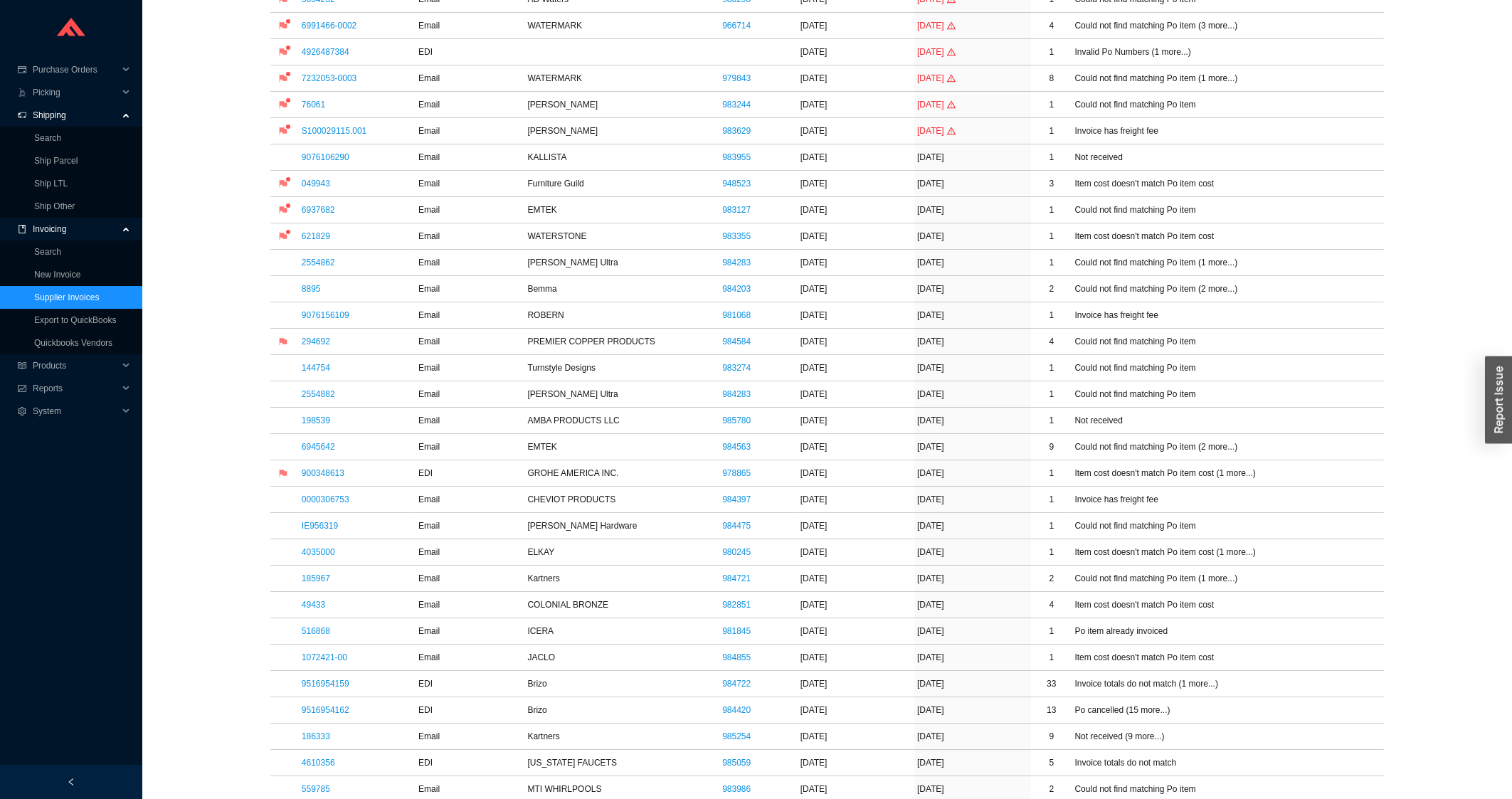
scroll to position [458, 0]
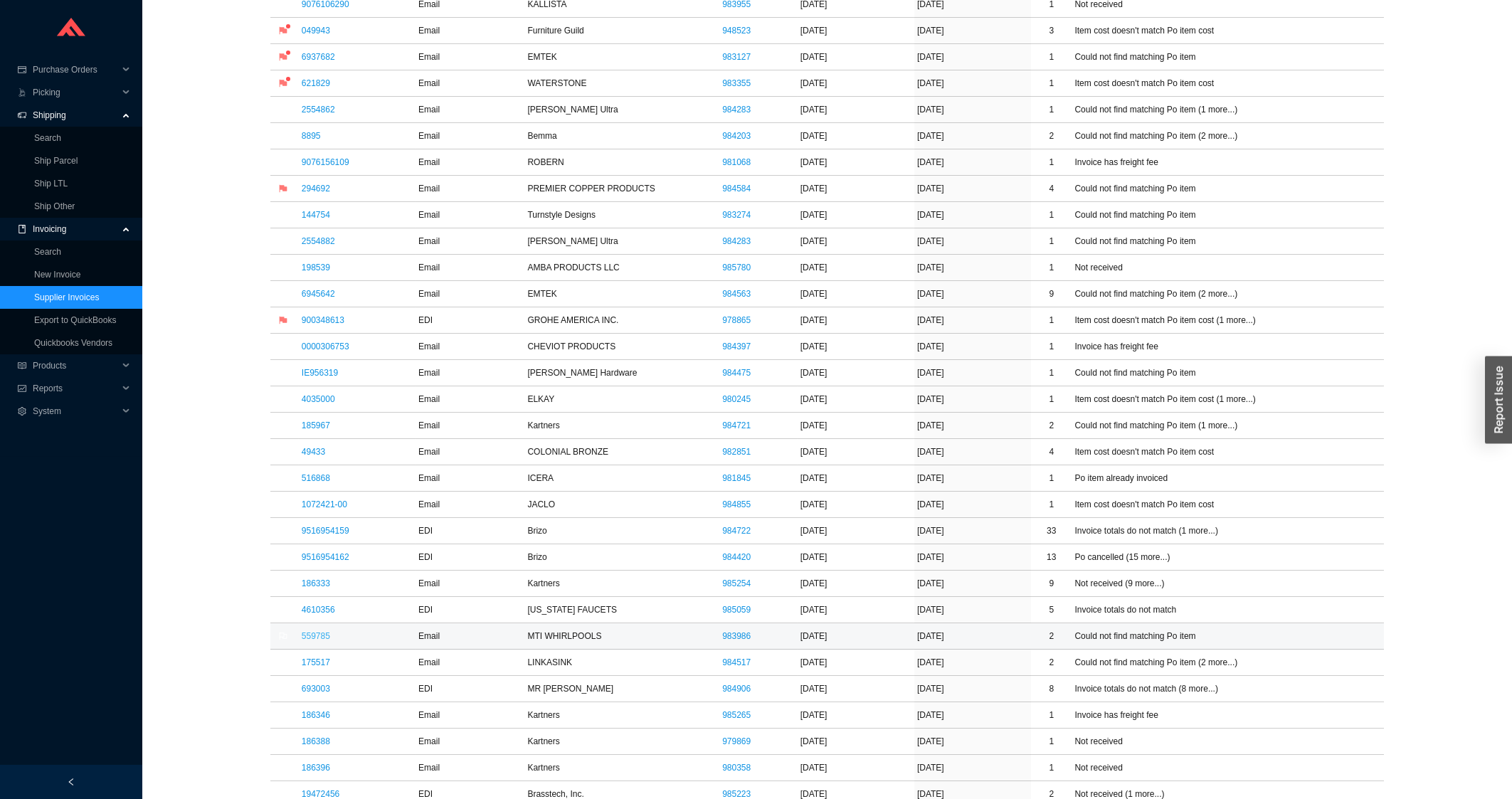
click at [328, 640] on link "559785" at bounding box center [316, 636] width 29 height 10
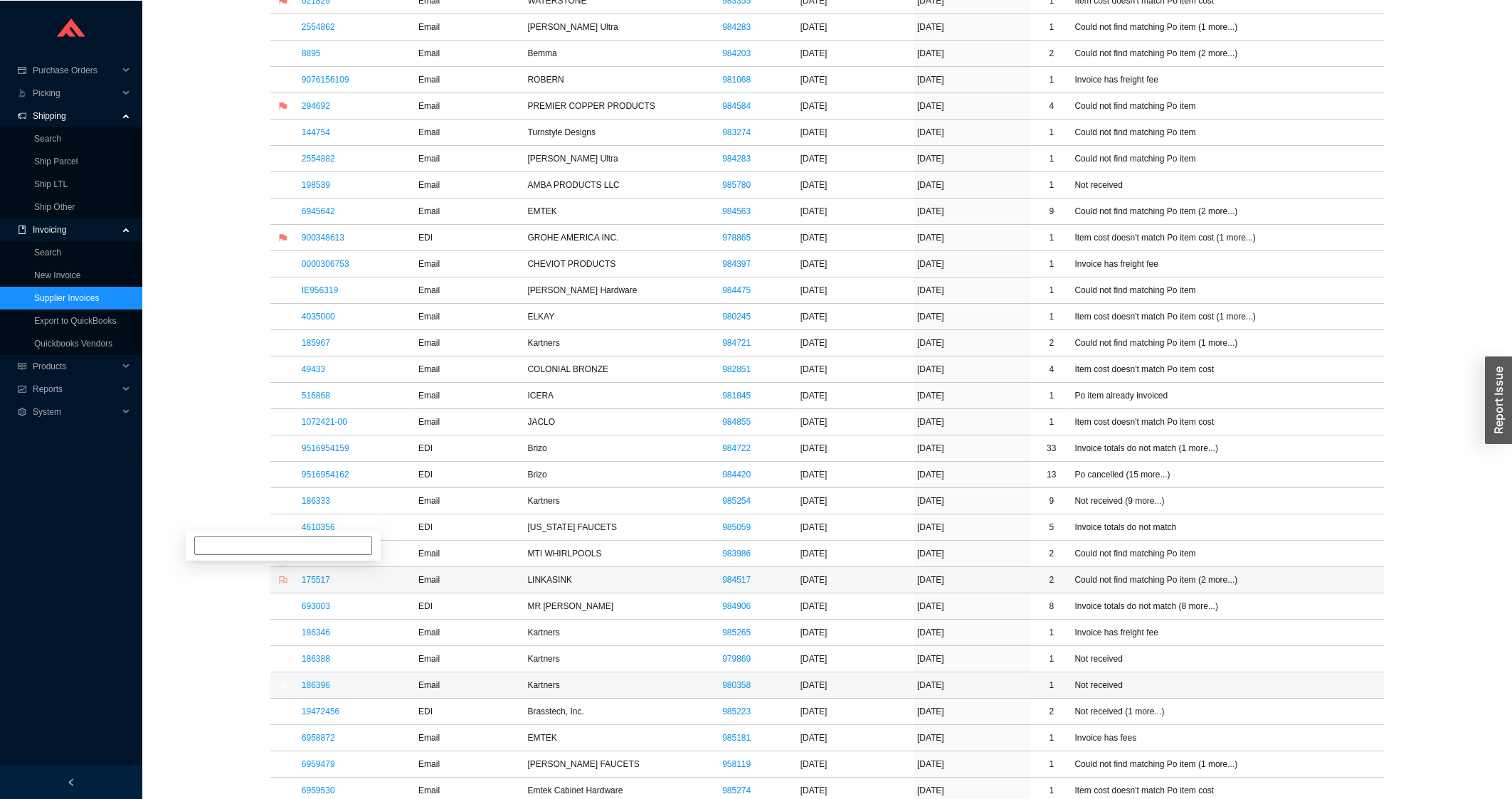
scroll to position [610, 0]
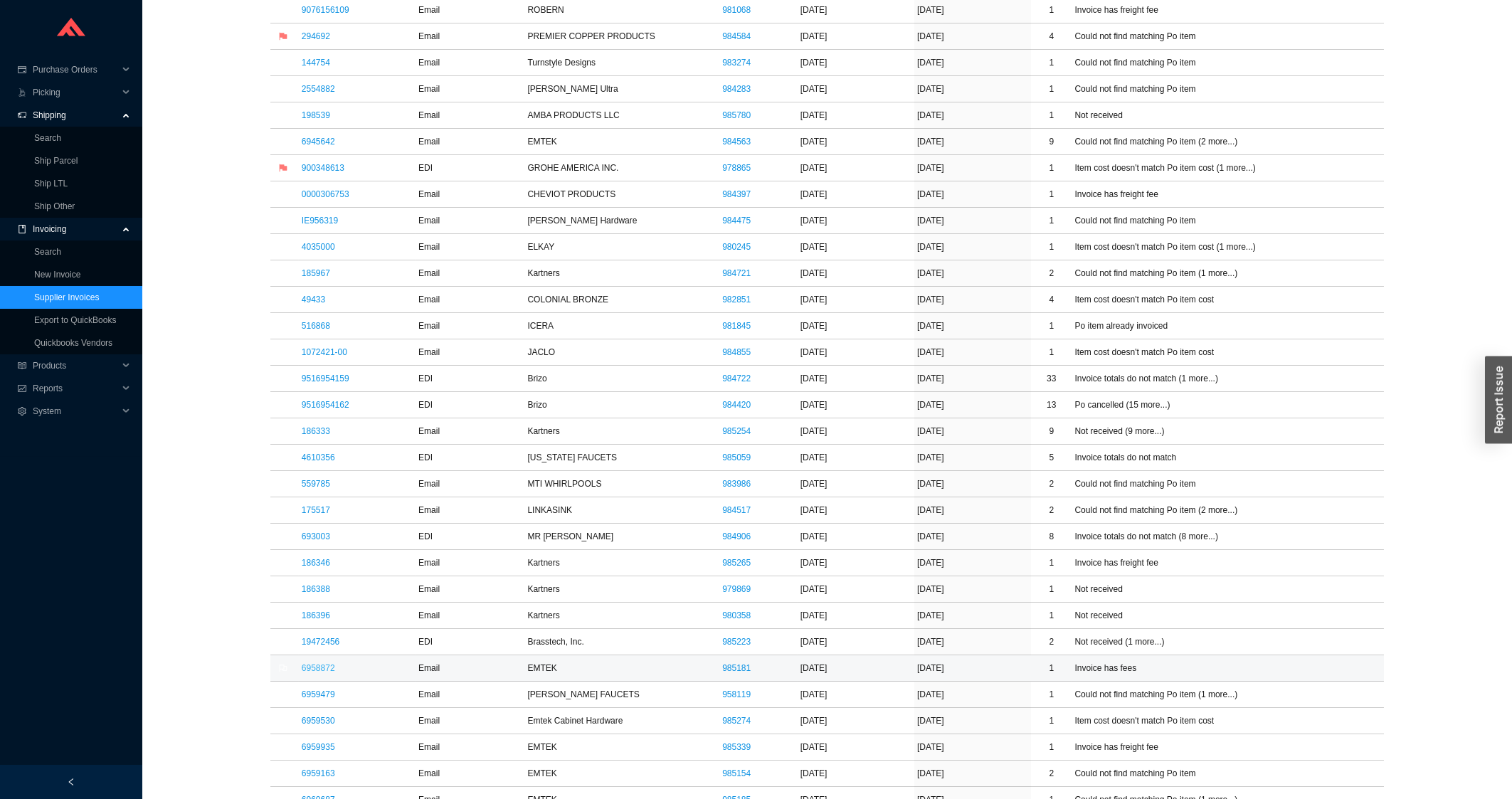
click at [321, 673] on link "6958872" at bounding box center [319, 668] width 34 height 10
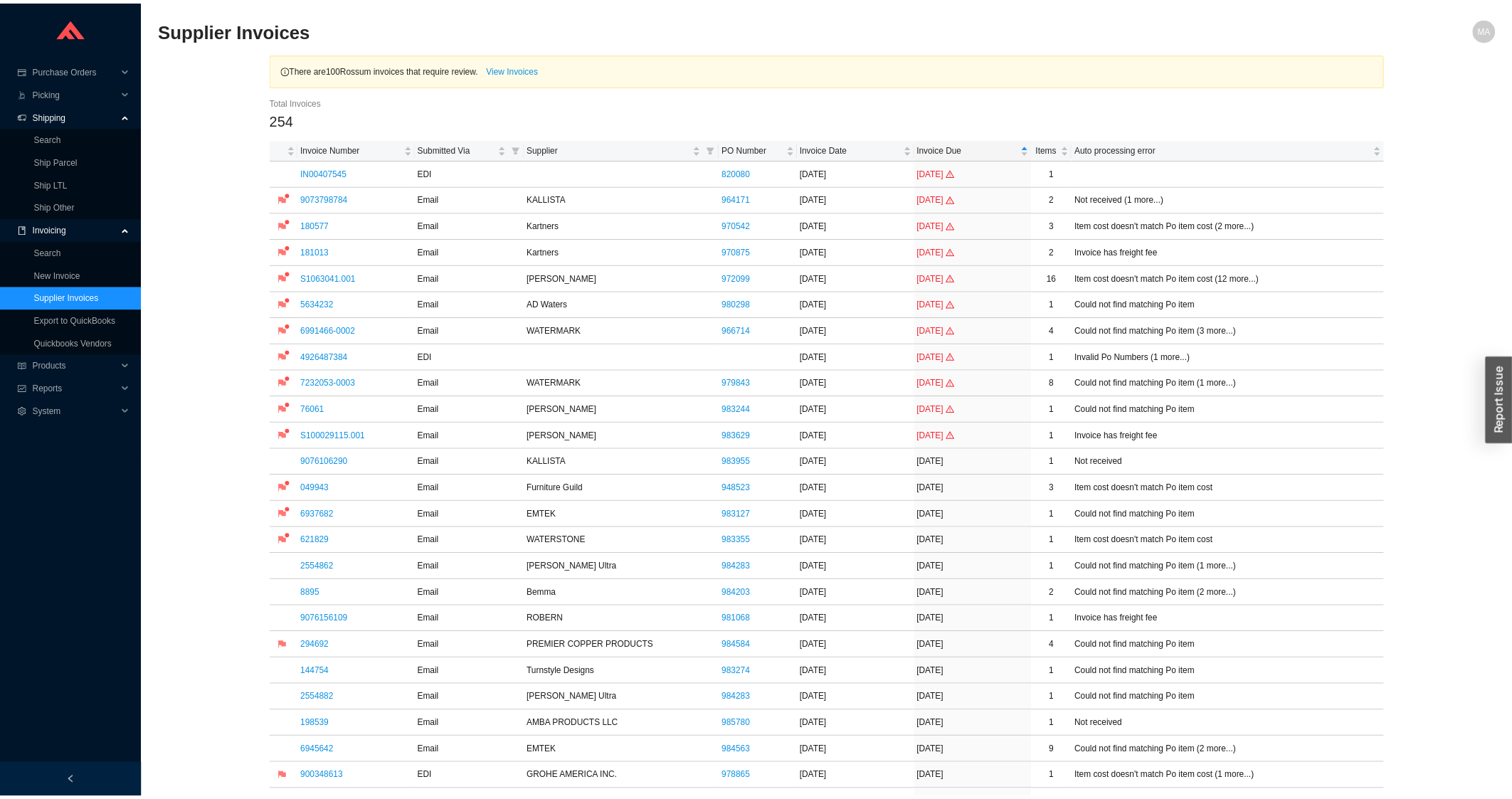
scroll to position [610, 0]
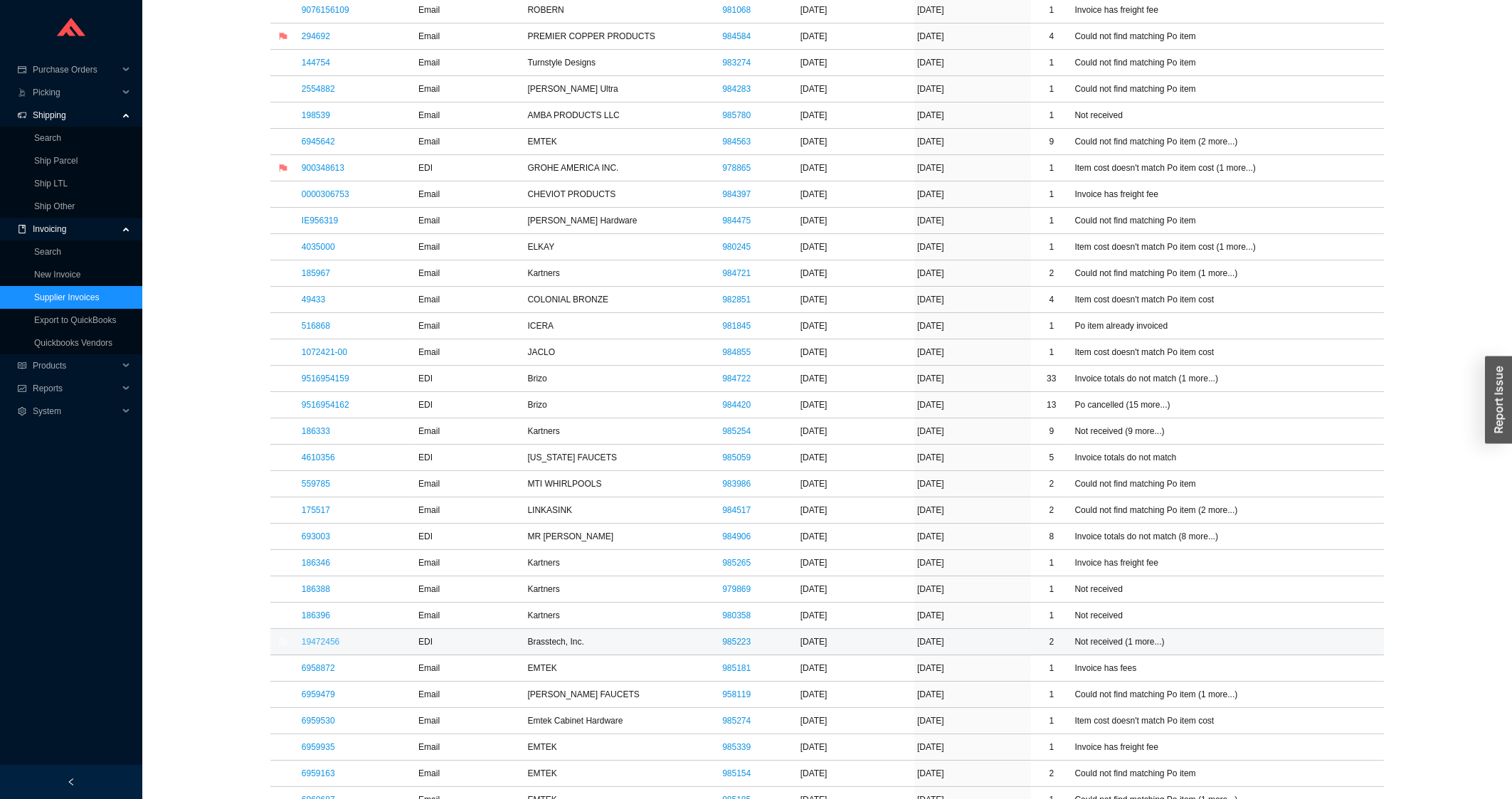
click at [311, 647] on link "19472456" at bounding box center [321, 642] width 38 height 10
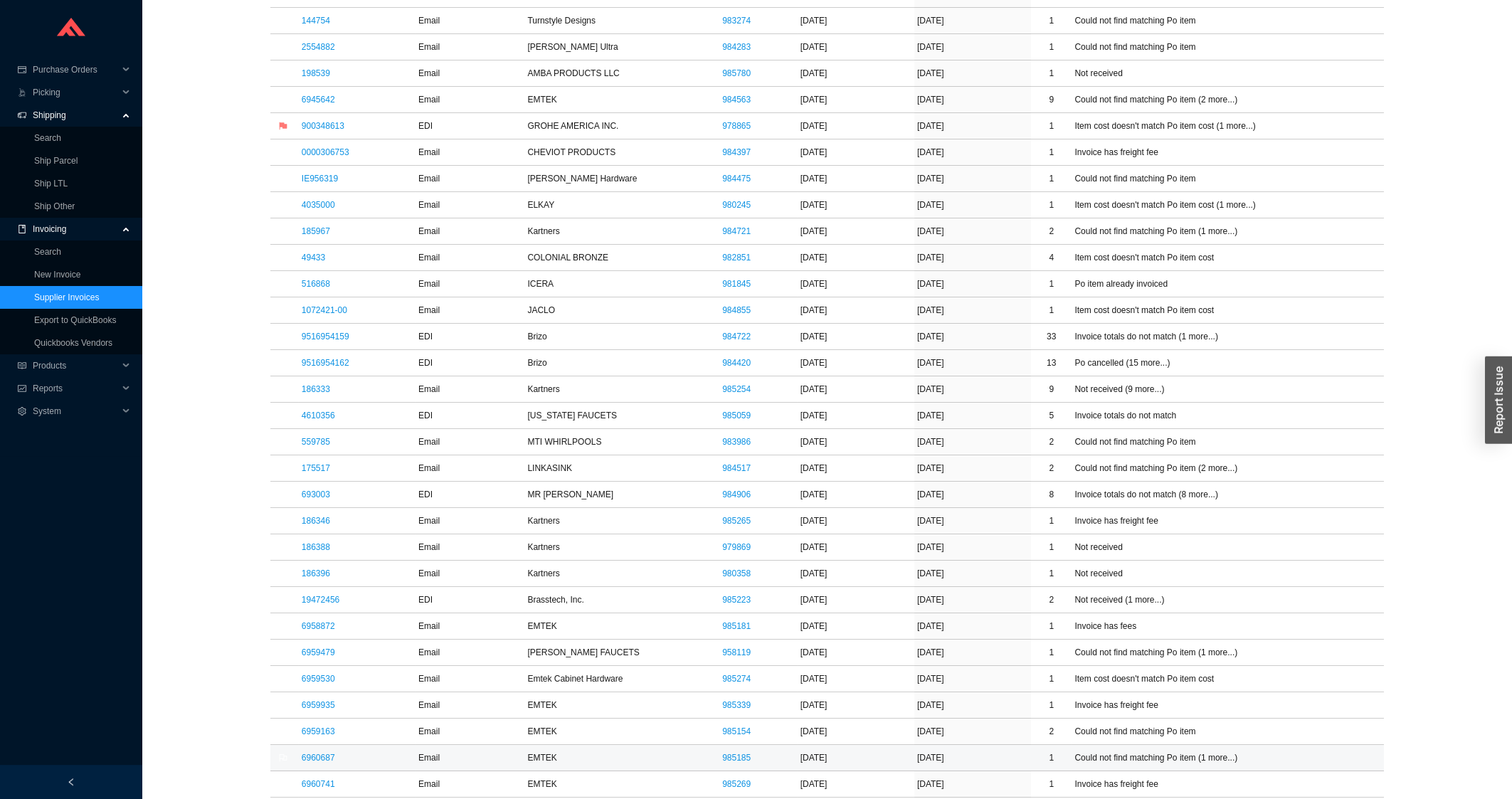
scroll to position [686, 0]
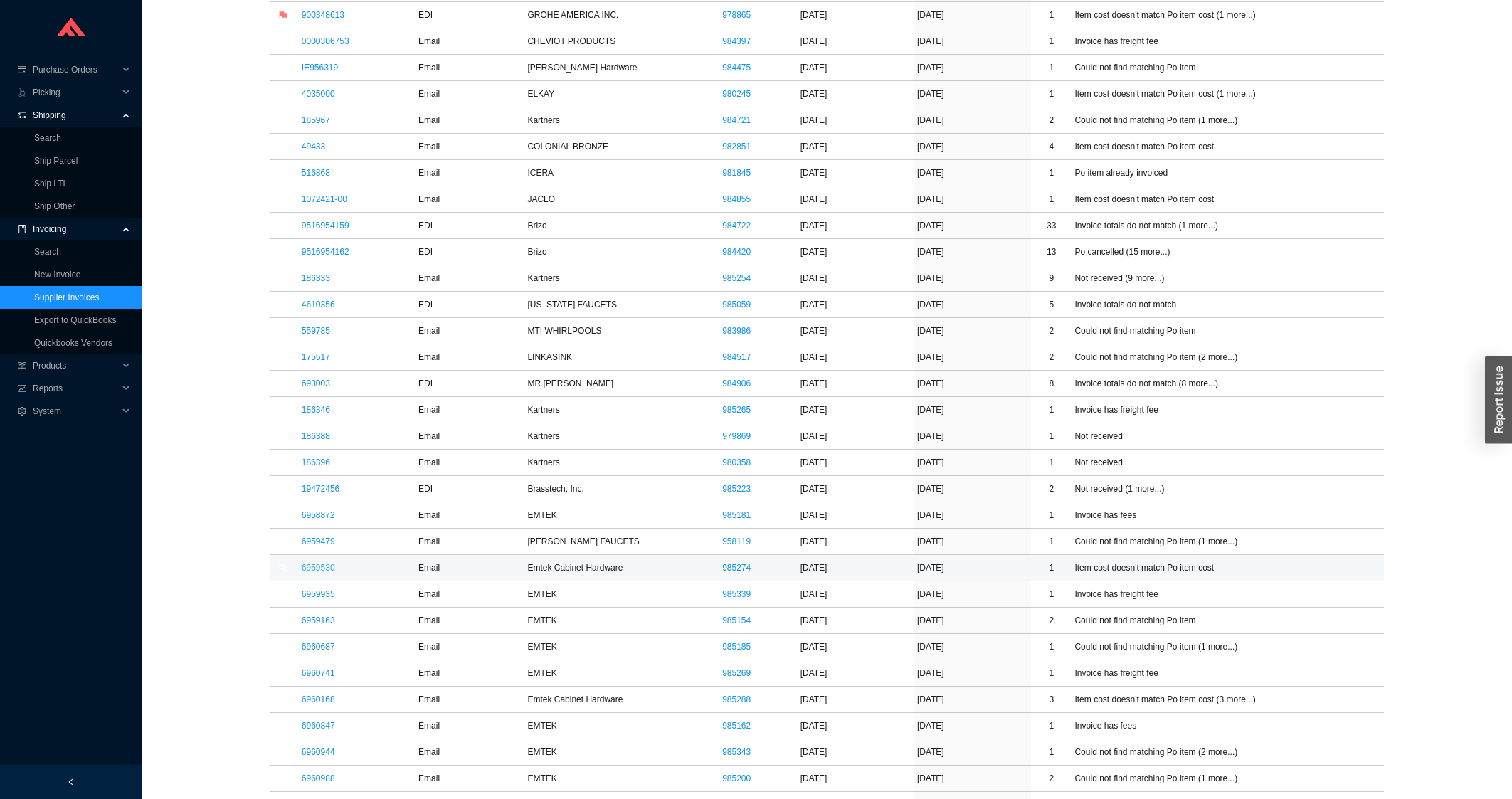
click at [312, 572] on link "6959530" at bounding box center [319, 568] width 34 height 10
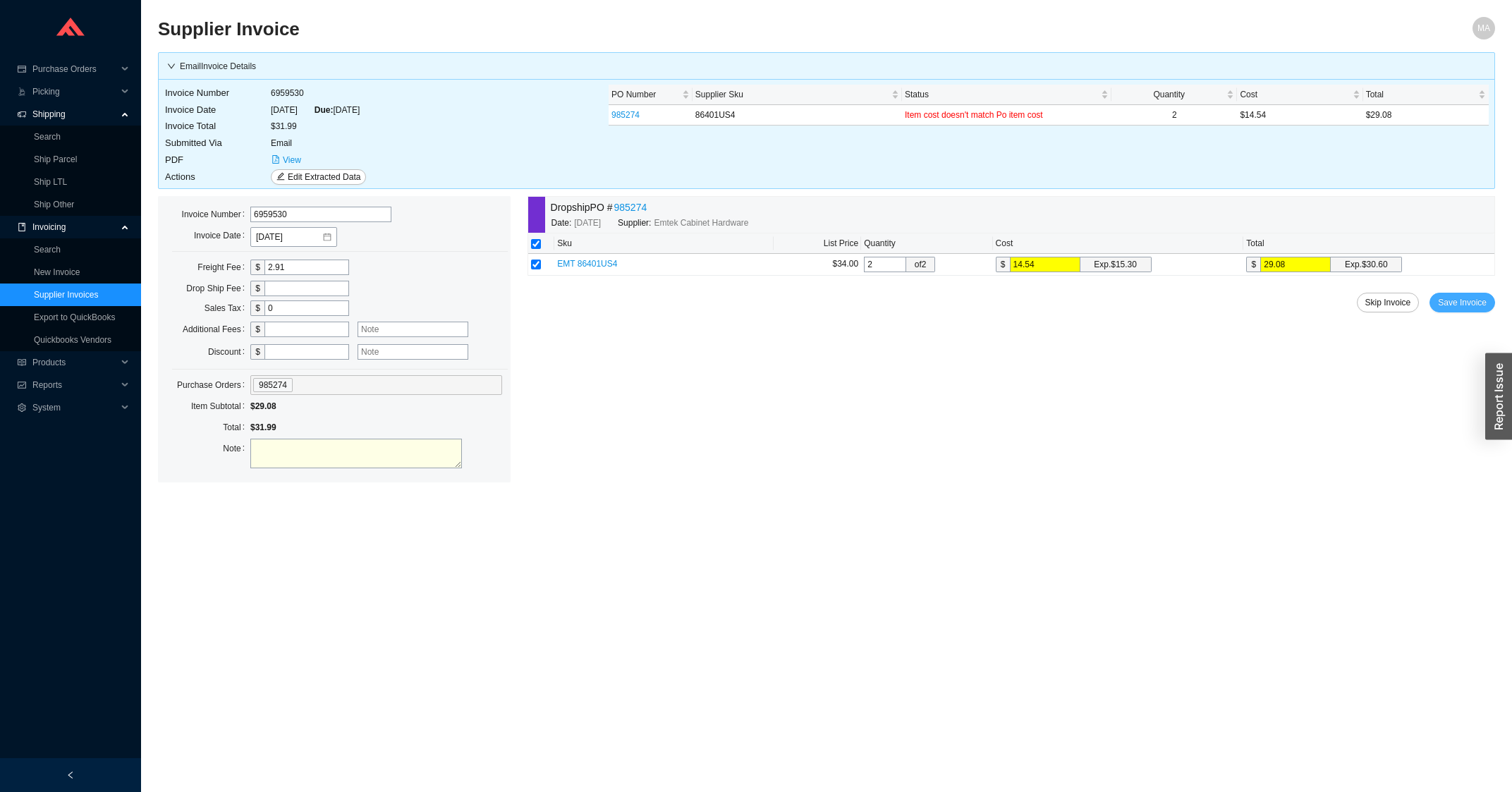
click at [1440, 303] on button "Save Invoice" at bounding box center [1462, 302] width 66 height 20
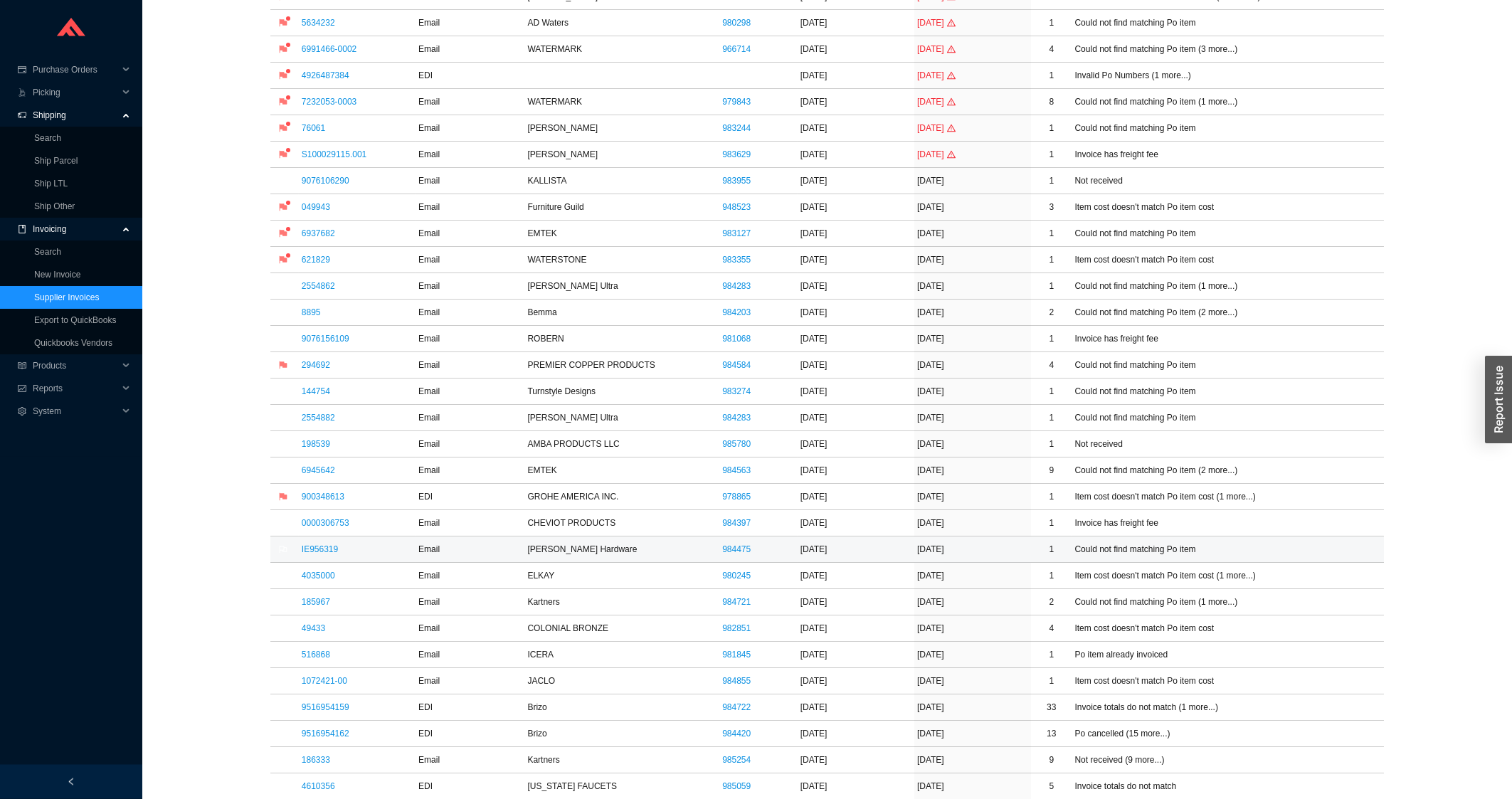
scroll to position [382, 0]
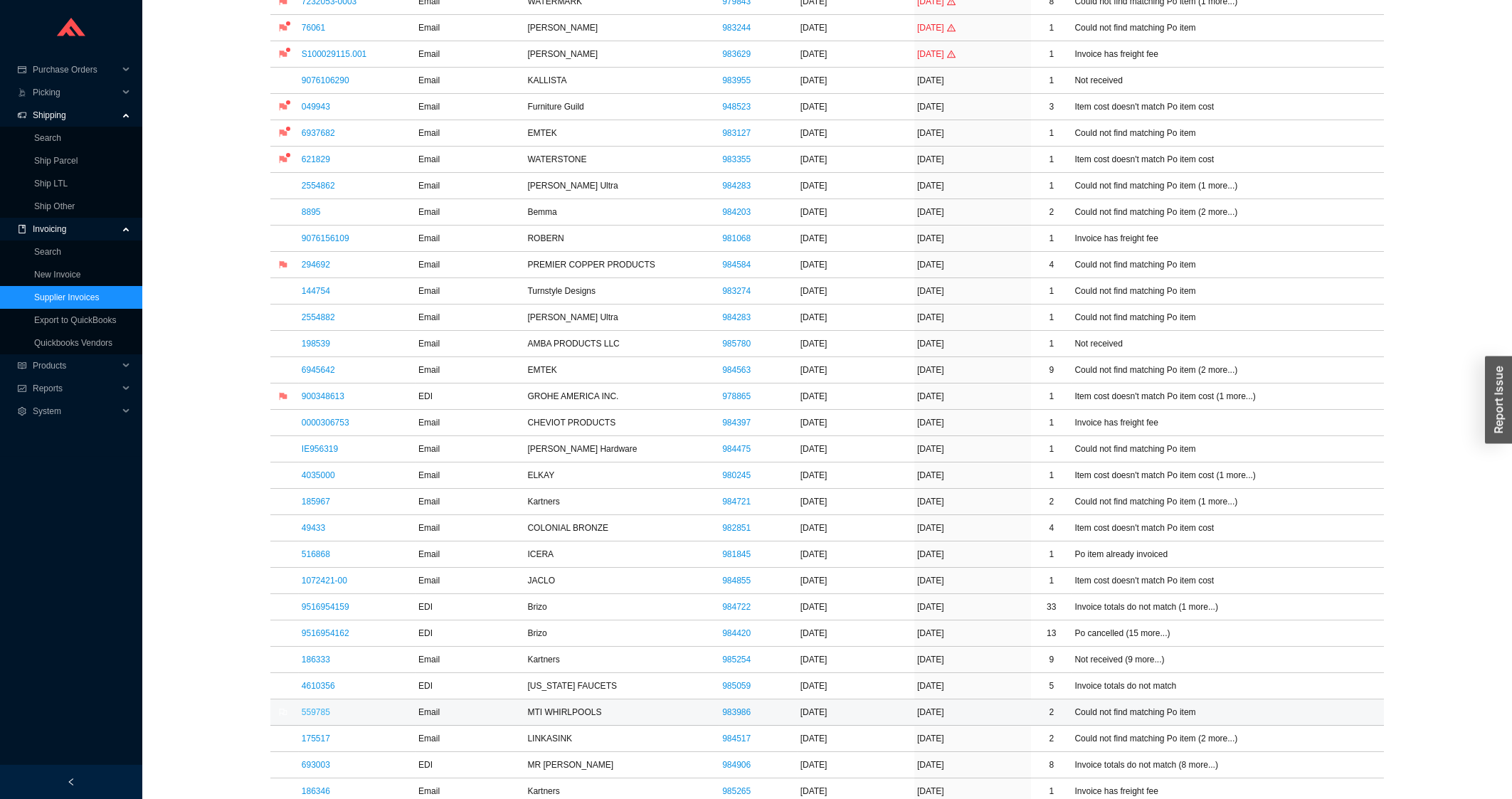
click at [322, 716] on link "559785" at bounding box center [316, 712] width 29 height 10
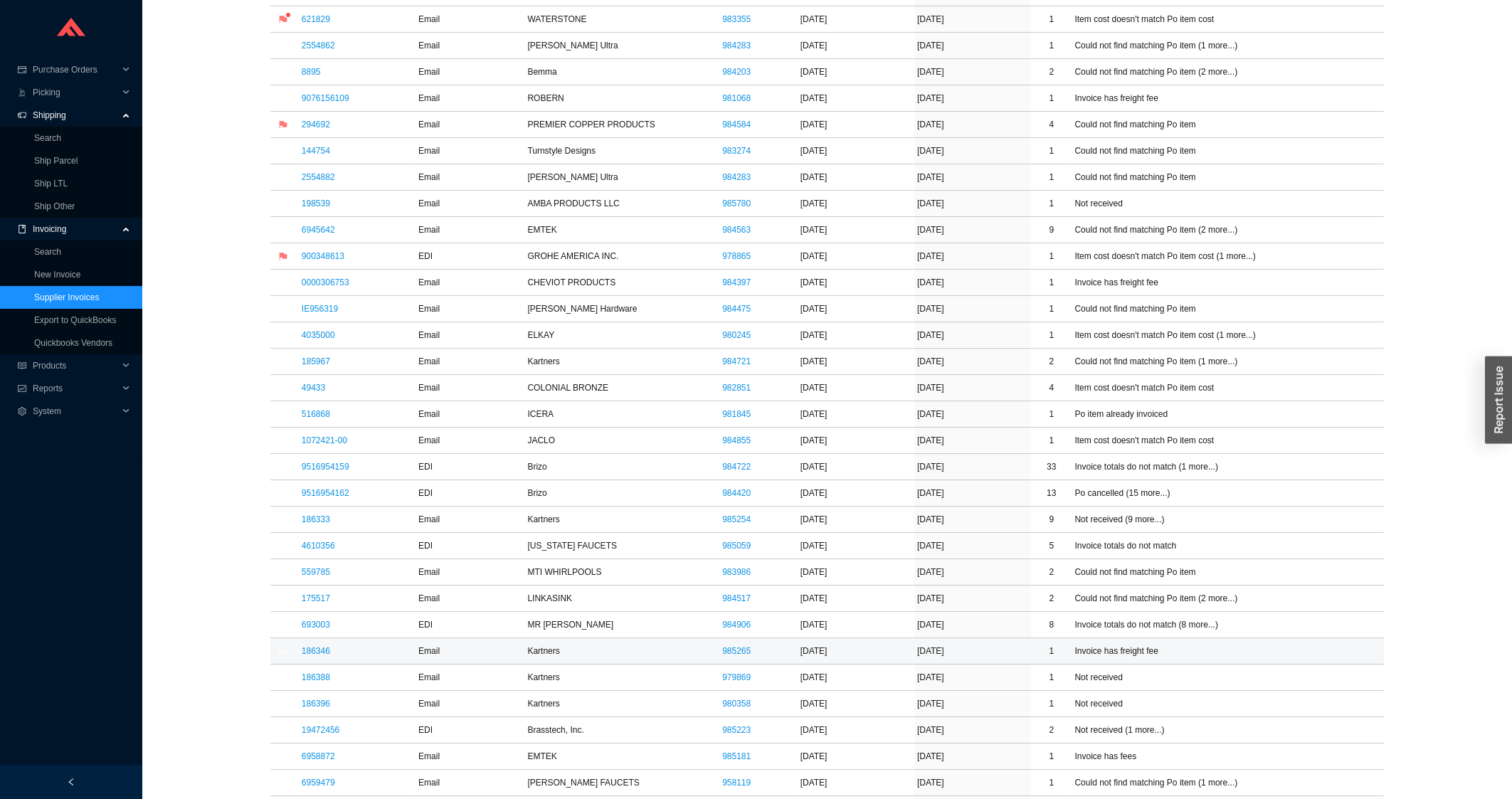
scroll to position [534, 0]
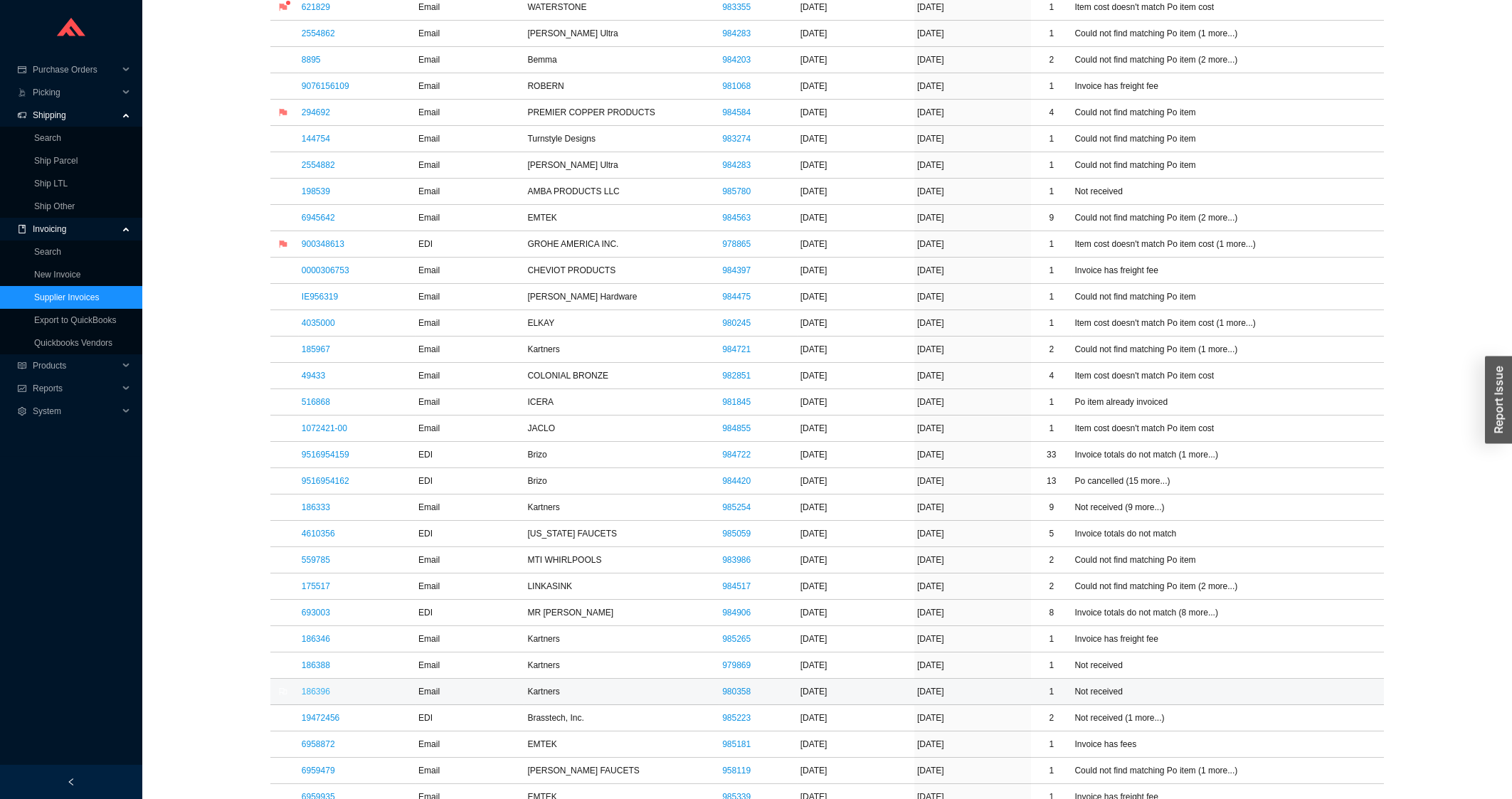
click at [319, 697] on link "186396" at bounding box center [316, 692] width 29 height 10
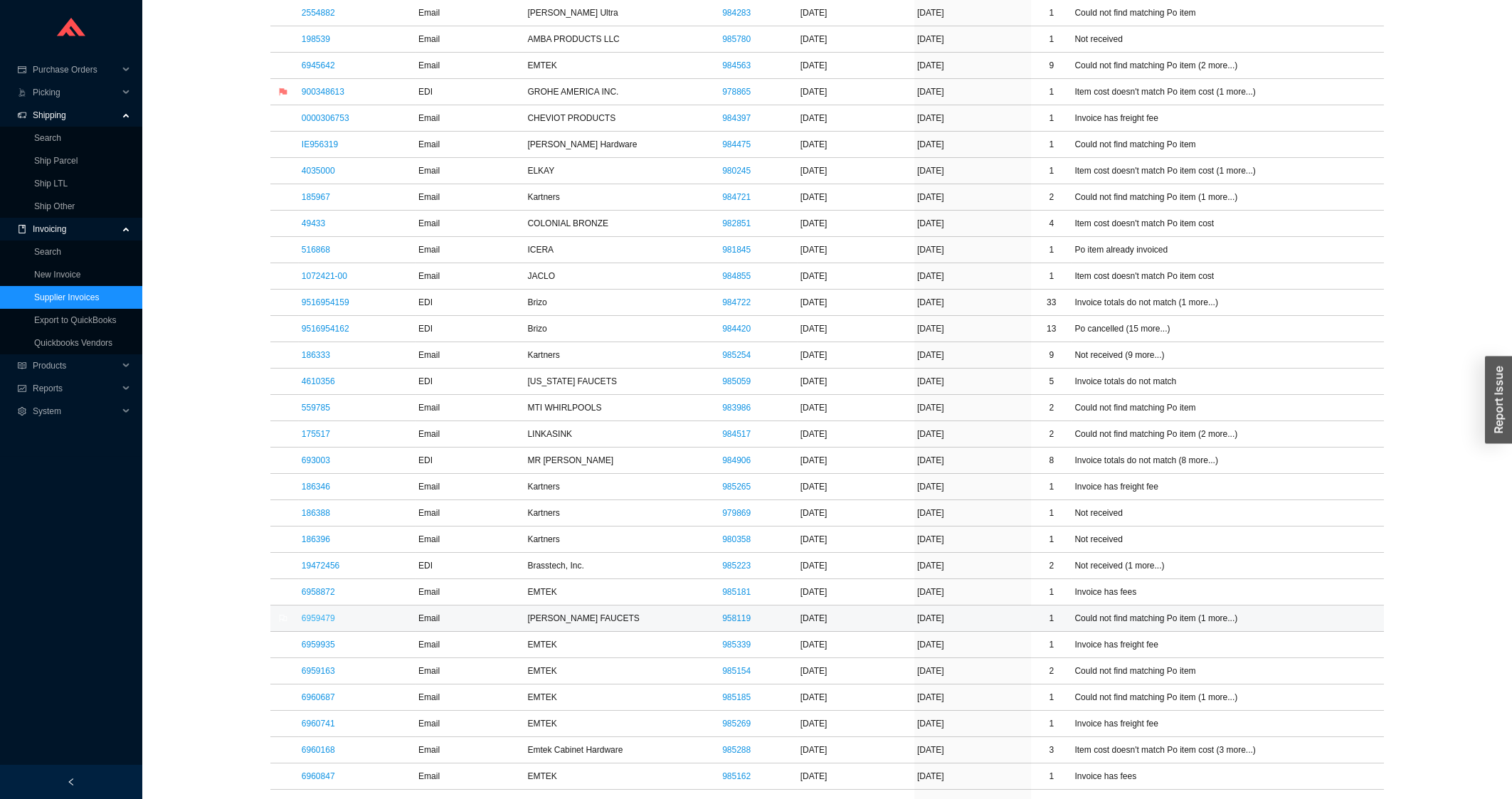
click at [311, 620] on link "6959479" at bounding box center [319, 618] width 34 height 10
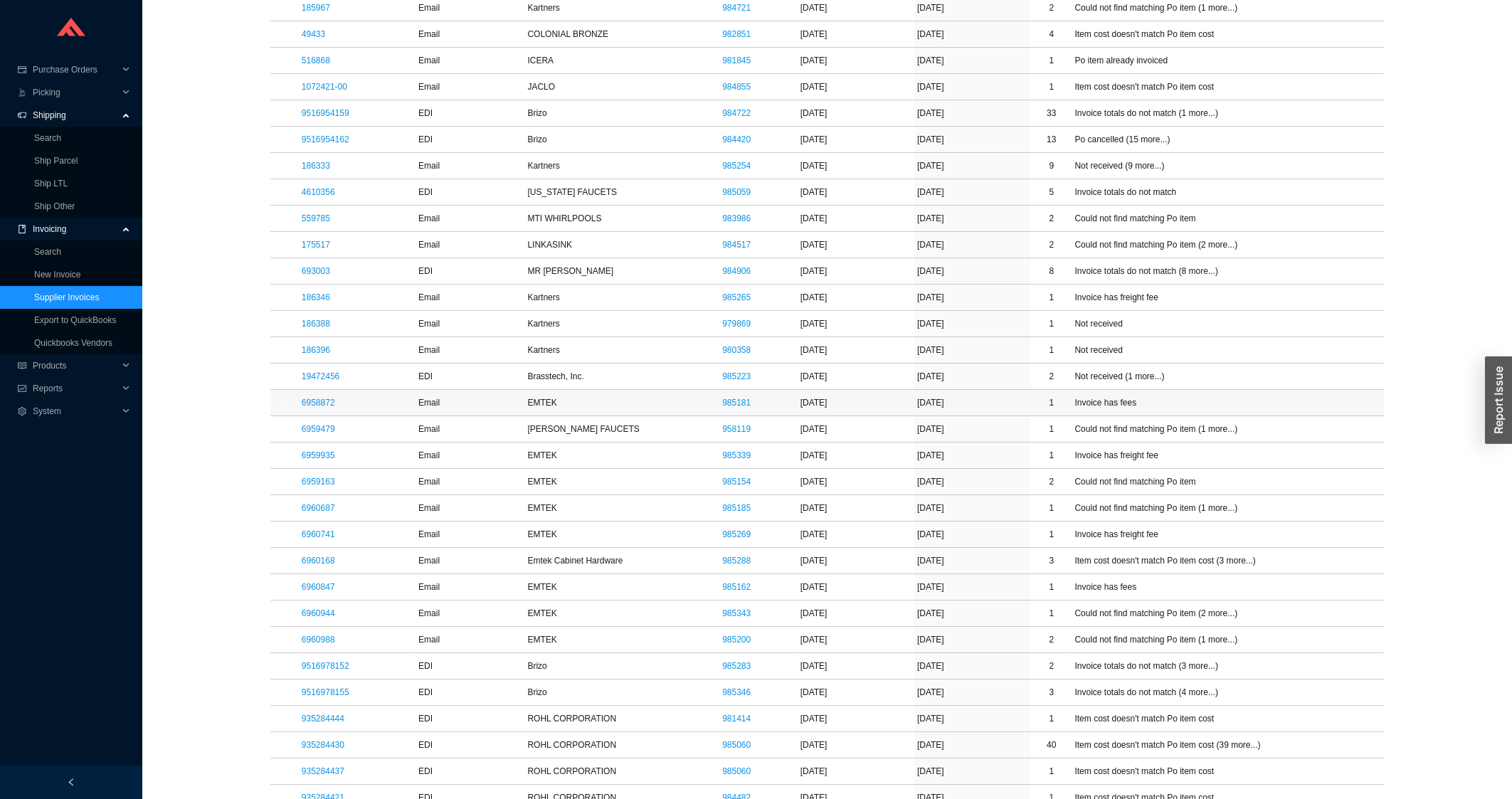
scroll to position [1067, 0]
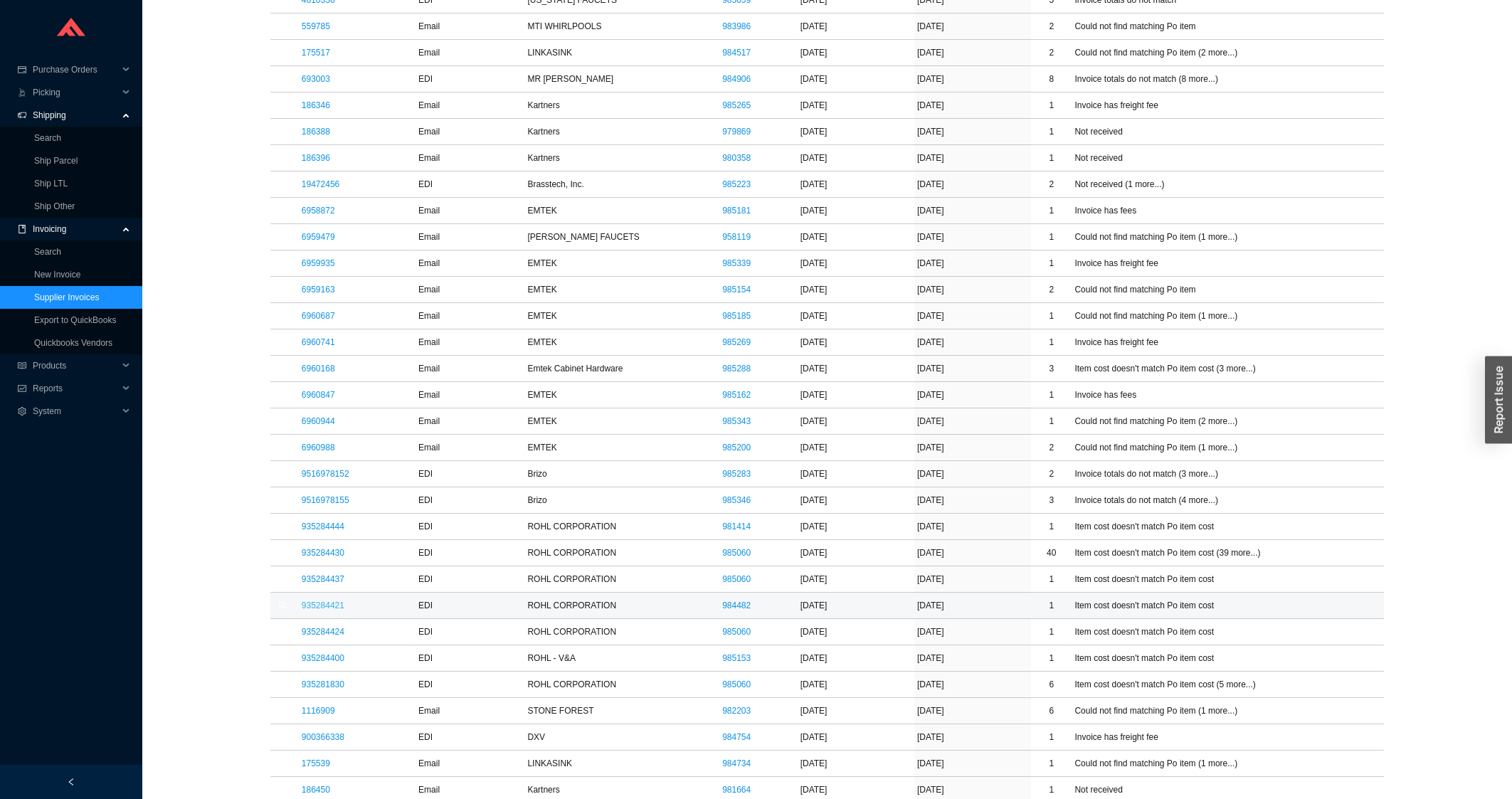
click at [338, 610] on link "935284421" at bounding box center [323, 605] width 42 height 10
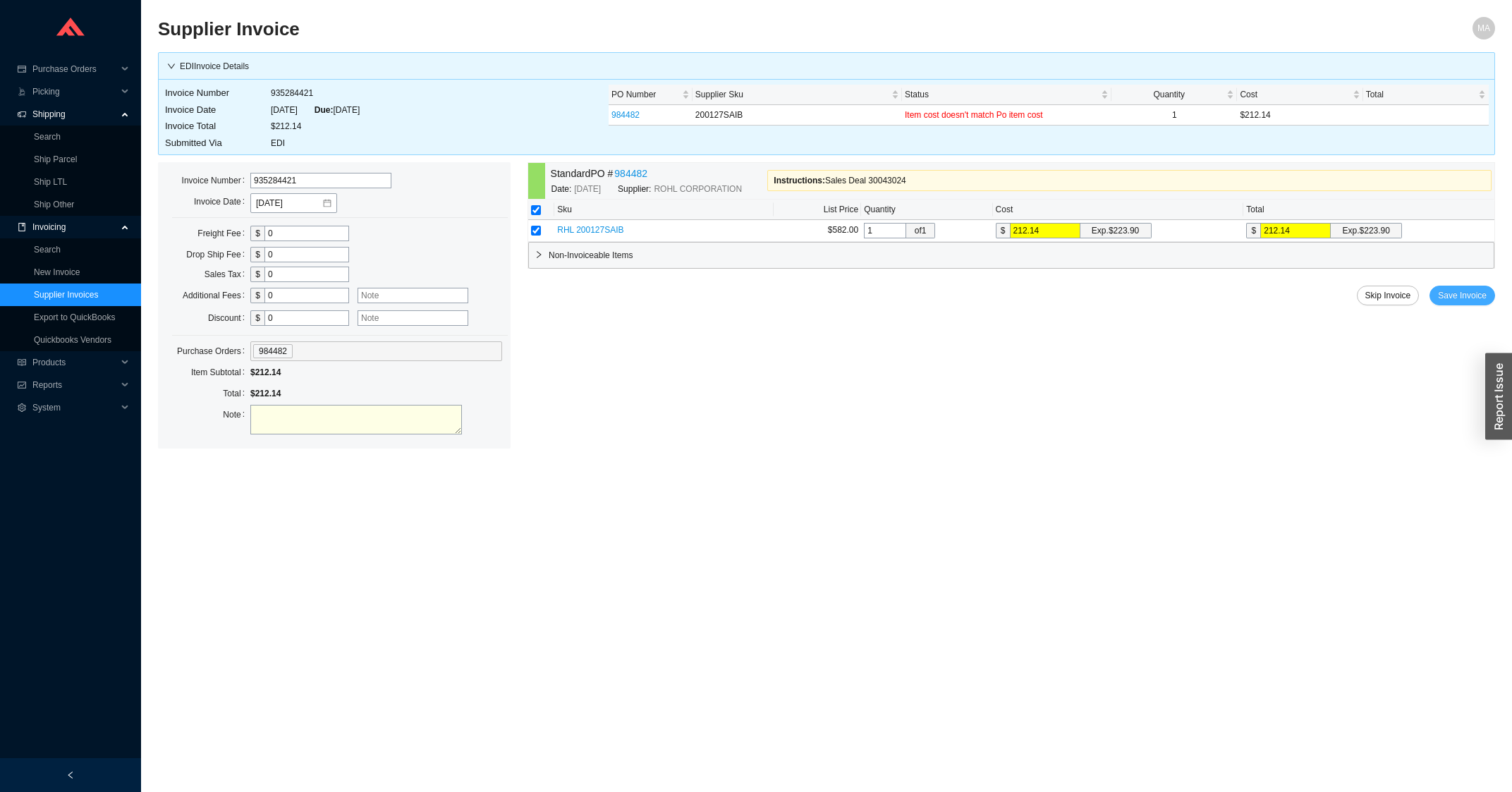
click at [1448, 299] on span "Save Invoice" at bounding box center [1461, 295] width 49 height 14
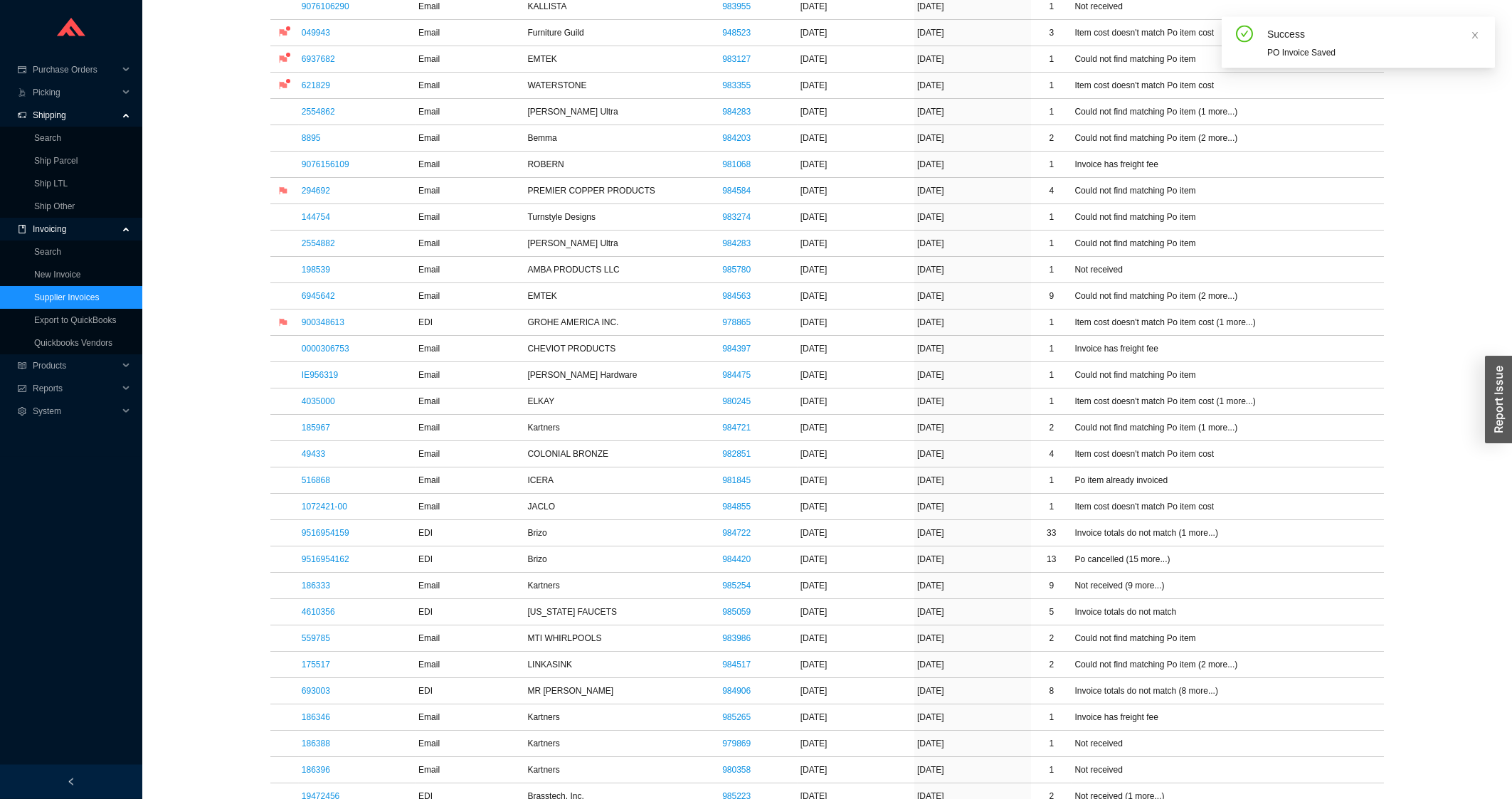
scroll to position [686, 0]
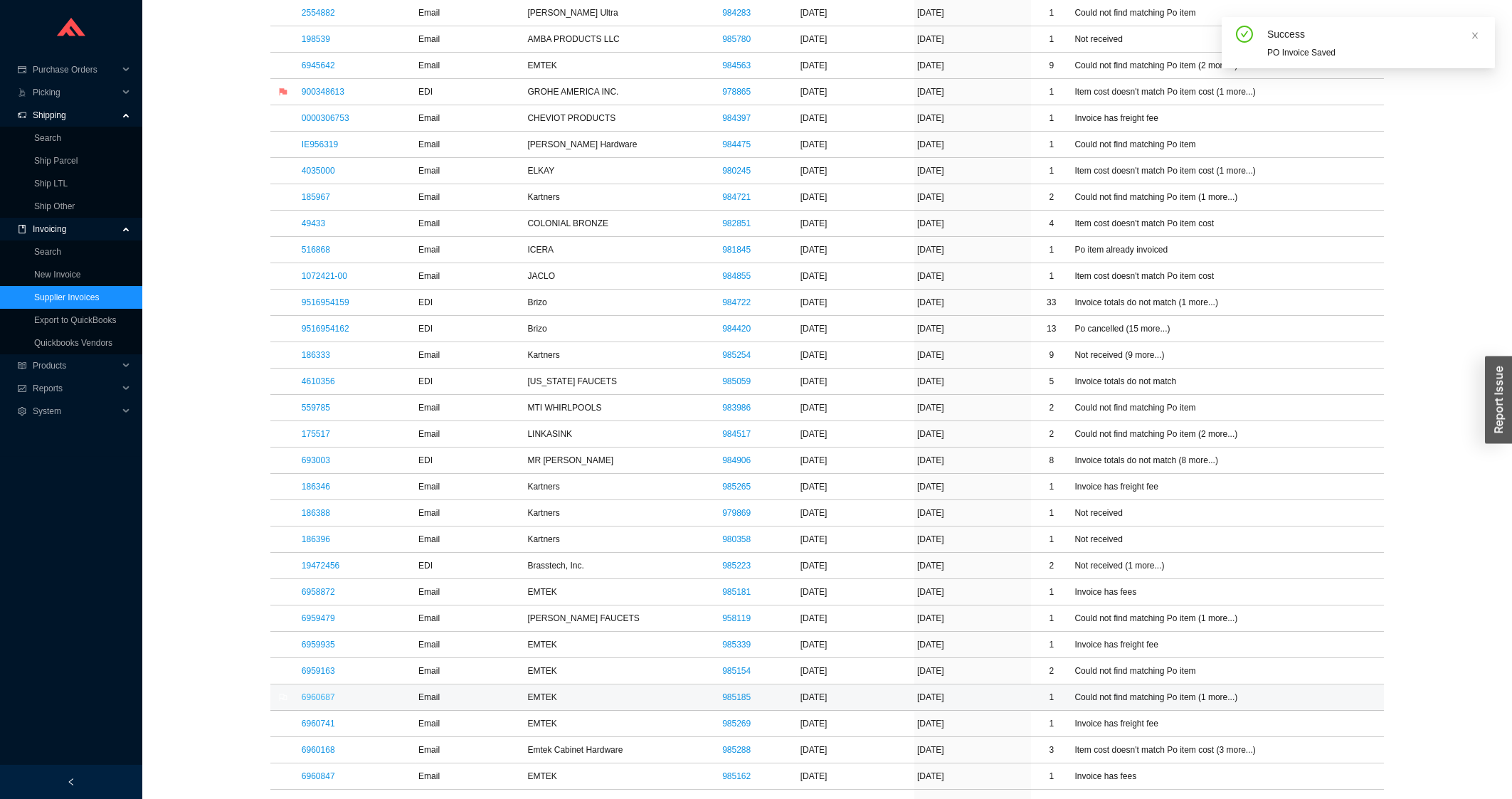
click at [320, 703] on link "6960687" at bounding box center [319, 697] width 34 height 10
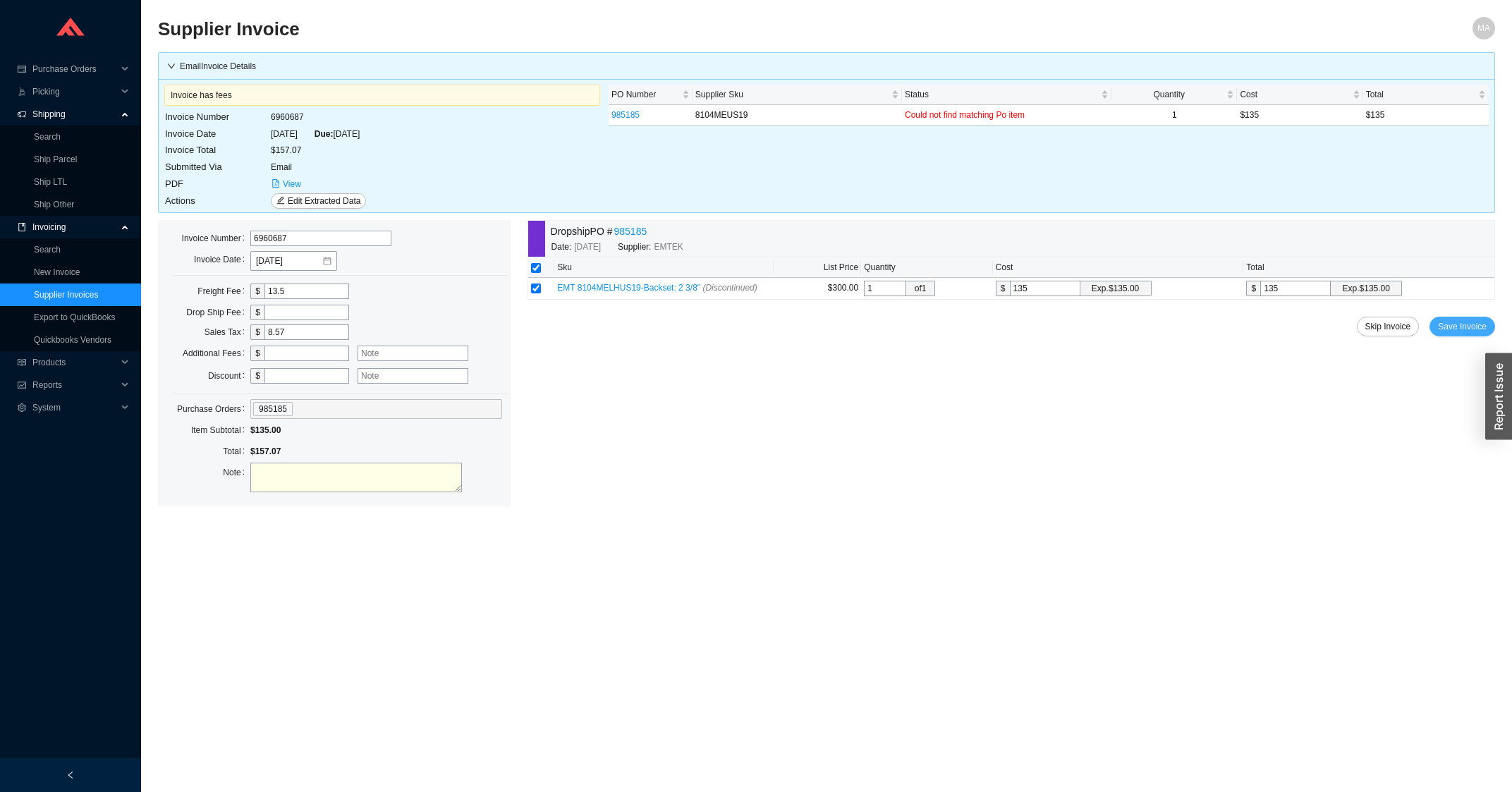
click at [1454, 320] on button "Save Invoice" at bounding box center [1462, 326] width 66 height 20
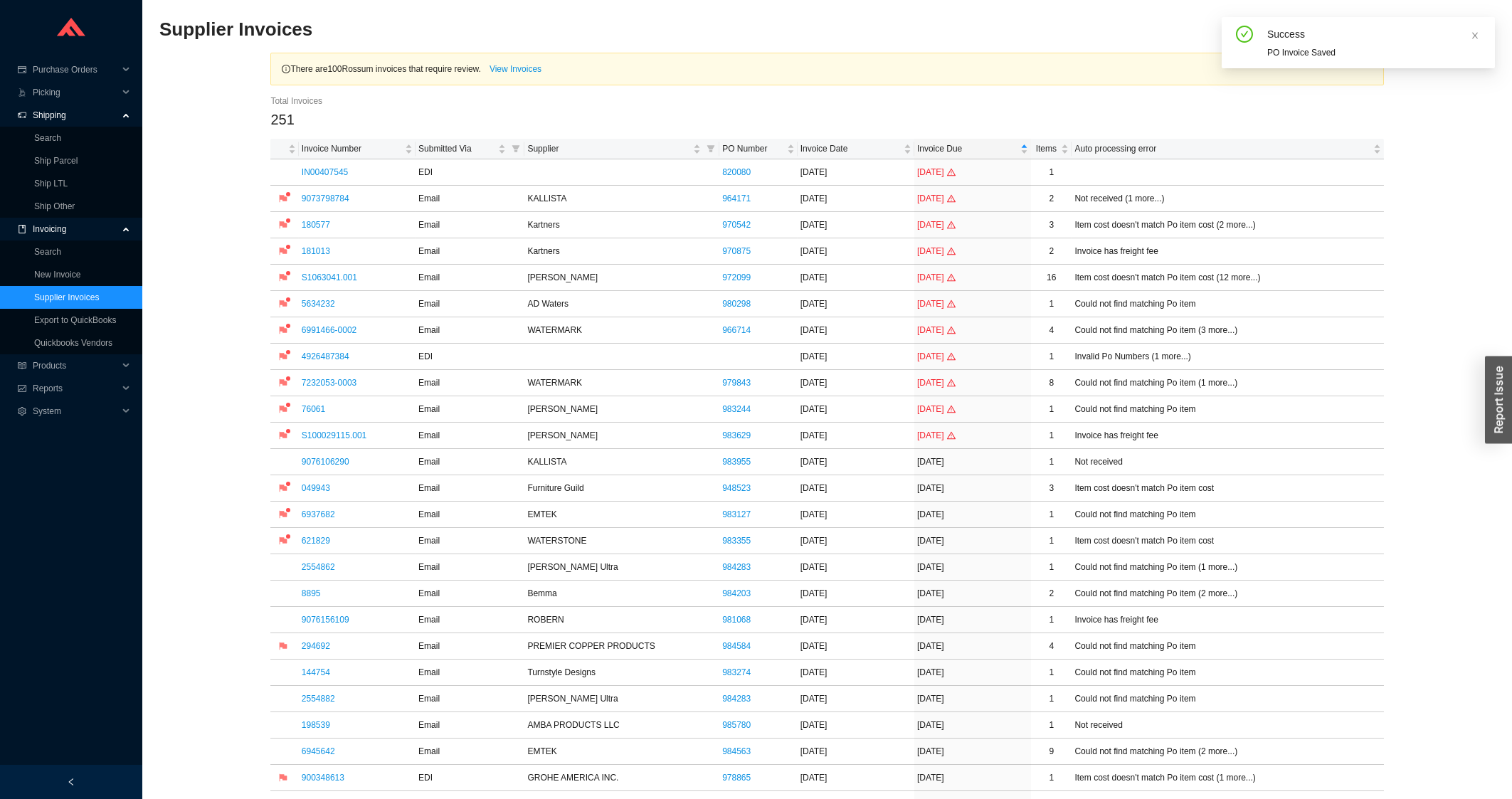
scroll to position [458, 0]
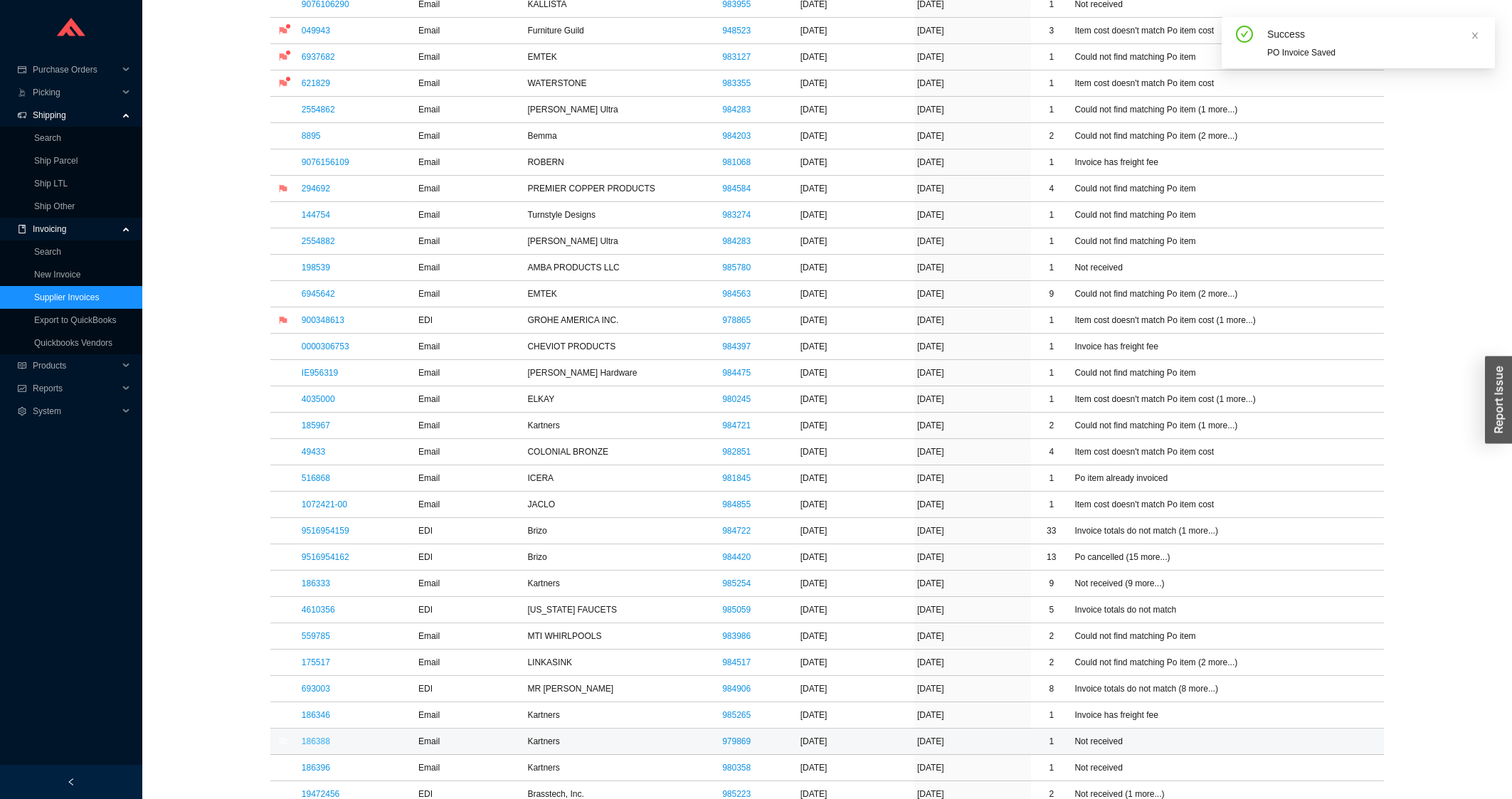
click at [328, 746] on link "186388" at bounding box center [316, 741] width 29 height 10
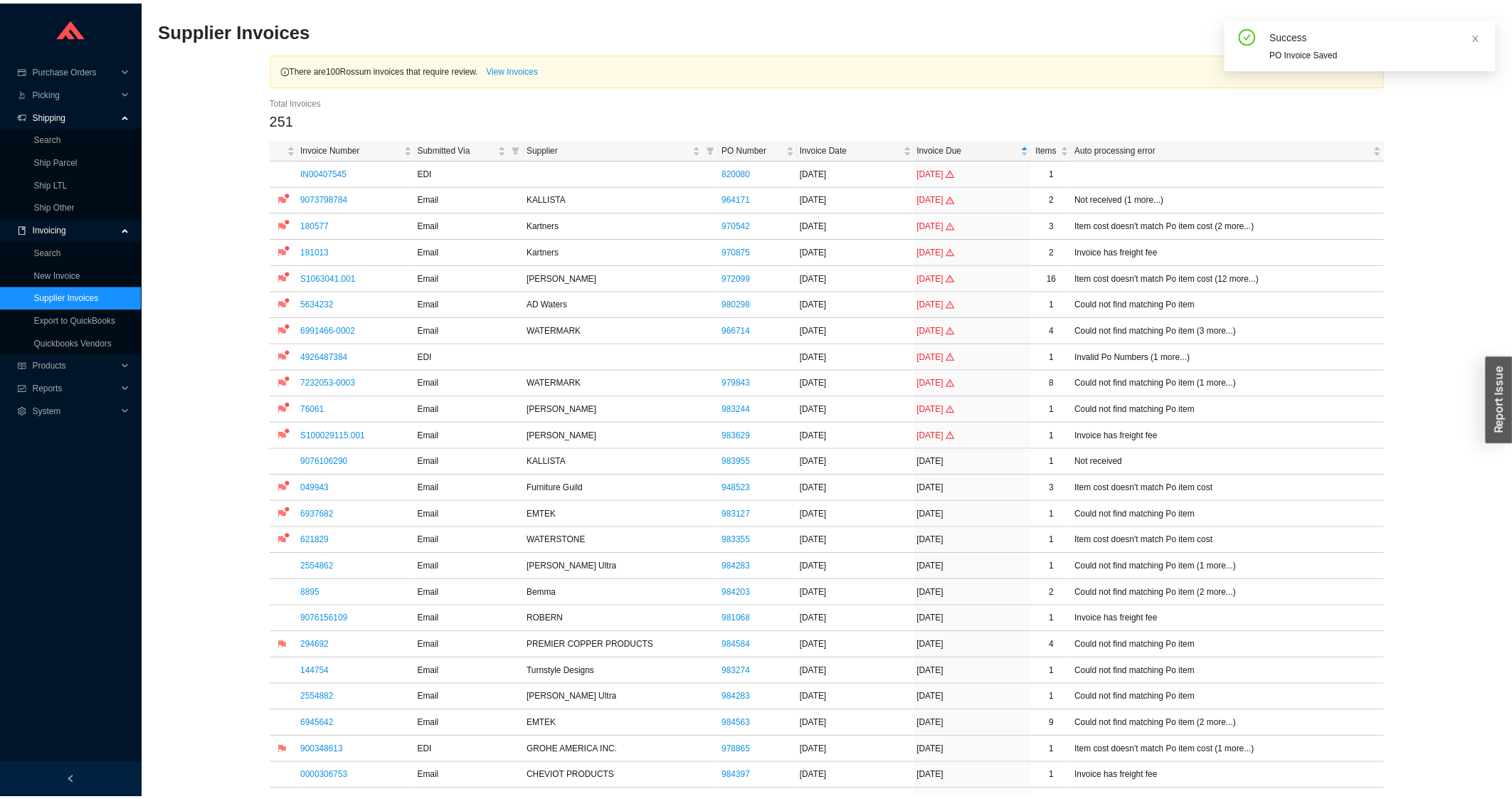
scroll to position [686, 0]
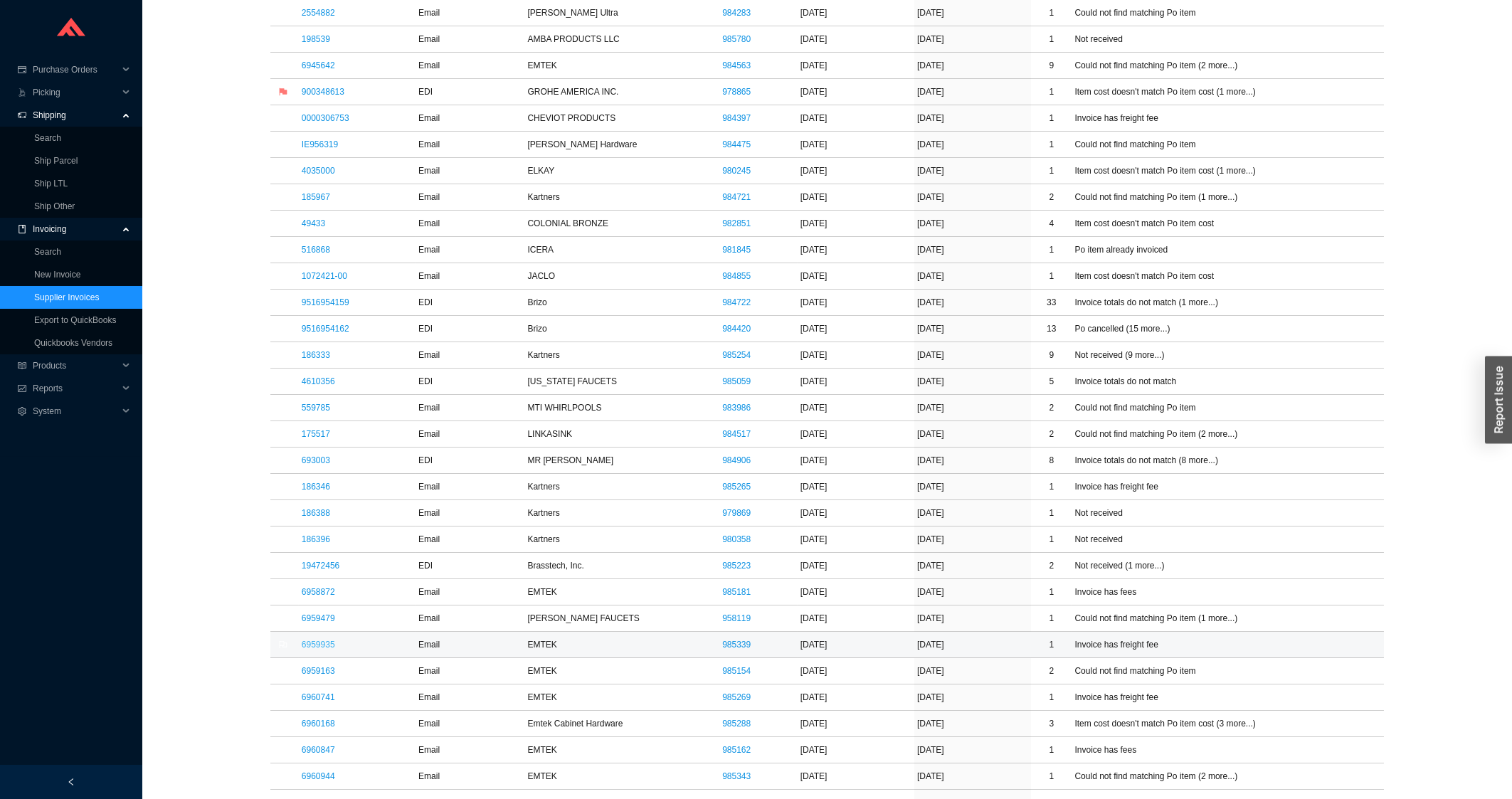
click at [314, 650] on link "6959935" at bounding box center [319, 645] width 34 height 10
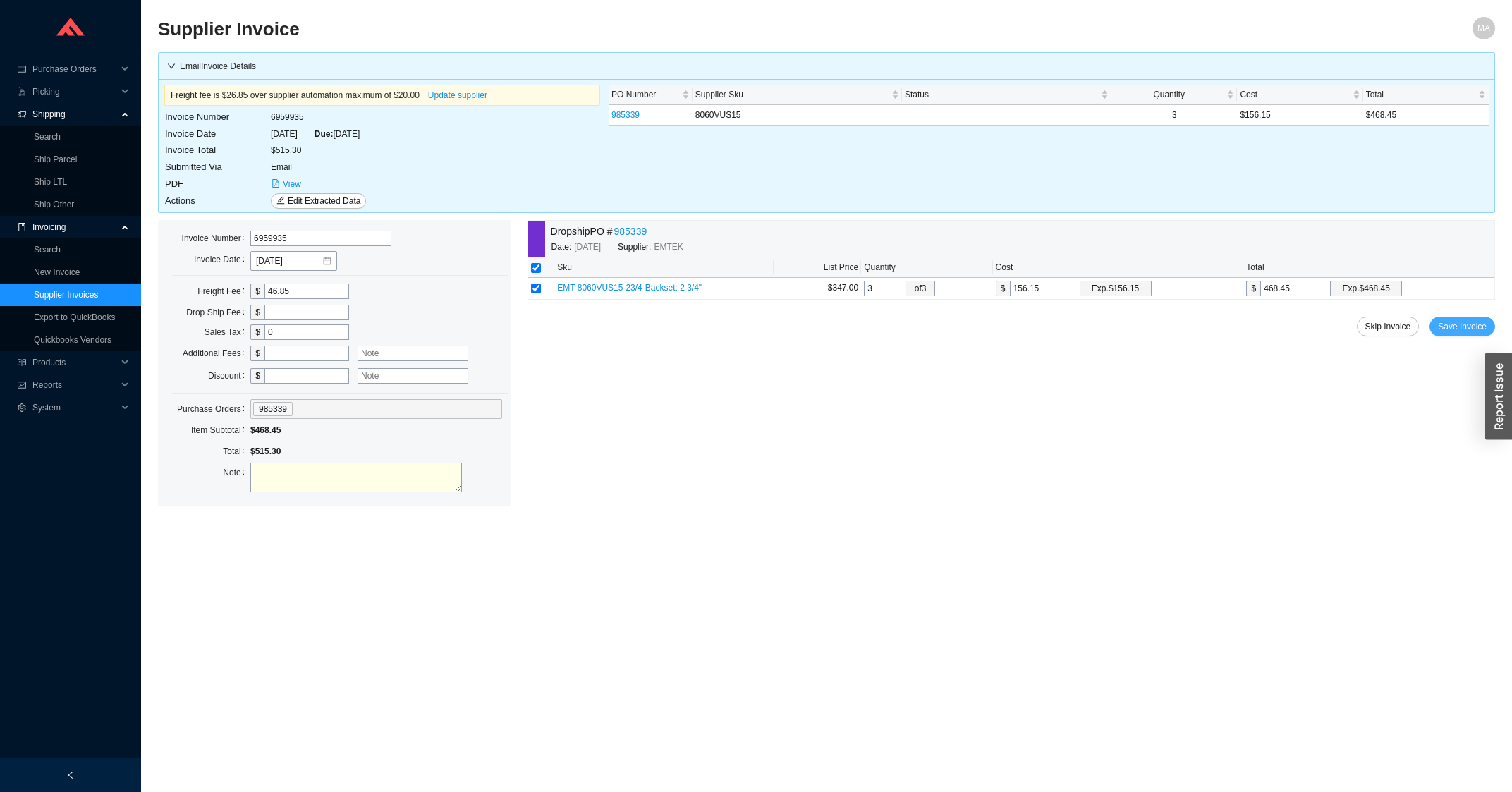
click at [1445, 323] on span "Save Invoice" at bounding box center [1461, 326] width 49 height 14
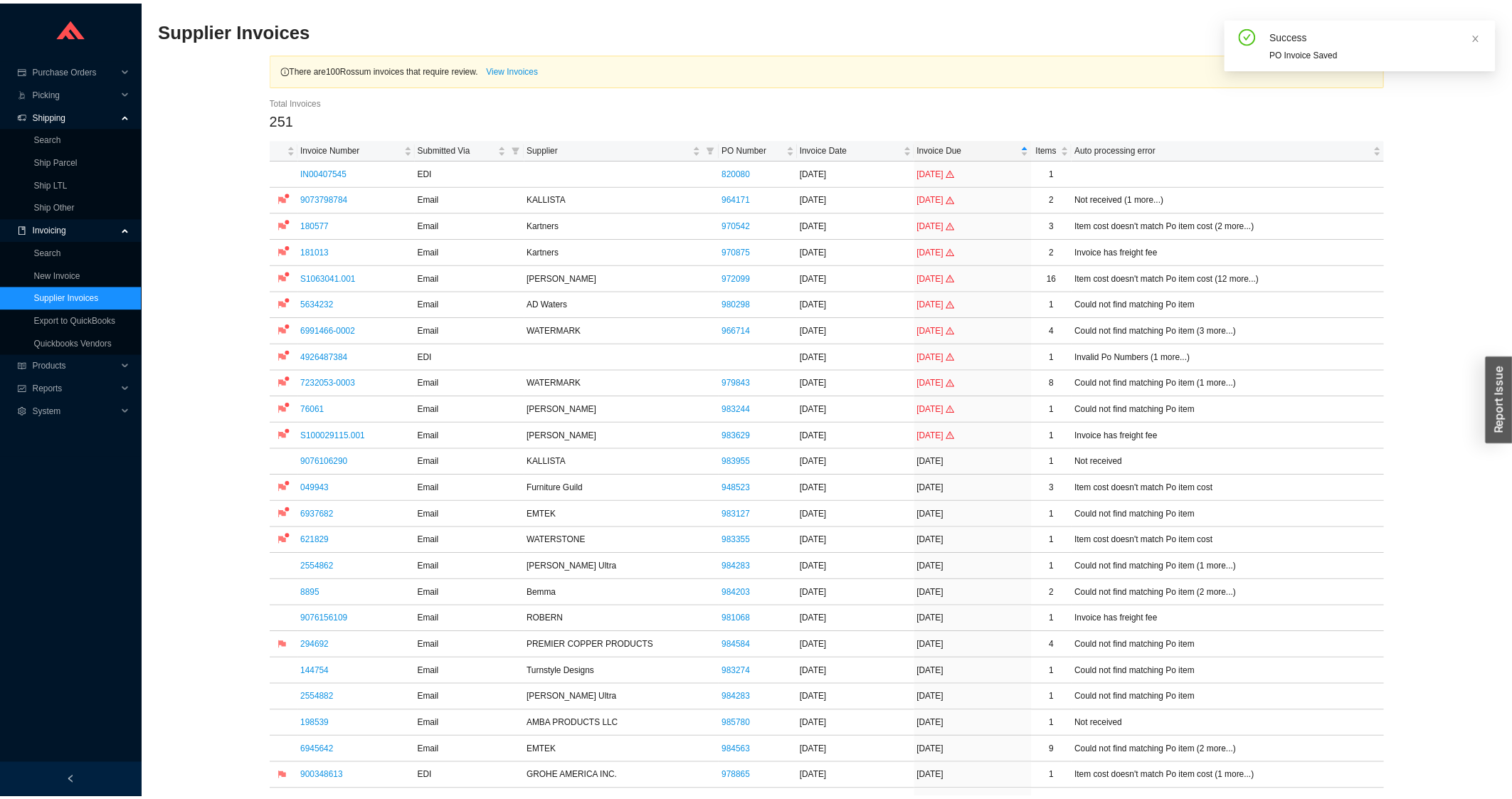
scroll to position [458, 0]
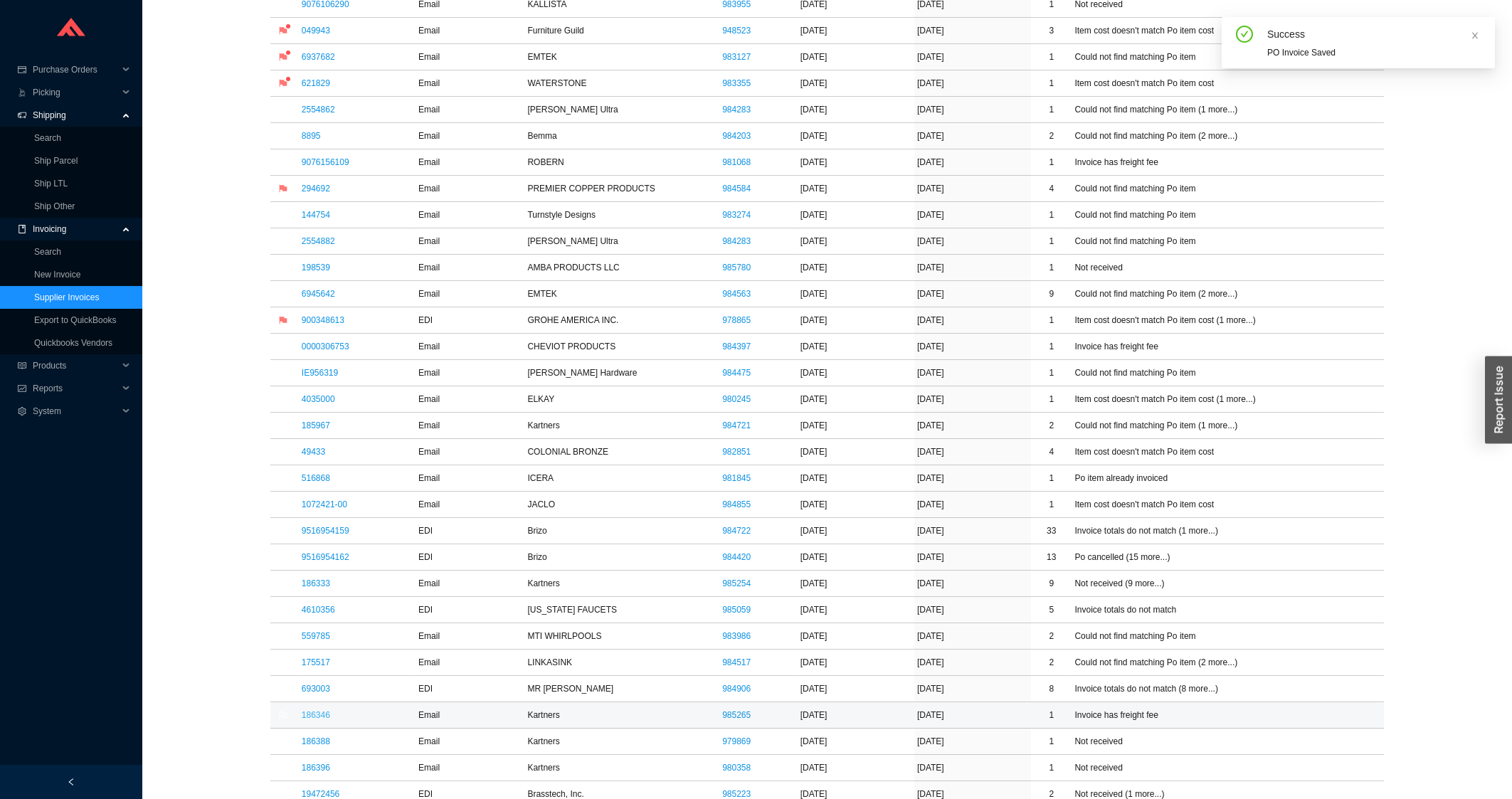
click at [320, 713] on link "186346" at bounding box center [316, 715] width 29 height 10
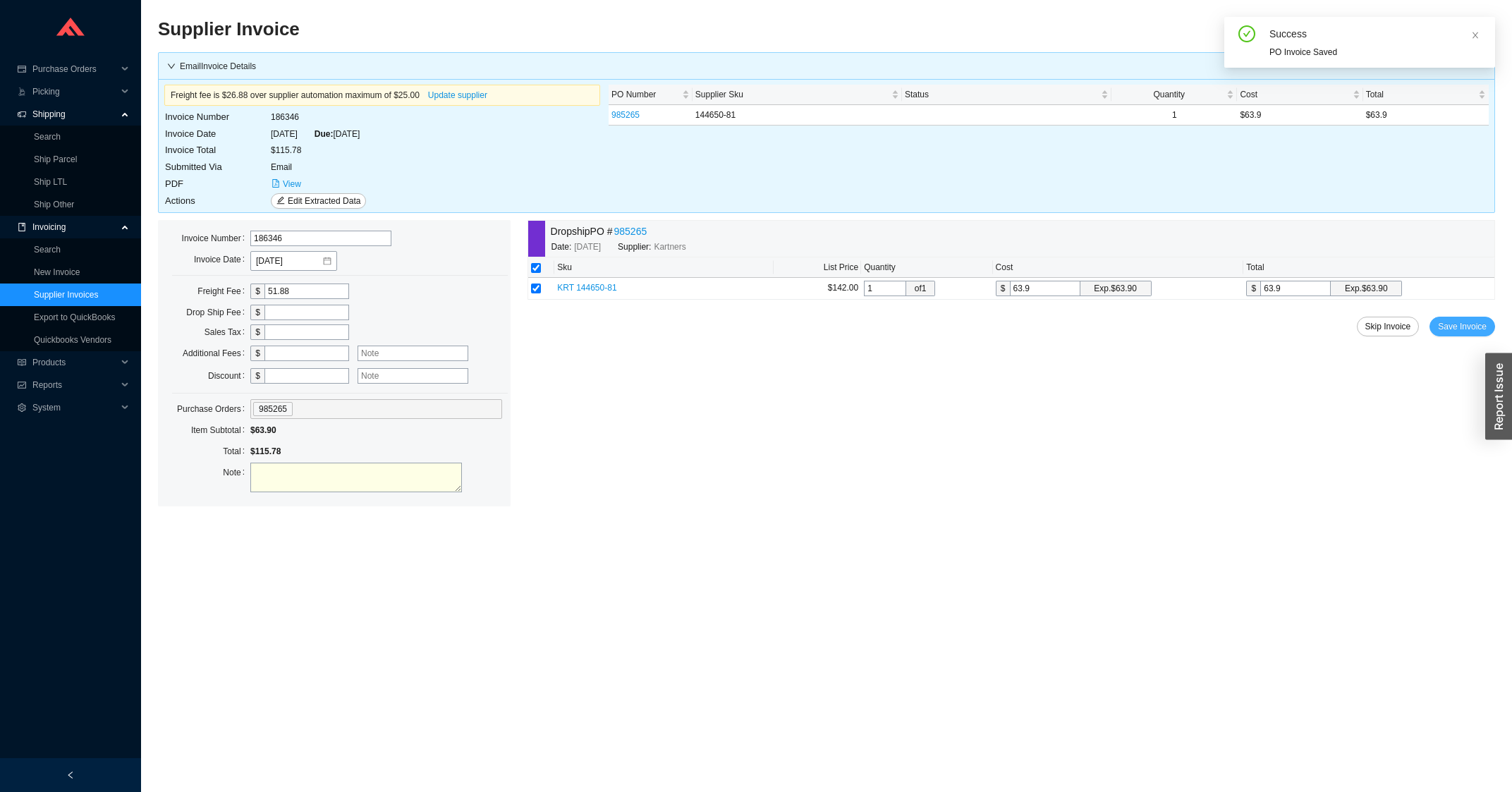
click at [1451, 330] on span "Save Invoice" at bounding box center [1461, 326] width 49 height 14
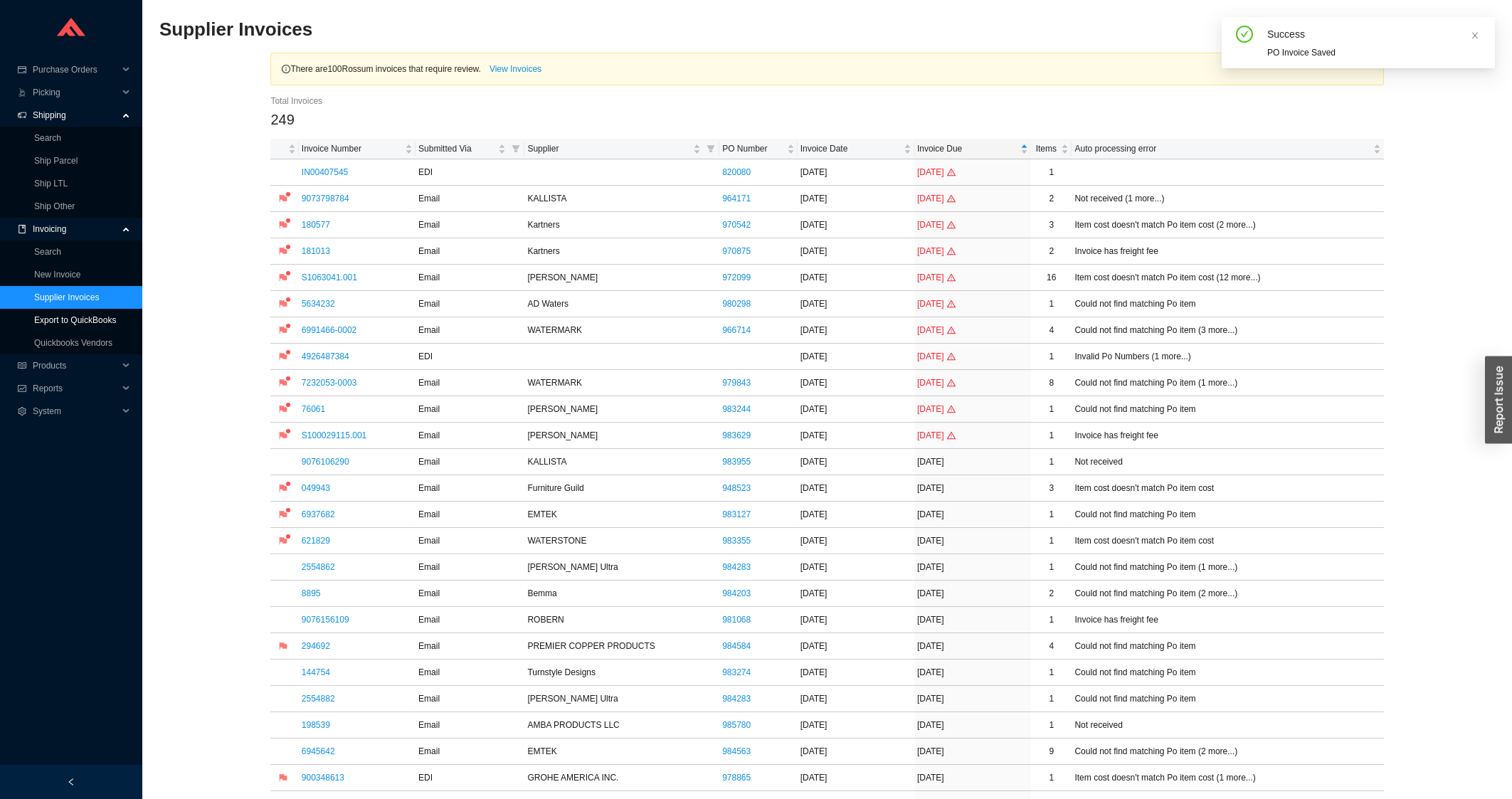
click at [107, 320] on link "Export to QuickBooks" at bounding box center [75, 320] width 82 height 10
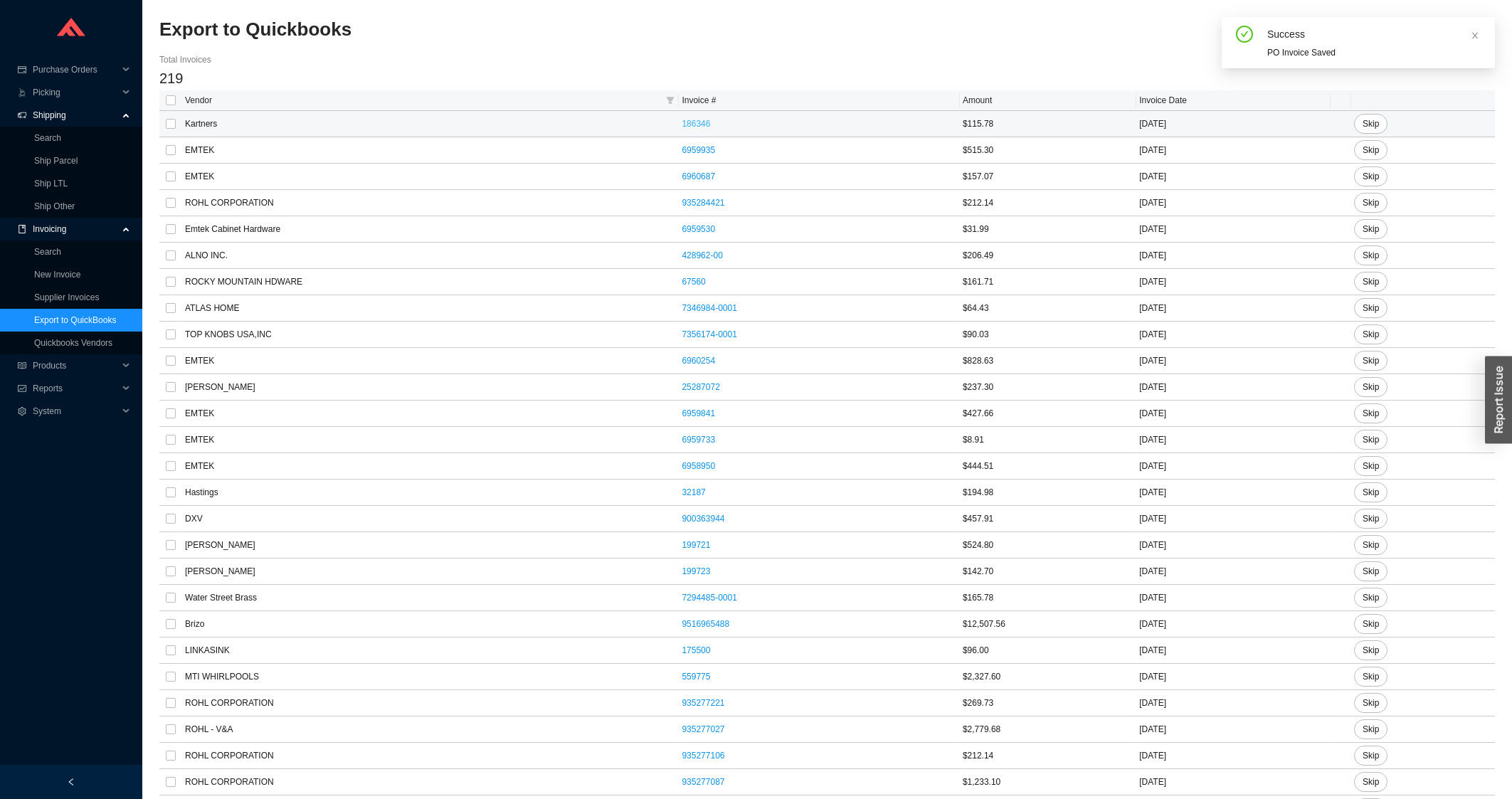
click at [681, 121] on link "186346" at bounding box center [695, 124] width 29 height 10
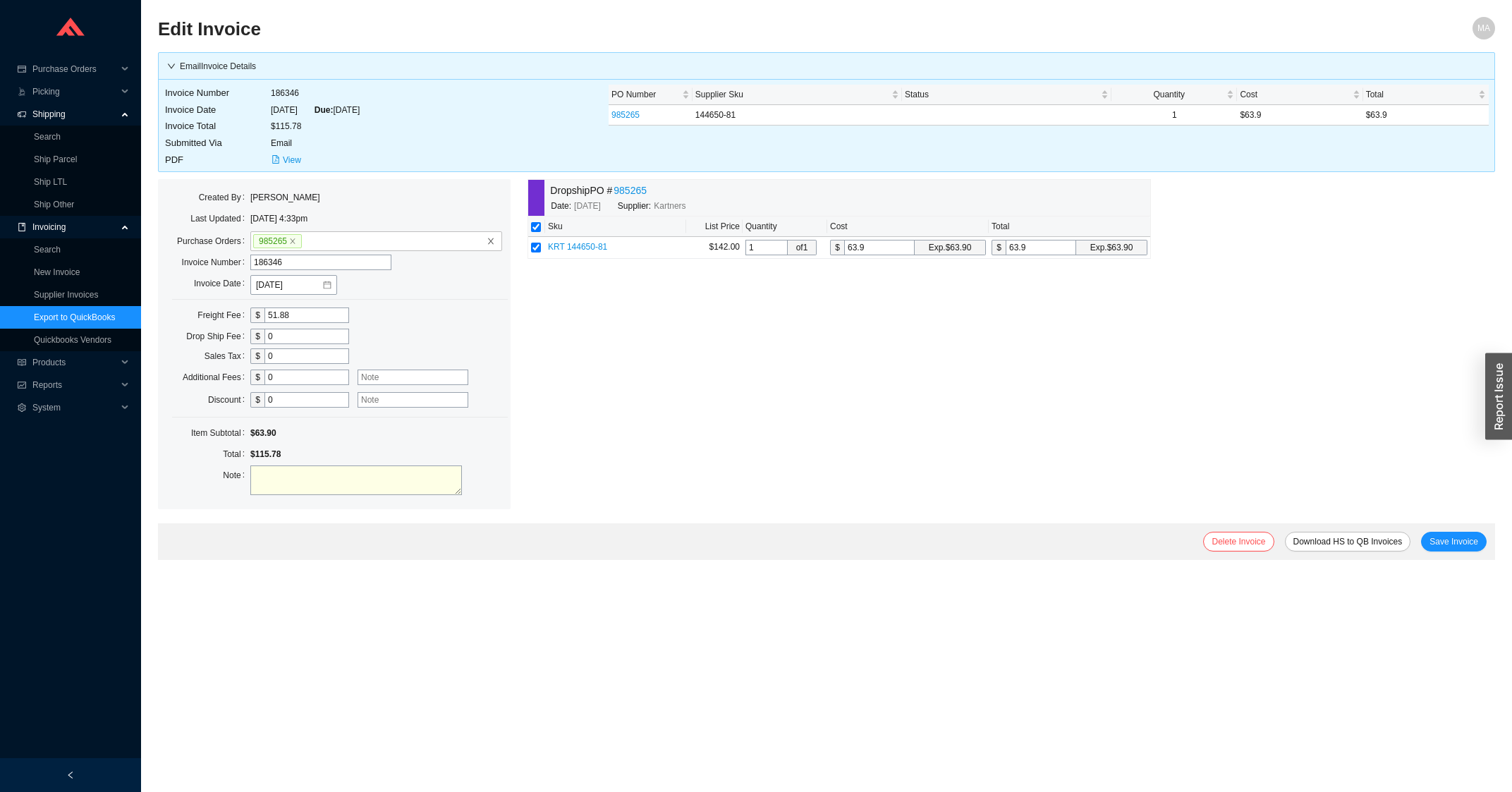
click at [643, 189] on link "985265" at bounding box center [630, 191] width 33 height 16
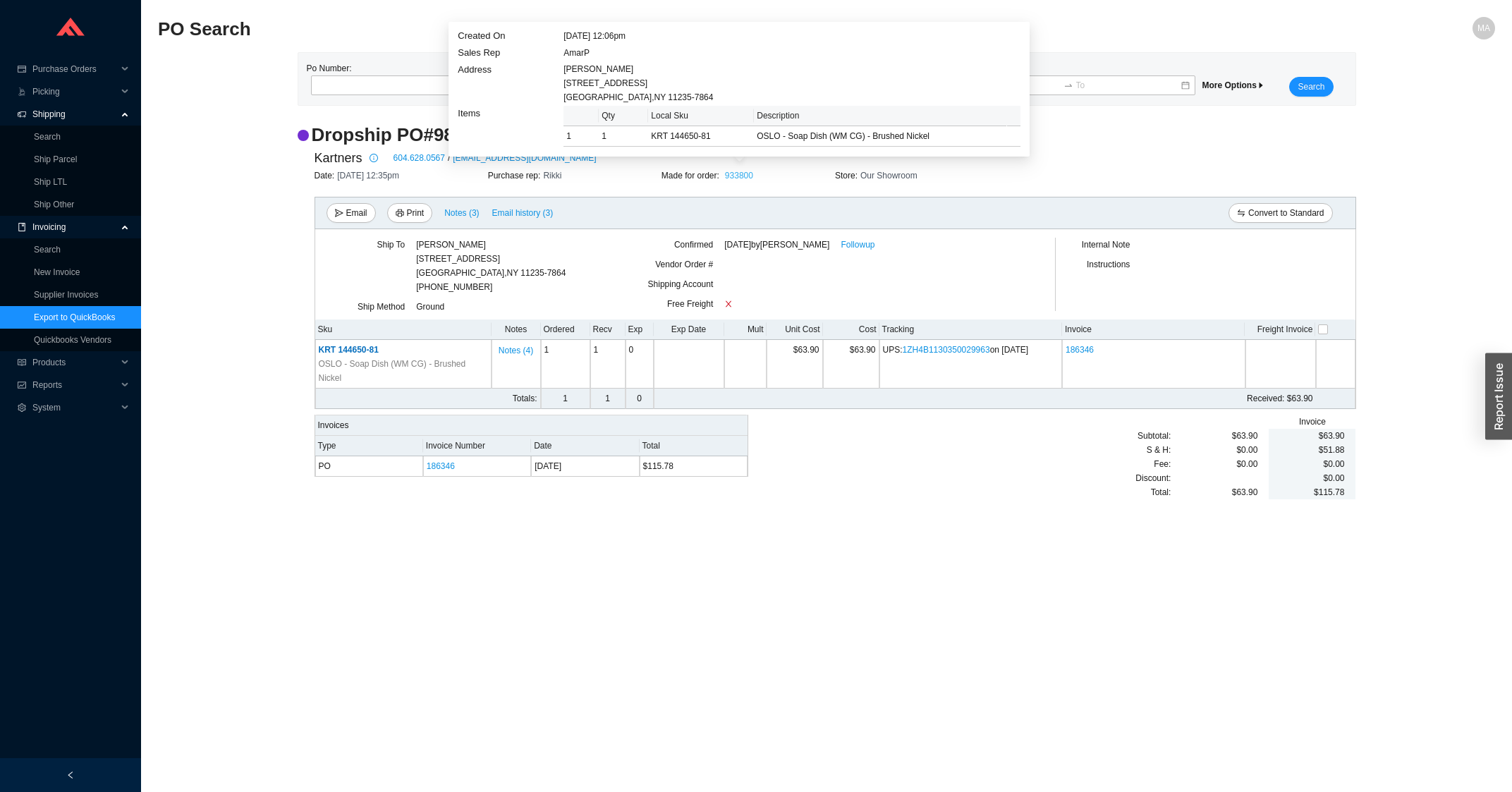
click at [740, 171] on link "933800" at bounding box center [739, 176] width 28 height 10
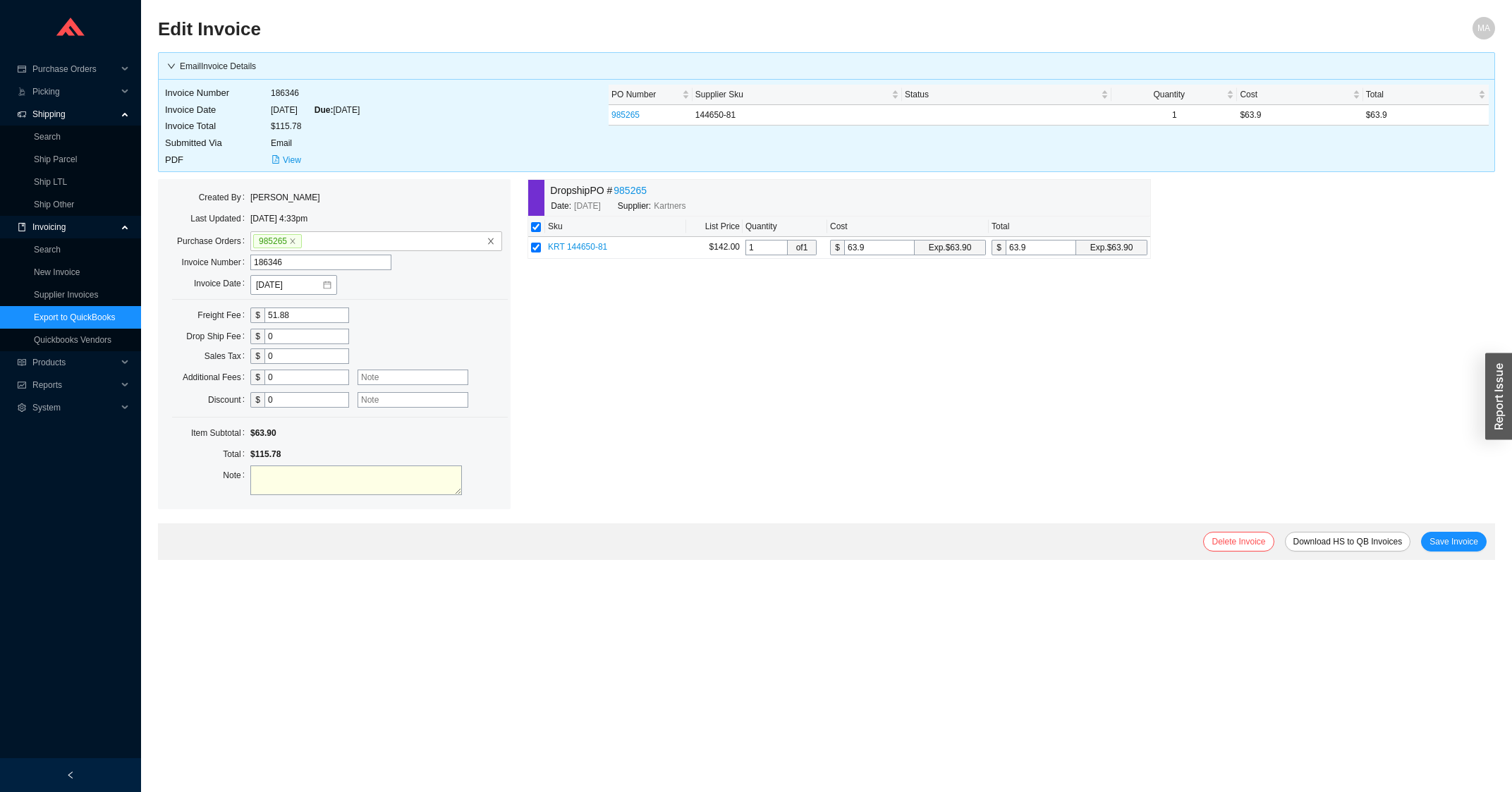
click at [1250, 552] on div "Delete Invoice Download HS to QB Invoices Save Invoice" at bounding box center [826, 541] width 1337 height 37
click at [1248, 541] on span "Delete Invoice" at bounding box center [1238, 541] width 54 height 14
click at [1322, 501] on span "Yes" at bounding box center [1321, 499] width 14 height 14
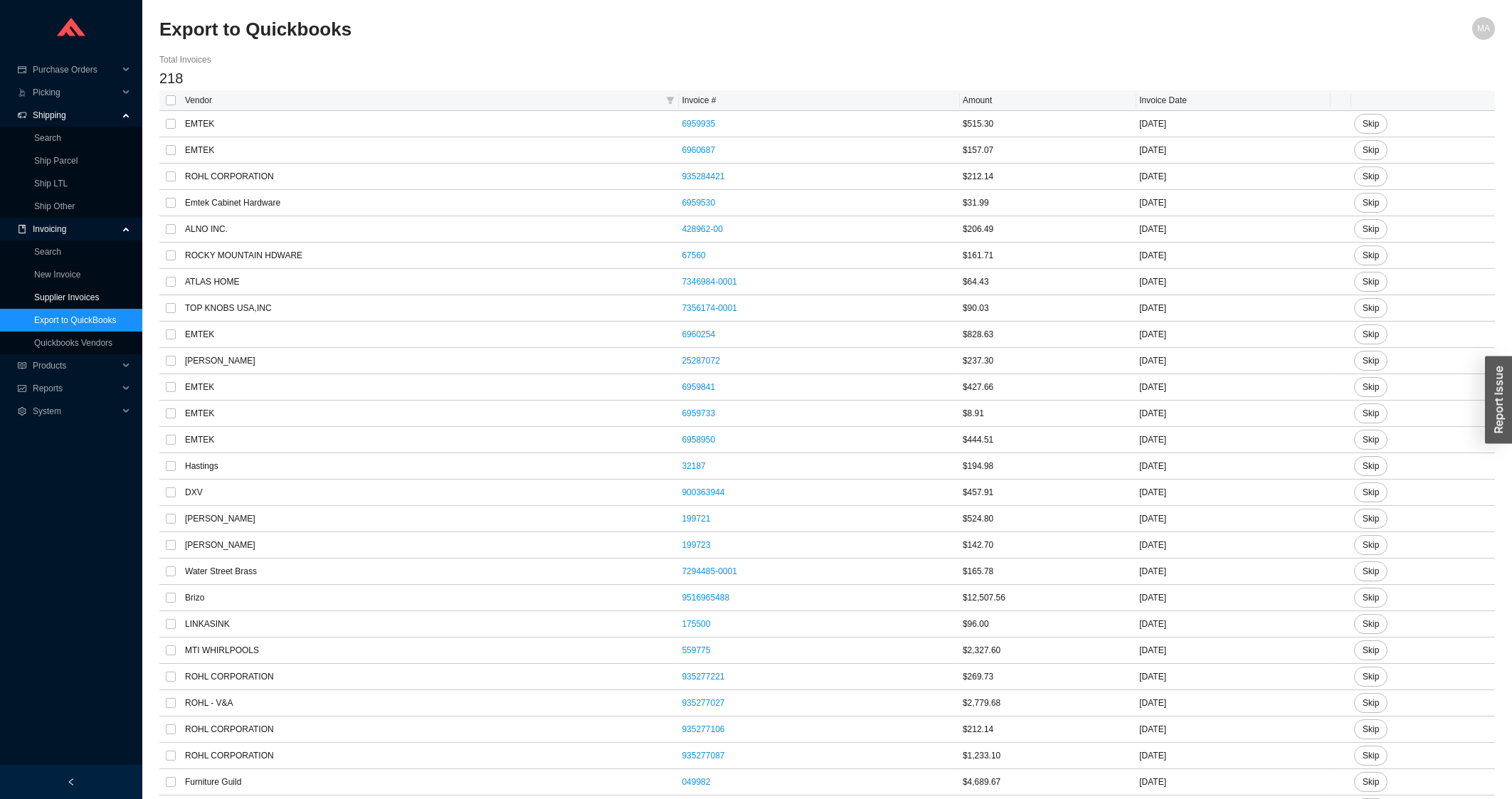
click at [83, 299] on link "Supplier Invoices" at bounding box center [67, 298] width 65 height 10
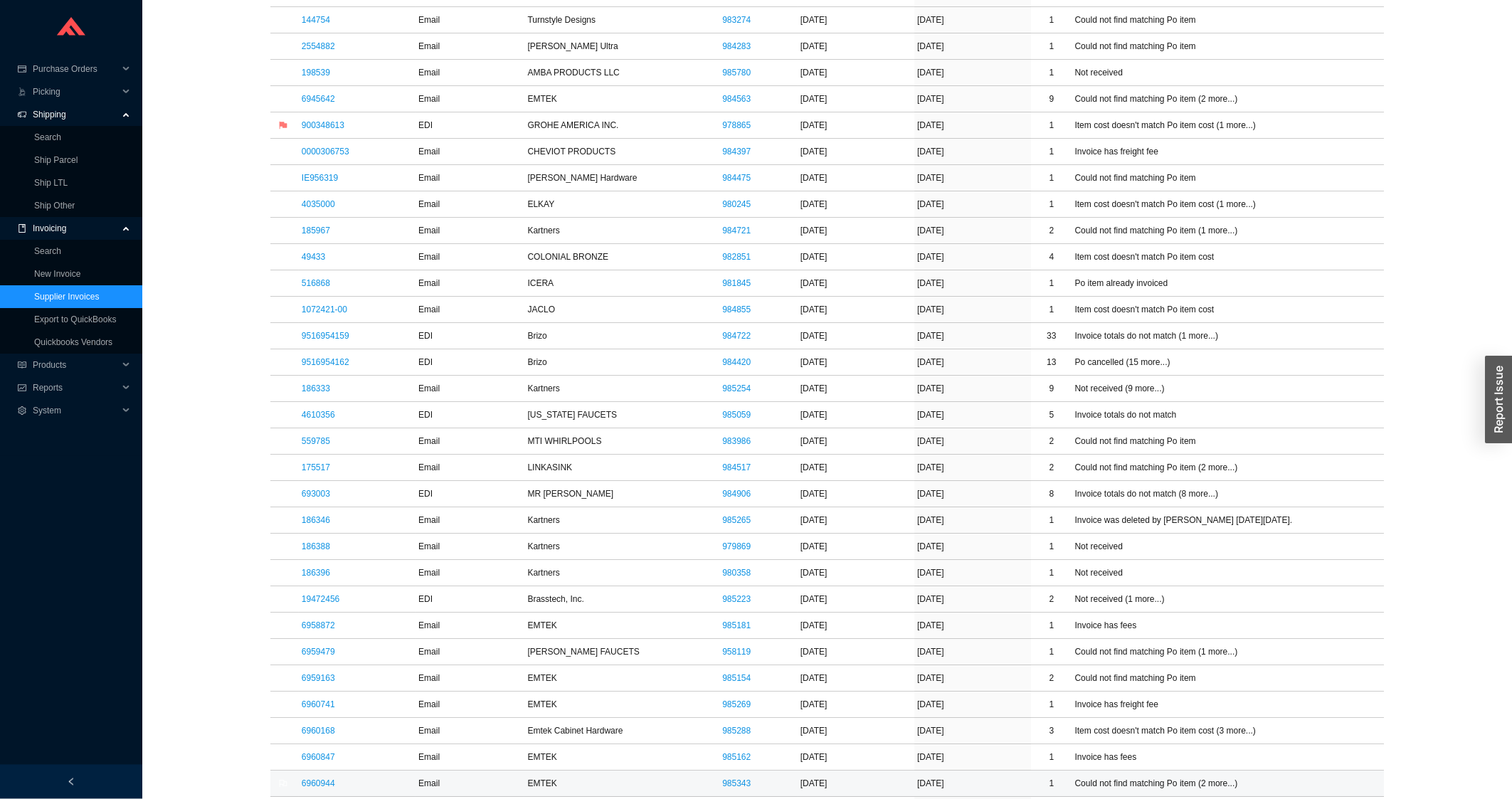
scroll to position [762, 0]
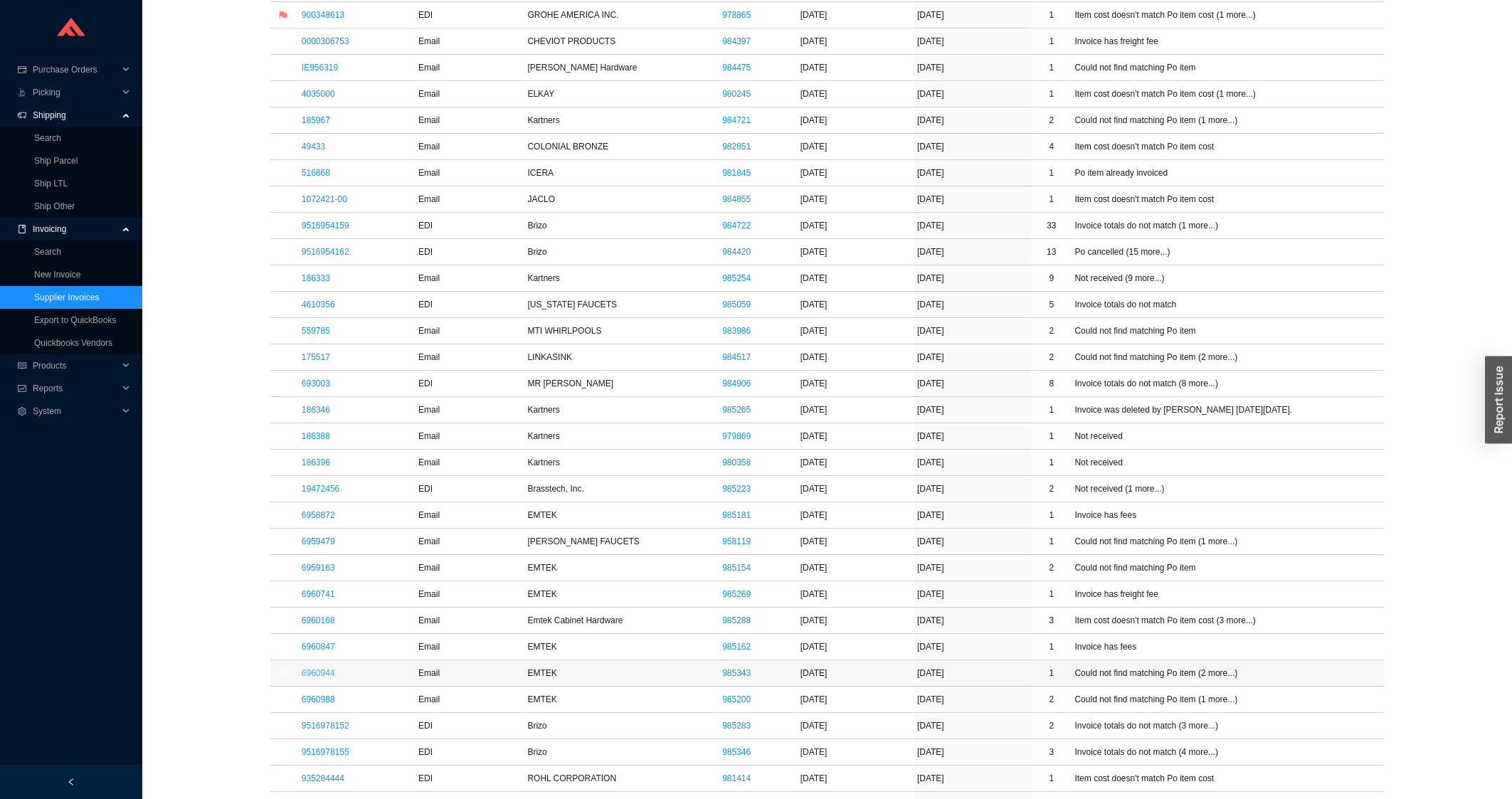
click at [330, 674] on link "6960944" at bounding box center [319, 673] width 34 height 10
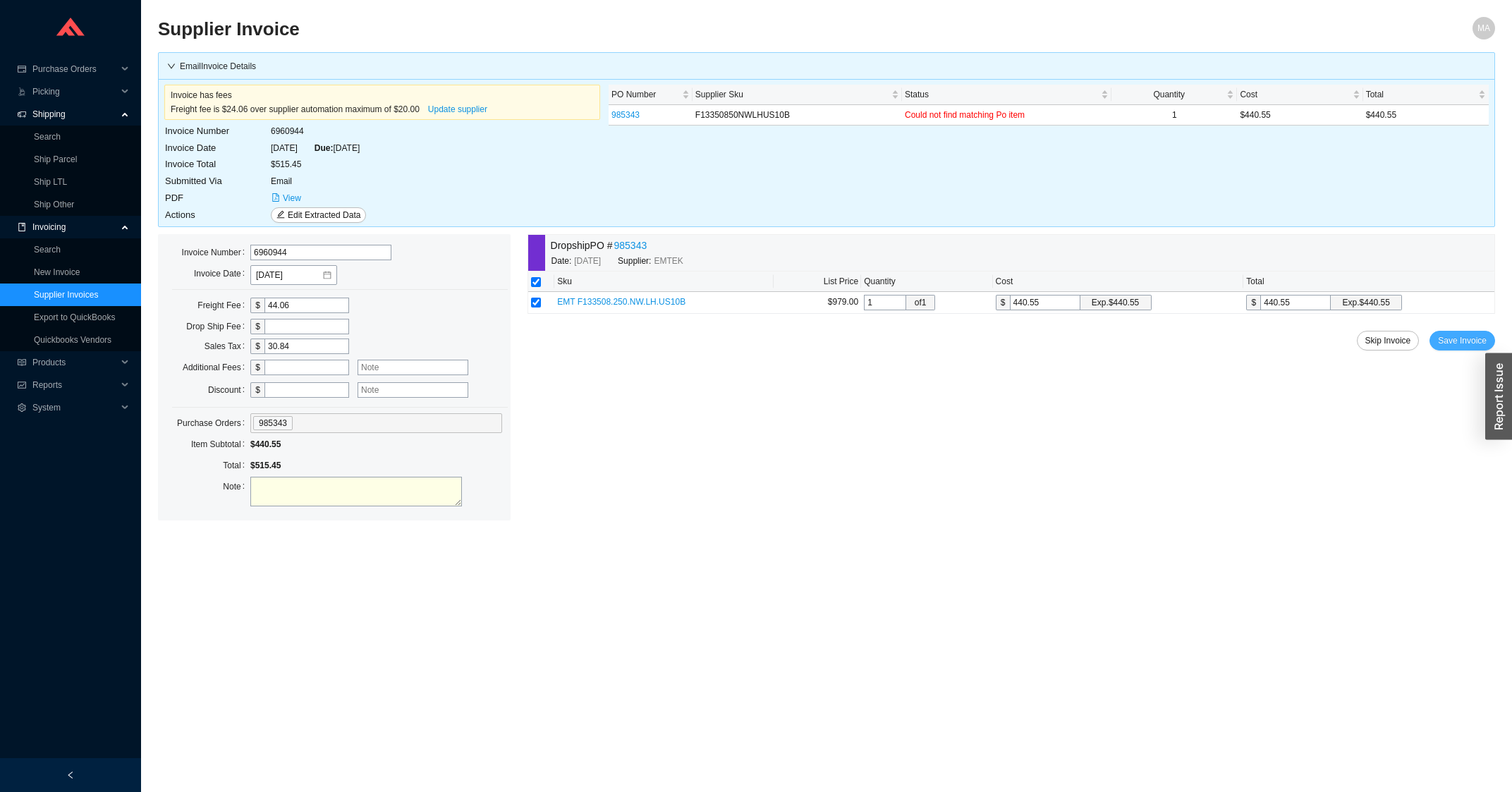
click at [1464, 347] on span "Save Invoice" at bounding box center [1461, 340] width 49 height 14
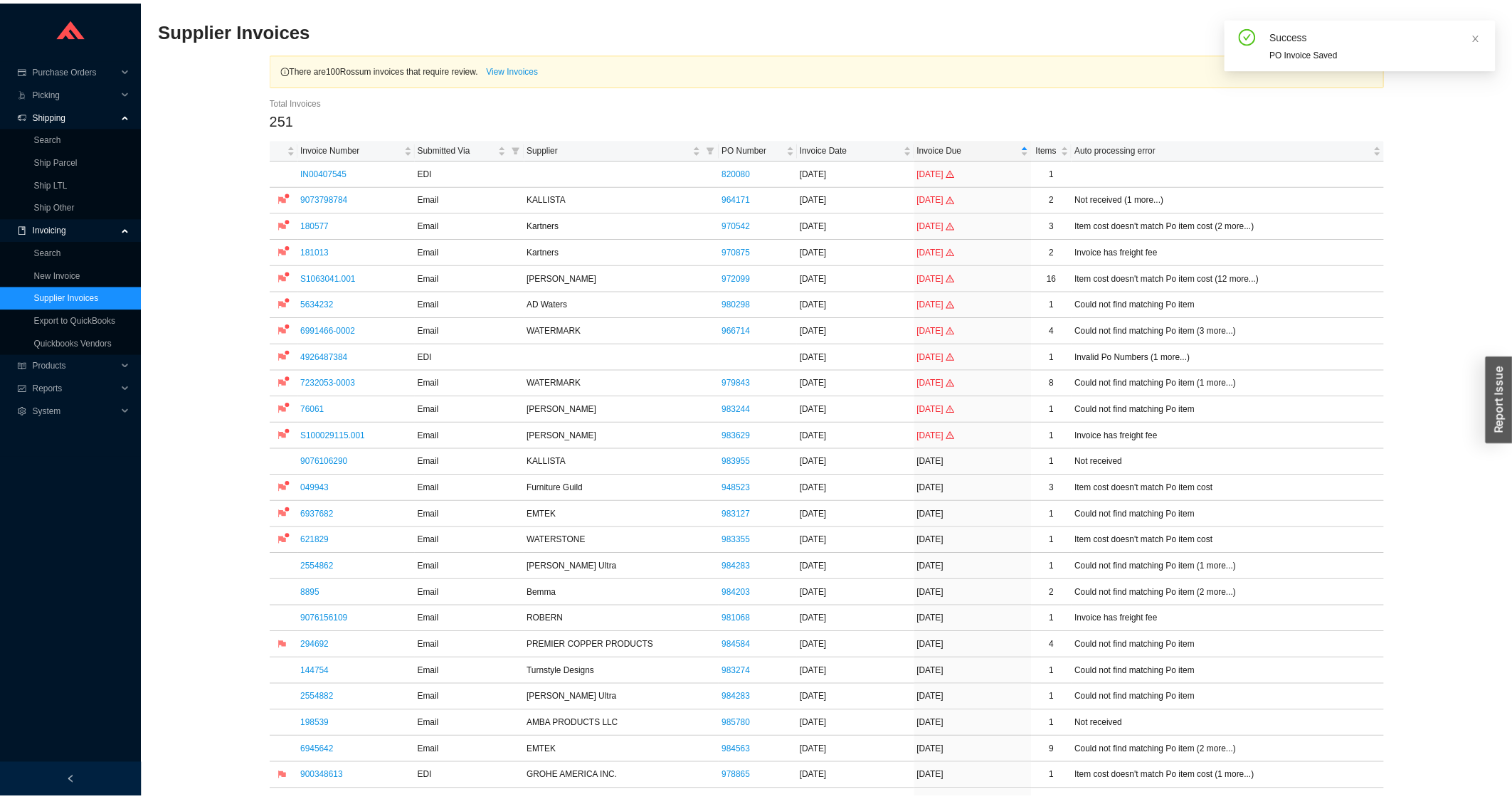
scroll to position [458, 0]
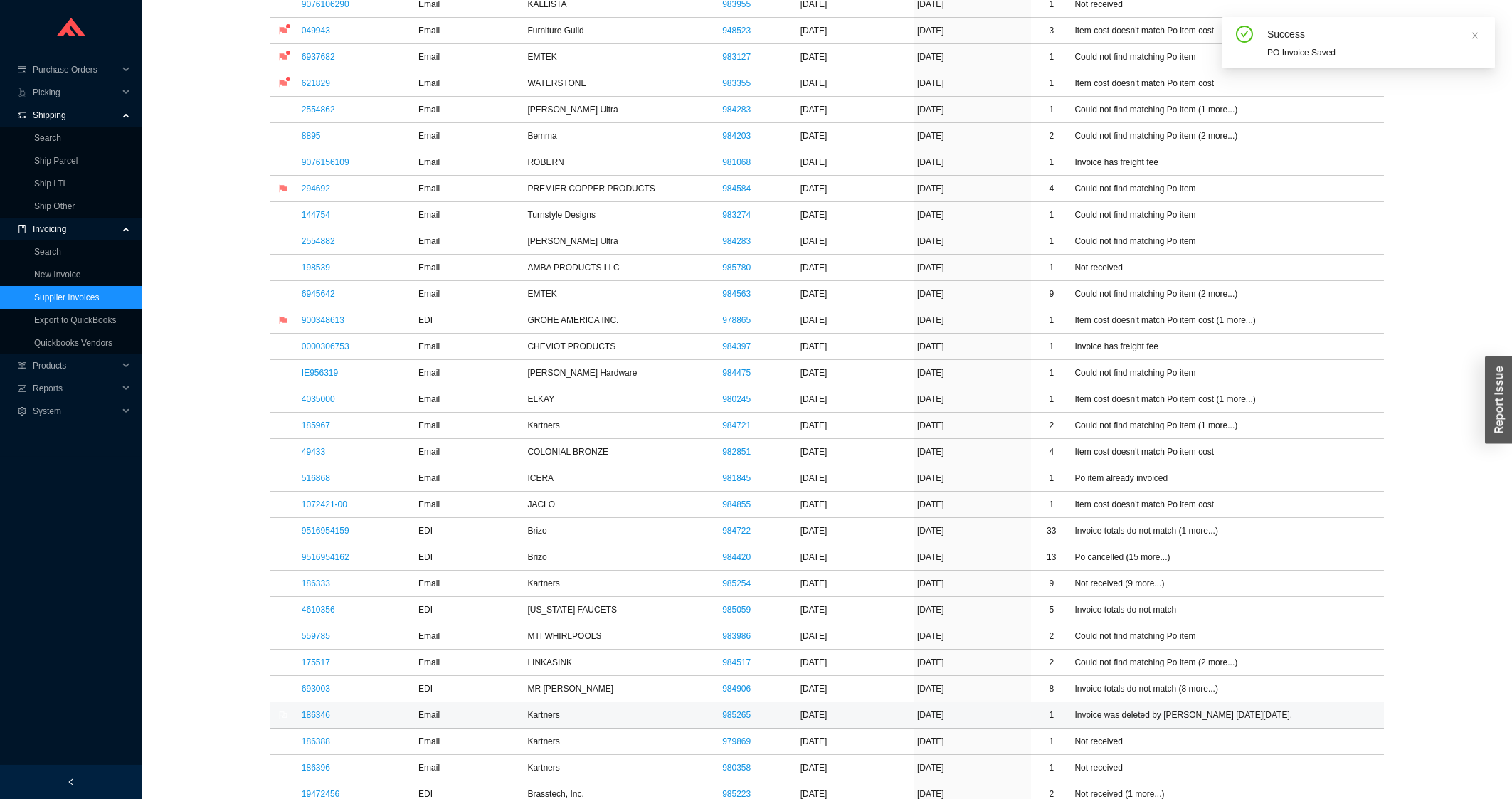
click at [320, 719] on link "186346" at bounding box center [316, 715] width 29 height 10
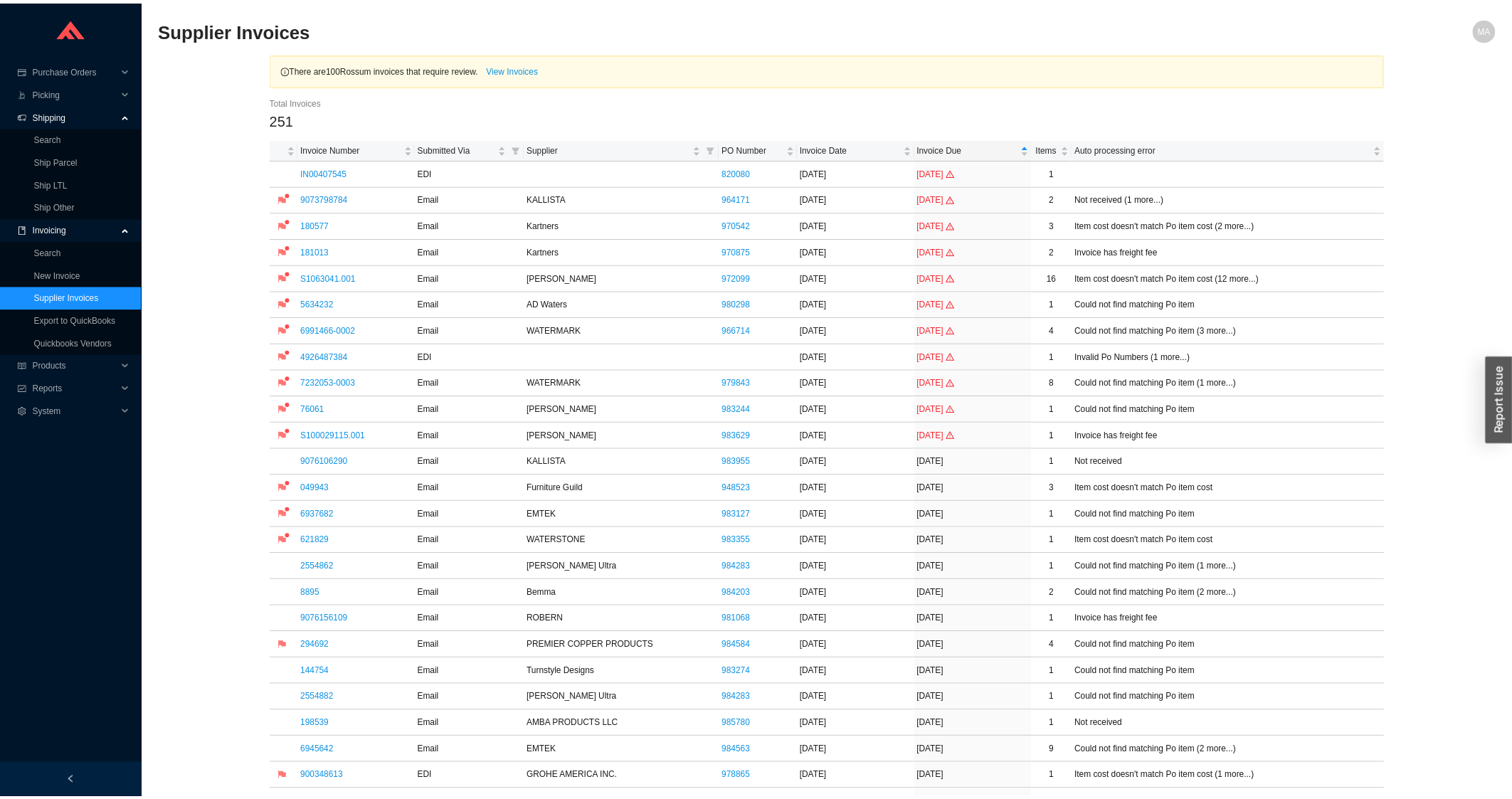
scroll to position [762, 0]
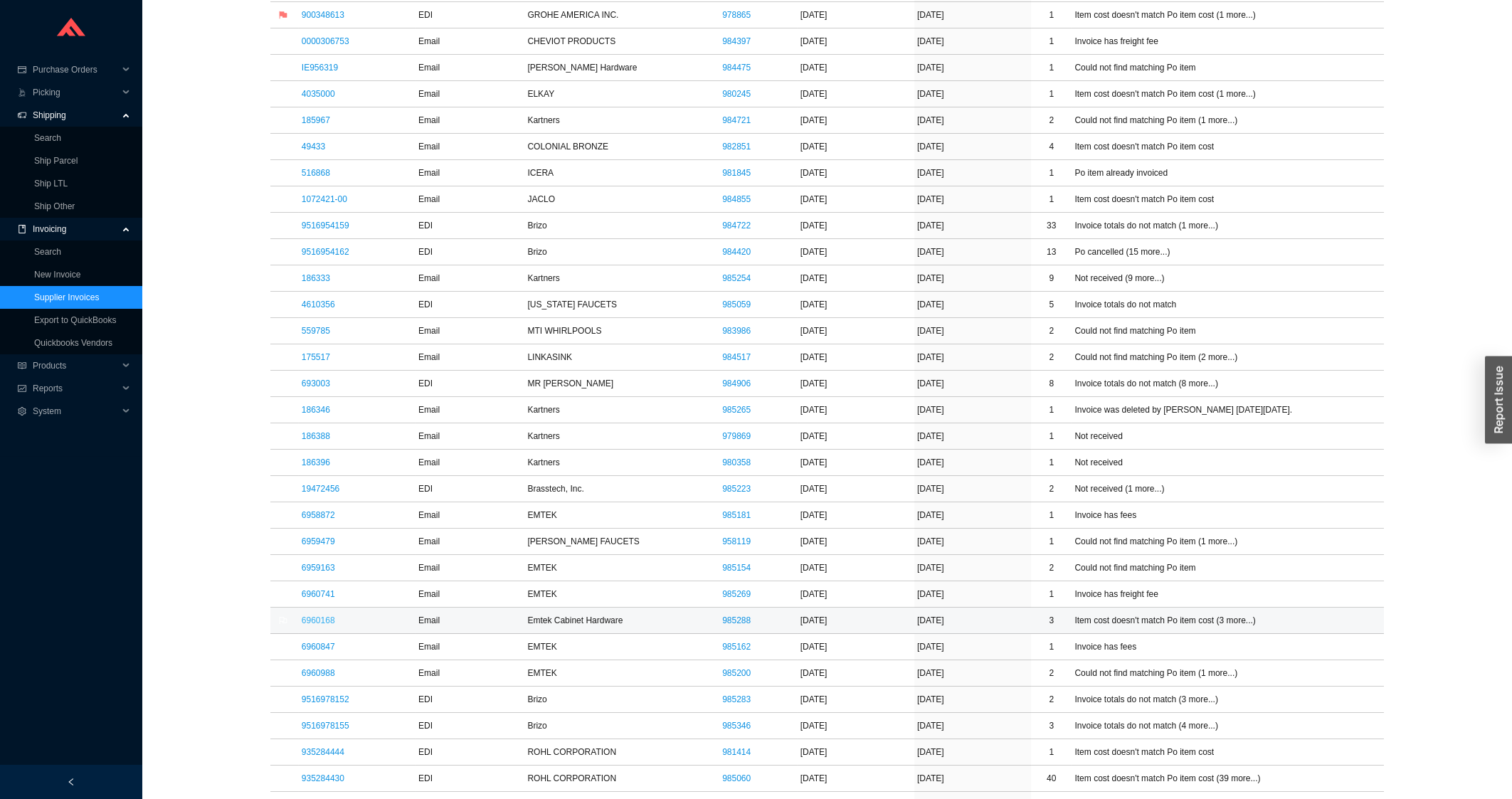
click at [302, 625] on link "6960168" at bounding box center [319, 621] width 34 height 10
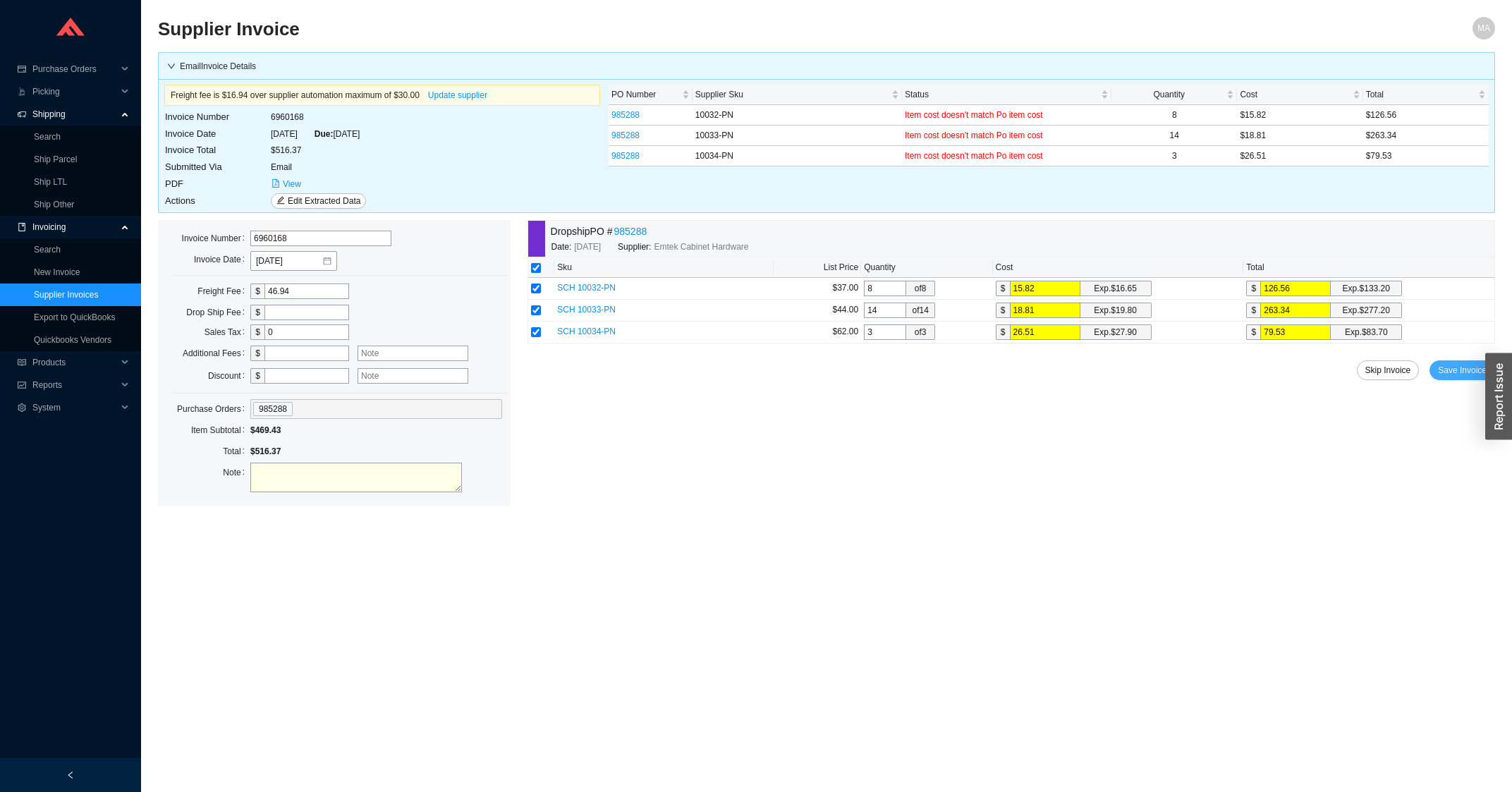
click at [1445, 378] on span "Save Invoice" at bounding box center [1461, 370] width 49 height 14
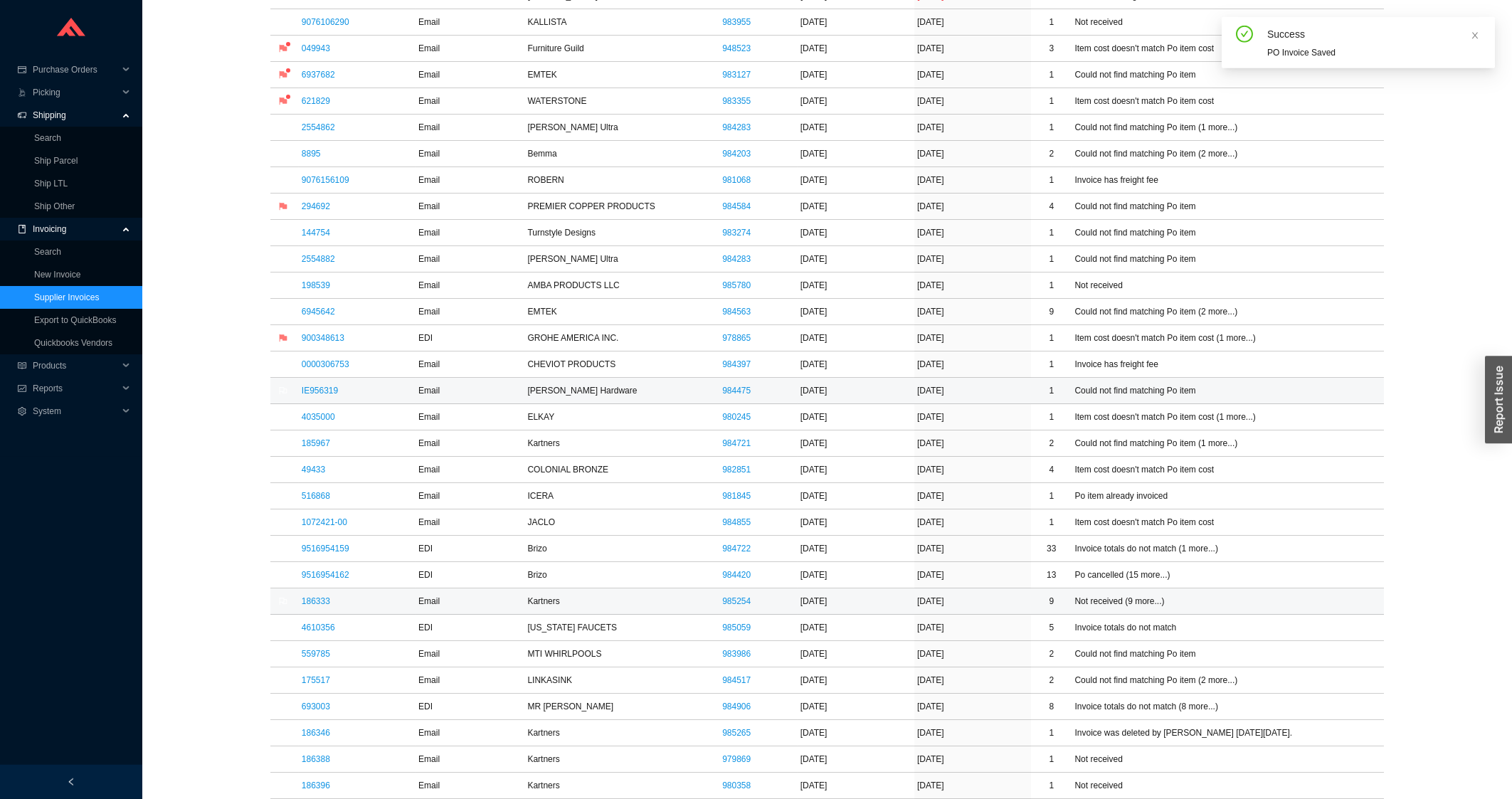
scroll to position [610, 0]
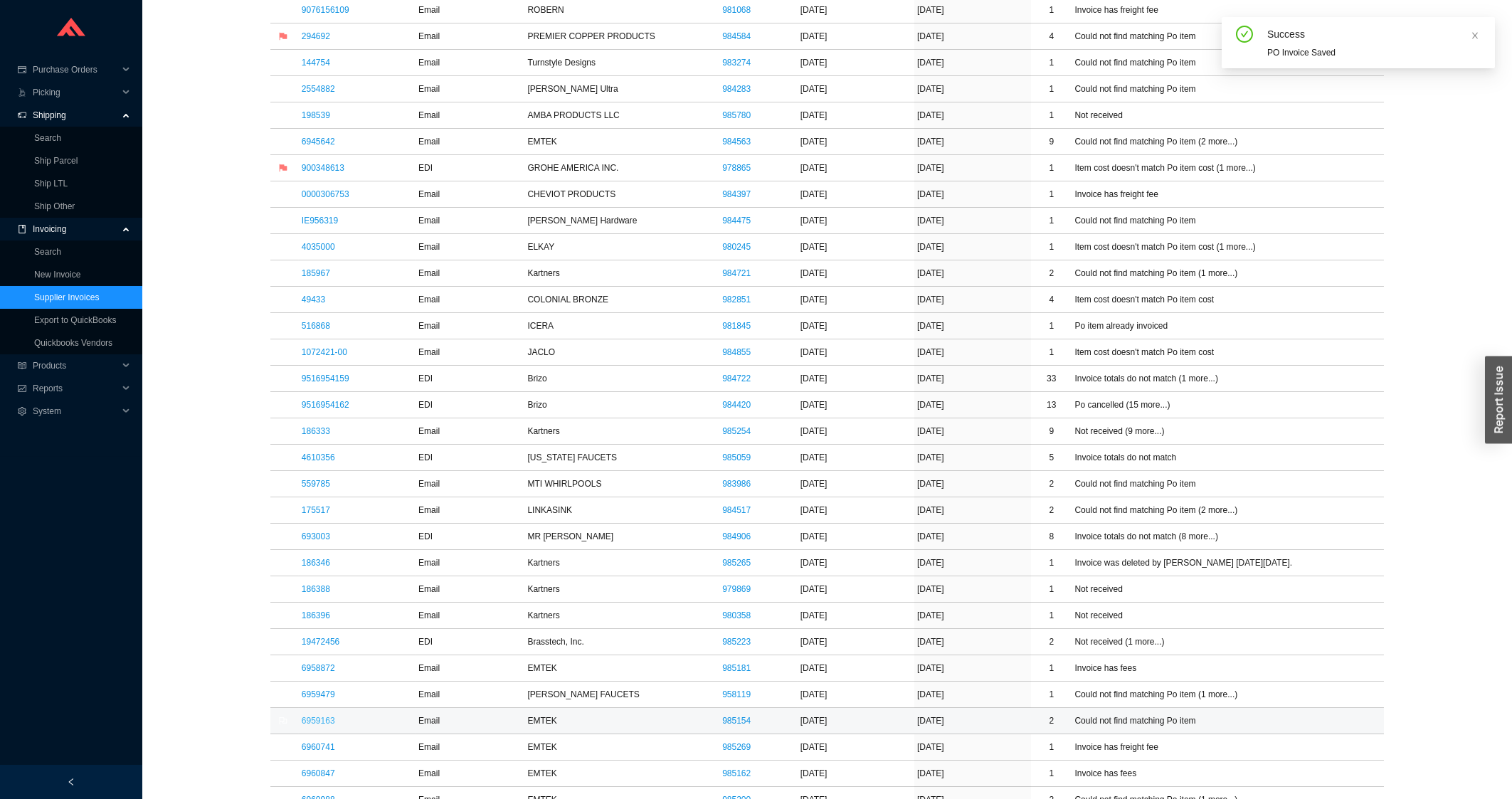
click at [330, 722] on link "6959163" at bounding box center [319, 721] width 34 height 10
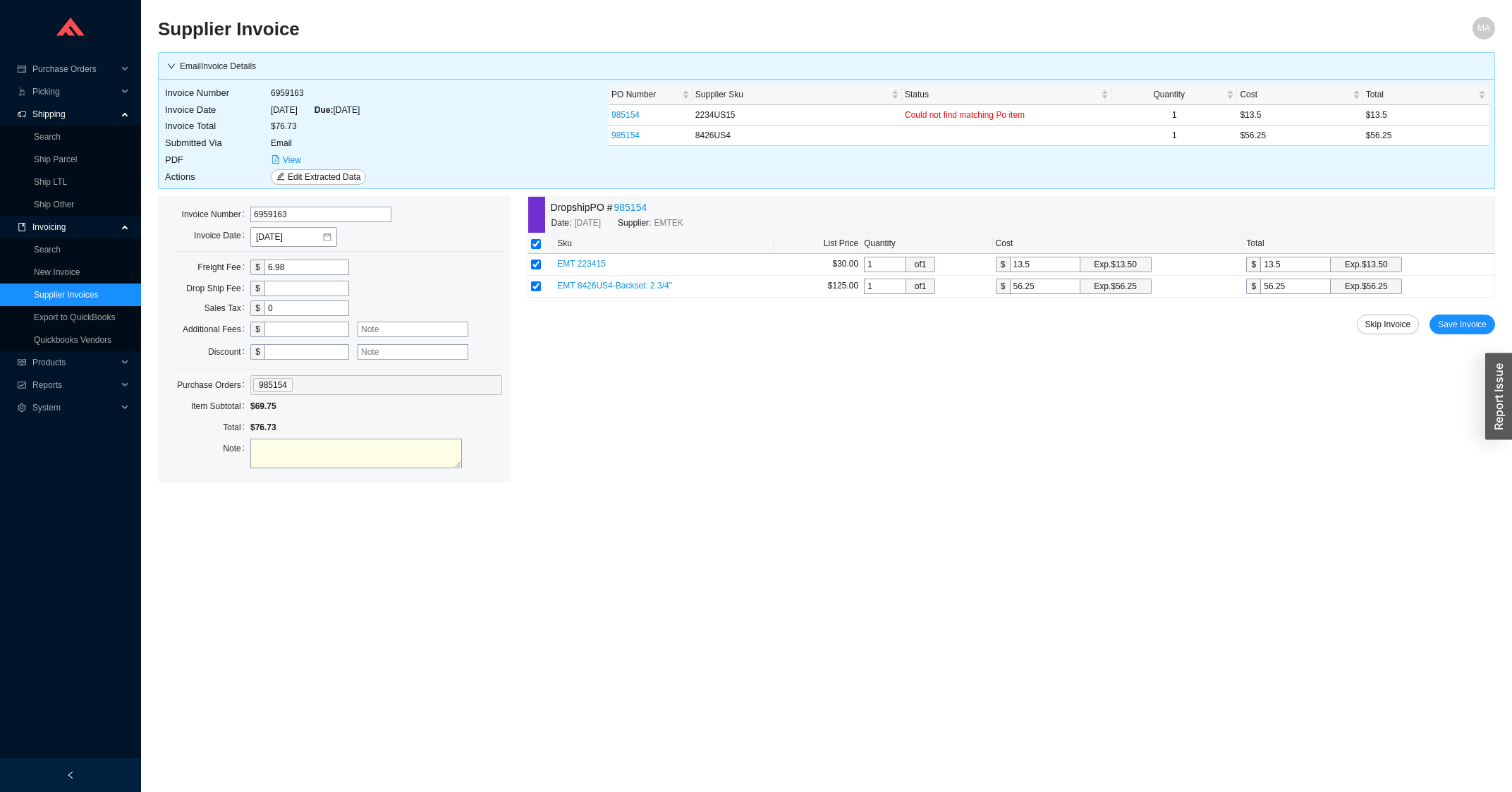
click at [1469, 314] on div "Dropship PO # 985154 Date: 8/13/2025 Supplier: EMTEK Sku List Price Quantity Co…" at bounding box center [1011, 339] width 967 height 286
click at [1450, 333] on button "Save Invoice" at bounding box center [1462, 324] width 66 height 20
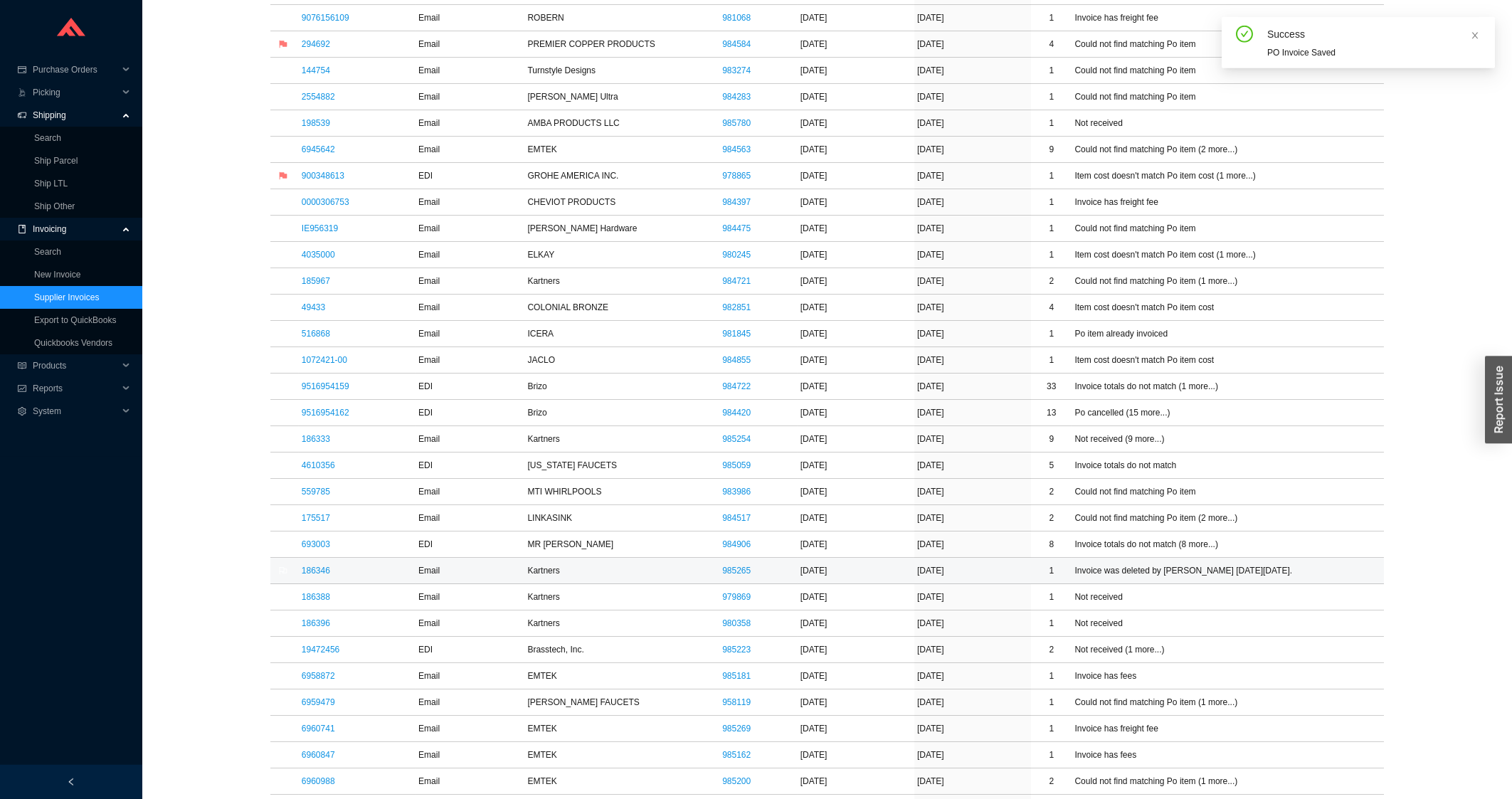
scroll to position [915, 0]
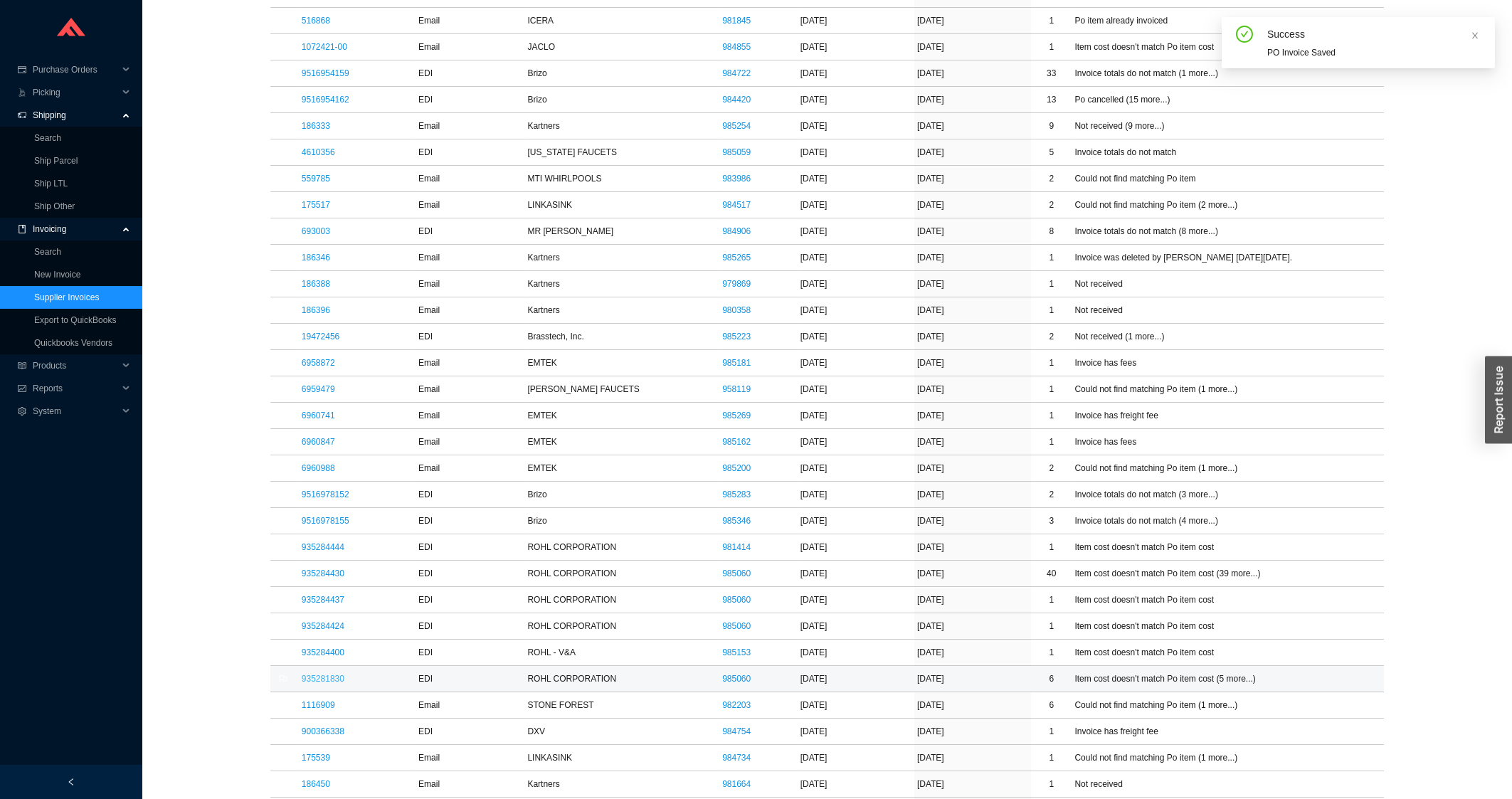
click at [312, 678] on td "935281830" at bounding box center [358, 679] width 117 height 26
click at [315, 682] on link "935281830" at bounding box center [323, 679] width 42 height 10
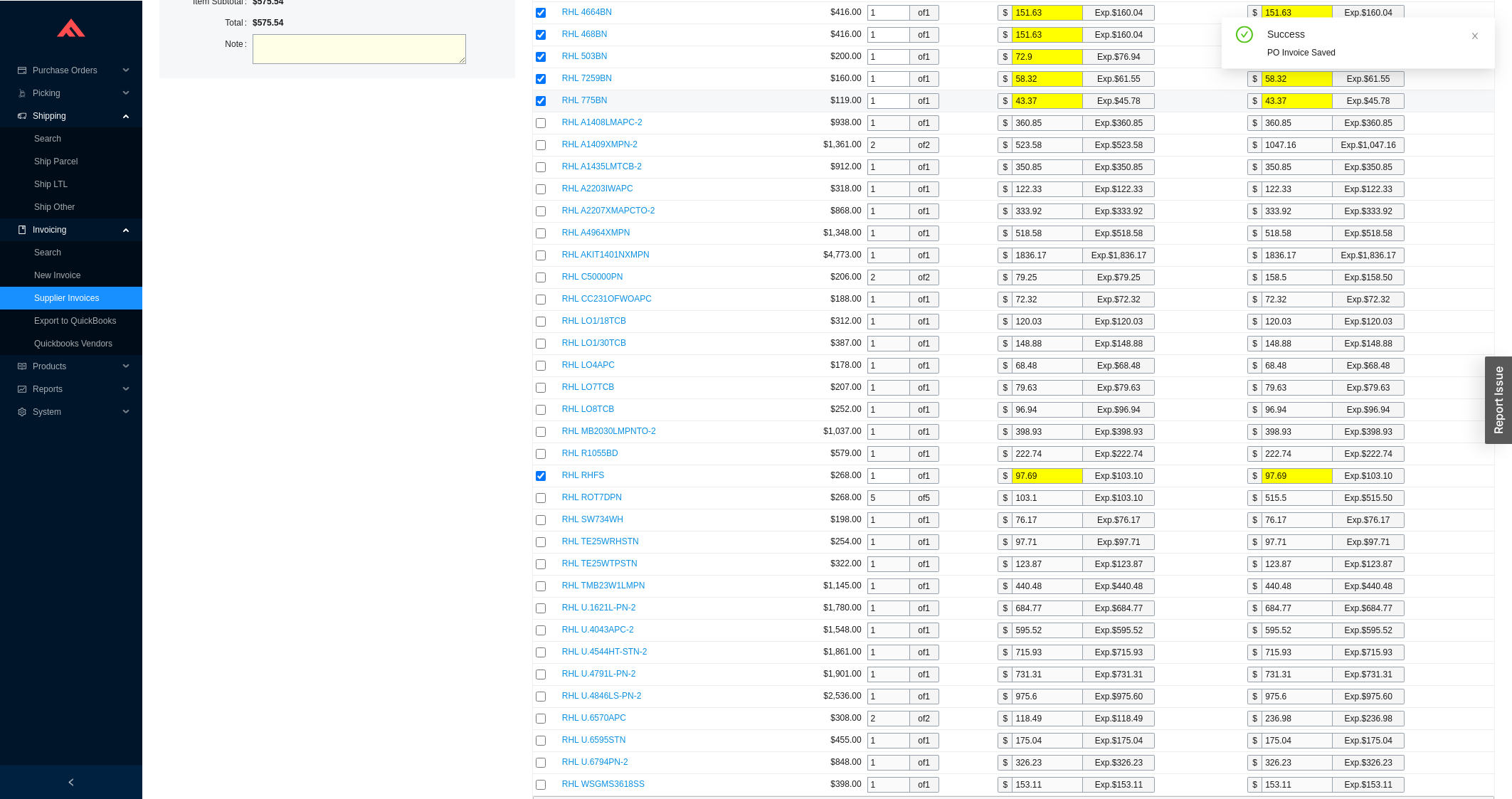
scroll to position [534, 0]
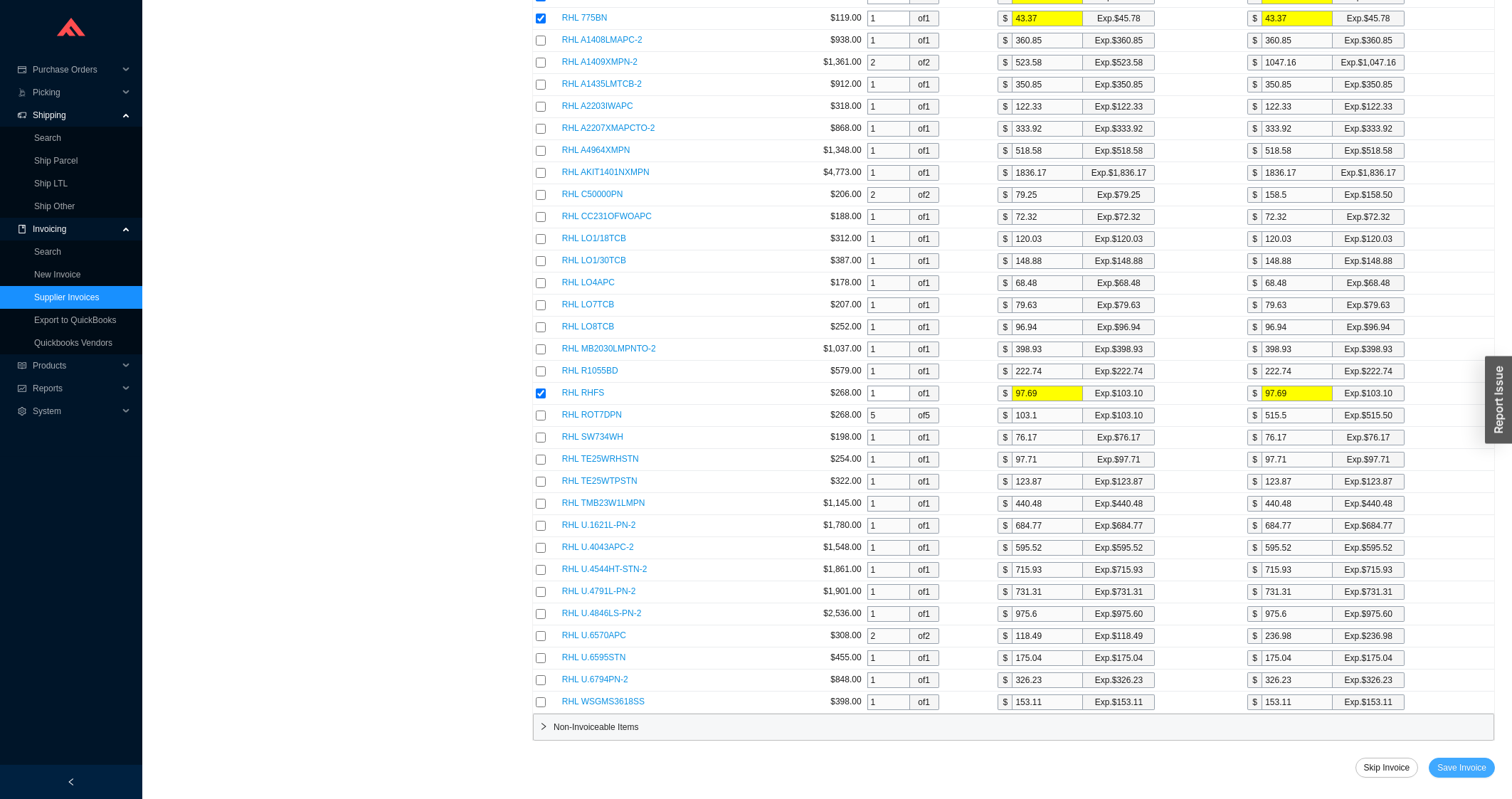
click at [1471, 770] on button "Save Invoice" at bounding box center [1462, 768] width 67 height 20
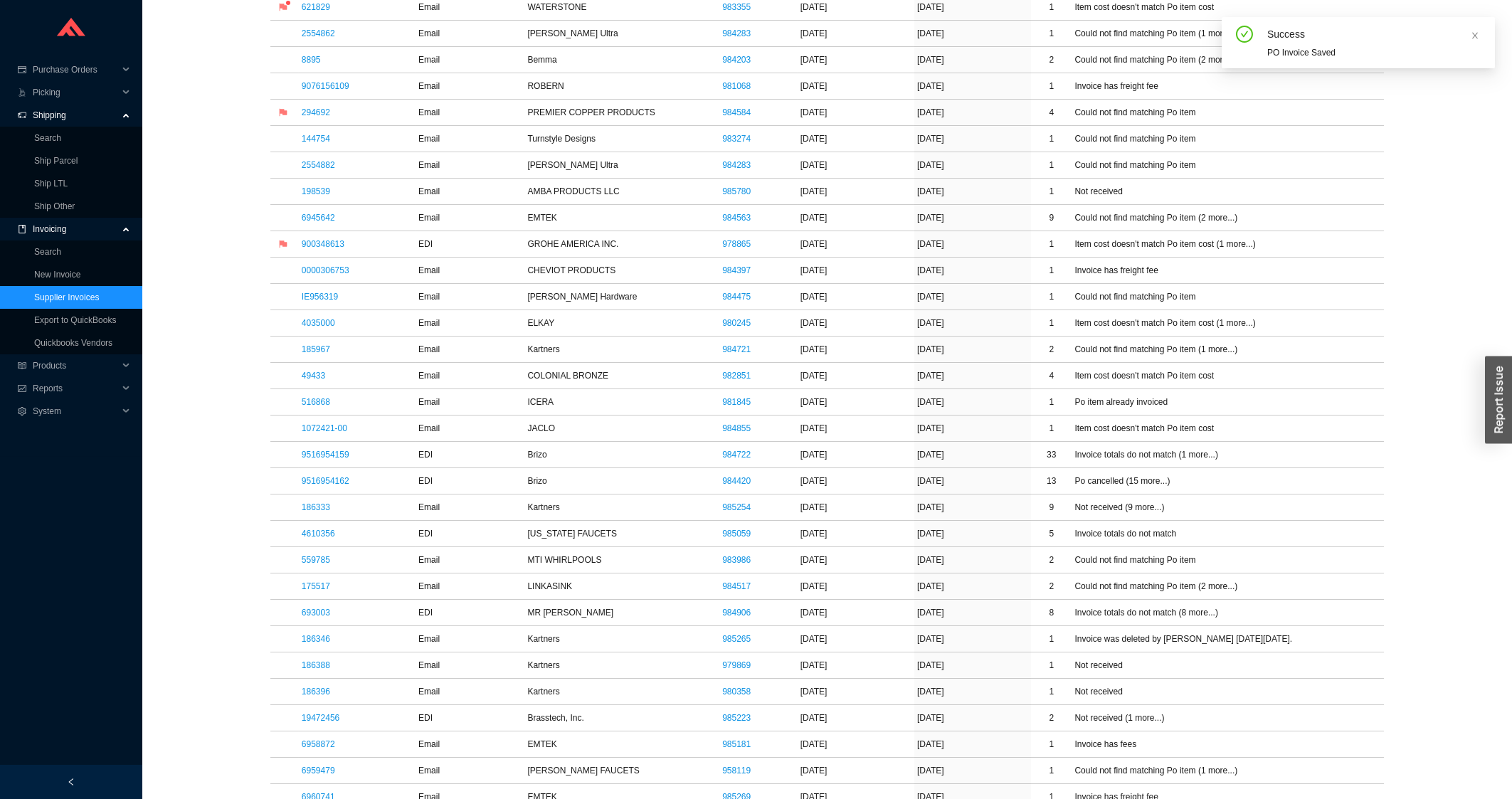
scroll to position [1067, 0]
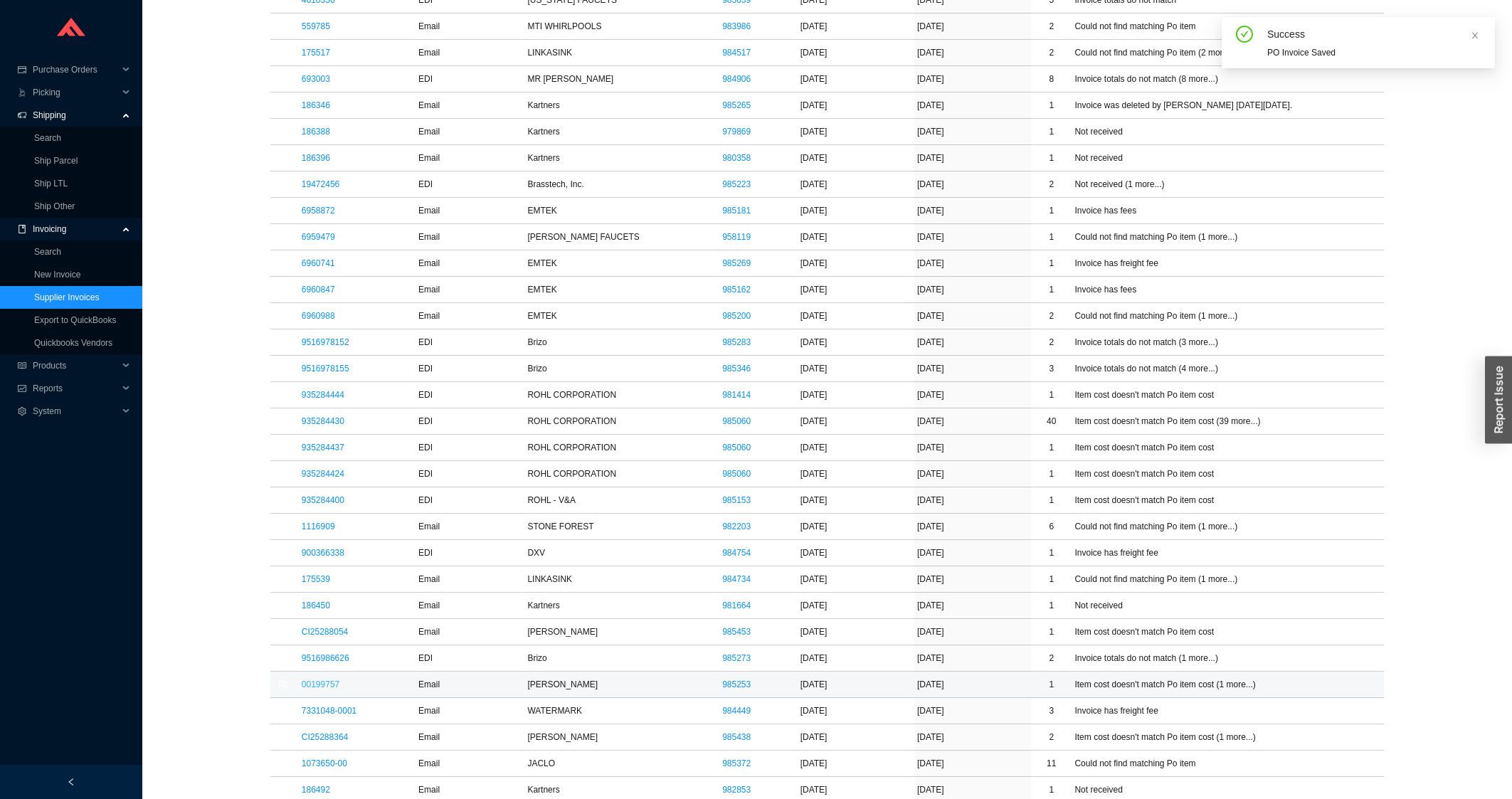
click at [326, 689] on link "00199757" at bounding box center [321, 684] width 38 height 10
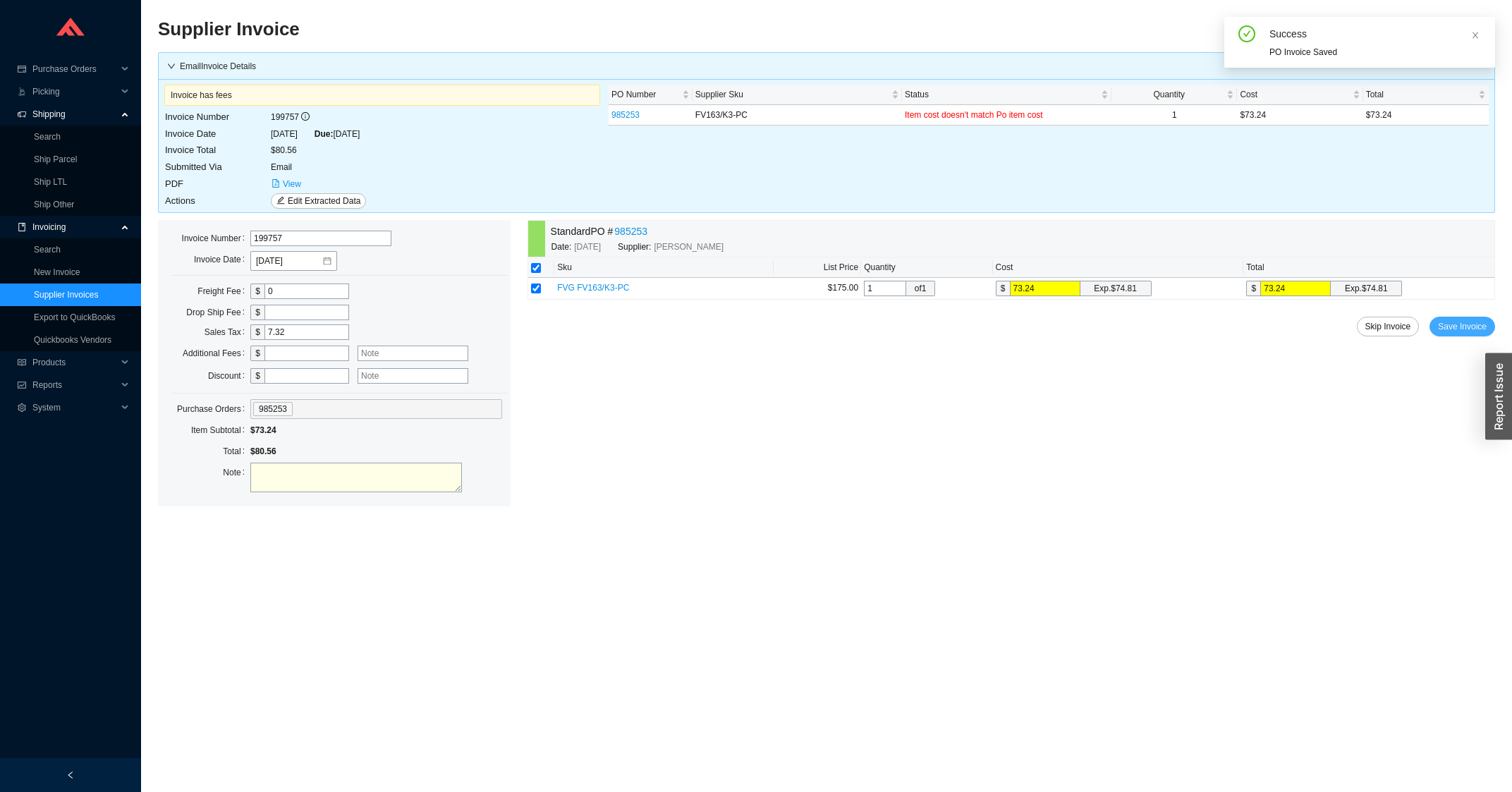
click at [1490, 324] on button "Save Invoice" at bounding box center [1462, 326] width 66 height 20
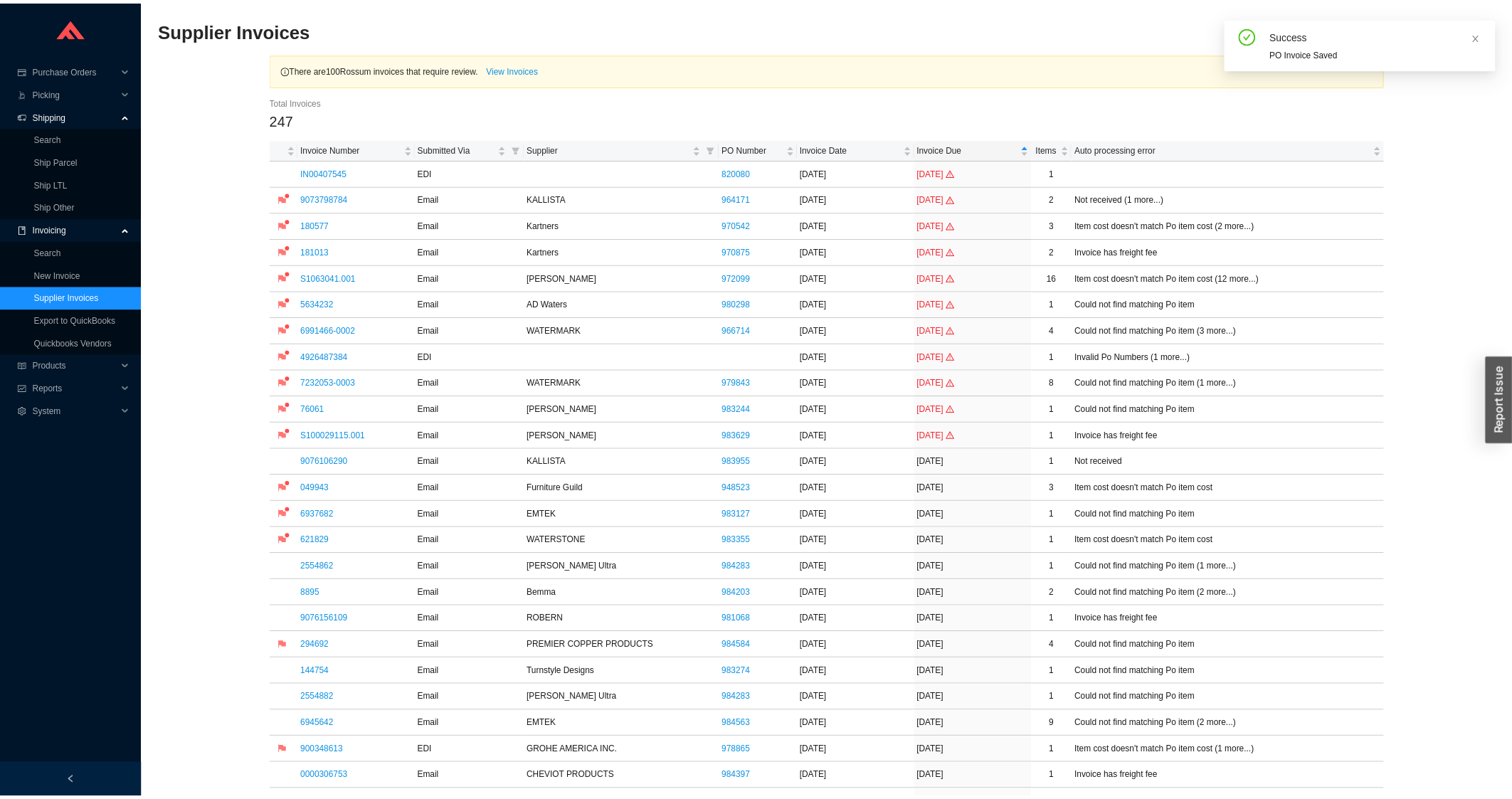
scroll to position [610, 0]
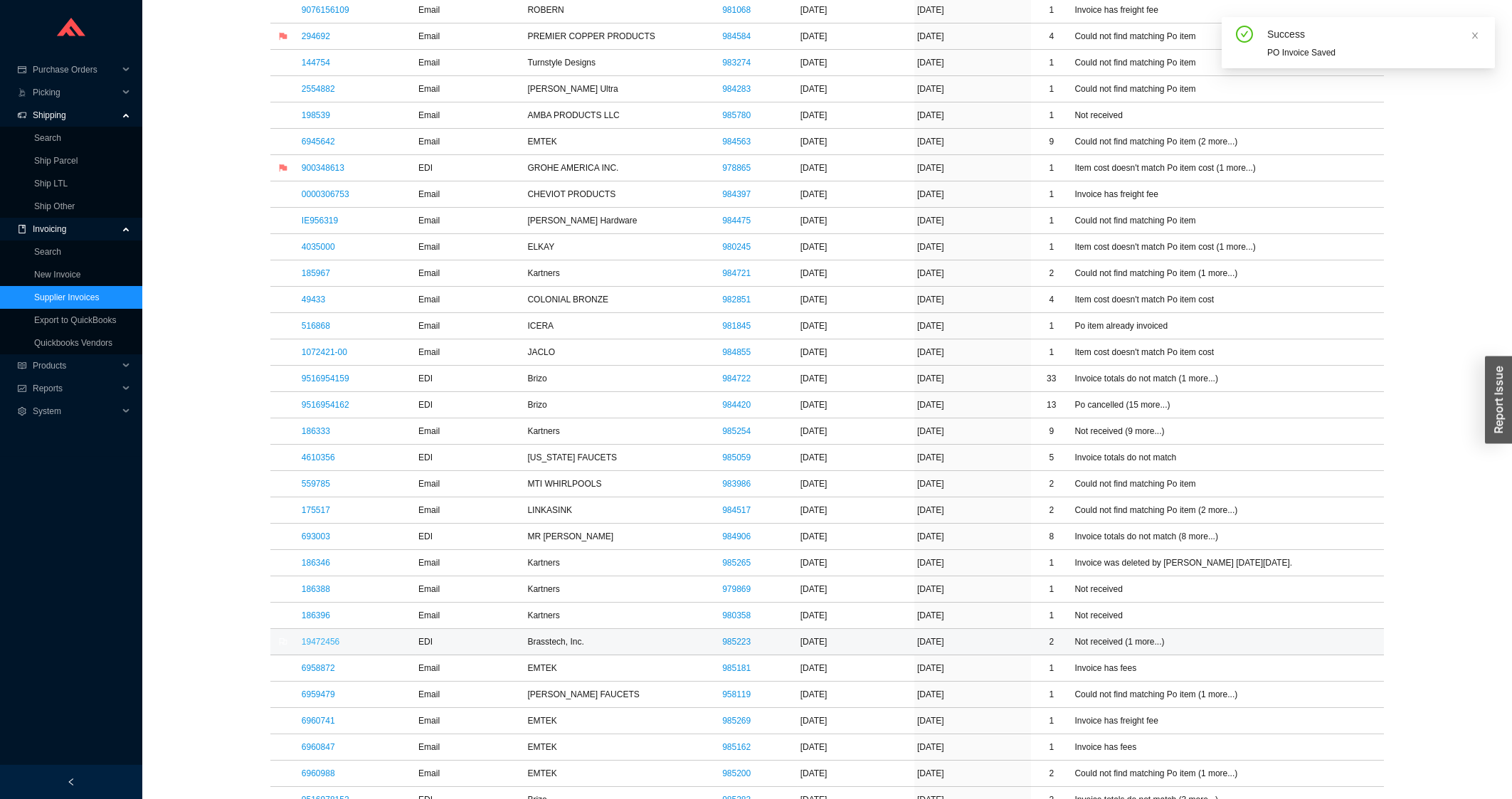
click at [317, 643] on link "19472456" at bounding box center [321, 642] width 38 height 10
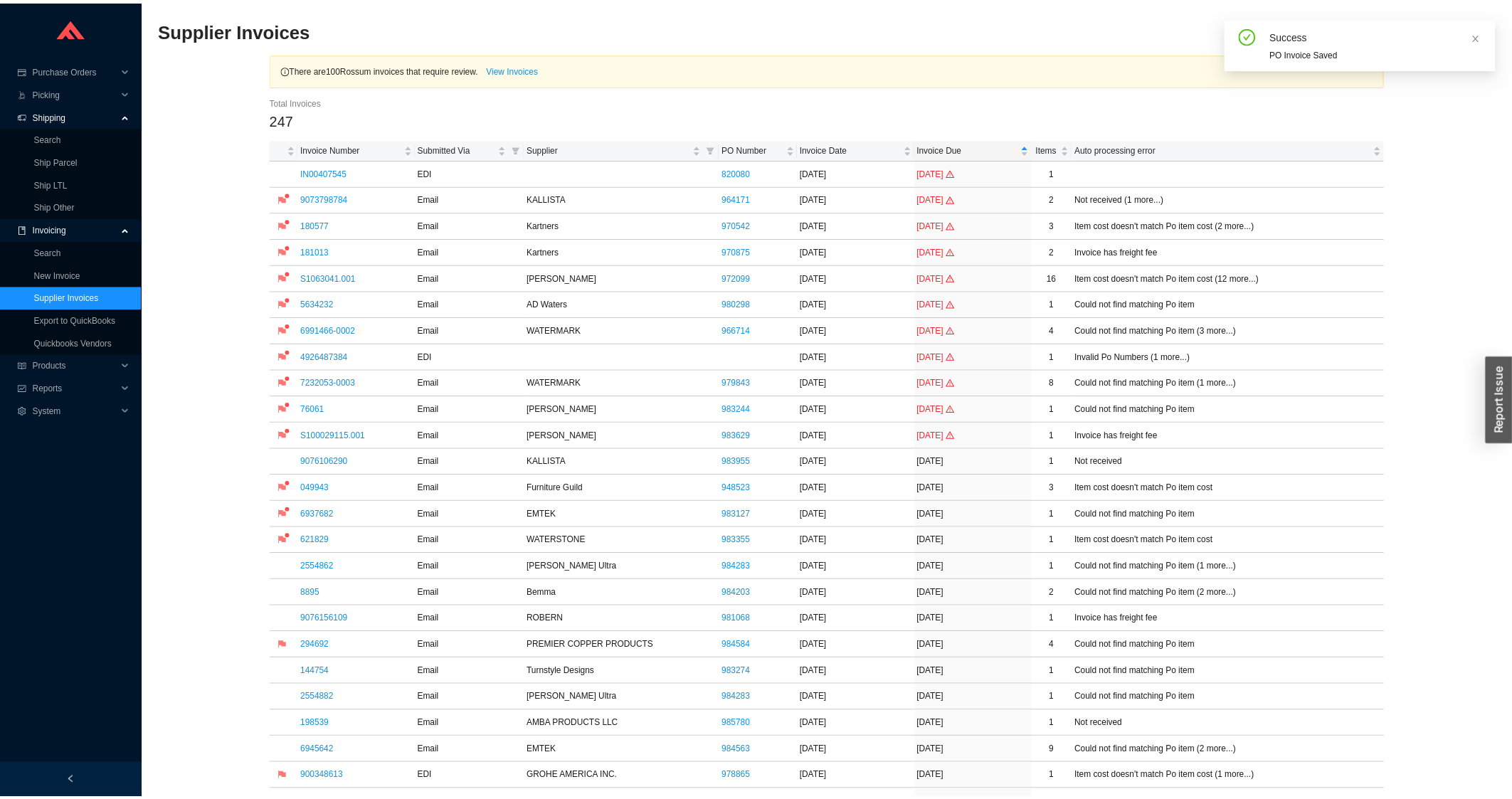
scroll to position [610, 0]
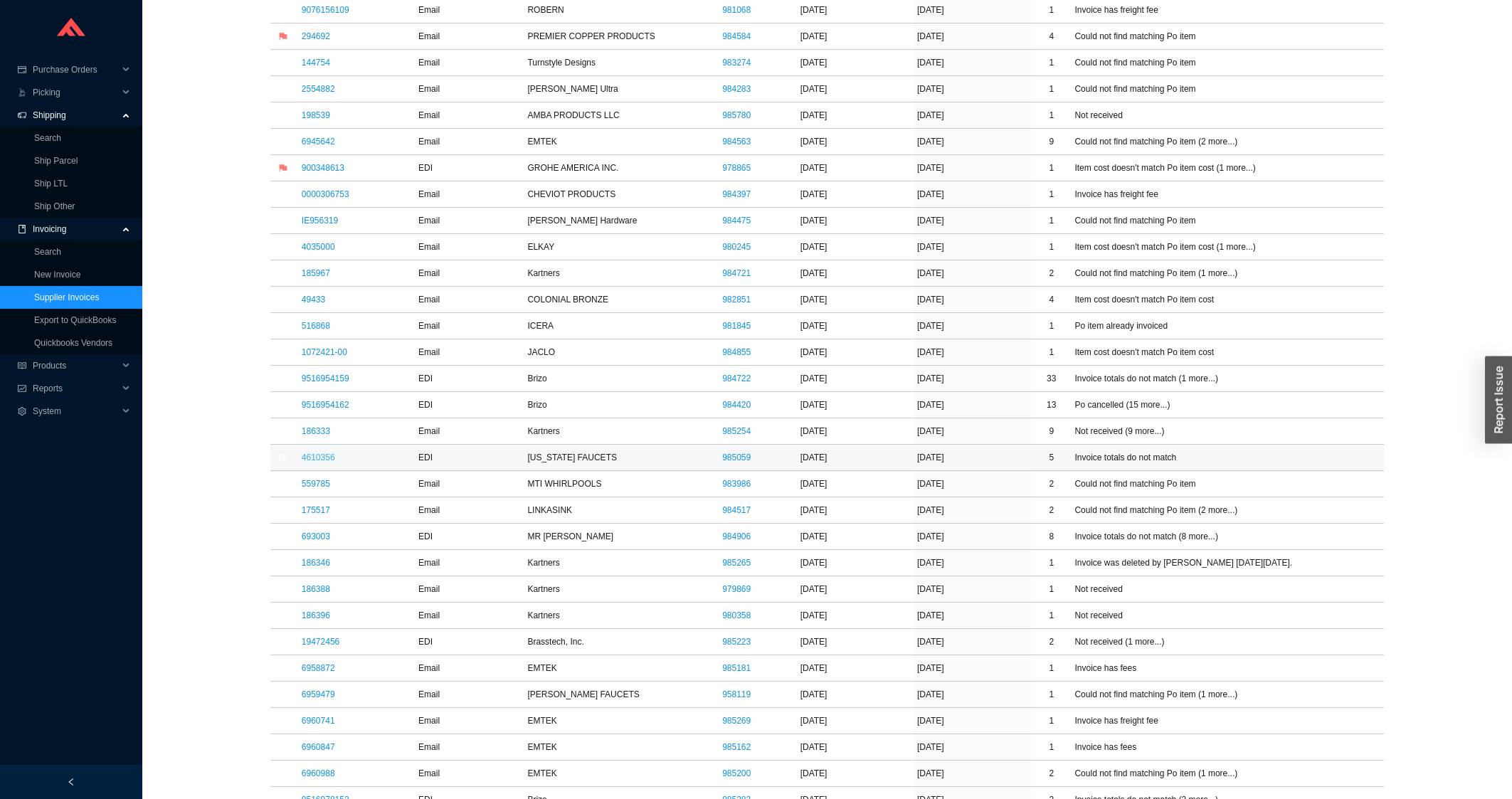
click at [325, 463] on link "4610356" at bounding box center [319, 458] width 34 height 10
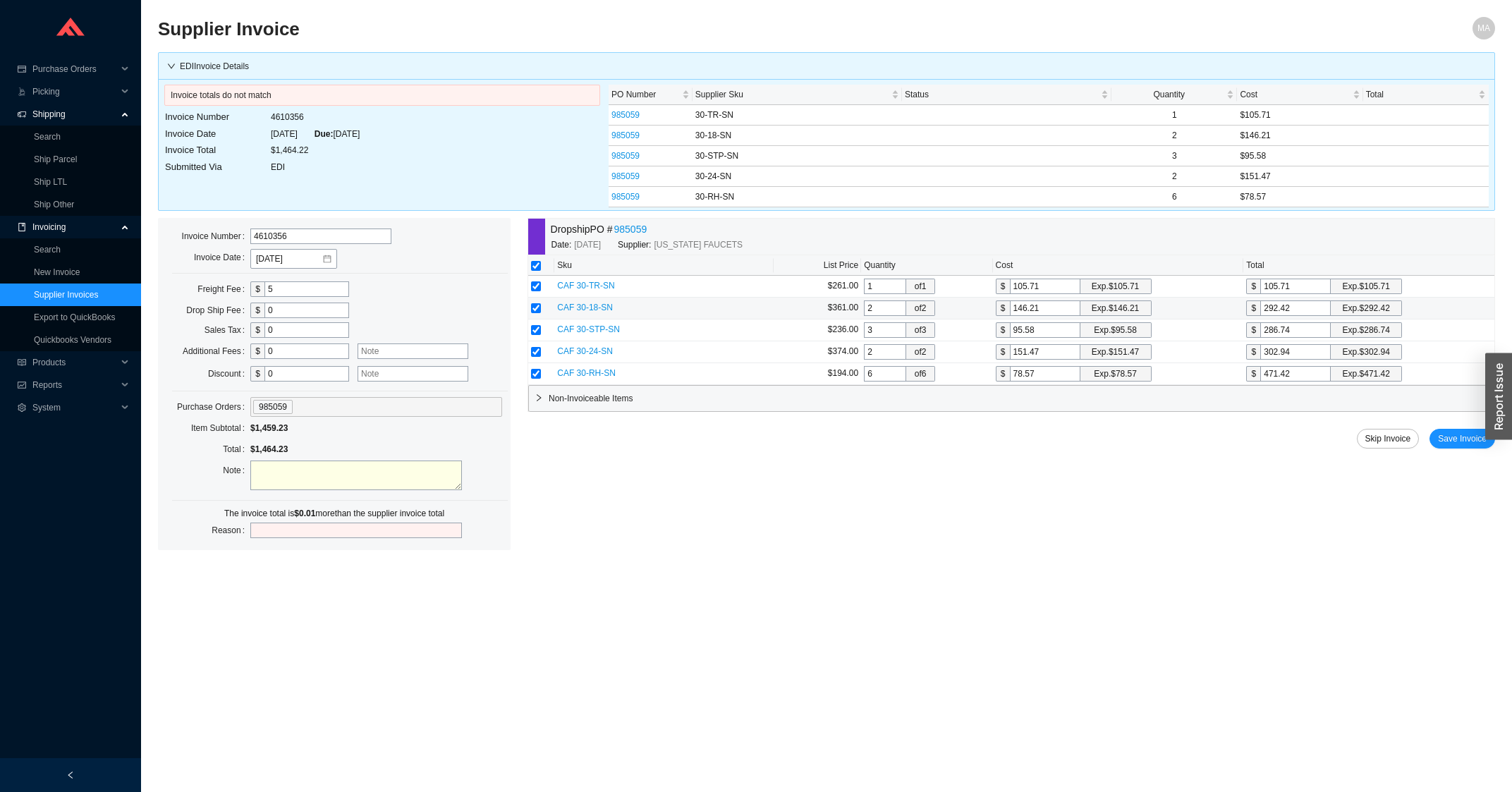
click at [1309, 308] on input "292.42" at bounding box center [1295, 308] width 70 height 15
type input "146.2"
type input "292.4"
type input "146.205"
type input "292.41"
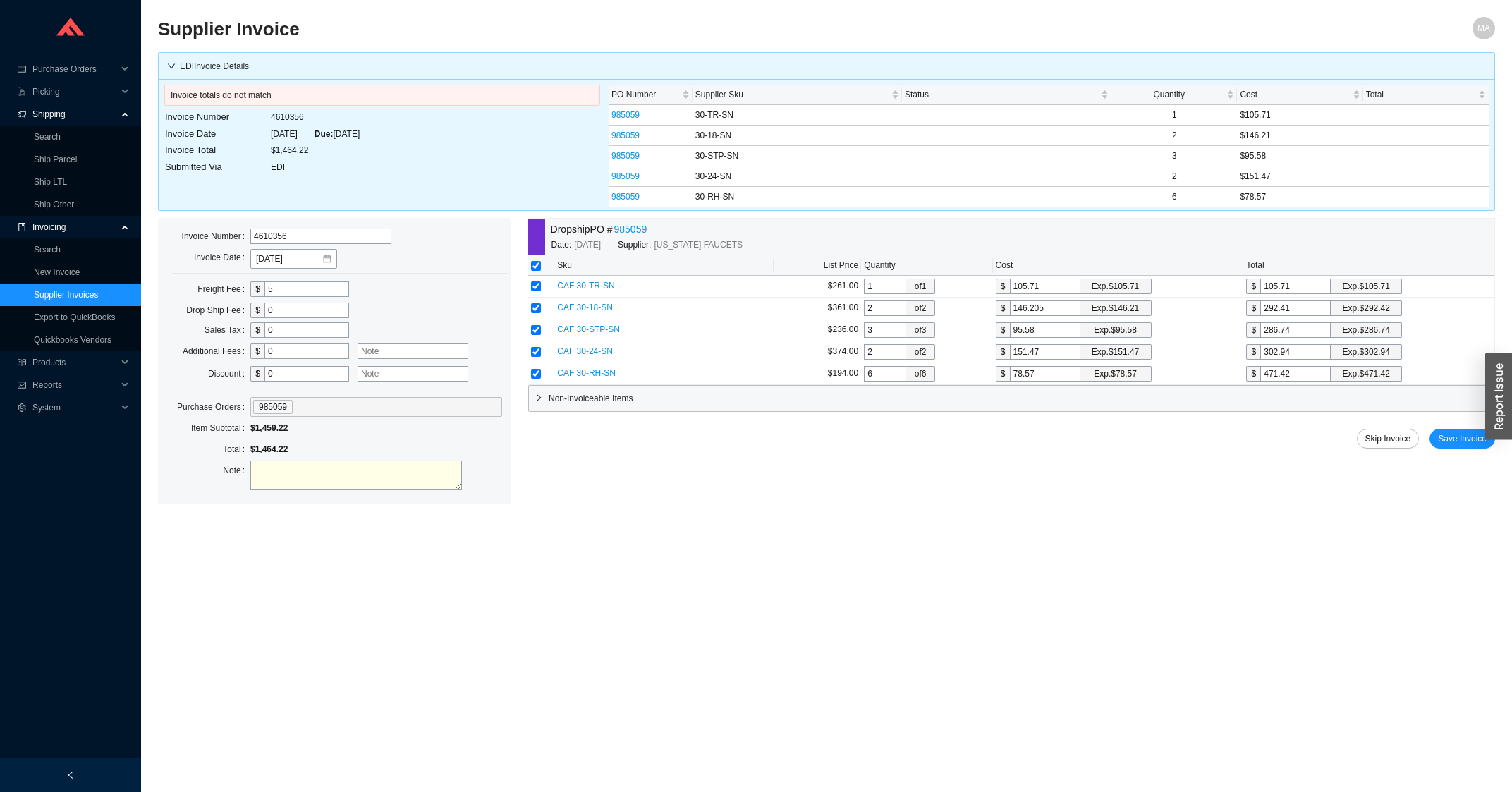
click at [1450, 430] on div "Dropship PO # 985059 Date: 8/11/2025 Supplier: CALIFORNIA FAUCETS Sku List Pric…" at bounding box center [1011, 361] width 967 height 286
click at [1443, 445] on span "Save Invoice" at bounding box center [1461, 438] width 49 height 14
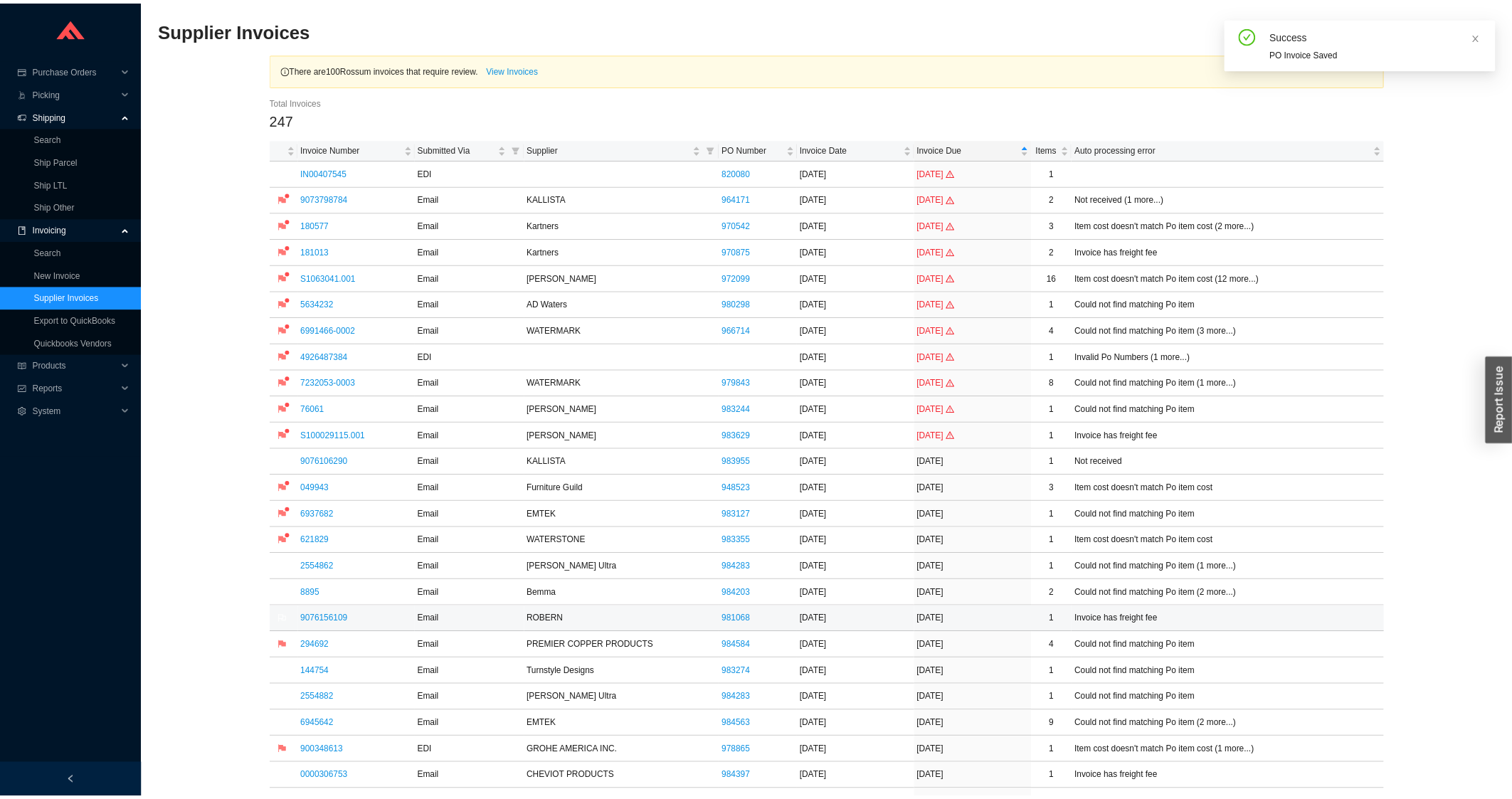
scroll to position [534, 0]
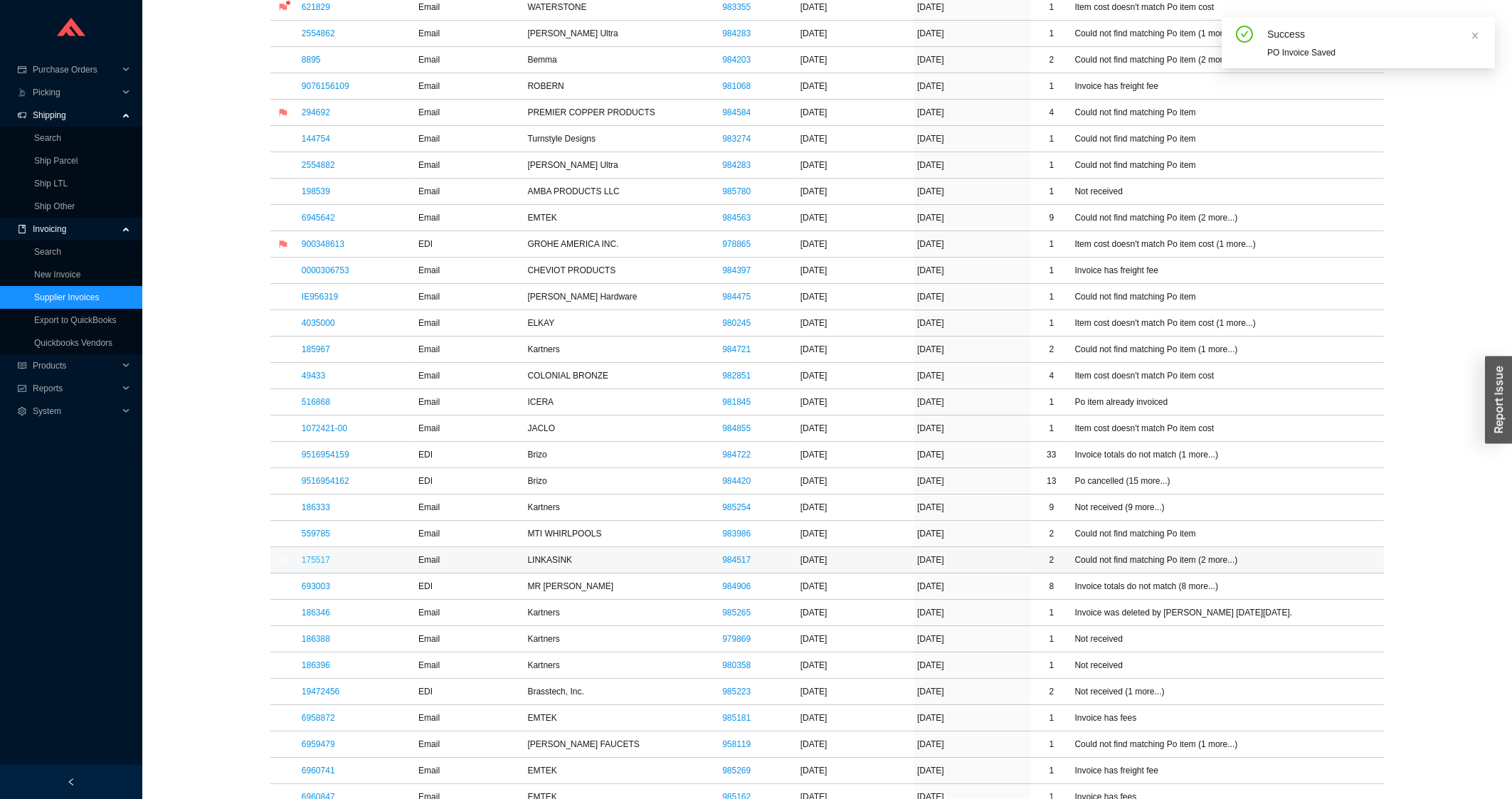
click at [318, 565] on link "175517" at bounding box center [316, 560] width 29 height 10
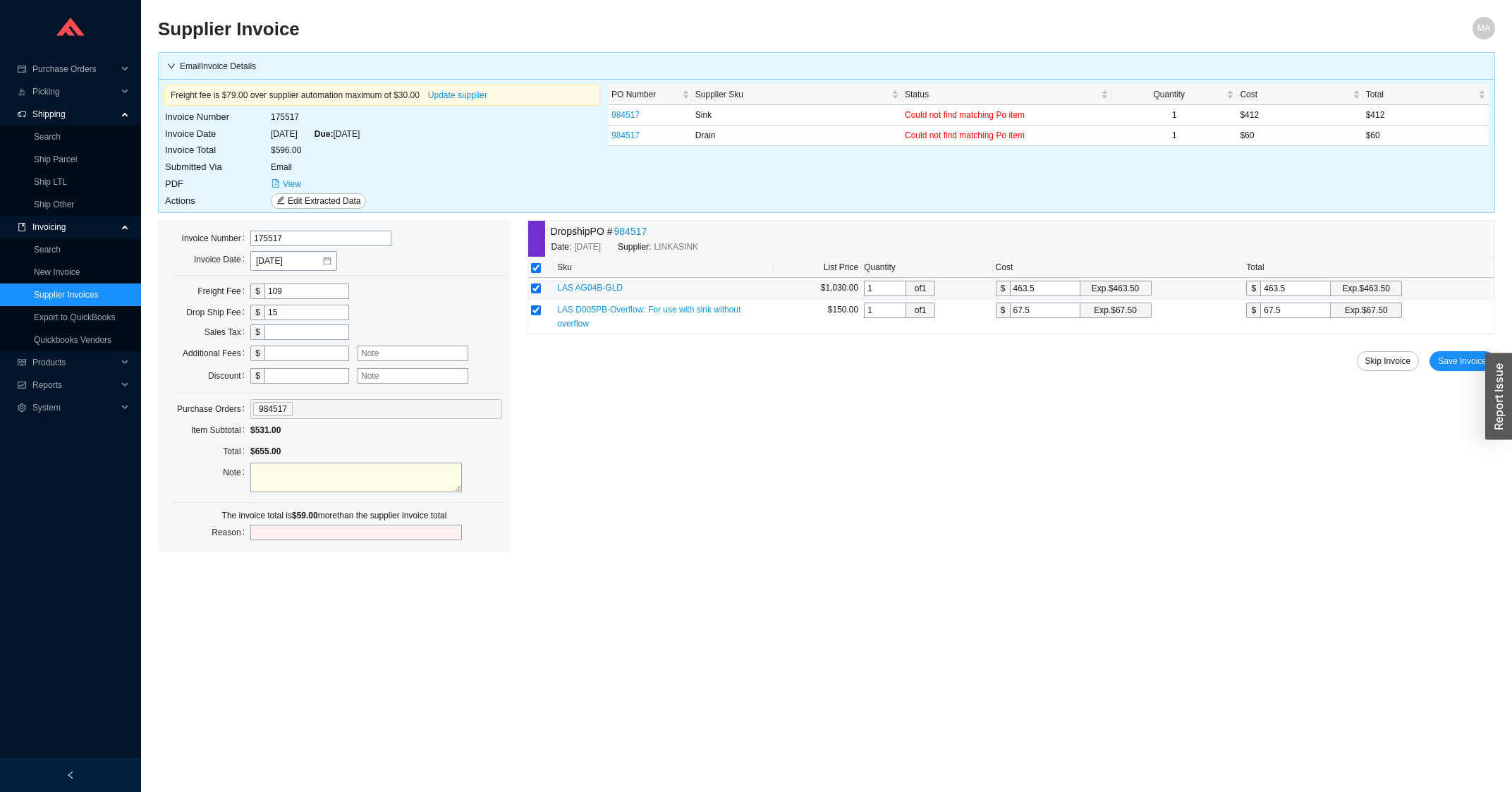
drag, startPoint x: 1048, startPoint y: 290, endPoint x: 1003, endPoint y: 295, distance: 45.3
click at [1010, 294] on input "463.5" at bounding box center [1045, 288] width 70 height 15
type input "4"
type input "41"
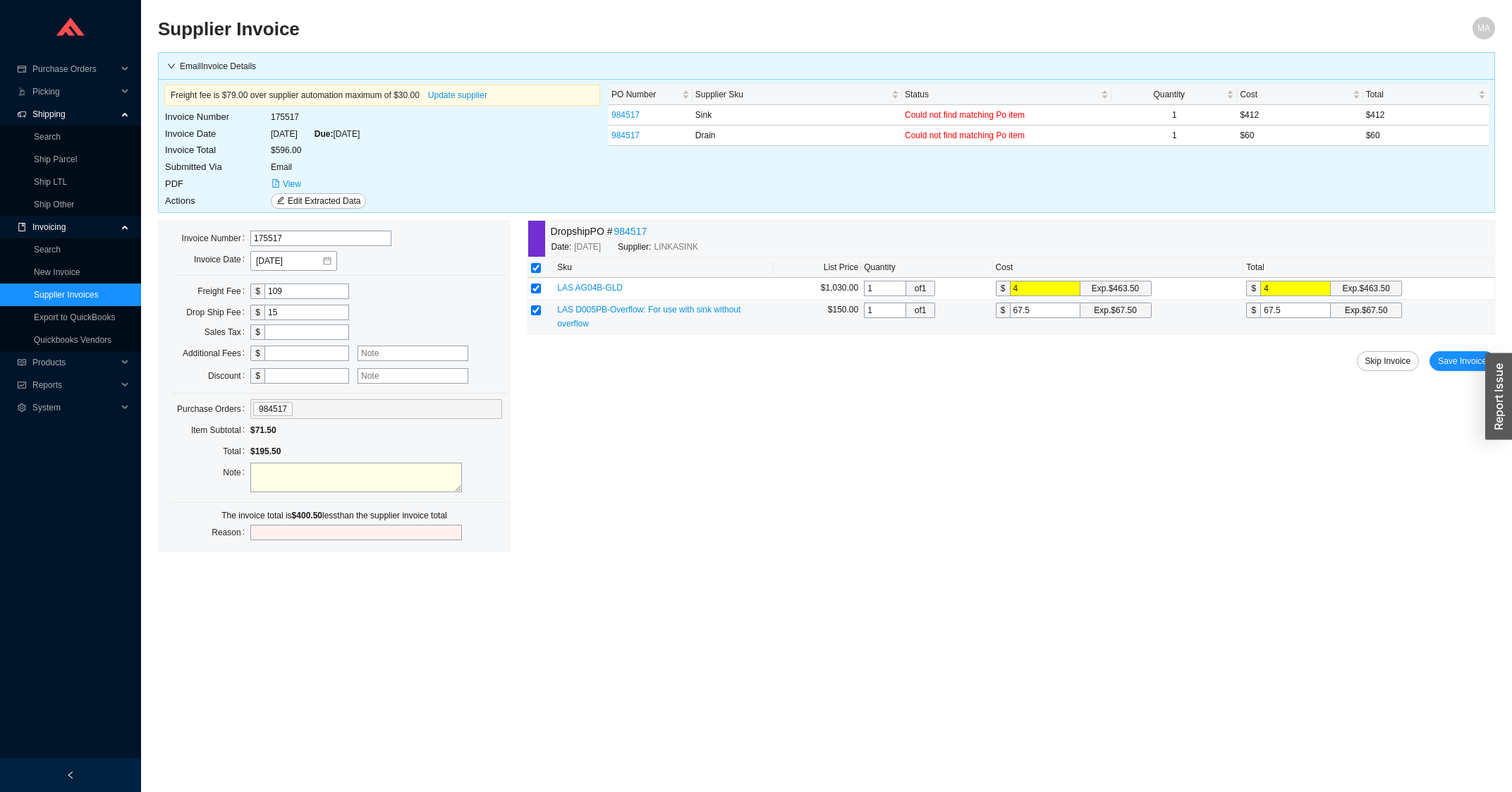
type input "41"
type input "412"
drag, startPoint x: 1033, startPoint y: 317, endPoint x: 1005, endPoint y: 313, distance: 28.3
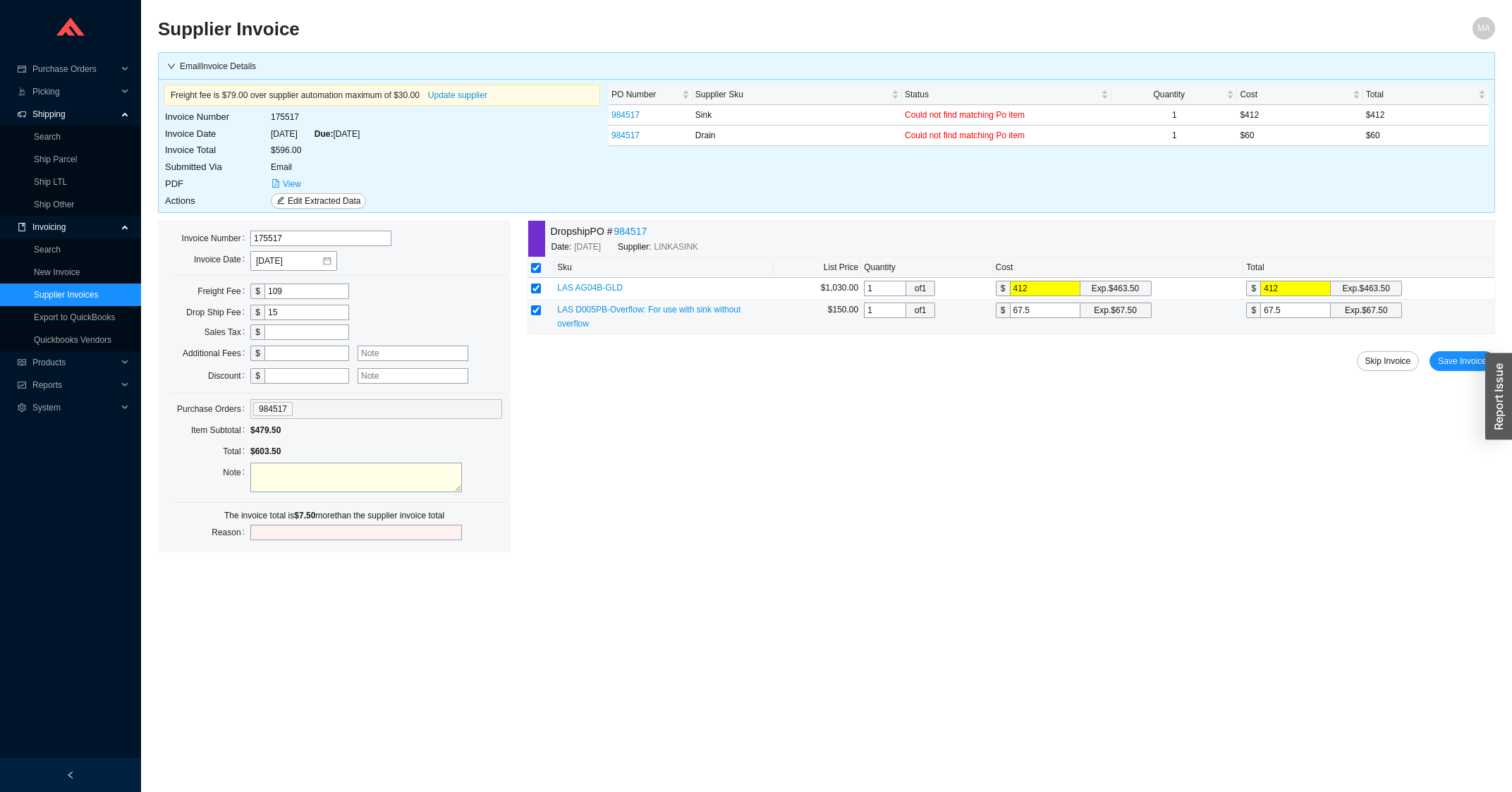
click at [1010, 313] on input "67.5" at bounding box center [1045, 310] width 70 height 15
type input "6"
type input "60"
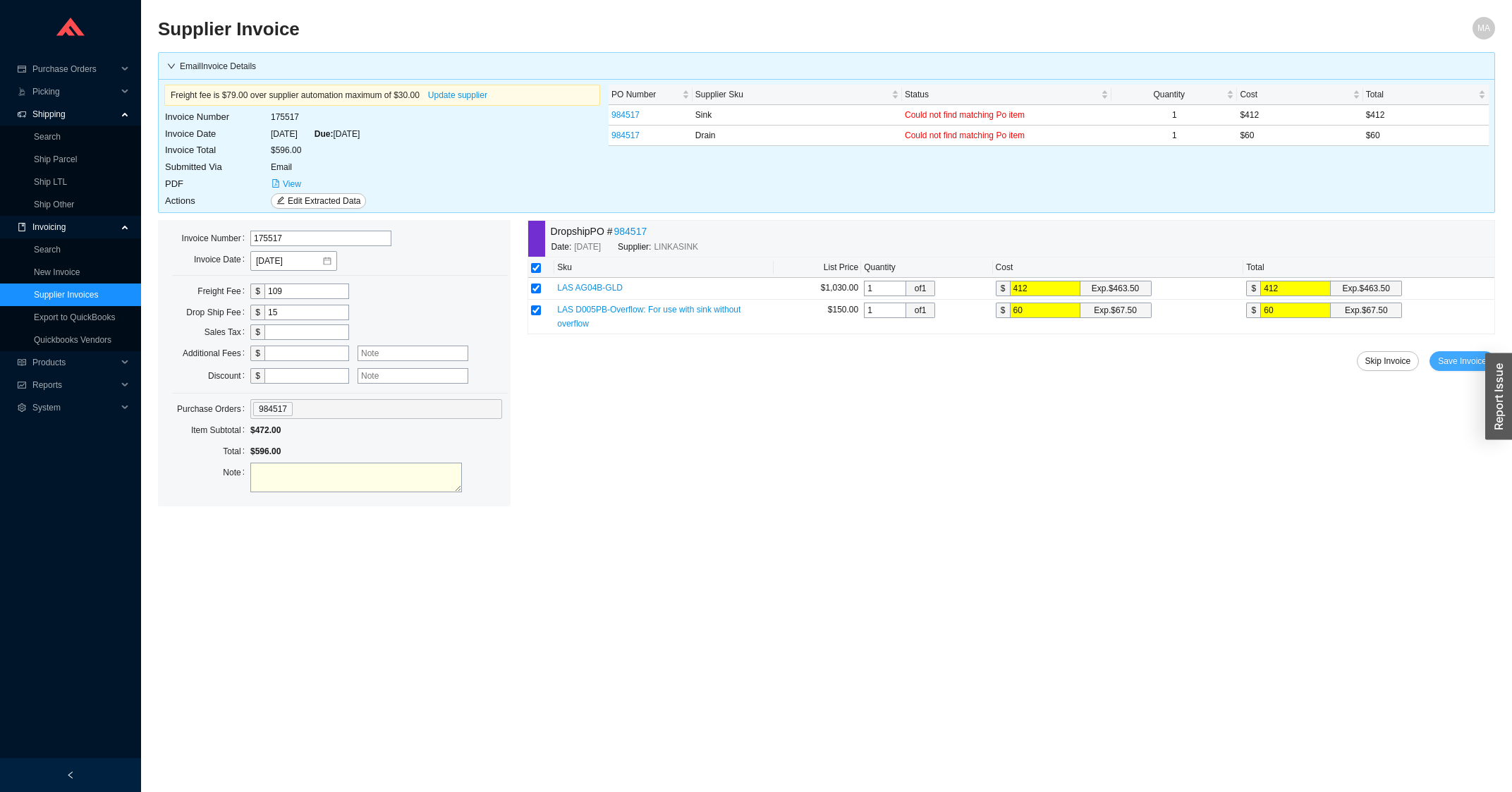
type input "60"
click at [1446, 364] on span "Save Invoice" at bounding box center [1461, 361] width 49 height 14
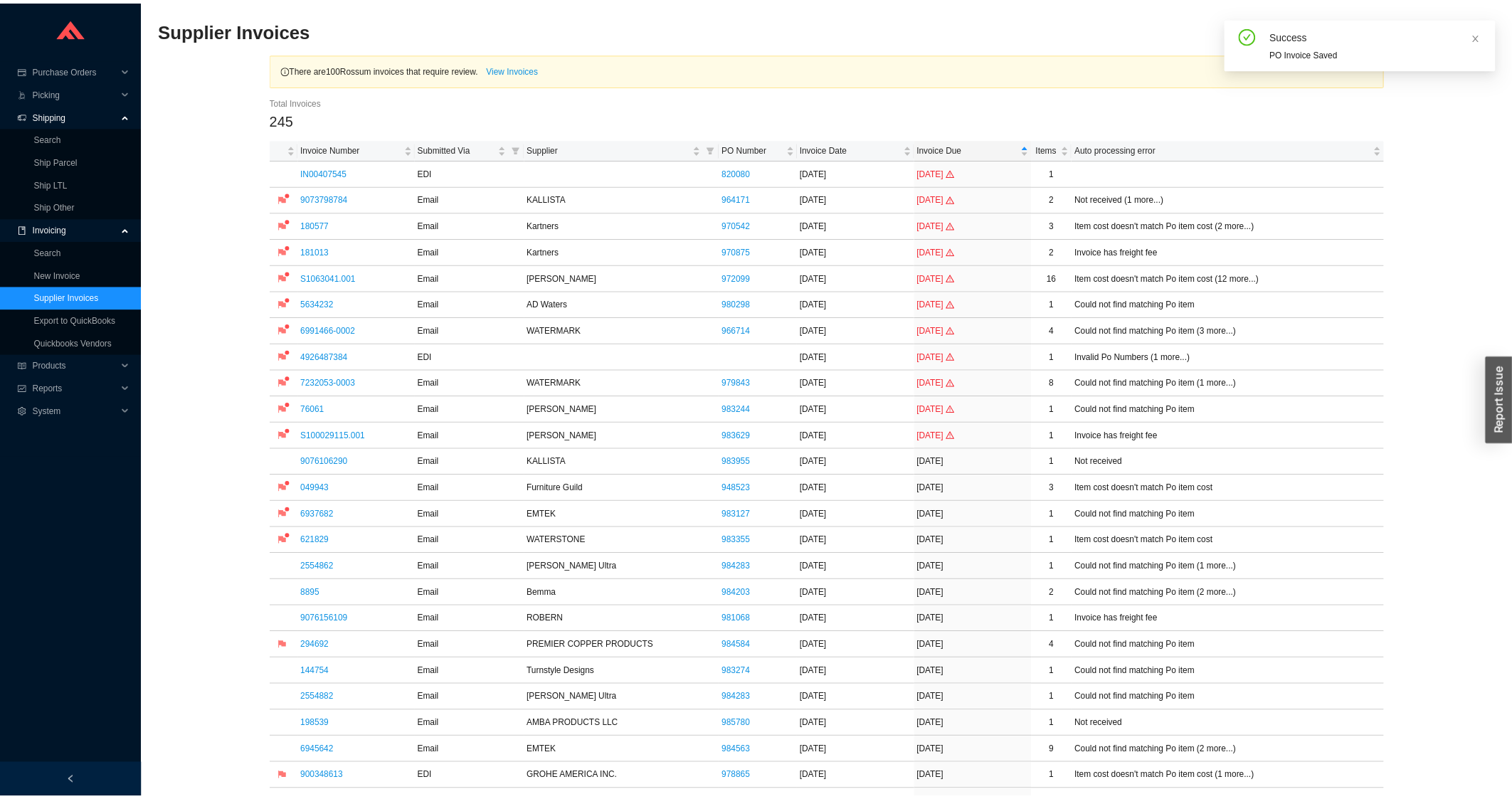
scroll to position [610, 0]
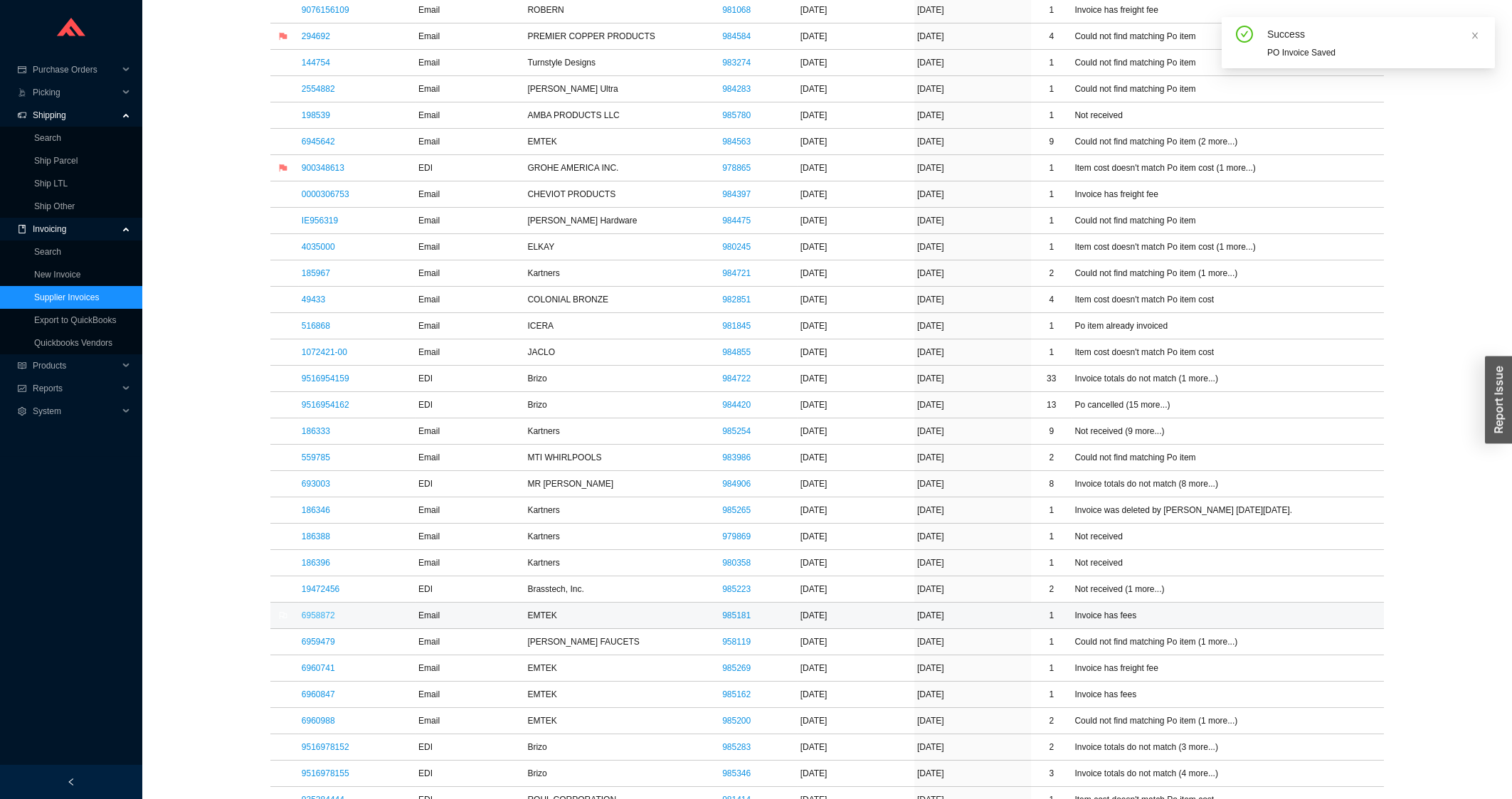
click at [320, 621] on link "6958872" at bounding box center [319, 616] width 34 height 10
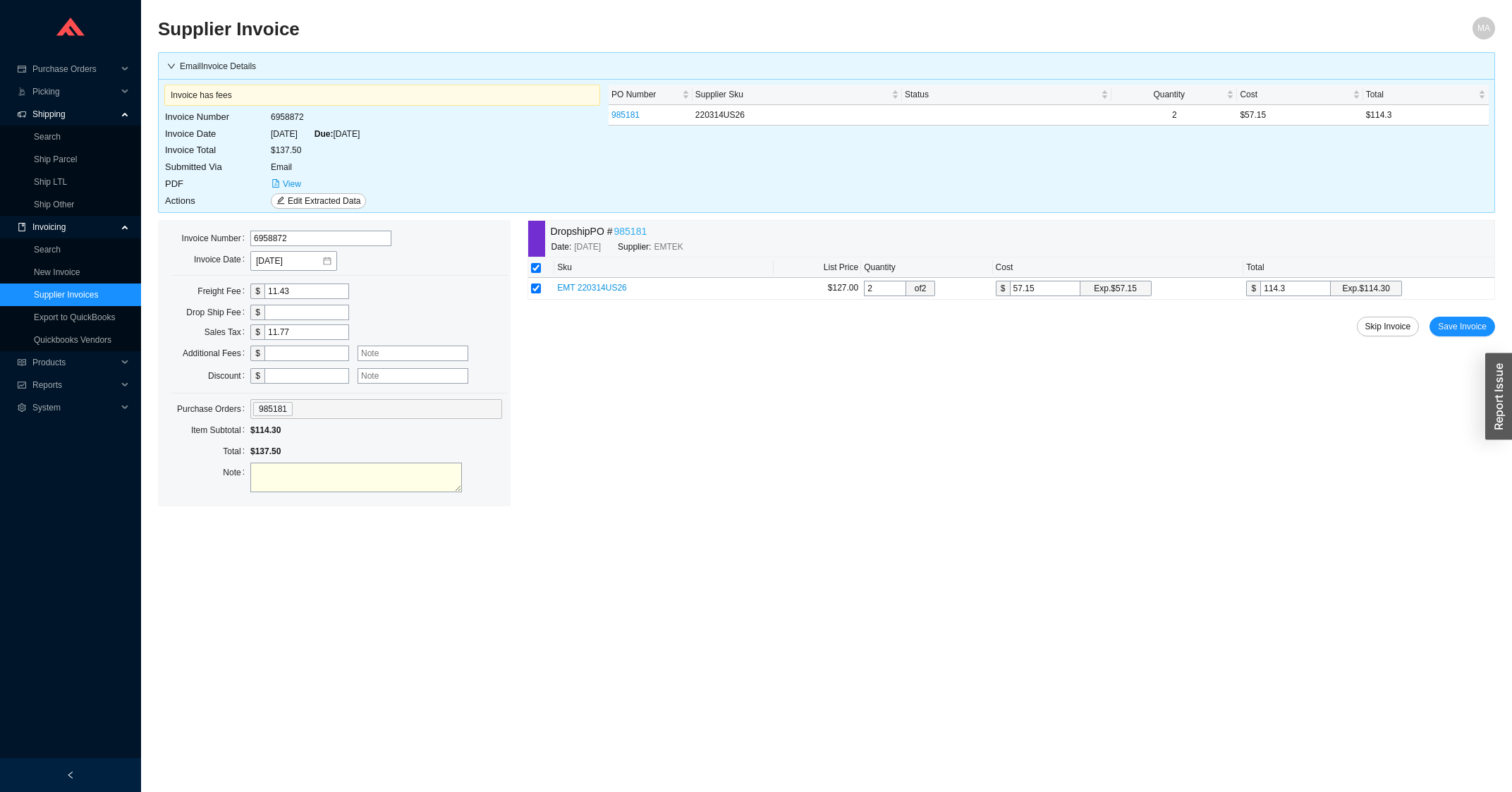
click at [640, 237] on link "985181" at bounding box center [631, 232] width 33 height 16
click at [1450, 330] on span "Save Invoice" at bounding box center [1461, 326] width 49 height 14
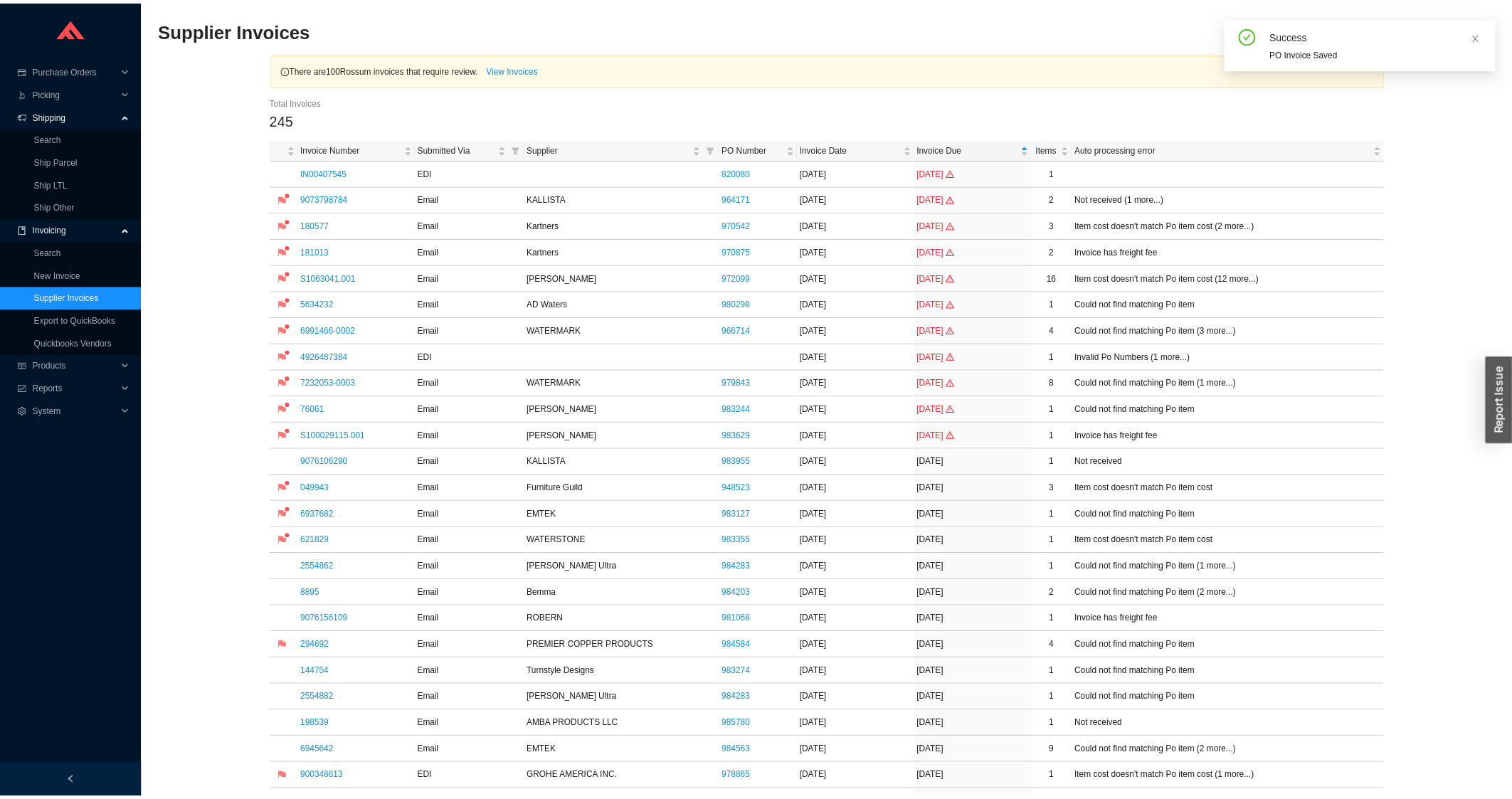
scroll to position [610, 0]
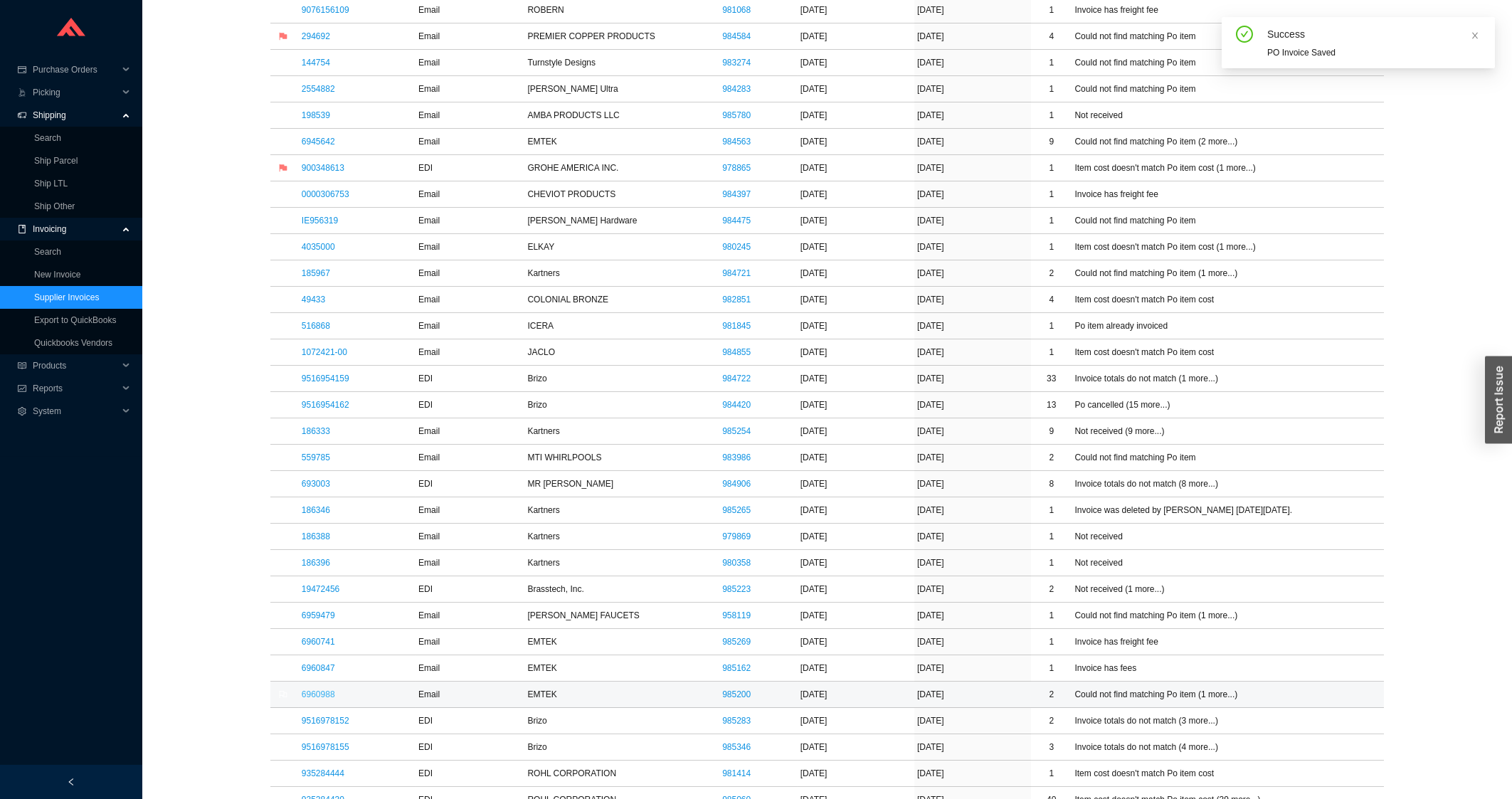
click at [320, 700] on link "6960988" at bounding box center [319, 694] width 34 height 10
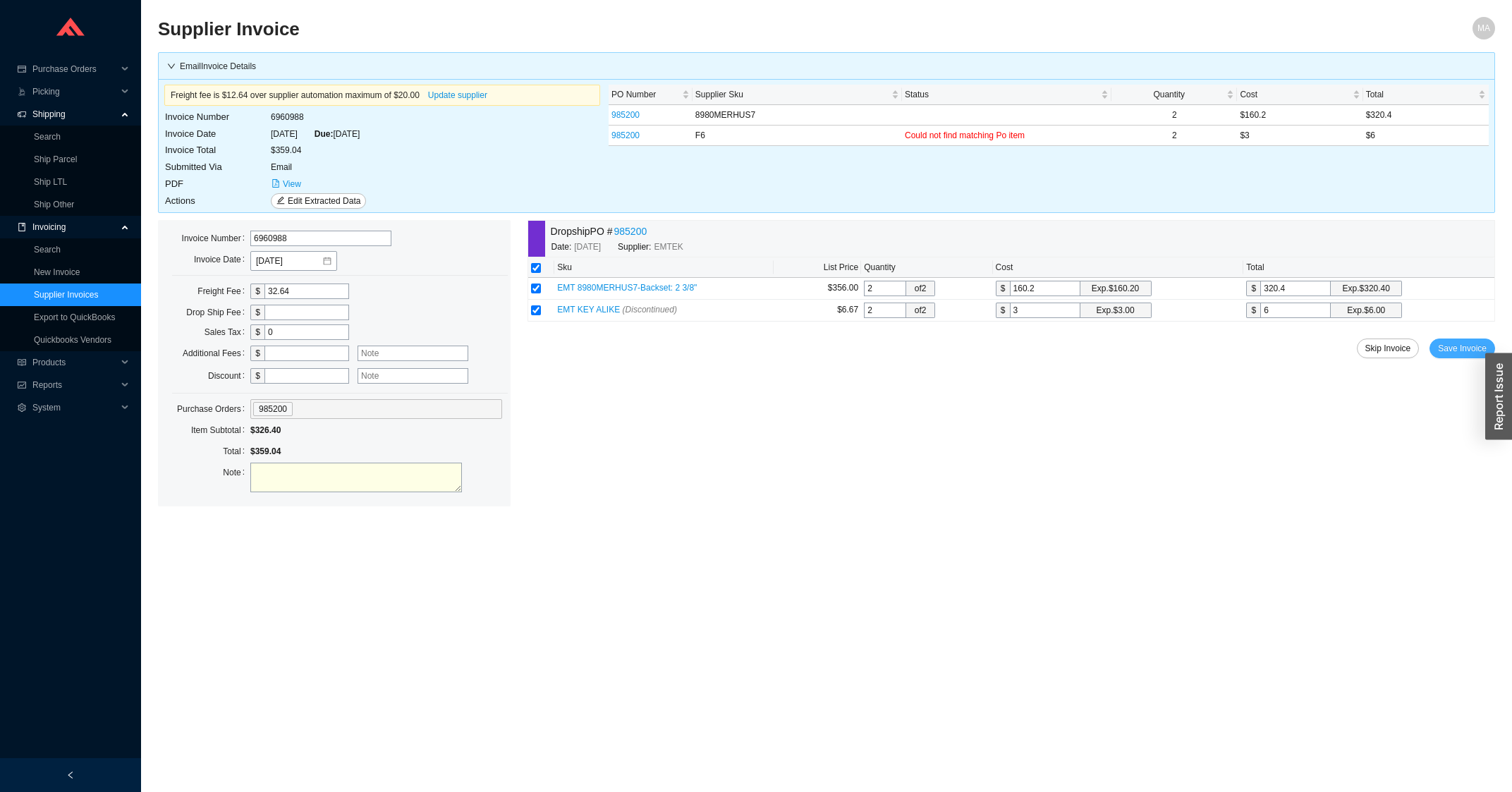
click at [1438, 351] on button "Save Invoice" at bounding box center [1462, 348] width 66 height 20
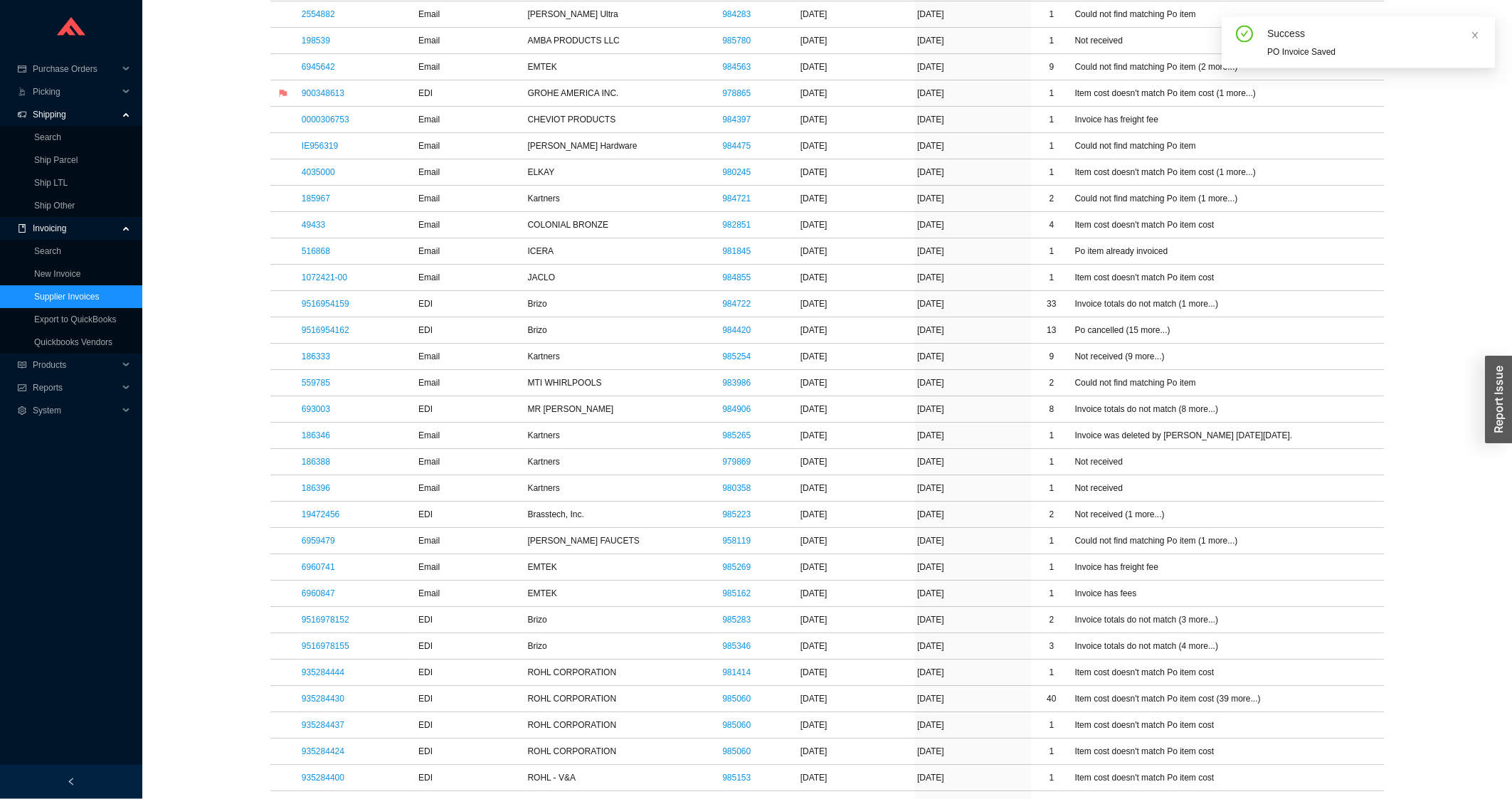
scroll to position [686, 0]
click at [314, 676] on link "935284444" at bounding box center [323, 671] width 42 height 10
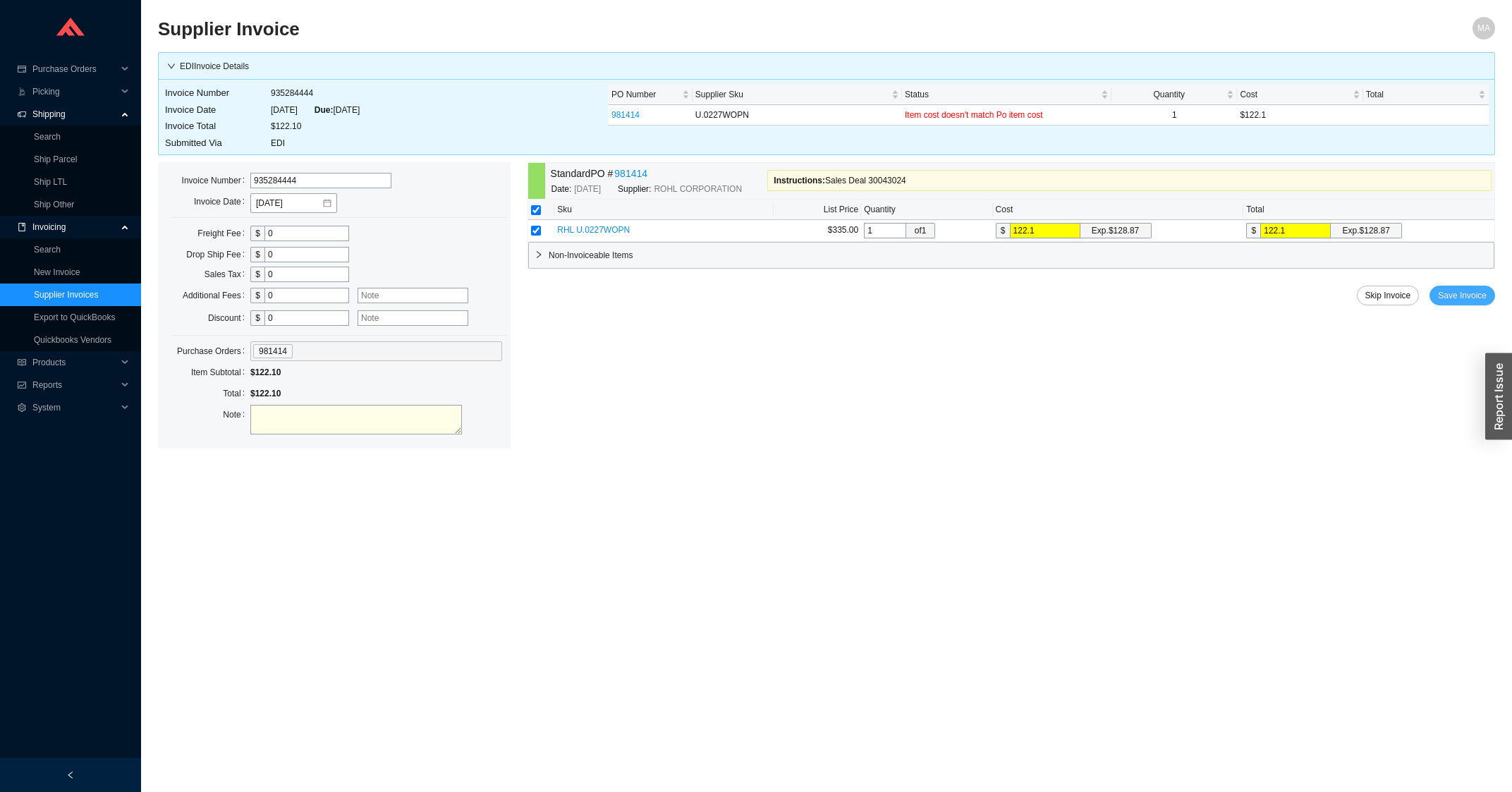
click at [1467, 292] on span "Save Invoice" at bounding box center [1461, 295] width 49 height 14
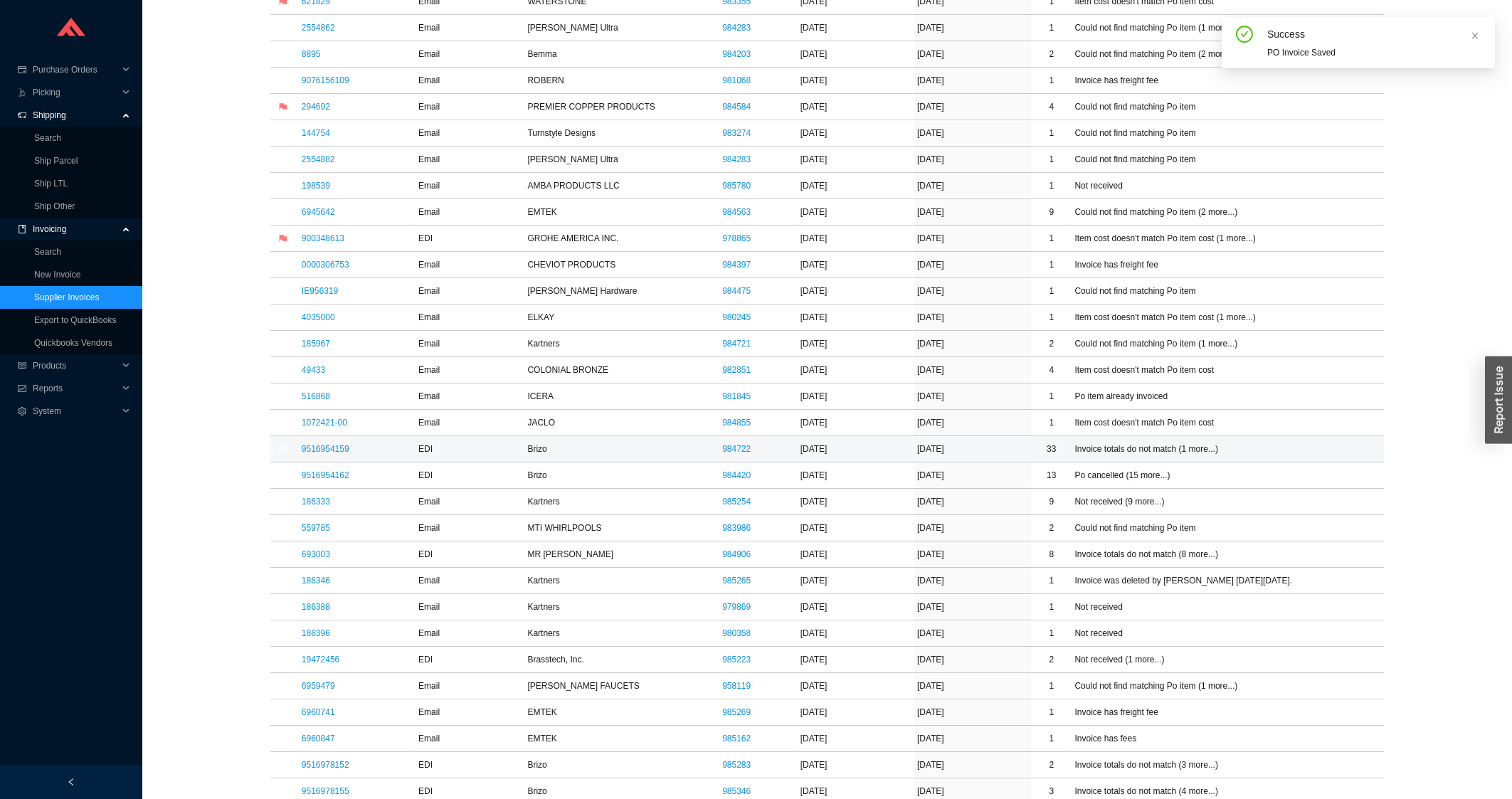
scroll to position [686, 0]
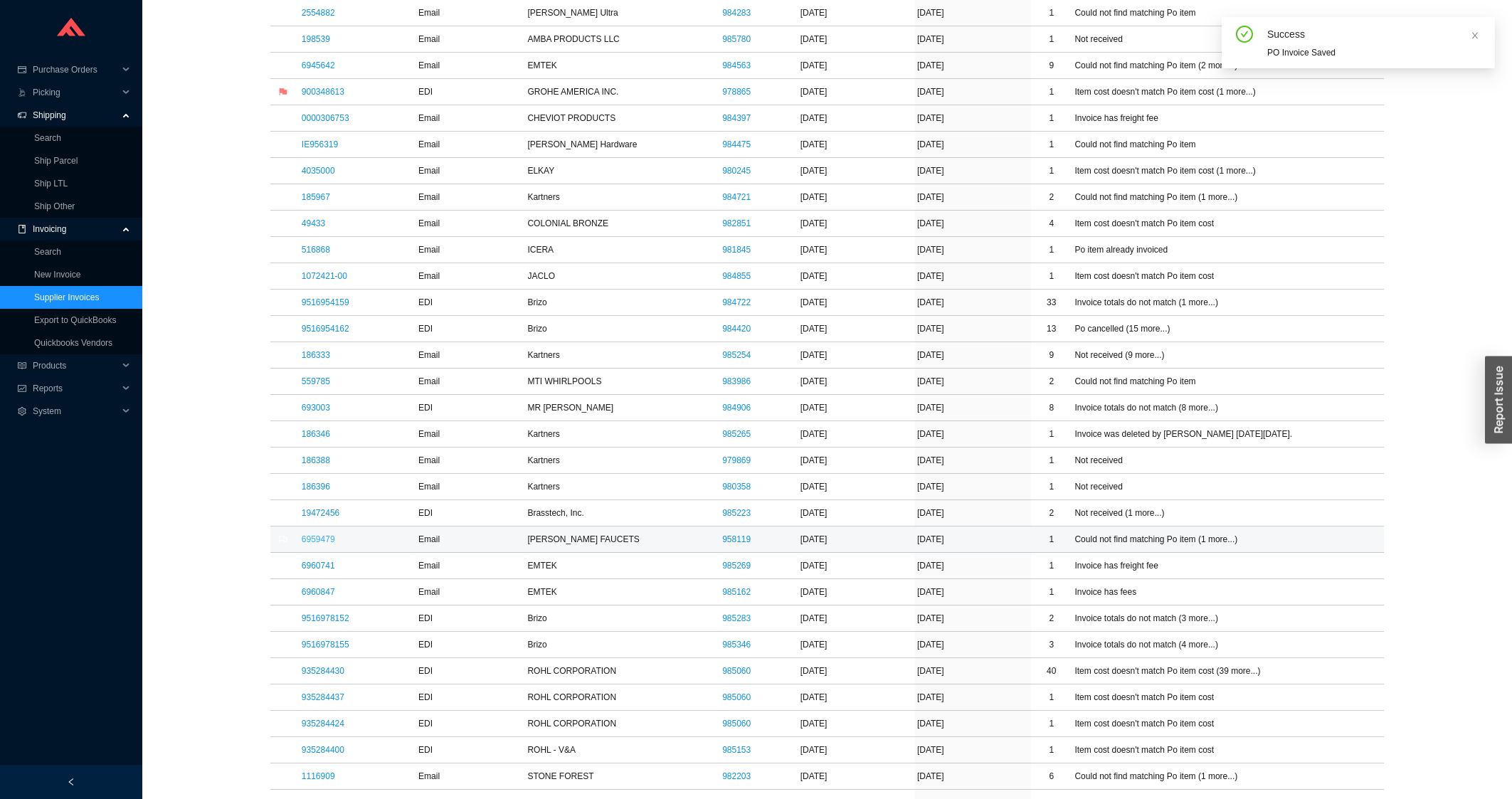
click at [322, 543] on link "6959479" at bounding box center [319, 539] width 34 height 10
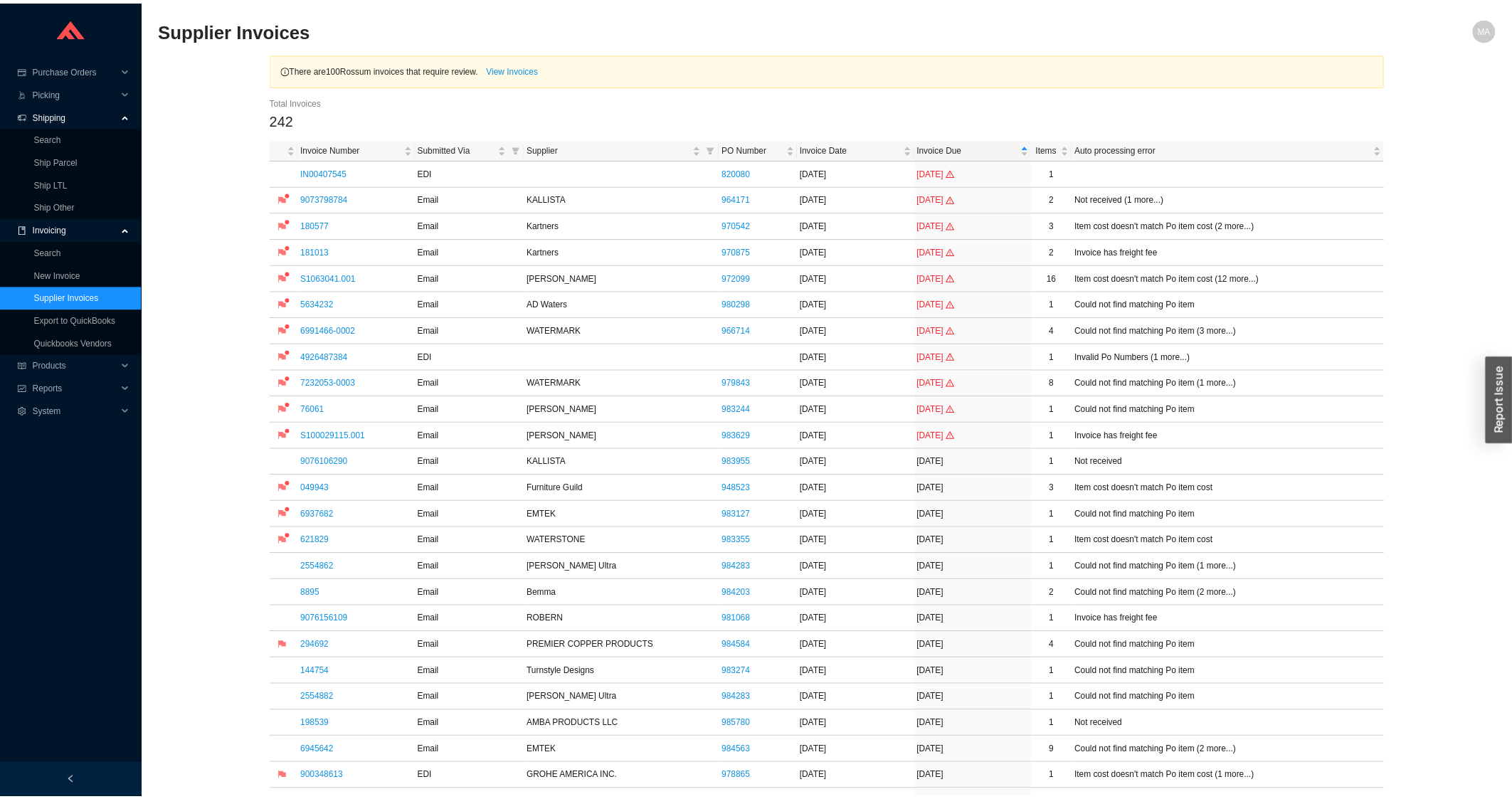
scroll to position [686, 0]
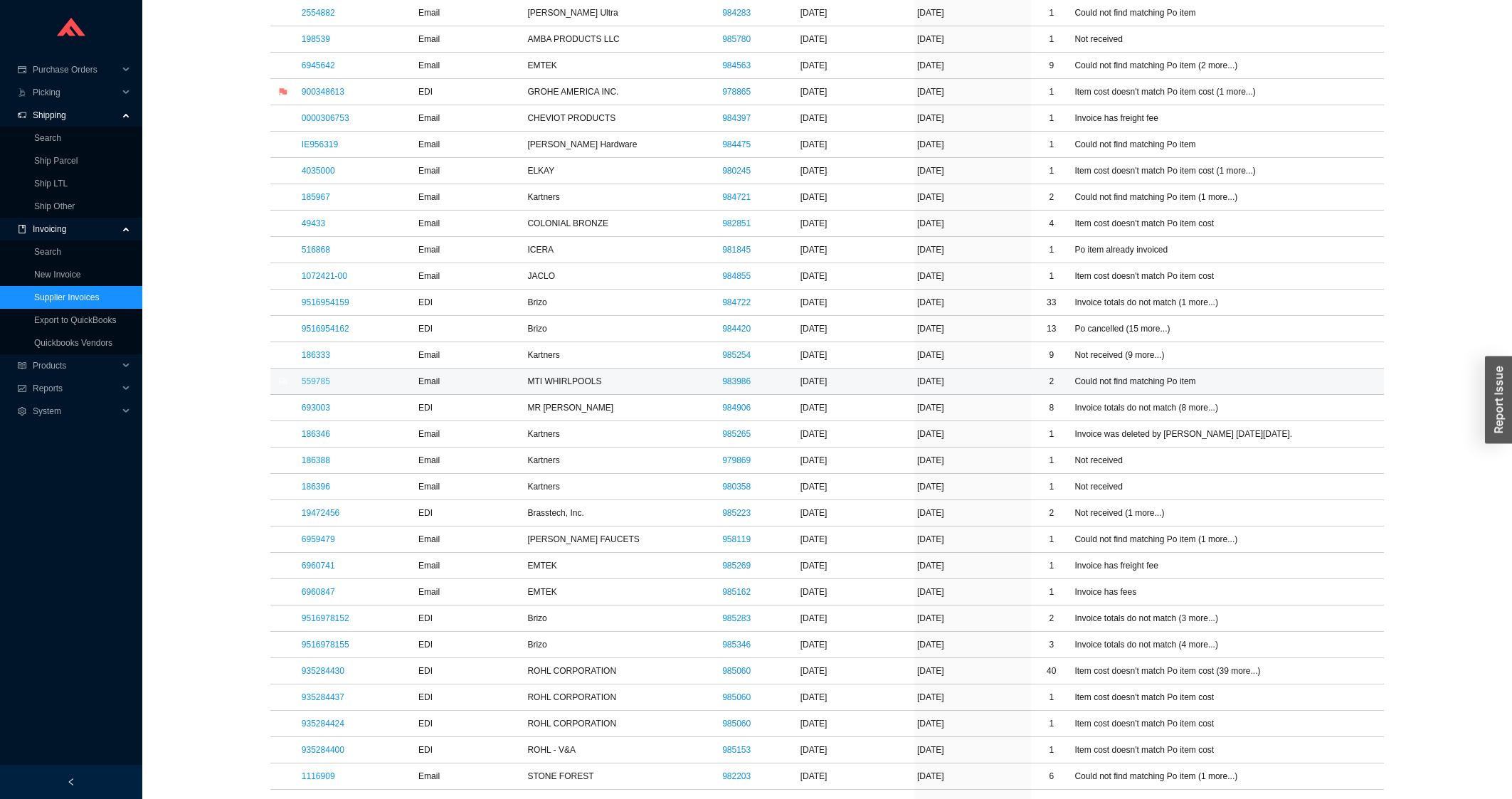
click at [310, 385] on link "559785" at bounding box center [316, 382] width 29 height 10
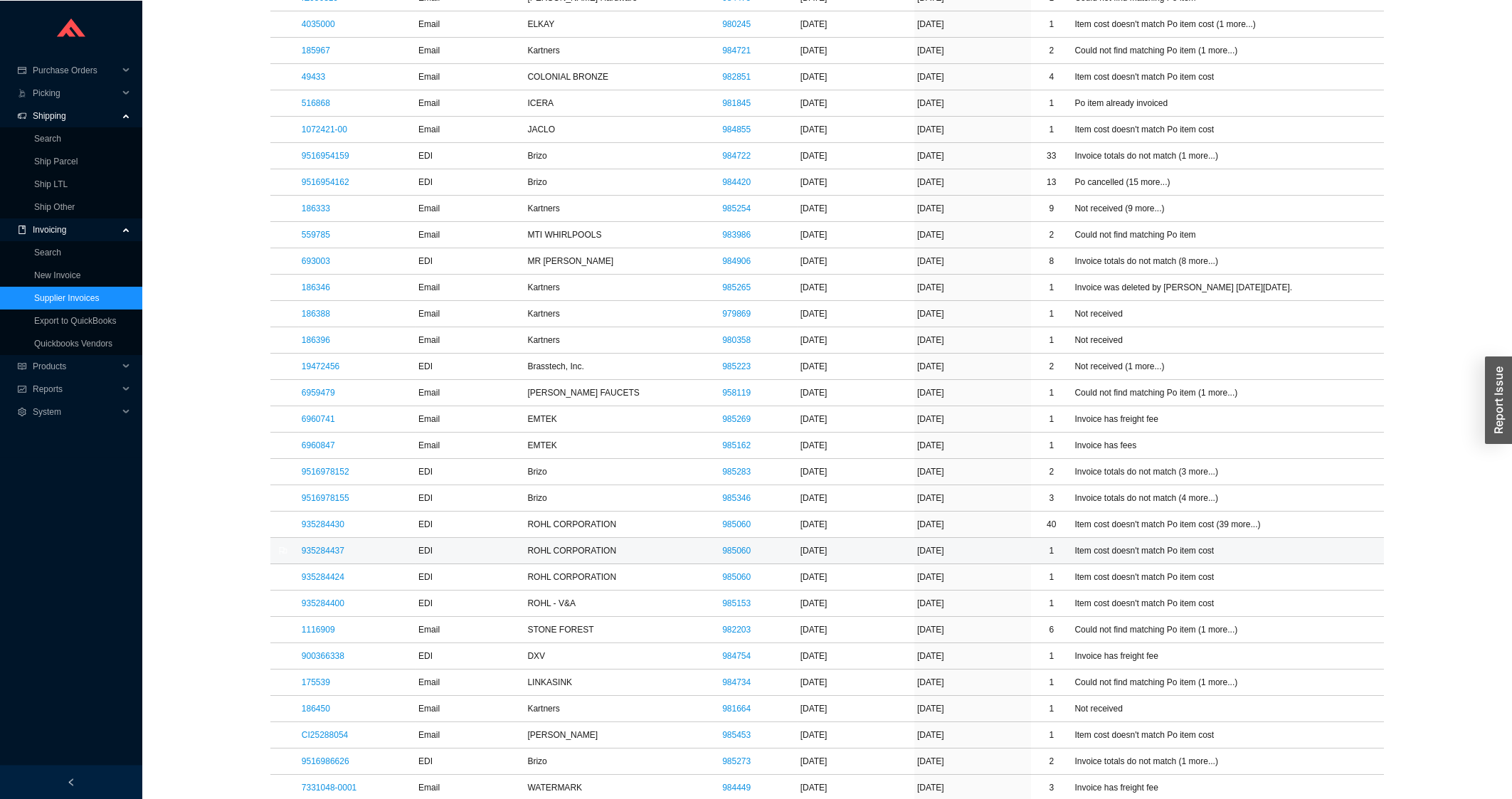
scroll to position [838, 0]
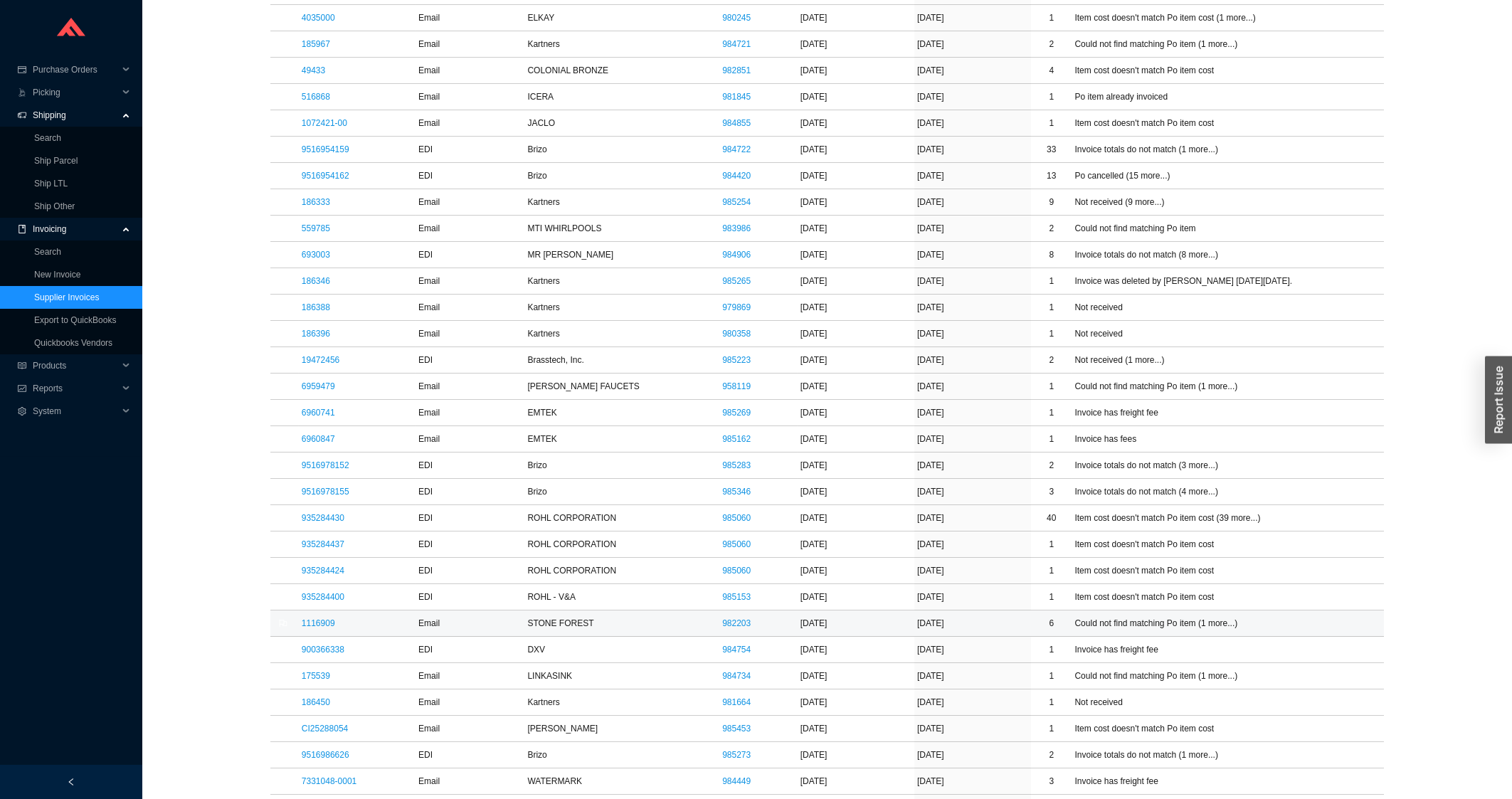
click at [325, 635] on td "1116909" at bounding box center [358, 624] width 117 height 26
click at [323, 628] on link "1116909" at bounding box center [319, 624] width 34 height 10
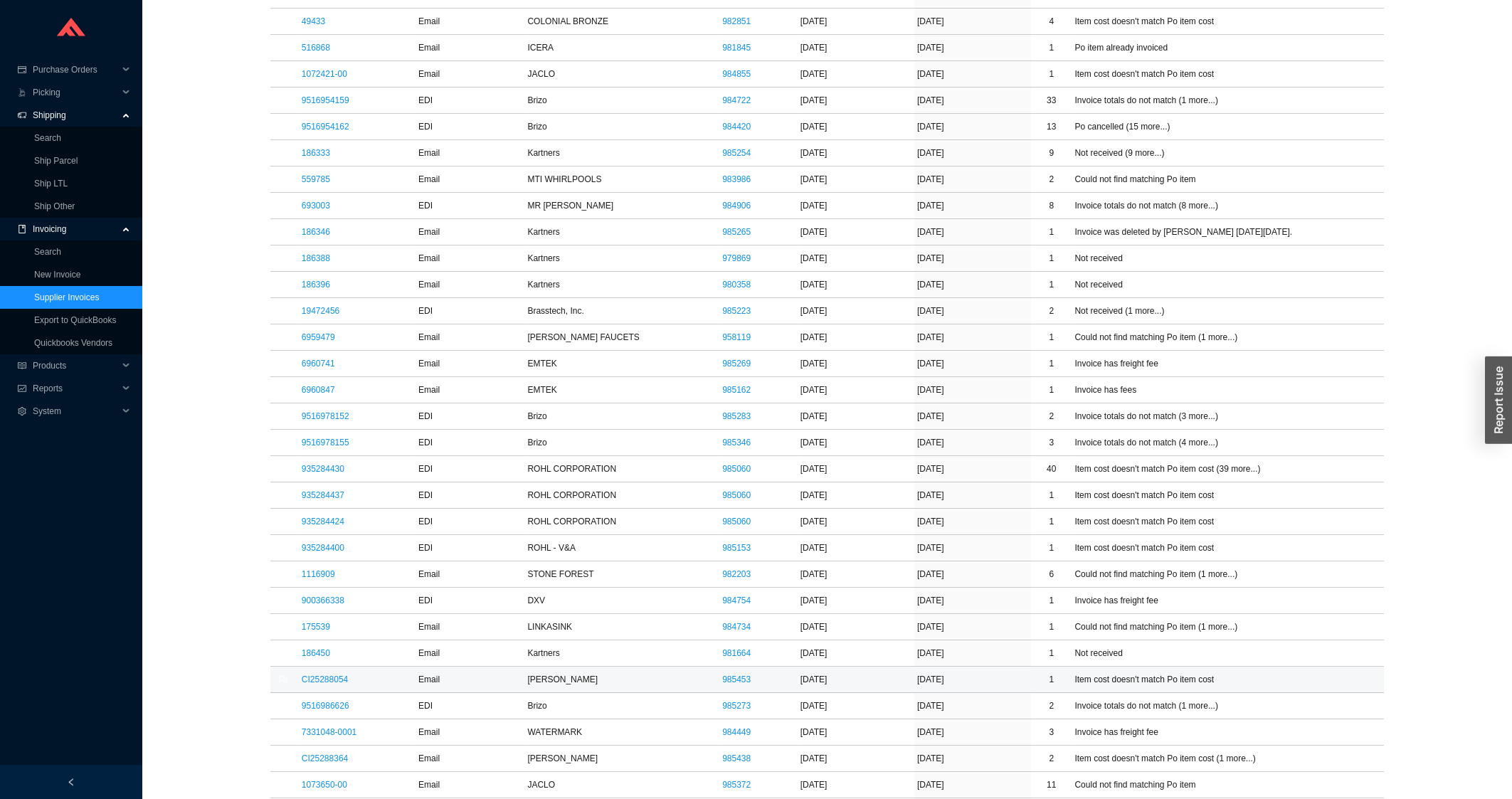
scroll to position [991, 0]
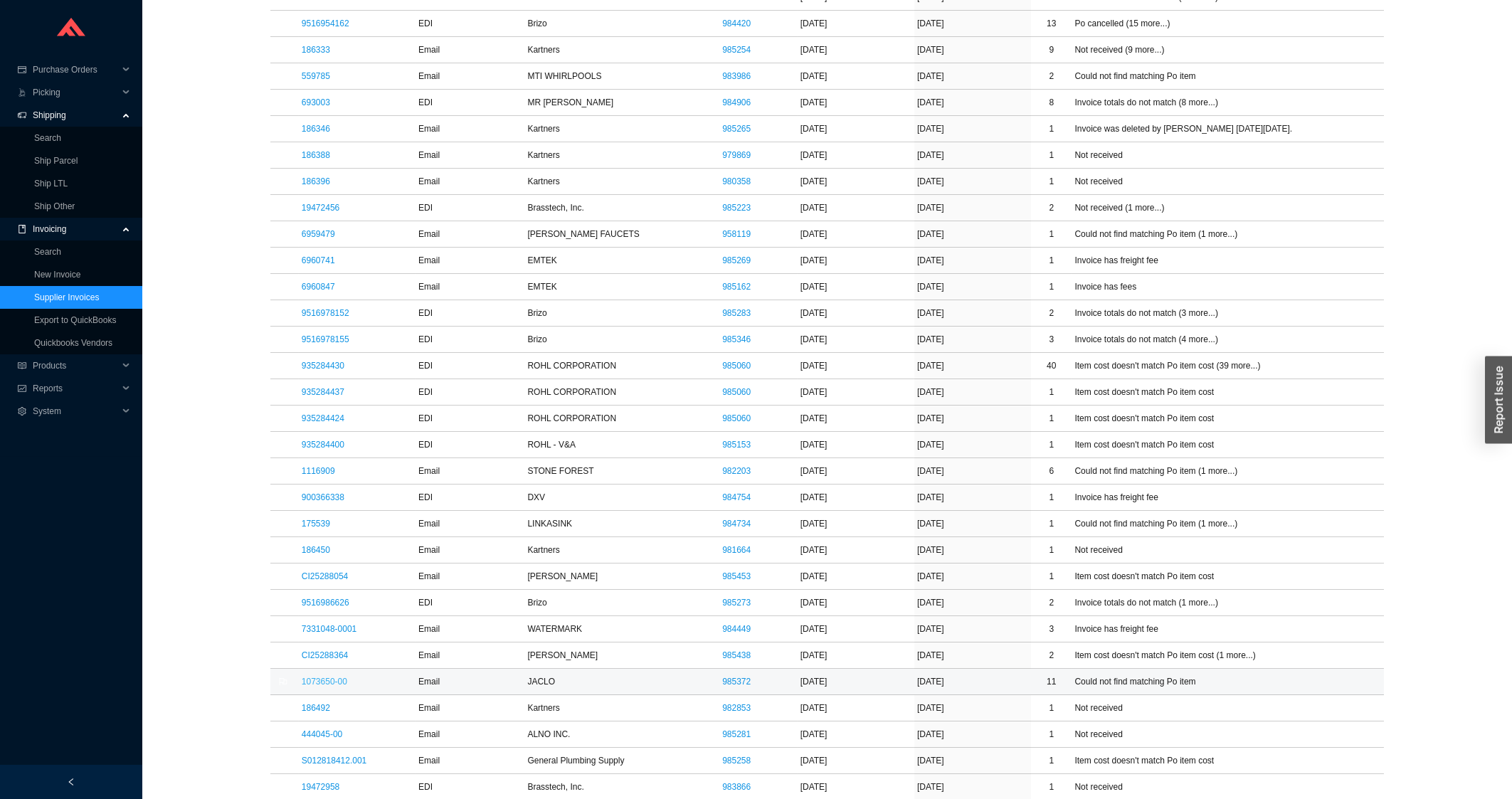
click at [340, 686] on link "1073650-00" at bounding box center [325, 682] width 45 height 10
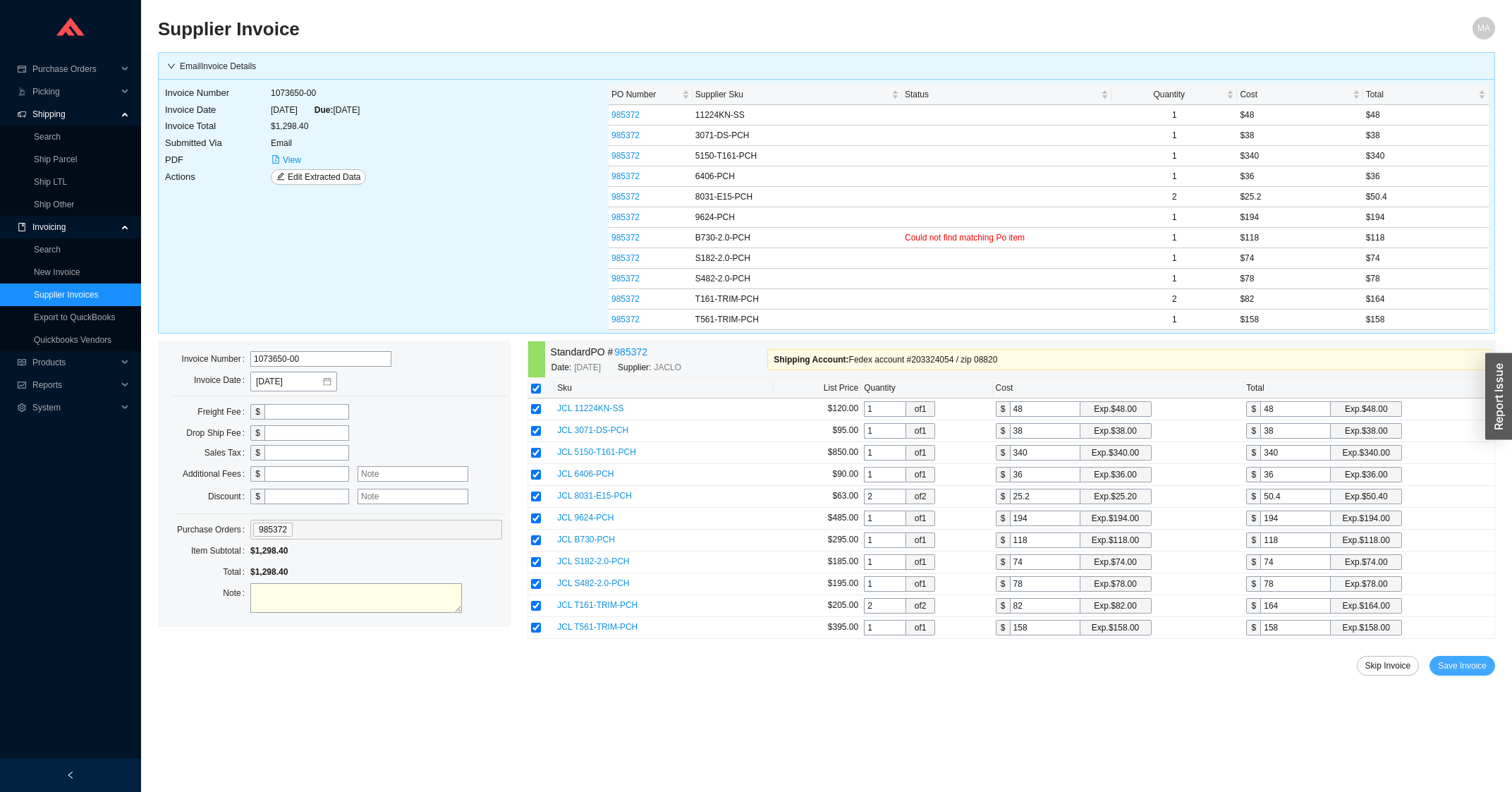
drag, startPoint x: 1487, startPoint y: 662, endPoint x: 1478, endPoint y: 652, distance: 13.5
click at [1486, 659] on div "Standard PO # 985372 Date: 8/14/2025 Supplier: JACLO Shipping Account : Fedex a…" at bounding box center [1011, 522] width 967 height 363
drag, startPoint x: 1433, startPoint y: 680, endPoint x: 1442, endPoint y: 675, distance: 10.3
click at [1436, 679] on div "Standard PO # 985372 Date: 8/14/2025 Supplier: JACLO Shipping Account : Fedex a…" at bounding box center [1011, 522] width 967 height 363
click at [1443, 672] on span "Save Invoice" at bounding box center [1461, 665] width 49 height 14
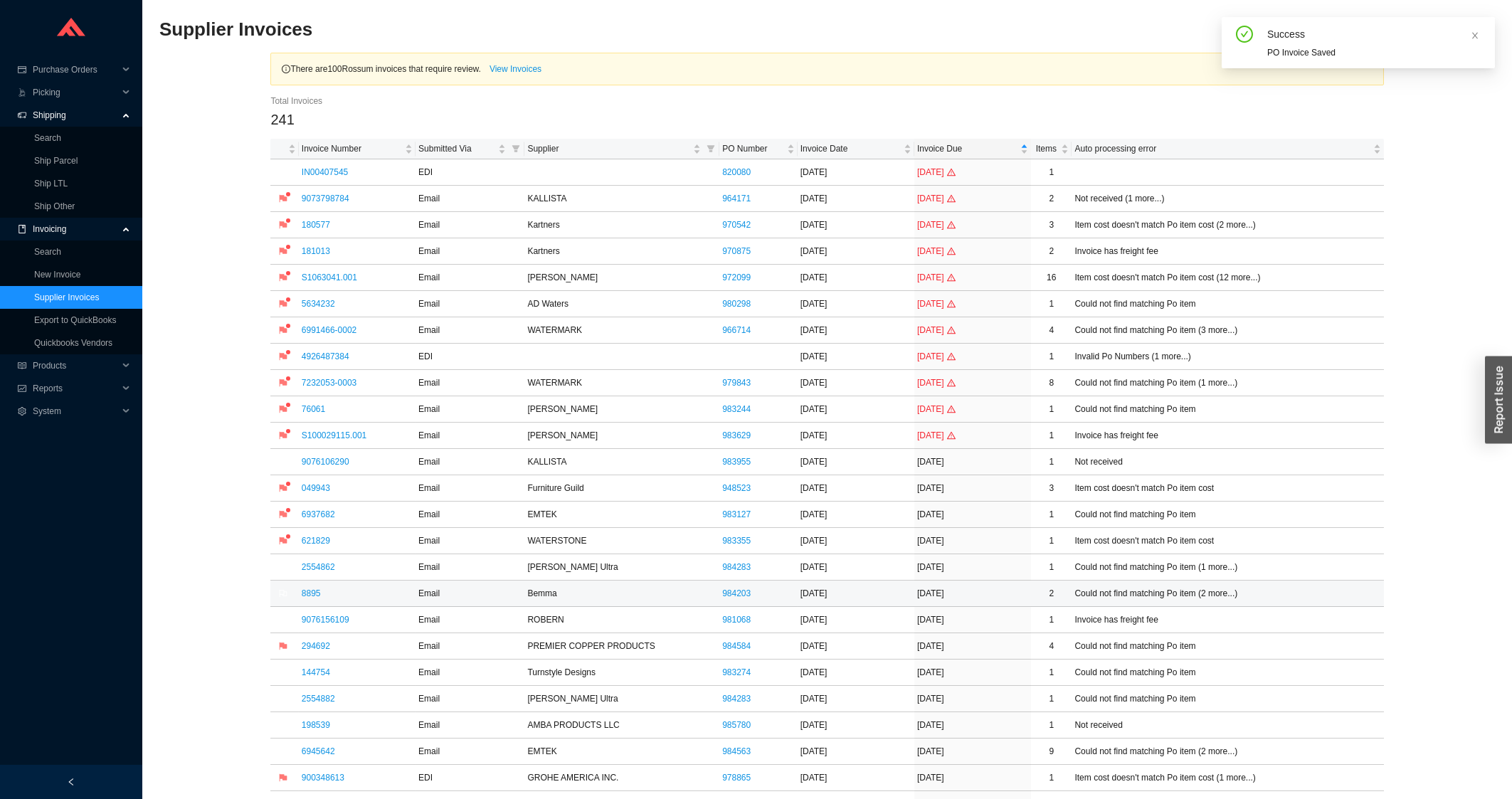
scroll to position [382, 0]
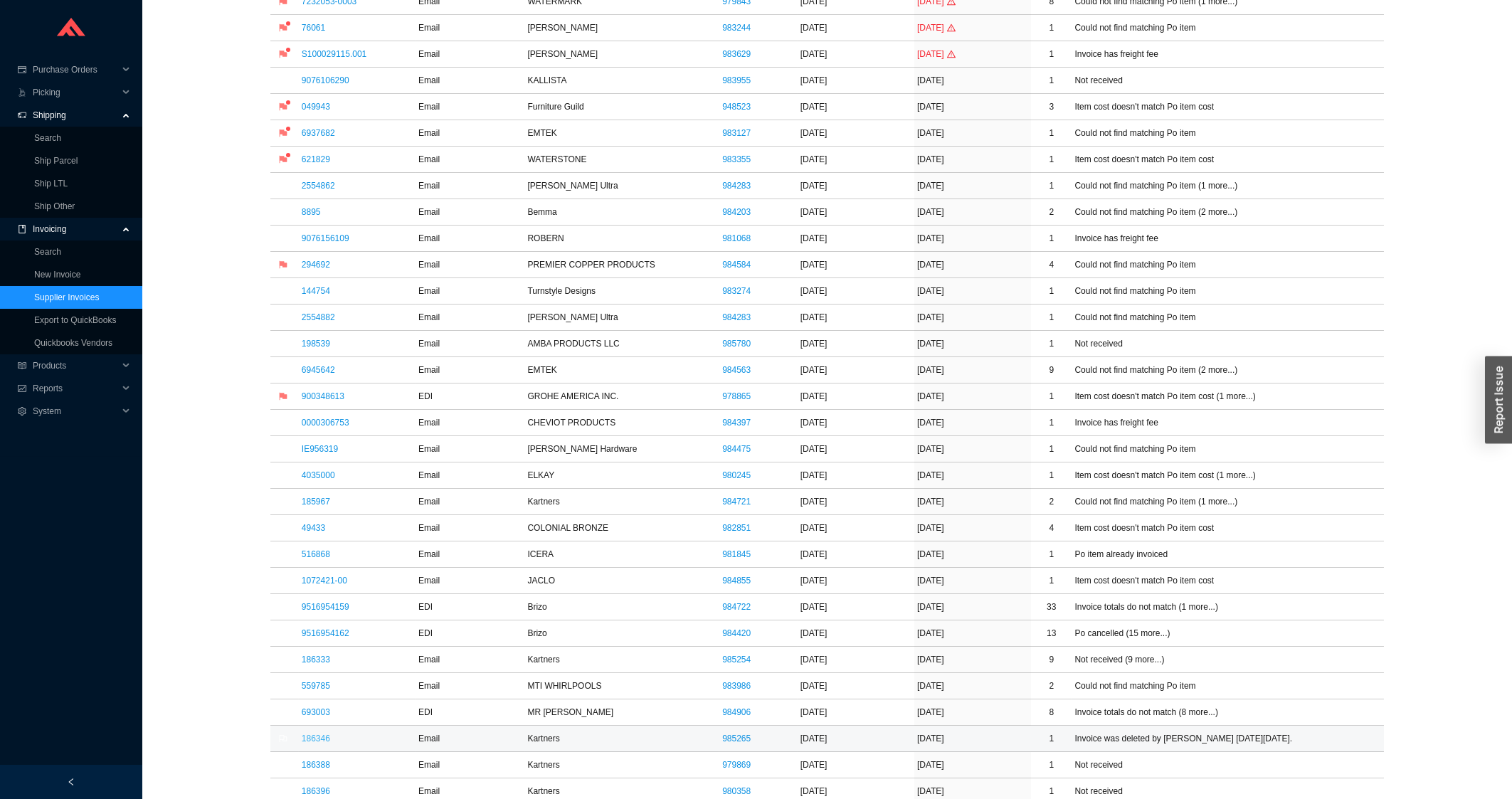
click at [307, 741] on link "186346" at bounding box center [316, 738] width 29 height 10
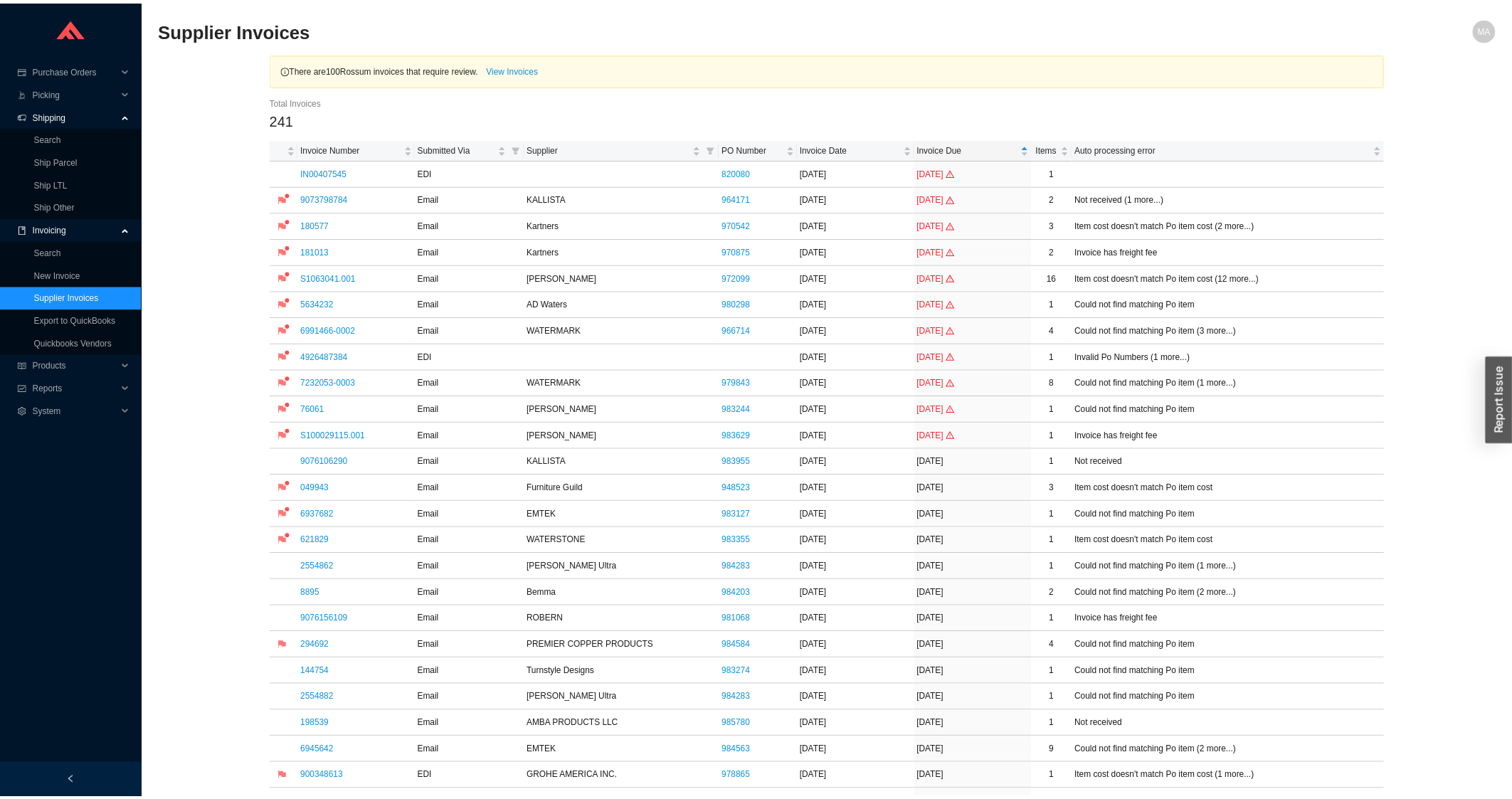
scroll to position [382, 0]
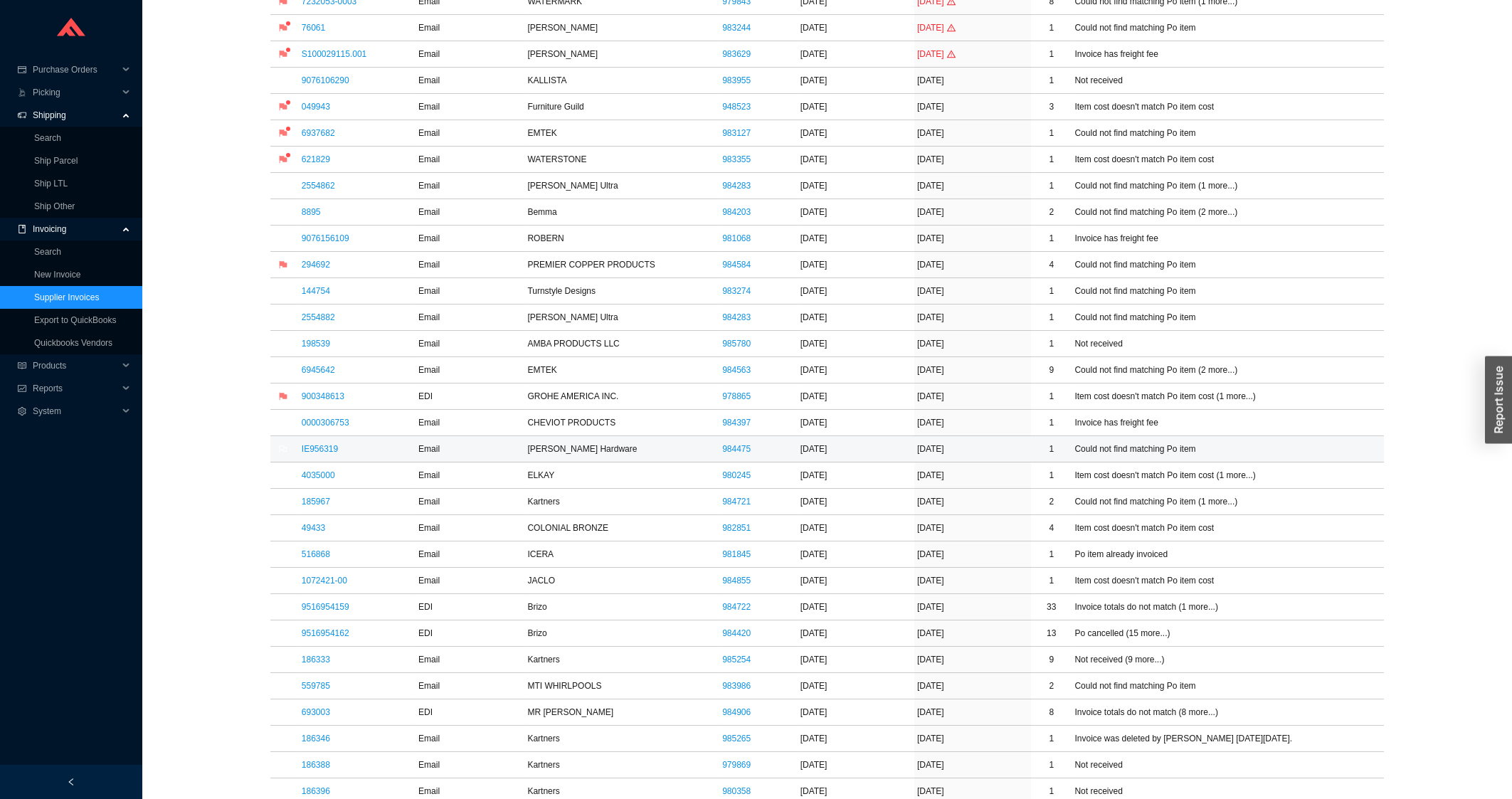
click at [323, 442] on td "IE956319" at bounding box center [358, 450] width 117 height 26
click at [322, 447] on link "IE956319" at bounding box center [320, 449] width 37 height 10
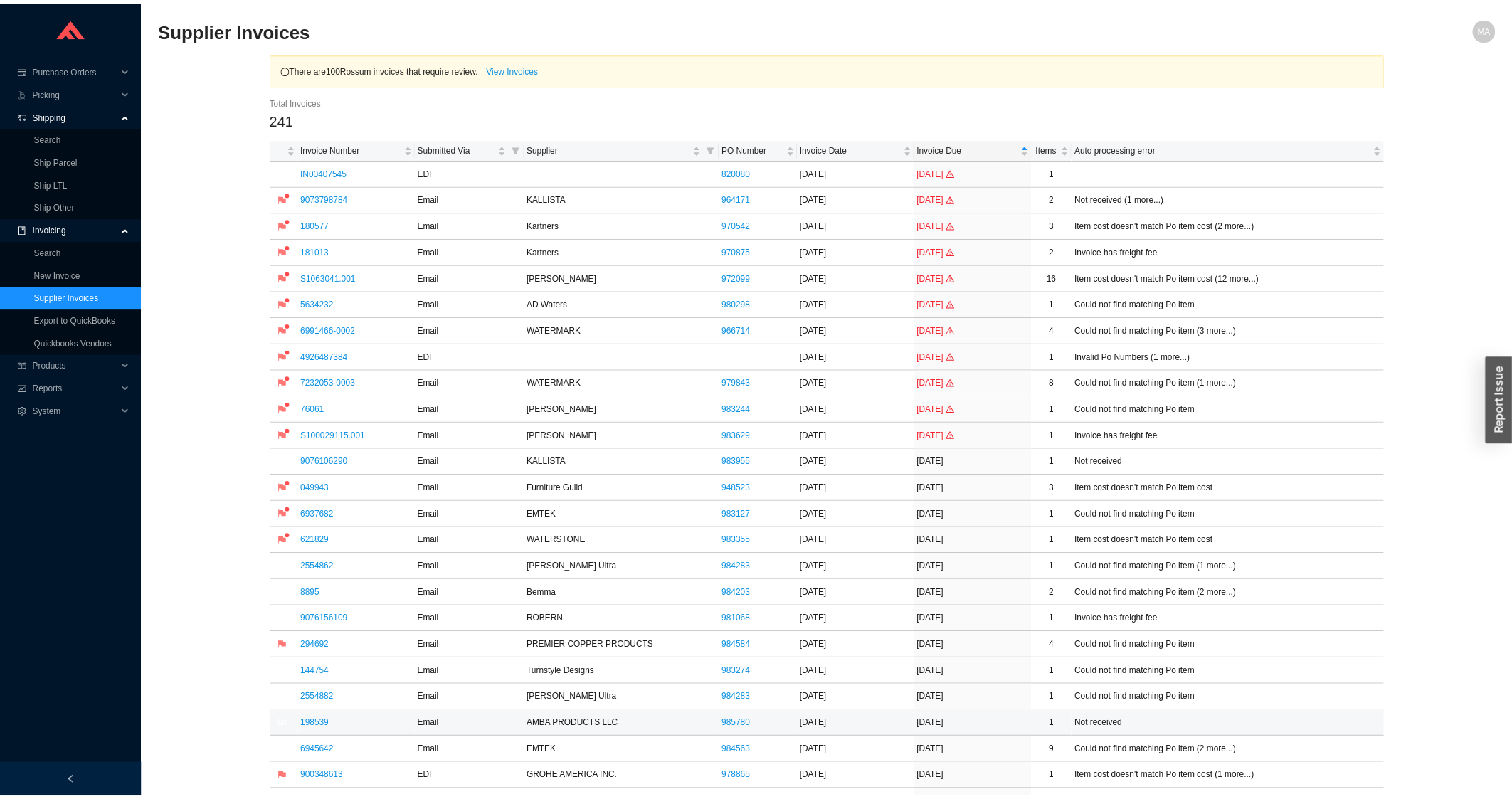
scroll to position [305, 0]
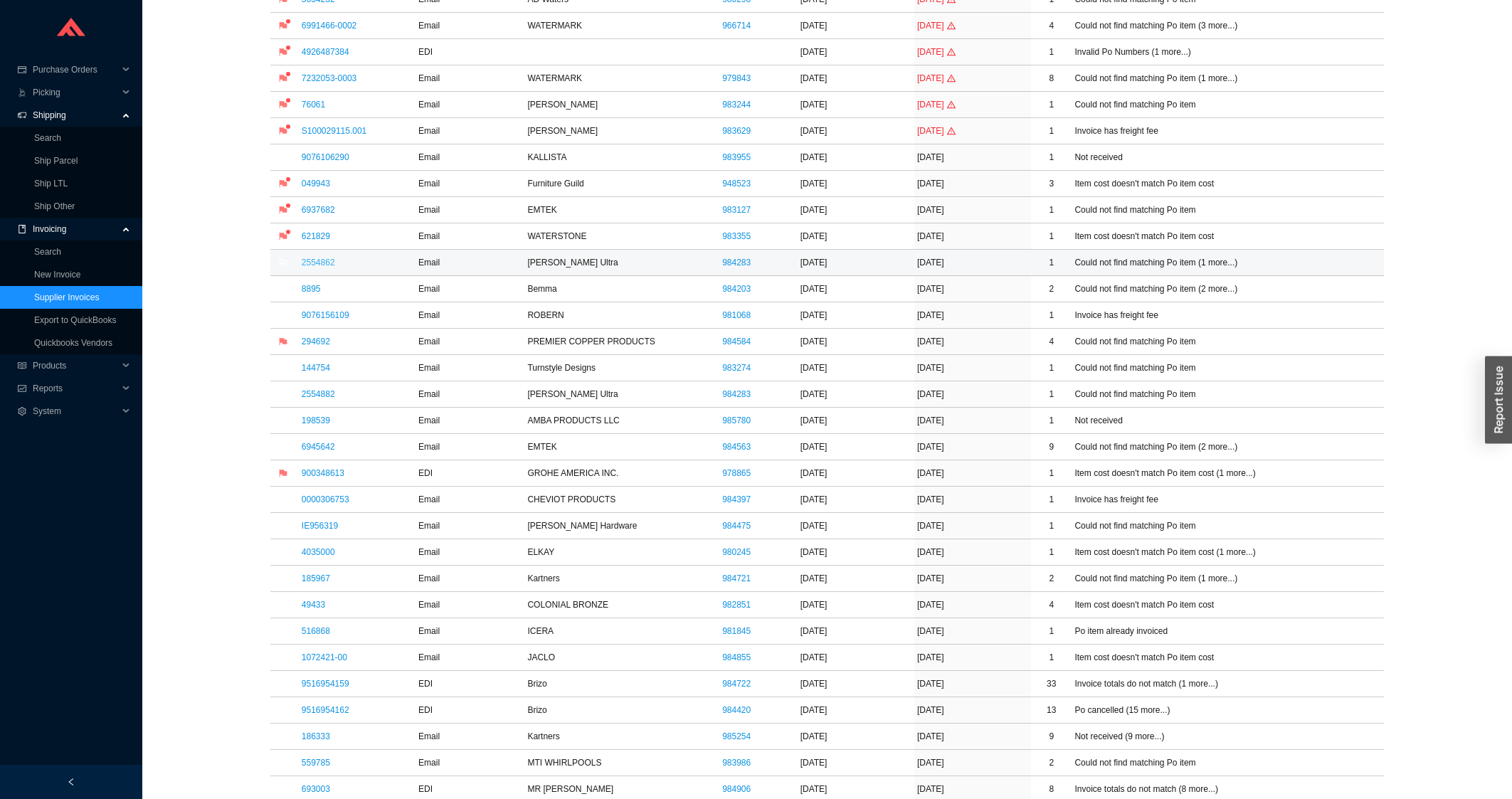
click at [303, 265] on link "2554862" at bounding box center [319, 262] width 34 height 10
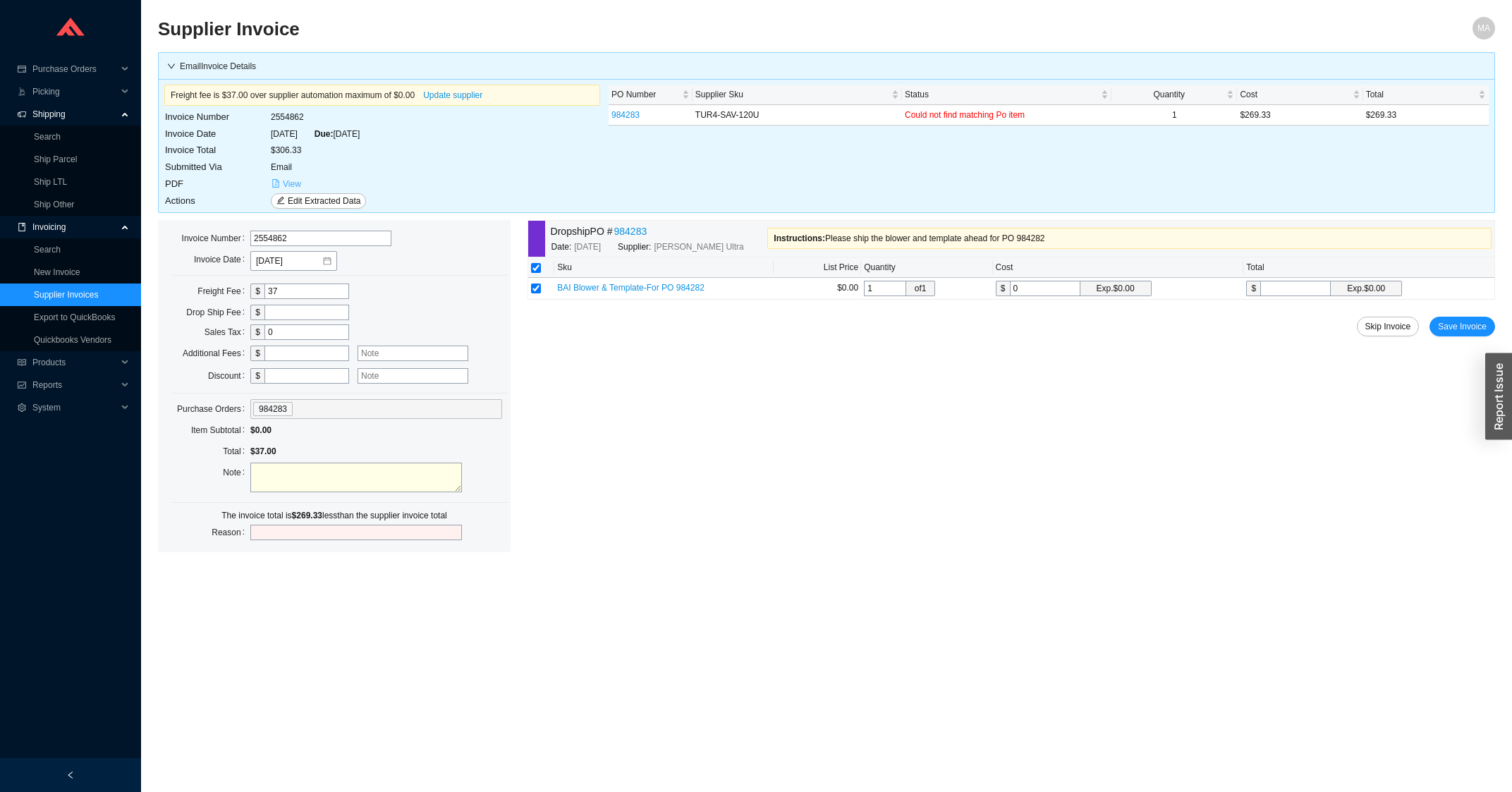
click at [286, 183] on span "View" at bounding box center [291, 183] width 18 height 14
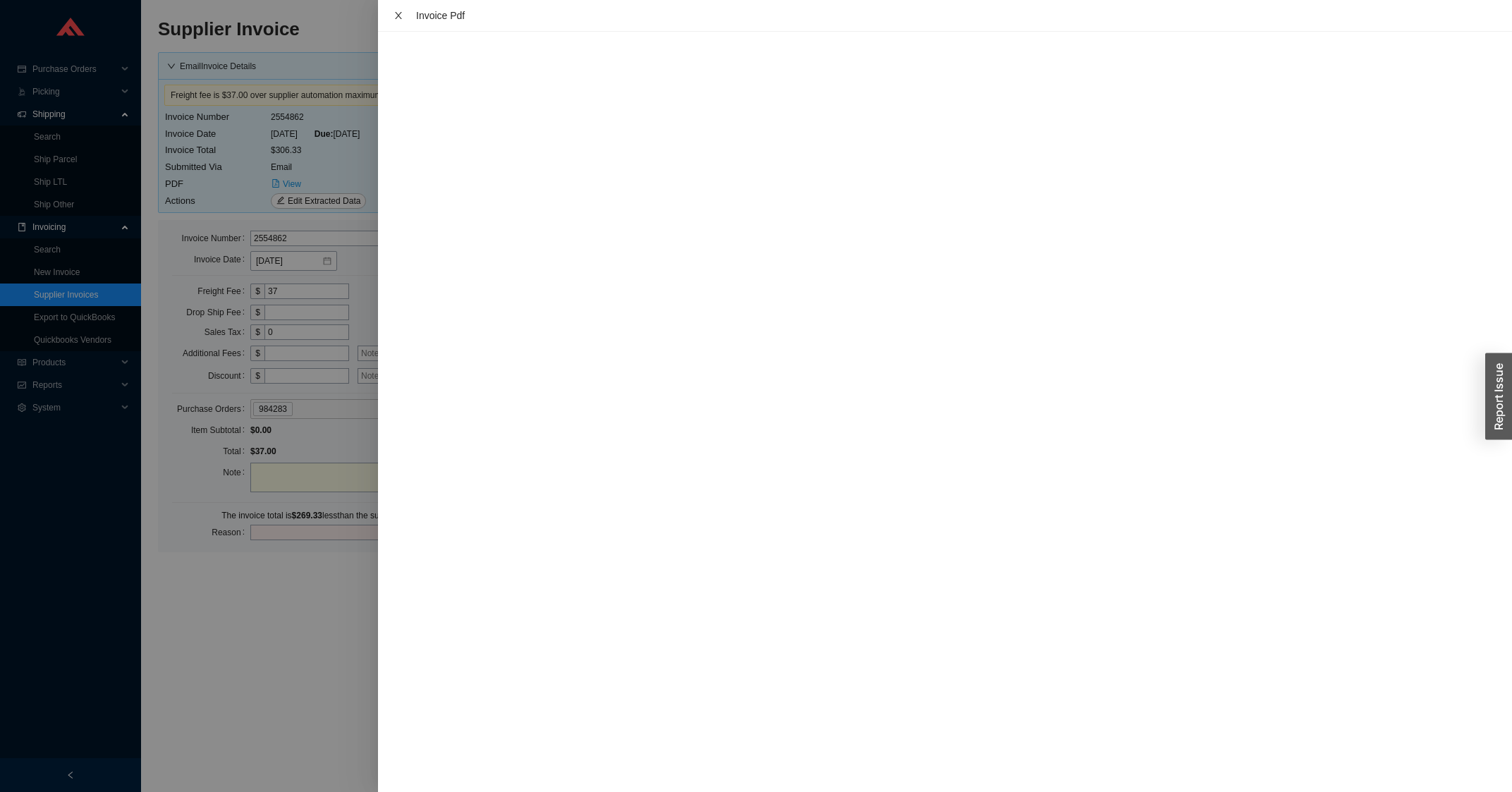
click at [401, 18] on icon "close" at bounding box center [398, 16] width 10 height 10
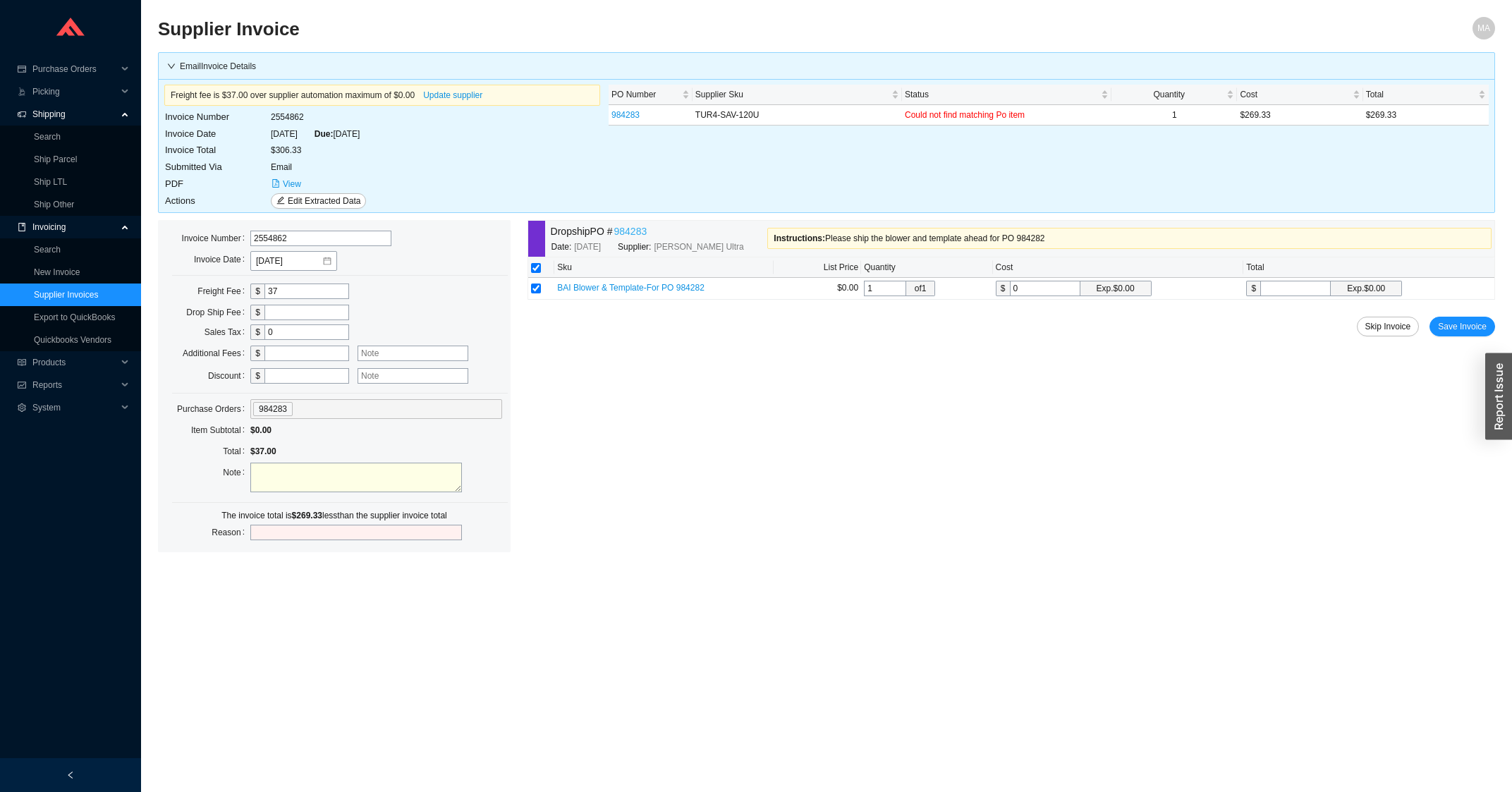
click at [630, 230] on link "984283" at bounding box center [631, 232] width 33 height 16
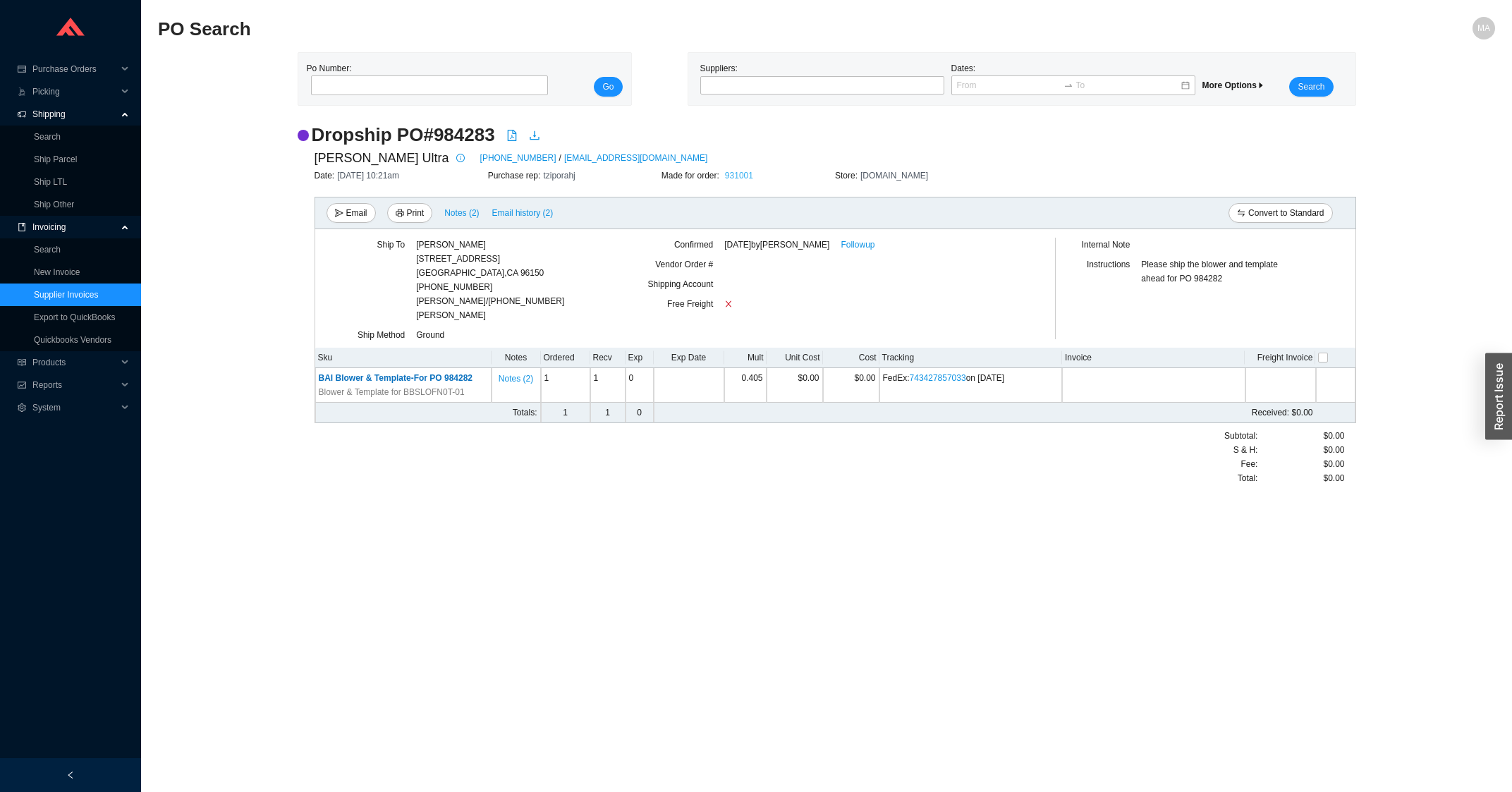
click at [737, 178] on link "931001" at bounding box center [739, 176] width 28 height 10
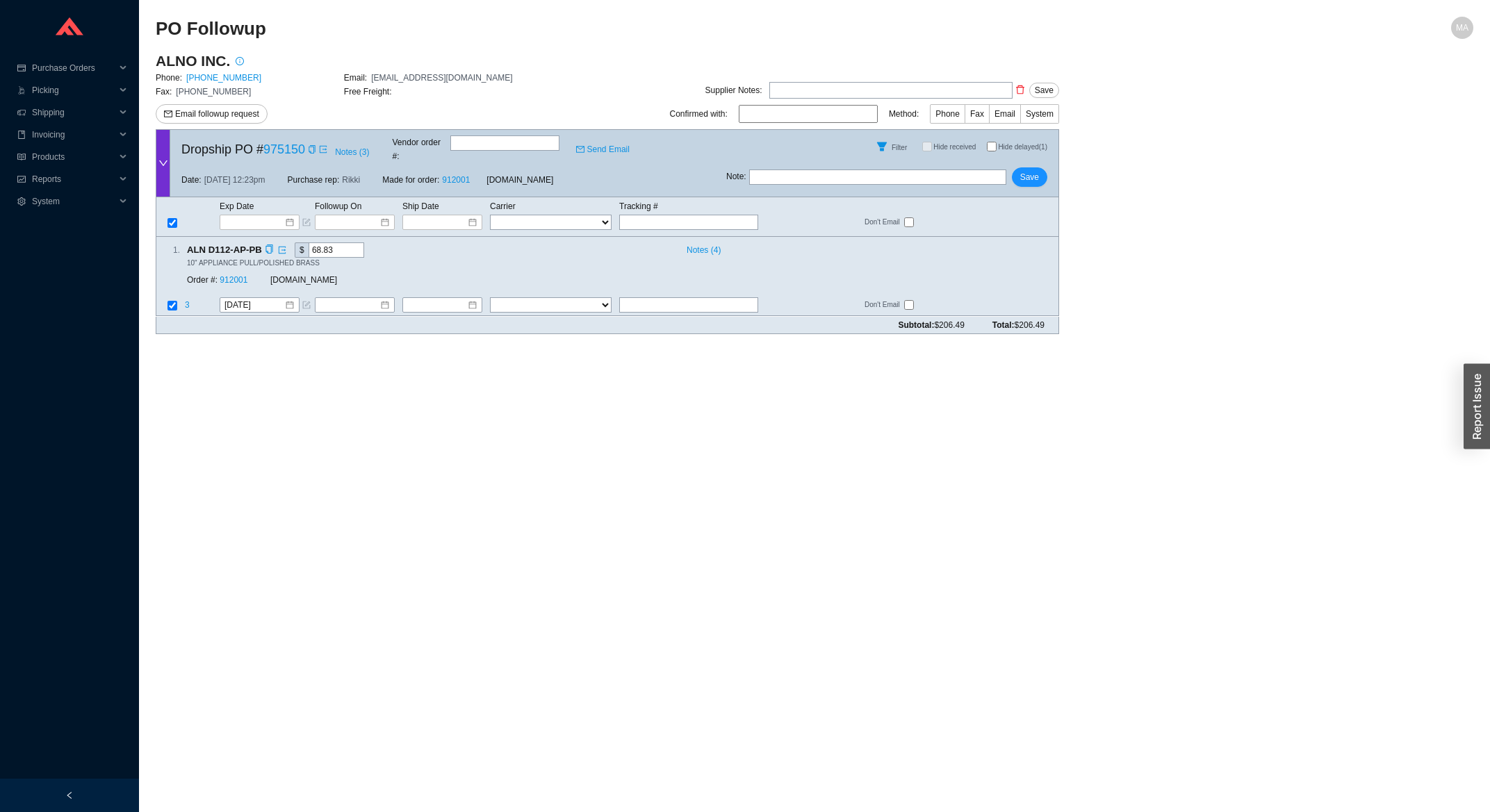
click at [634, 284] on div "1 . ALN D112-AP-PB $ 68.83 Notes ( 4 ) 10" APPLIANCE PULL/POLISHED BRASS Order …" at bounding box center [607, 276] width 903 height 79
click at [641, 298] on input "text" at bounding box center [688, 305] width 139 height 15
type input "392140661037"
click at [490, 298] on select "FedEx UPS ---------------- 2 Day Transportation INC A&B Freight A. [PERSON_NAME…" at bounding box center [550, 305] width 121 height 15
select select "1"
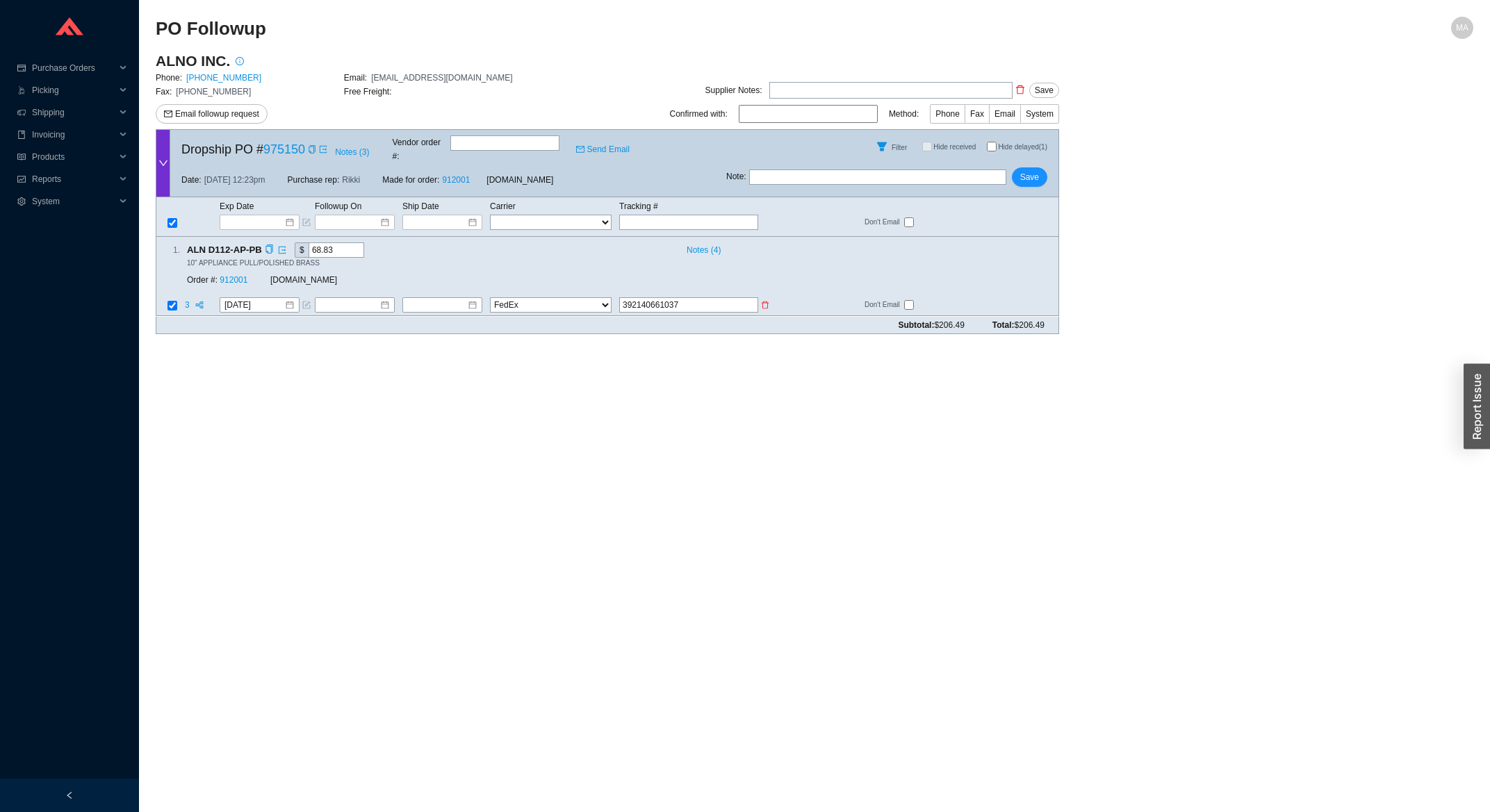
click option "FedEx" at bounding box center [0, 0] width 0 height 0
click at [450, 298] on input at bounding box center [437, 305] width 60 height 14
type input "[DATE]"
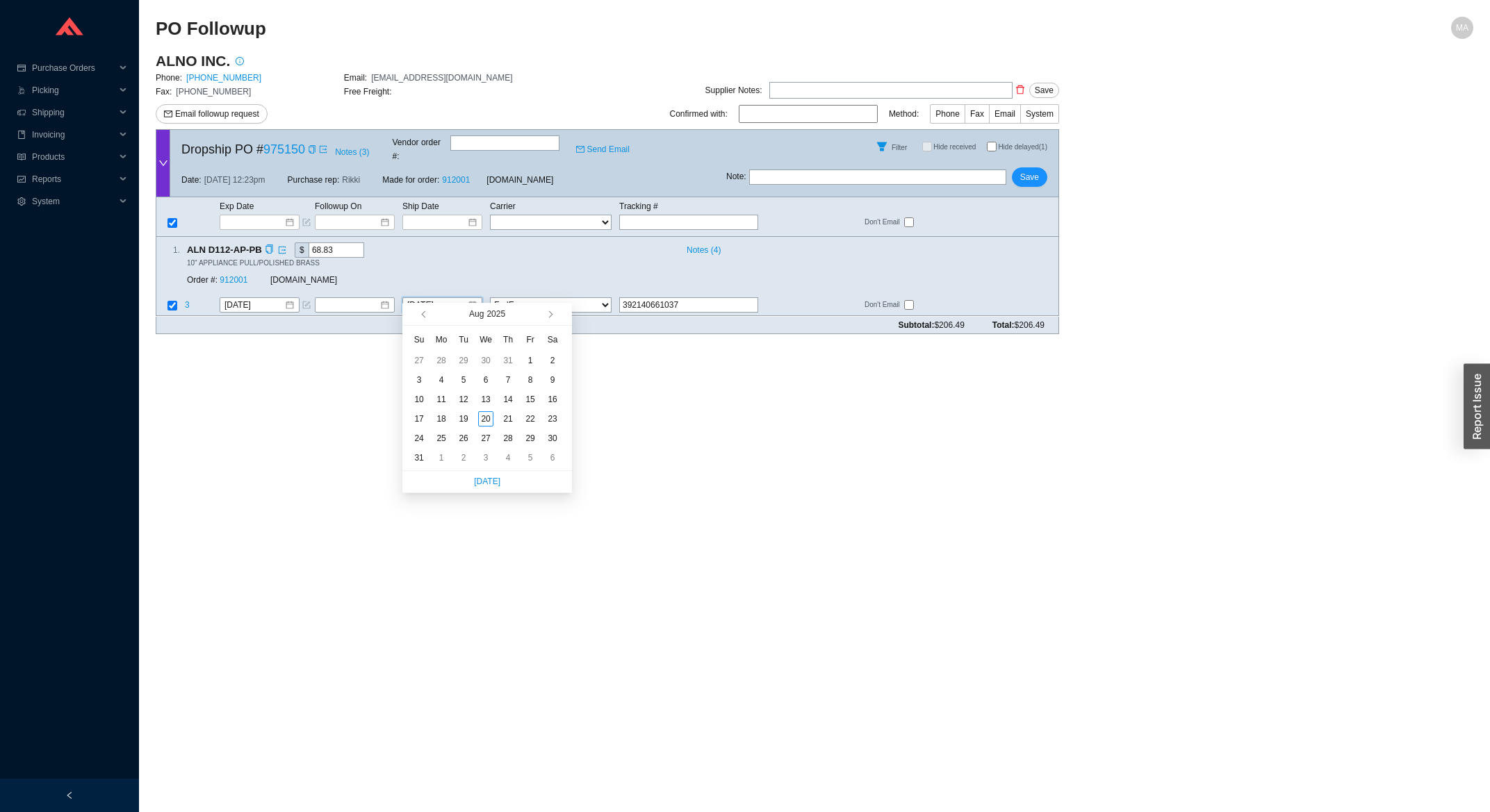
type input "[DATE]"
click at [510, 402] on div "14" at bounding box center [508, 399] width 15 height 15
click at [1033, 170] on span "Save" at bounding box center [1030, 176] width 19 height 14
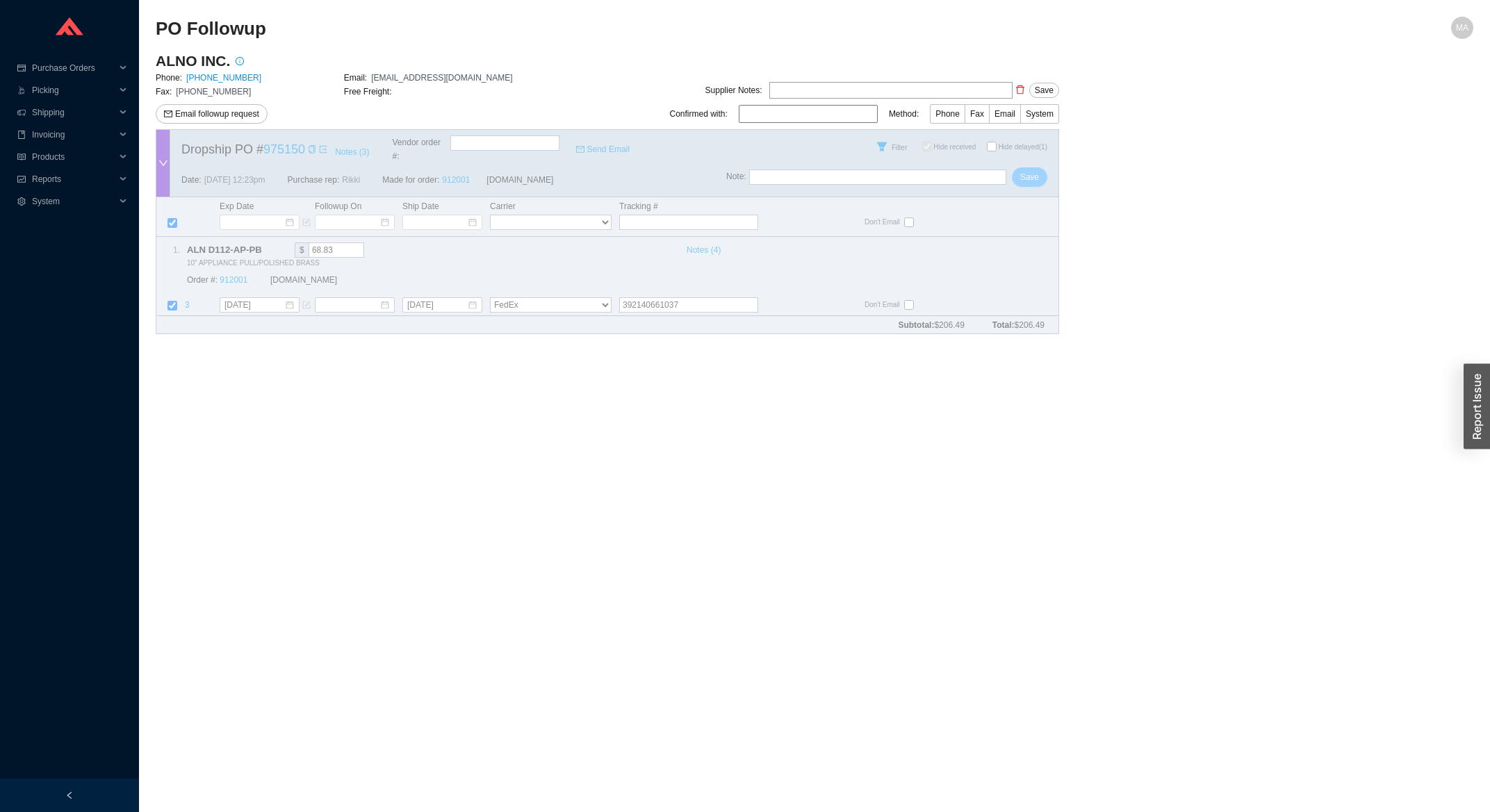
checkbox input "true"
